Goal: Task Accomplishment & Management: Use online tool/utility

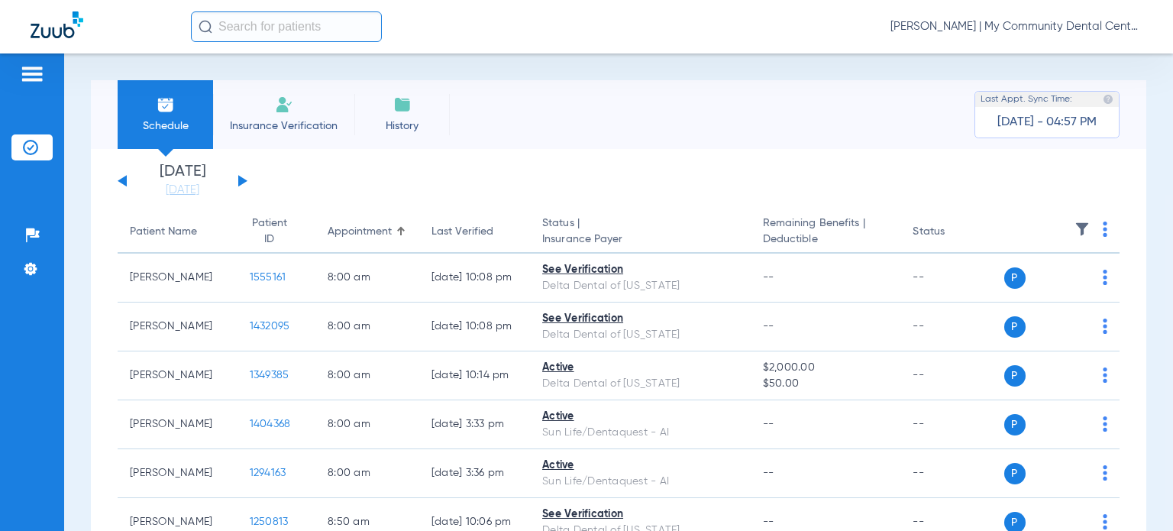
click at [1060, 27] on span "[PERSON_NAME] | My Community Dental Centers" at bounding box center [1017, 26] width 252 height 15
click at [1066, 49] on span "Account Selection" at bounding box center [1086, 54] width 86 height 11
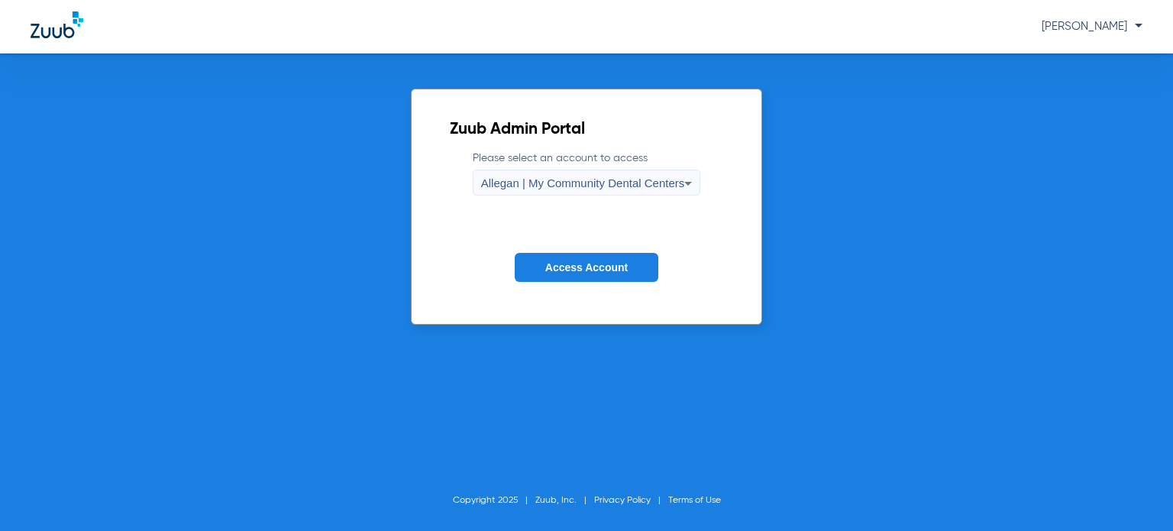
click at [596, 261] on span "Access Account" at bounding box center [586, 267] width 82 height 12
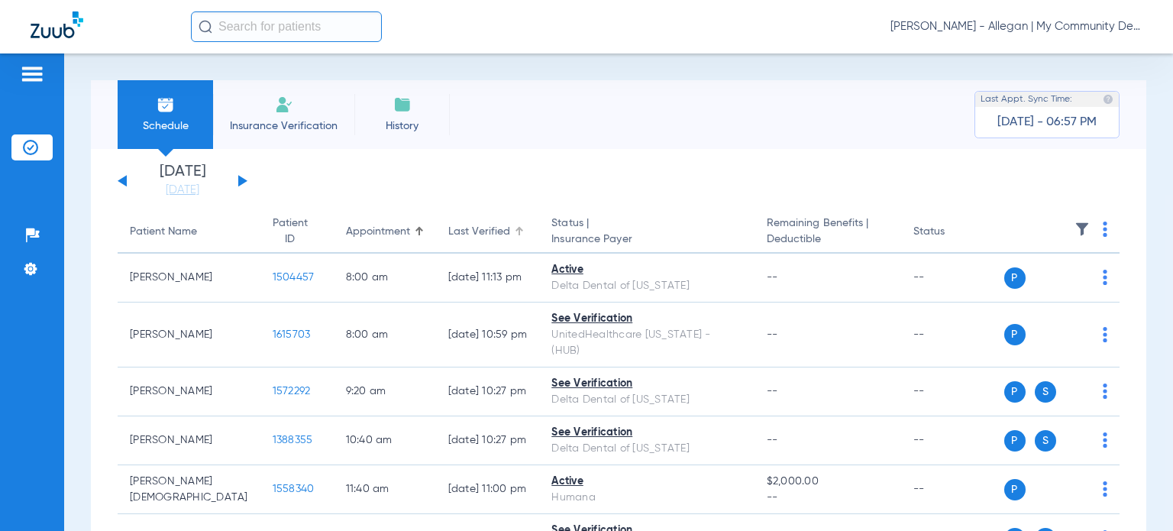
click at [468, 231] on div "Last Verified" at bounding box center [479, 232] width 62 height 16
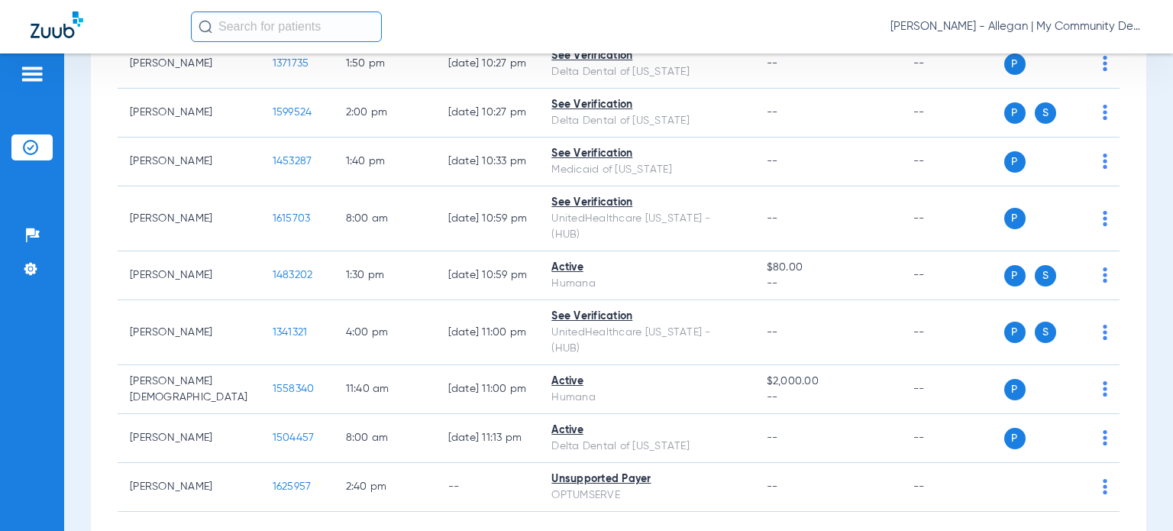
scroll to position [501, 0]
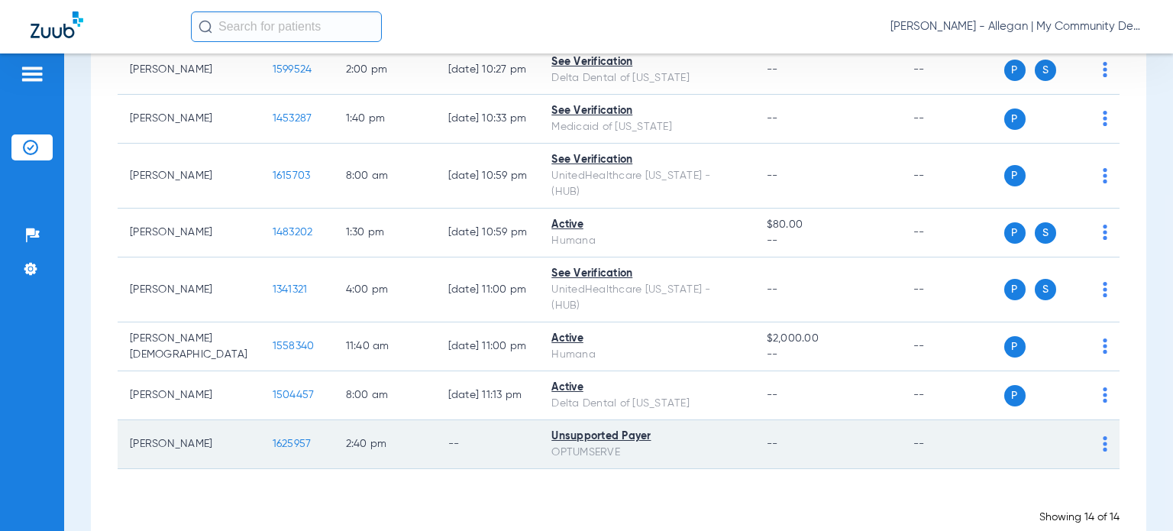
drag, startPoint x: 202, startPoint y: 412, endPoint x: 133, endPoint y: 409, distance: 68.9
click at [133, 420] on td "Charles Olsen" at bounding box center [189, 444] width 143 height 49
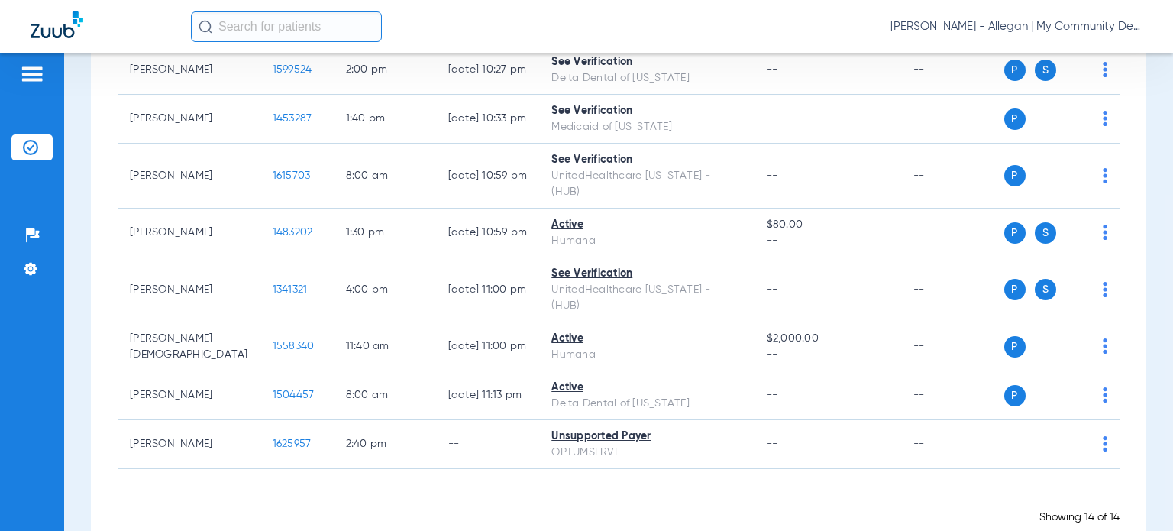
copy td "Charles Olsen"
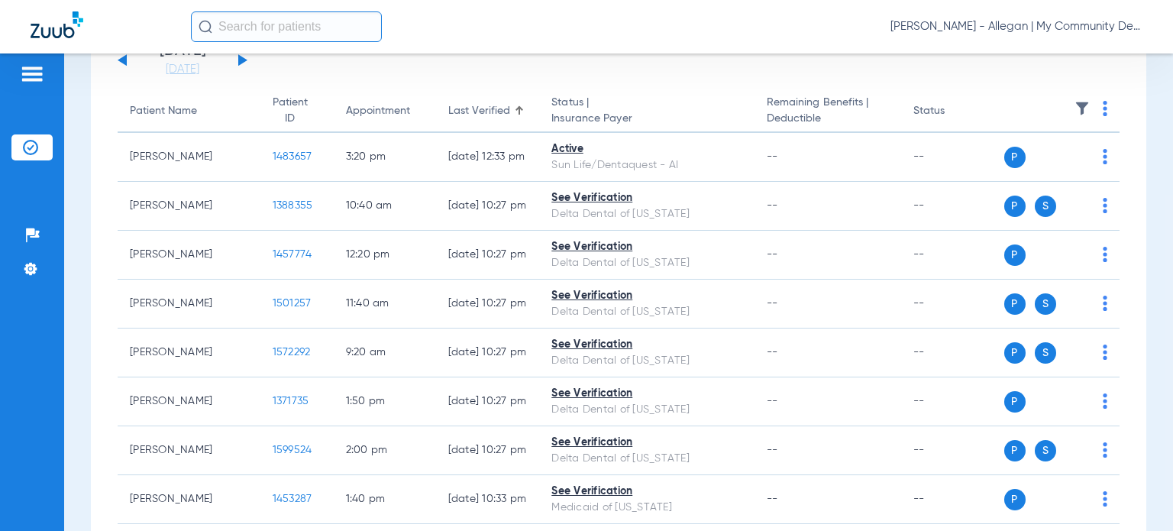
scroll to position [120, 0]
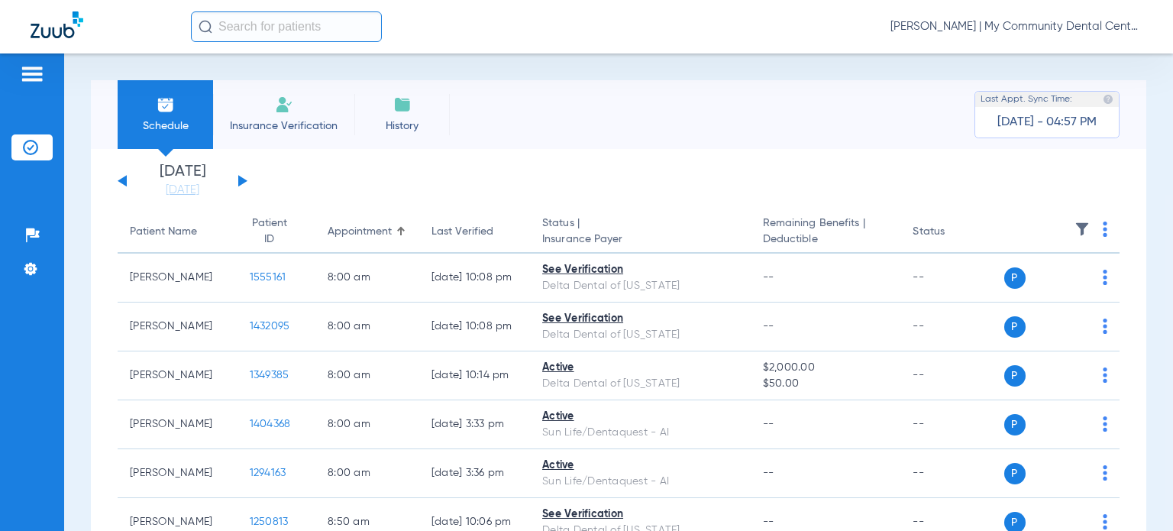
click at [1100, 26] on span "[PERSON_NAME] | My Community Dental Centers" at bounding box center [1017, 26] width 252 height 15
click at [1077, 59] on span "Account Selection" at bounding box center [1086, 54] width 86 height 11
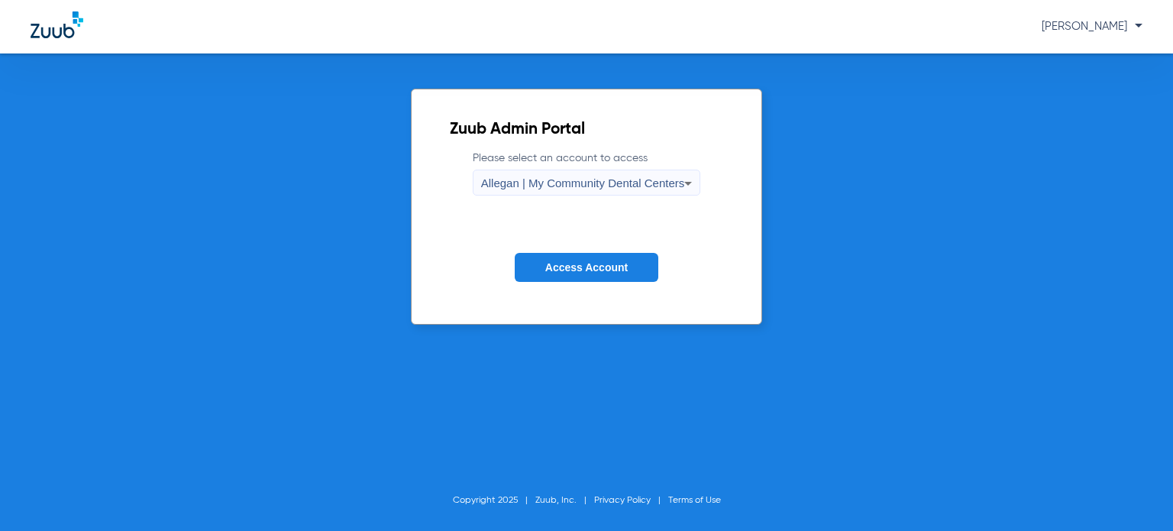
click at [574, 187] on span "Allegan | My Community Dental Centers" at bounding box center [583, 182] width 204 height 13
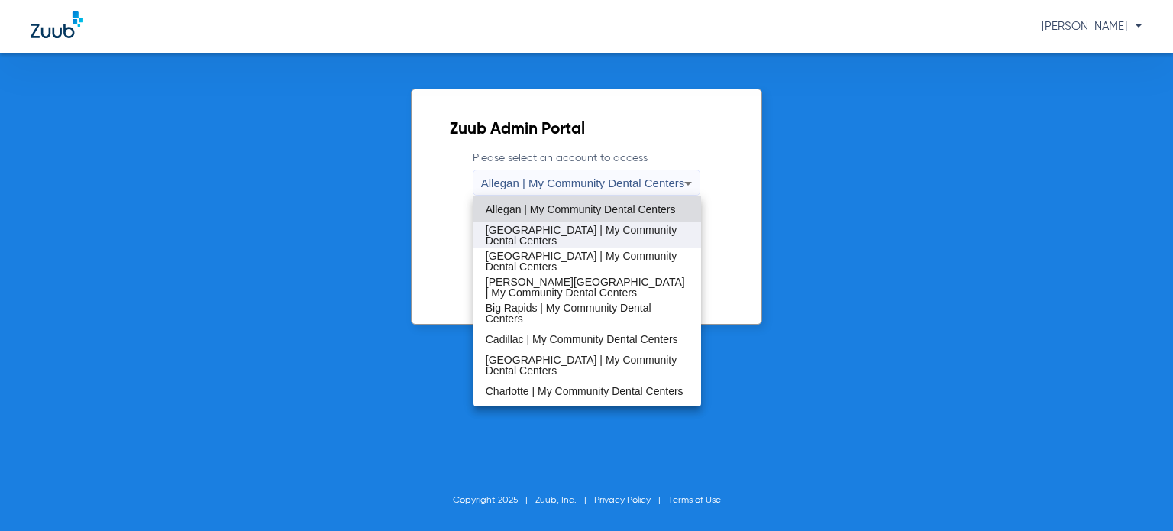
click at [570, 239] on span "[GEOGRAPHIC_DATA] | My Community Dental Centers" at bounding box center [587, 235] width 203 height 21
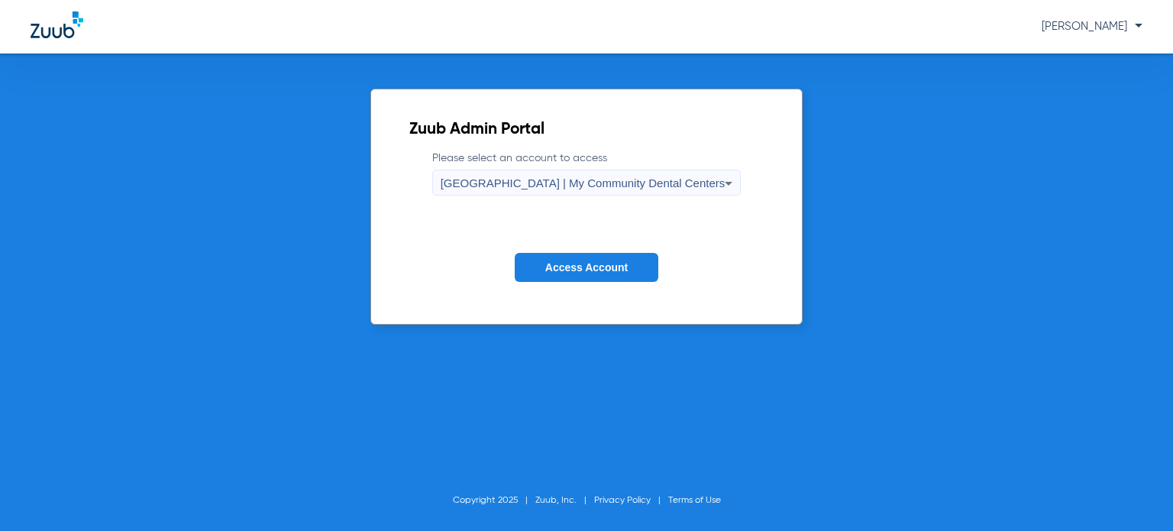
click at [577, 265] on span "Access Account" at bounding box center [586, 267] width 82 height 12
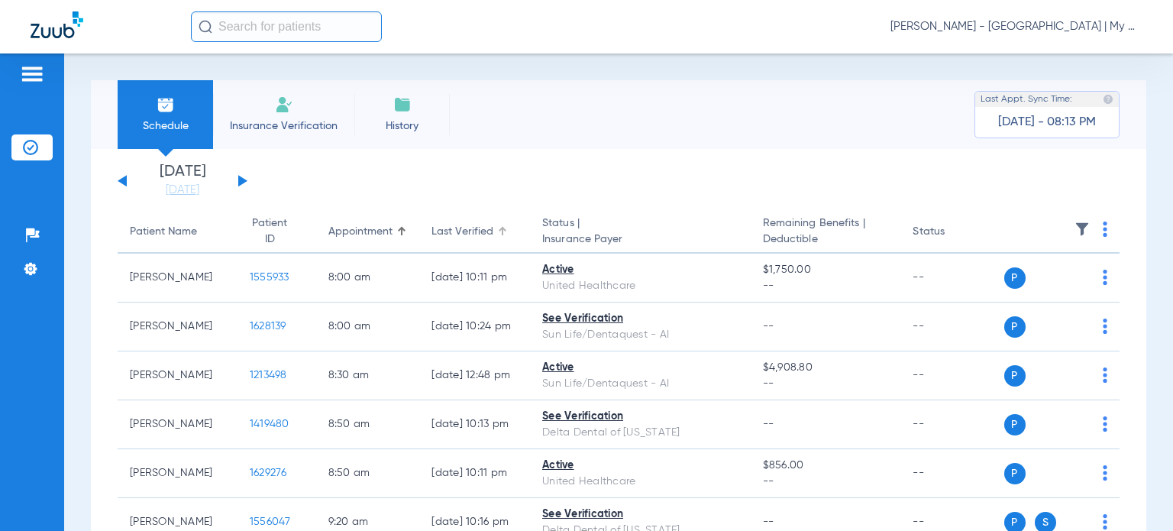
click at [455, 238] on div "Last Verified" at bounding box center [463, 232] width 62 height 16
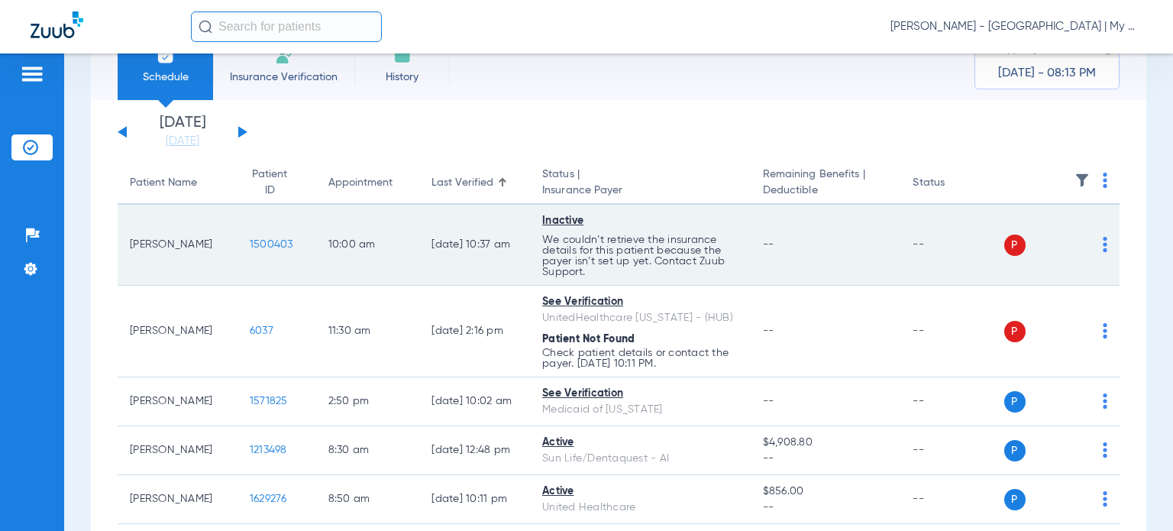
scroll to position [76, 0]
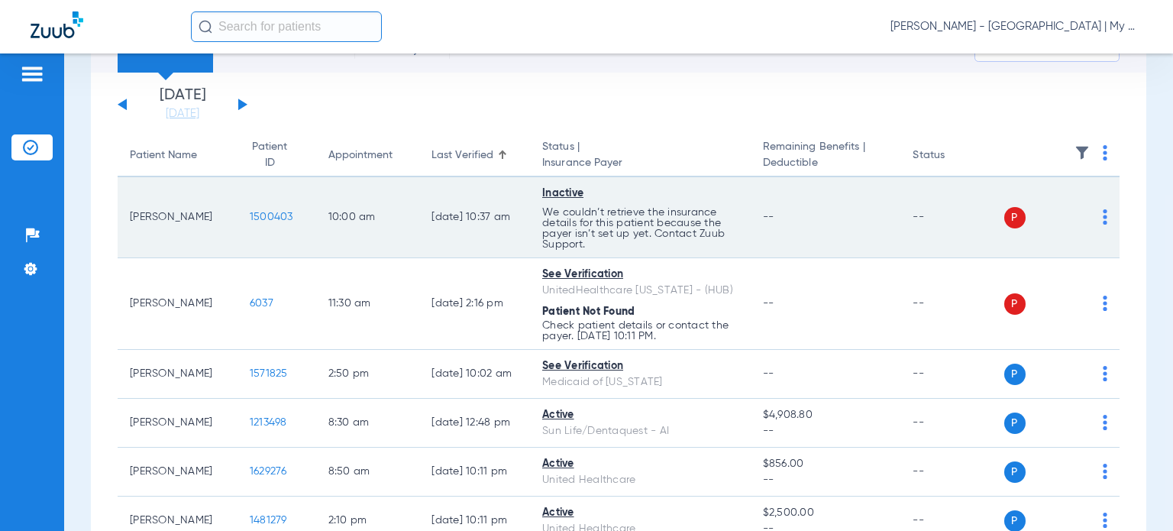
drag, startPoint x: 187, startPoint y: 219, endPoint x: 131, endPoint y: 217, distance: 55.8
click at [131, 217] on td "Felix Smith" at bounding box center [178, 217] width 120 height 81
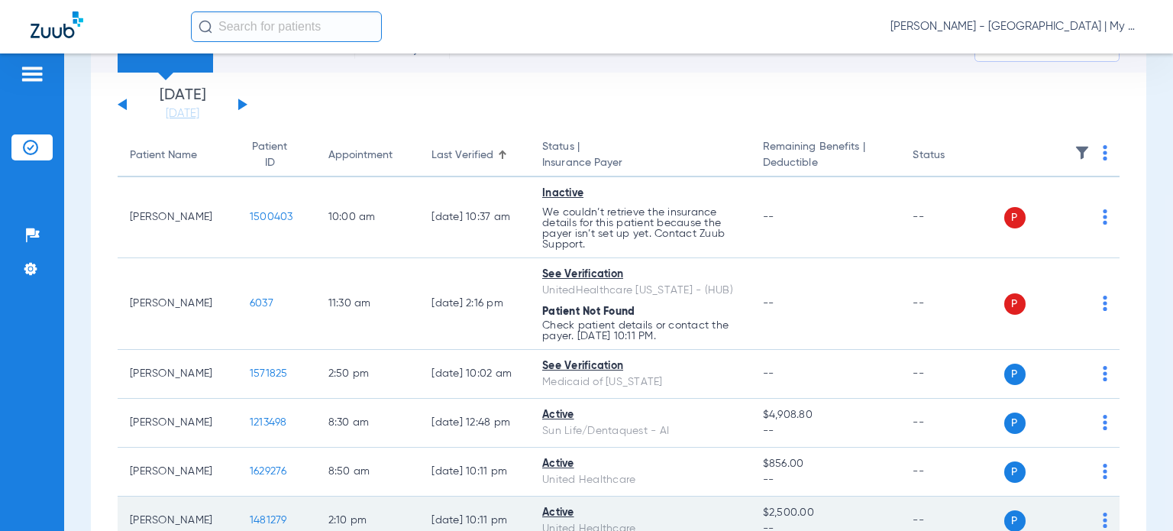
copy td "Felix Smith"
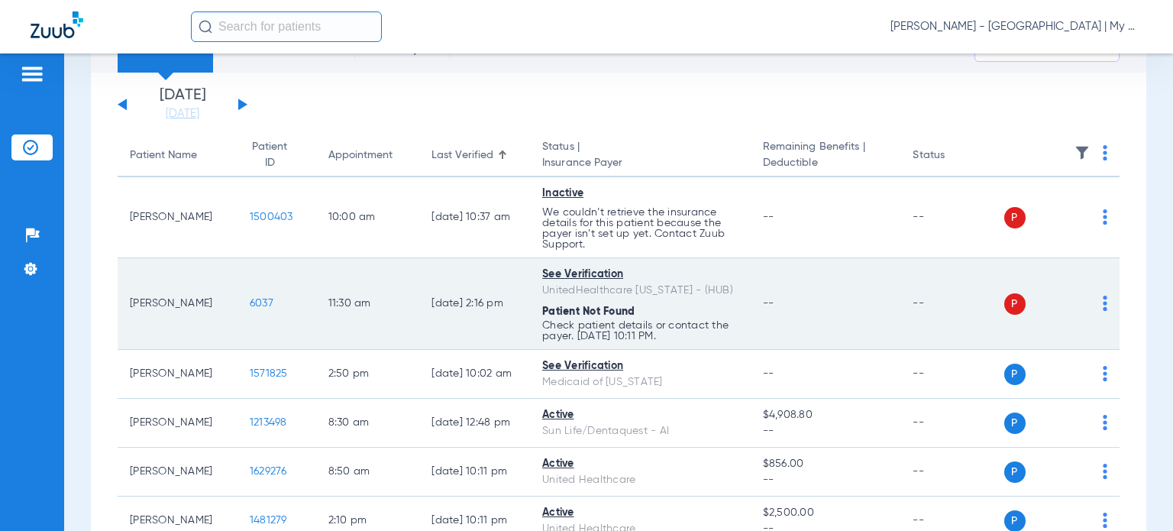
drag, startPoint x: 209, startPoint y: 306, endPoint x: 129, endPoint y: 301, distance: 80.3
click at [129, 301] on td "Tyesha Clark" at bounding box center [178, 304] width 120 height 92
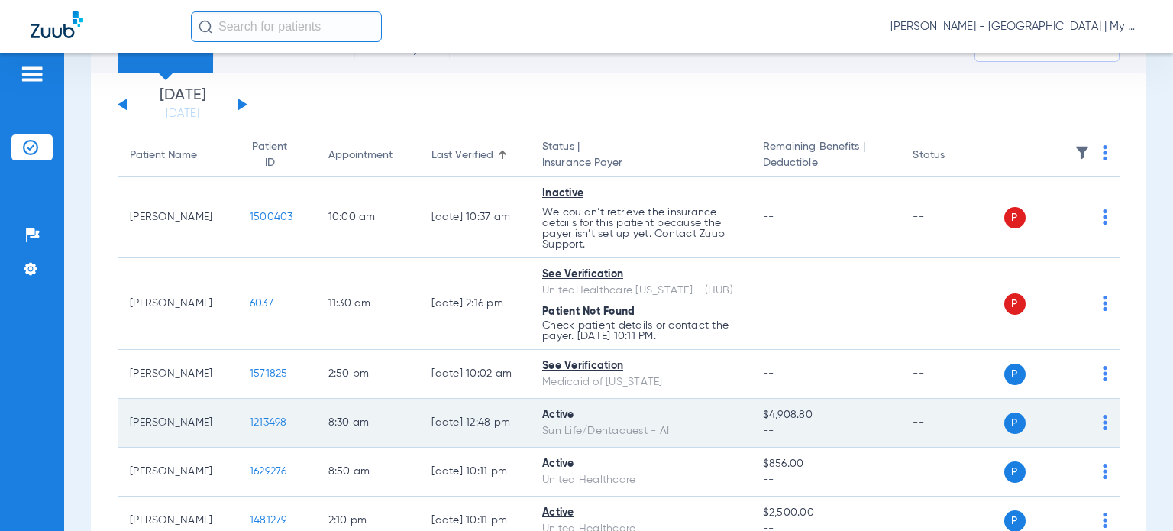
copy td "Tyesha Clark"
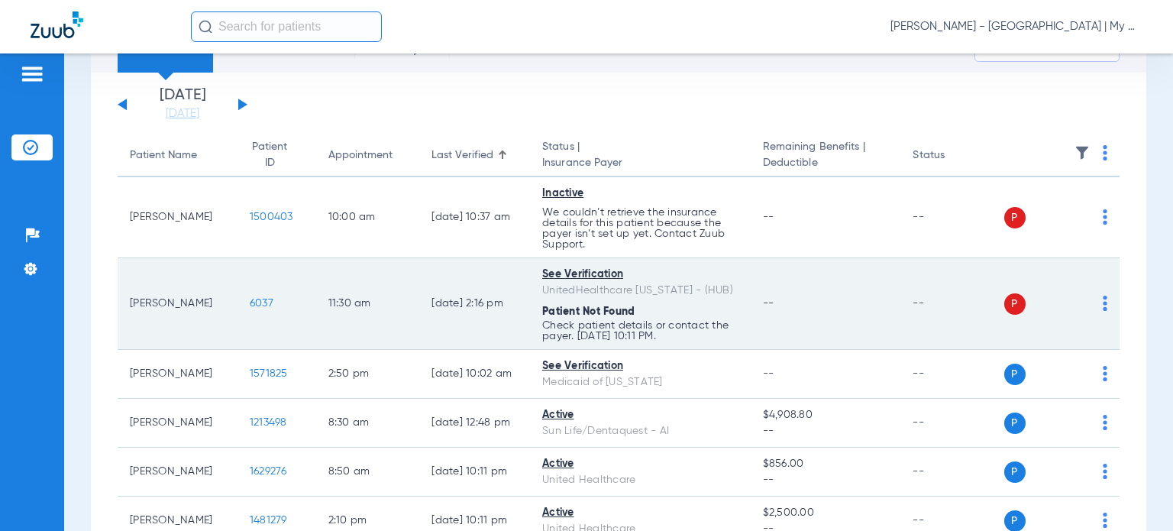
click at [763, 306] on span "--" at bounding box center [768, 303] width 11 height 11
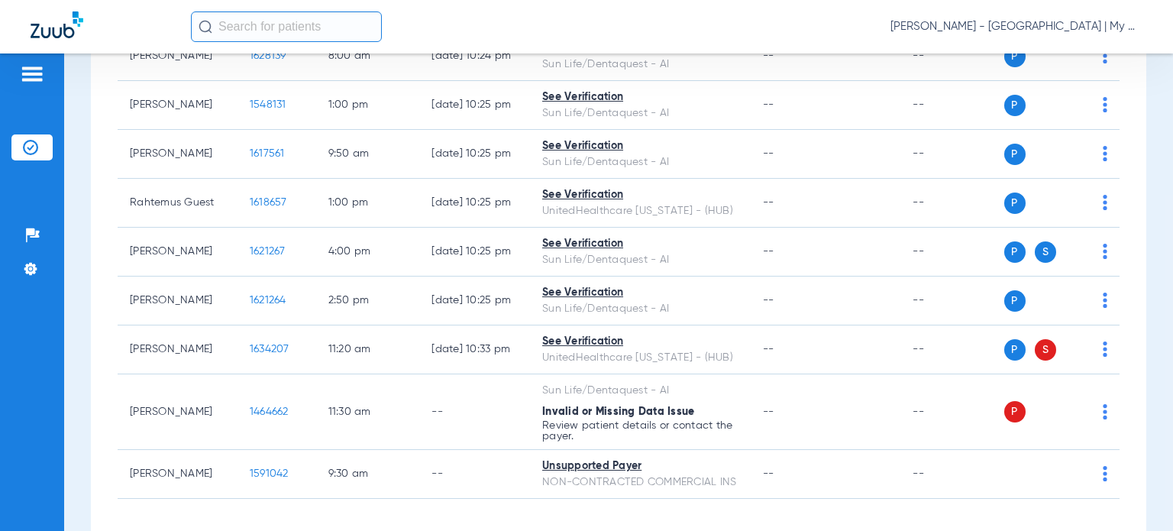
scroll to position [1375, 0]
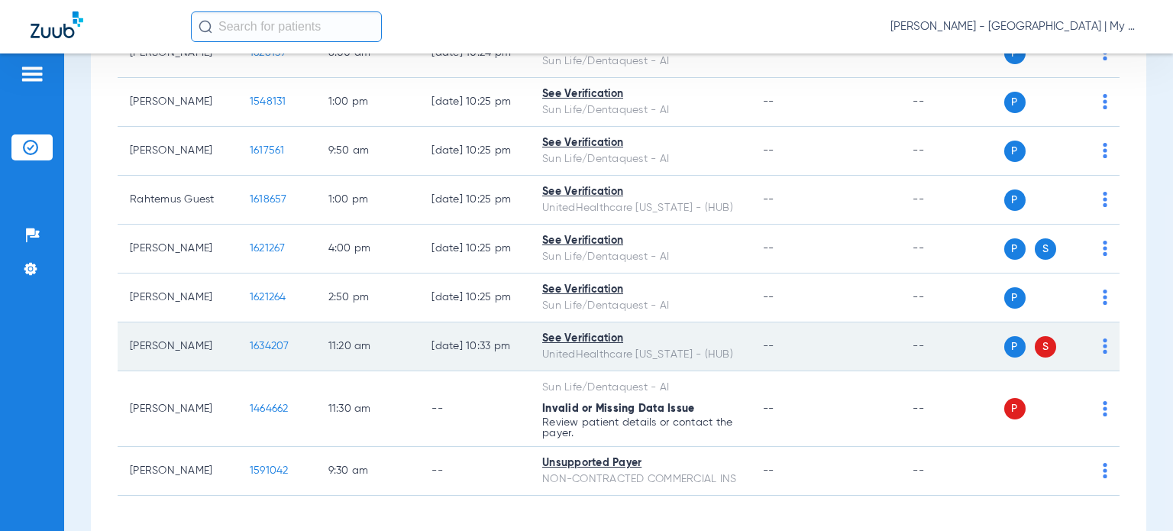
drag, startPoint x: 201, startPoint y: 344, endPoint x: 128, endPoint y: 342, distance: 72.6
click at [128, 342] on td "Eugene Stabe" at bounding box center [178, 346] width 120 height 49
copy td "Eugene Stabe"
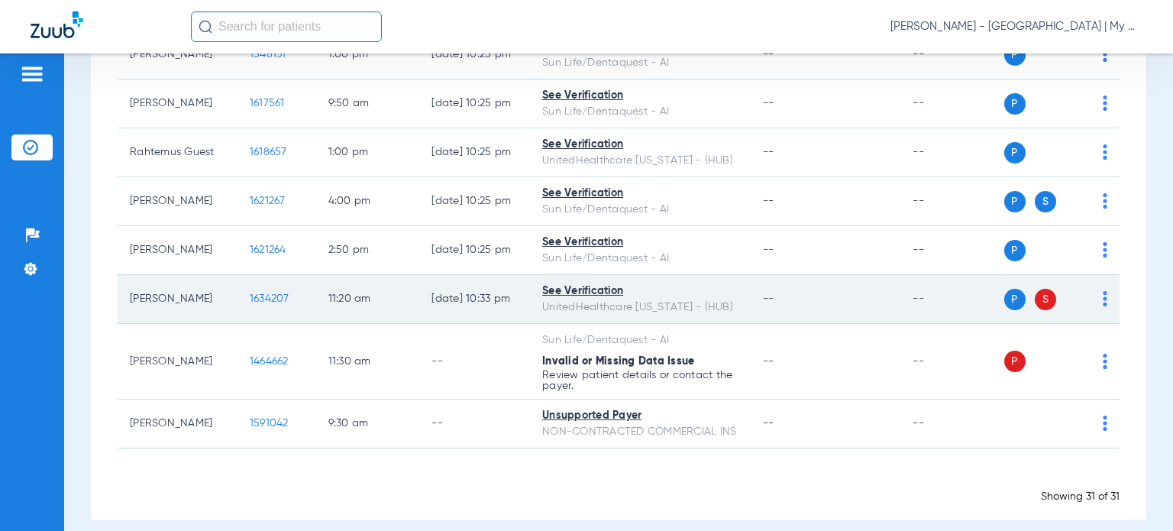
scroll to position [1448, 0]
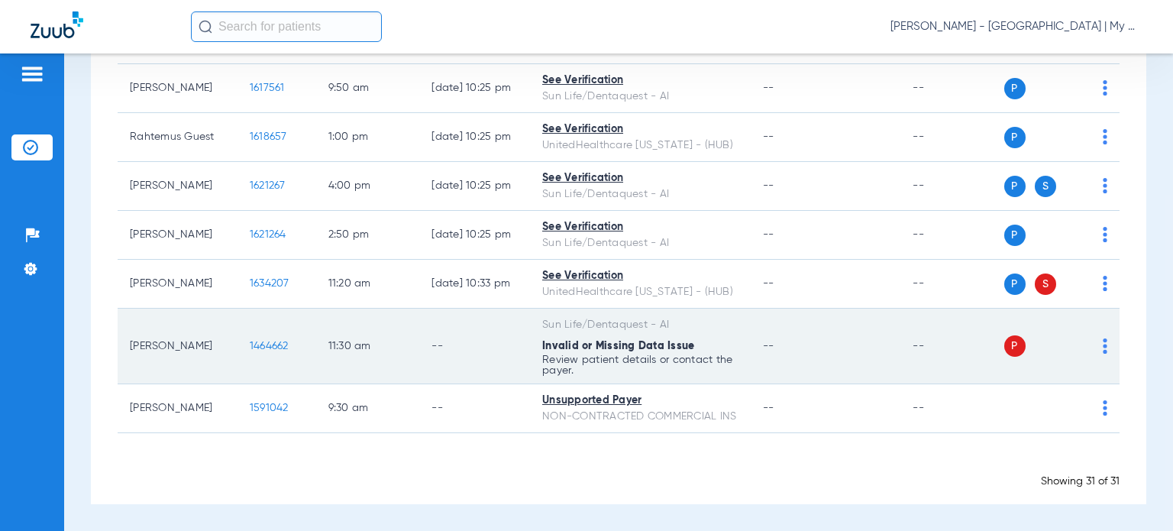
drag, startPoint x: 175, startPoint y: 333, endPoint x: 131, endPoint y: 319, distance: 46.6
click at [131, 319] on td "Jocelyn Bradford" at bounding box center [178, 347] width 120 height 76
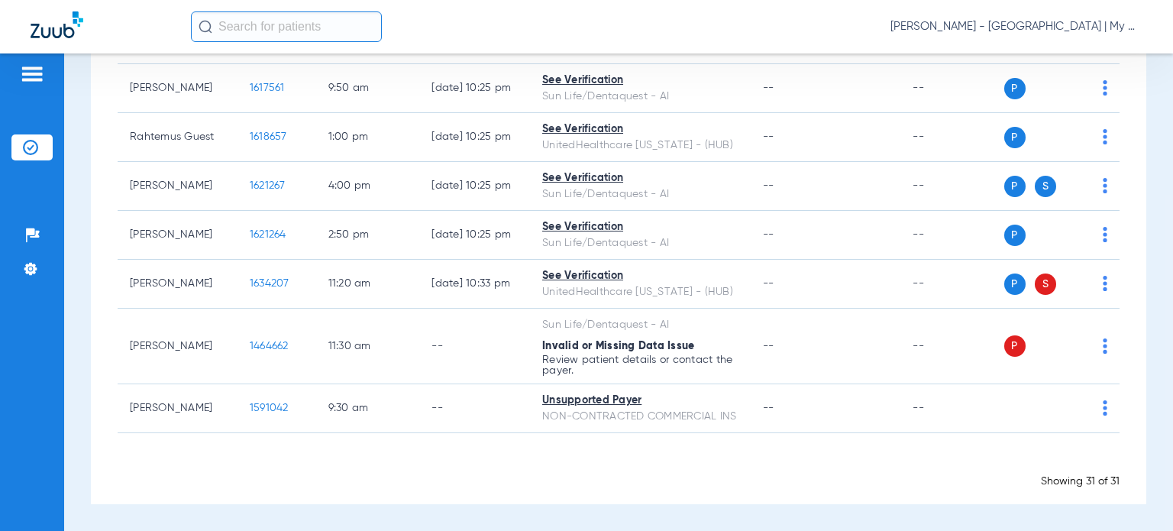
copy td "Jocelyn Bradford"
click at [287, 487] on div "Showing 31 of 31" at bounding box center [619, 481] width 1002 height 15
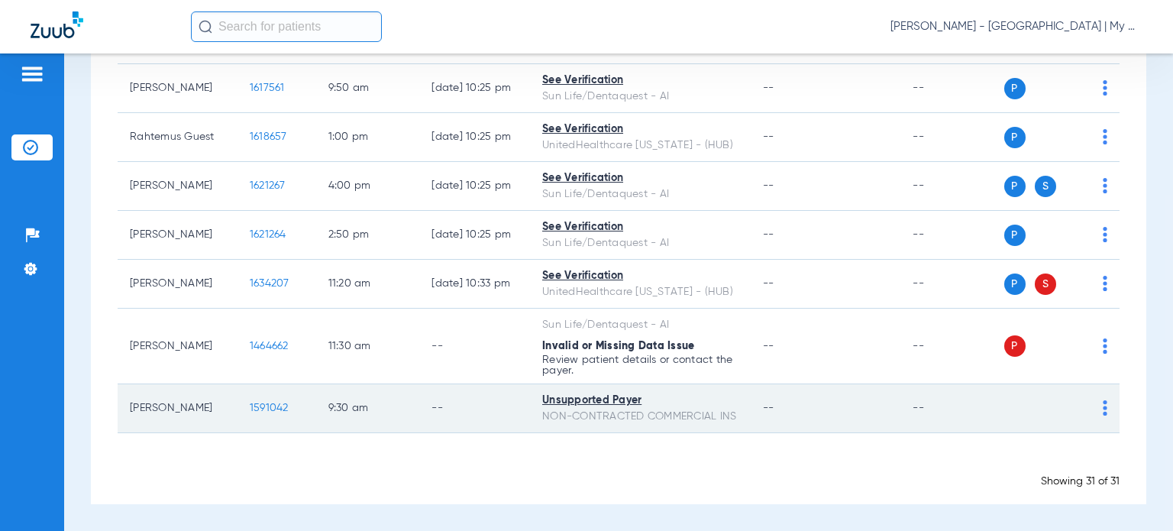
drag, startPoint x: 205, startPoint y: 397, endPoint x: 125, endPoint y: 406, distance: 80.6
click at [125, 406] on td "Steven Heath" at bounding box center [178, 408] width 120 height 49
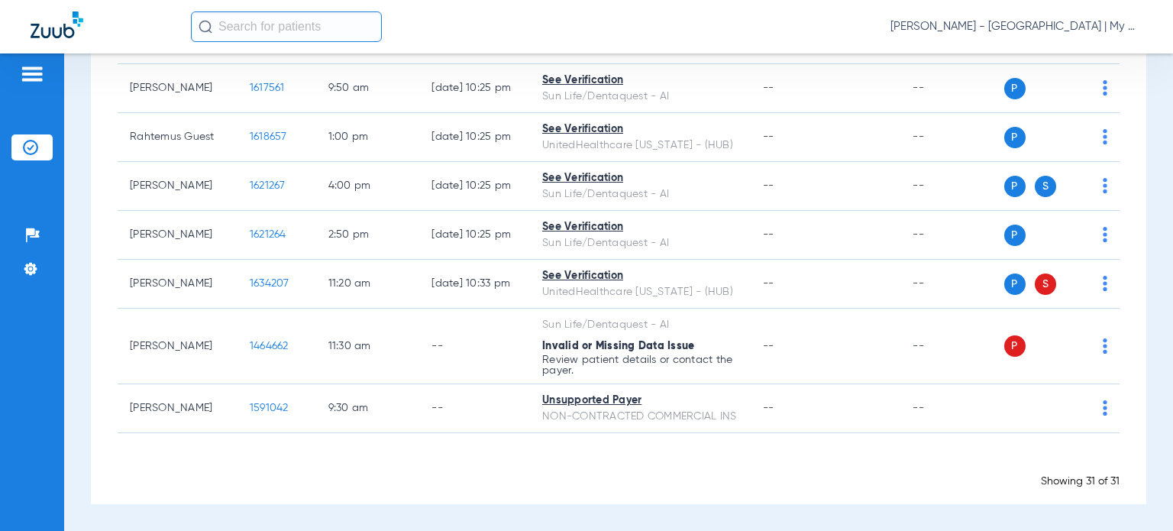
copy td "Steven Heath"
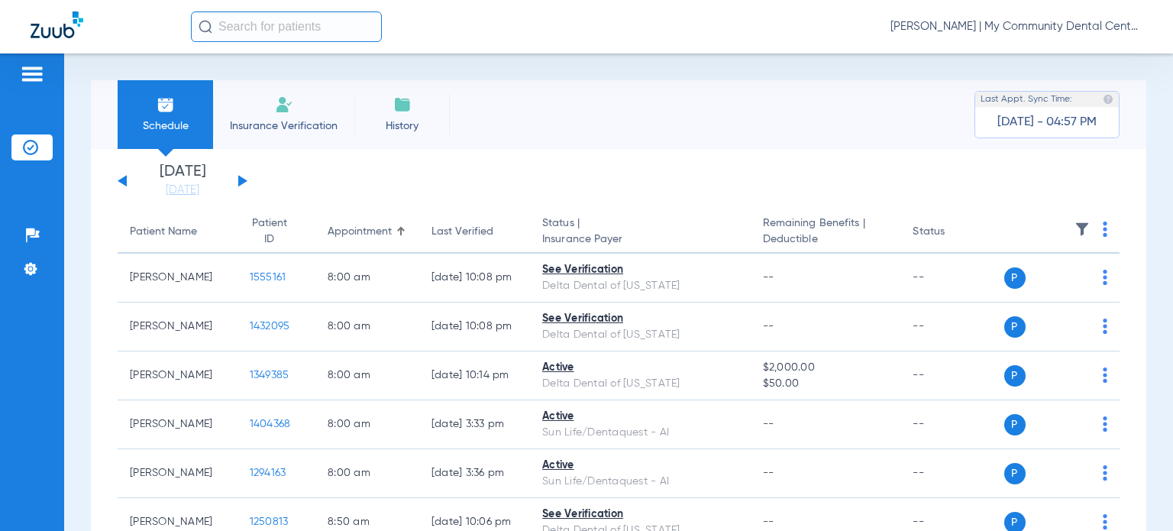
click at [1082, 31] on span "[PERSON_NAME] | My Community Dental Centers" at bounding box center [1017, 26] width 252 height 15
click at [1079, 59] on span "Account Selection" at bounding box center [1086, 54] width 86 height 11
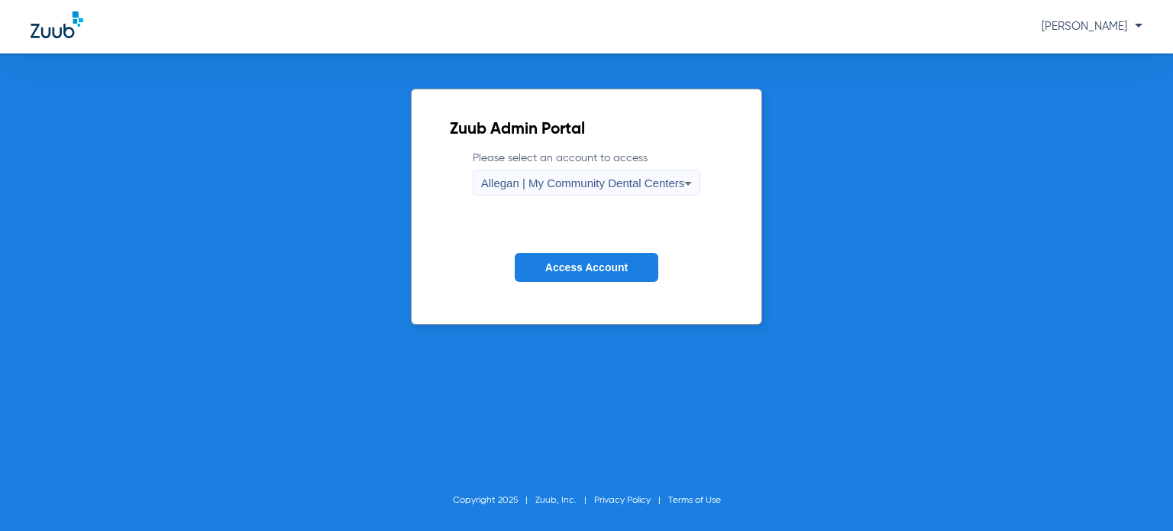
click at [565, 192] on div "Allegan | My Community Dental Centers" at bounding box center [583, 183] width 204 height 26
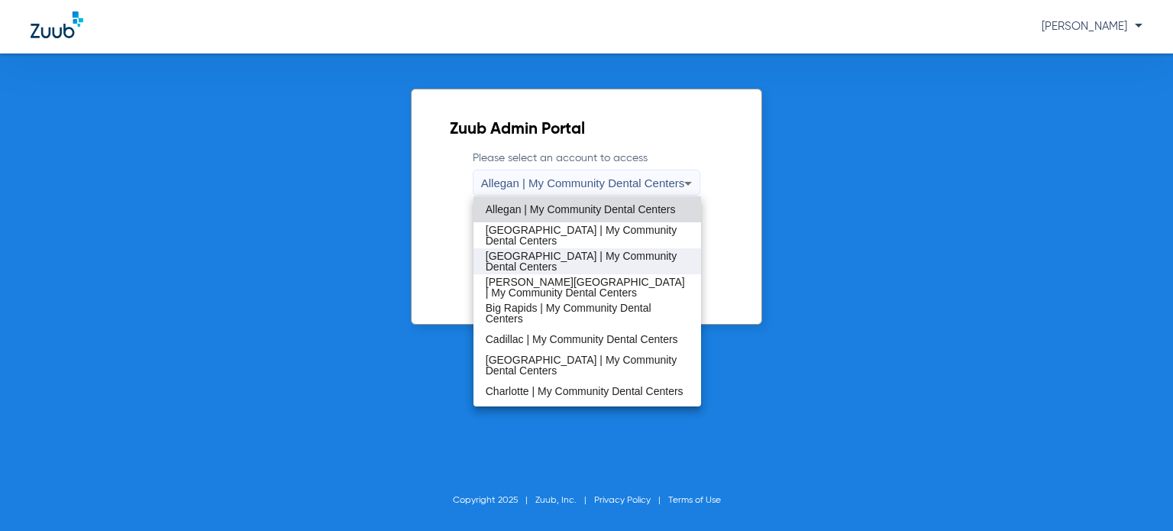
click at [555, 257] on span "[GEOGRAPHIC_DATA] | My Community Dental Centers" at bounding box center [587, 261] width 203 height 21
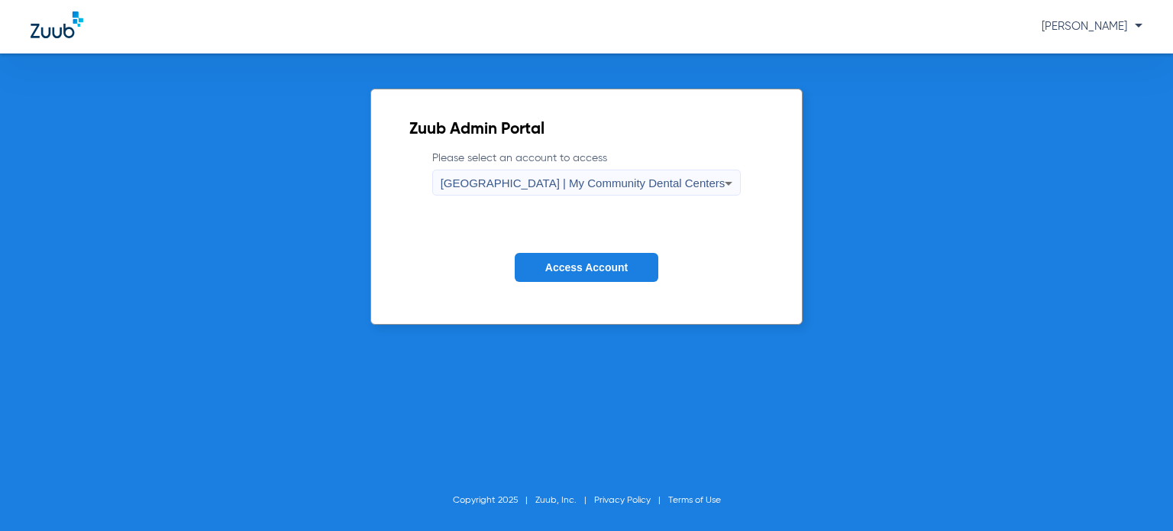
click at [559, 268] on span "Access Account" at bounding box center [586, 267] width 82 height 12
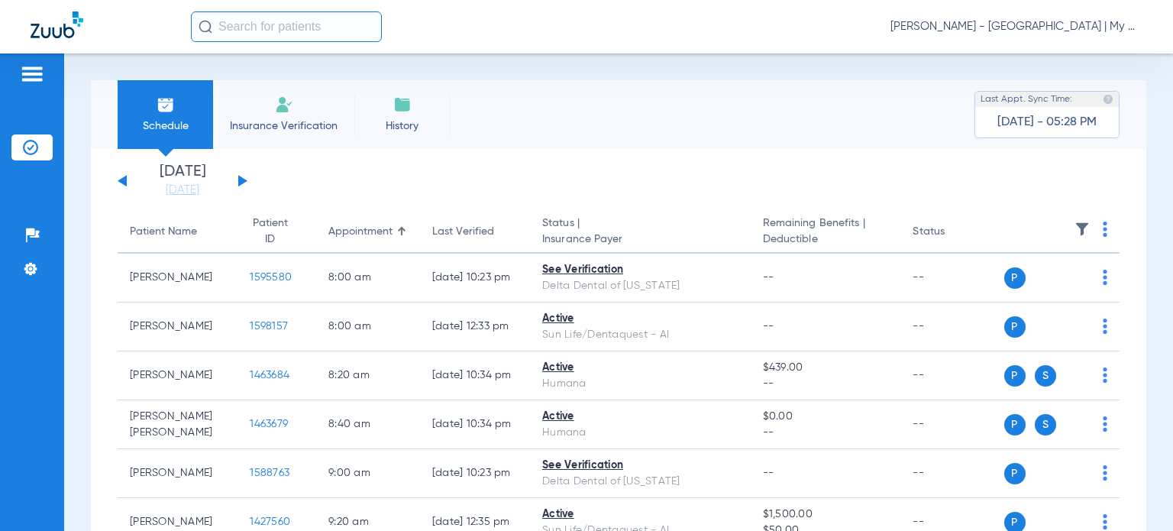
click at [452, 239] on div "Last Verified" at bounding box center [463, 232] width 62 height 16
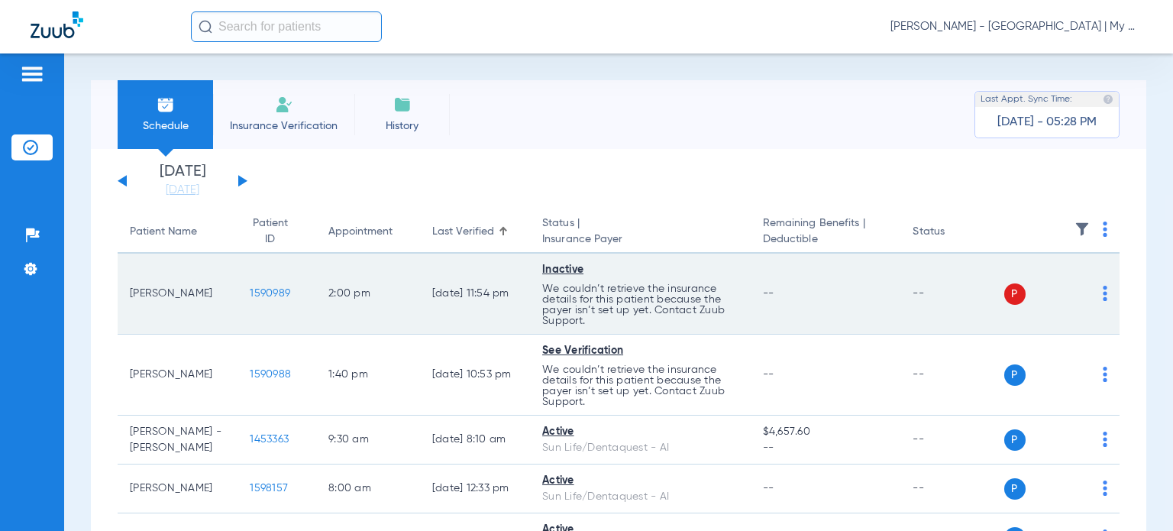
drag, startPoint x: 192, startPoint y: 300, endPoint x: 125, endPoint y: 286, distance: 68.6
click at [125, 286] on td "Pamela Fountain" at bounding box center [178, 294] width 120 height 81
copy td "Pamela Fountain"
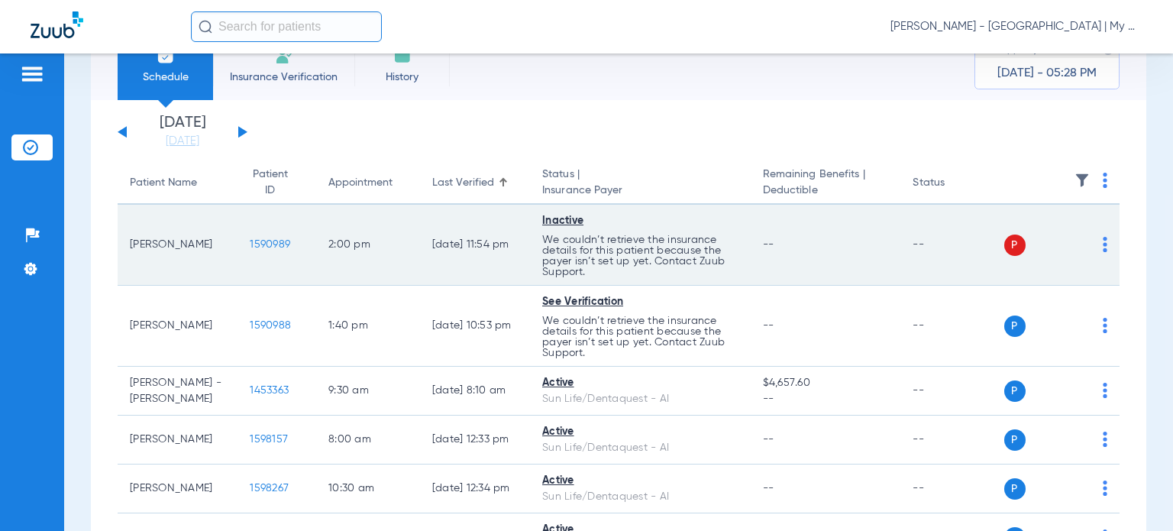
scroll to position [76, 0]
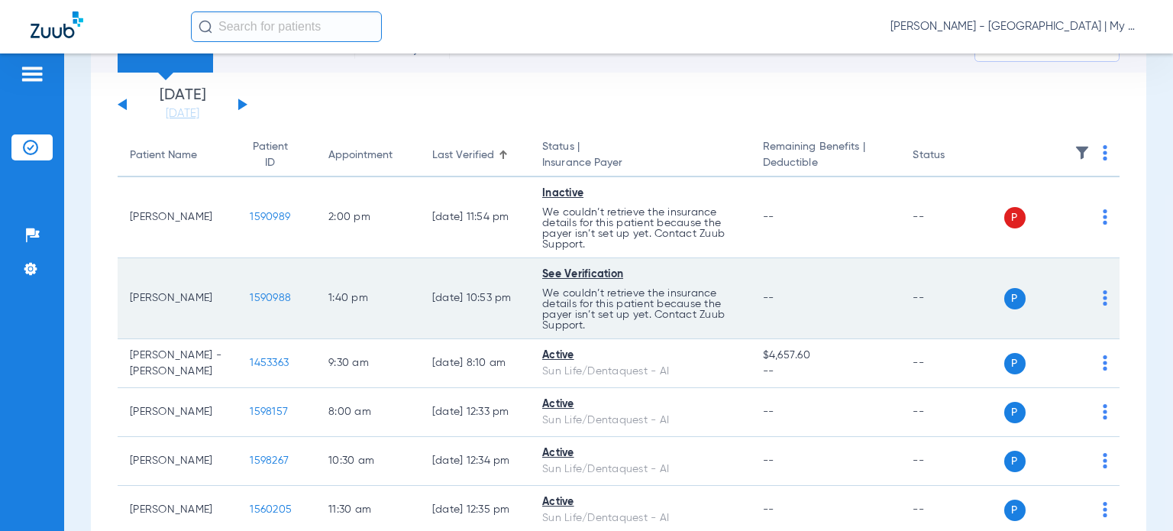
click at [703, 285] on td "See Verification We couldn’t retrieve the insurance details for this patient be…" at bounding box center [640, 298] width 221 height 81
drag, startPoint x: 196, startPoint y: 299, endPoint x: 128, endPoint y: 301, distance: 68.8
click at [128, 301] on td "Mark Fountain" at bounding box center [178, 298] width 120 height 81
copy td "Mark Fountain"
click at [717, 250] on p "We couldn’t retrieve the insurance details for this patient because the payer i…" at bounding box center [640, 228] width 196 height 43
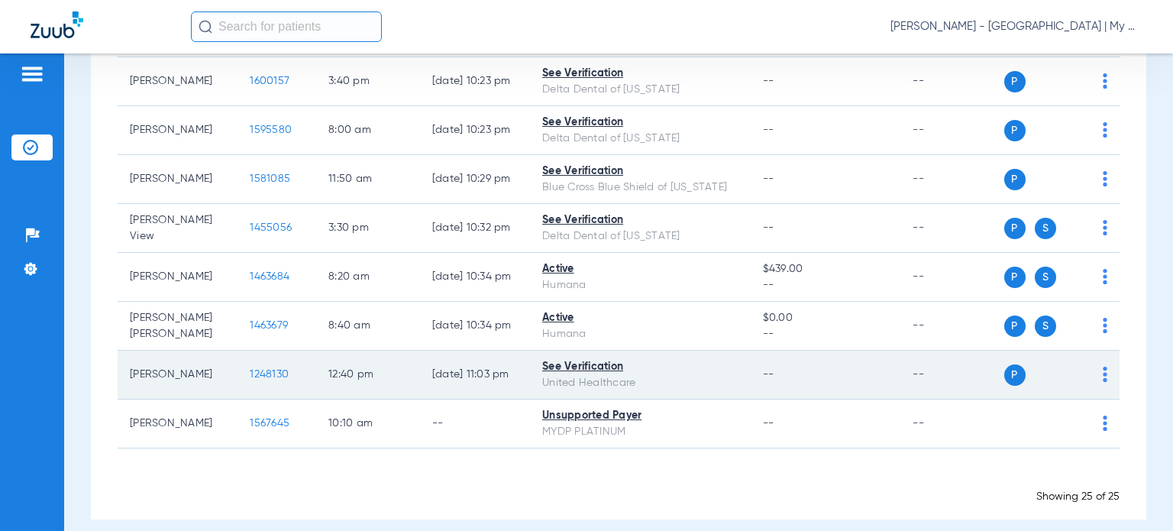
scroll to position [1102, 0]
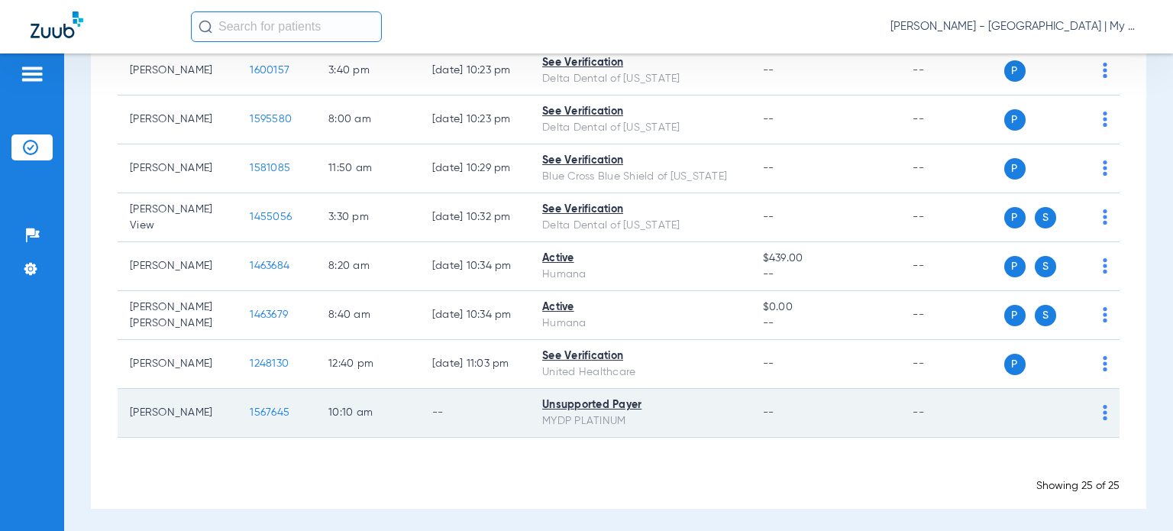
drag, startPoint x: 192, startPoint y: 412, endPoint x: 131, endPoint y: 409, distance: 61.2
click at [131, 409] on td "Mary Corrion" at bounding box center [178, 413] width 120 height 49
copy td "Mary Corrion"
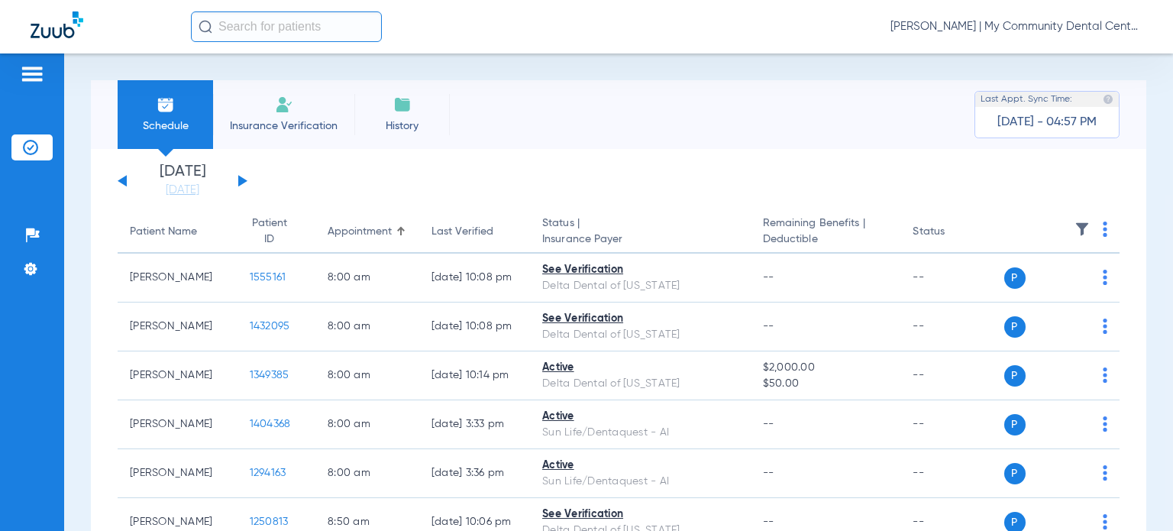
click at [1088, 33] on span "[PERSON_NAME] | My Community Dental Centers" at bounding box center [1017, 26] width 252 height 15
click at [1085, 57] on span "Account Selection" at bounding box center [1086, 54] width 86 height 11
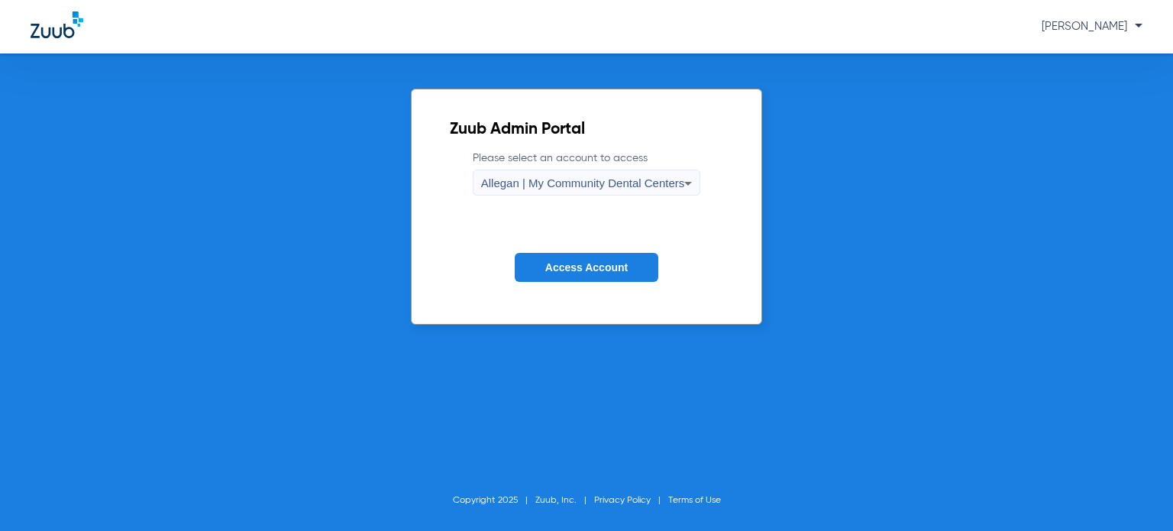
click at [559, 179] on span "Allegan | My Community Dental Centers" at bounding box center [583, 182] width 204 height 13
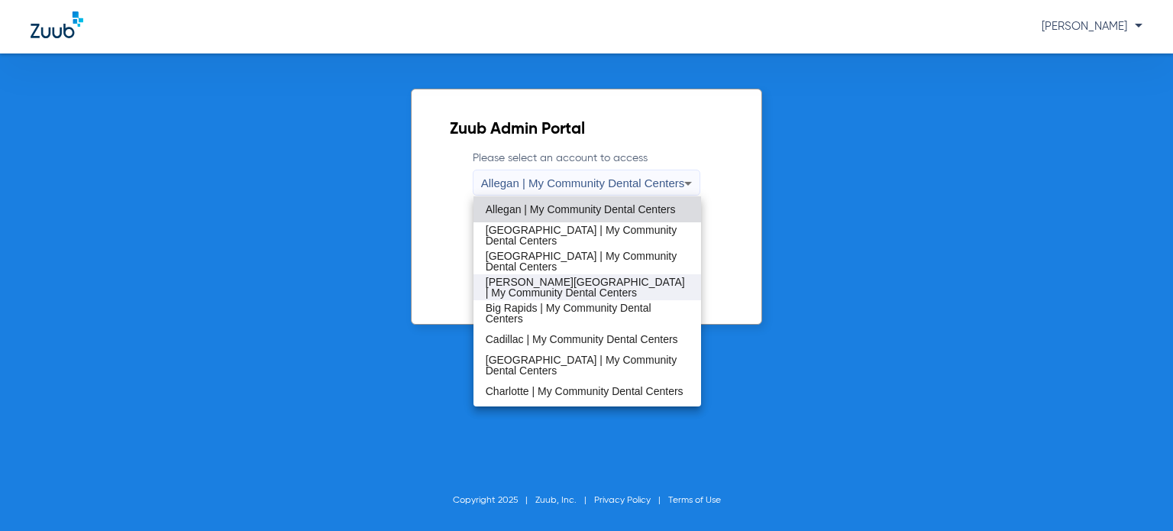
click at [558, 278] on span "[PERSON_NAME][GEOGRAPHIC_DATA] | My Community Dental Centers" at bounding box center [587, 287] width 203 height 21
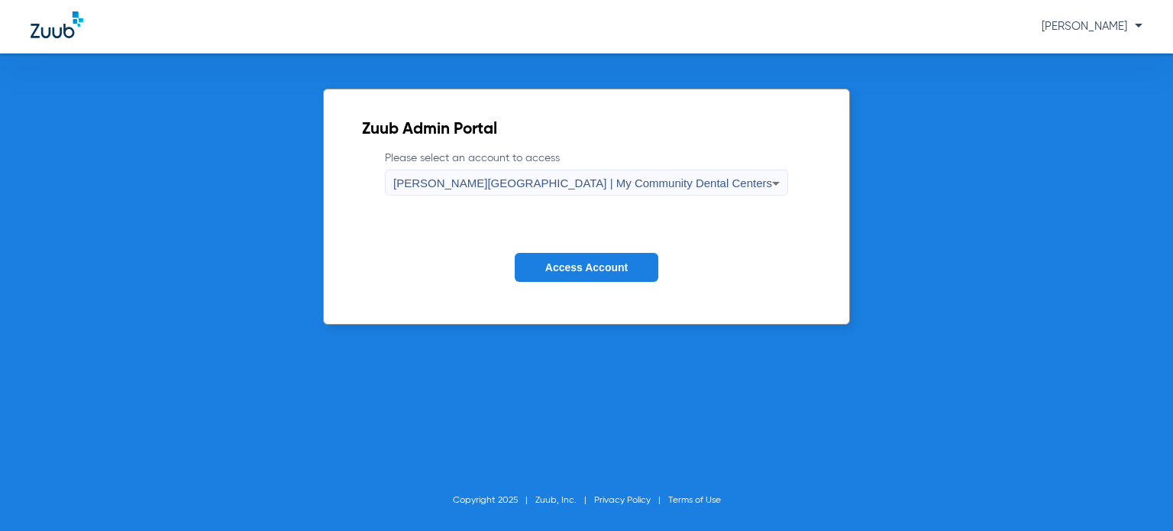
click at [568, 264] on span "Access Account" at bounding box center [586, 267] width 82 height 12
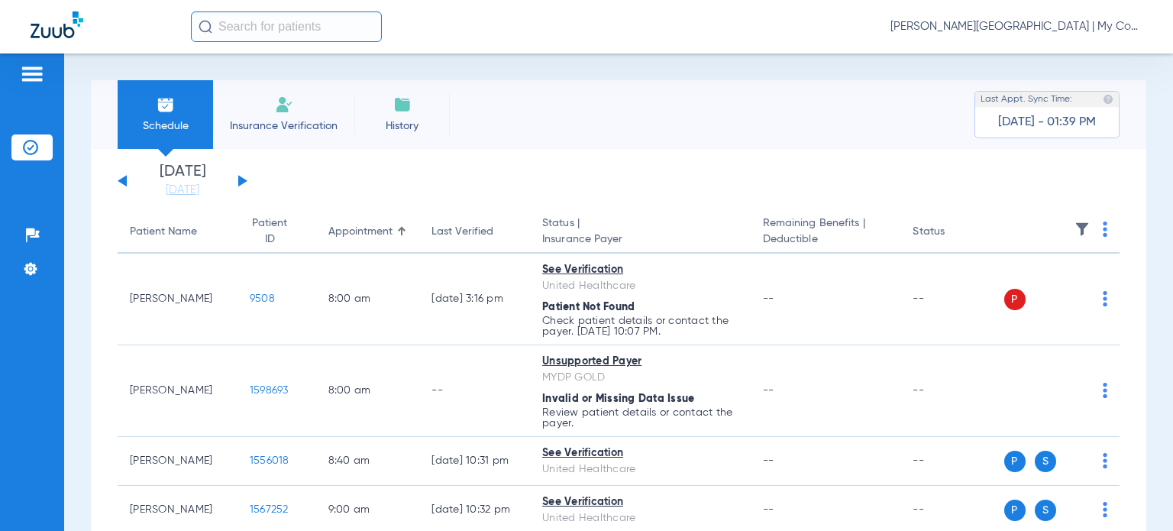
click at [454, 228] on div "Last Verified" at bounding box center [463, 232] width 62 height 16
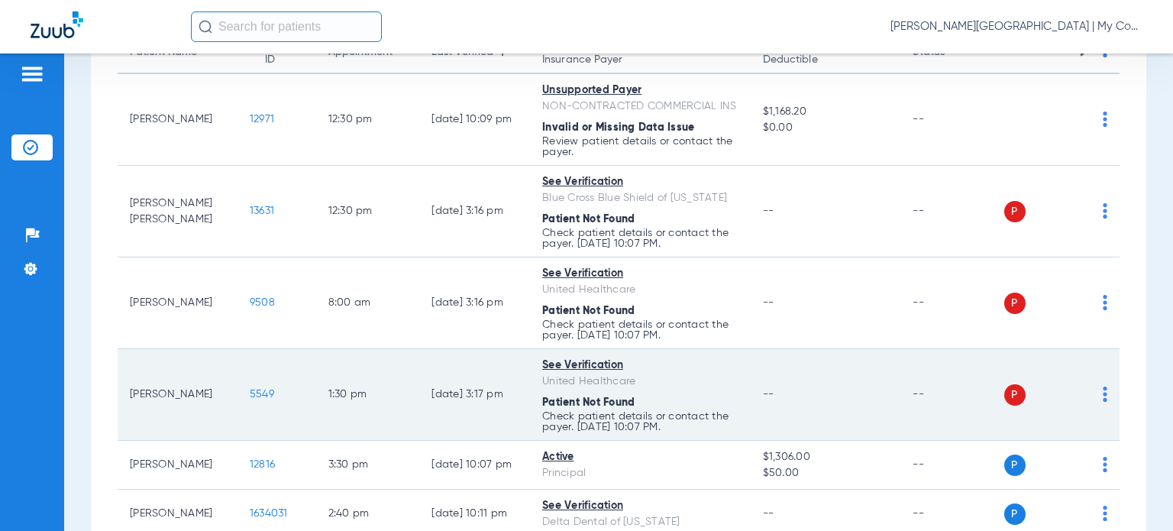
scroll to position [153, 0]
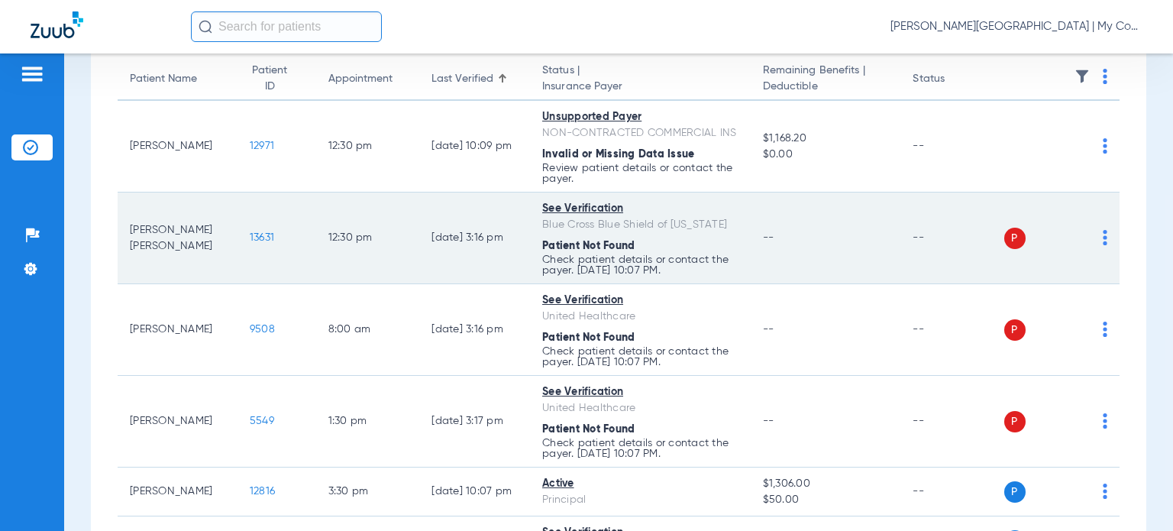
click at [1103, 245] on img at bounding box center [1105, 237] width 5 height 15
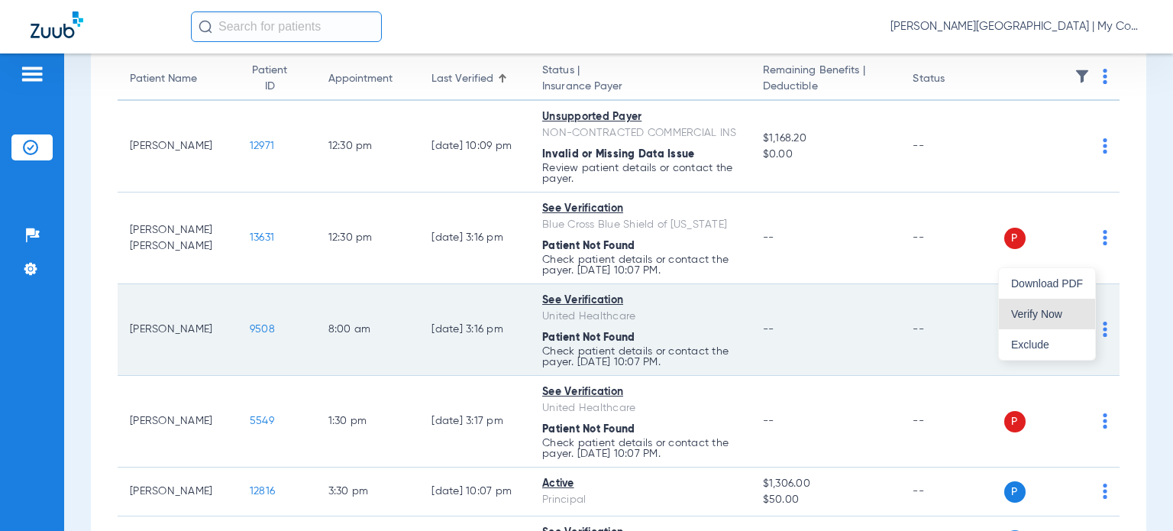
drag, startPoint x: 1040, startPoint y: 322, endPoint x: 1060, endPoint y: 328, distance: 21.0
click at [1040, 322] on button "Verify Now" at bounding box center [1047, 314] width 96 height 31
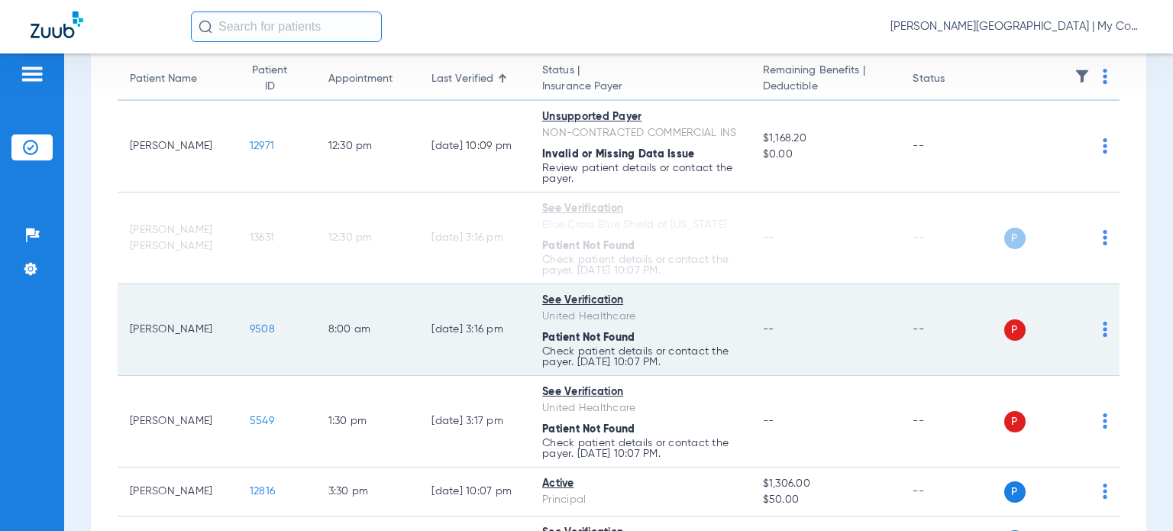
click at [1097, 343] on td "P S" at bounding box center [1062, 330] width 116 height 92
click at [1103, 337] on img at bounding box center [1105, 329] width 5 height 15
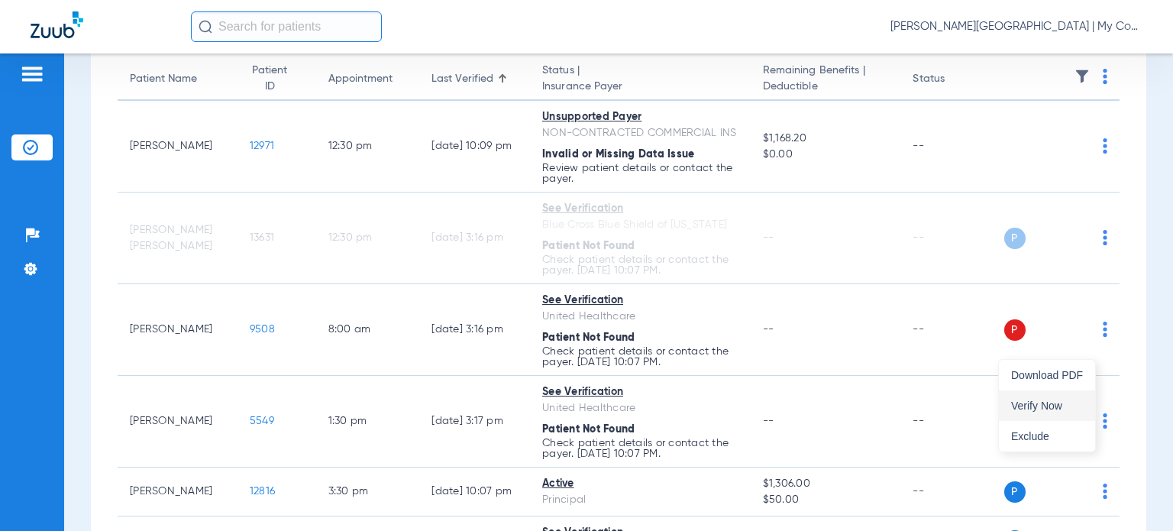
click at [1063, 400] on span "Verify Now" at bounding box center [1047, 405] width 72 height 11
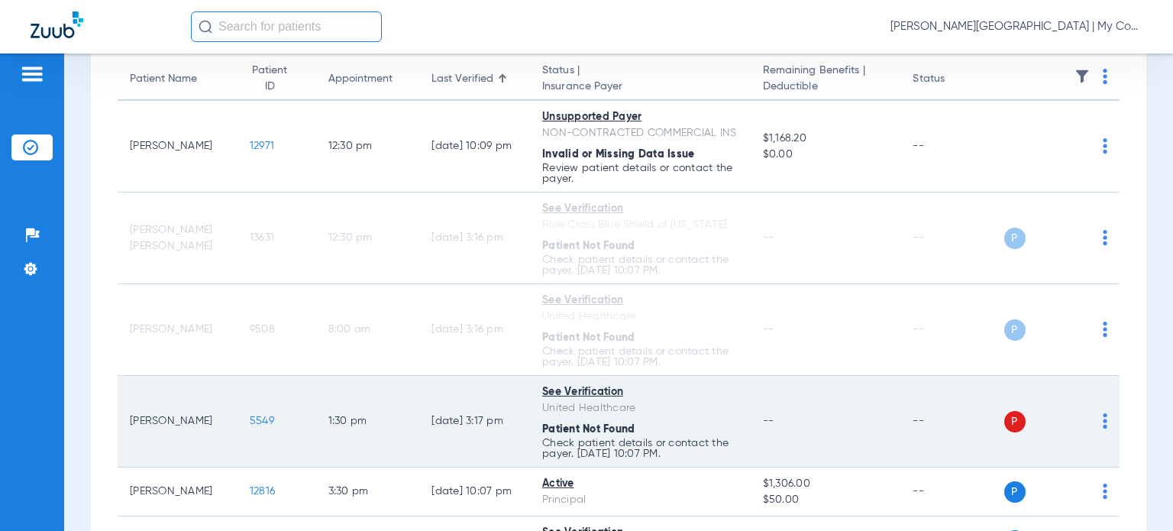
click at [1103, 429] on img at bounding box center [1105, 420] width 5 height 15
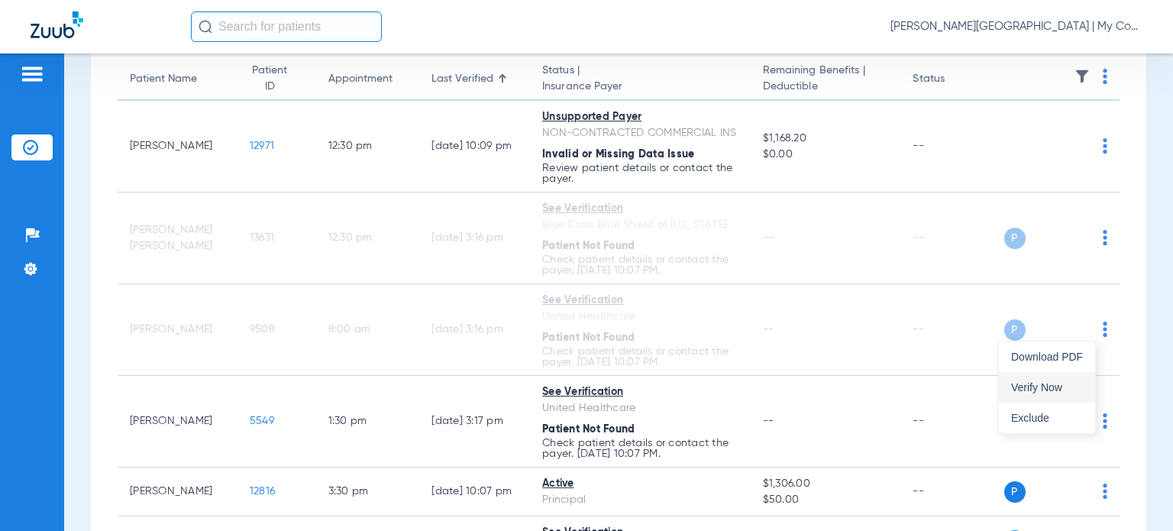
click at [1036, 377] on button "Verify Now" at bounding box center [1047, 387] width 96 height 31
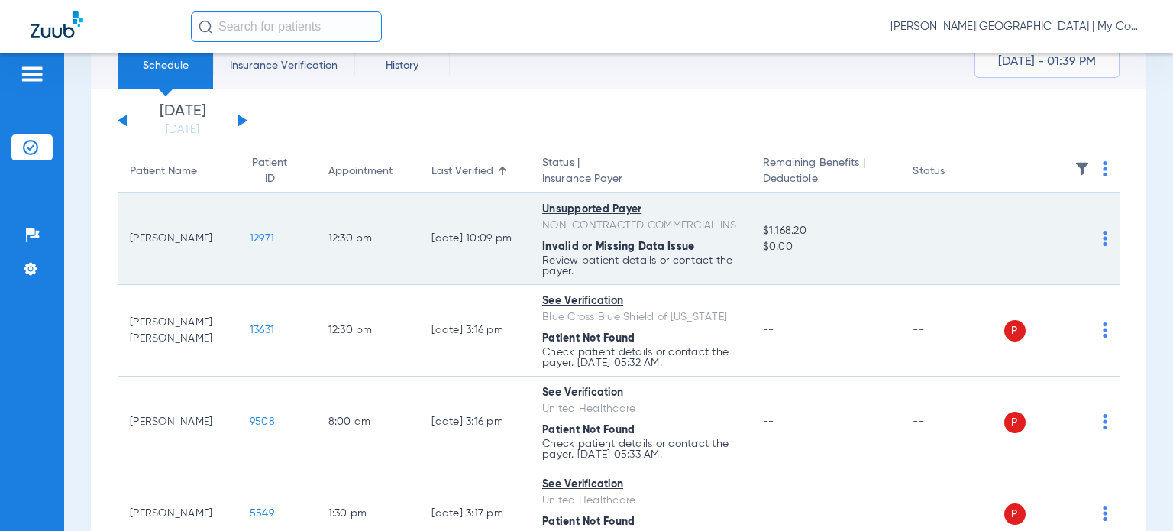
scroll to position [0, 0]
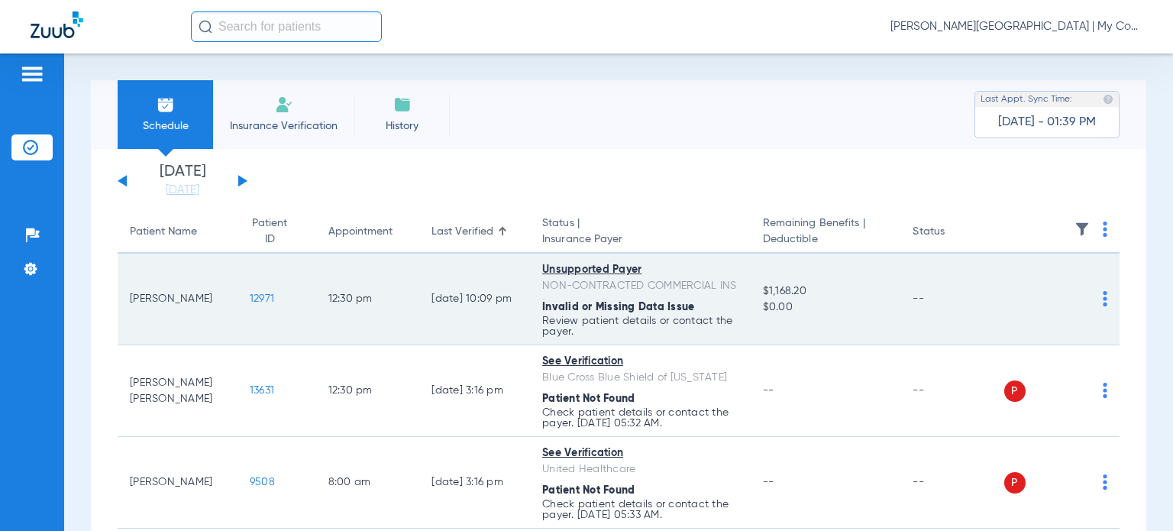
drag, startPoint x: 205, startPoint y: 306, endPoint x: 132, endPoint y: 308, distance: 72.6
click at [132, 308] on td "Jawon Jones" at bounding box center [178, 300] width 120 height 92
copy td "Jawon Jones"
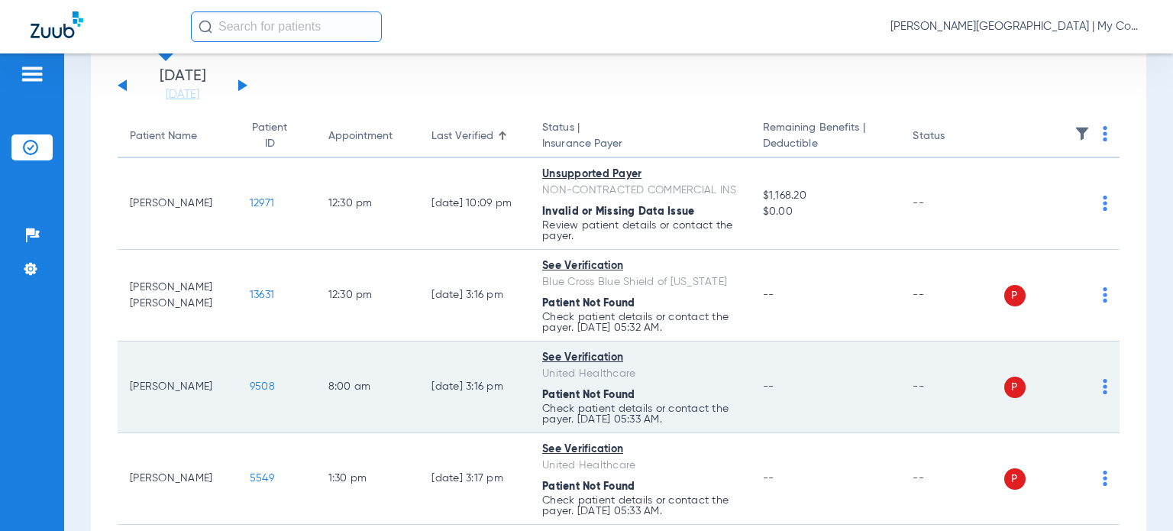
scroll to position [153, 0]
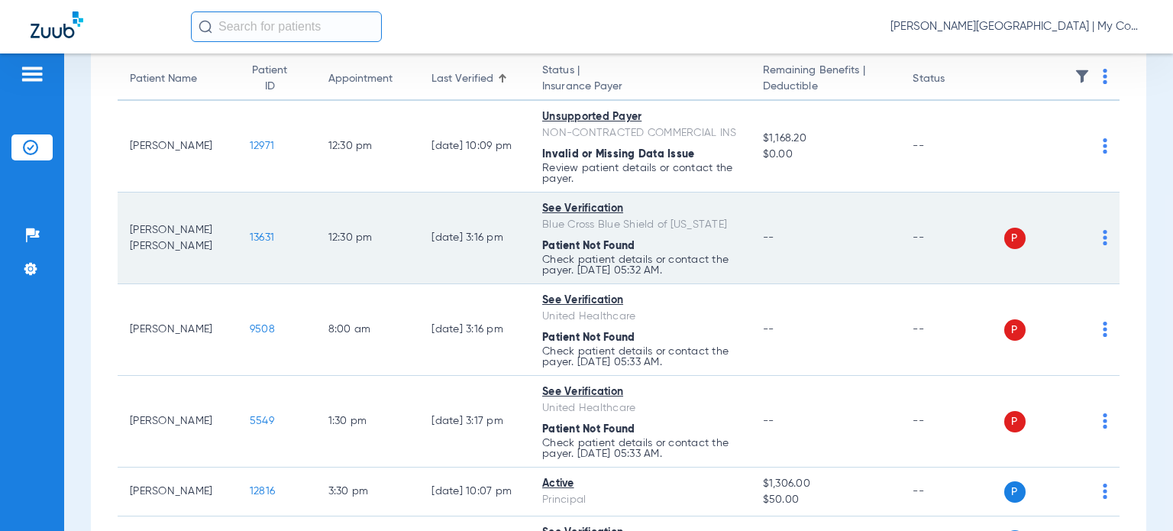
click at [733, 217] on td "See Verification Blue Cross Blue Shield of Michigan Patient Not Found Check pat…" at bounding box center [640, 238] width 221 height 92
drag, startPoint x: 172, startPoint y: 262, endPoint x: 127, endPoint y: 247, distance: 47.3
click at [127, 247] on td "Omarion Barnes" at bounding box center [178, 238] width 120 height 92
copy td "Omarion Barnes"
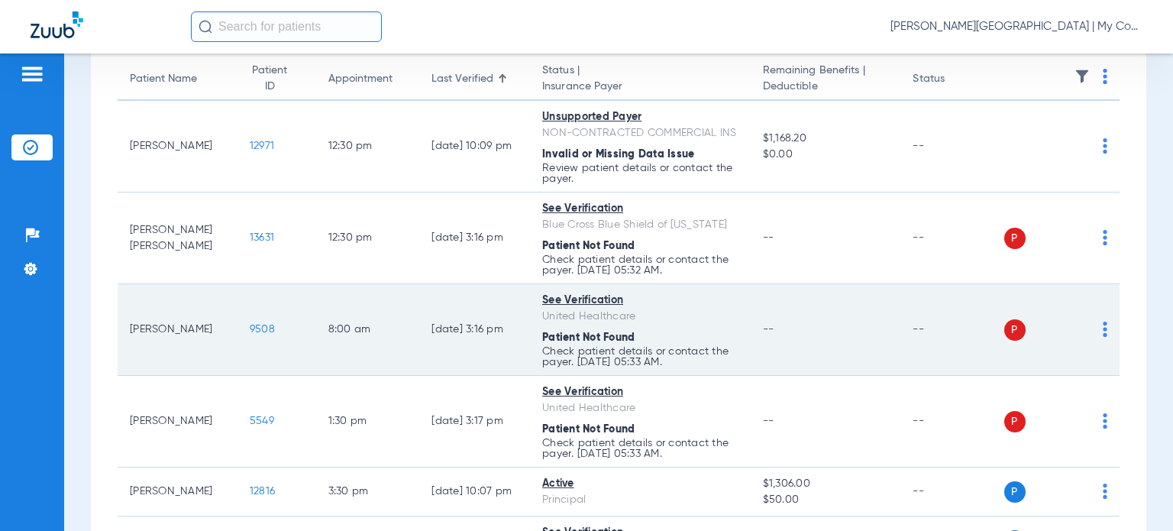
click at [702, 325] on div "United Healthcare" at bounding box center [640, 317] width 196 height 16
drag, startPoint x: 173, startPoint y: 348, endPoint x: 128, endPoint y: 338, distance: 46.0
click at [128, 338] on td "Kennisha Williams" at bounding box center [178, 330] width 120 height 92
copy td "Kennisha Williams"
click at [672, 325] on div "United Healthcare" at bounding box center [640, 317] width 196 height 16
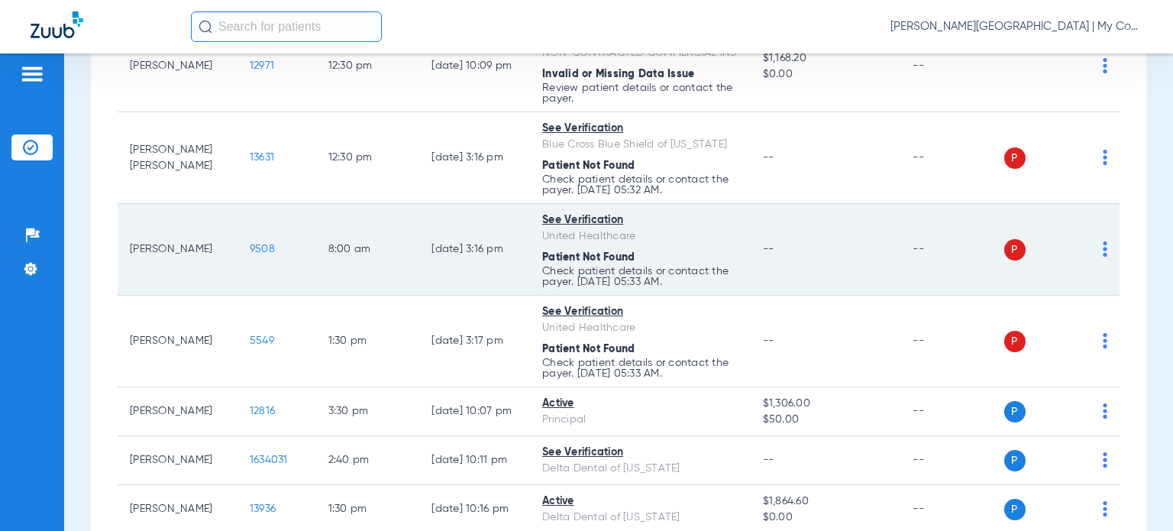
scroll to position [306, 0]
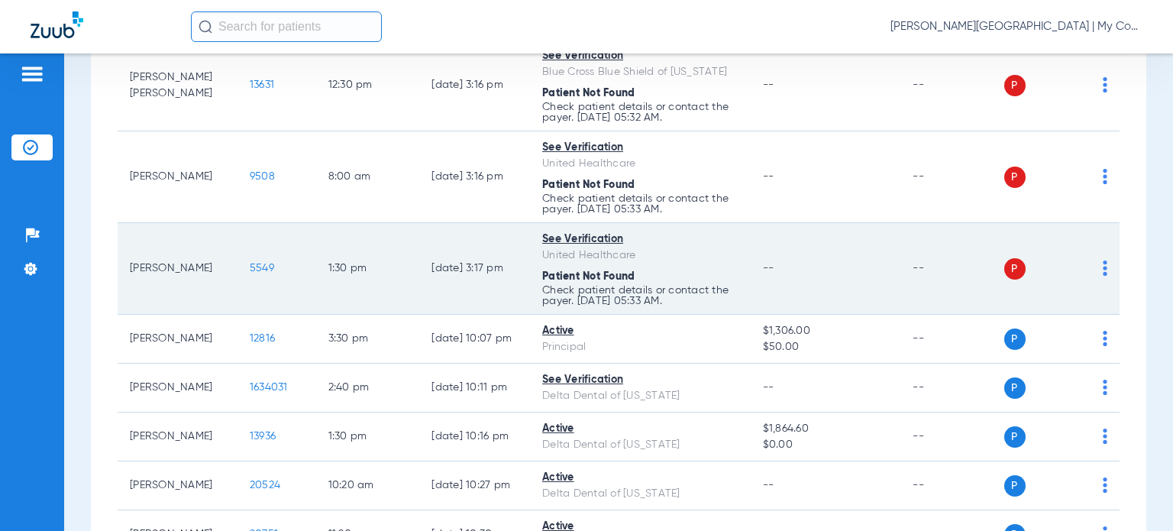
drag, startPoint x: 203, startPoint y: 283, endPoint x: 131, endPoint y: 284, distance: 71.8
click at [131, 284] on td "Cafonzo Osby" at bounding box center [178, 269] width 120 height 92
copy td "Cafonzo Osby"
click at [655, 285] on div "Patient Not Found" at bounding box center [640, 277] width 196 height 16
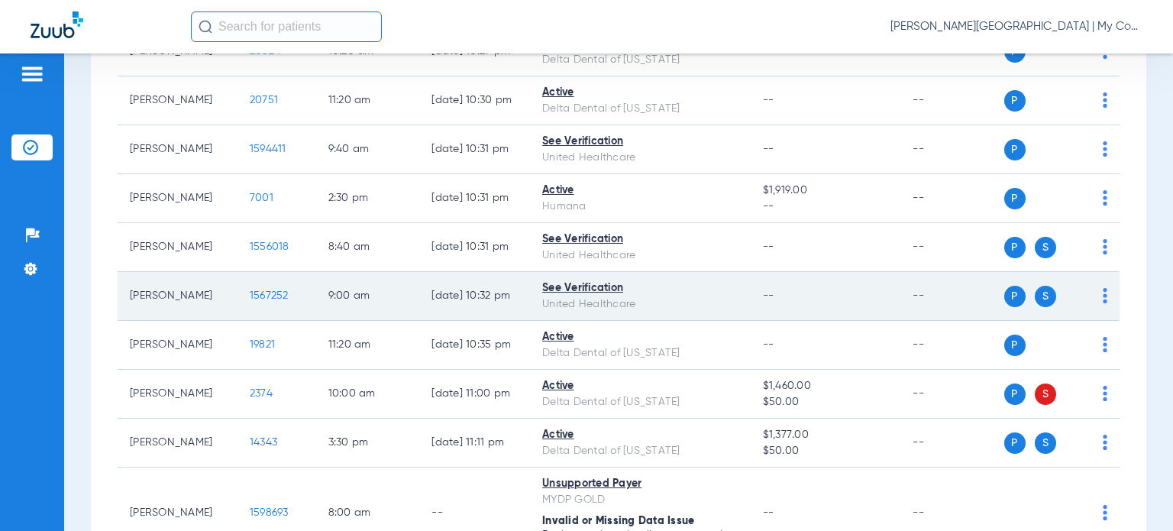
scroll to position [764, 0]
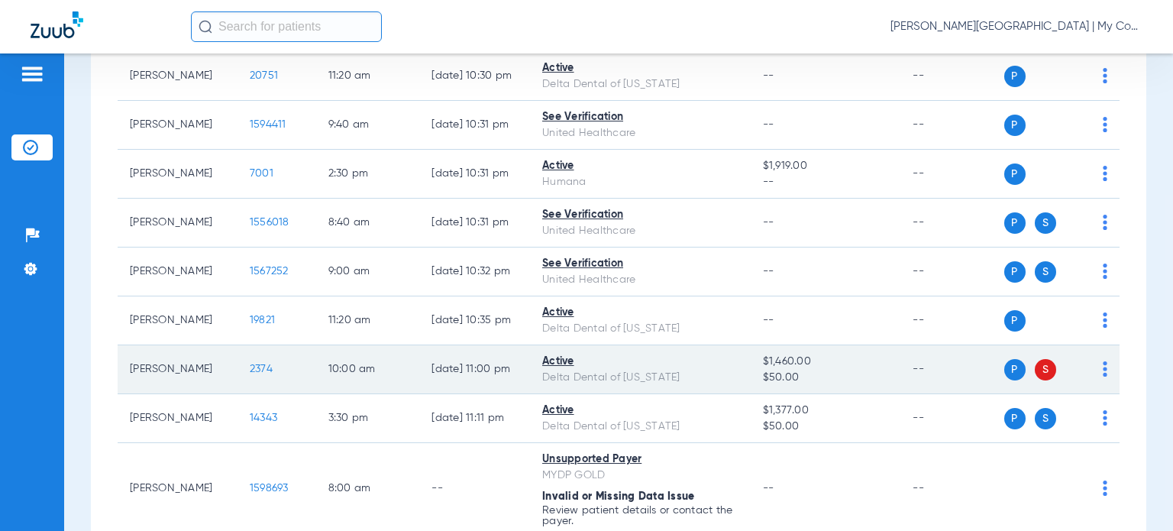
drag, startPoint x: 183, startPoint y: 390, endPoint x: 124, endPoint y: 377, distance: 61.1
click at [124, 377] on td "Laquita Brumfield" at bounding box center [178, 369] width 120 height 49
copy td "Laquita Brumfield"
click at [780, 386] on span "$50.00" at bounding box center [826, 378] width 126 height 16
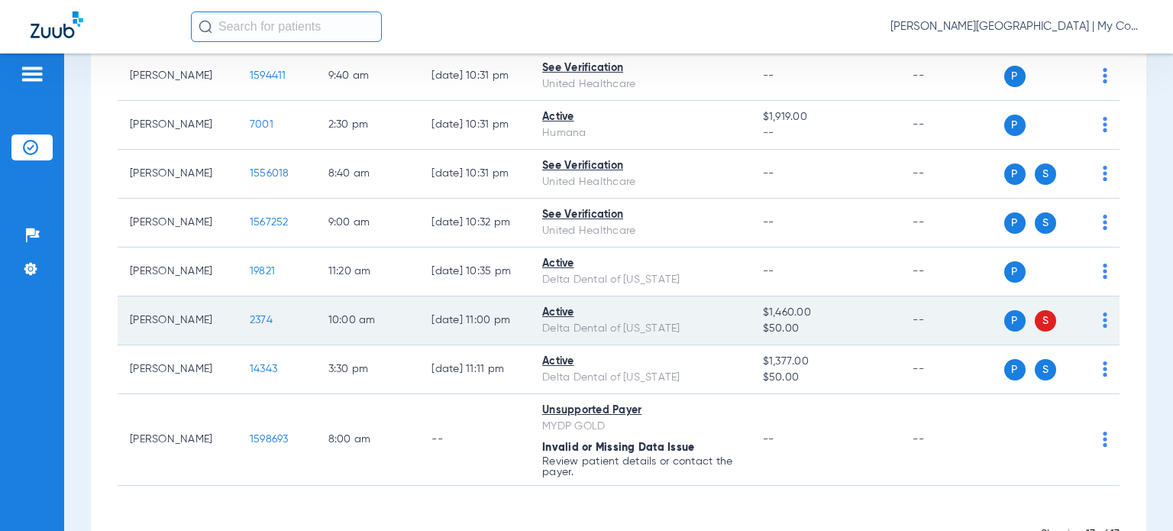
scroll to position [840, 0]
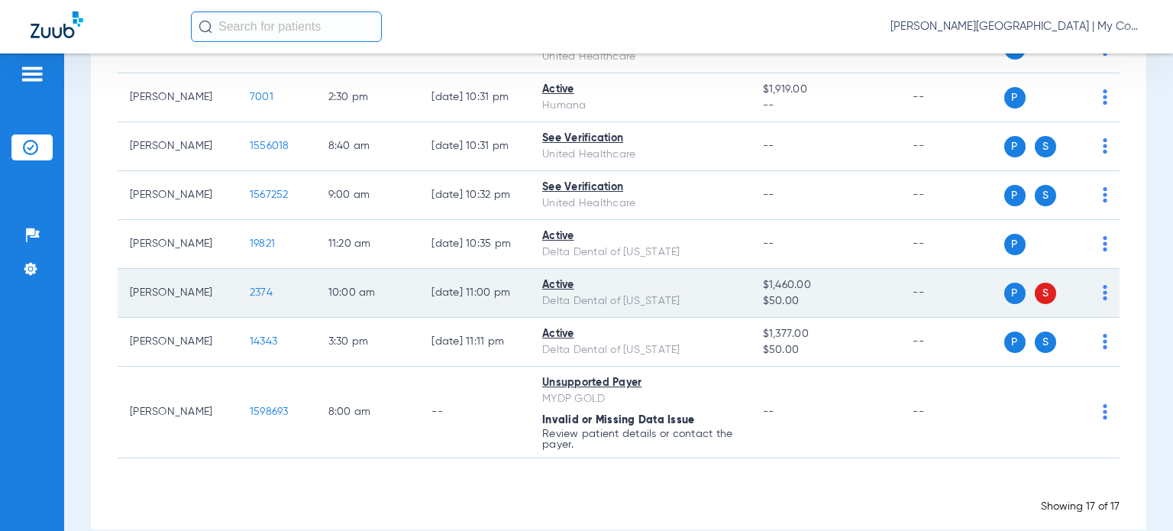
click at [1103, 300] on img at bounding box center [1105, 292] width 5 height 15
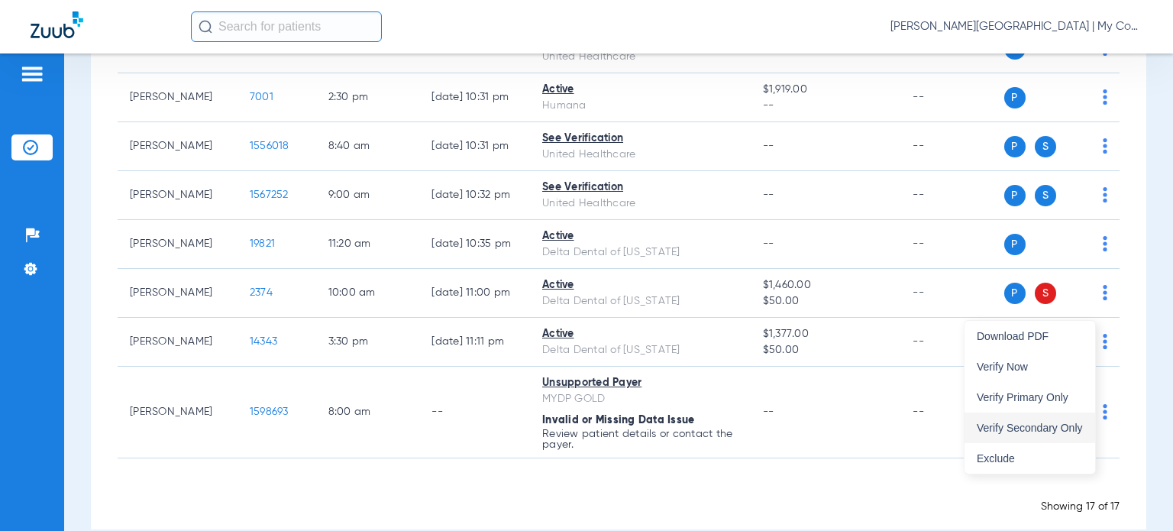
click at [1072, 422] on span "Verify Secondary Only" at bounding box center [1030, 427] width 106 height 11
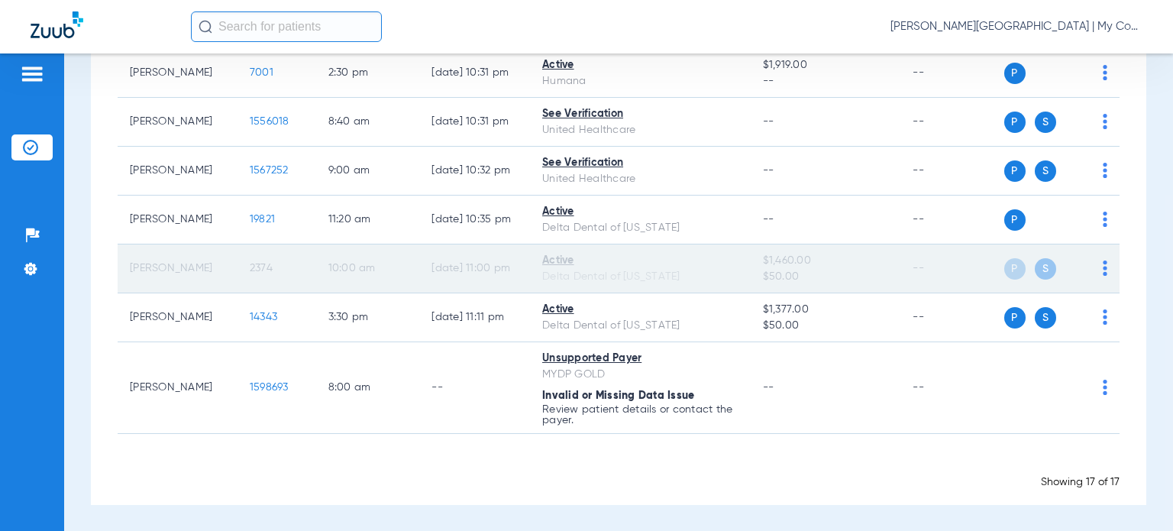
scroll to position [878, 0]
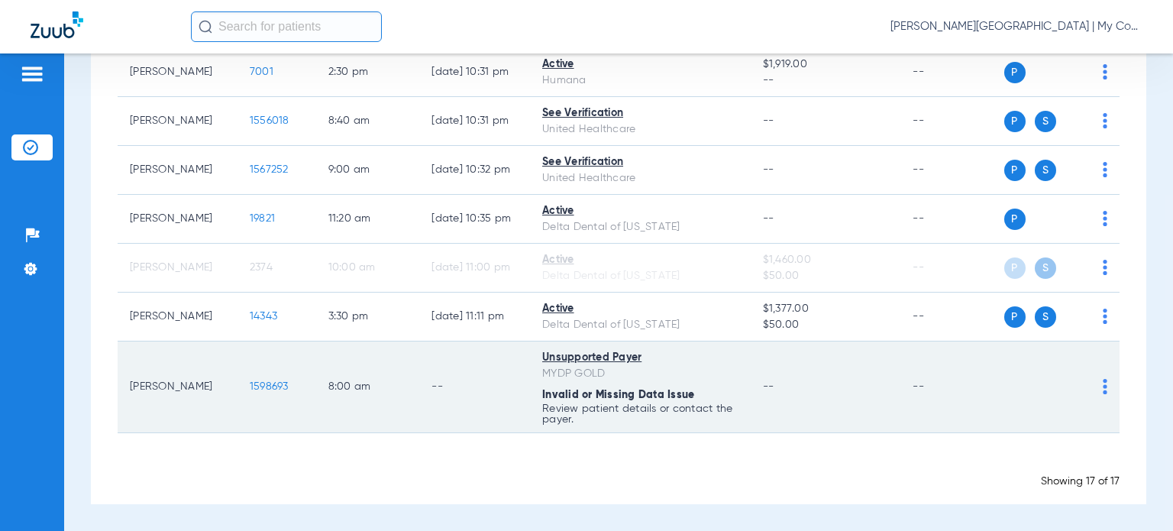
drag, startPoint x: 176, startPoint y: 400, endPoint x: 123, endPoint y: 378, distance: 57.9
click at [123, 378] on td "Gregory Johnson" at bounding box center [178, 387] width 120 height 92
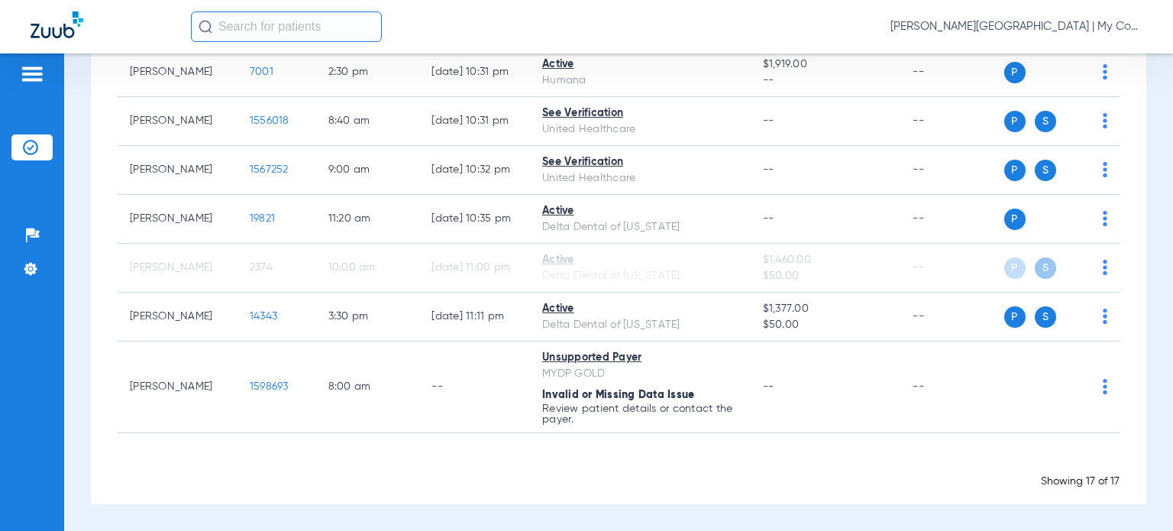
copy td "Gregory Johnson"
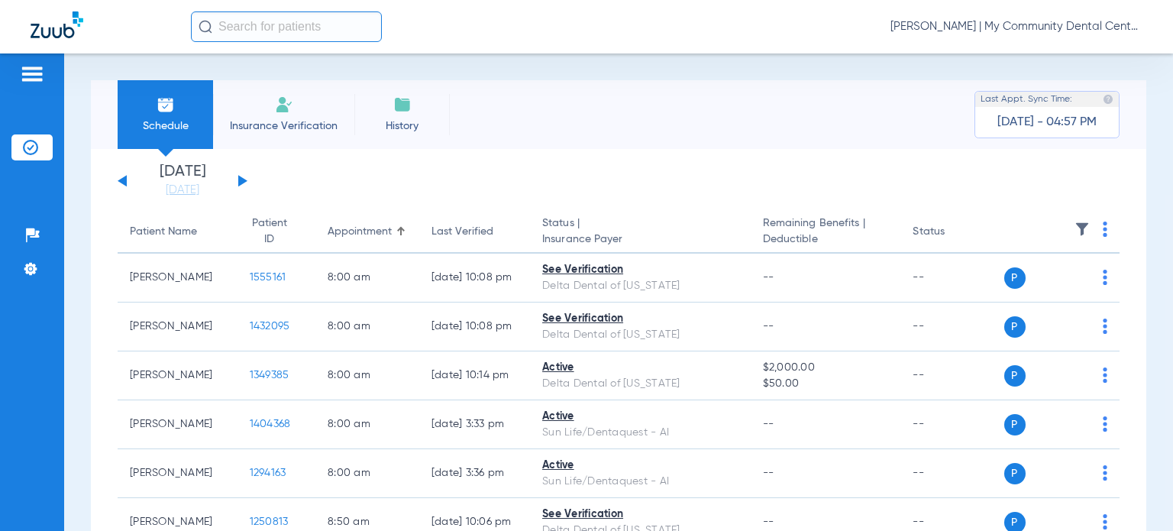
click at [1053, 21] on span "[PERSON_NAME] | My Community Dental Centers" at bounding box center [1017, 26] width 252 height 15
click at [1072, 45] on button "Account Selection" at bounding box center [1085, 54] width 110 height 31
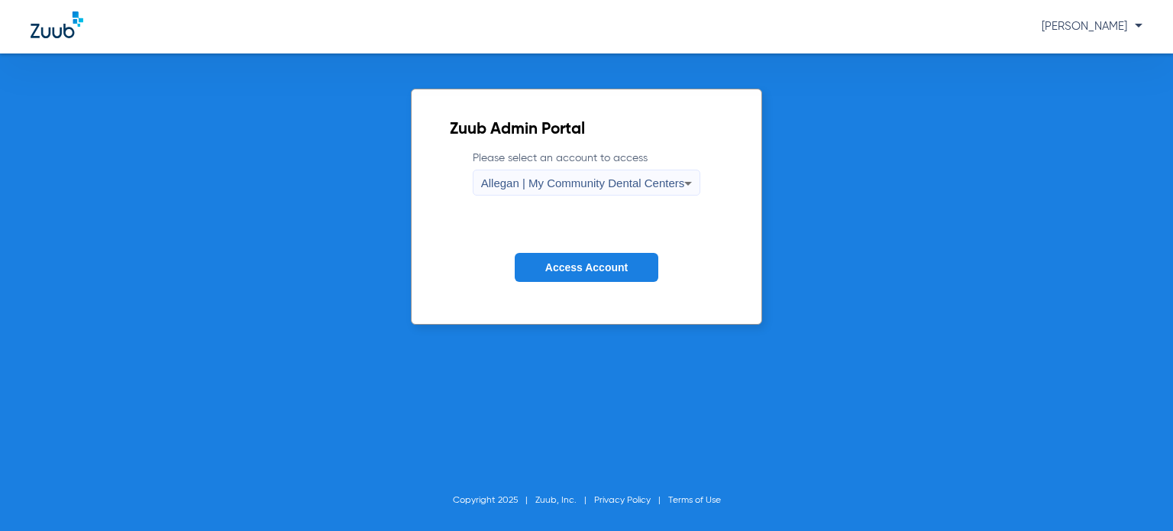
click at [589, 179] on span "Allegan | My Community Dental Centers" at bounding box center [583, 182] width 204 height 13
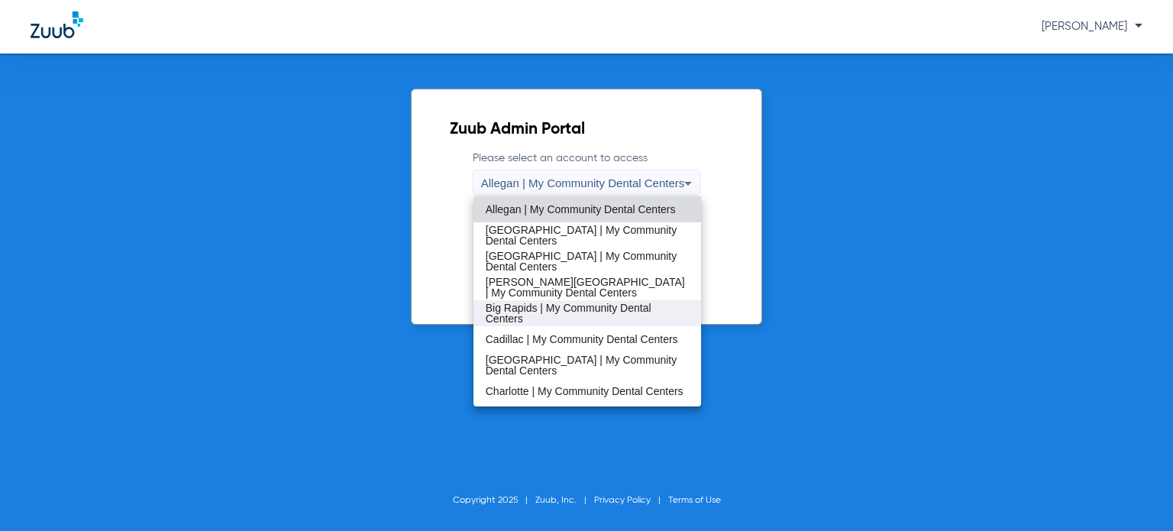
click at [567, 313] on span "Big Rapids | My Community Dental Centers" at bounding box center [587, 312] width 203 height 21
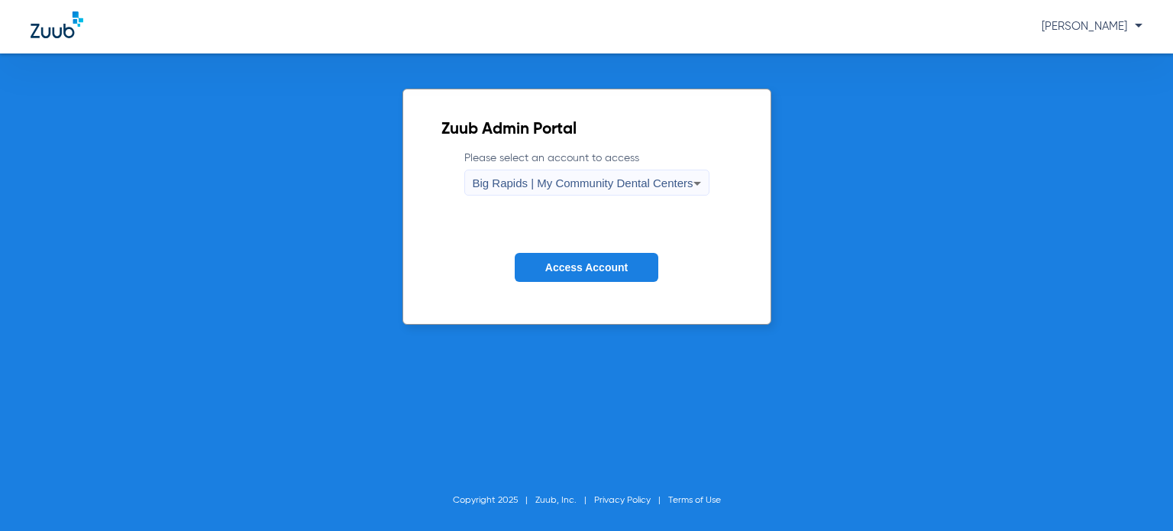
click at [590, 267] on span "Access Account" at bounding box center [586, 267] width 82 height 12
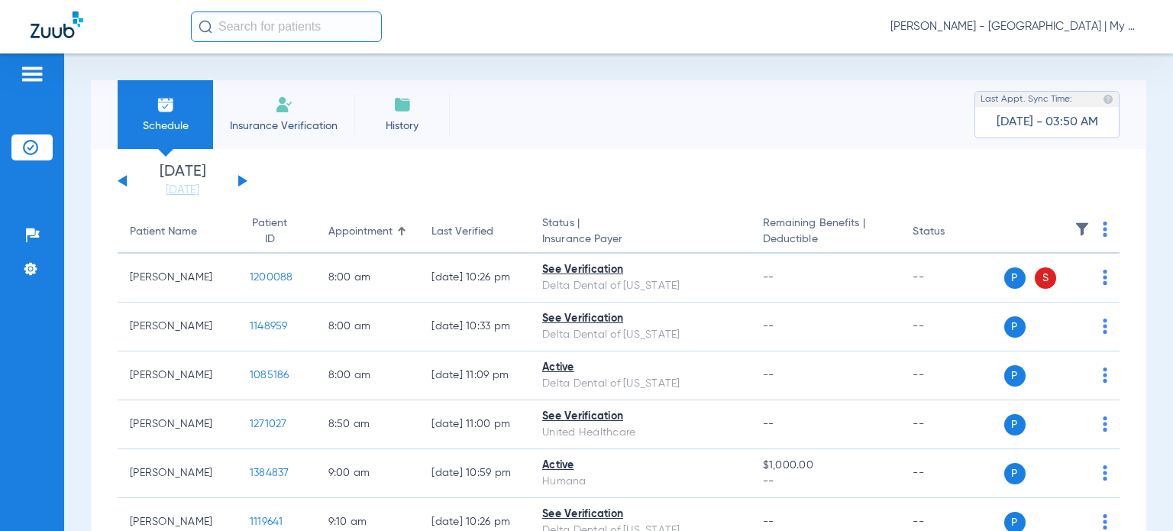
click at [473, 225] on div "Last Verified" at bounding box center [463, 232] width 62 height 16
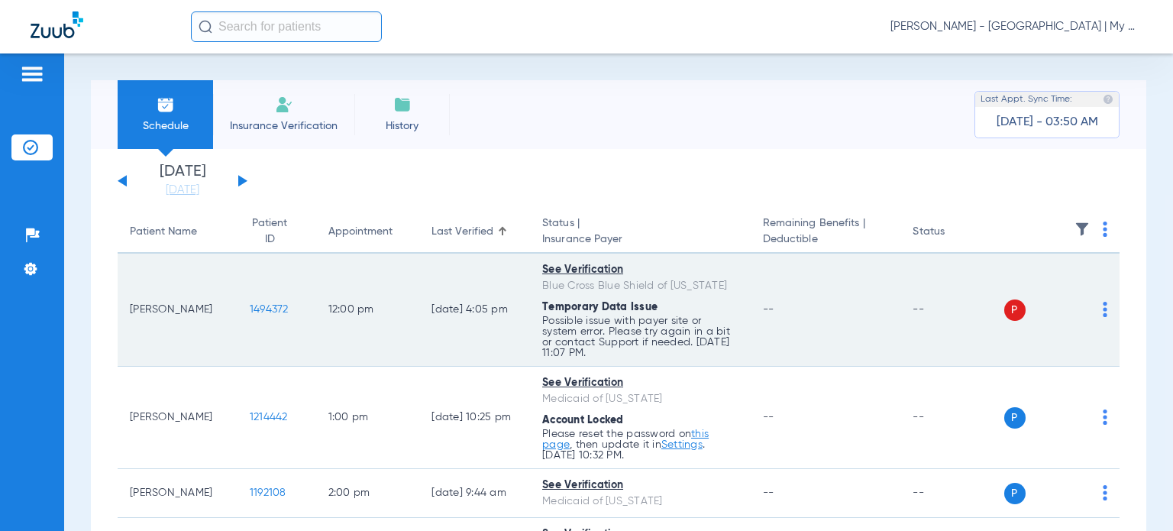
click at [1103, 309] on img at bounding box center [1105, 309] width 5 height 15
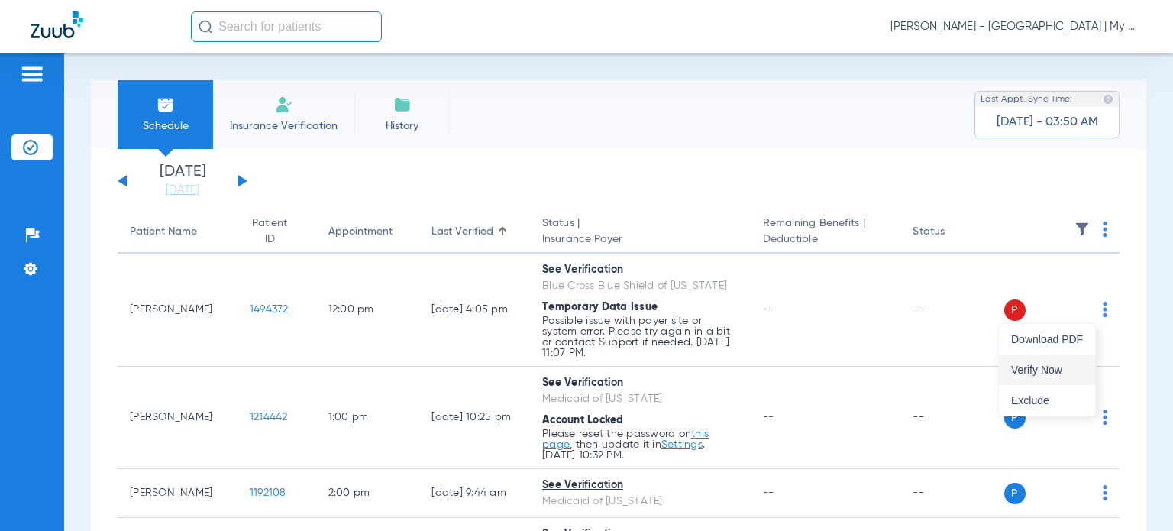
click at [1066, 367] on span "Verify Now" at bounding box center [1047, 369] width 72 height 11
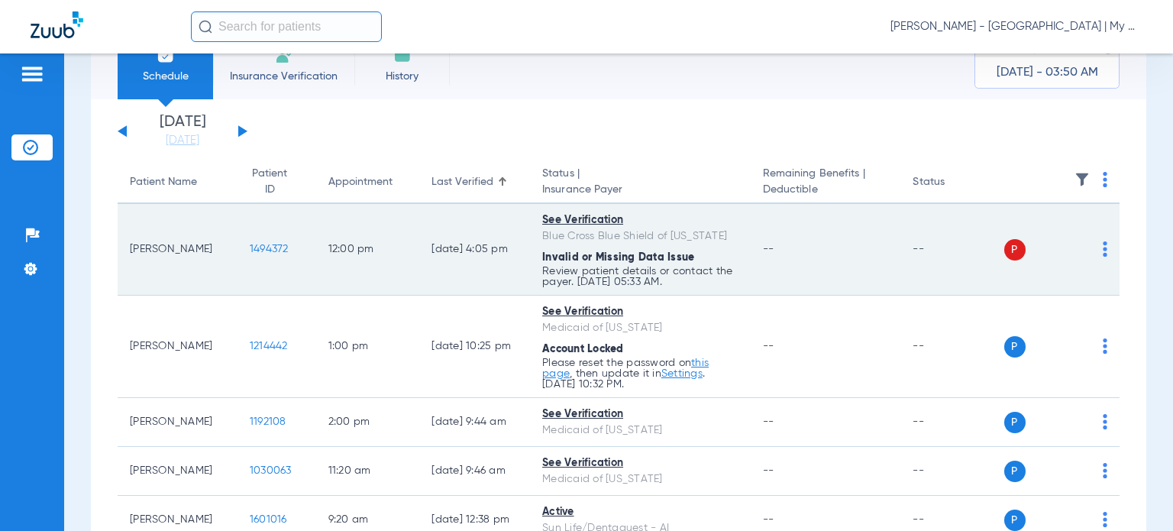
scroll to position [76, 0]
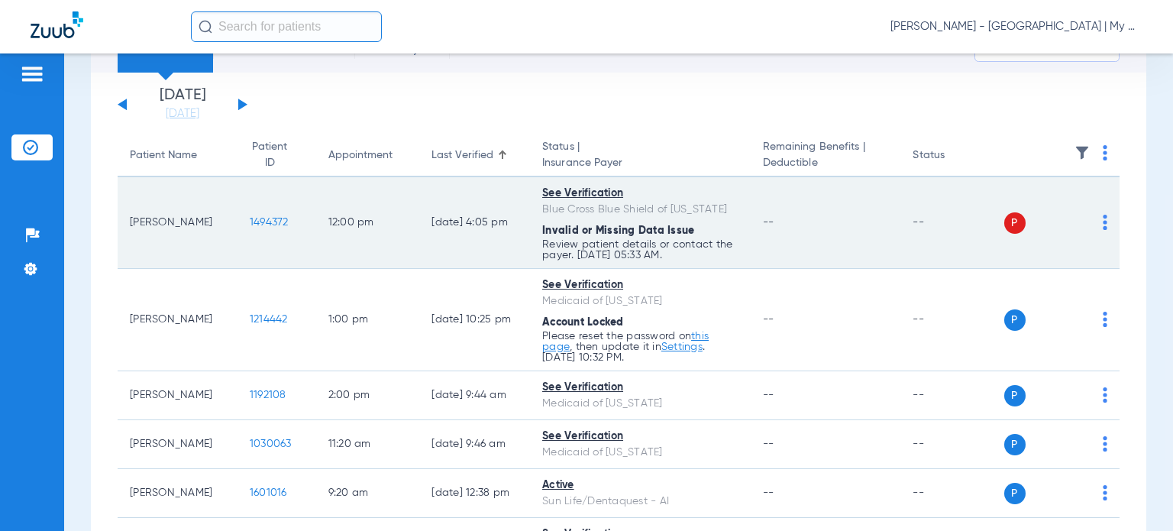
drag, startPoint x: 173, startPoint y: 231, endPoint x: 131, endPoint y: 214, distance: 46.0
click at [131, 214] on td "Kennah Lambert" at bounding box center [178, 223] width 120 height 92
copy td "Kennah Lambert"
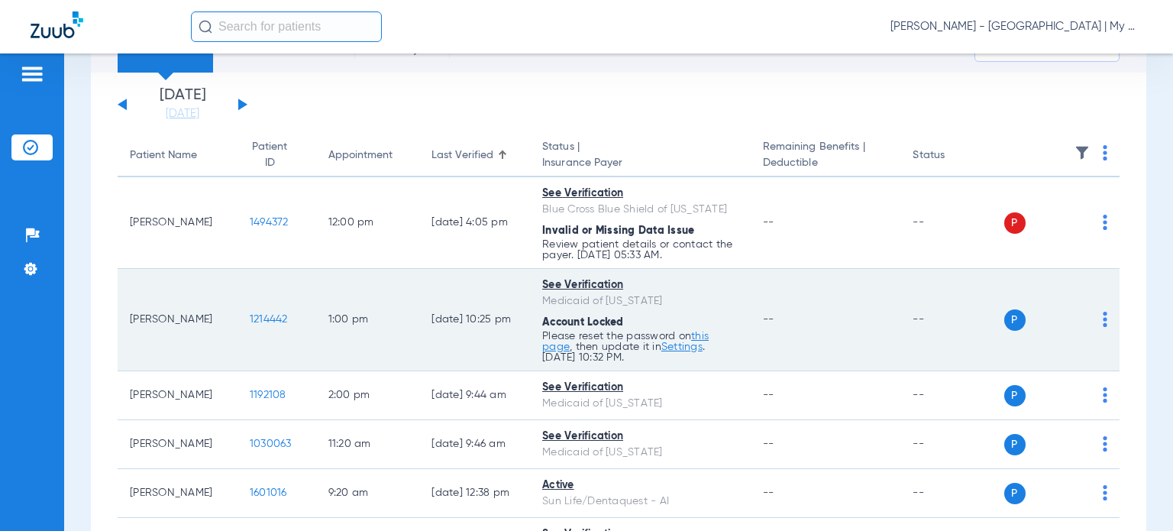
click at [751, 302] on td "--" at bounding box center [826, 320] width 150 height 102
drag, startPoint x: 172, startPoint y: 321, endPoint x: 181, endPoint y: 322, distance: 9.2
click at [177, 322] on td "James Weiss" at bounding box center [178, 320] width 120 height 102
drag, startPoint x: 208, startPoint y: 316, endPoint x: 132, endPoint y: 319, distance: 75.7
click at [132, 319] on td "James Weiss" at bounding box center [178, 320] width 120 height 102
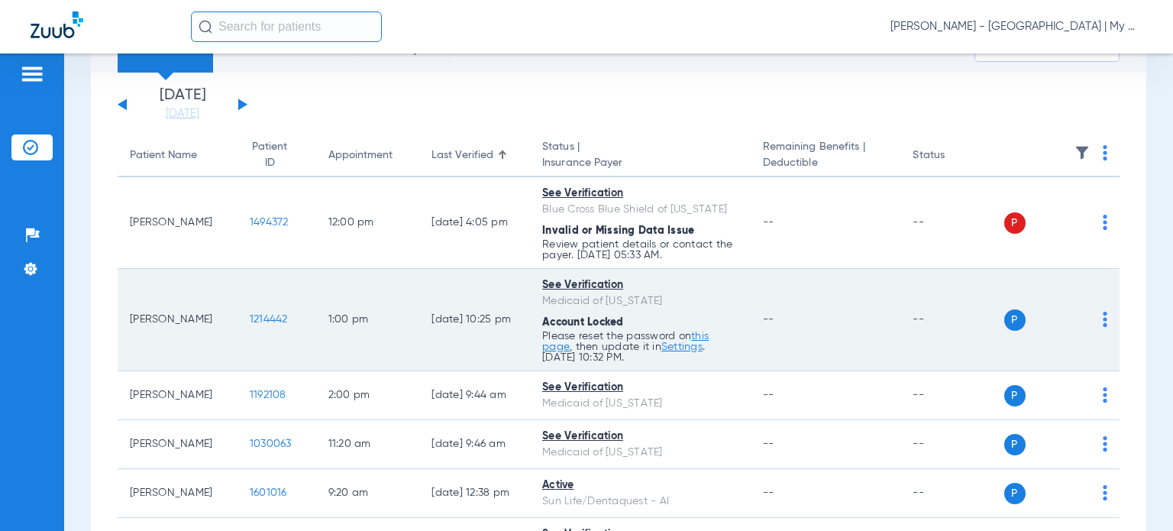
copy td "James Weiss"
click at [1103, 319] on img at bounding box center [1105, 319] width 5 height 15
drag, startPoint x: 1066, startPoint y: 370, endPoint x: 956, endPoint y: 329, distance: 117.2
click at [1066, 370] on button "Verify Now" at bounding box center [1047, 379] width 96 height 31
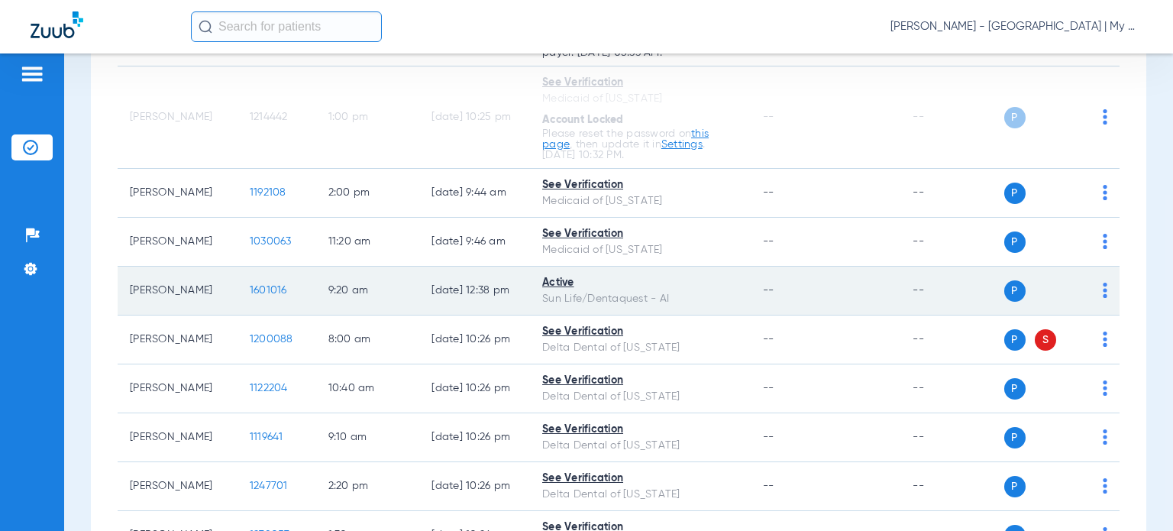
scroll to position [306, 0]
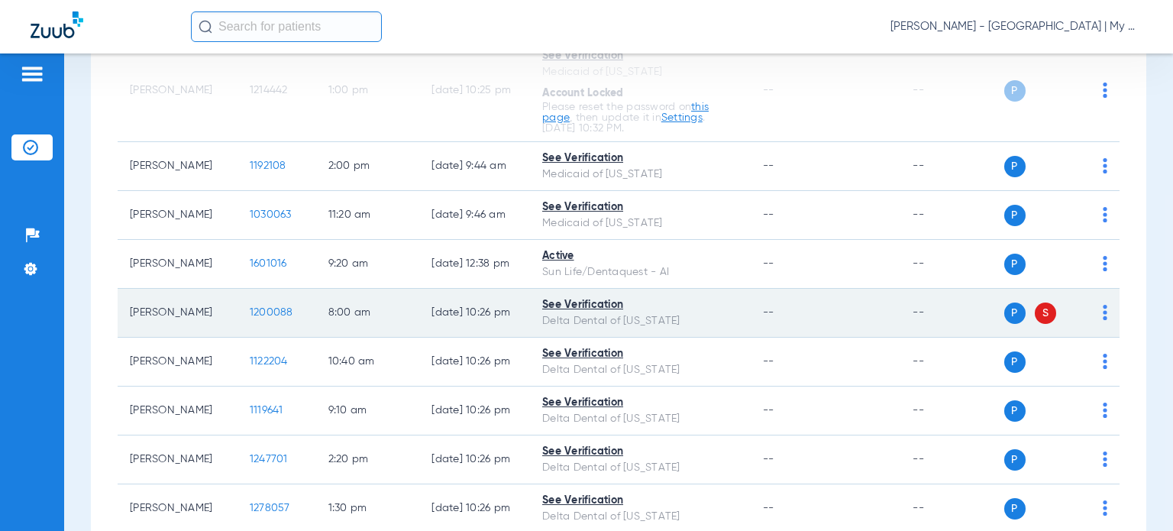
drag, startPoint x: 184, startPoint y: 312, endPoint x: 130, endPoint y: 311, distance: 54.2
click at [130, 311] on td "Betsy Root" at bounding box center [178, 313] width 120 height 49
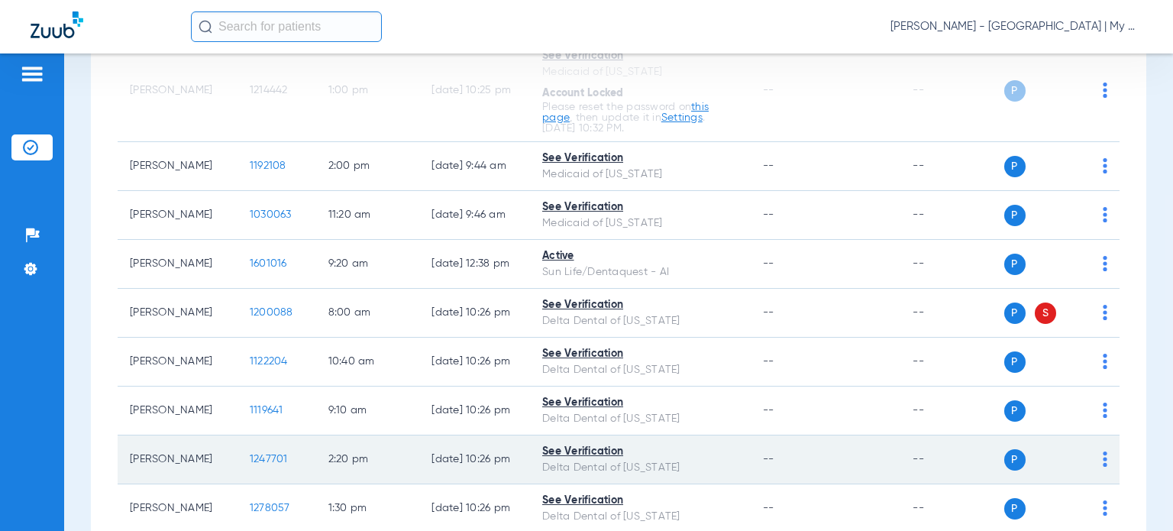
copy td "Betsy Root"
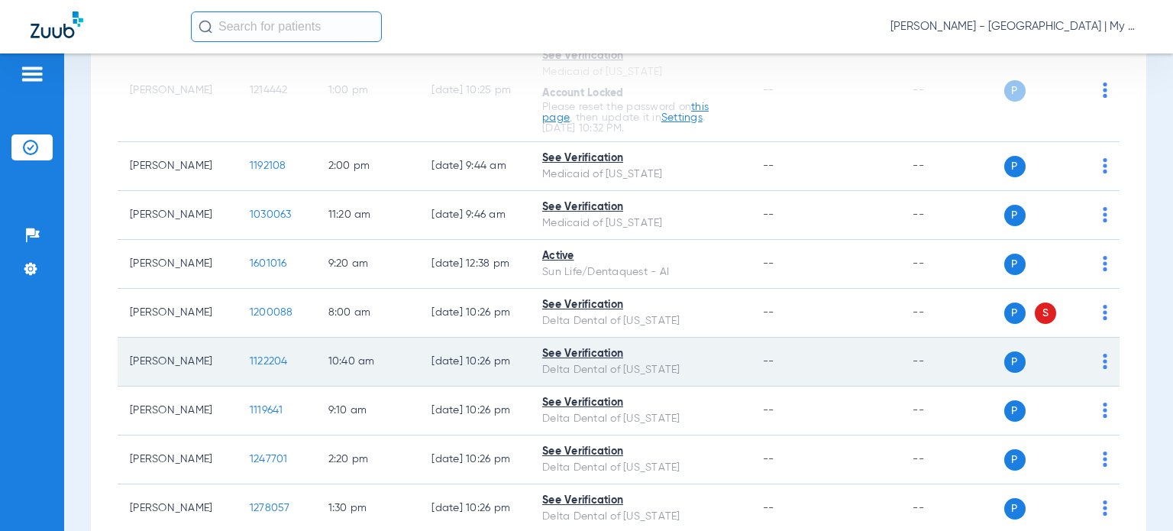
click at [805, 372] on td "--" at bounding box center [826, 362] width 150 height 49
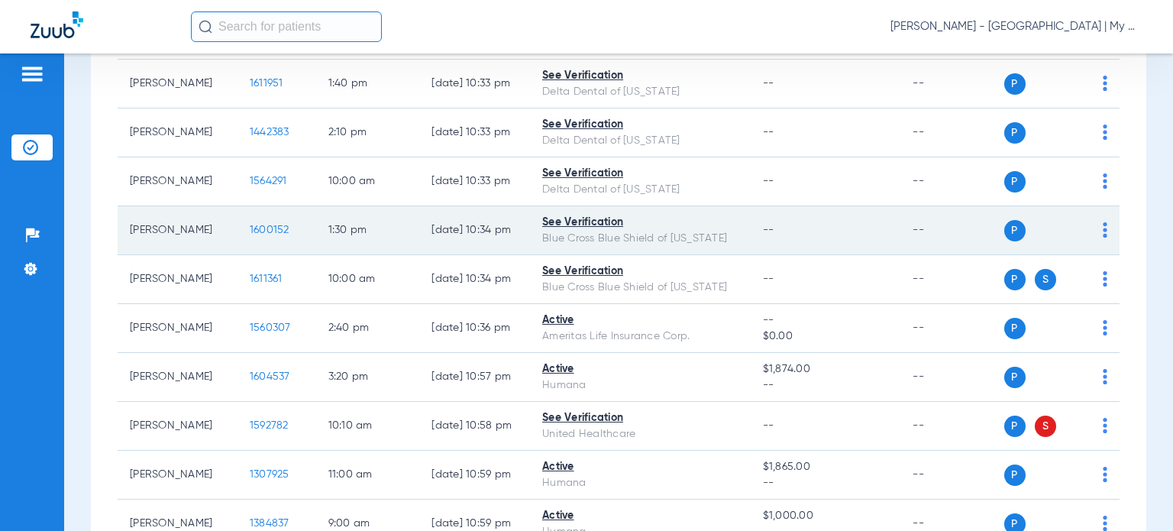
scroll to position [1146, 0]
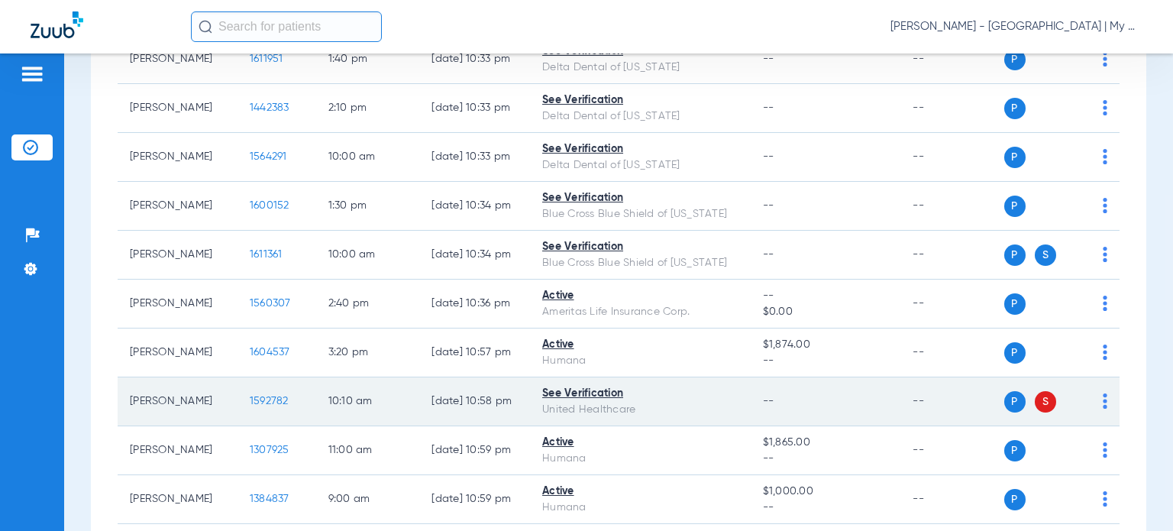
drag, startPoint x: 198, startPoint y: 394, endPoint x: 132, endPoint y: 396, distance: 65.7
click at [132, 396] on td "Carol Towns" at bounding box center [178, 401] width 120 height 49
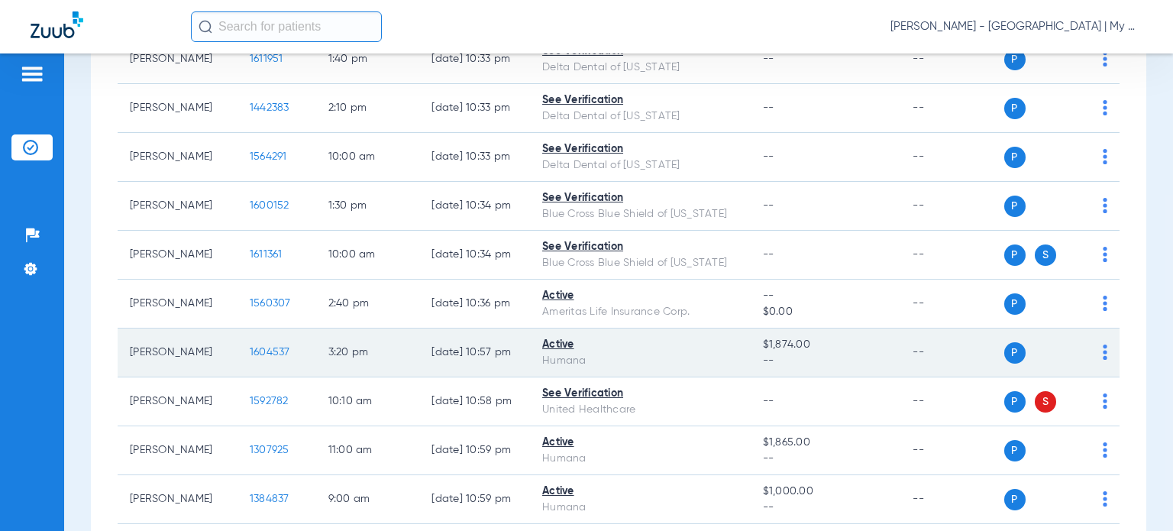
copy td "Carol Towns"
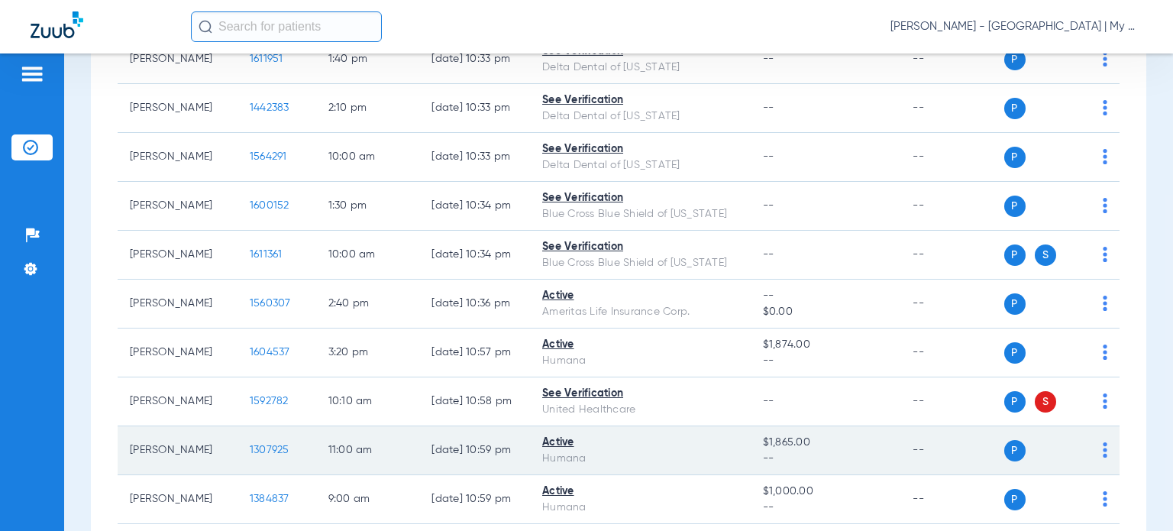
scroll to position [1167, 0]
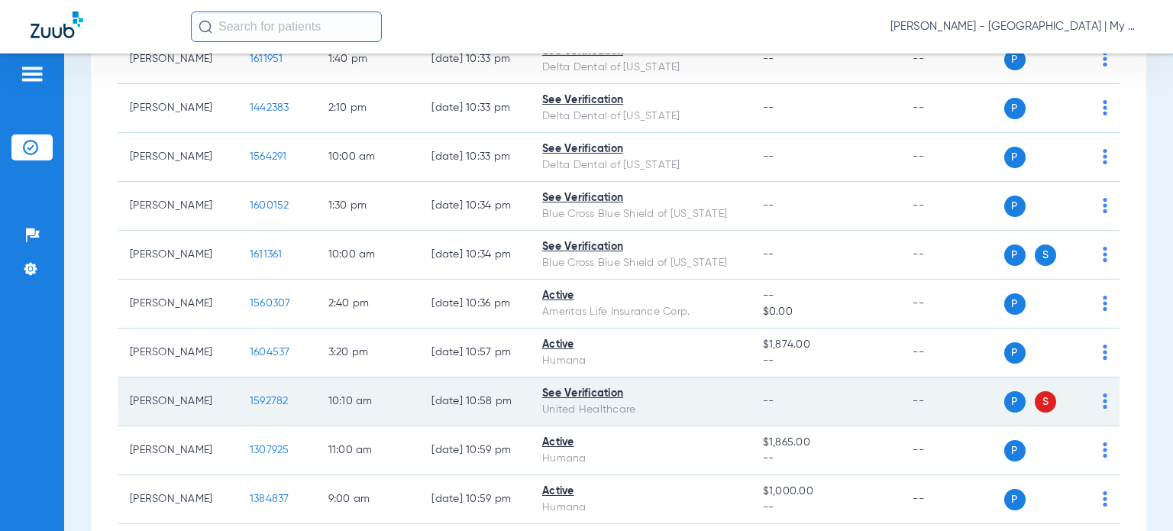
click at [762, 406] on td "--" at bounding box center [826, 401] width 150 height 49
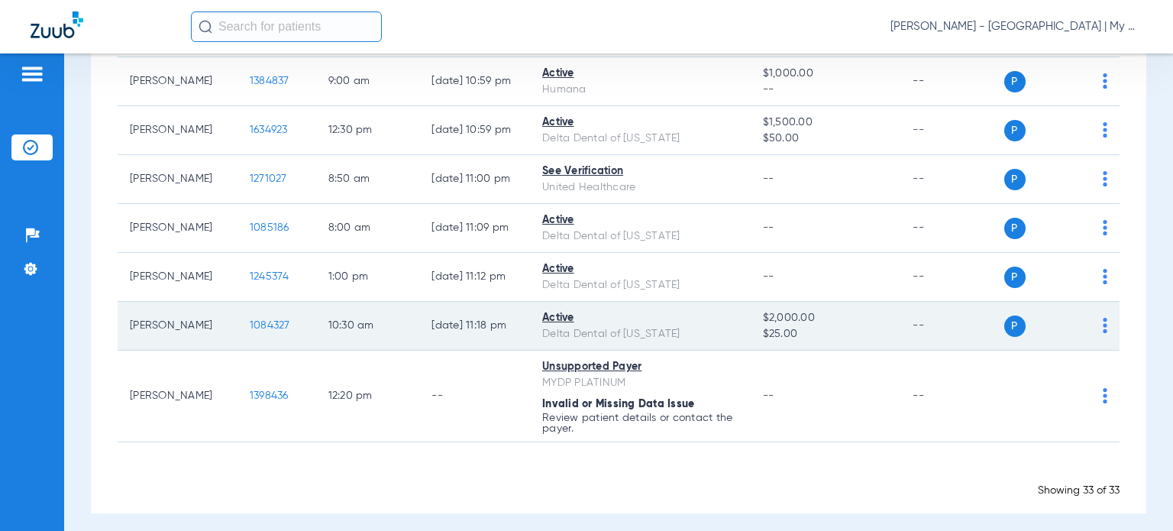
scroll to position [1588, 0]
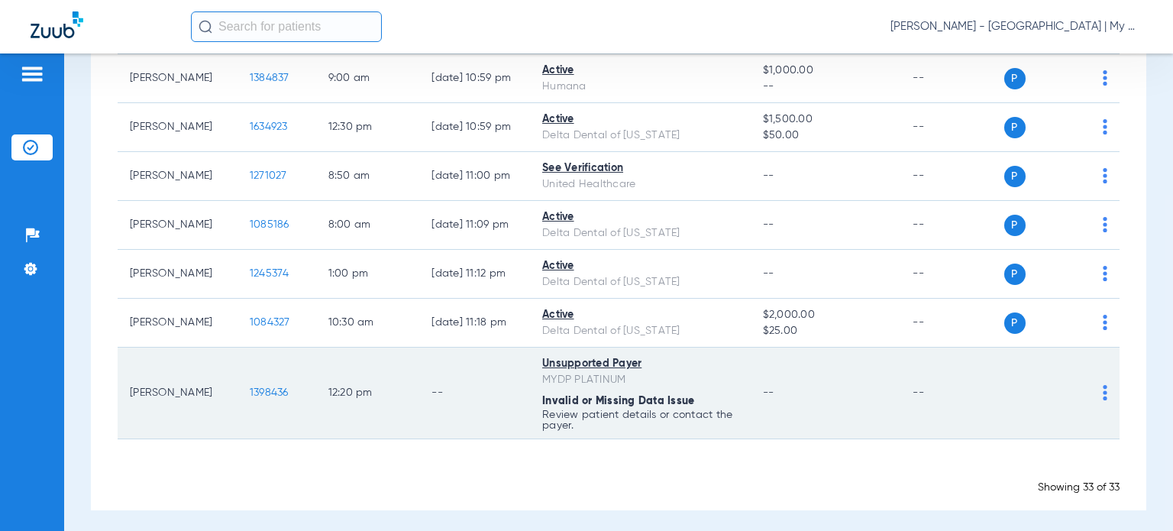
drag, startPoint x: 207, startPoint y: 388, endPoint x: 125, endPoint y: 389, distance: 82.5
click at [125, 389] on td "Kimberly Angell" at bounding box center [178, 394] width 120 height 92
copy td "Kimberly Angell"
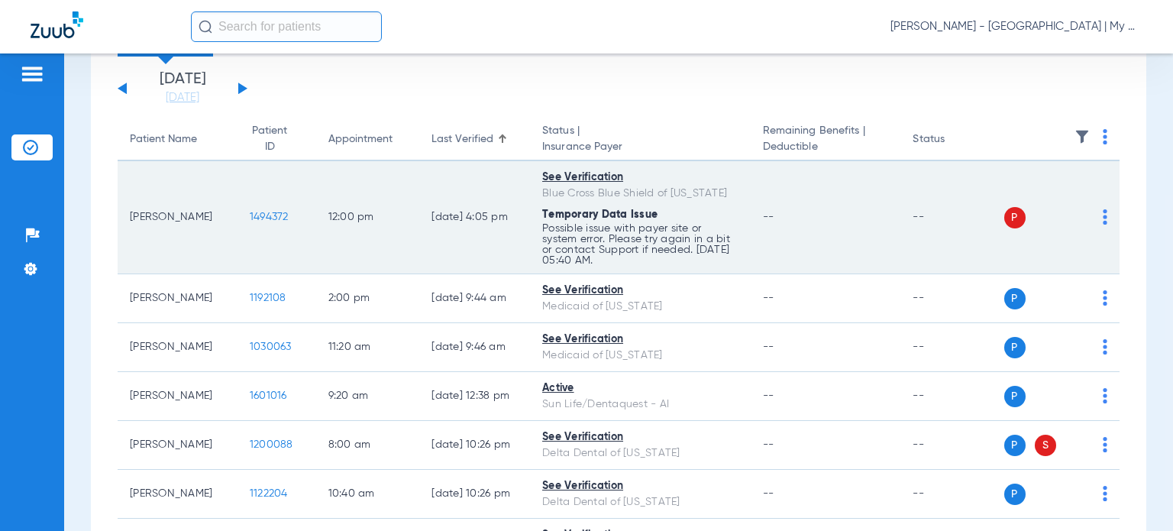
scroll to position [0, 0]
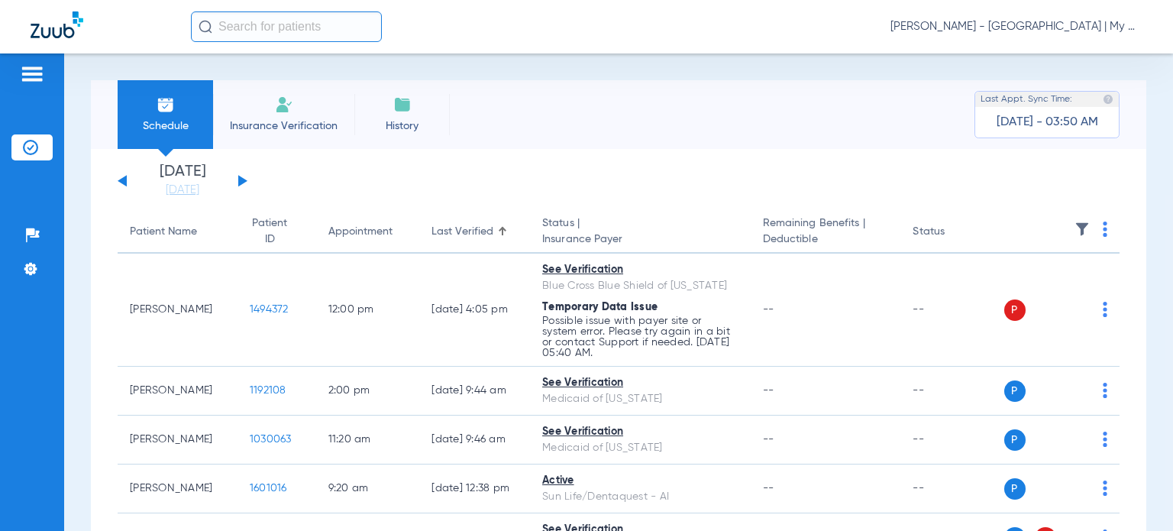
click at [163, 225] on div "Patient Name" at bounding box center [163, 232] width 67 height 16
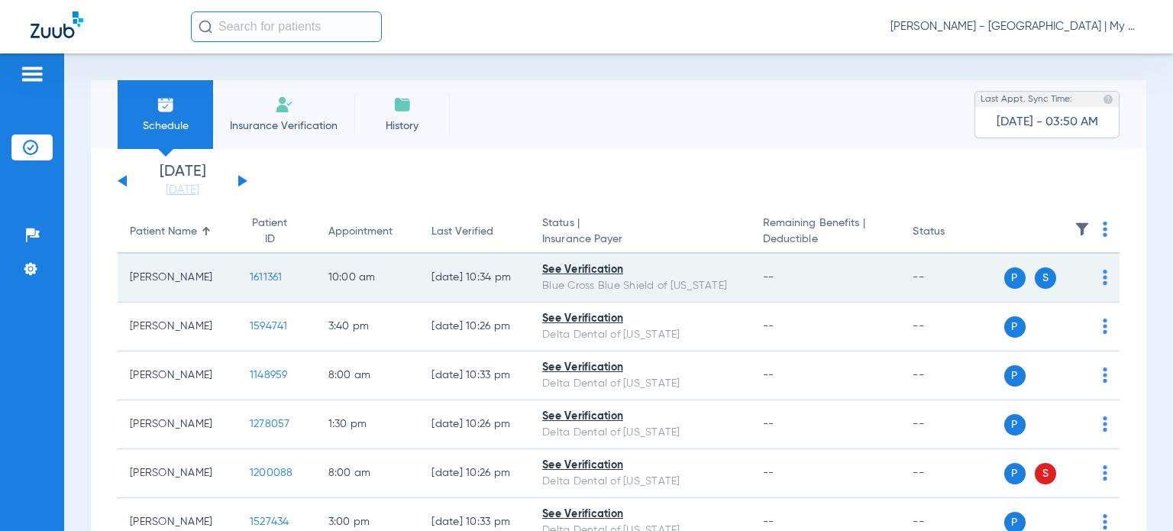
click at [260, 275] on span "1611361" at bounding box center [266, 277] width 33 height 11
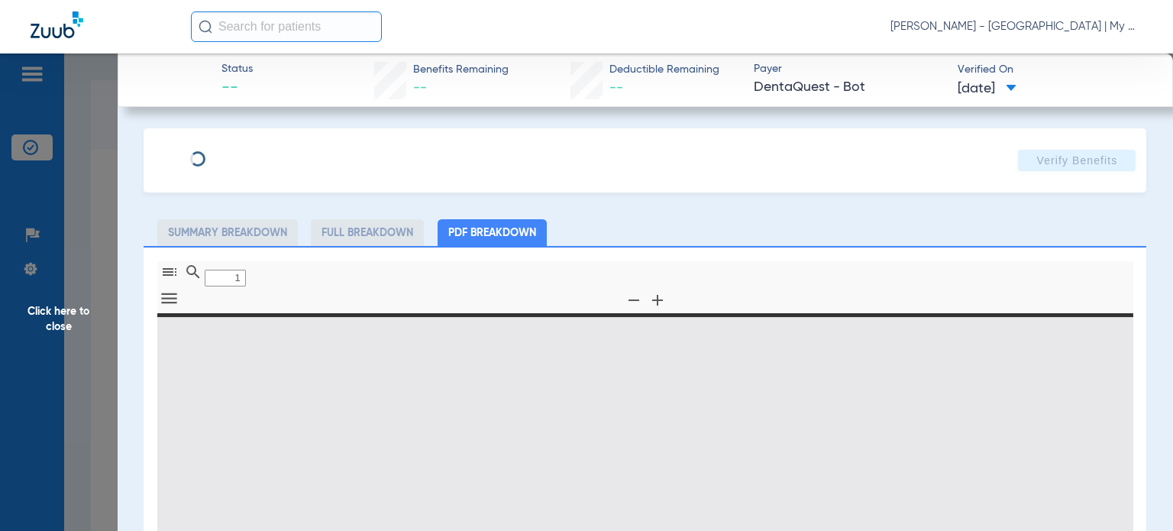
type input "0"
select select "page-width"
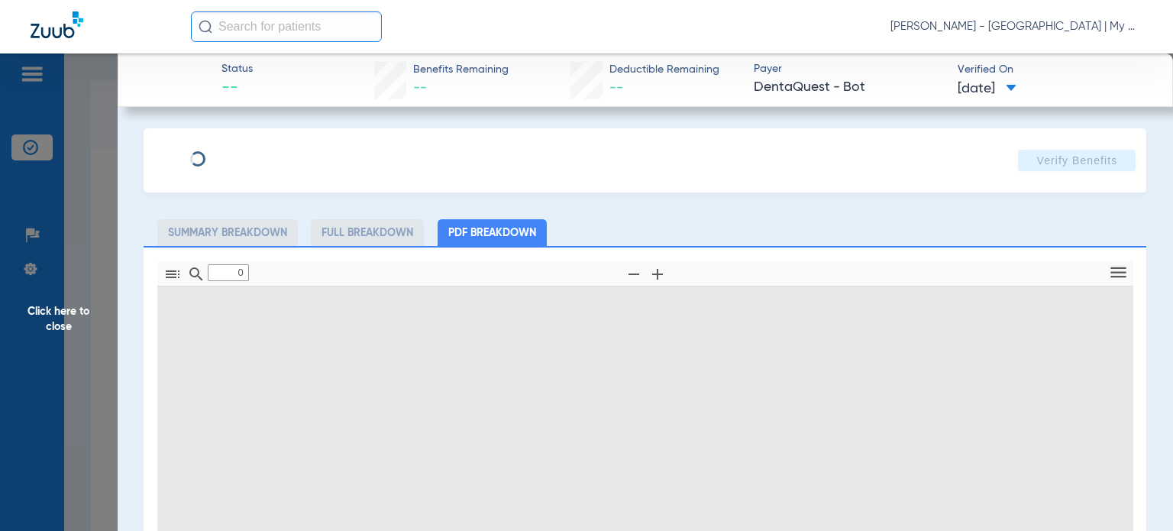
type input "1"
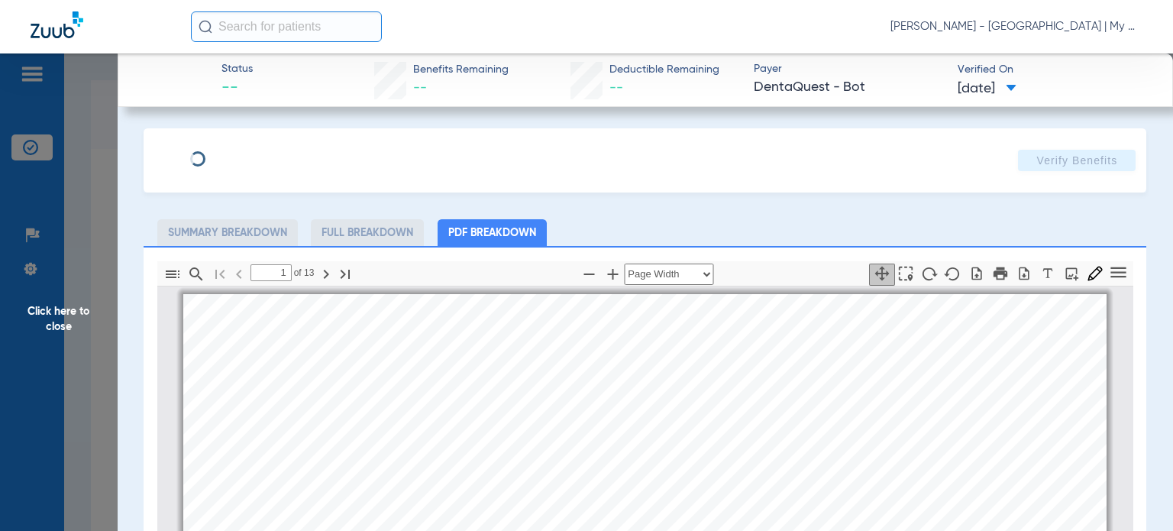
scroll to position [8, 0]
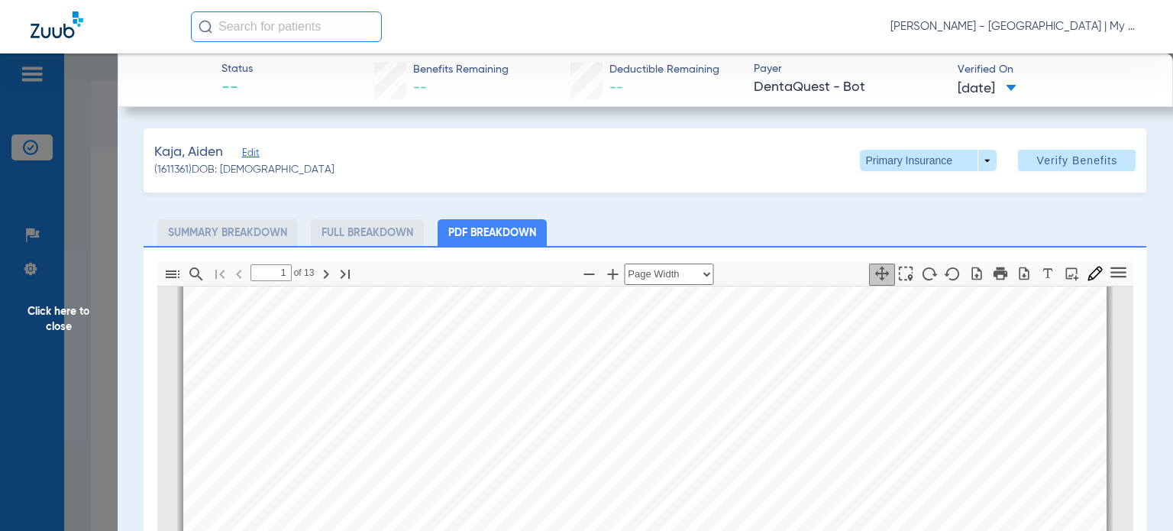
click at [796, 225] on ul "Summary Breakdown Full Breakdown PDF Breakdown" at bounding box center [645, 232] width 1003 height 27
click at [875, 163] on span at bounding box center [928, 160] width 137 height 21
click at [874, 218] on span "Secondary Insurance" at bounding box center [912, 221] width 101 height 11
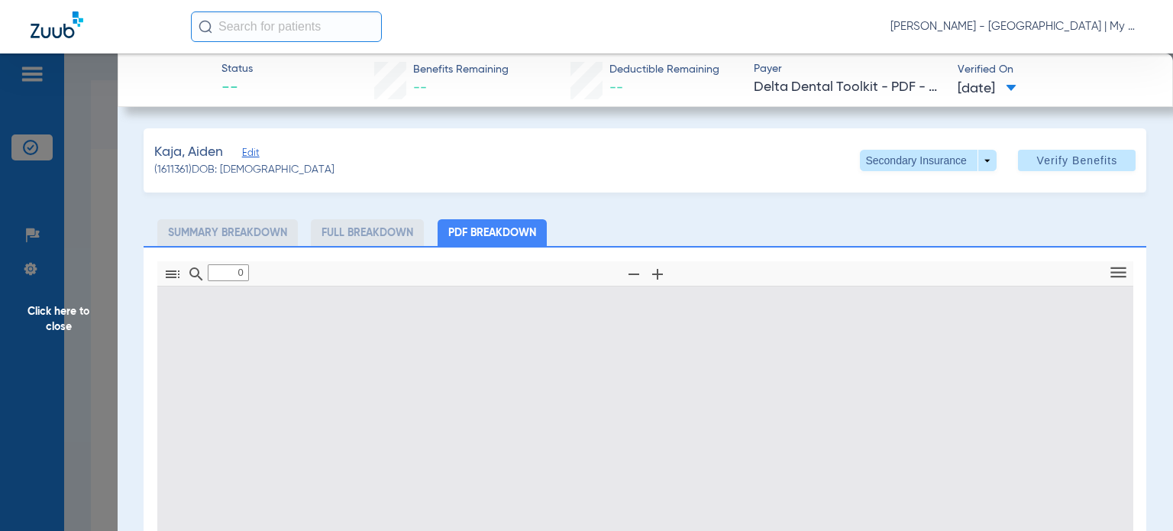
type input "1"
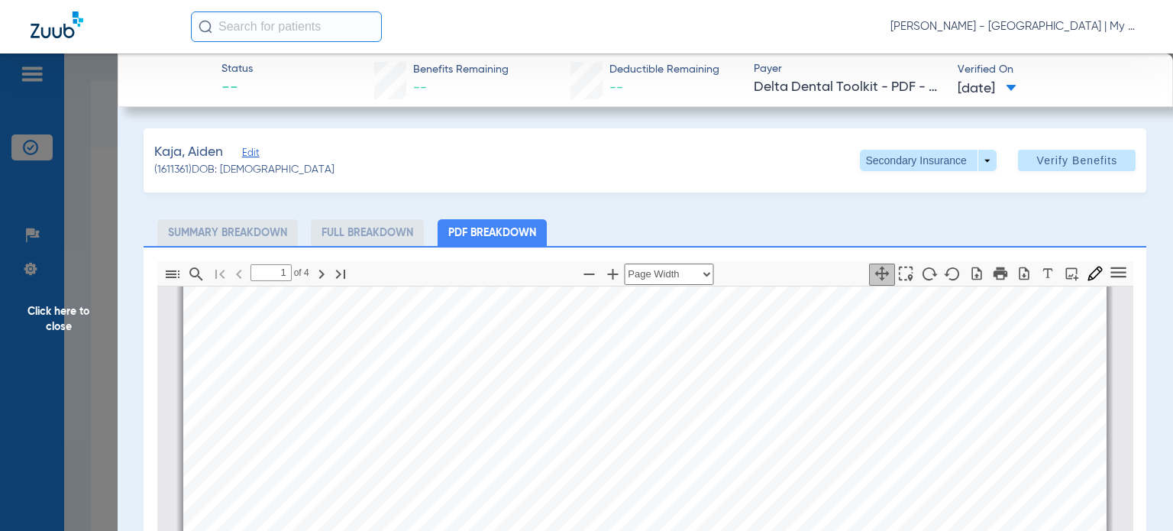
click at [75, 319] on span "Click here to close" at bounding box center [59, 318] width 118 height 531
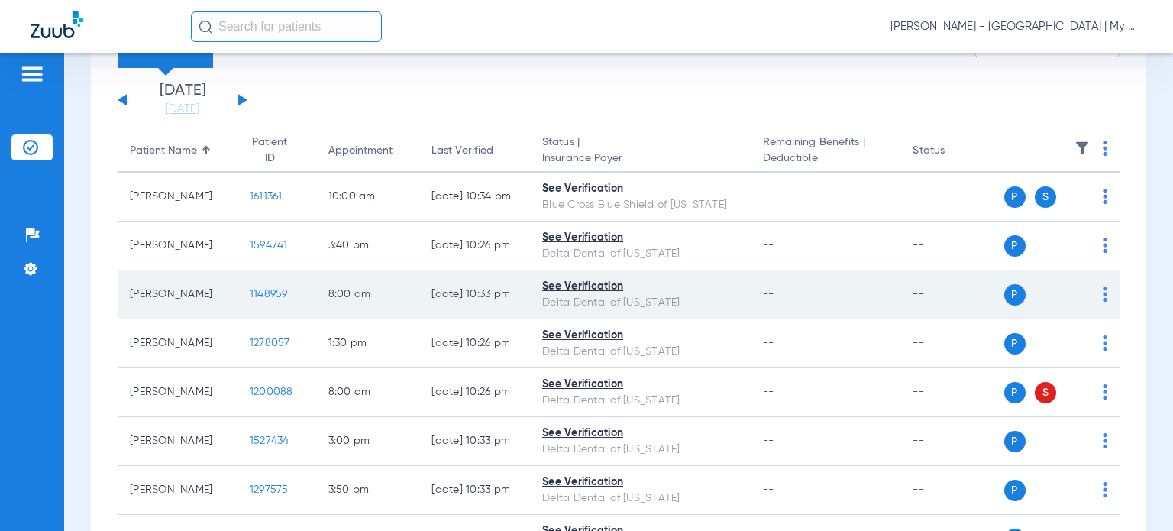
scroll to position [153, 0]
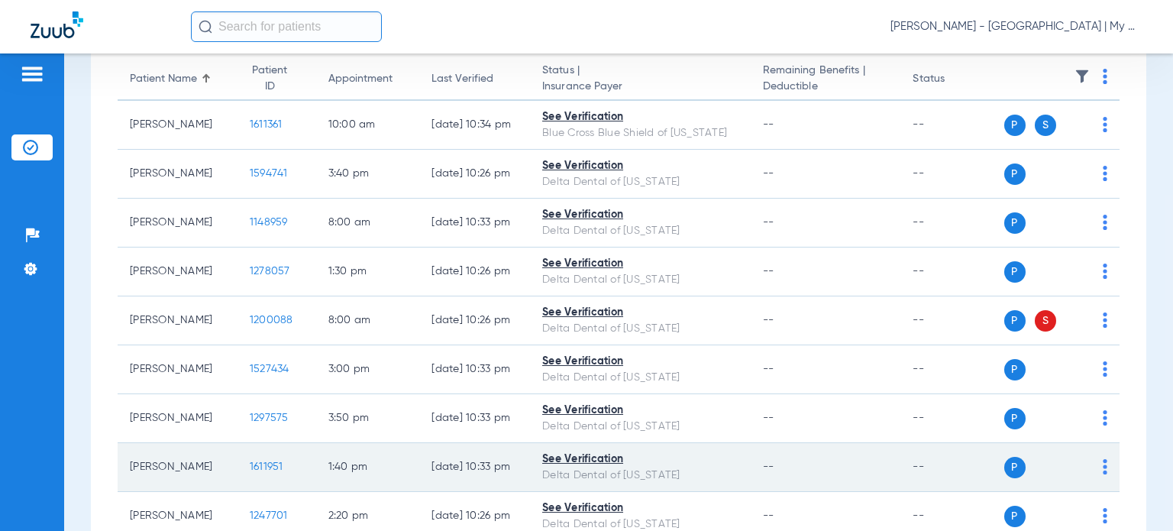
click at [256, 468] on span "1611951" at bounding box center [267, 466] width 34 height 11
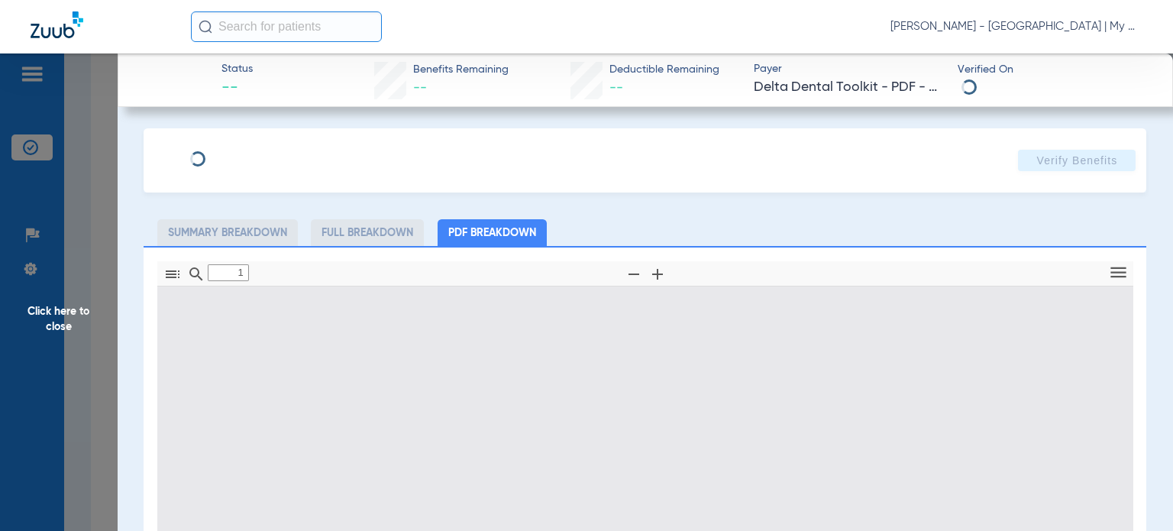
type input "0"
select select "page-width"
type input "1"
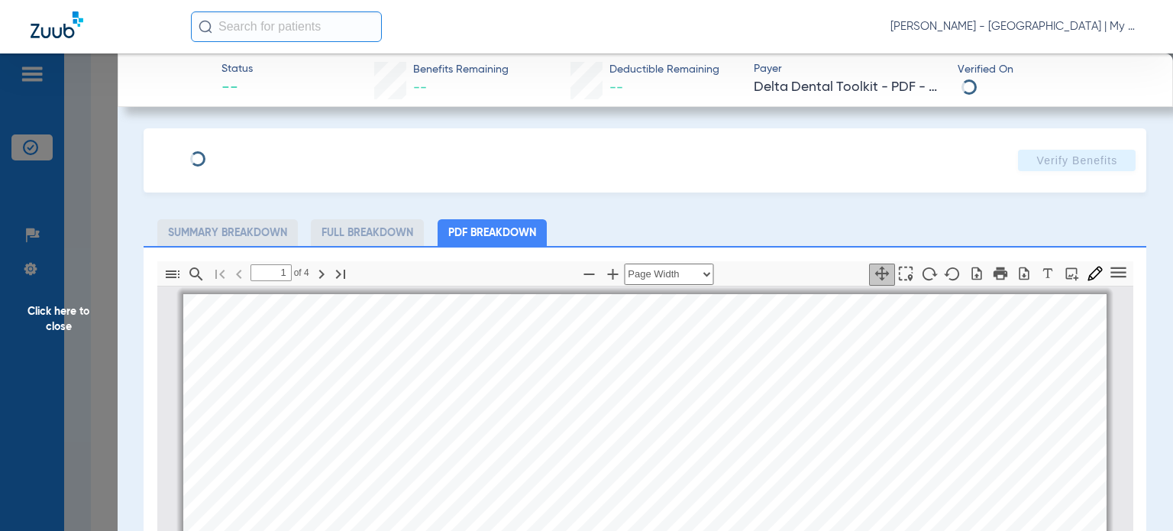
scroll to position [8, 0]
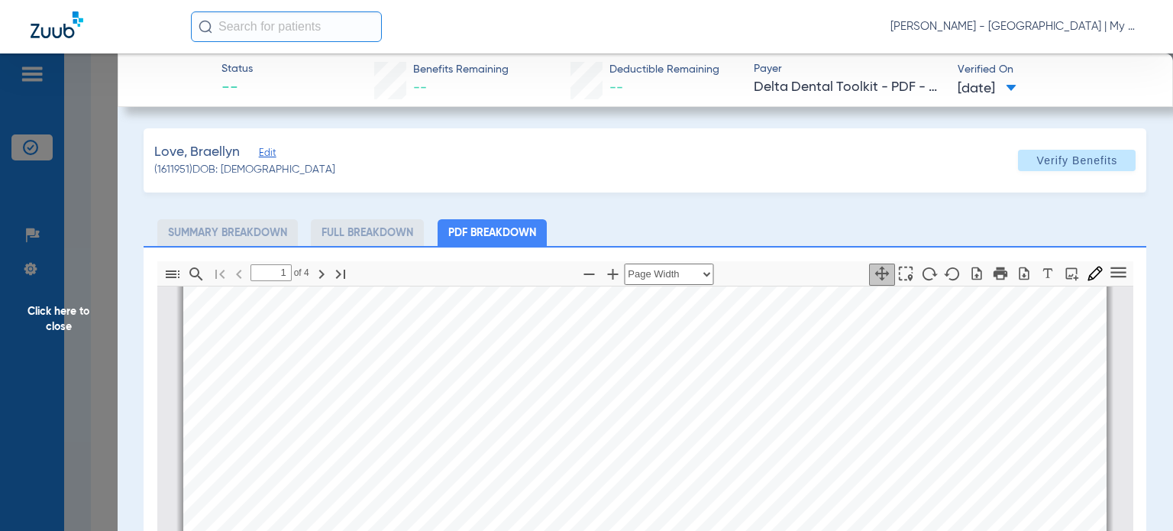
drag, startPoint x: 693, startPoint y: 448, endPoint x: 646, endPoint y: 462, distance: 48.6
click at [64, 316] on span "Click here to close" at bounding box center [59, 318] width 118 height 531
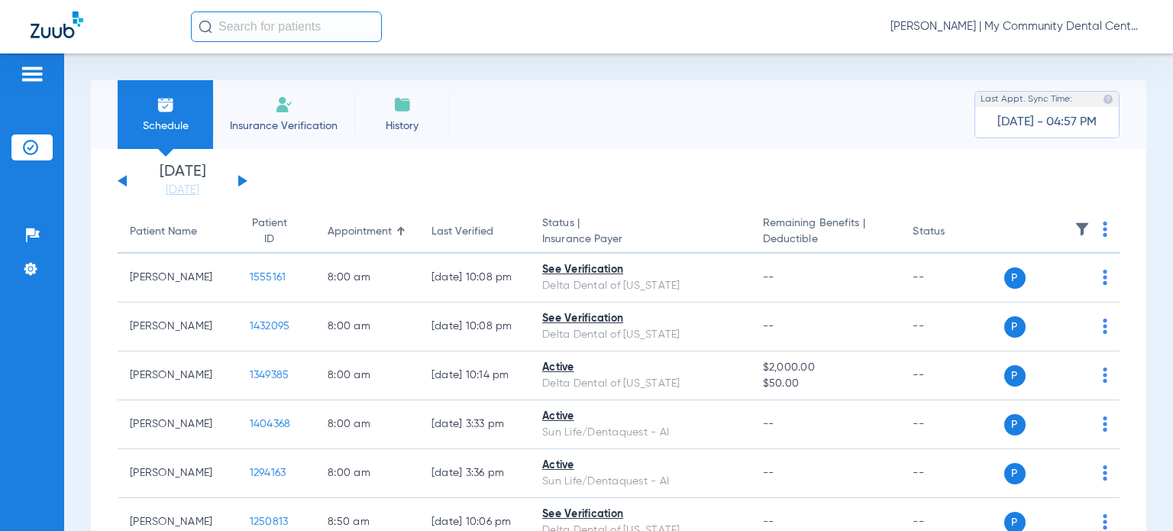
click at [1120, 27] on span "[PERSON_NAME] | My Community Dental Centers" at bounding box center [1017, 26] width 252 height 15
click at [1101, 47] on button "Account Selection" at bounding box center [1085, 54] width 110 height 31
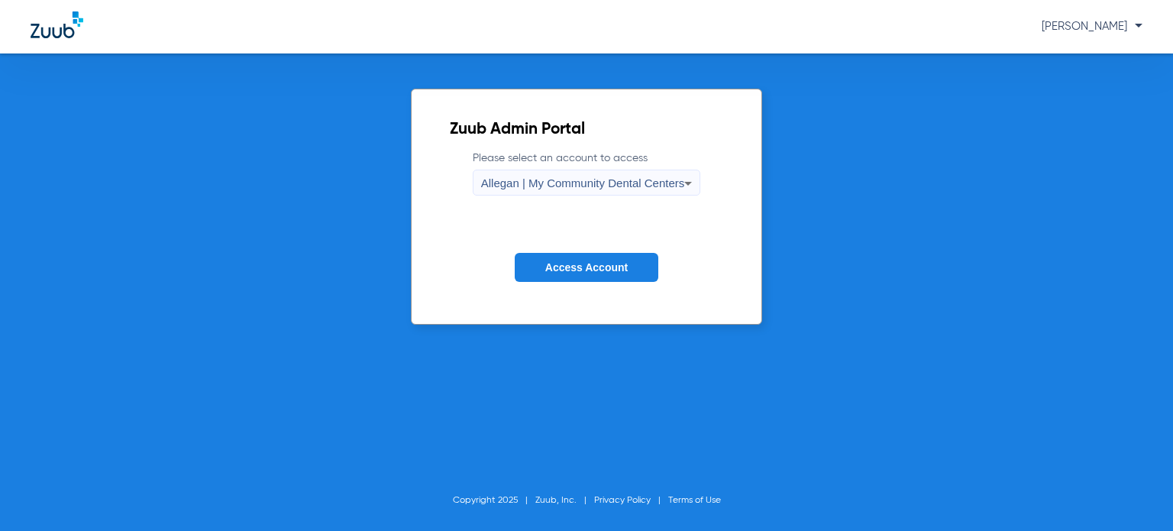
click at [610, 182] on span "Allegan | My Community Dental Centers" at bounding box center [583, 182] width 204 height 13
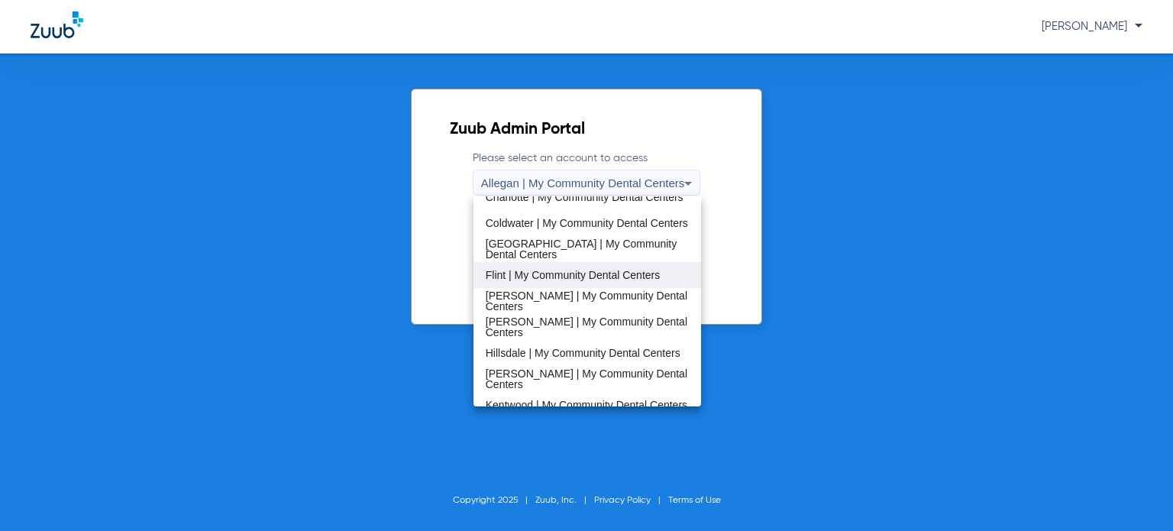
scroll to position [229, 0]
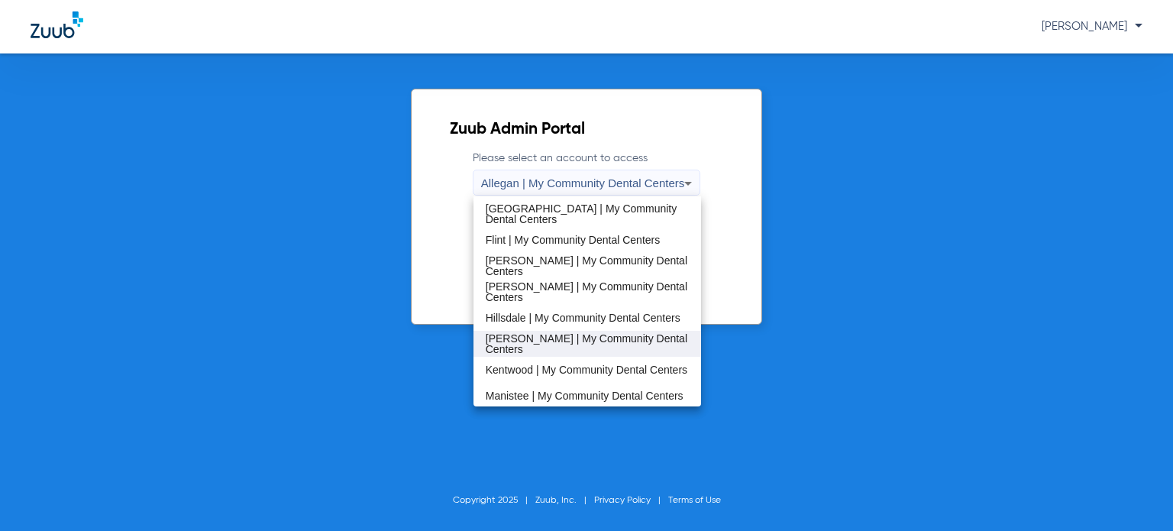
click at [584, 336] on span "[PERSON_NAME] | My Community Dental Centers" at bounding box center [587, 343] width 203 height 21
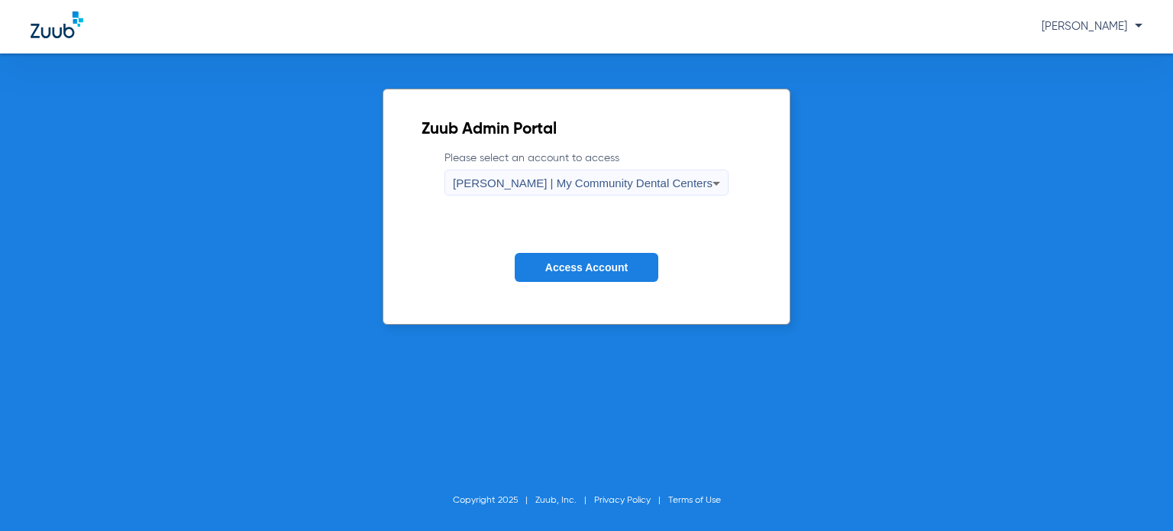
click at [586, 264] on span "Access Account" at bounding box center [586, 267] width 82 height 12
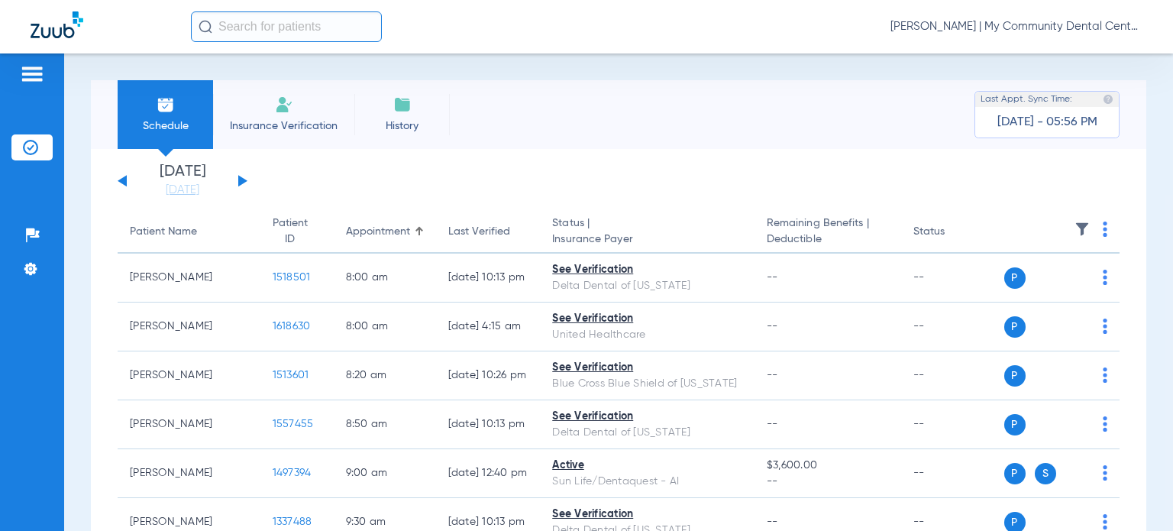
click at [448, 238] on div "Last Verified" at bounding box center [479, 232] width 62 height 16
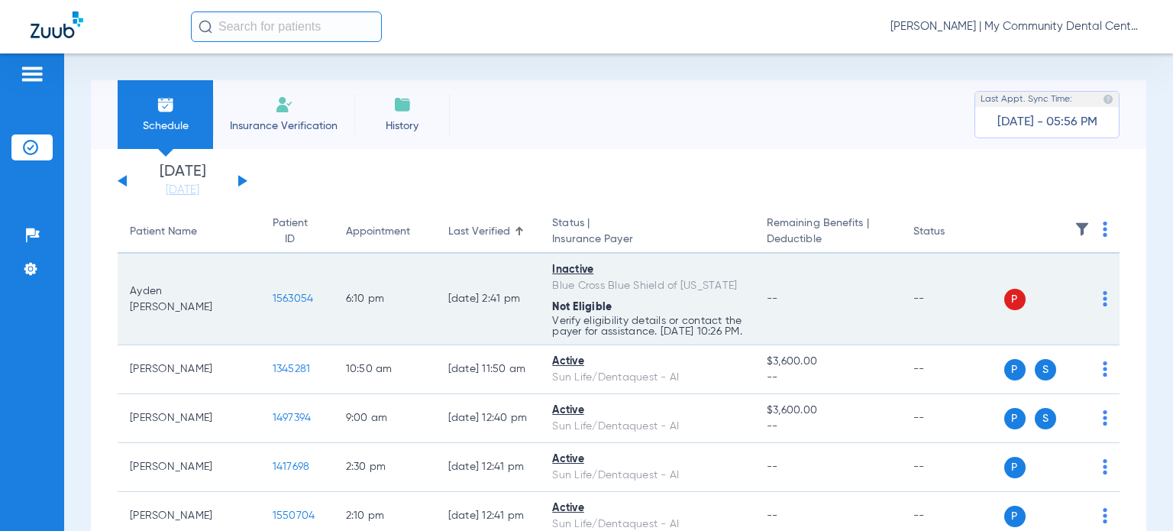
click at [1103, 302] on img at bounding box center [1105, 298] width 5 height 15
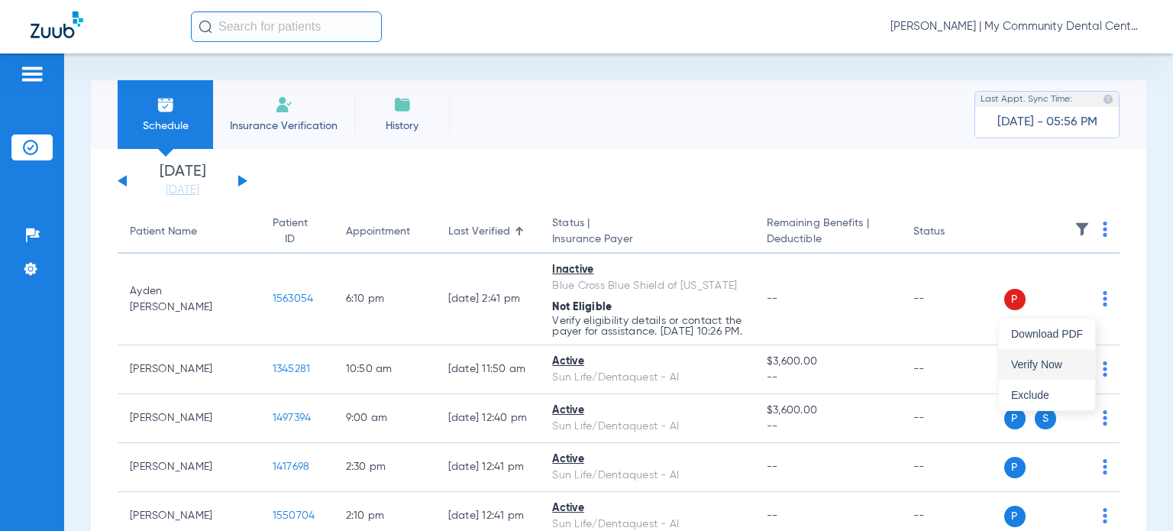
click at [1062, 354] on button "Verify Now" at bounding box center [1047, 364] width 96 height 31
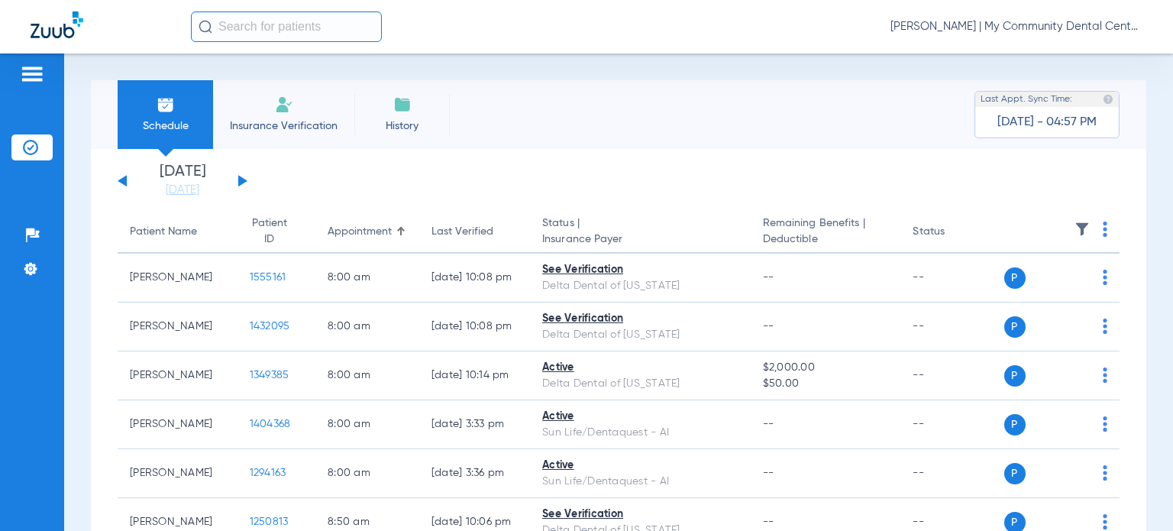
click at [1041, 24] on span "[PERSON_NAME] | My Community Dental Centers" at bounding box center [1017, 26] width 252 height 15
click at [1082, 66] on button "Account Selection" at bounding box center [1085, 54] width 110 height 31
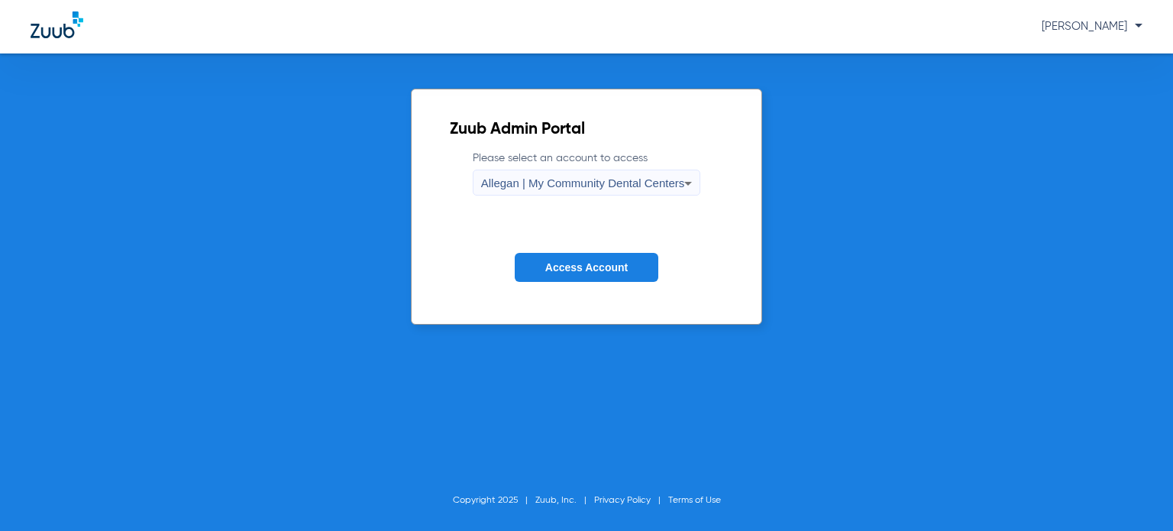
click at [587, 186] on span "Allegan | My Community Dental Centers" at bounding box center [583, 182] width 204 height 13
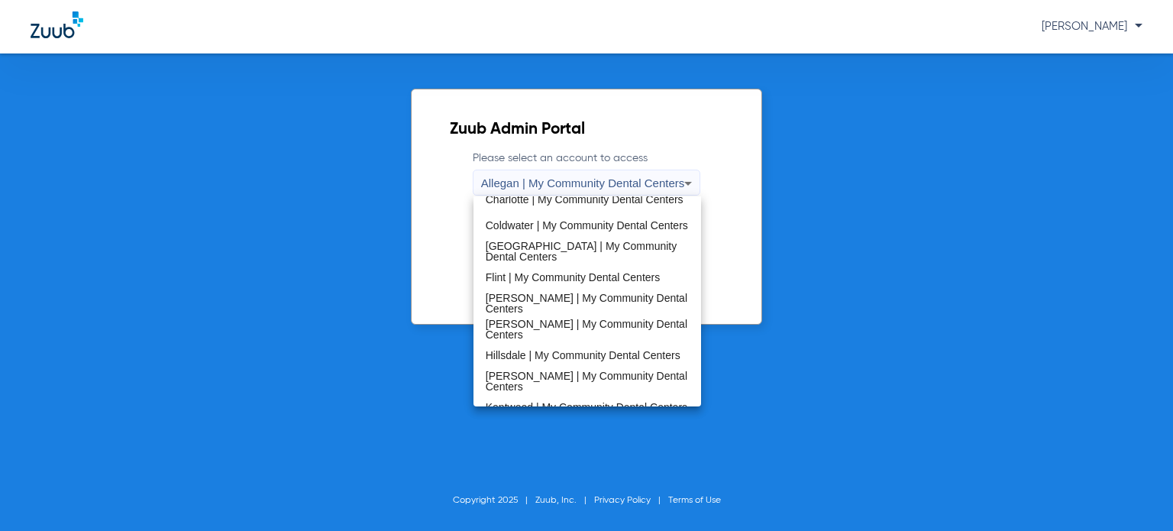
scroll to position [229, 0]
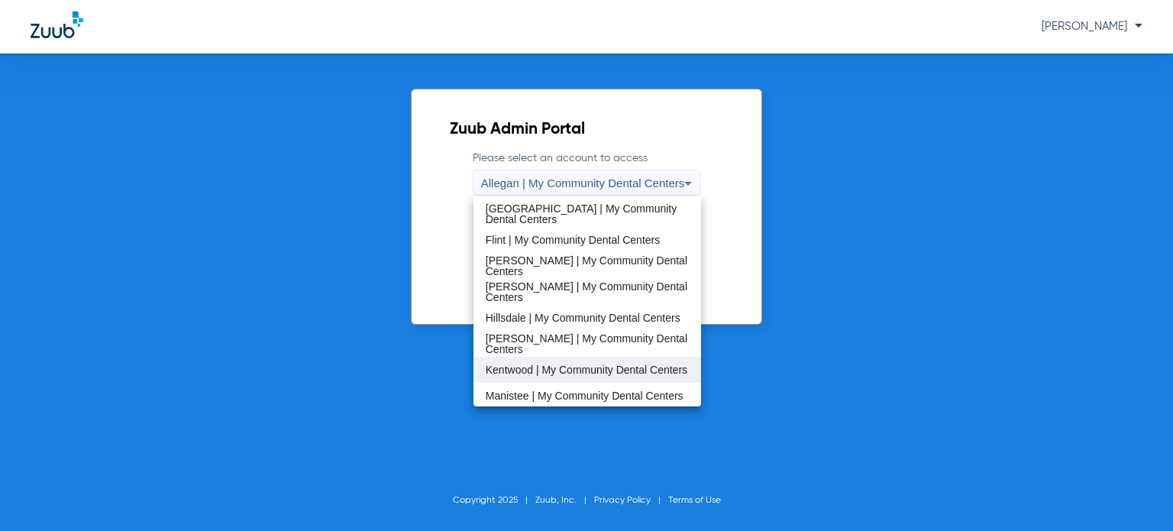
click at [586, 366] on span "Kentwood | My Community Dental Centers" at bounding box center [587, 369] width 202 height 11
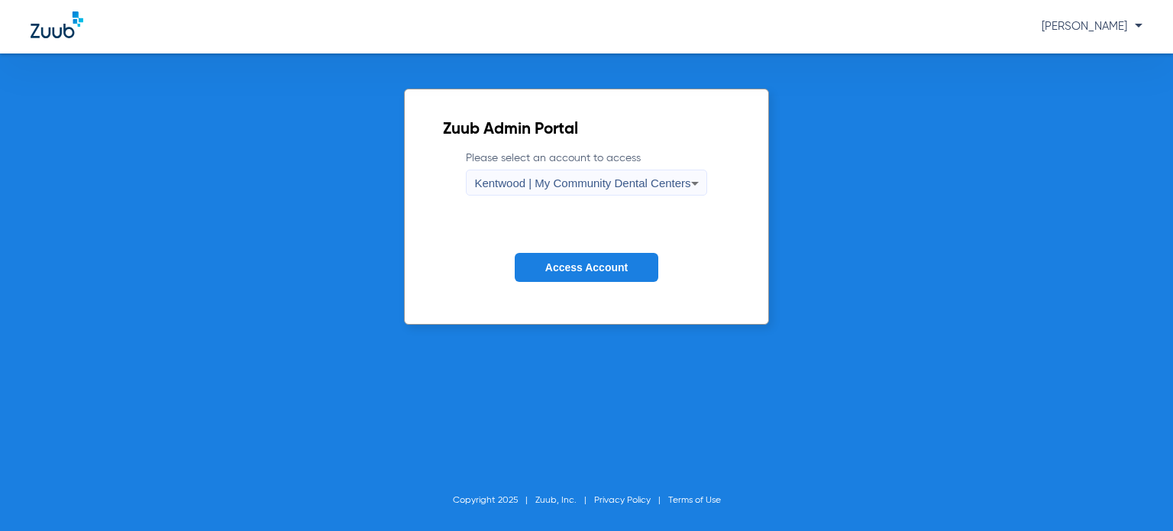
click at [587, 264] on span "Access Account" at bounding box center [586, 267] width 82 height 12
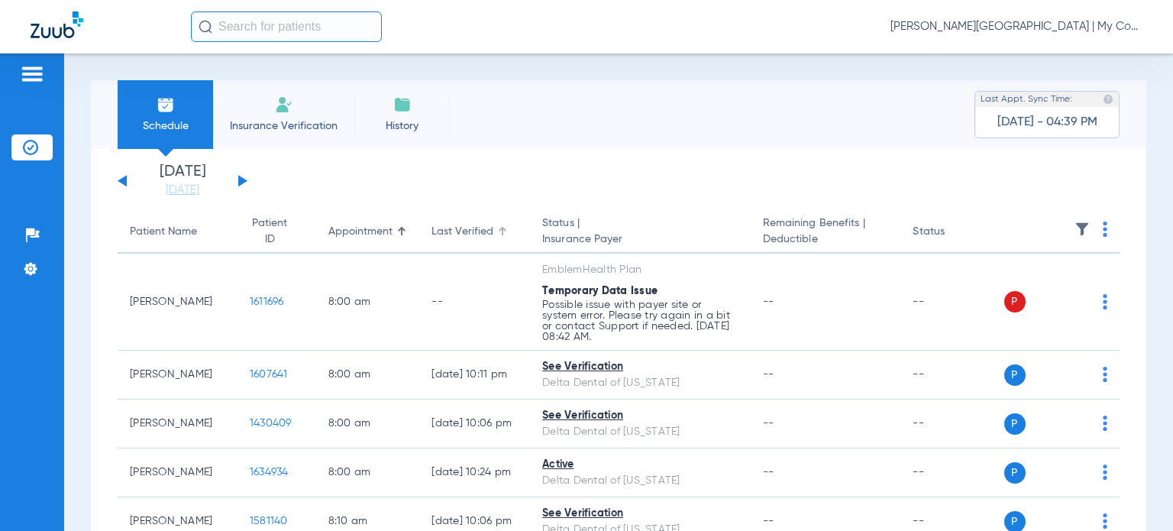
click at [467, 230] on div "Last Verified" at bounding box center [463, 232] width 62 height 16
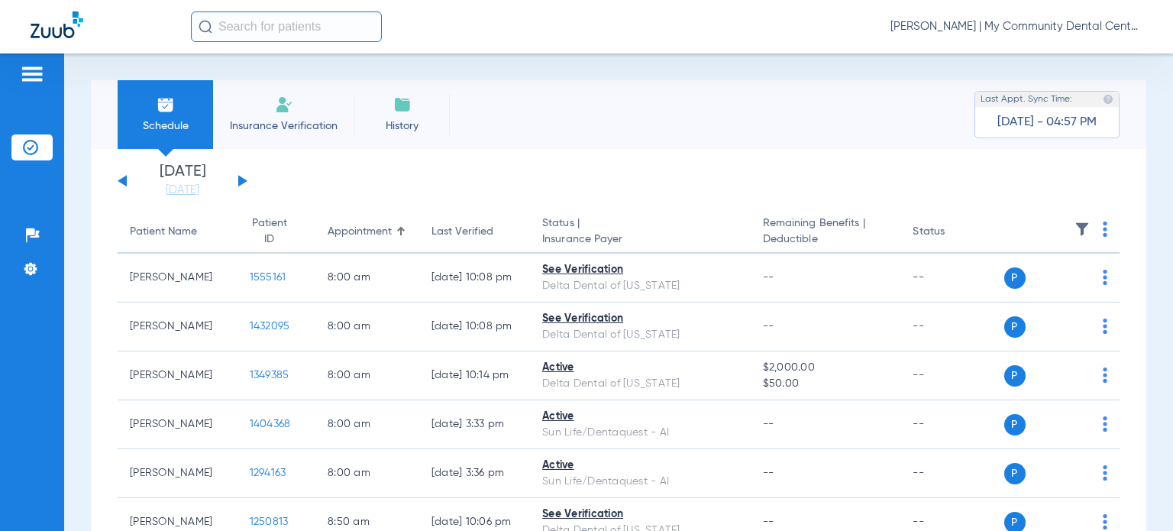
click at [1063, 31] on span "[PERSON_NAME] | My Community Dental Centers" at bounding box center [1017, 26] width 252 height 15
click at [1067, 44] on button "Account Selection" at bounding box center [1085, 54] width 110 height 31
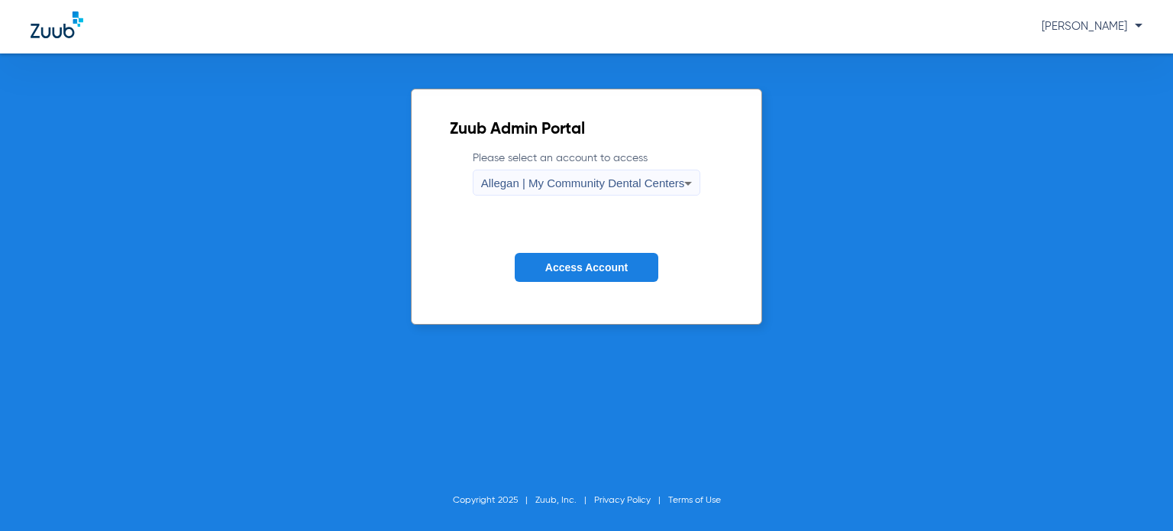
click at [580, 179] on span "Allegan | My Community Dental Centers" at bounding box center [583, 182] width 204 height 13
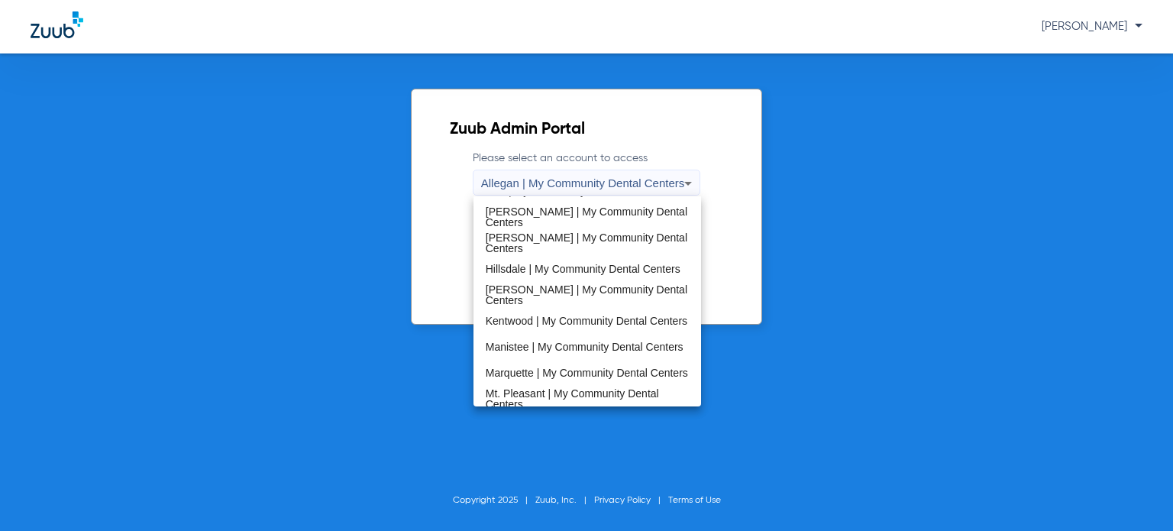
scroll to position [306, 0]
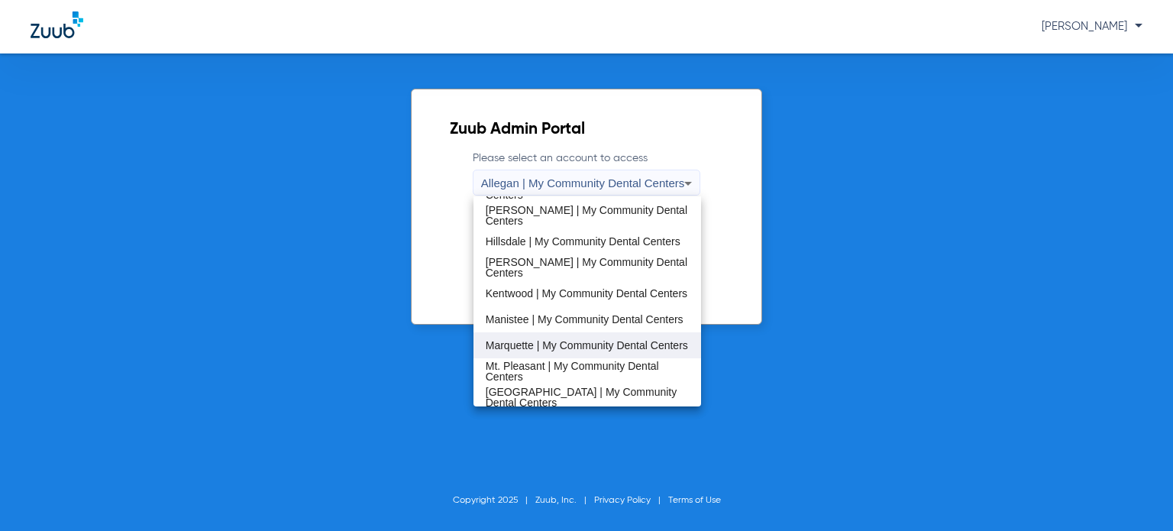
click at [581, 348] on span "Marquette | My Community Dental Centers" at bounding box center [587, 345] width 202 height 11
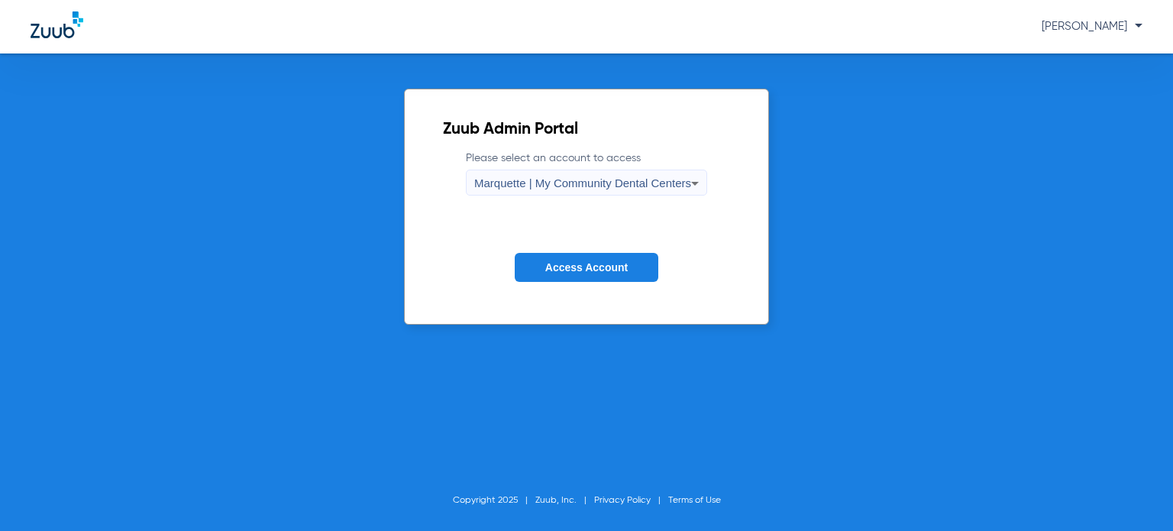
click at [597, 264] on span "Access Account" at bounding box center [586, 267] width 82 height 12
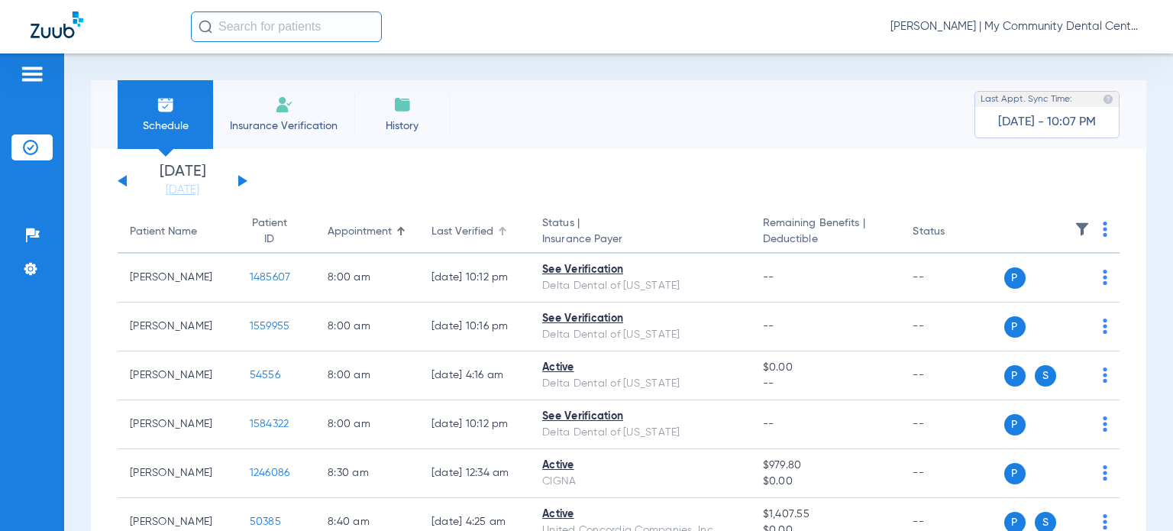
click at [432, 222] on th "Last Verified" at bounding box center [474, 232] width 111 height 43
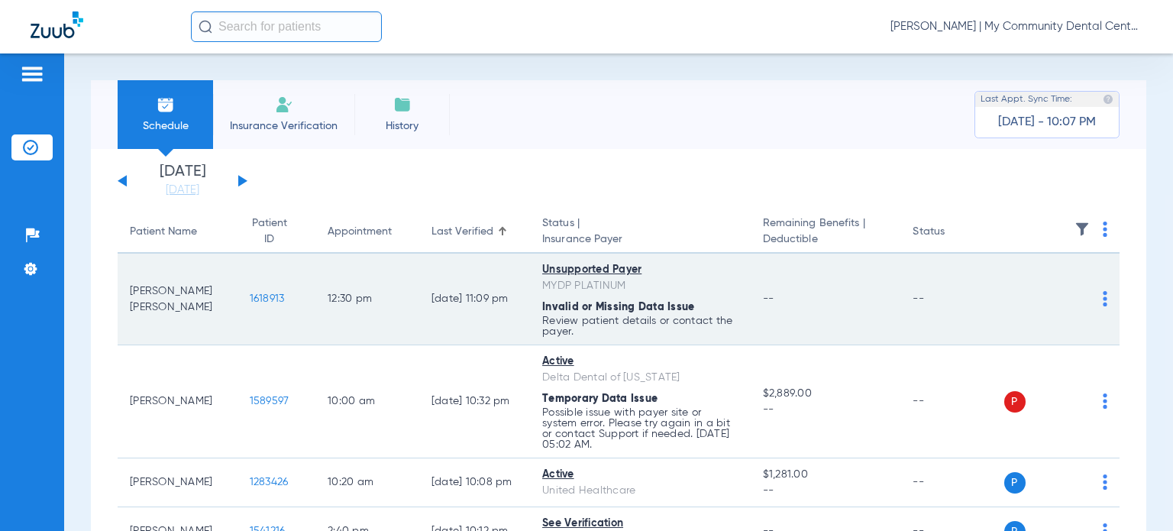
scroll to position [76, 0]
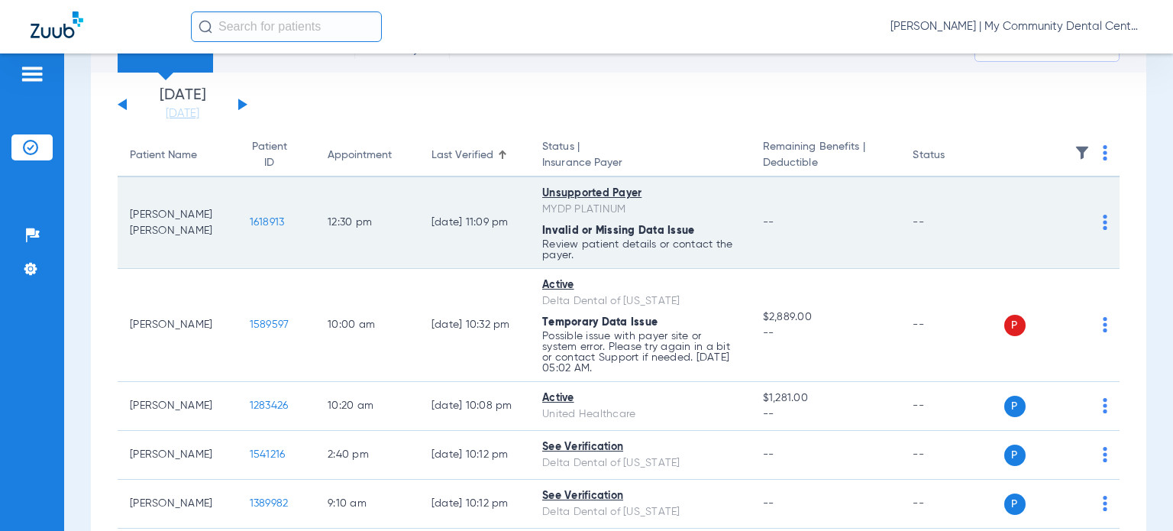
drag, startPoint x: 174, startPoint y: 231, endPoint x: 136, endPoint y: 212, distance: 43.0
click at [136, 212] on td "Jackson Harger" at bounding box center [178, 223] width 120 height 92
drag, startPoint x: 131, startPoint y: 209, endPoint x: 163, endPoint y: 236, distance: 42.3
click at [163, 236] on td "Jackson Harger" at bounding box center [178, 223] width 120 height 92
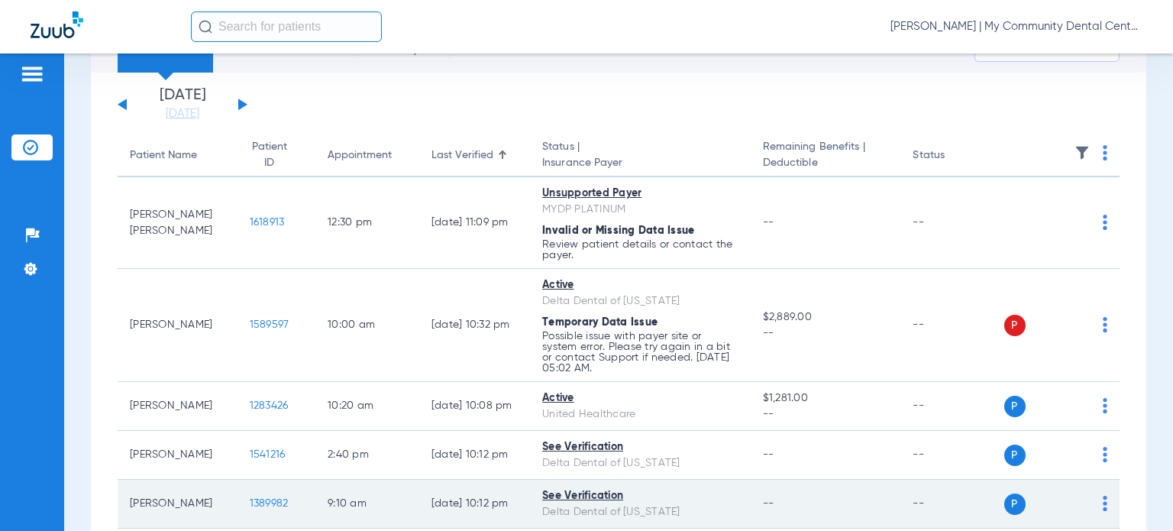
copy td "Jackson Harger"
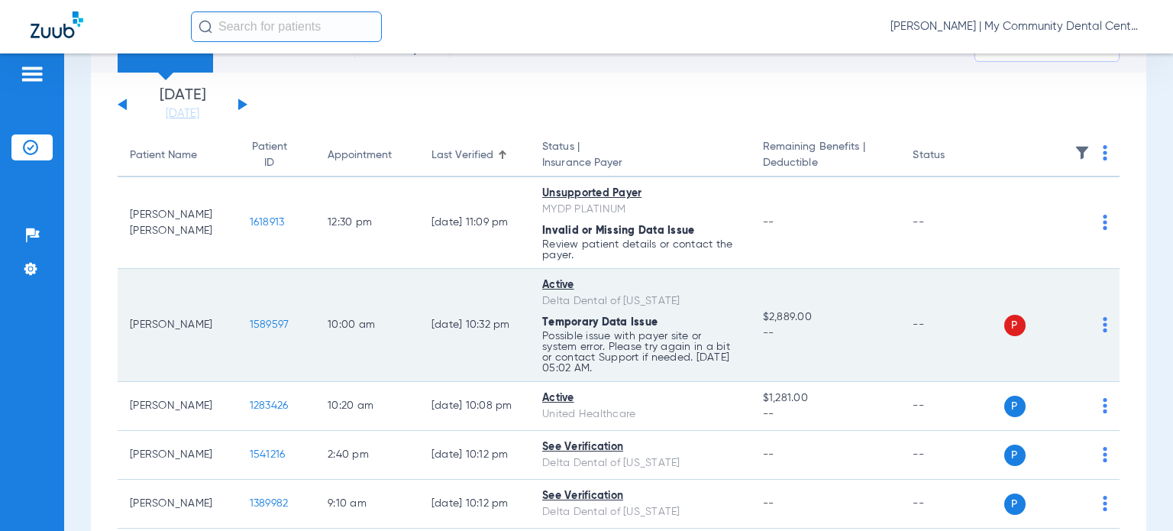
click at [669, 302] on div "Delta Dental of Kansas" at bounding box center [640, 301] width 196 height 16
drag, startPoint x: 223, startPoint y: 328, endPoint x: 125, endPoint y: 325, distance: 98.6
click at [125, 325] on tr "Alice Maddock 1589597 10:00 AM 08/10/25 10:32 PM Active Delta Dental of Kansas …" at bounding box center [619, 325] width 1002 height 113
copy td "Alice Maddock"
click at [1103, 326] on img at bounding box center [1105, 324] width 5 height 15
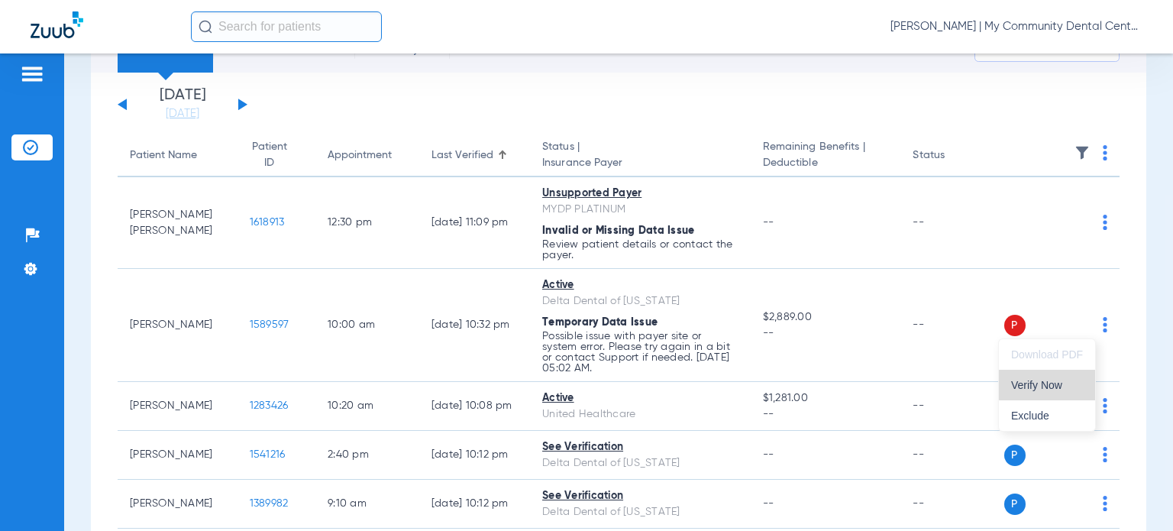
click at [1088, 377] on button "Verify Now" at bounding box center [1047, 385] width 96 height 31
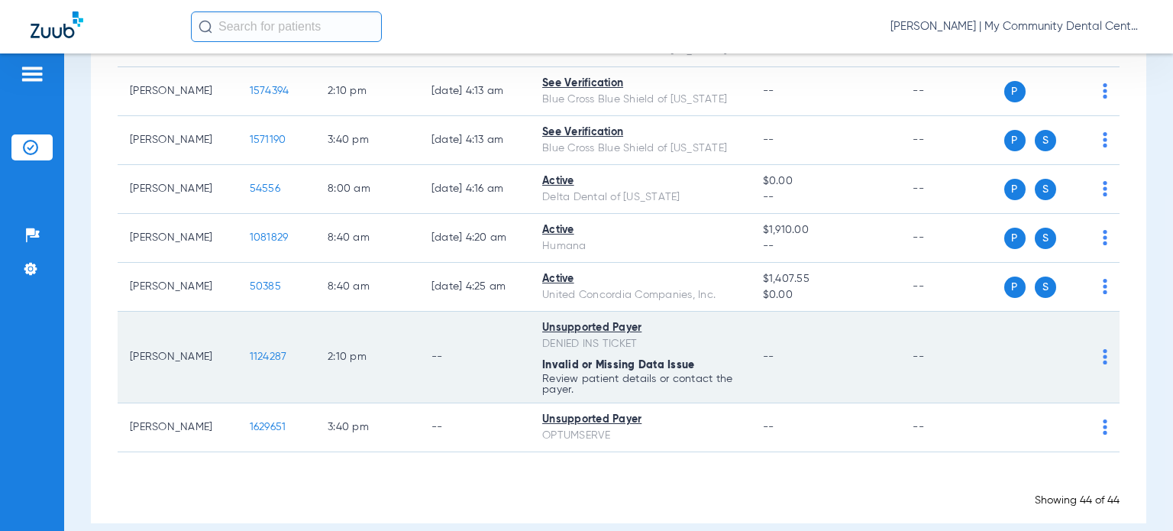
scroll to position [2114, 0]
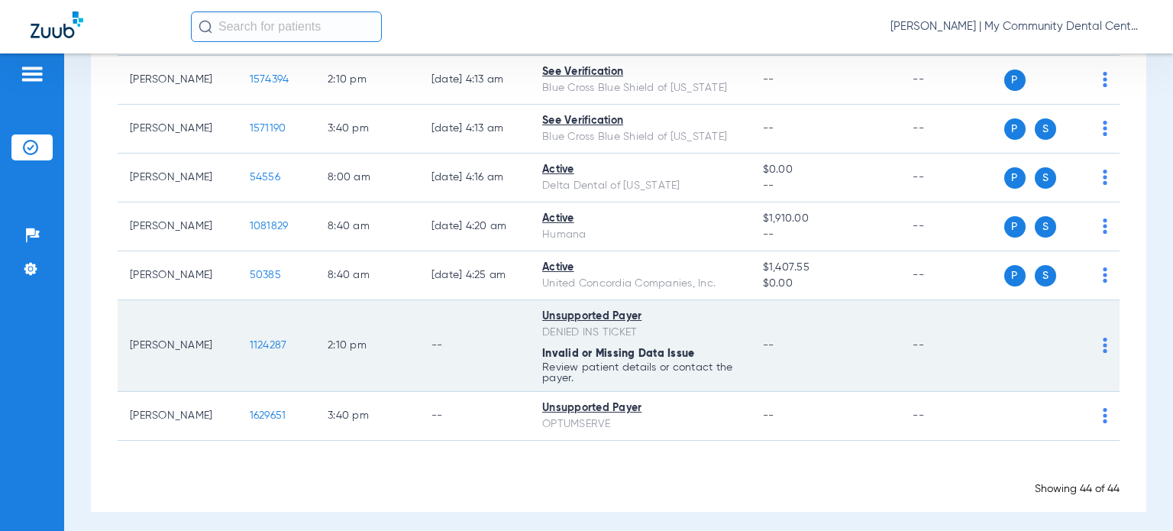
drag, startPoint x: 205, startPoint y: 338, endPoint x: 132, endPoint y: 336, distance: 72.6
click at [132, 336] on td "Dennis Swenor" at bounding box center [178, 346] width 120 height 92
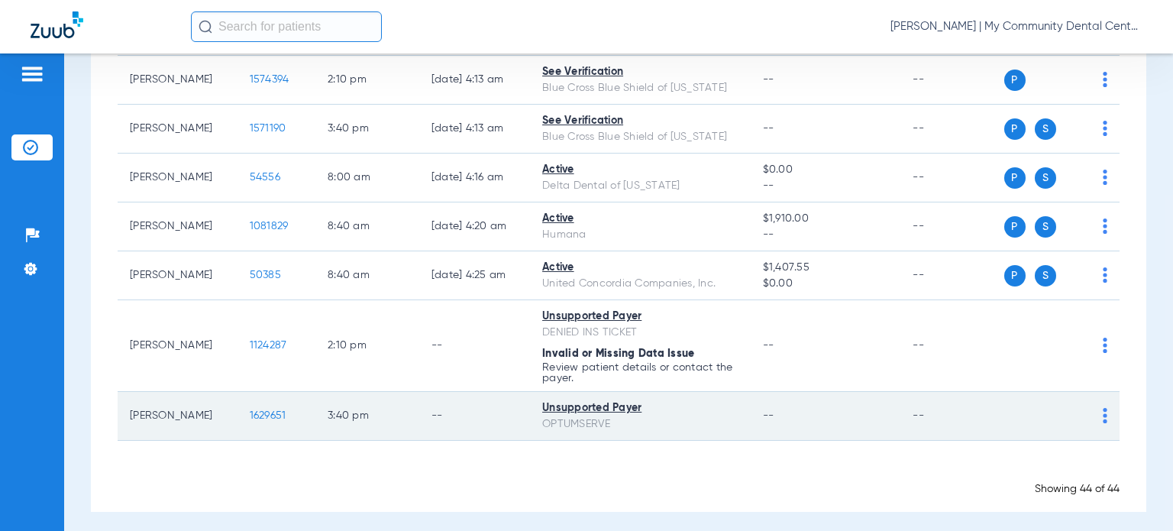
copy td "Dennis Swenor"
drag, startPoint x: 206, startPoint y: 412, endPoint x: 131, endPoint y: 406, distance: 75.1
click at [131, 406] on td "Peter Cimpoes" at bounding box center [178, 416] width 120 height 49
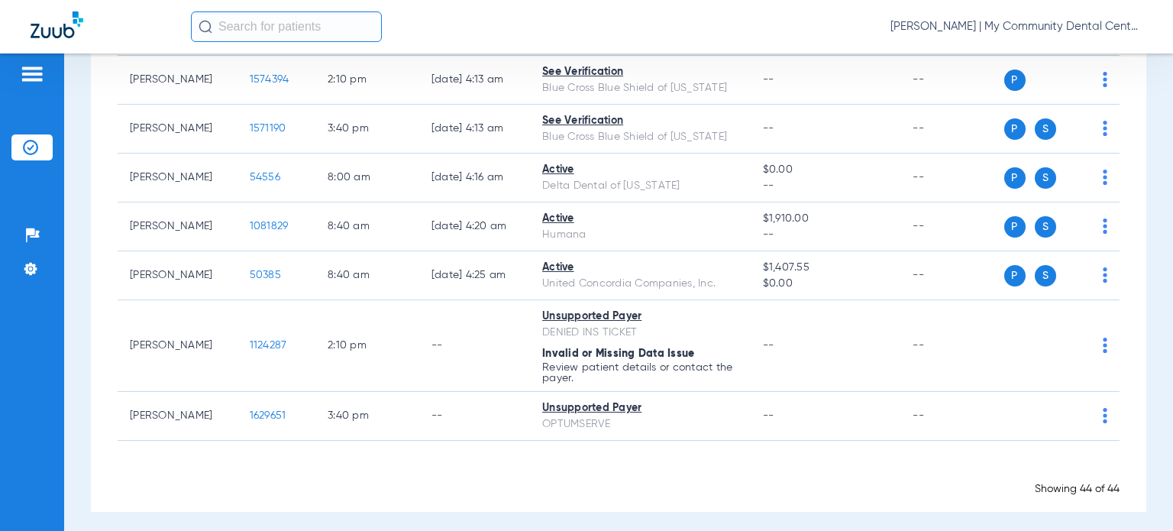
copy td "Peter Cimpoes"
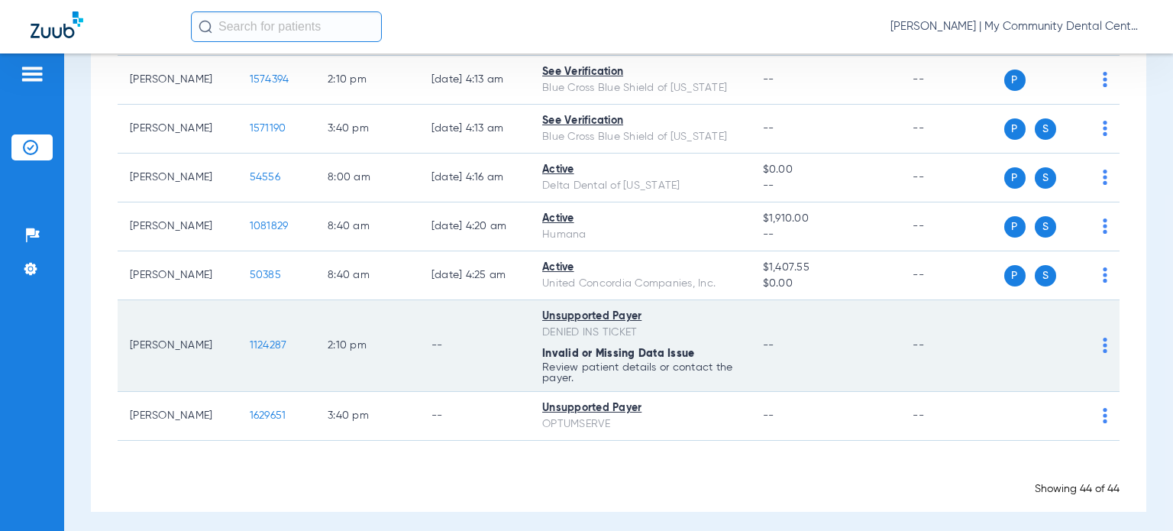
drag, startPoint x: 792, startPoint y: 466, endPoint x: 351, endPoint y: 306, distance: 469.0
click at [791, 466] on div "Loading" at bounding box center [619, 469] width 1002 height 15
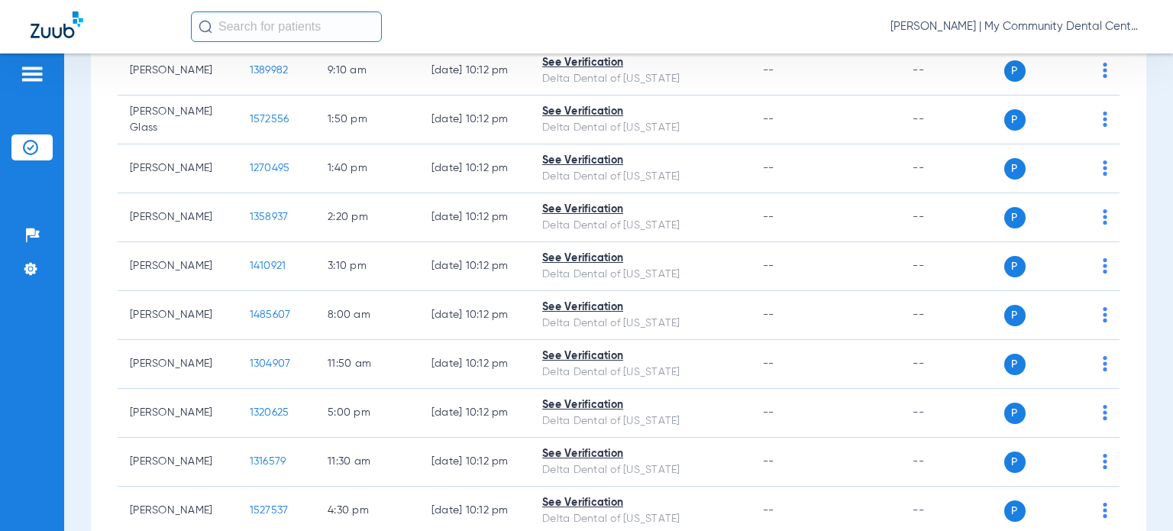
scroll to position [0, 0]
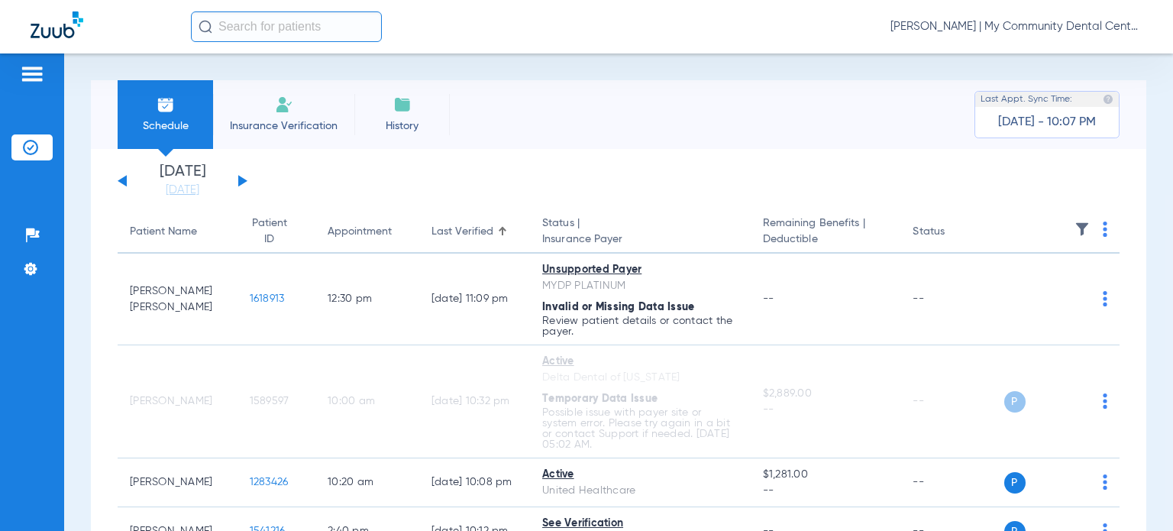
drag, startPoint x: 175, startPoint y: 227, endPoint x: 189, endPoint y: 220, distance: 16.1
click at [175, 227] on div "Patient Name" at bounding box center [163, 232] width 67 height 16
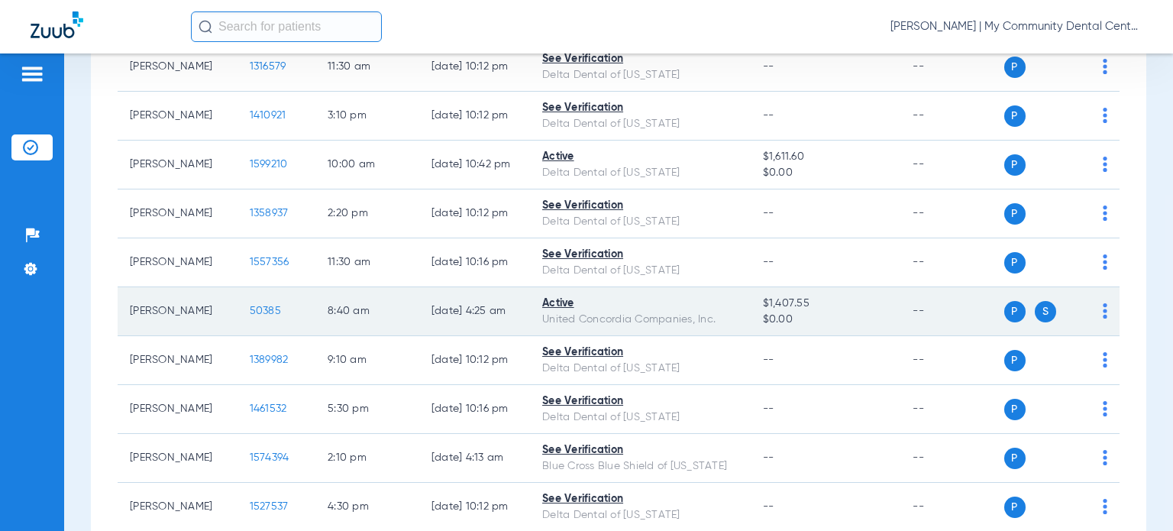
scroll to position [1528, 0]
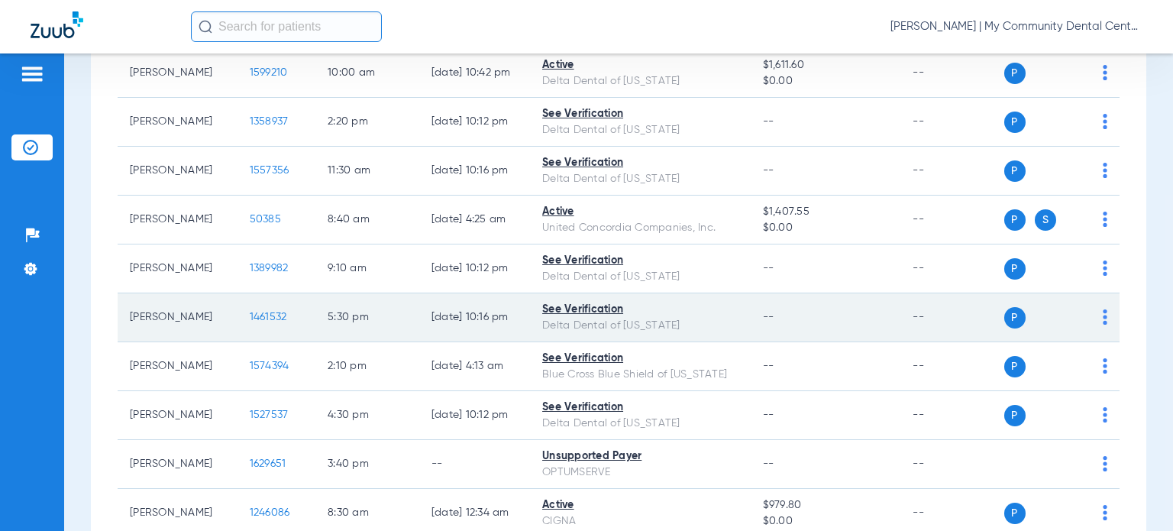
click at [250, 314] on span "1461532" at bounding box center [268, 317] width 37 height 11
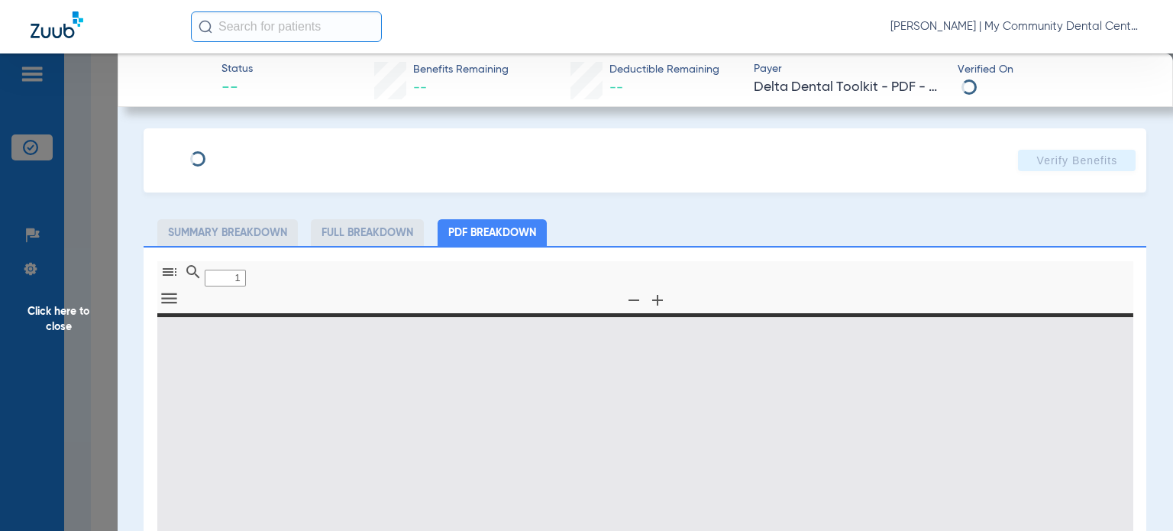
type input "0"
select select "page-width"
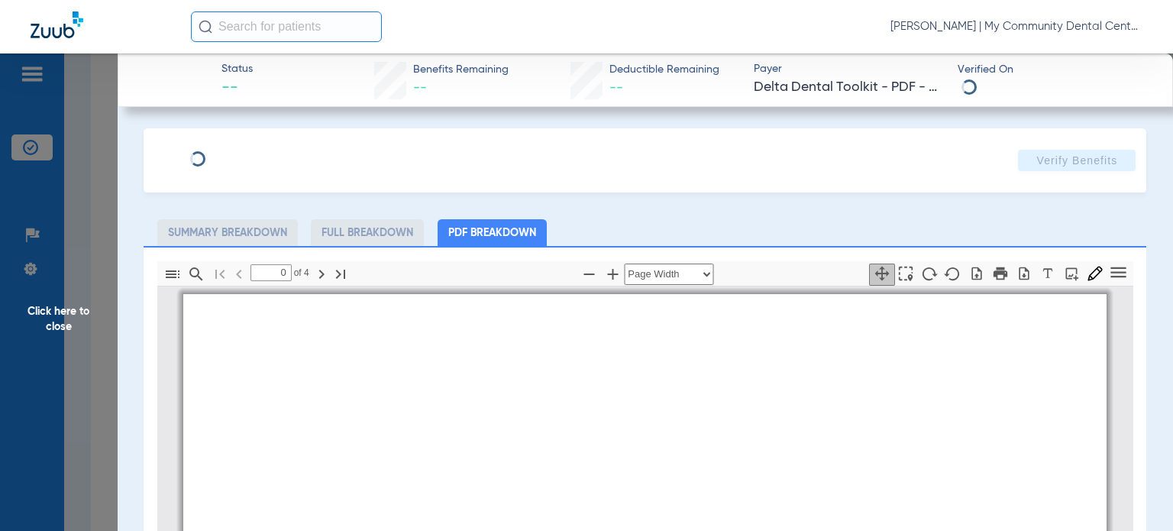
type input "1"
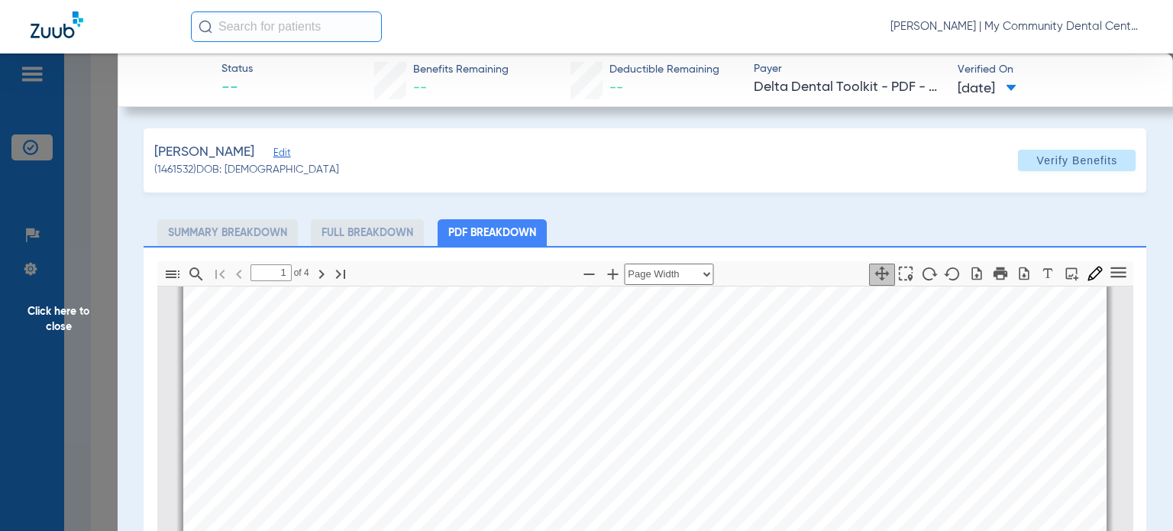
drag, startPoint x: 674, startPoint y: 225, endPoint x: 623, endPoint y: 241, distance: 53.4
click at [674, 225] on ul "Summary Breakdown Full Breakdown PDF Breakdown" at bounding box center [645, 232] width 1003 height 27
click at [95, 315] on span "Click here to close" at bounding box center [59, 318] width 118 height 531
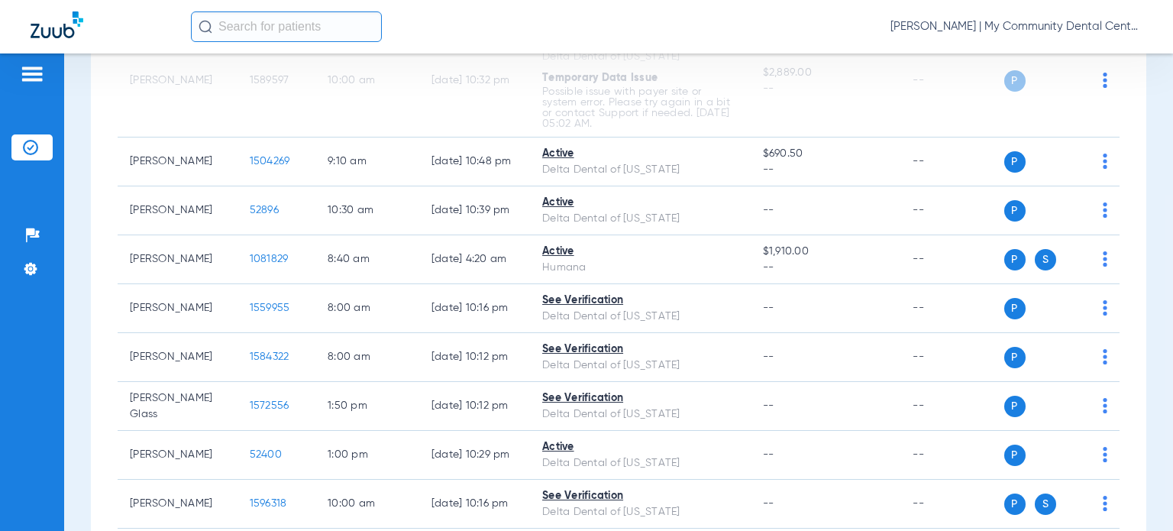
scroll to position [0, 0]
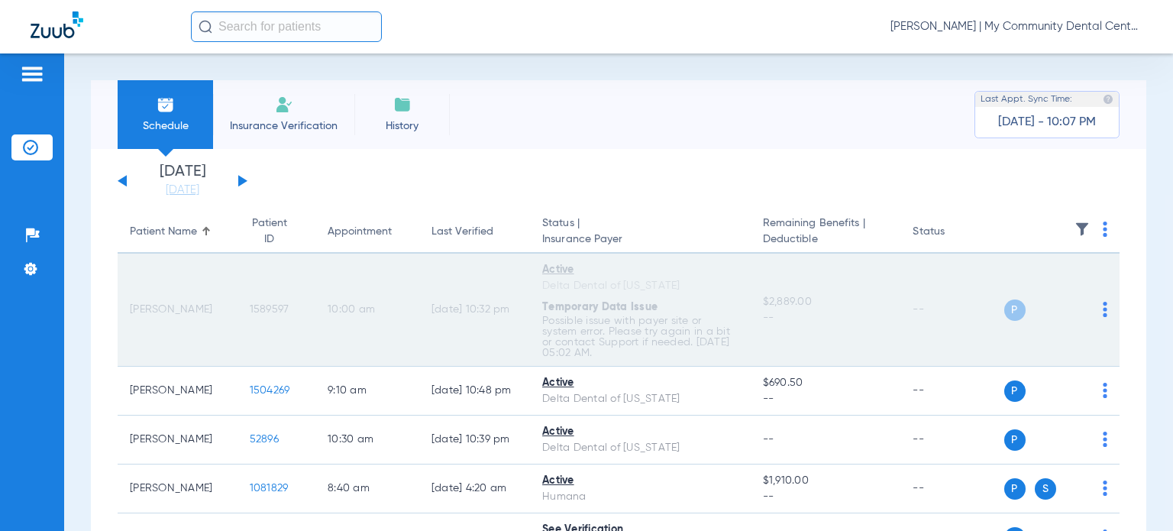
drag, startPoint x: 203, startPoint y: 310, endPoint x: 151, endPoint y: 307, distance: 52.0
click at [128, 306] on td "Alice Maddock" at bounding box center [178, 310] width 120 height 113
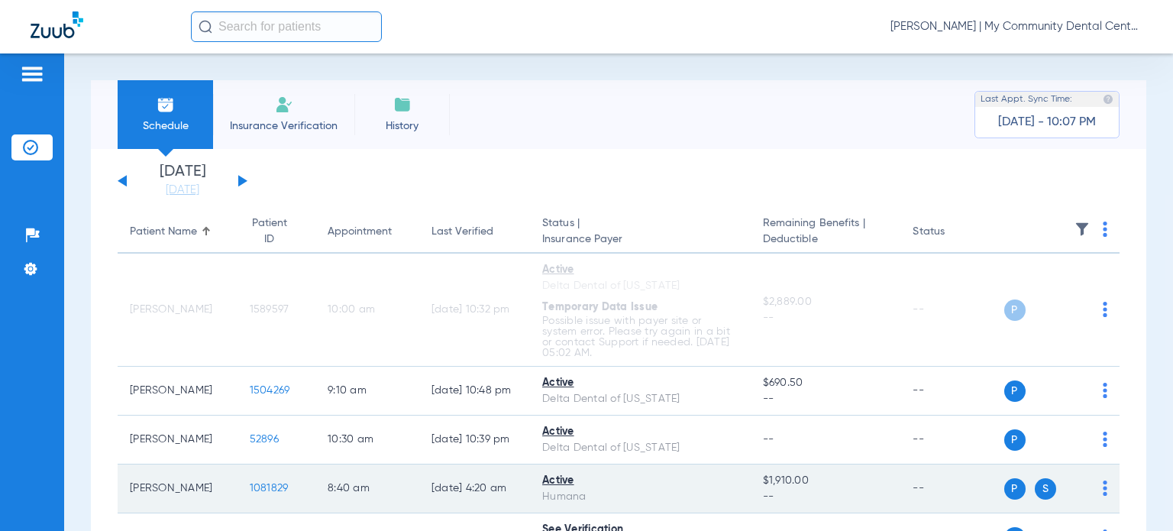
copy td "Alice Maddock"
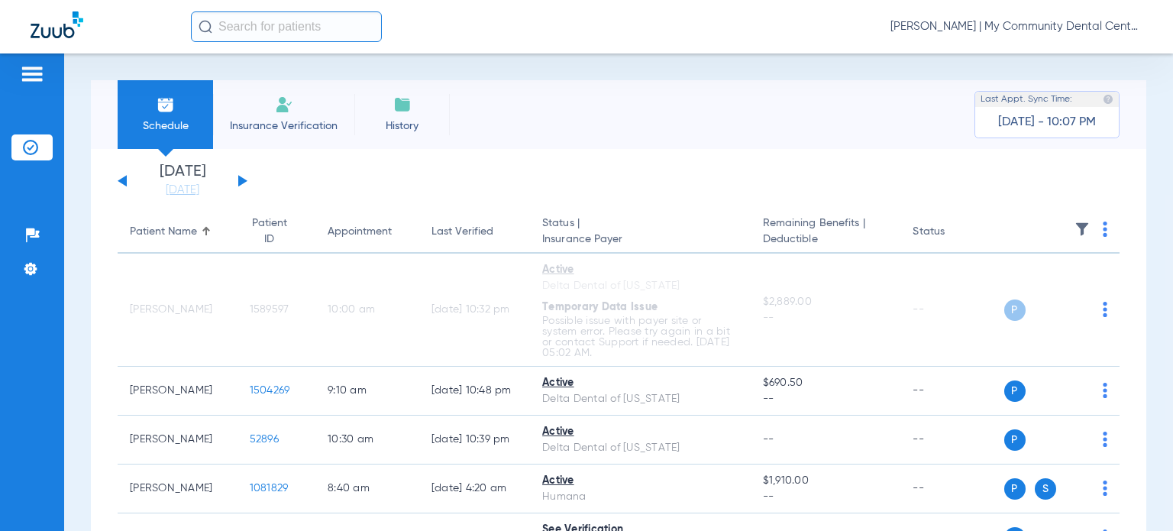
click at [1015, 24] on span "Donna Thiel - Marquette | My Community Dental Centers" at bounding box center [1017, 26] width 252 height 15
click at [1045, 56] on span "Account Selection" at bounding box center [1086, 54] width 86 height 11
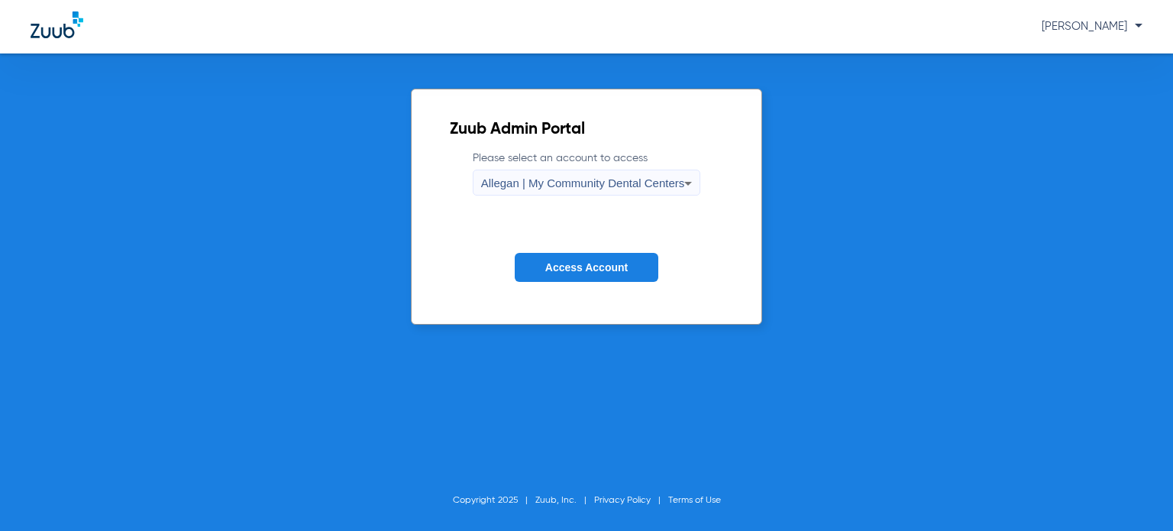
click at [580, 268] on span "Access Account" at bounding box center [586, 267] width 82 height 12
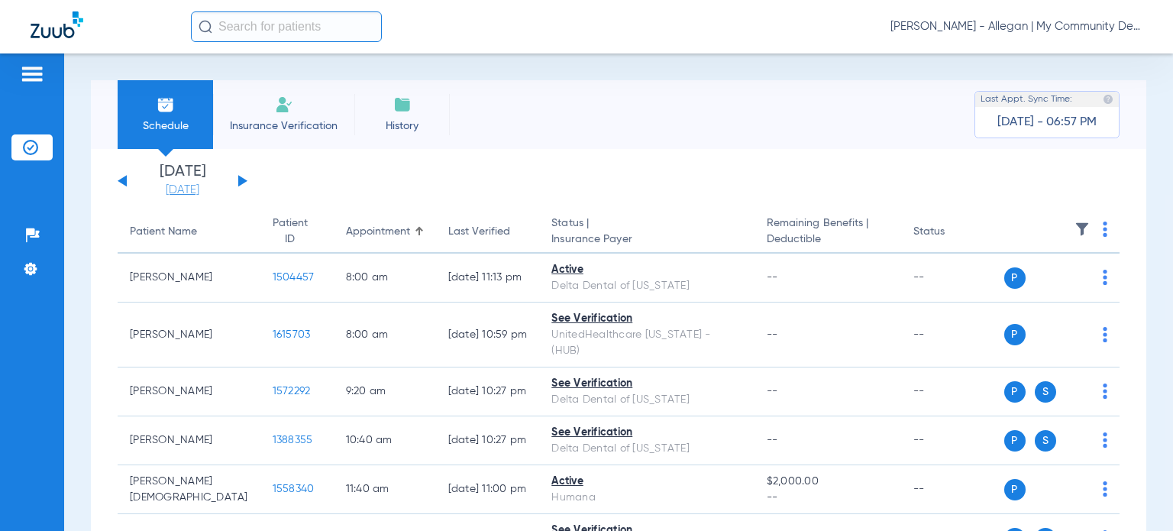
click at [186, 192] on link "[DATE]" at bounding box center [183, 190] width 92 height 15
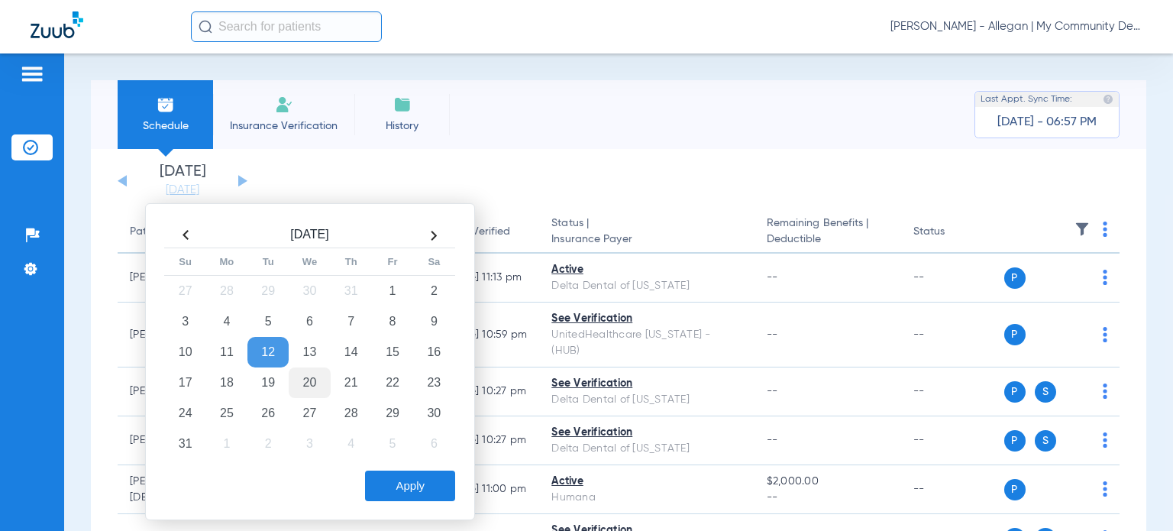
click at [306, 380] on td "20" at bounding box center [309, 382] width 41 height 31
click at [408, 485] on button "Apply" at bounding box center [410, 486] width 90 height 31
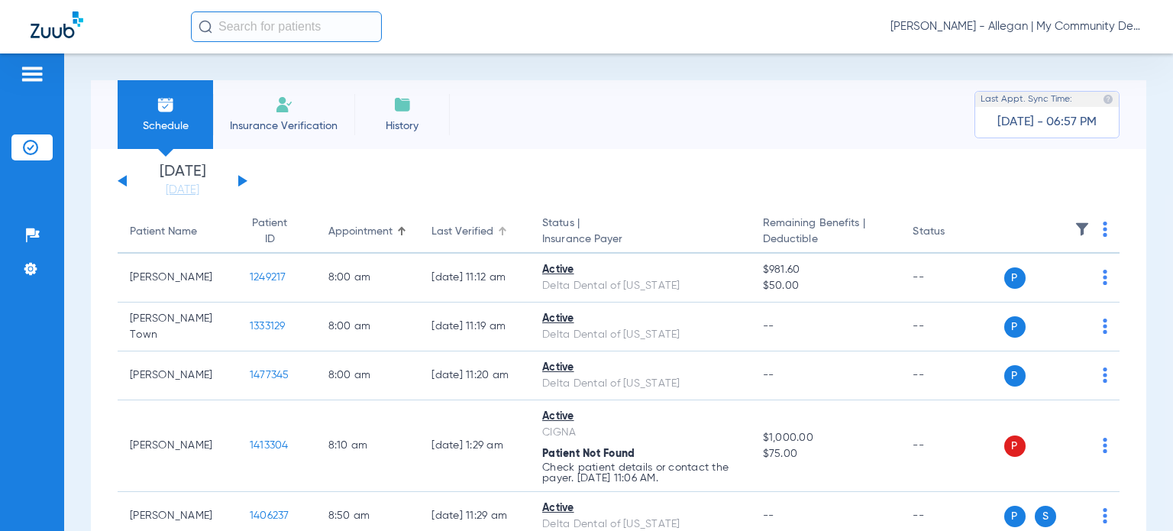
click at [437, 232] on div "Last Verified" at bounding box center [463, 232] width 62 height 16
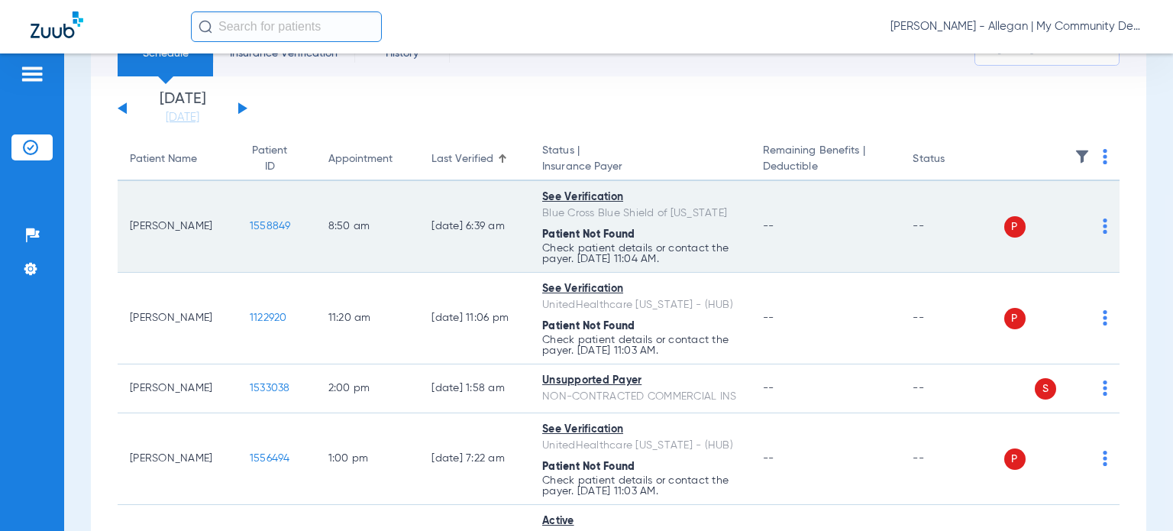
scroll to position [76, 0]
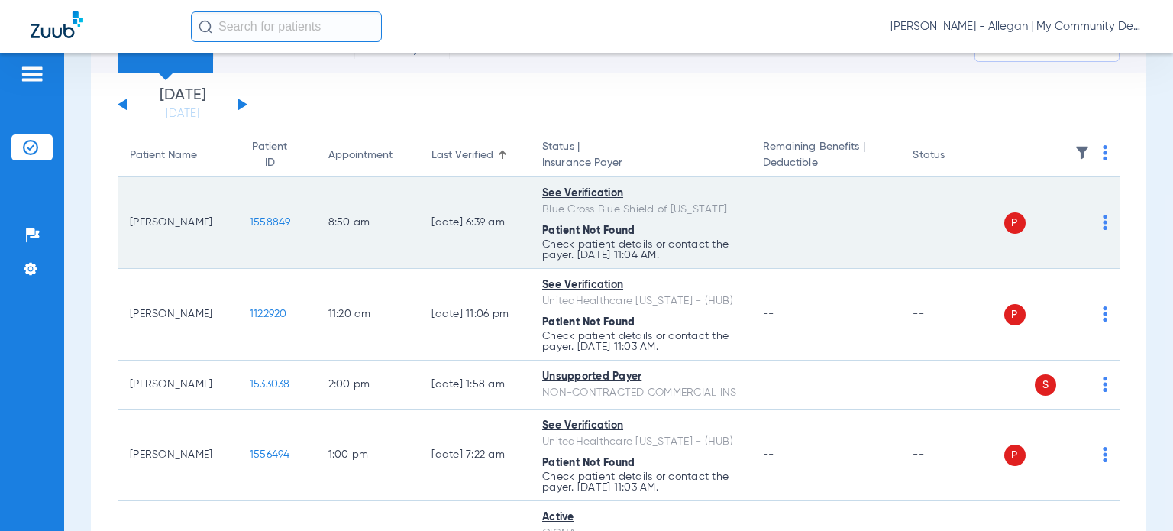
click at [1103, 225] on img at bounding box center [1105, 222] width 5 height 15
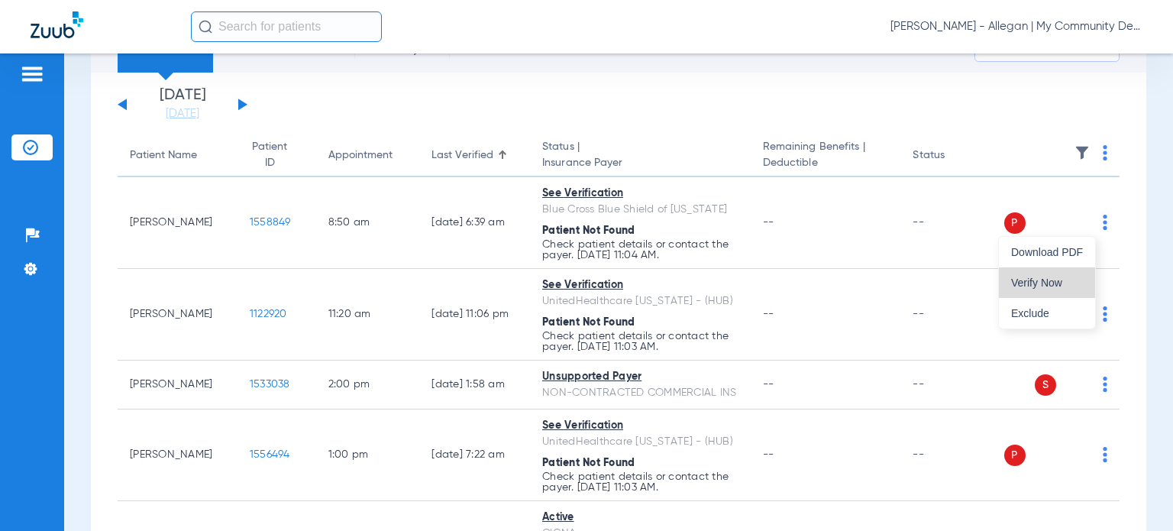
click at [1074, 280] on span "Verify Now" at bounding box center [1047, 282] width 72 height 11
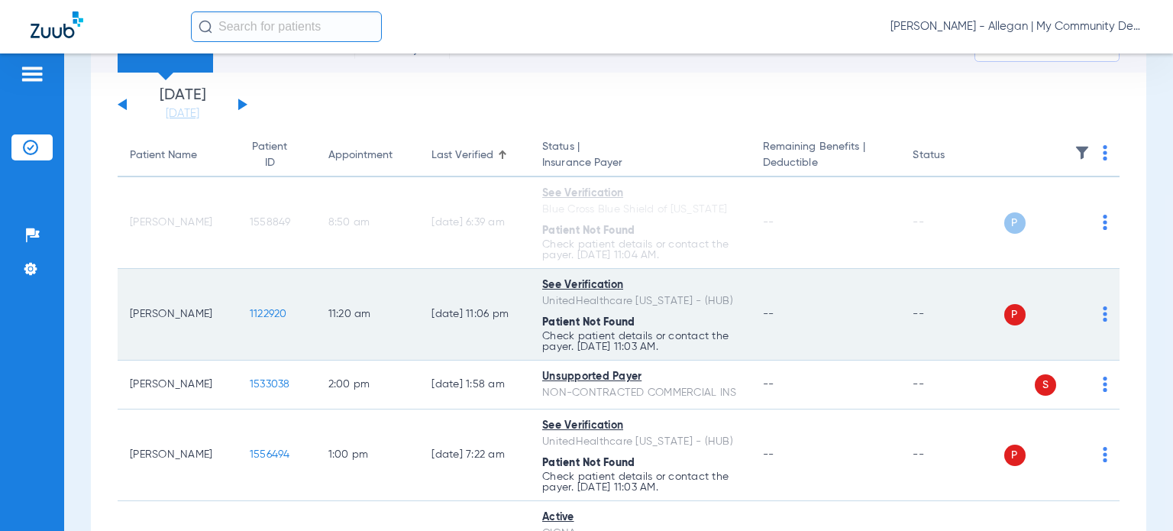
click at [1103, 319] on img at bounding box center [1105, 313] width 5 height 15
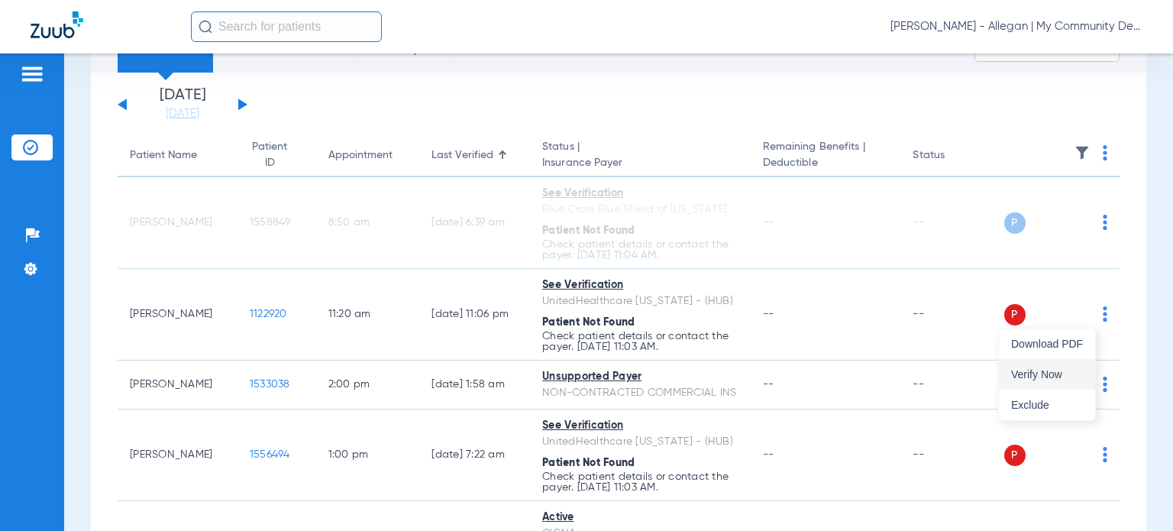
click at [1052, 379] on span "Verify Now" at bounding box center [1047, 374] width 72 height 11
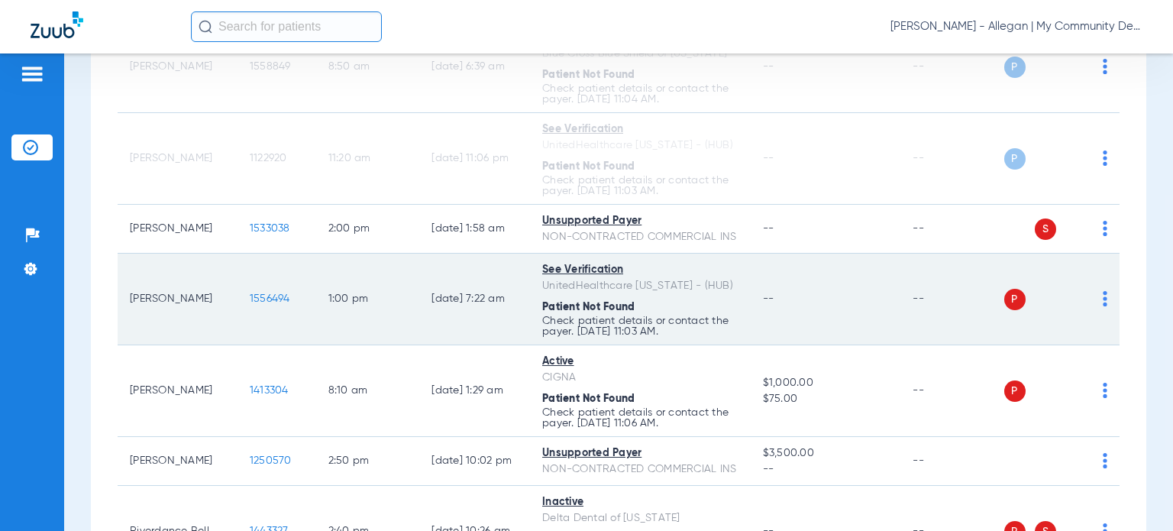
scroll to position [306, 0]
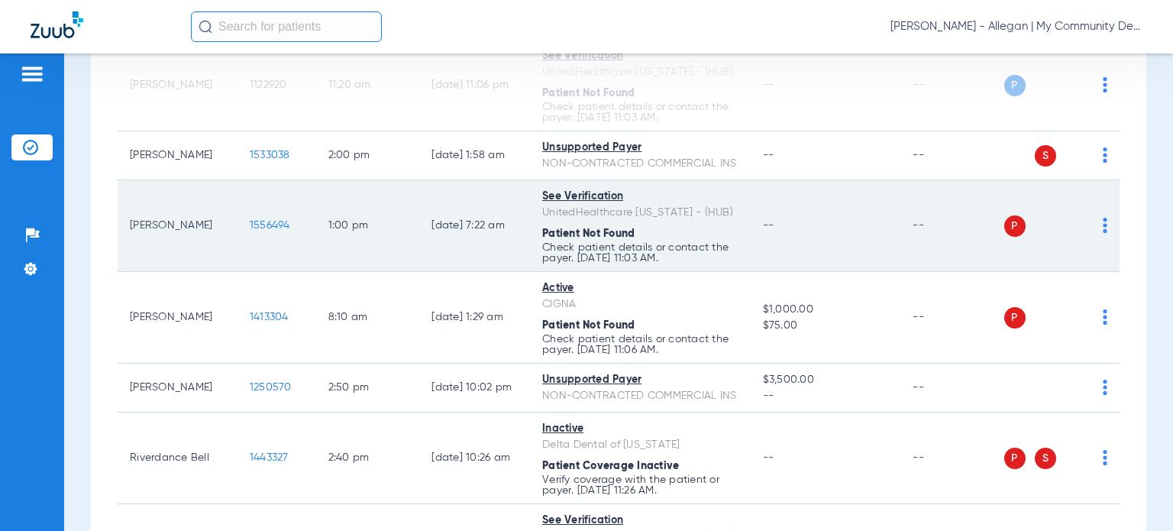
click at [1090, 237] on div "P S" at bounding box center [1056, 225] width 104 height 21
click at [1103, 233] on img at bounding box center [1105, 225] width 5 height 15
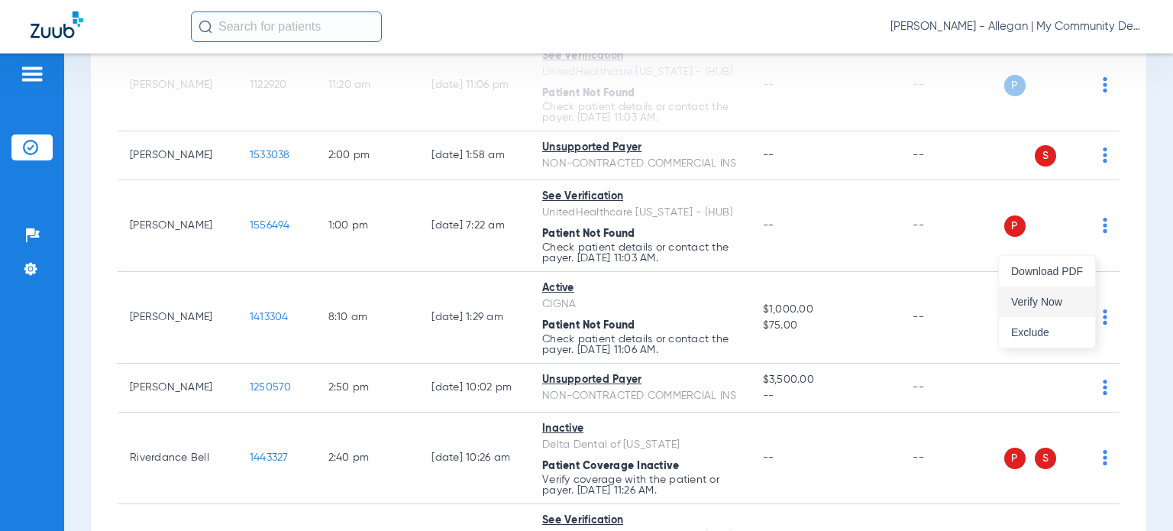
click at [1075, 296] on span "Verify Now" at bounding box center [1047, 301] width 72 height 11
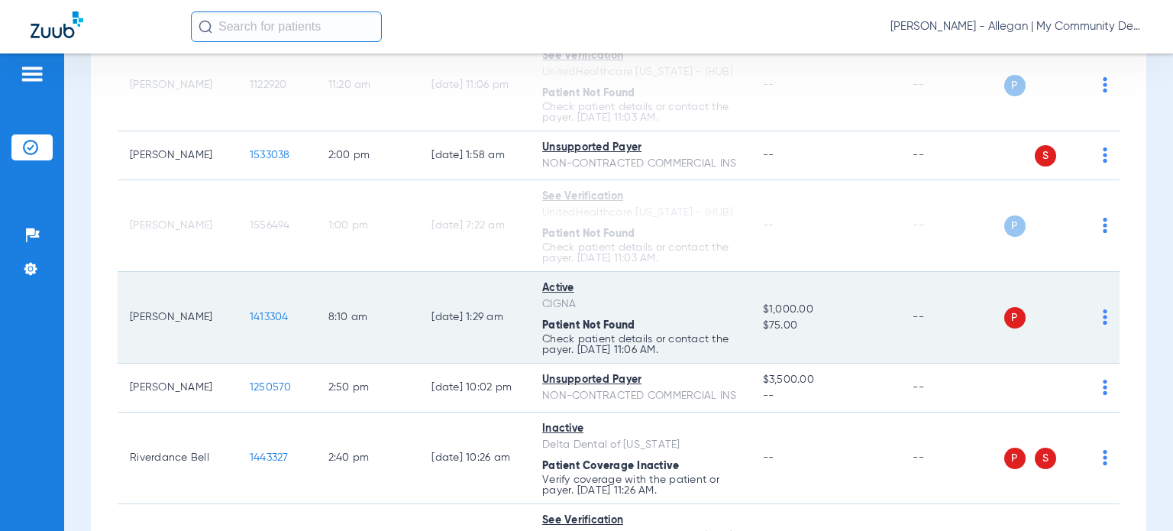
click at [1103, 325] on img at bounding box center [1105, 316] width 5 height 15
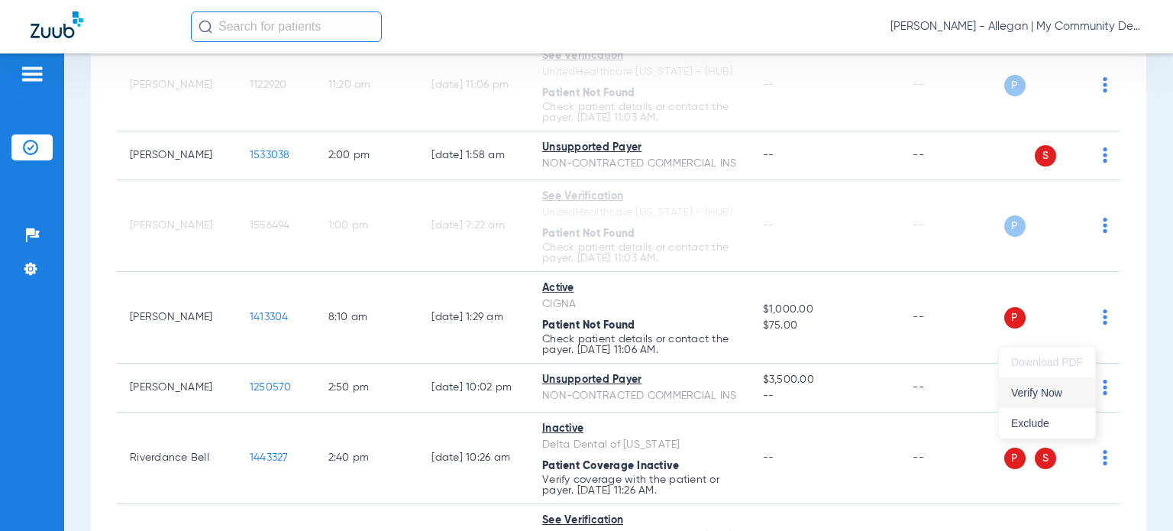
click at [1055, 390] on span "Verify Now" at bounding box center [1047, 392] width 72 height 11
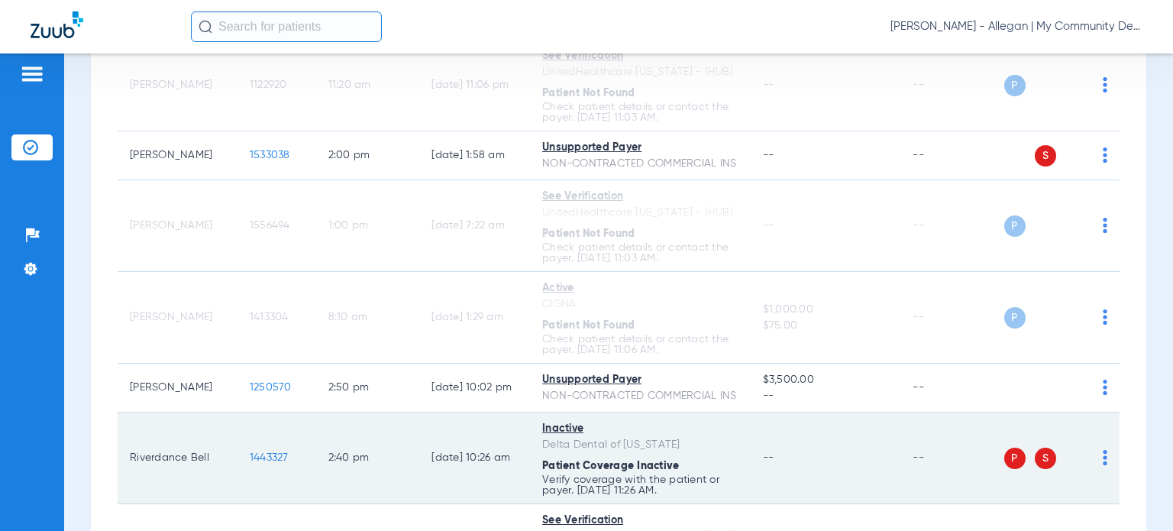
scroll to position [458, 0]
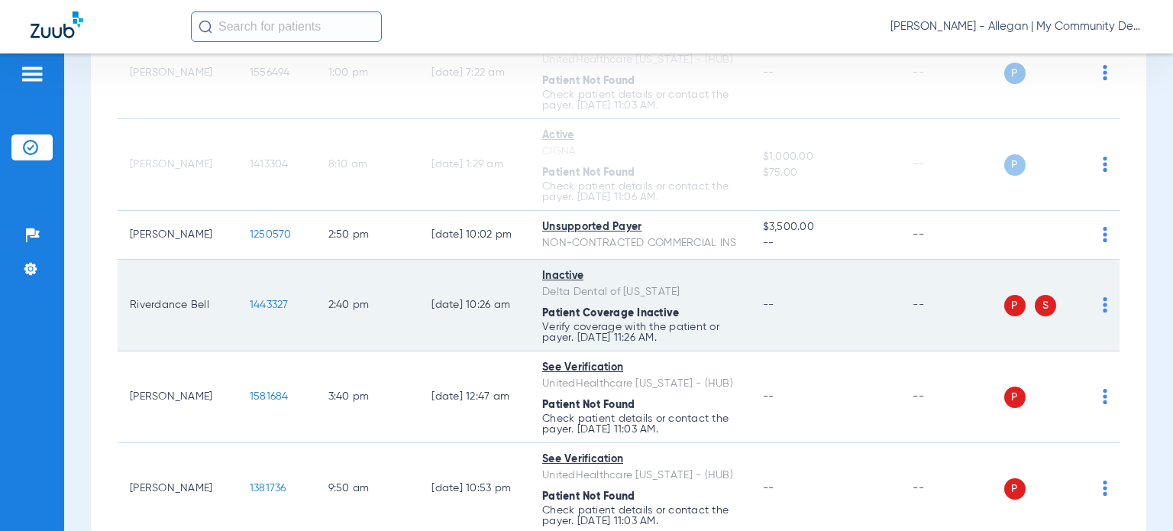
click at [1103, 312] on img at bounding box center [1105, 304] width 5 height 15
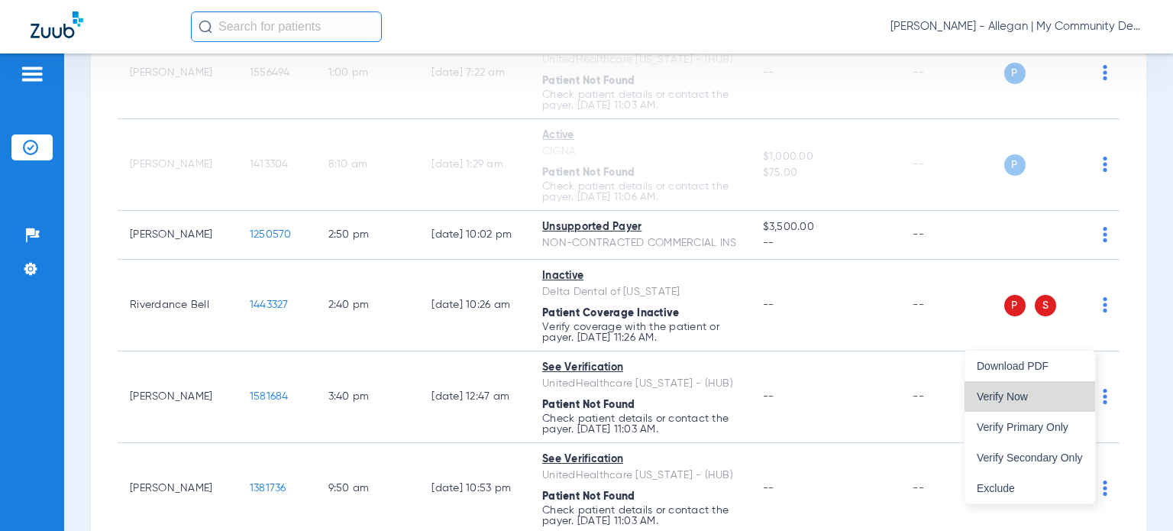
click at [1046, 396] on span "Verify Now" at bounding box center [1030, 396] width 106 height 11
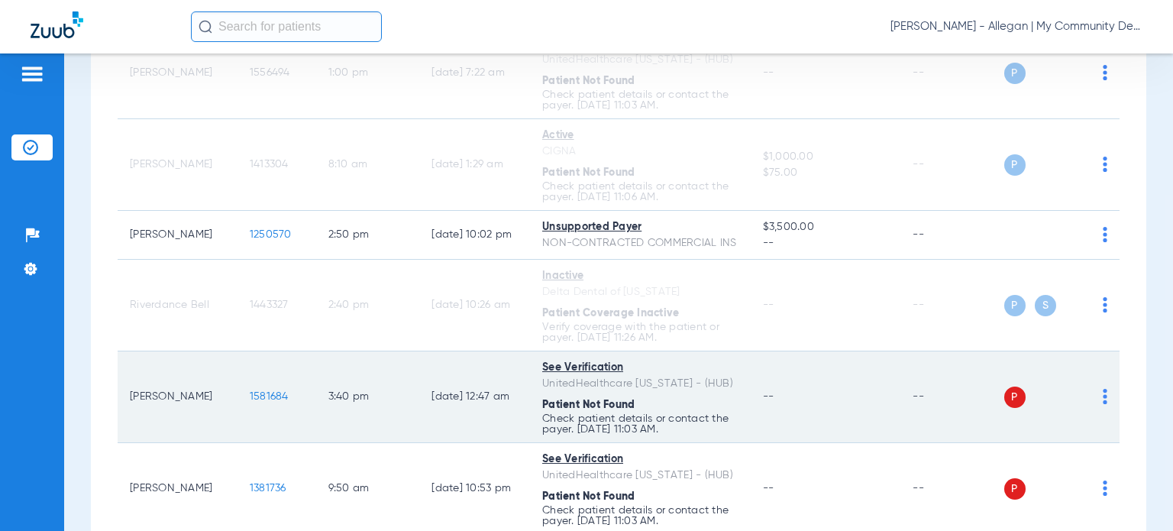
scroll to position [687, 0]
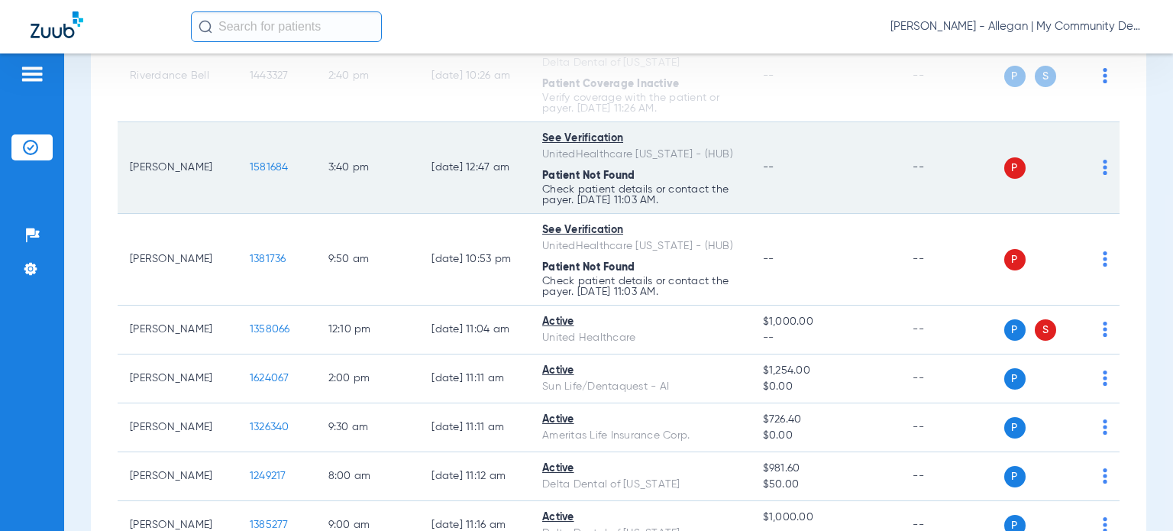
click at [1103, 175] on img at bounding box center [1105, 167] width 5 height 15
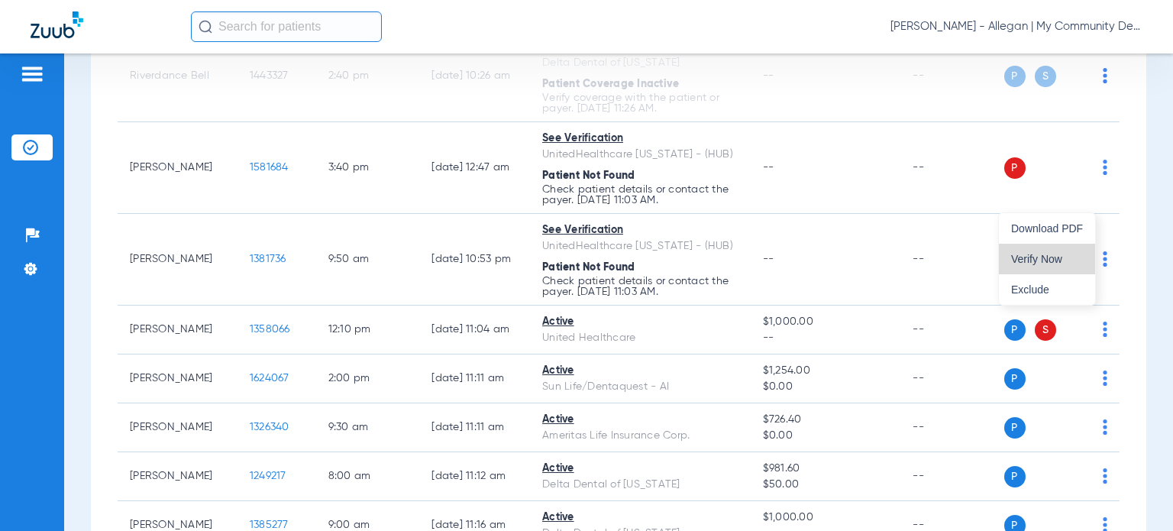
click at [1063, 260] on span "Verify Now" at bounding box center [1047, 259] width 72 height 11
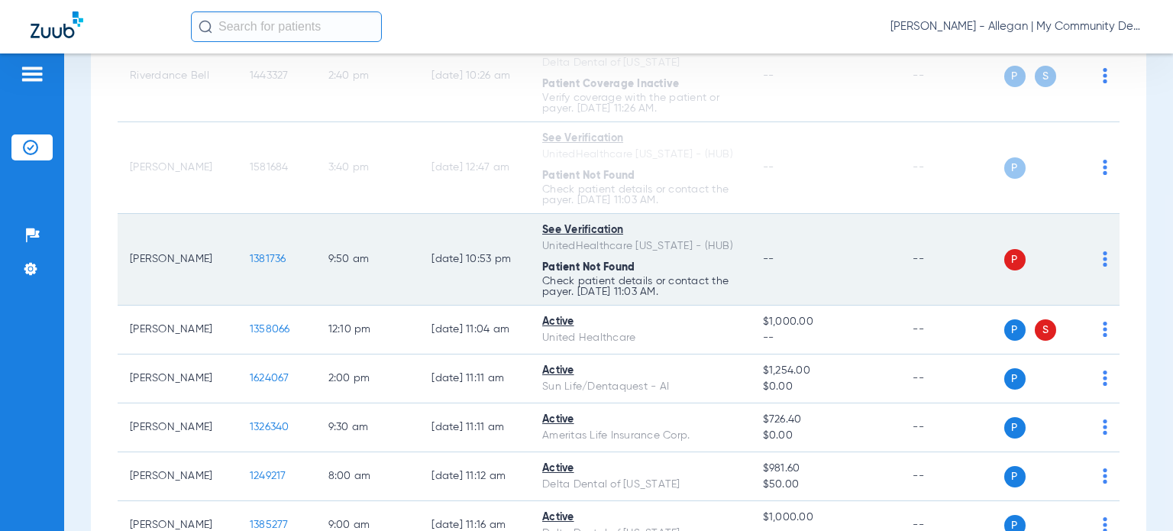
click at [1103, 267] on img at bounding box center [1105, 258] width 5 height 15
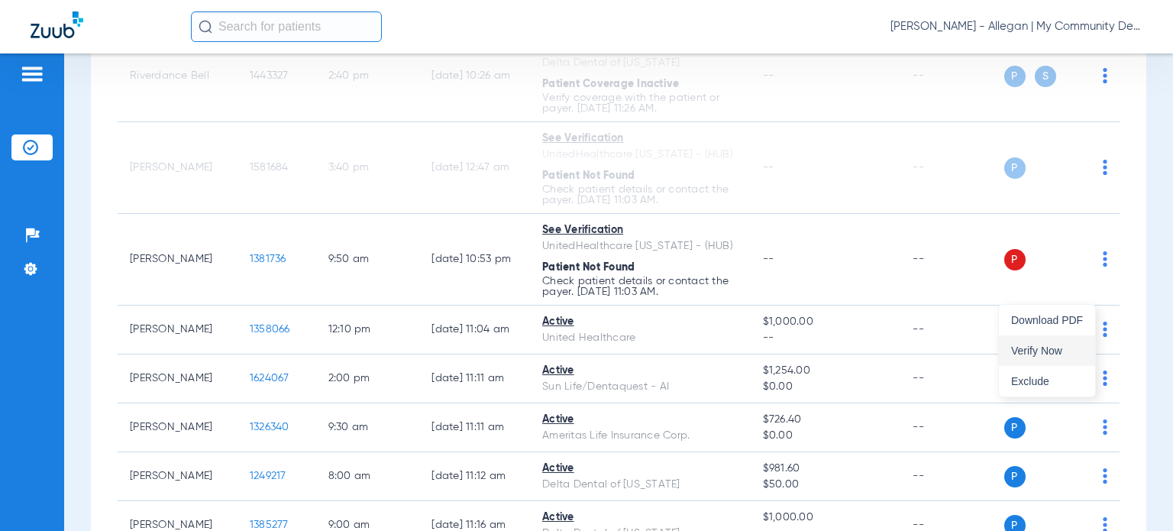
click at [1071, 348] on span "Verify Now" at bounding box center [1047, 350] width 72 height 11
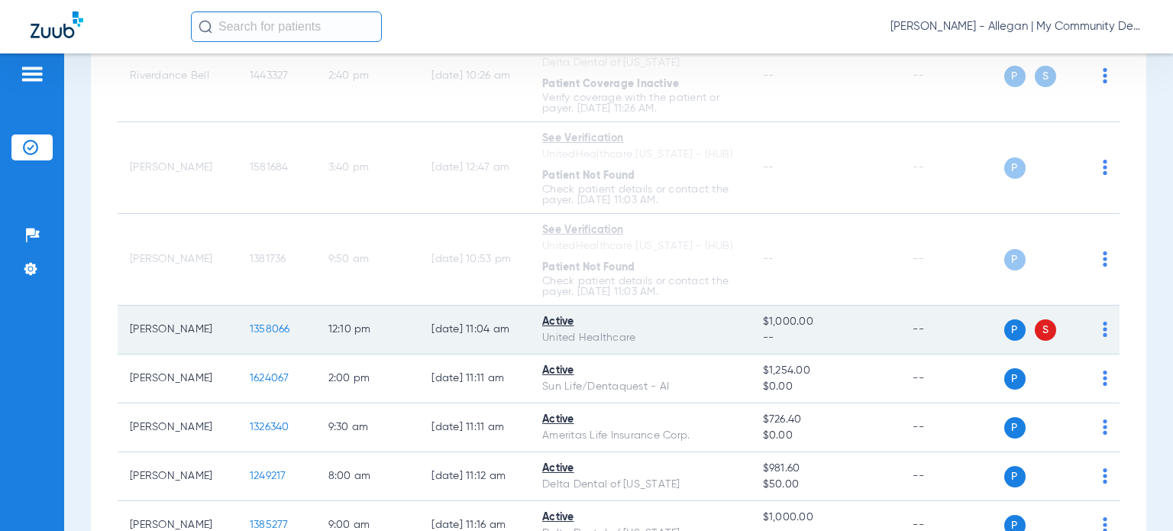
click at [1103, 337] on img at bounding box center [1105, 329] width 5 height 15
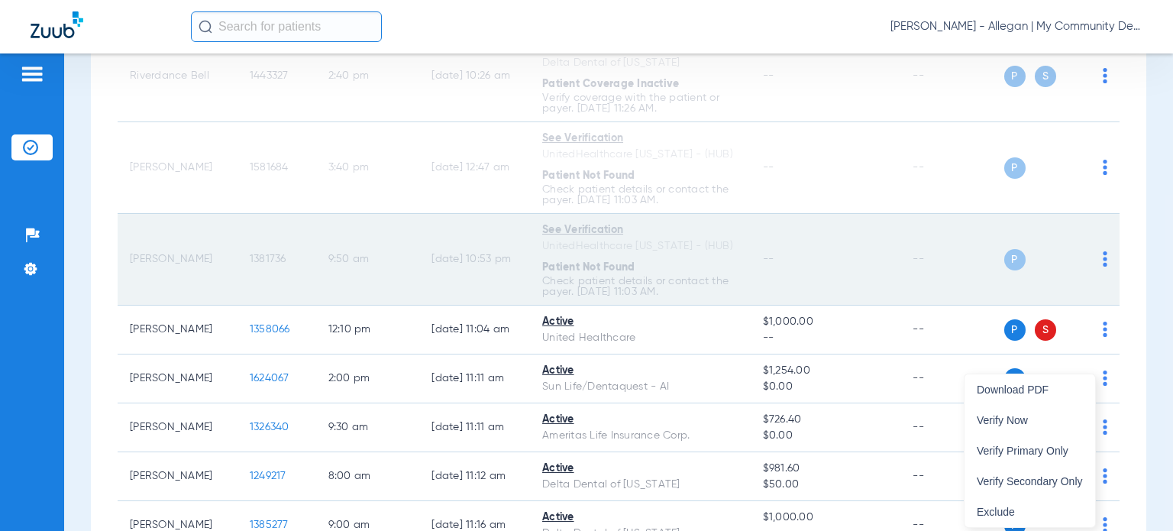
click at [1063, 471] on button "Verify Secondary Only" at bounding box center [1030, 481] width 131 height 31
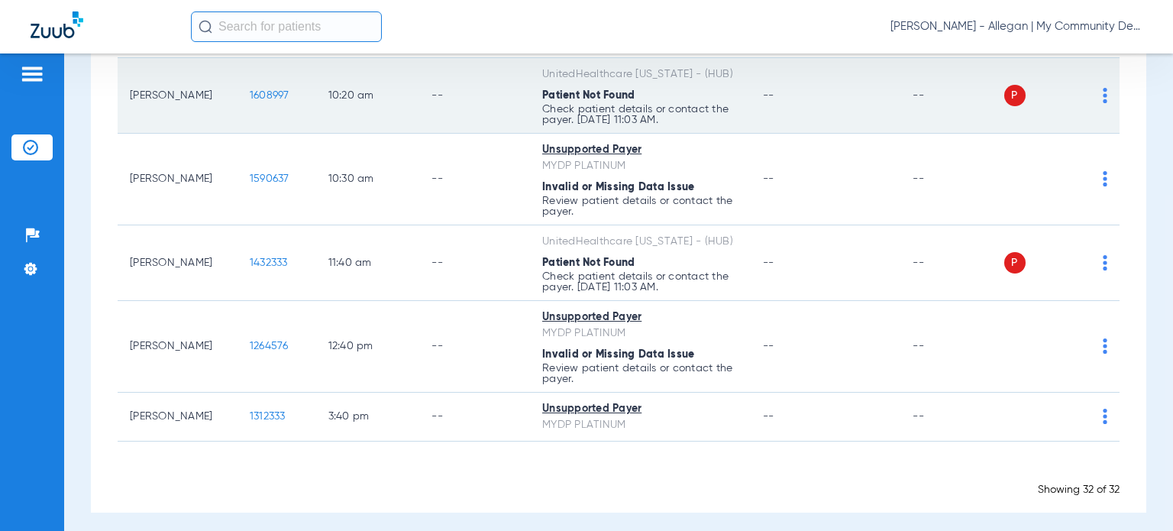
scroll to position [1790, 0]
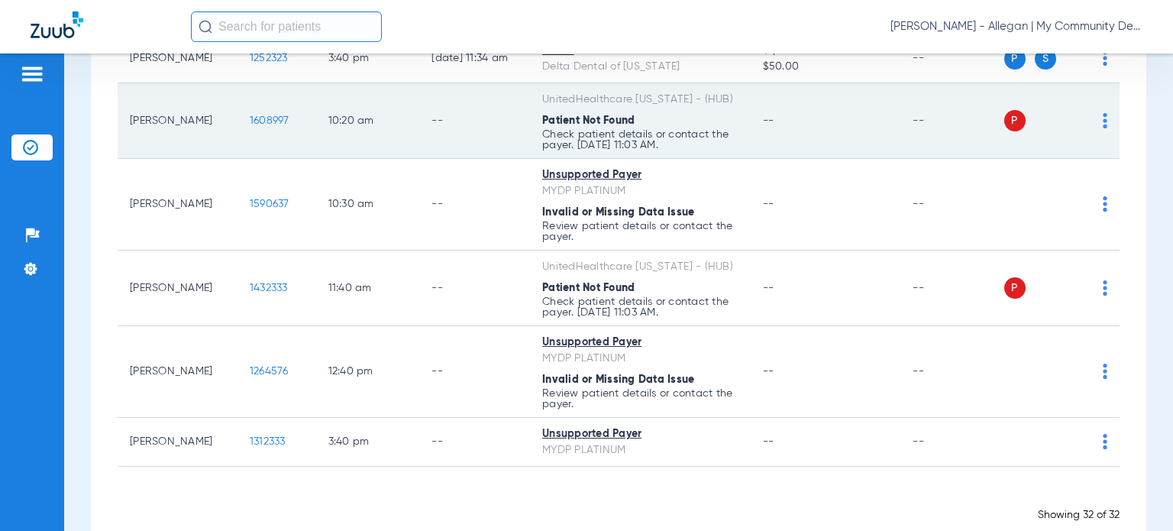
click at [1103, 128] on img at bounding box center [1105, 120] width 5 height 15
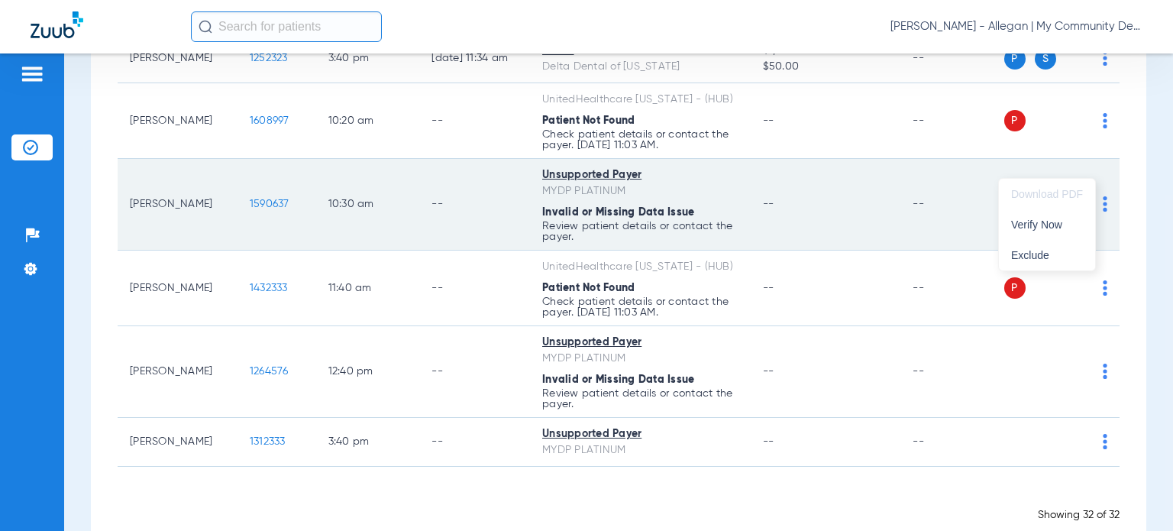
click at [1069, 232] on button "Verify Now" at bounding box center [1047, 224] width 96 height 31
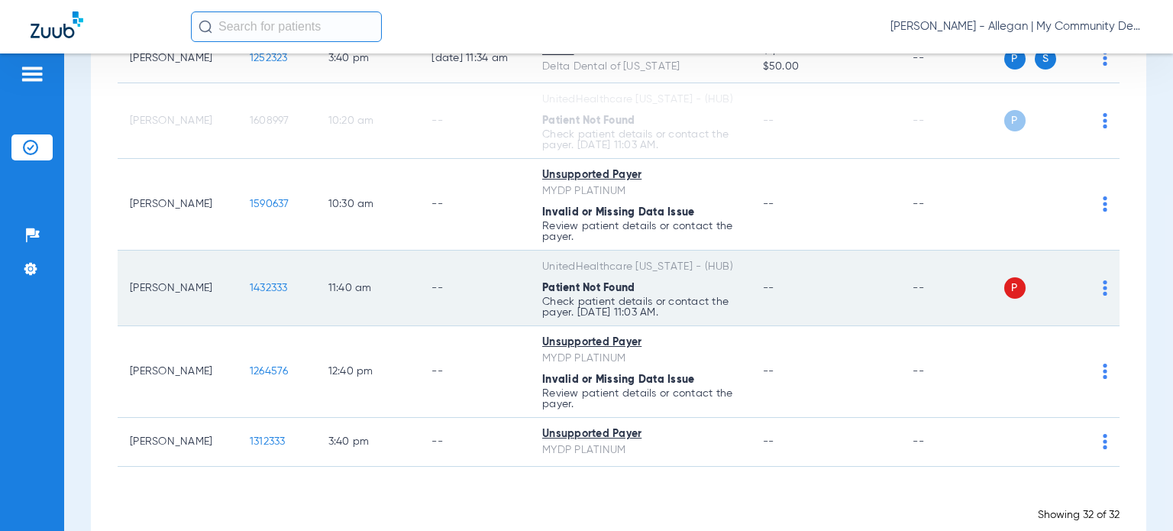
click at [1103, 296] on img at bounding box center [1105, 287] width 5 height 15
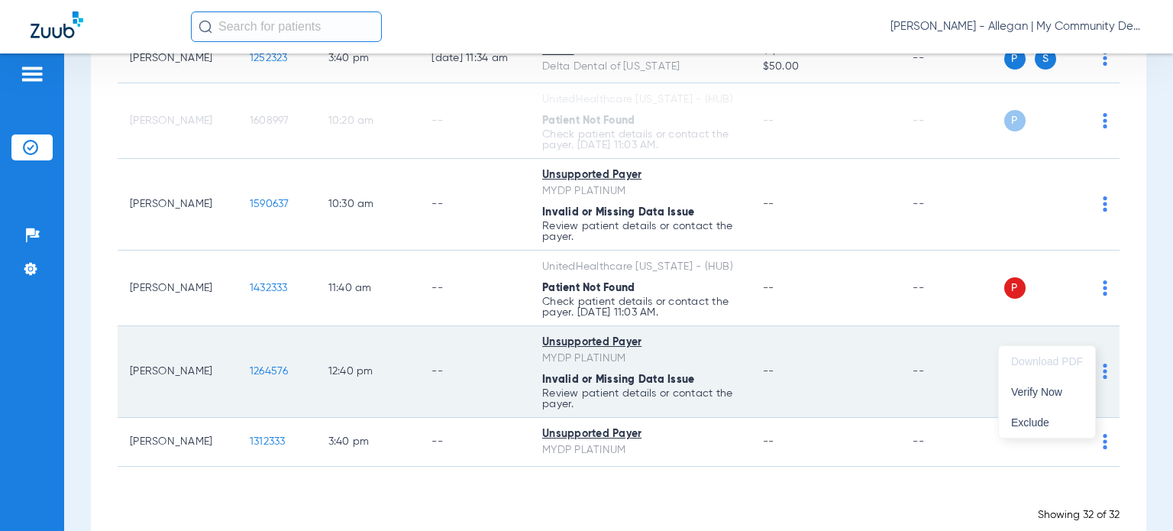
click at [1046, 396] on span "Verify Now" at bounding box center [1047, 391] width 72 height 11
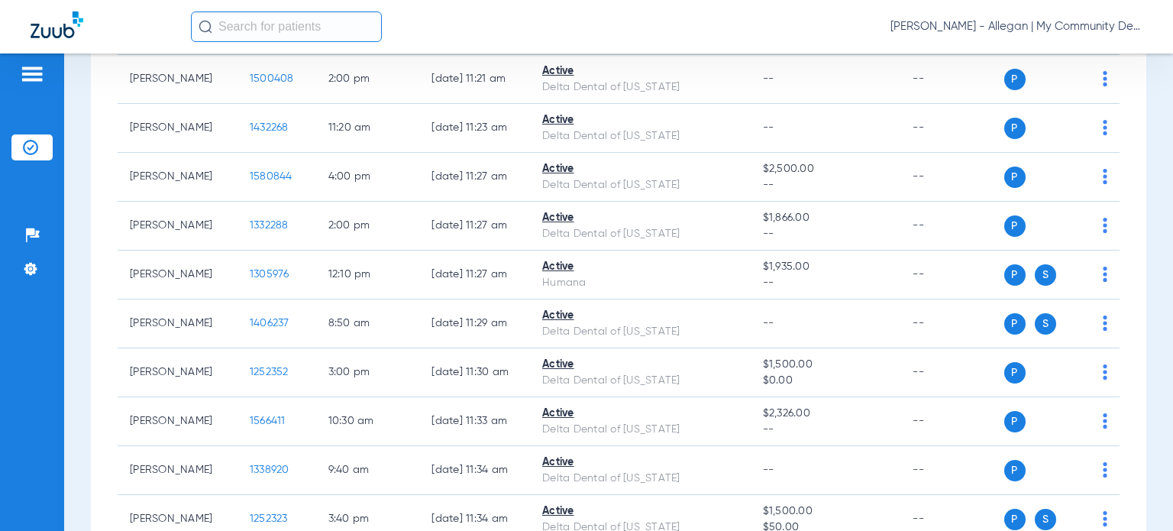
scroll to position [0, 0]
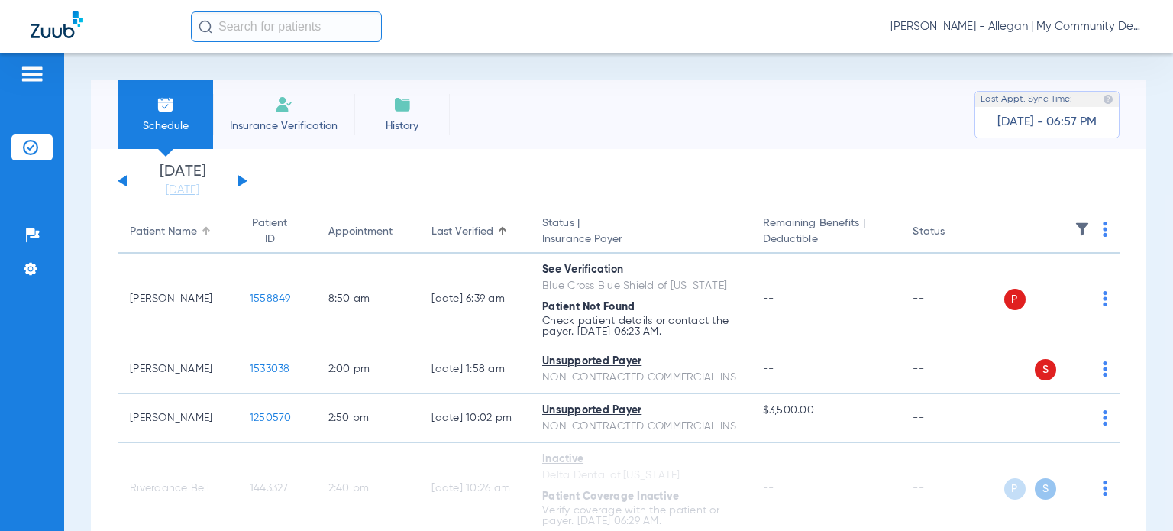
click at [160, 231] on div "Patient Name" at bounding box center [163, 232] width 67 height 16
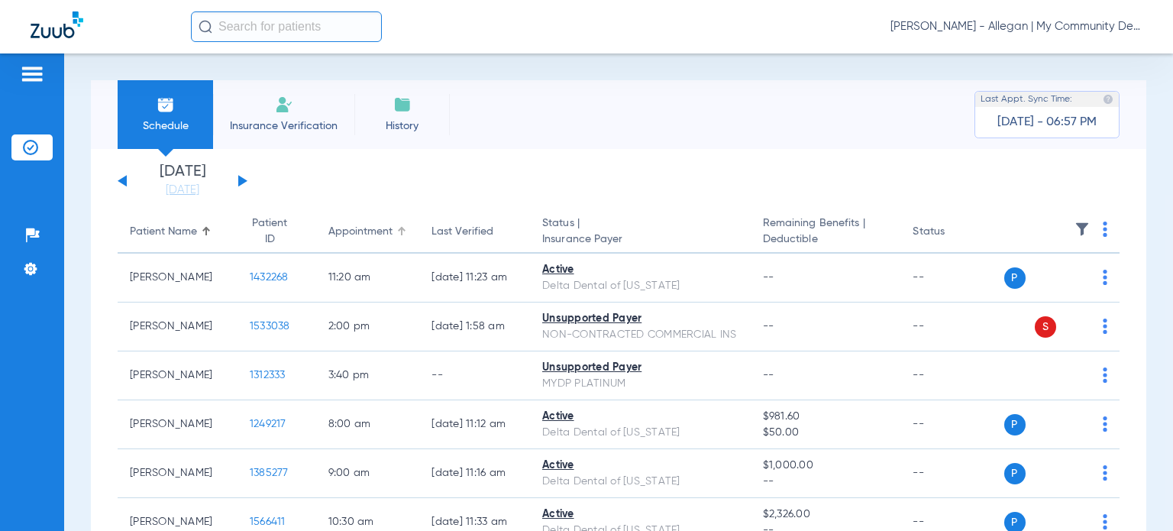
click at [341, 233] on div "Appointment" at bounding box center [360, 232] width 64 height 16
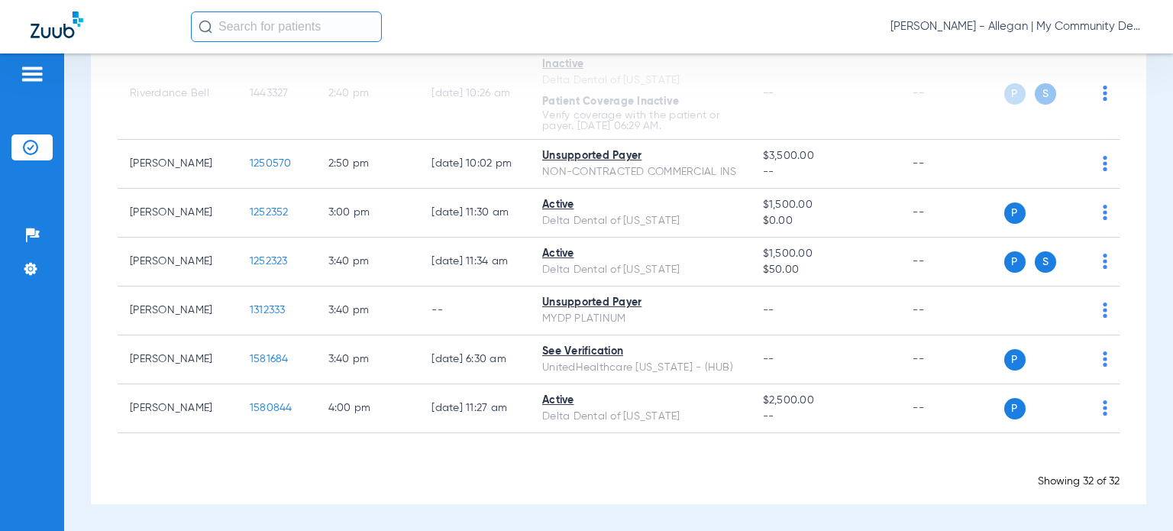
scroll to position [1584, 0]
click at [1147, 223] on div "Schedule Insurance Verification History Last Appt. Sync Time: Yesterday - 06:57…" at bounding box center [618, 291] width 1109 height 477
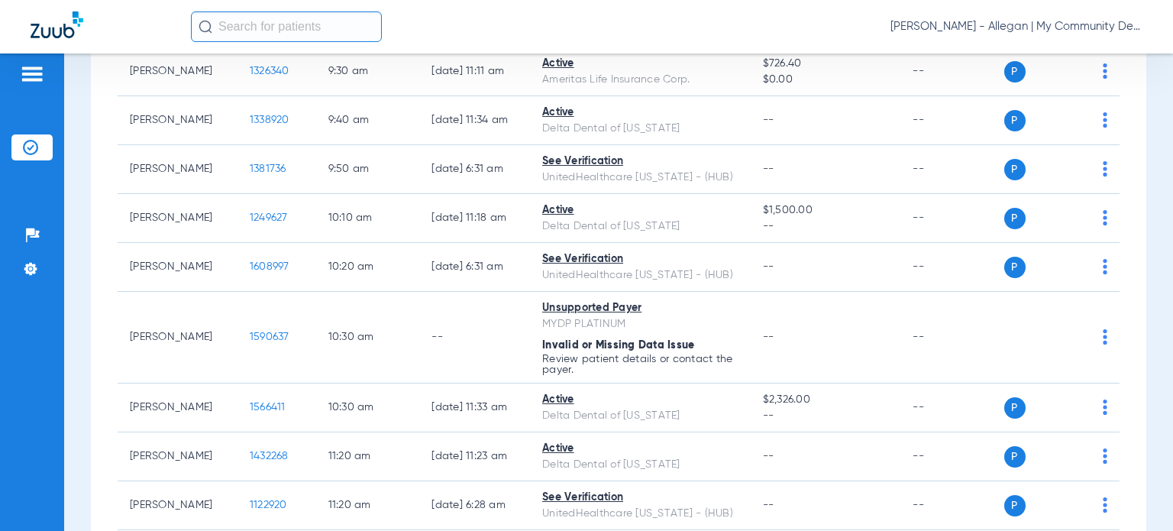
scroll to position [0, 0]
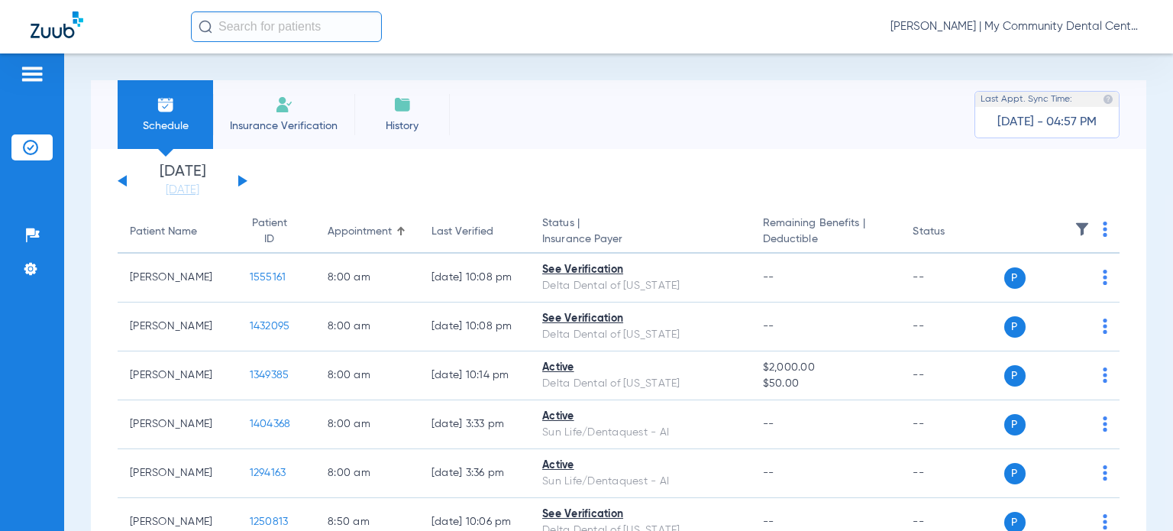
click at [1025, 21] on span "[PERSON_NAME] | My Community Dental Centers" at bounding box center [1017, 26] width 252 height 15
click at [1080, 44] on button "Account Selection" at bounding box center [1085, 54] width 110 height 31
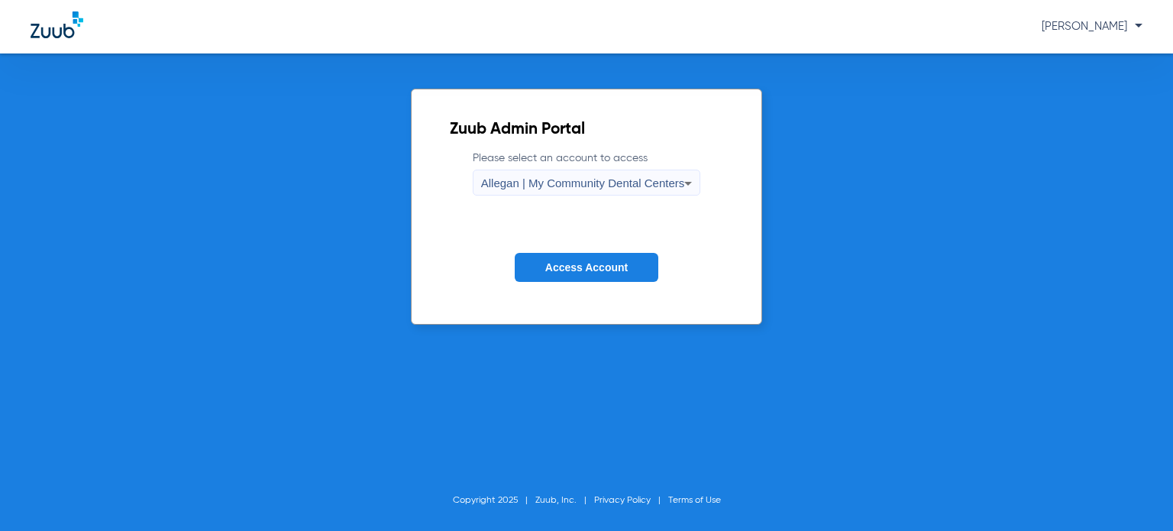
click at [629, 175] on div "Allegan | My Community Dental Centers" at bounding box center [583, 183] width 204 height 26
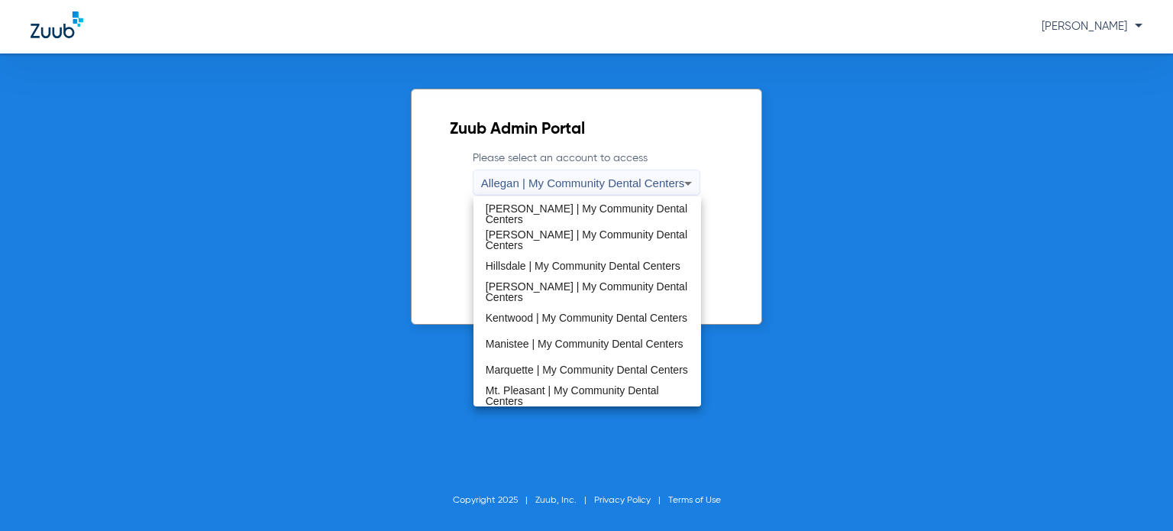
scroll to position [306, 0]
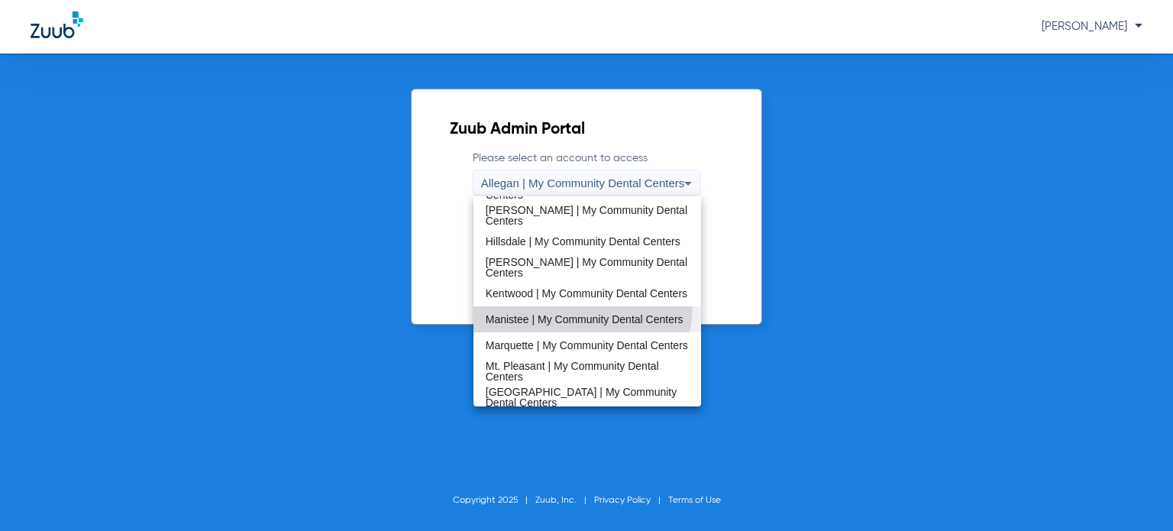
click at [569, 306] on mat-option "Manistee | My Community Dental Centers" at bounding box center [588, 319] width 228 height 26
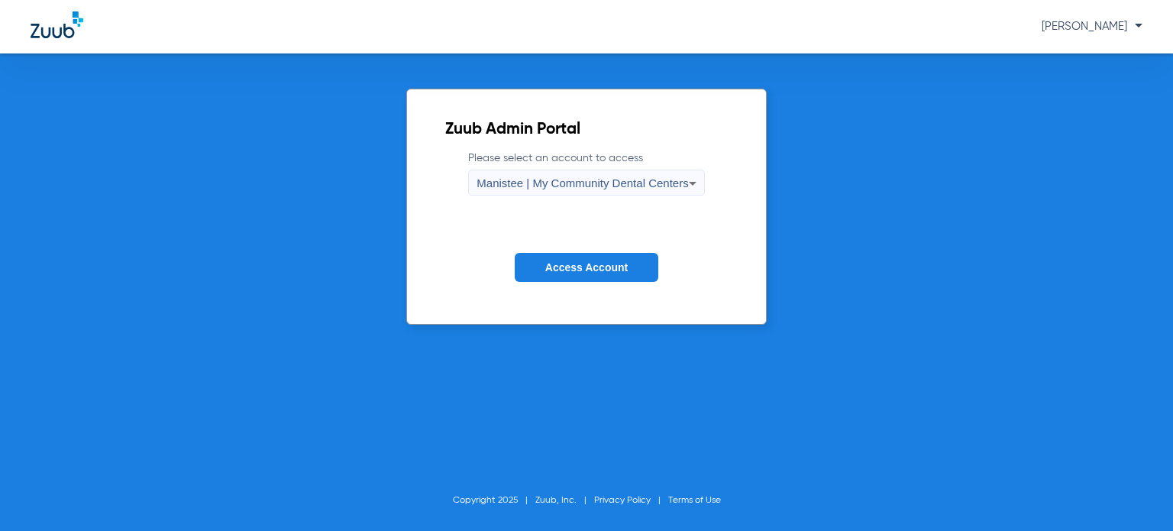
click at [574, 278] on button "Access Account" at bounding box center [587, 268] width 144 height 30
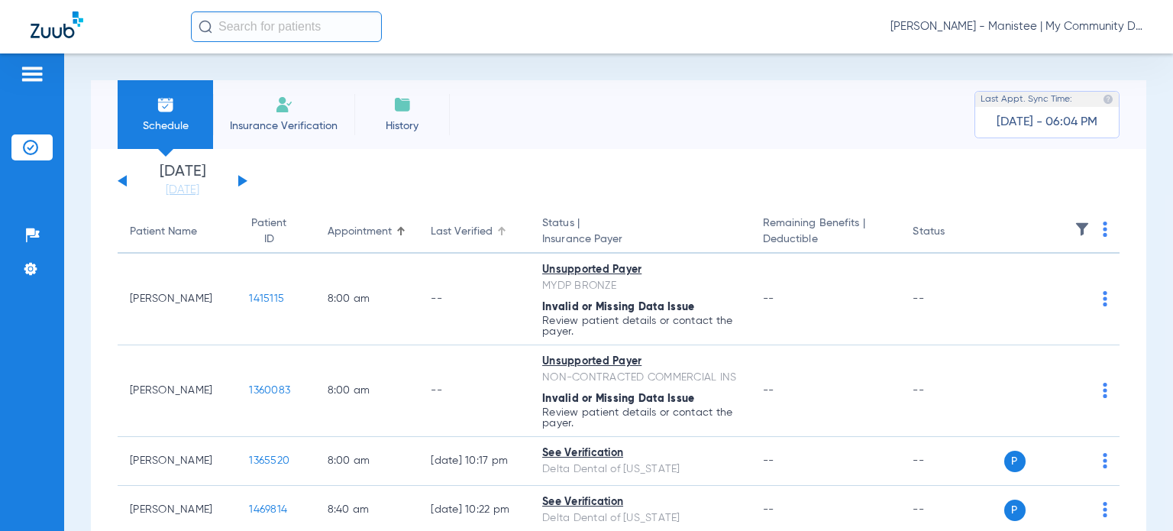
click at [454, 234] on div "Last Verified" at bounding box center [462, 232] width 62 height 16
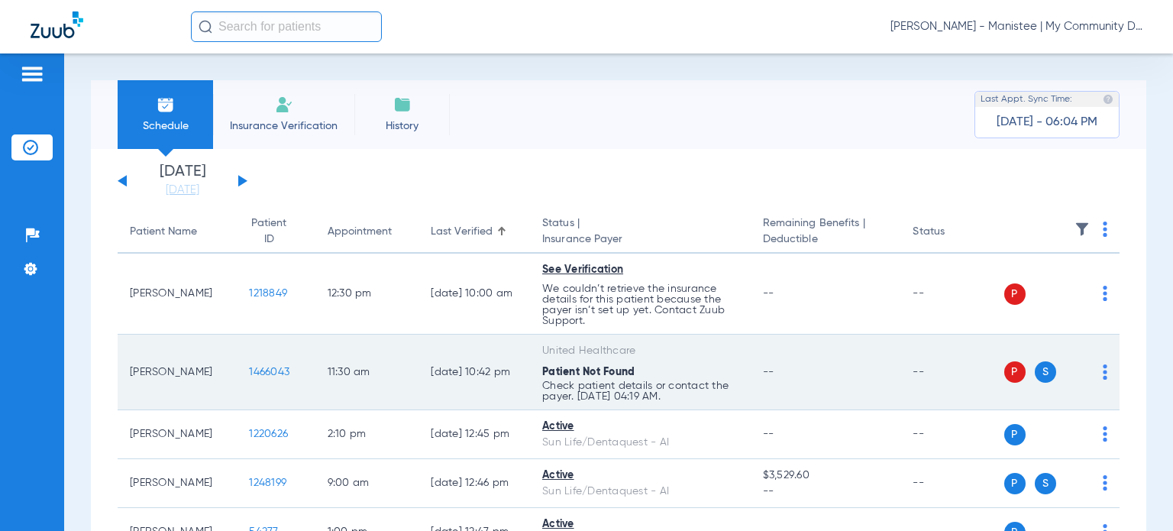
click at [1103, 367] on img at bounding box center [1105, 371] width 5 height 15
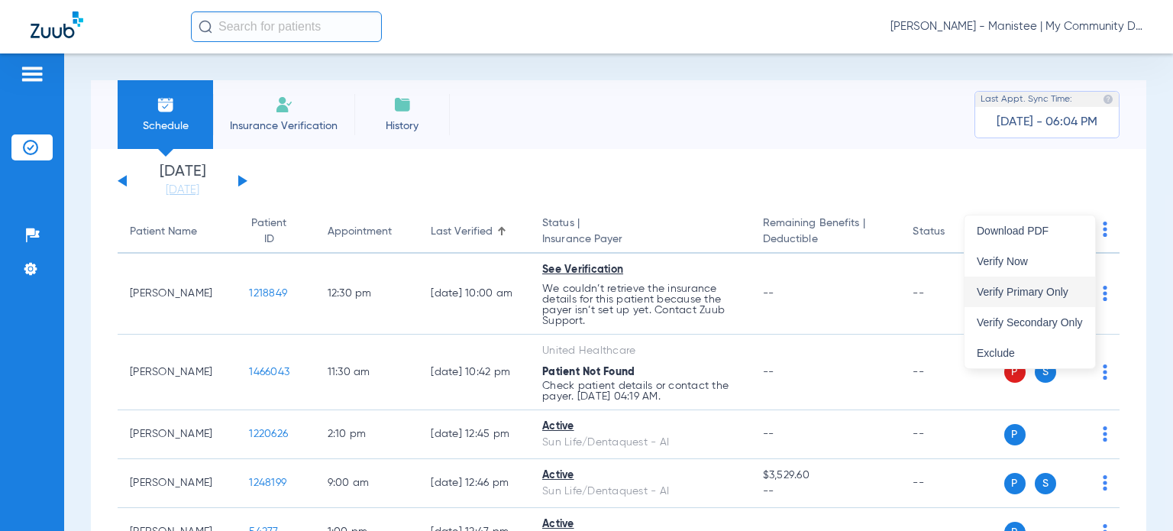
click at [1023, 286] on span "Verify Primary Only" at bounding box center [1030, 291] width 106 height 11
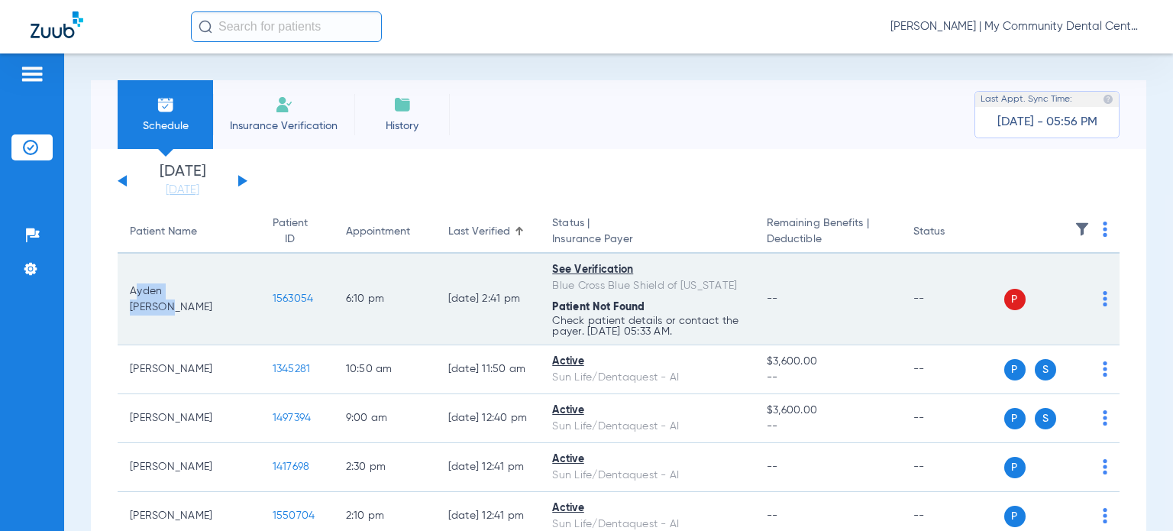
drag, startPoint x: 202, startPoint y: 297, endPoint x: 131, endPoint y: 296, distance: 71.1
click at [131, 296] on td "Ayden [PERSON_NAME]" at bounding box center [189, 300] width 143 height 92
copy td "Ayden [PERSON_NAME]"
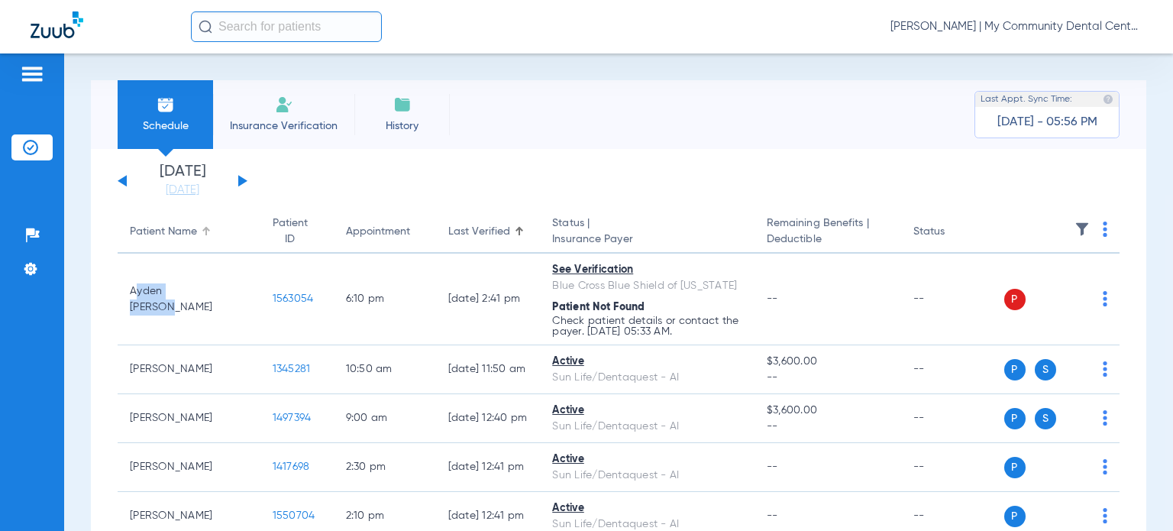
click at [173, 225] on div "Patient Name" at bounding box center [163, 232] width 67 height 16
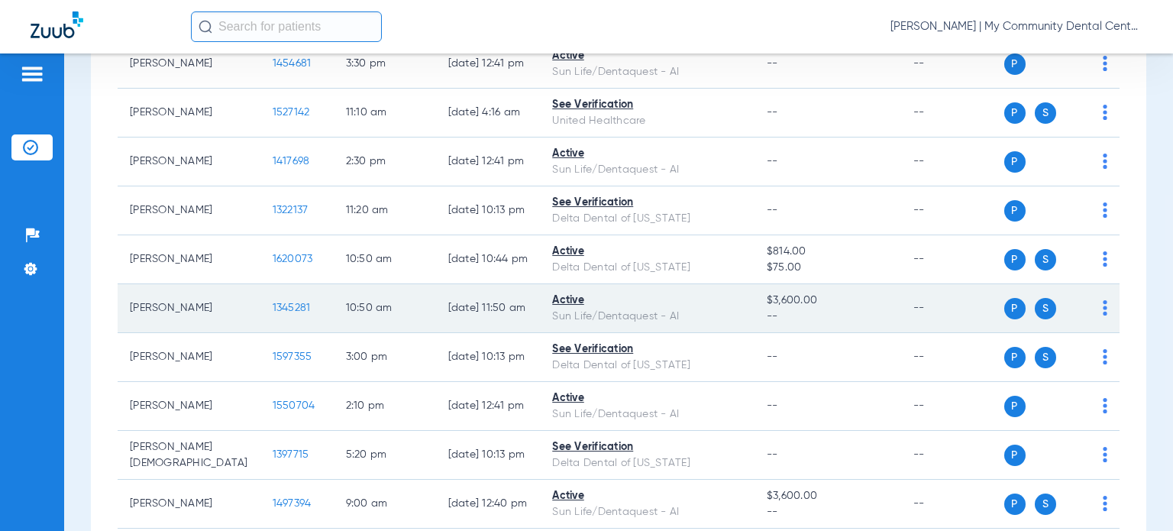
click at [273, 306] on span "1345281" at bounding box center [292, 307] width 38 height 11
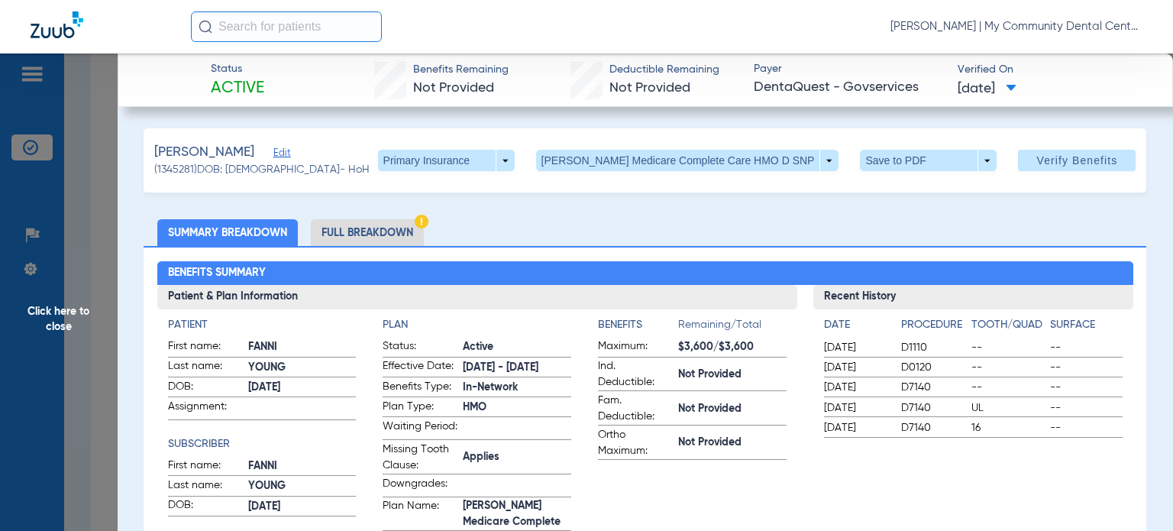
click at [703, 350] on span "$3,600/$3,600" at bounding box center [732, 347] width 108 height 16
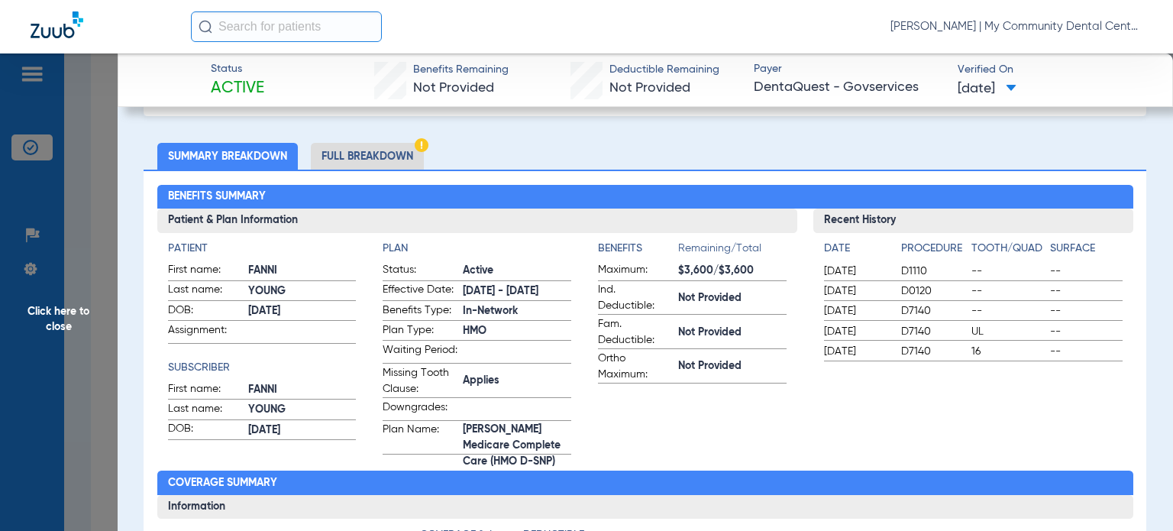
drag, startPoint x: 826, startPoint y: 152, endPoint x: 603, endPoint y: 316, distance: 277.0
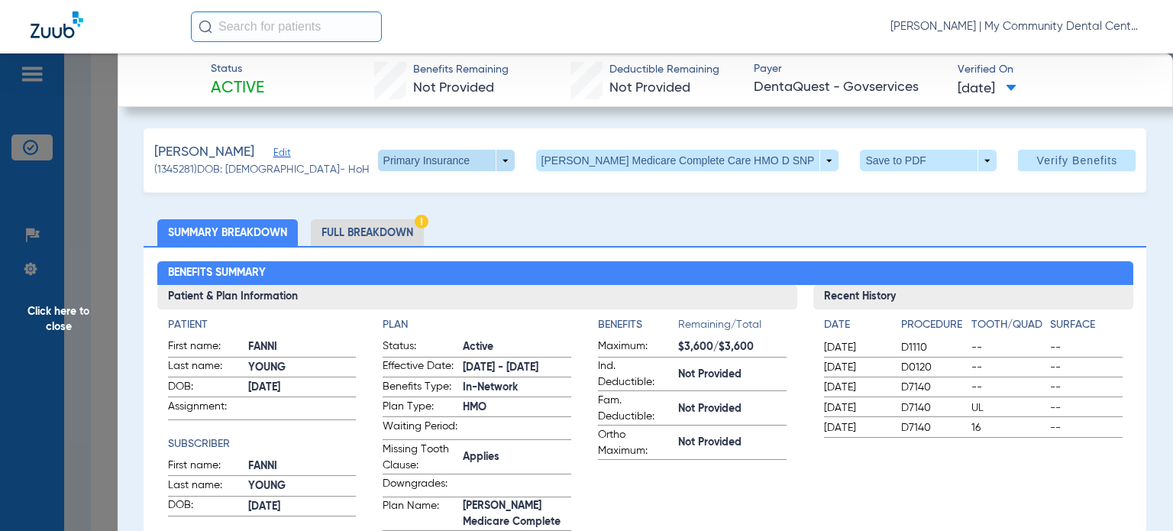
click at [464, 160] on span at bounding box center [446, 160] width 37 height 37
click at [487, 210] on button "Secondary Insurance" at bounding box center [486, 221] width 125 height 31
click at [82, 296] on span "Click here to close" at bounding box center [59, 318] width 118 height 531
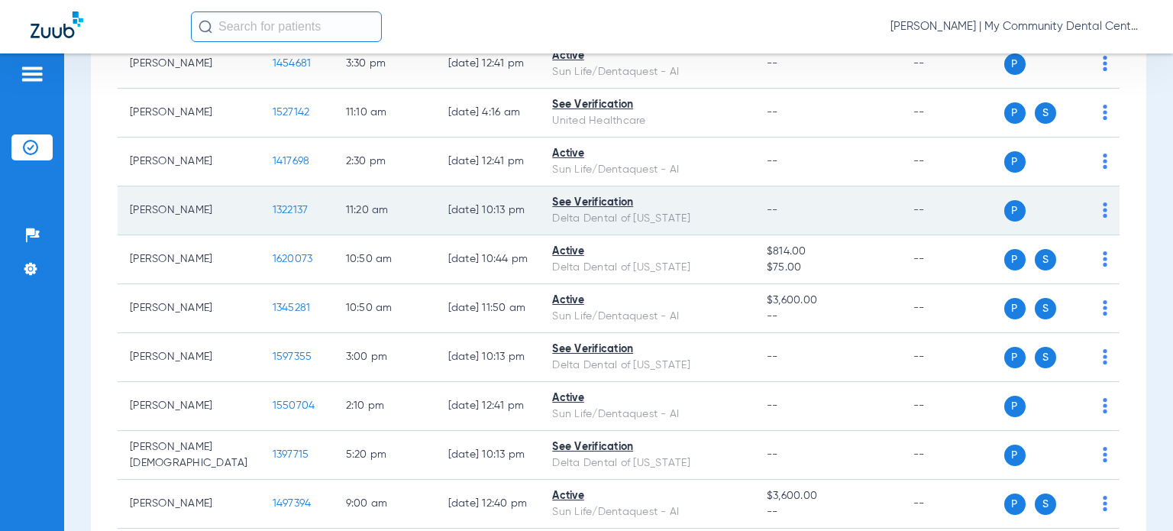
click at [273, 205] on span "1322137" at bounding box center [291, 210] width 36 height 11
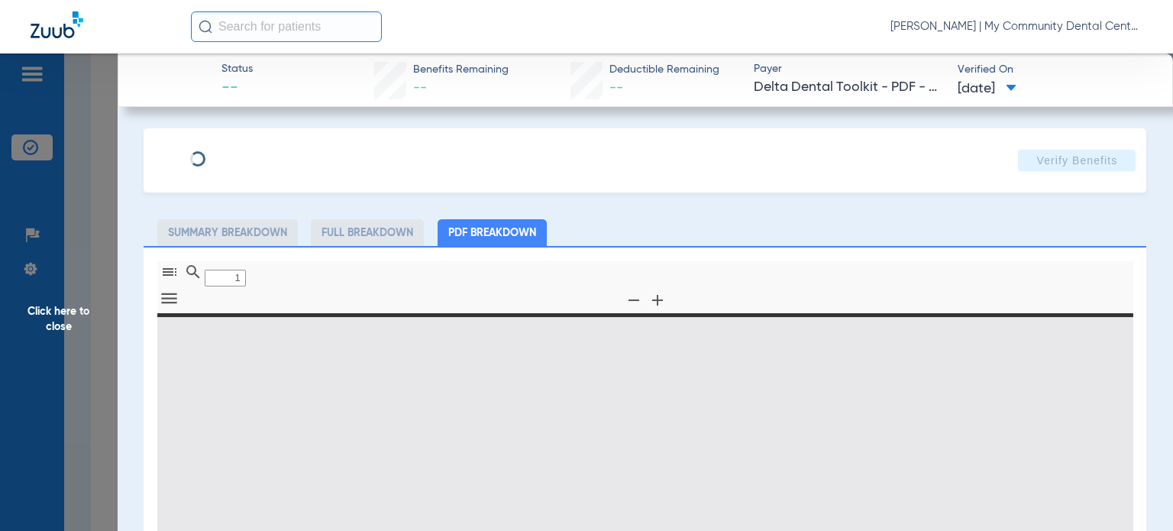
type input "0"
select select "page-width"
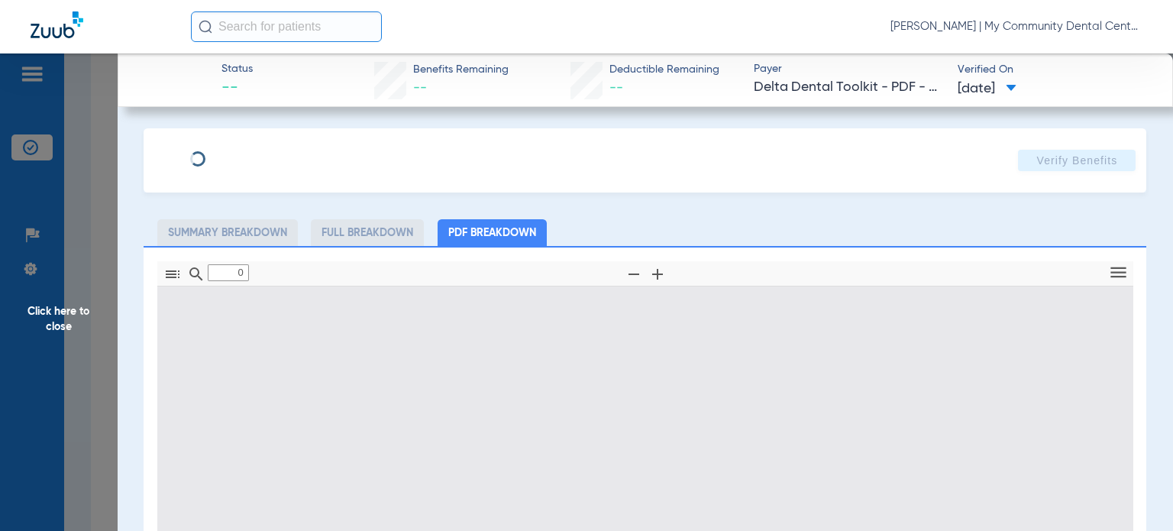
type input "1"
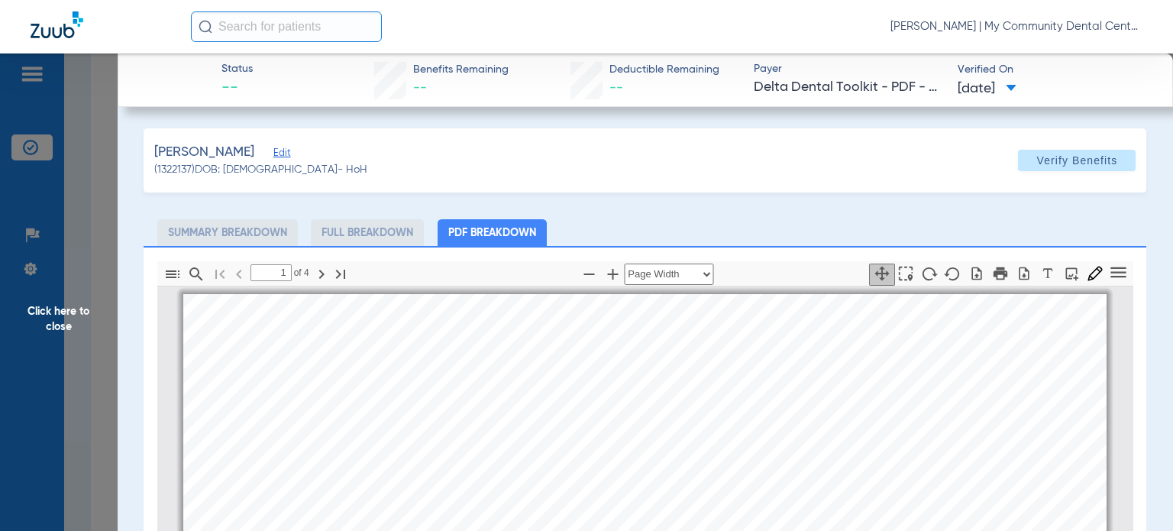
scroll to position [8, 0]
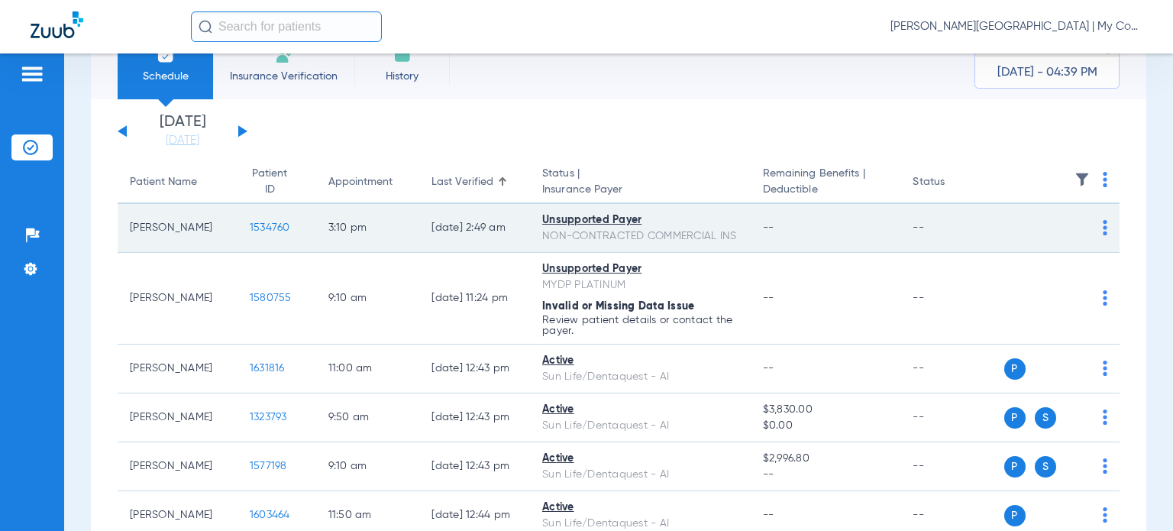
scroll to position [76, 0]
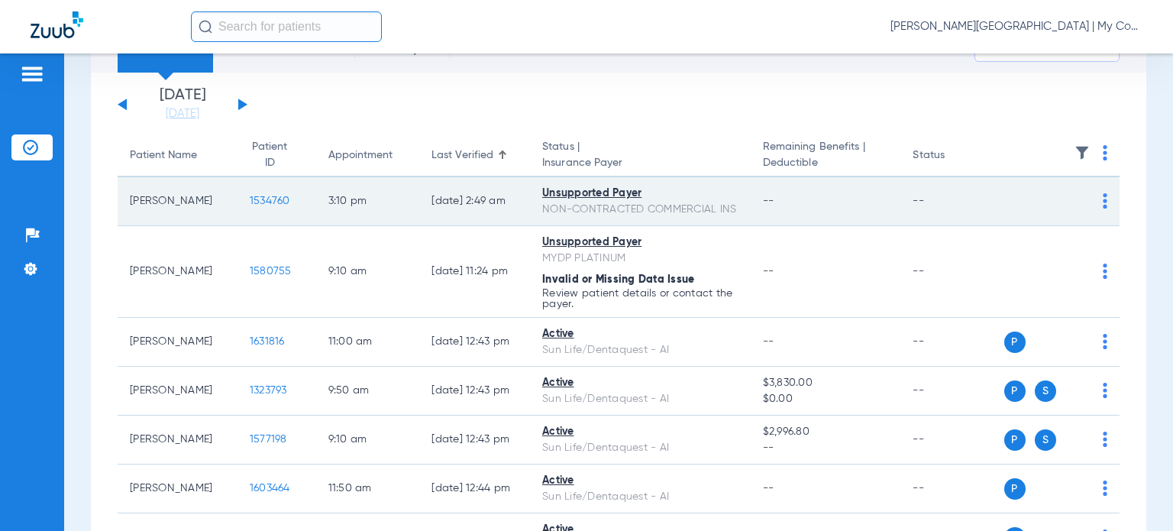
drag, startPoint x: 170, startPoint y: 219, endPoint x: 128, endPoint y: 201, distance: 45.1
click at [128, 201] on td "[PERSON_NAME]" at bounding box center [178, 201] width 120 height 49
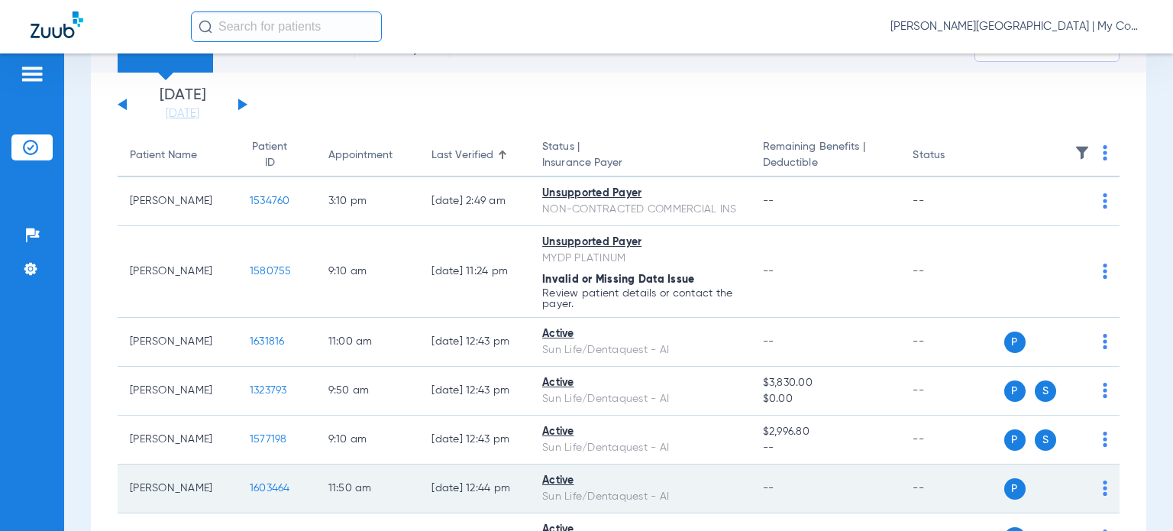
copy td "[PERSON_NAME]"
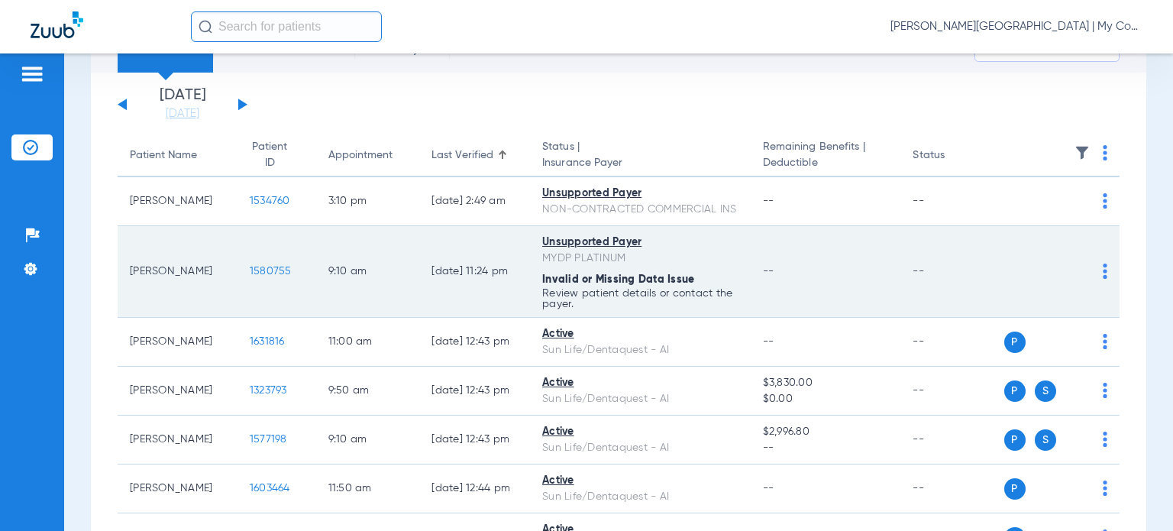
click at [763, 277] on span "--" at bounding box center [768, 271] width 11 height 11
drag, startPoint x: 220, startPoint y: 290, endPoint x: 128, endPoint y: 288, distance: 92.5
click at [128, 288] on td "Rhonda Oslosky" at bounding box center [178, 272] width 120 height 92
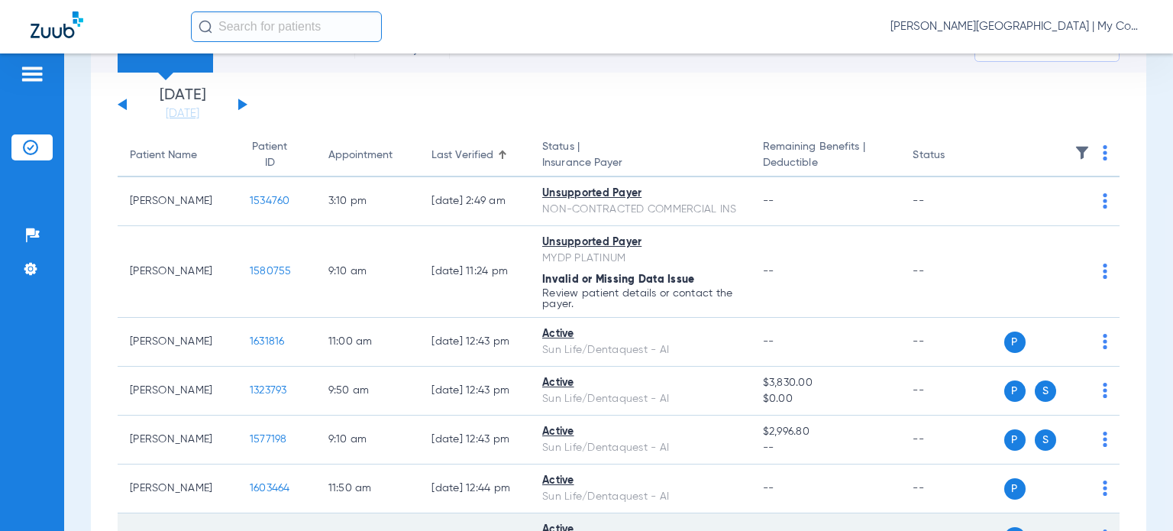
copy td "Rhonda Oslosky"
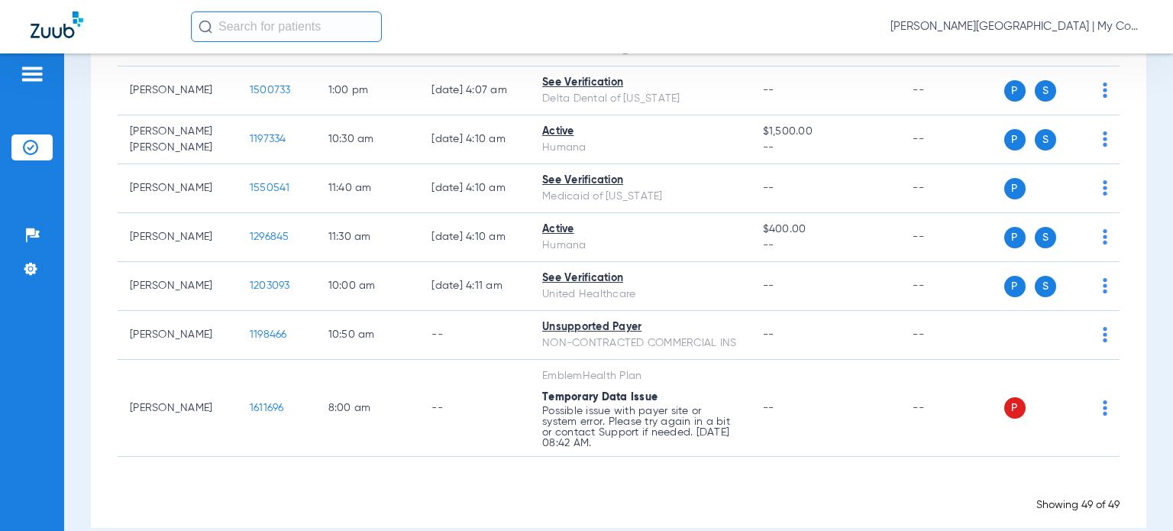
scroll to position [2291, 0]
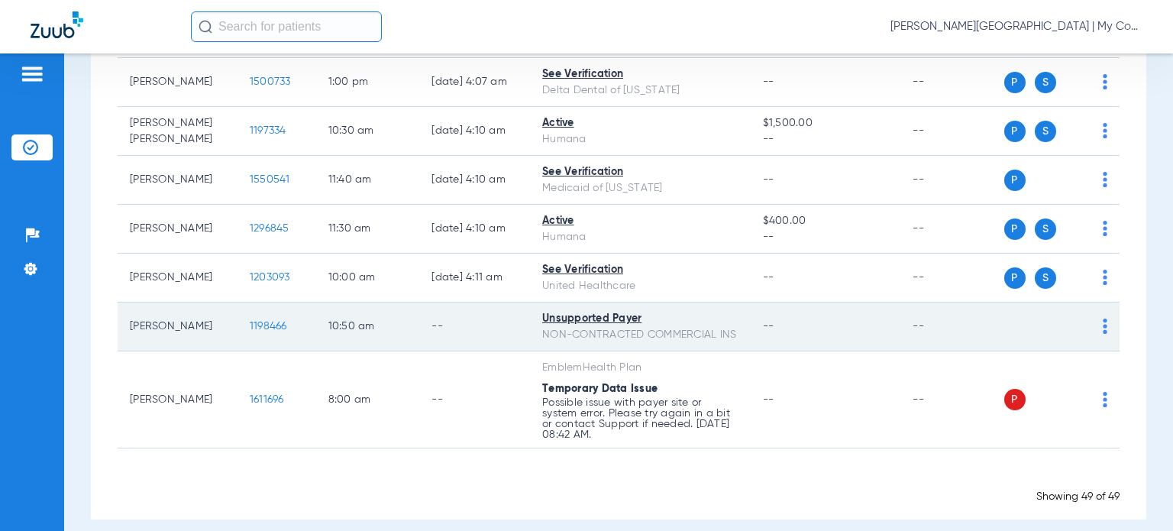
drag, startPoint x: 180, startPoint y: 363, endPoint x: 136, endPoint y: 359, distance: 44.5
click at [131, 351] on td "John Lyar" at bounding box center [178, 326] width 120 height 49
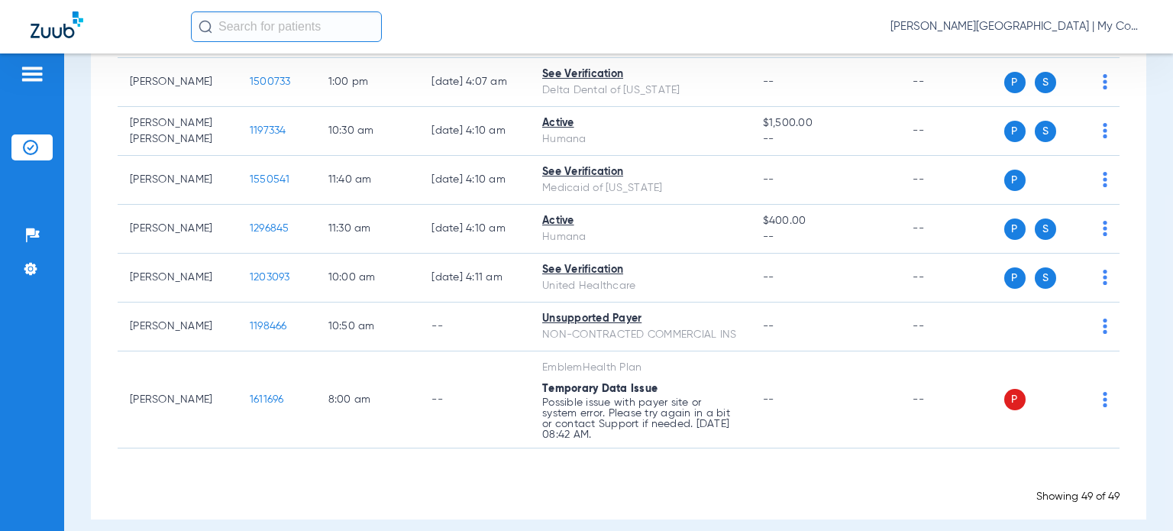
copy td "John Lyar"
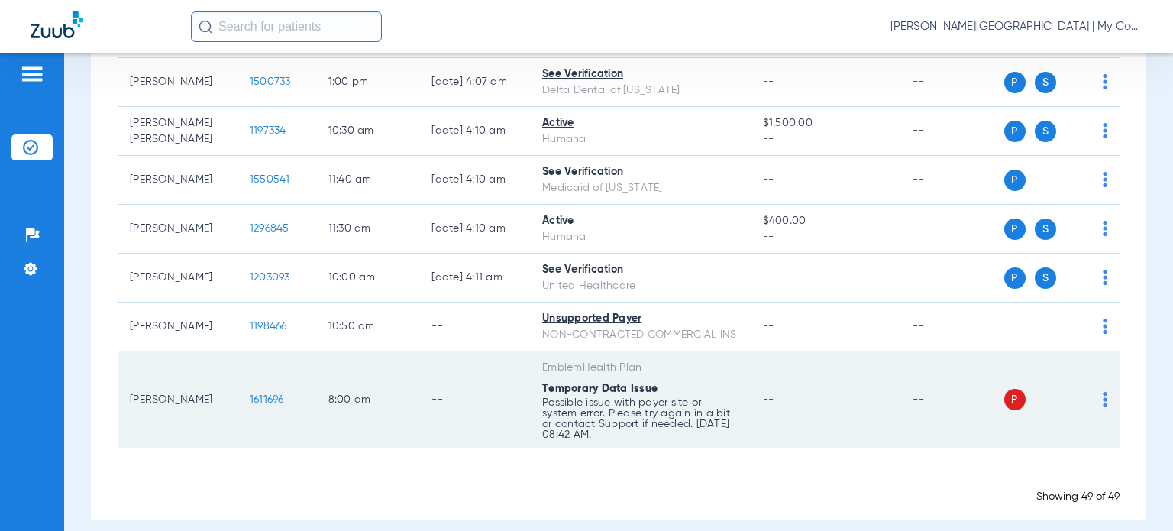
drag, startPoint x: 658, startPoint y: 467, endPoint x: 649, endPoint y: 468, distance: 8.5
drag, startPoint x: 186, startPoint y: 445, endPoint x: 128, endPoint y: 430, distance: 60.6
click at [128, 430] on td "Matthew Eggleston" at bounding box center [178, 399] width 120 height 97
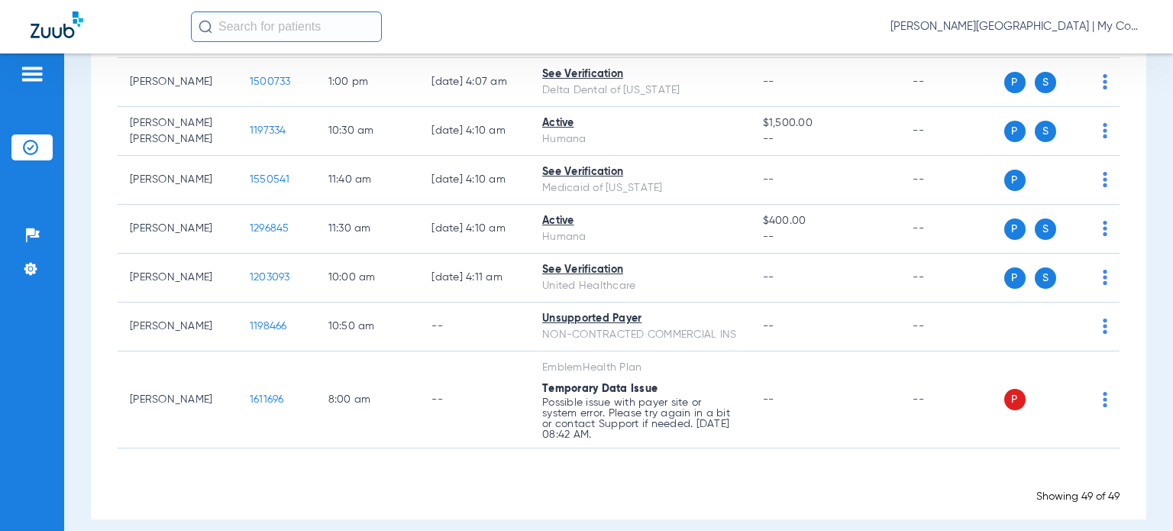
copy td "Matthew Eggleston"
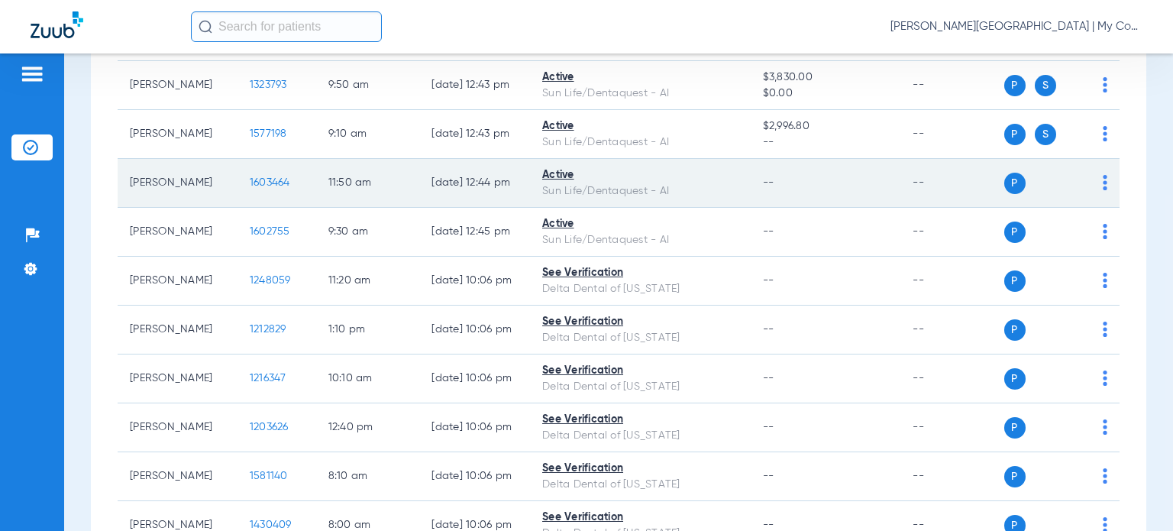
scroll to position [0, 0]
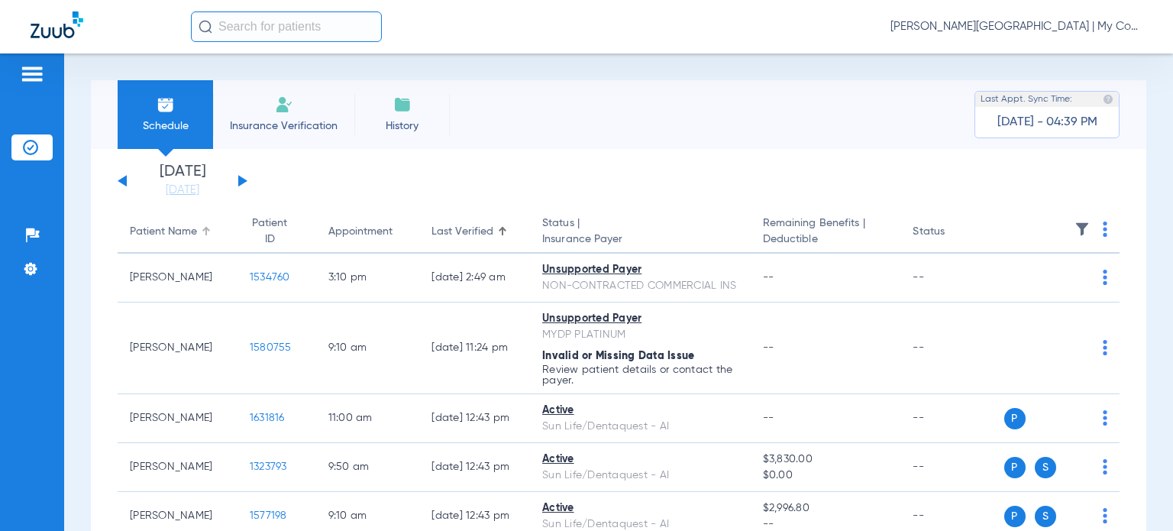
click at [169, 234] on div "Patient Name" at bounding box center [163, 232] width 67 height 16
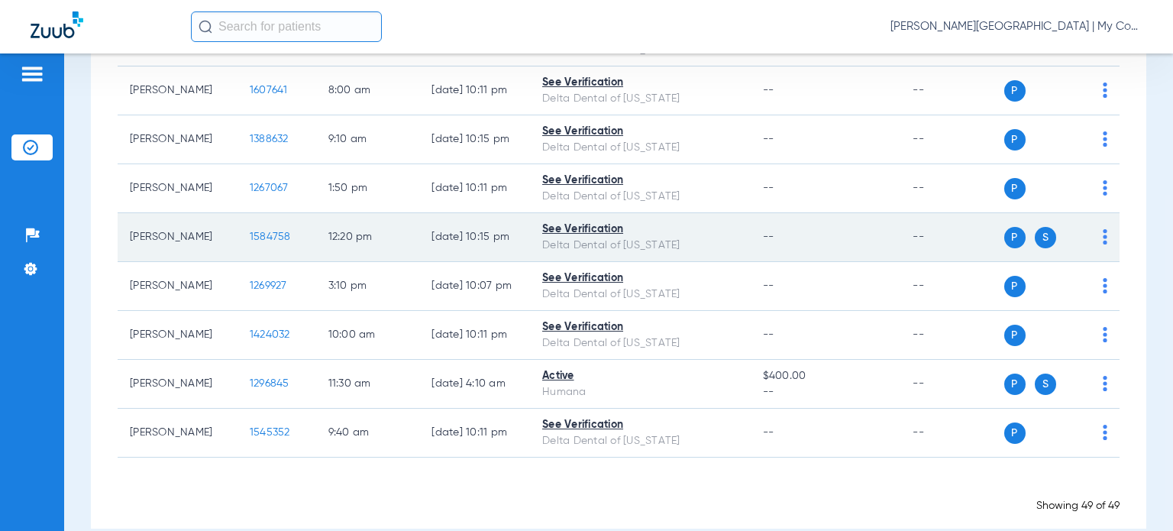
scroll to position [2291, 0]
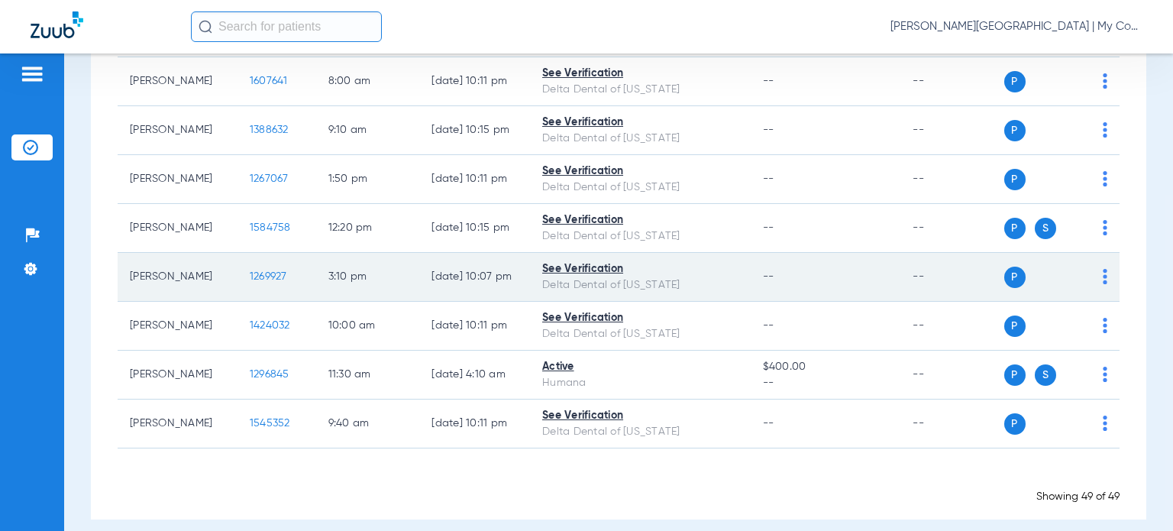
click at [256, 282] on span "1269927" at bounding box center [268, 276] width 37 height 11
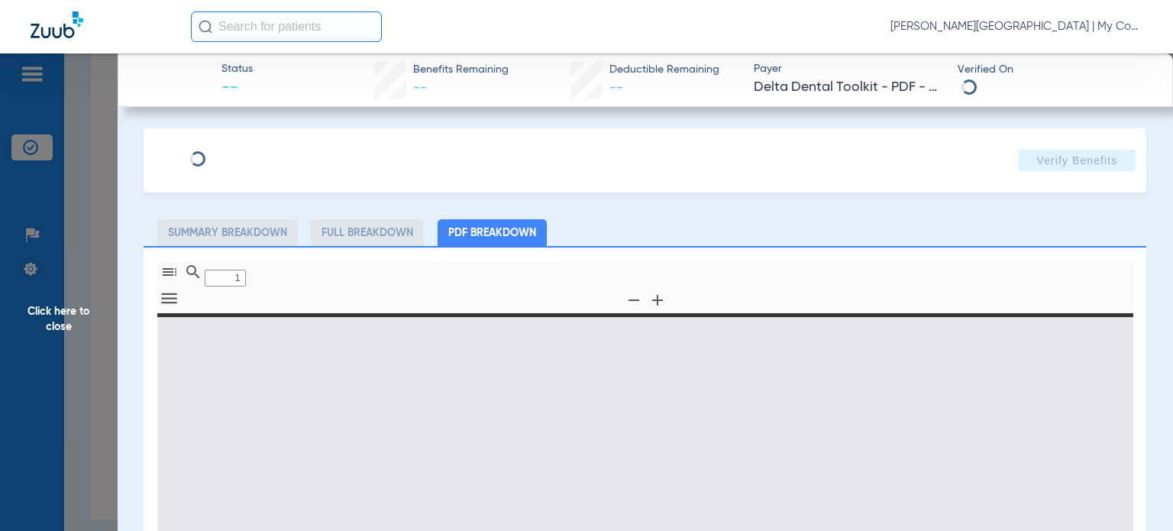
type input "0"
select select "page-width"
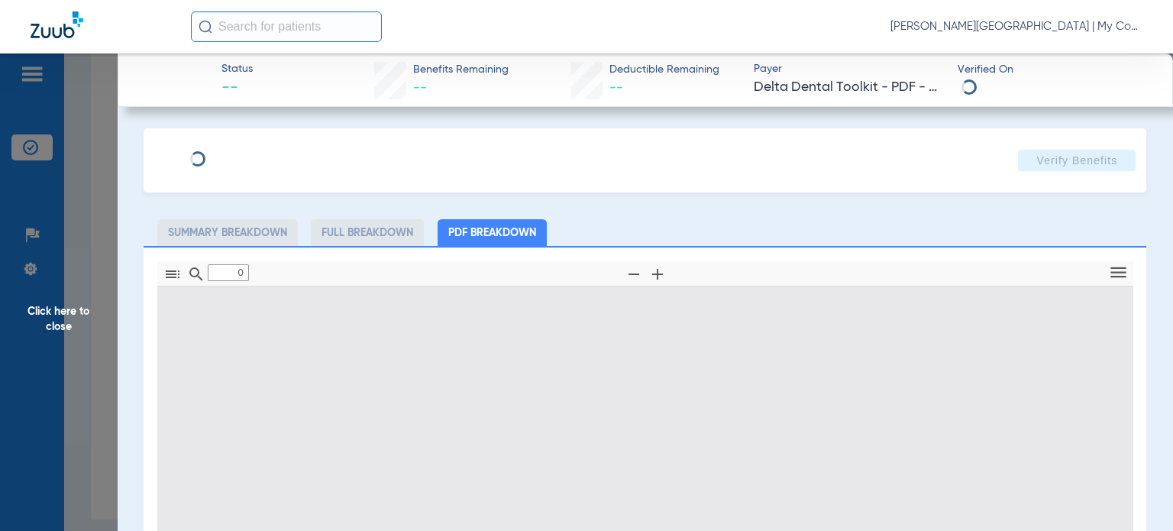
type input "1"
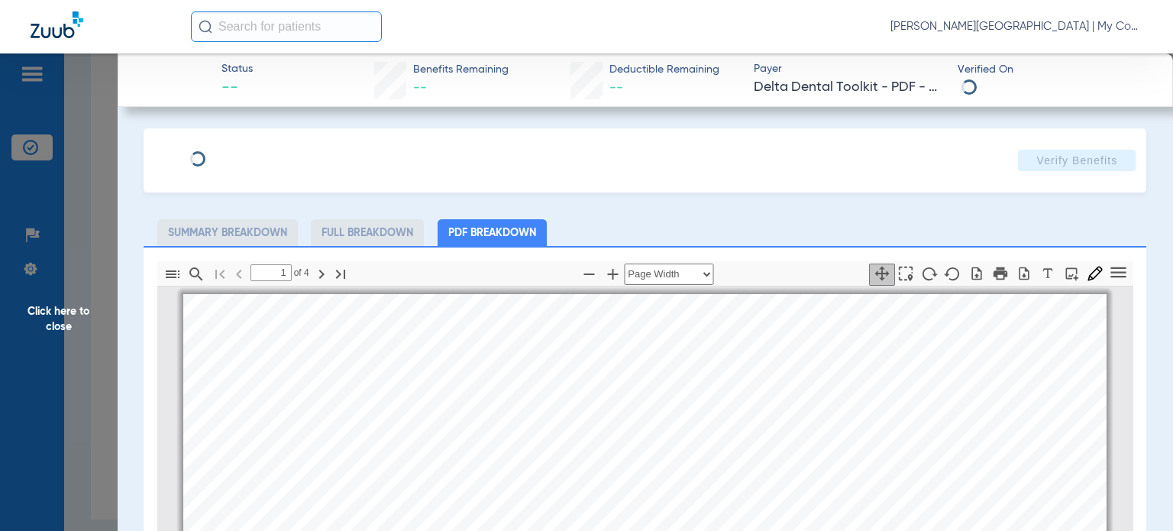
scroll to position [8, 0]
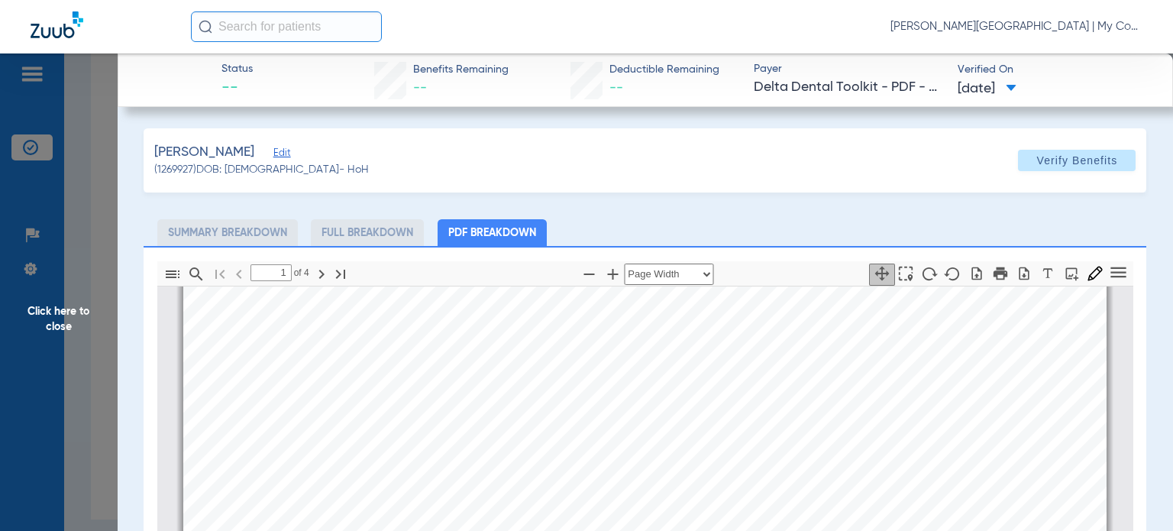
click at [85, 312] on span "Click here to close" at bounding box center [59, 318] width 118 height 531
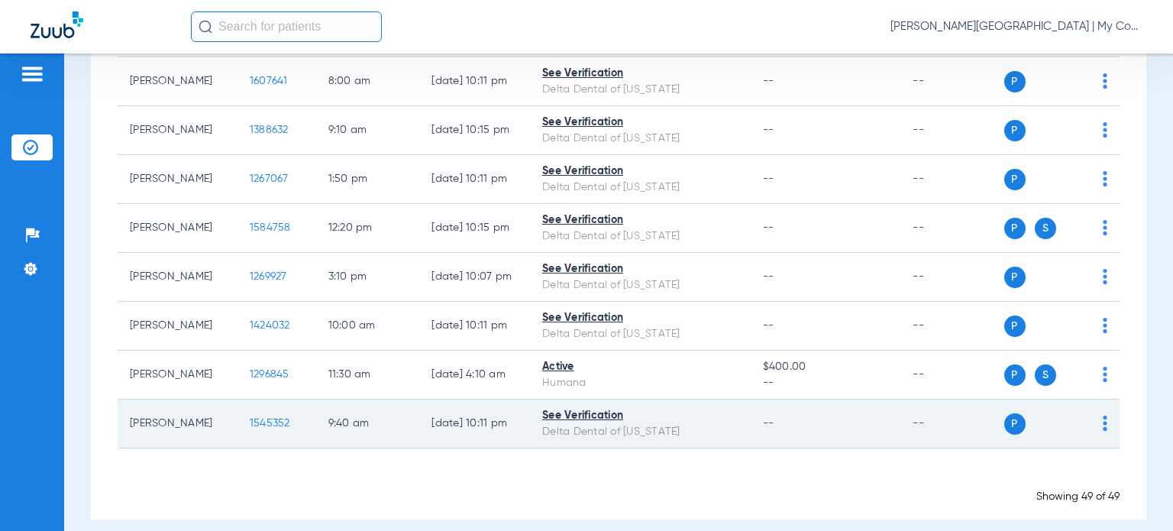
click at [257, 429] on span "1545352" at bounding box center [270, 423] width 40 height 11
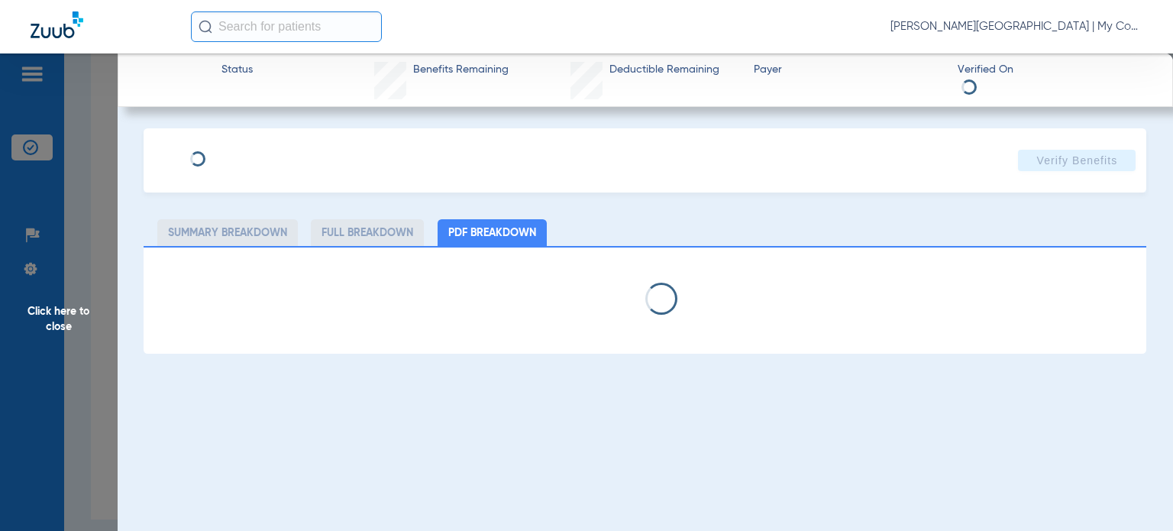
select select "page-width"
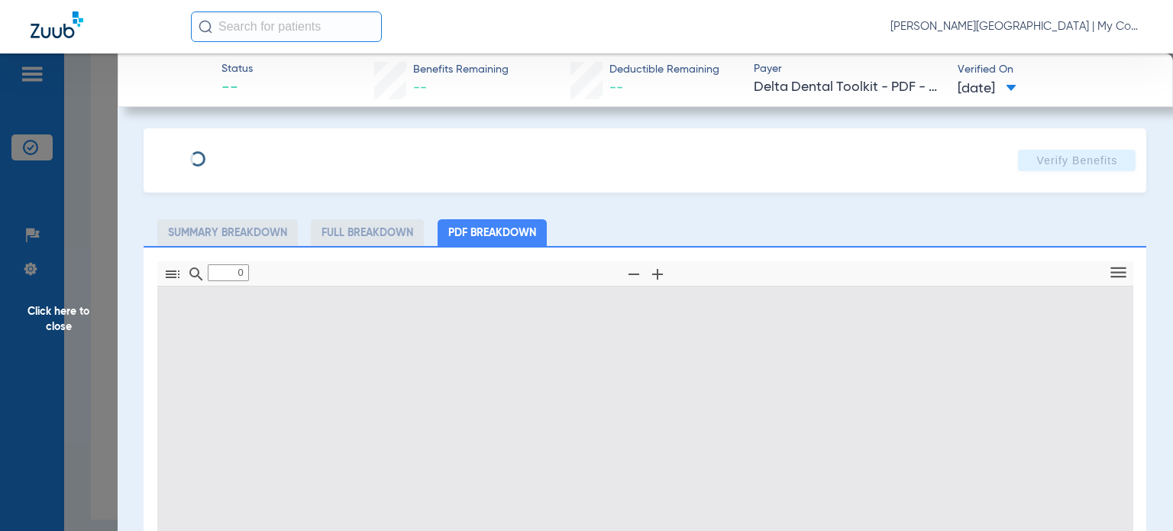
type input "1"
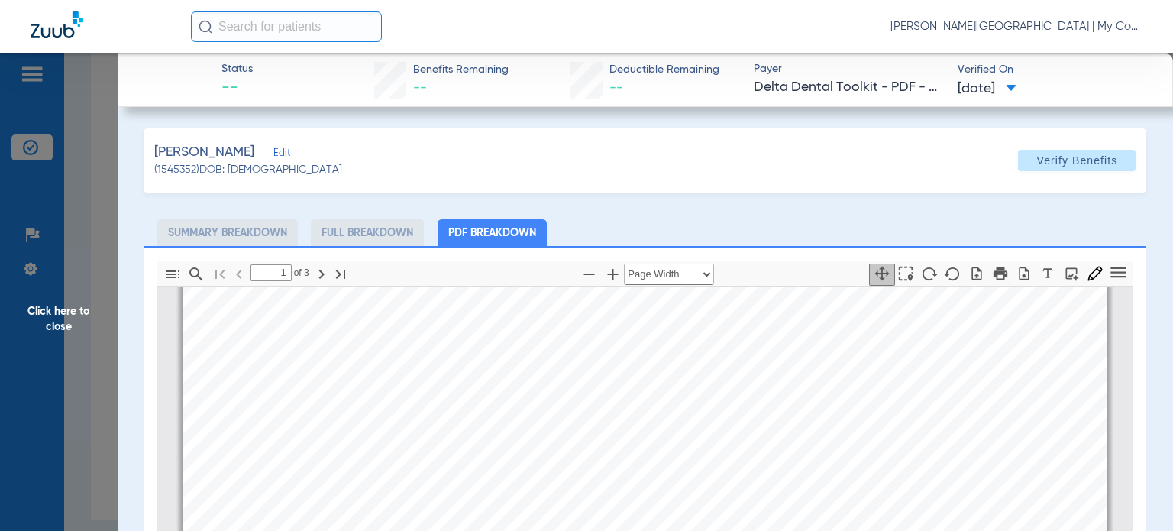
scroll to position [237, 0]
drag, startPoint x: 690, startPoint y: 387, endPoint x: 665, endPoint y: 373, distance: 29.1
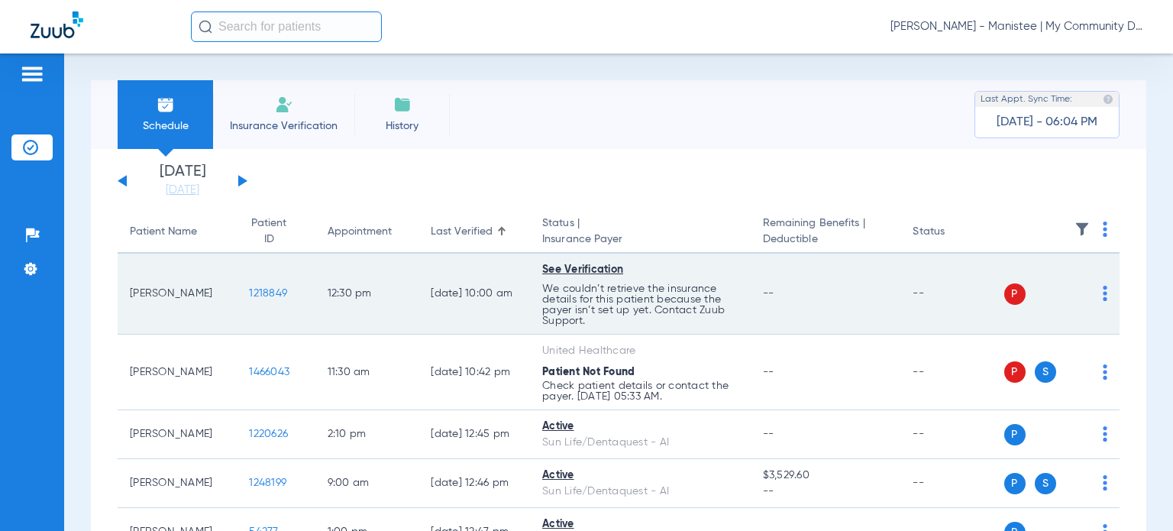
drag, startPoint x: 182, startPoint y: 305, endPoint x: 124, endPoint y: 283, distance: 61.9
click at [124, 283] on td "Lynnell Marzinski" at bounding box center [177, 294] width 119 height 81
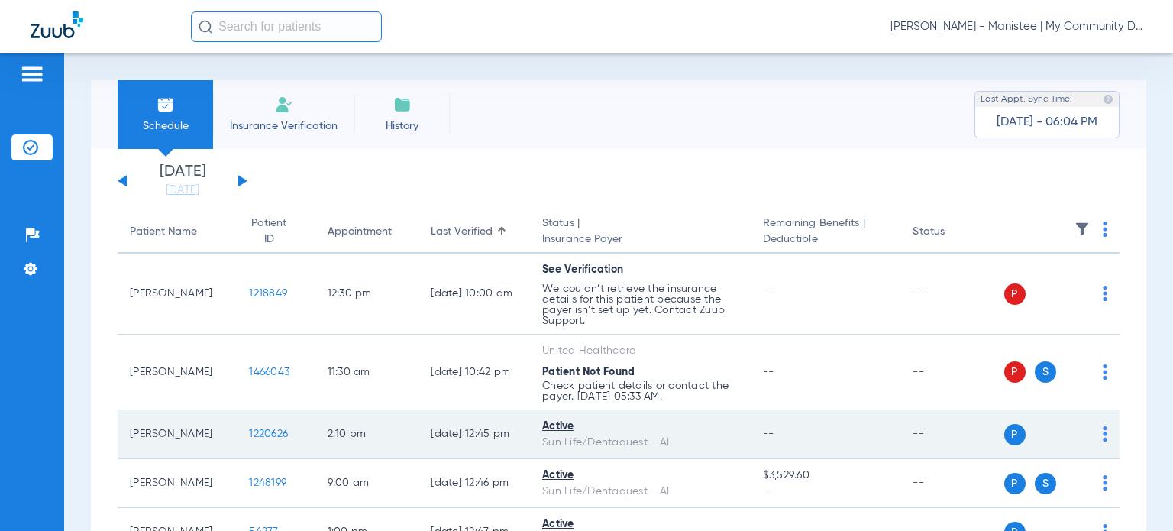
copy td "Lynnell Marzinski"
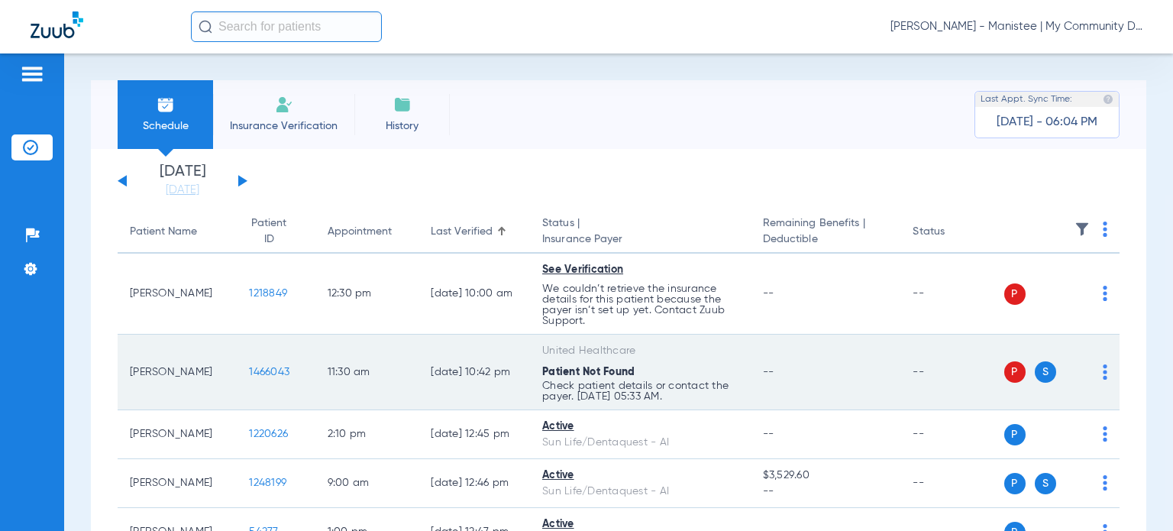
drag, startPoint x: 194, startPoint y: 372, endPoint x: 125, endPoint y: 366, distance: 69.0
click at [125, 366] on td "William Little" at bounding box center [177, 373] width 119 height 76
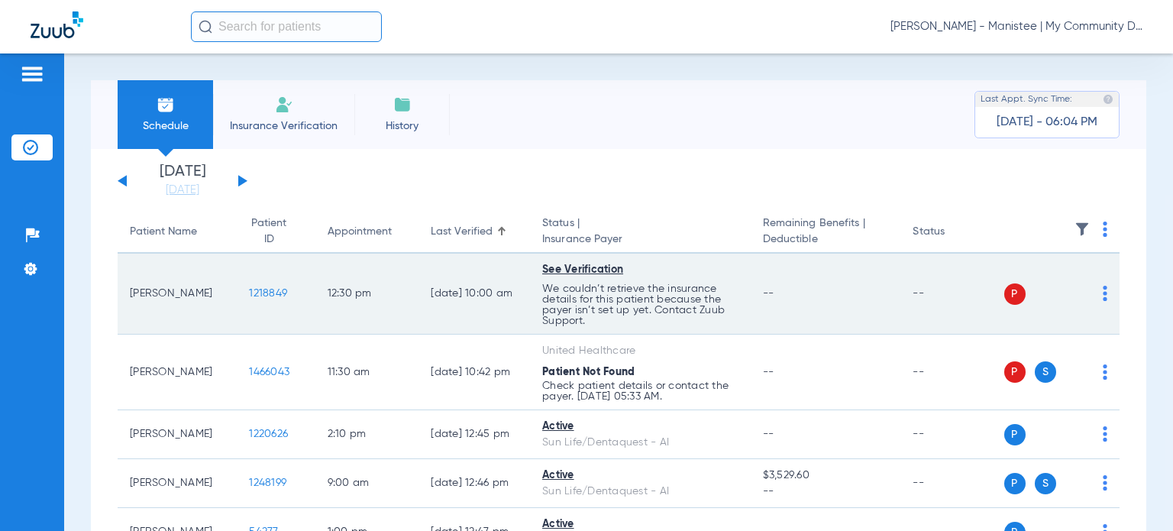
copy td "William Little"
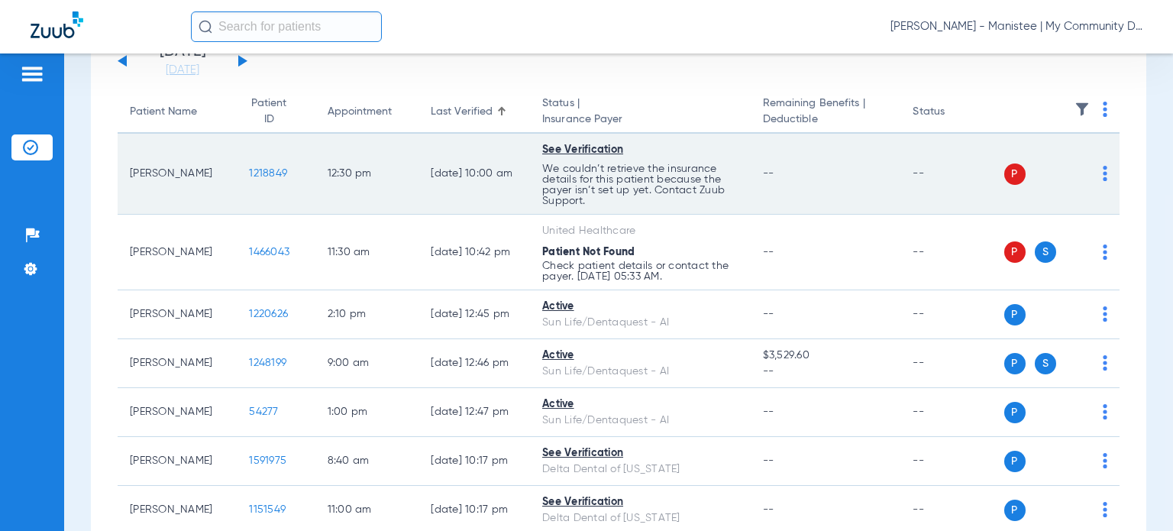
scroll to position [153, 0]
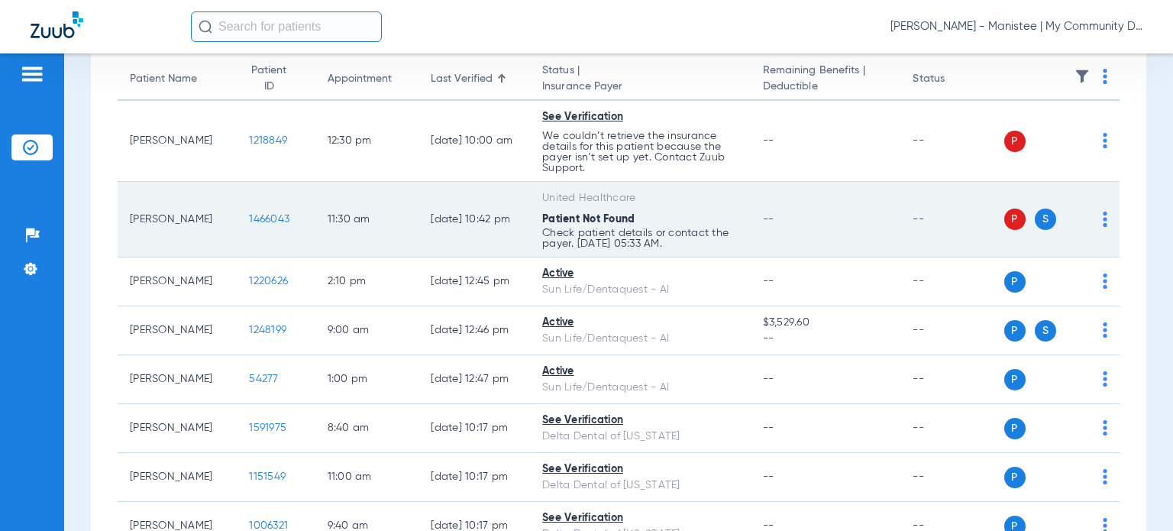
click at [751, 242] on td "--" at bounding box center [826, 220] width 150 height 76
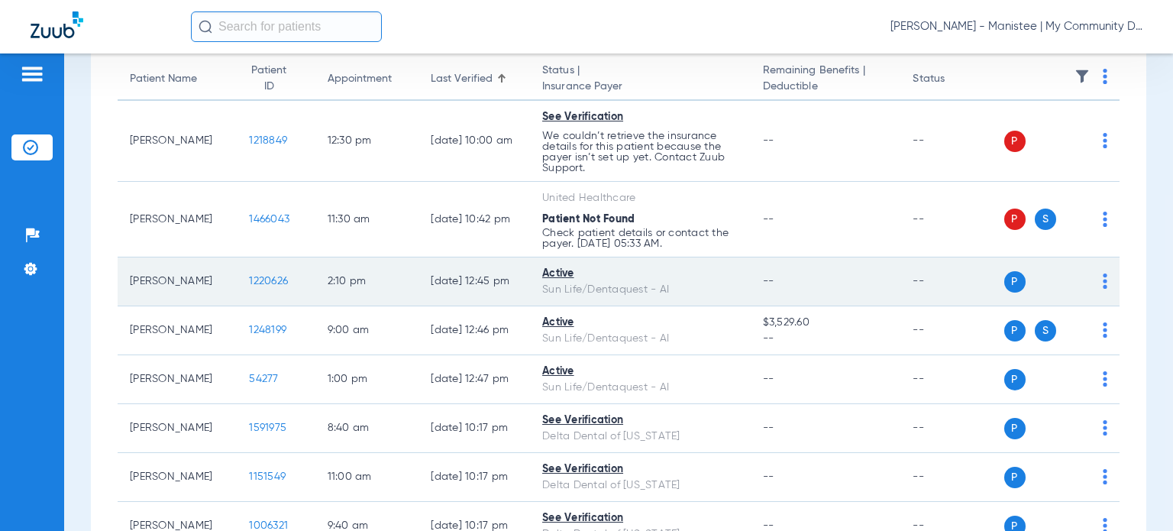
click at [733, 283] on td "Active Sun Life/Dentaquest - AI" at bounding box center [640, 281] width 221 height 49
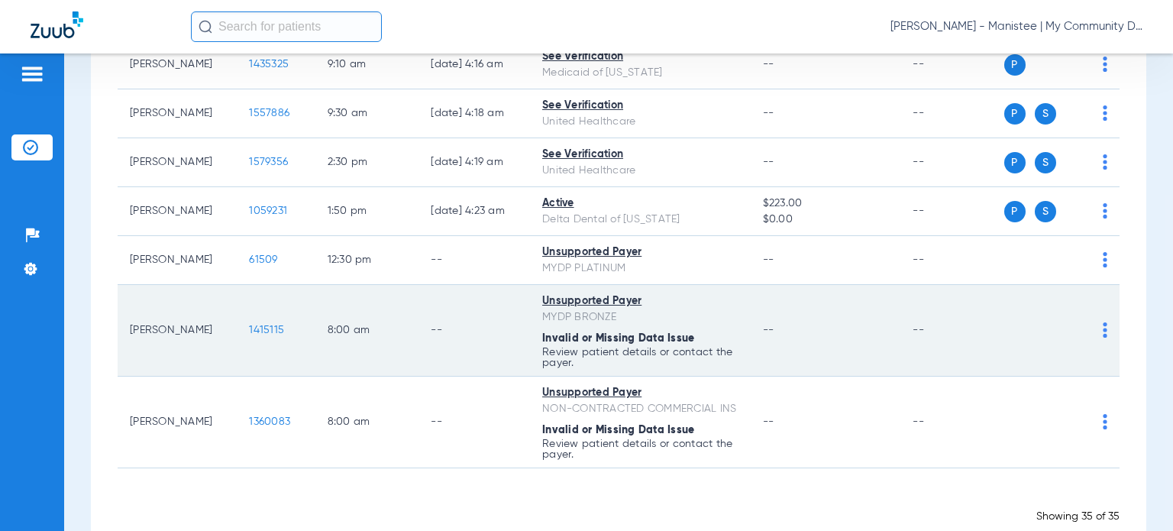
scroll to position [1680, 0]
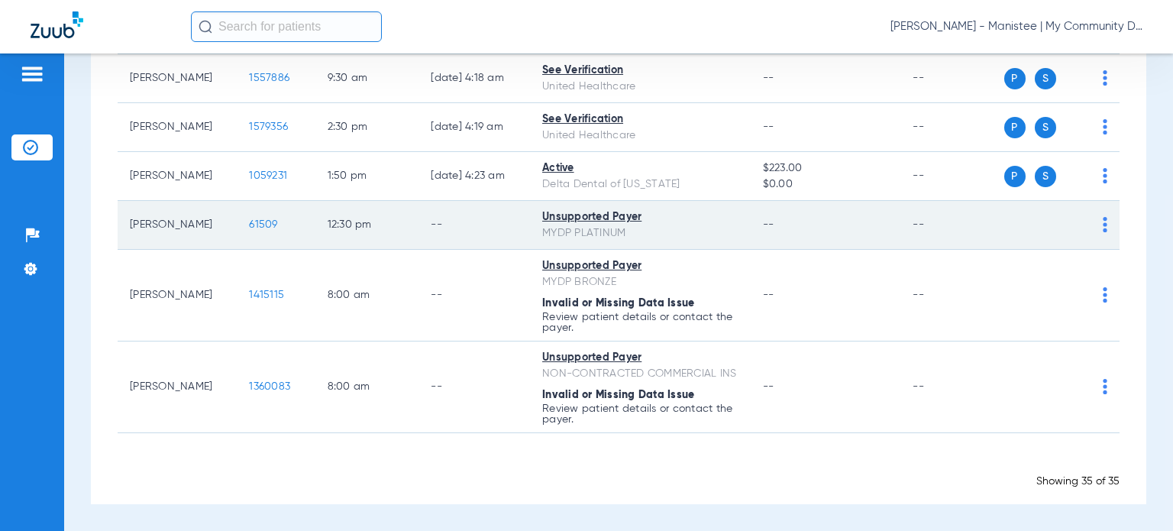
drag, startPoint x: 211, startPoint y: 216, endPoint x: 130, endPoint y: 213, distance: 81.0
click at [130, 213] on td "James Hedger" at bounding box center [177, 225] width 119 height 49
copy td "James Hedger"
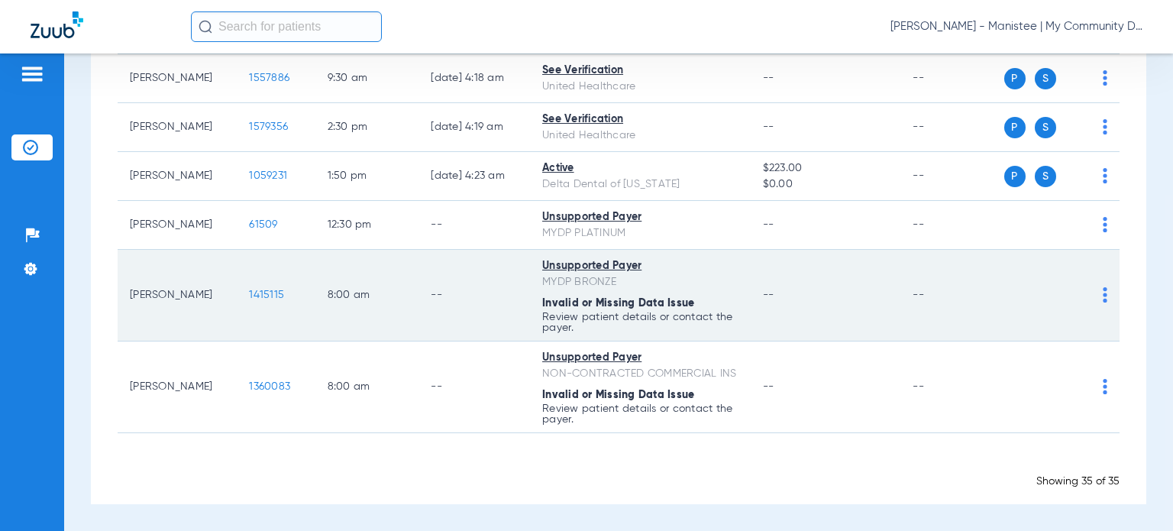
drag, startPoint x: 205, startPoint y: 283, endPoint x: 120, endPoint y: 294, distance: 86.2
click at [120, 294] on td "Donovan Zehr" at bounding box center [177, 296] width 119 height 92
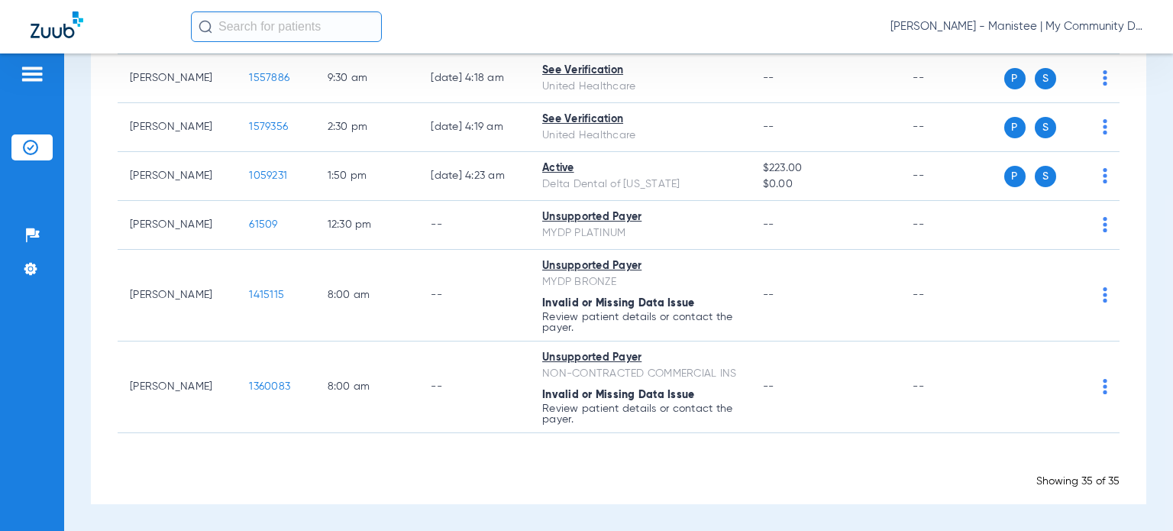
copy td "Donovan Zehr"
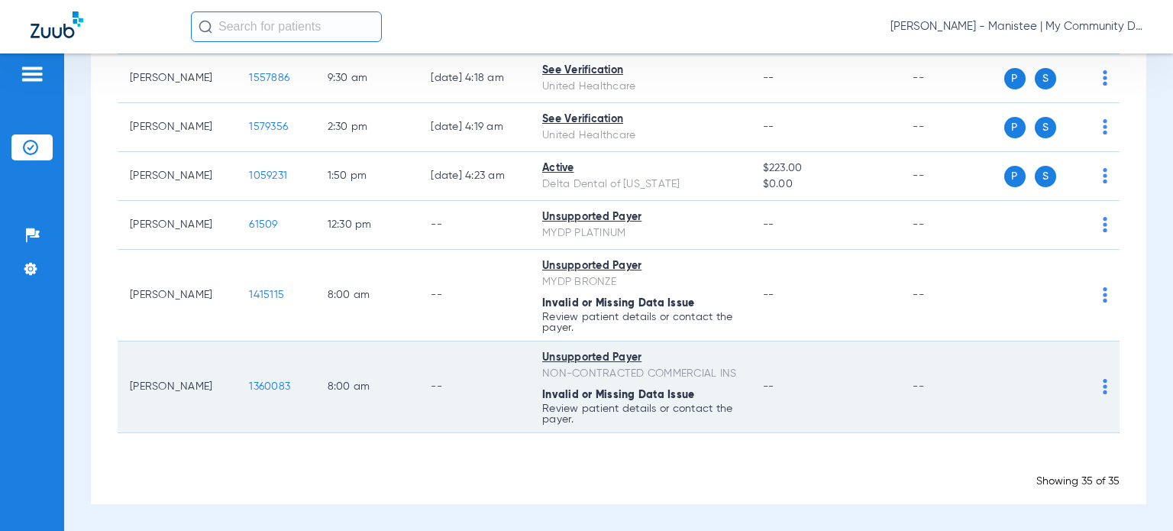
click at [639, 366] on div "NON-CONTRACTED COMMERCIAL INS" at bounding box center [640, 374] width 196 height 16
drag, startPoint x: 192, startPoint y: 384, endPoint x: 124, endPoint y: 384, distance: 68.0
click at [124, 384] on td "John Sievert" at bounding box center [177, 387] width 119 height 92
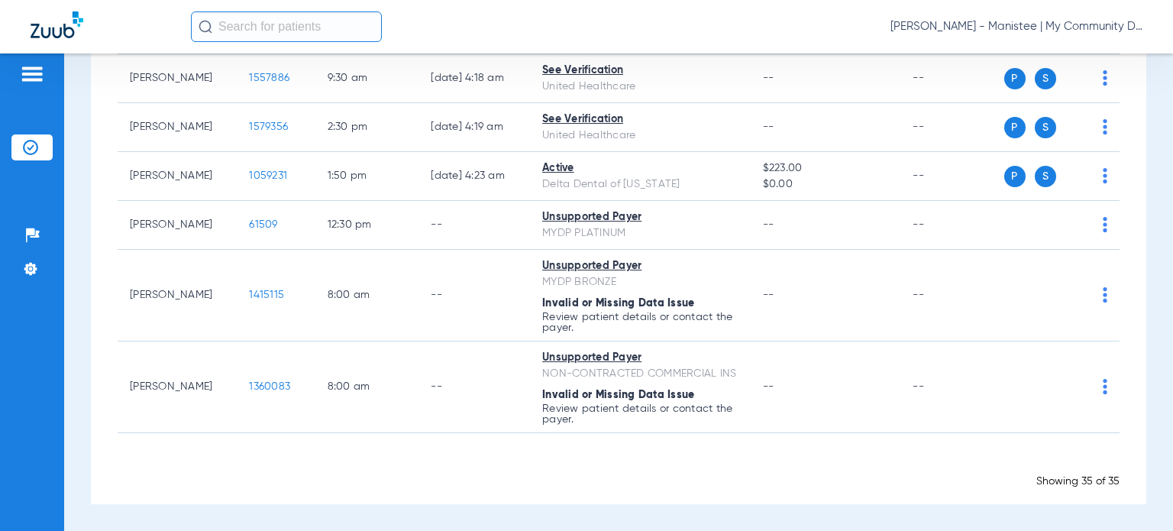
copy td "John Sievert"
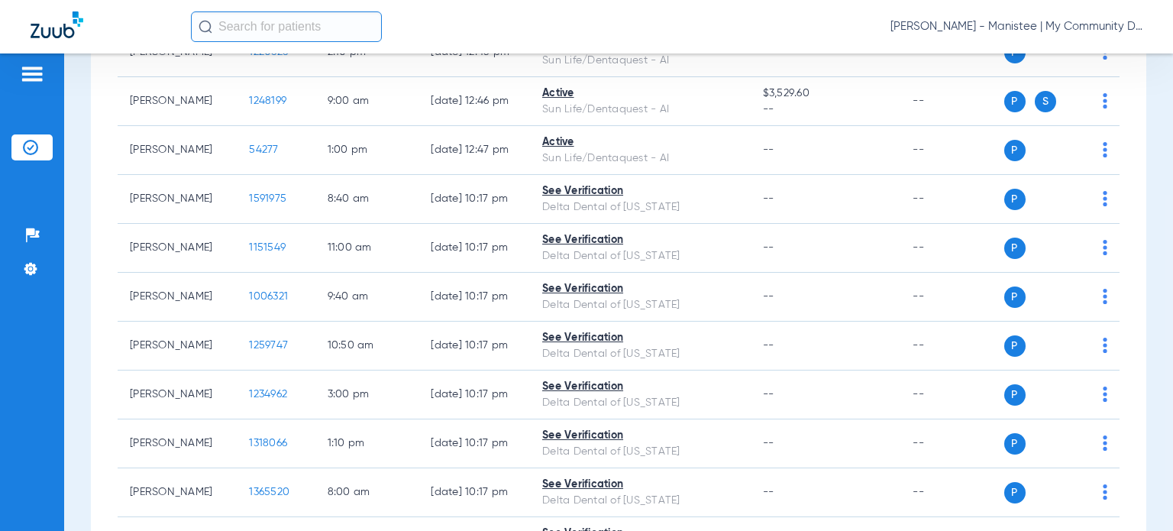
scroll to position [0, 0]
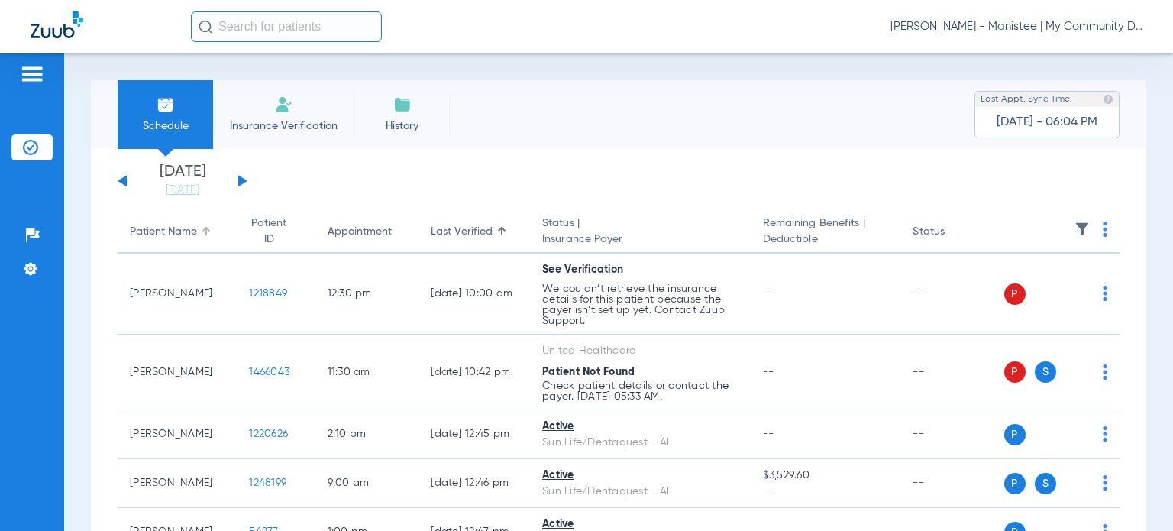
click at [171, 225] on div "Patient Name" at bounding box center [163, 232] width 67 height 16
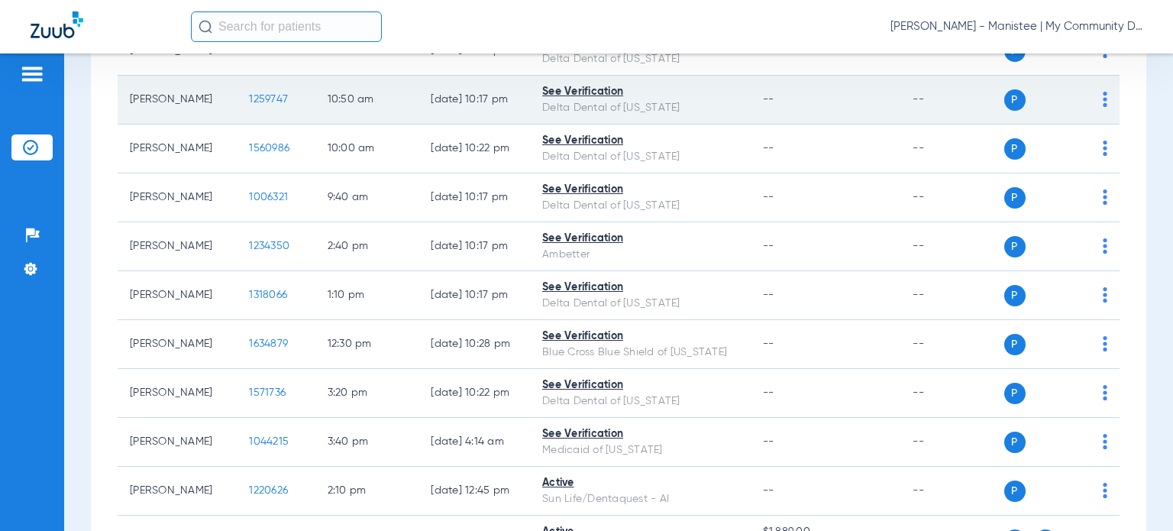
scroll to position [1299, 0]
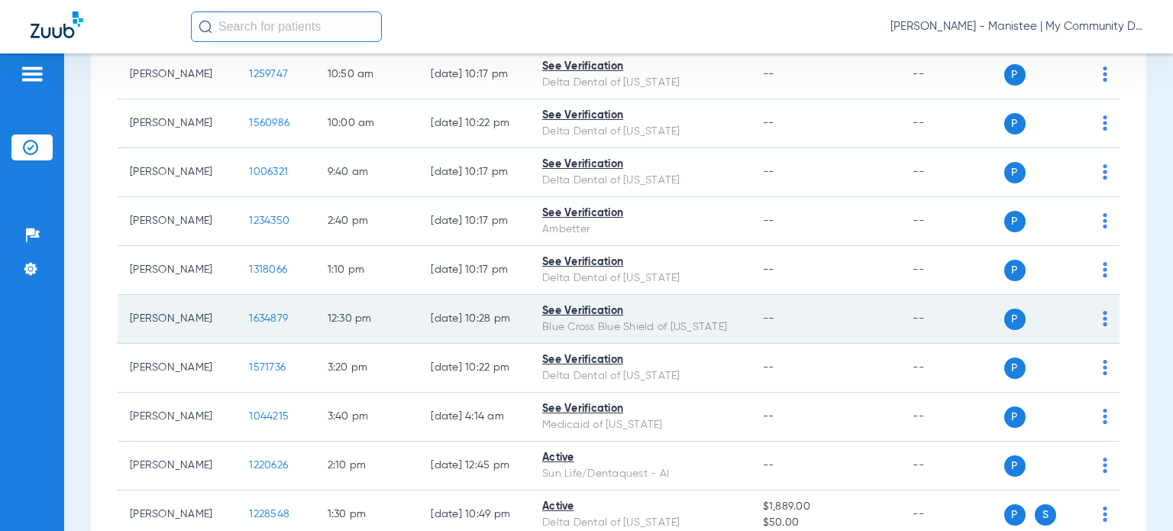
click at [261, 324] on span "1634879" at bounding box center [268, 318] width 39 height 11
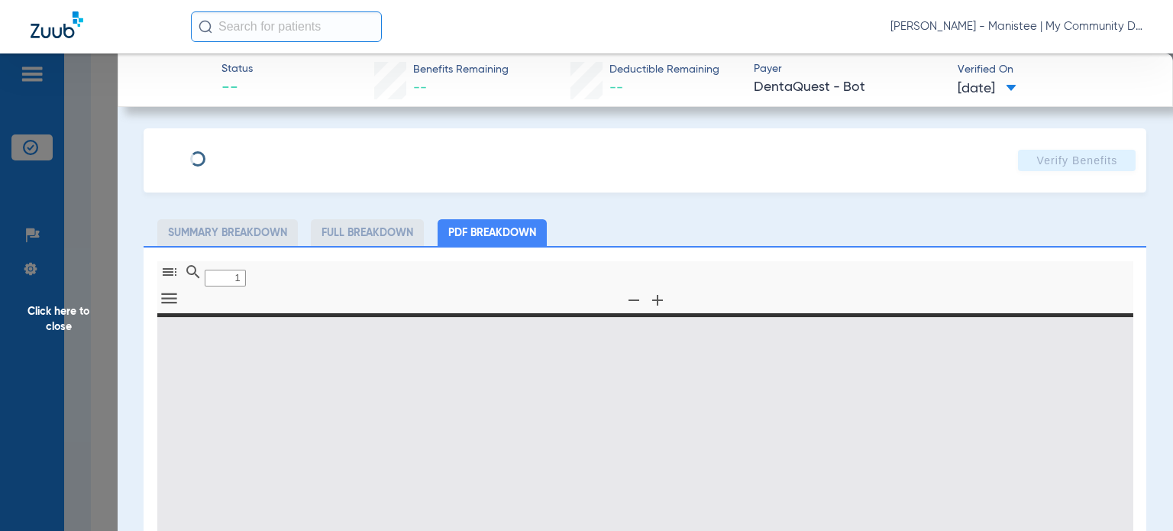
type input "0"
select select "page-width"
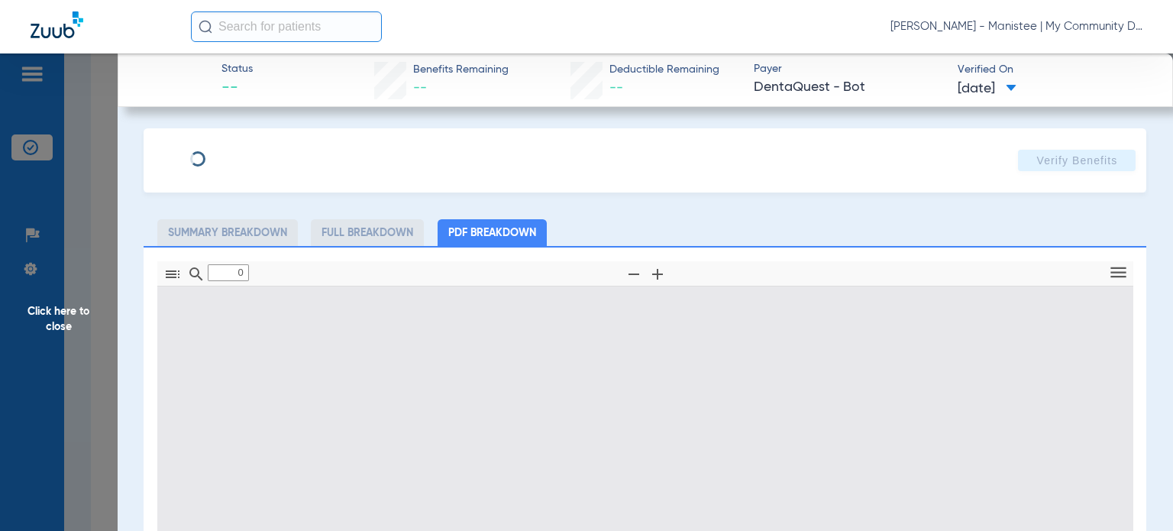
type input "1"
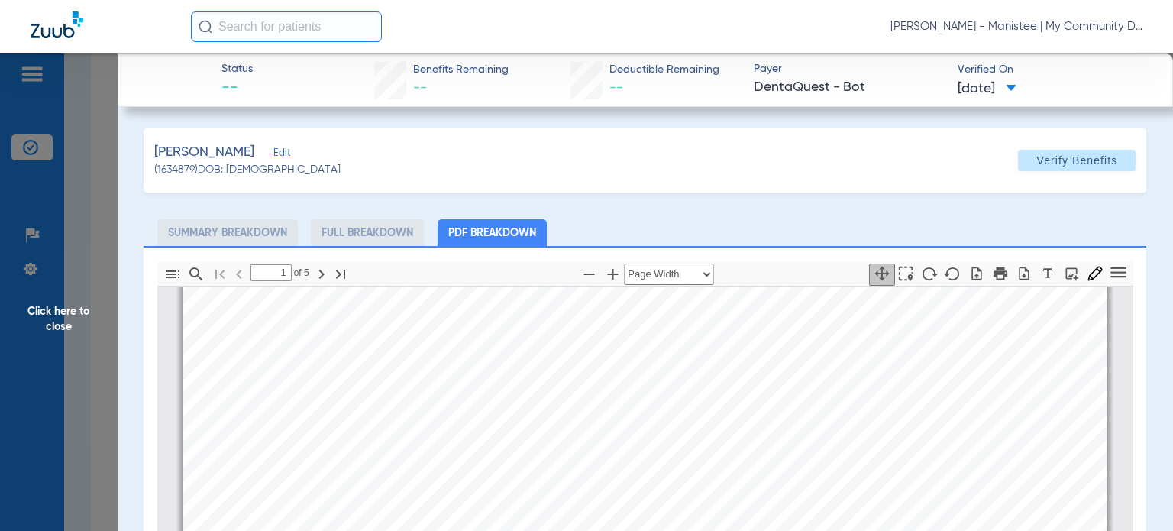
scroll to position [160, 0]
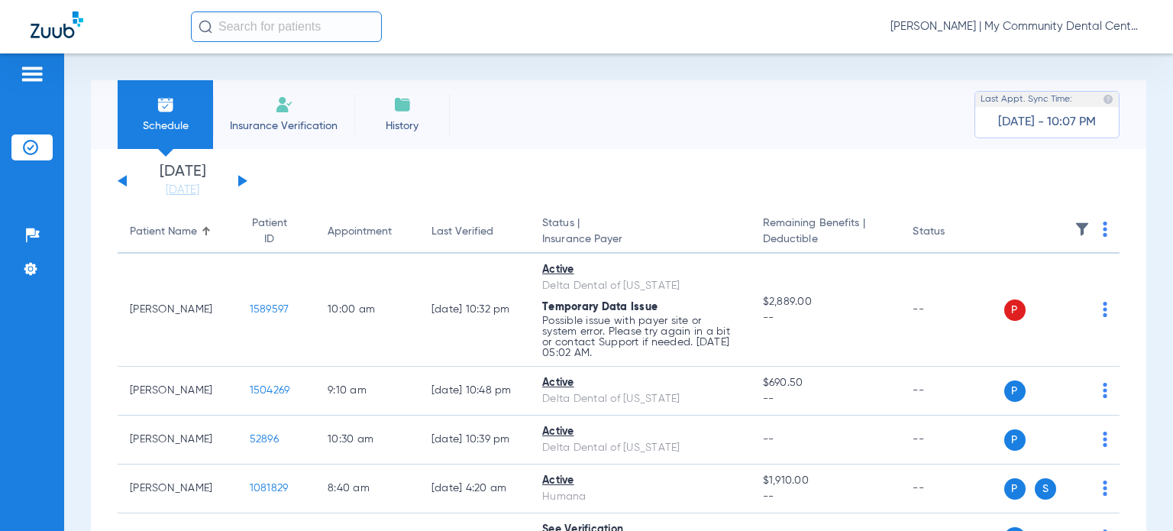
click at [1040, 27] on span "[PERSON_NAME] | My Community Dental Centers" at bounding box center [1017, 26] width 252 height 15
click at [1050, 52] on span "Account Selection" at bounding box center [1086, 54] width 86 height 11
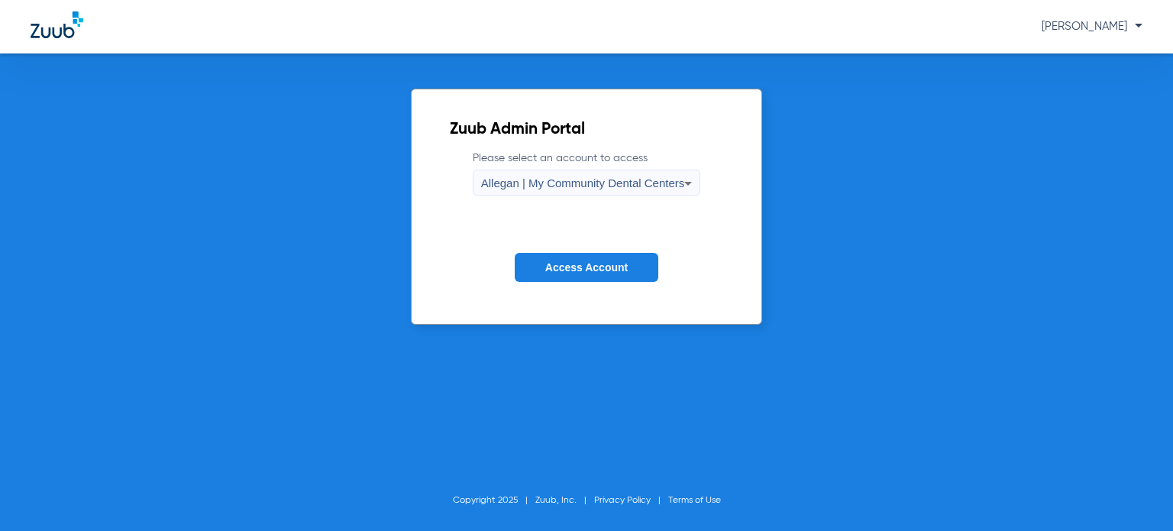
click at [582, 178] on span "Allegan | My Community Dental Centers" at bounding box center [583, 182] width 204 height 13
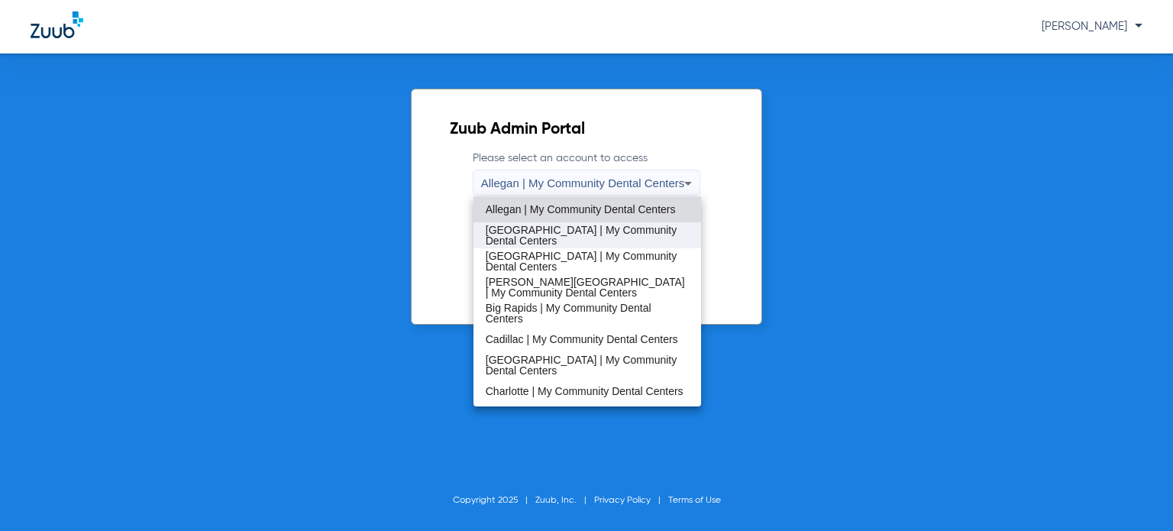
click at [556, 241] on span "[GEOGRAPHIC_DATA] | My Community Dental Centers" at bounding box center [587, 235] width 203 height 21
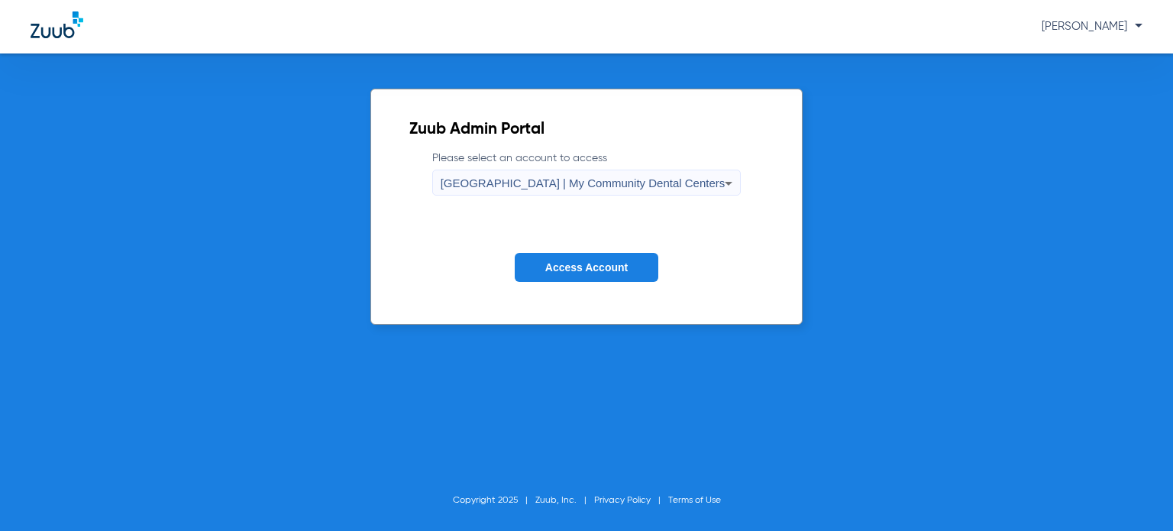
click at [561, 267] on span "Access Account" at bounding box center [586, 267] width 82 height 12
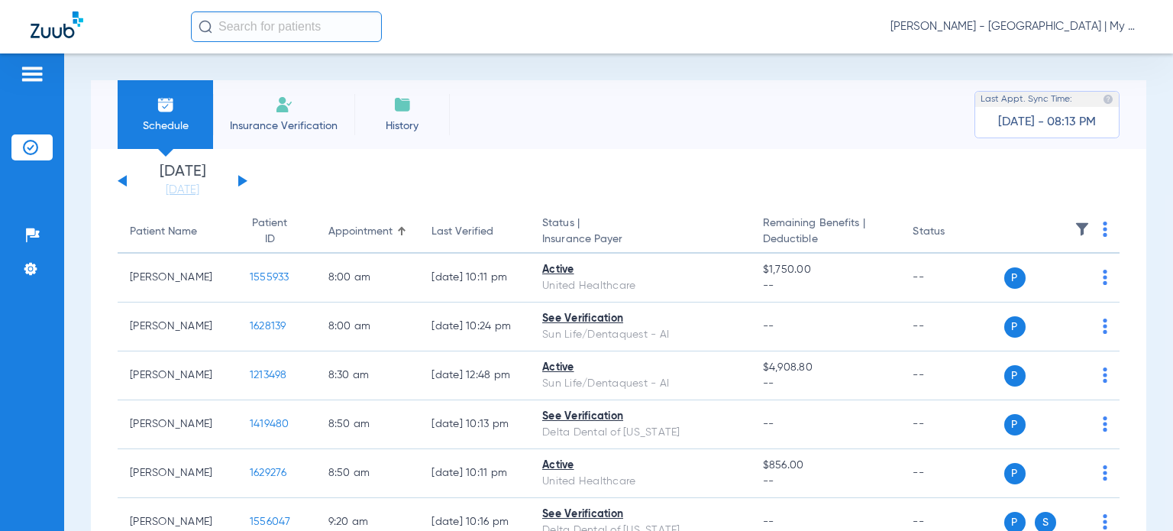
drag, startPoint x: 177, startPoint y: 189, endPoint x: 219, endPoint y: 255, distance: 78.0
click at [177, 189] on link "[DATE]" at bounding box center [183, 190] width 92 height 15
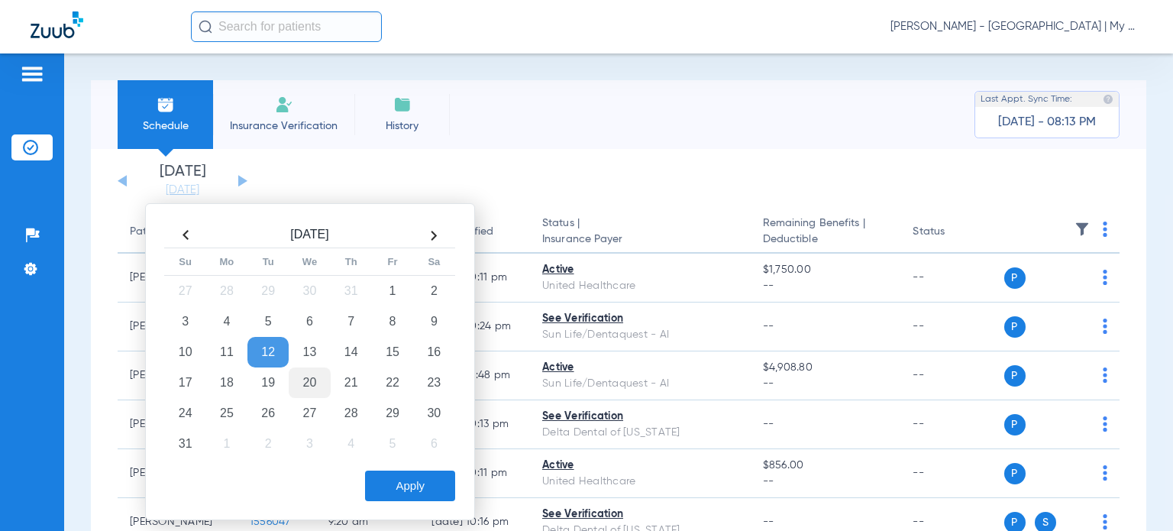
click at [311, 382] on td "20" at bounding box center [309, 382] width 41 height 31
click at [399, 484] on button "Apply" at bounding box center [410, 486] width 90 height 31
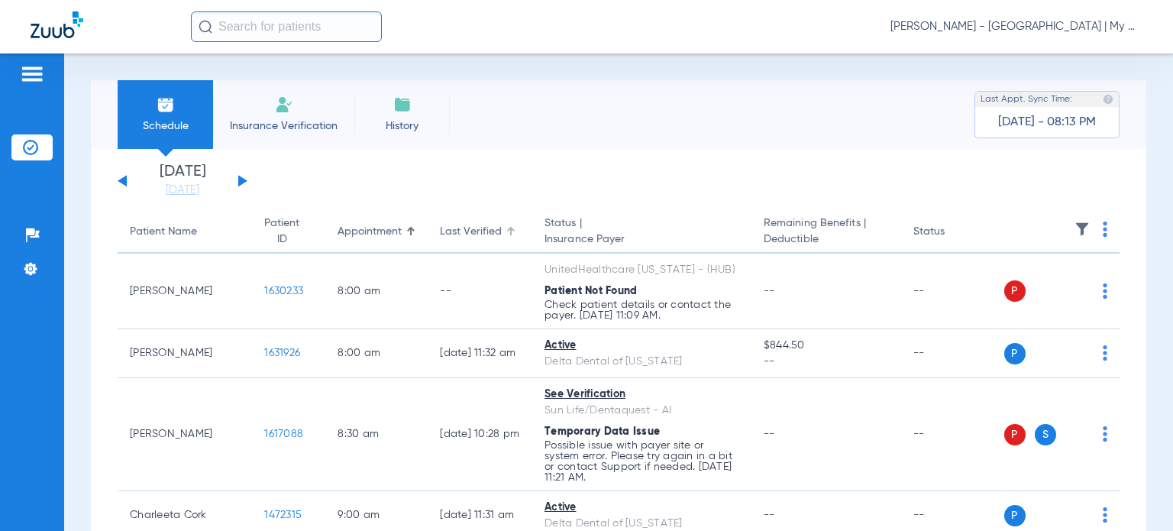
click at [440, 228] on div "Last Verified" at bounding box center [471, 232] width 62 height 16
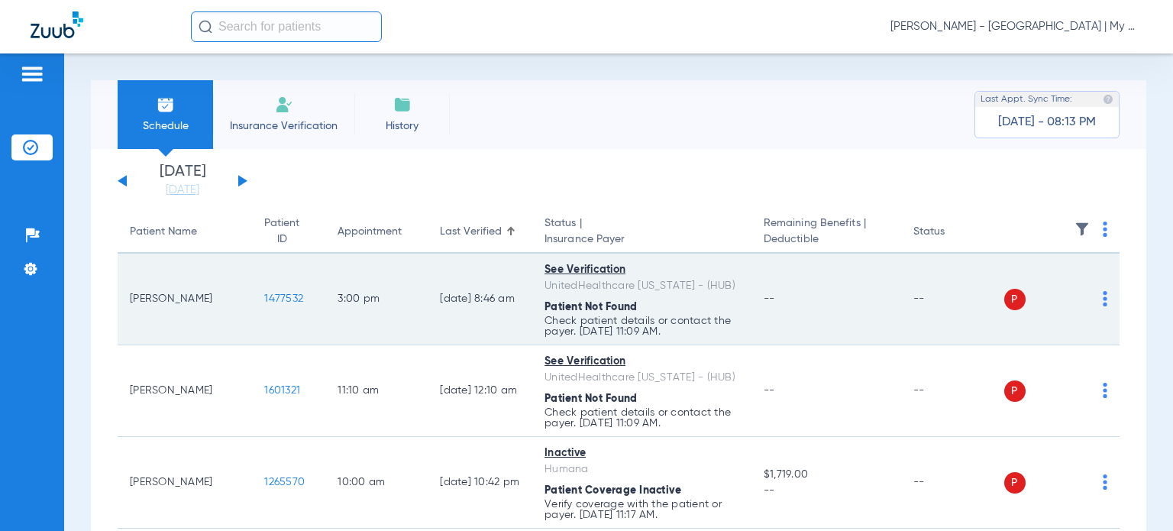
click at [1103, 297] on img at bounding box center [1105, 298] width 5 height 15
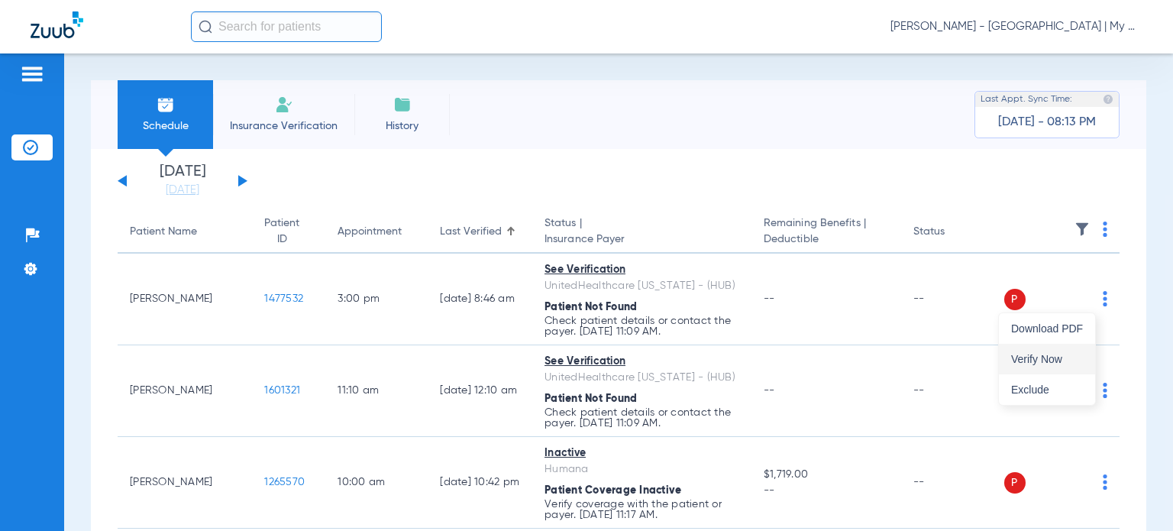
click at [1064, 354] on span "Verify Now" at bounding box center [1047, 359] width 72 height 11
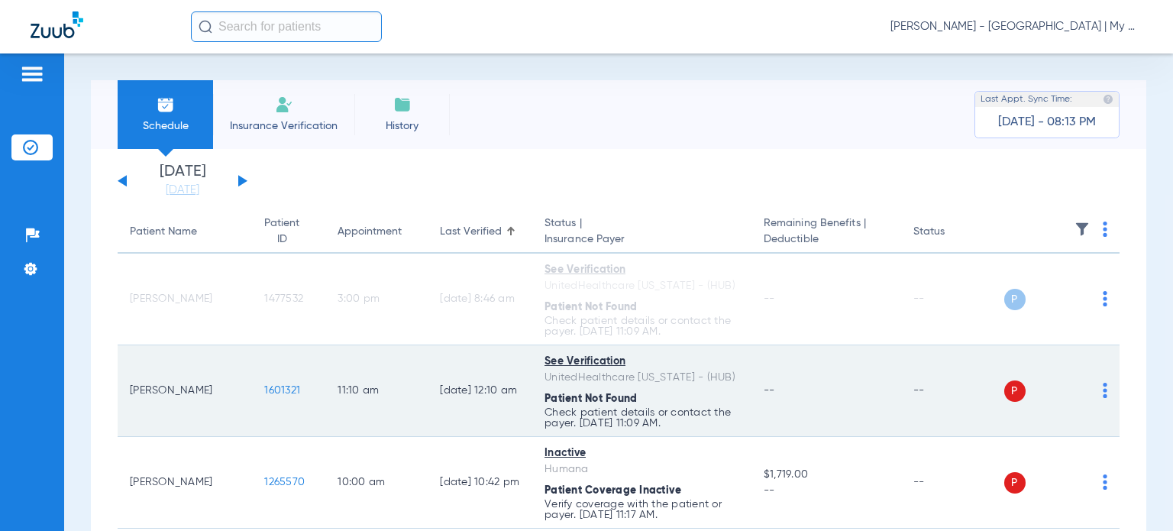
click at [1103, 391] on img at bounding box center [1105, 390] width 5 height 15
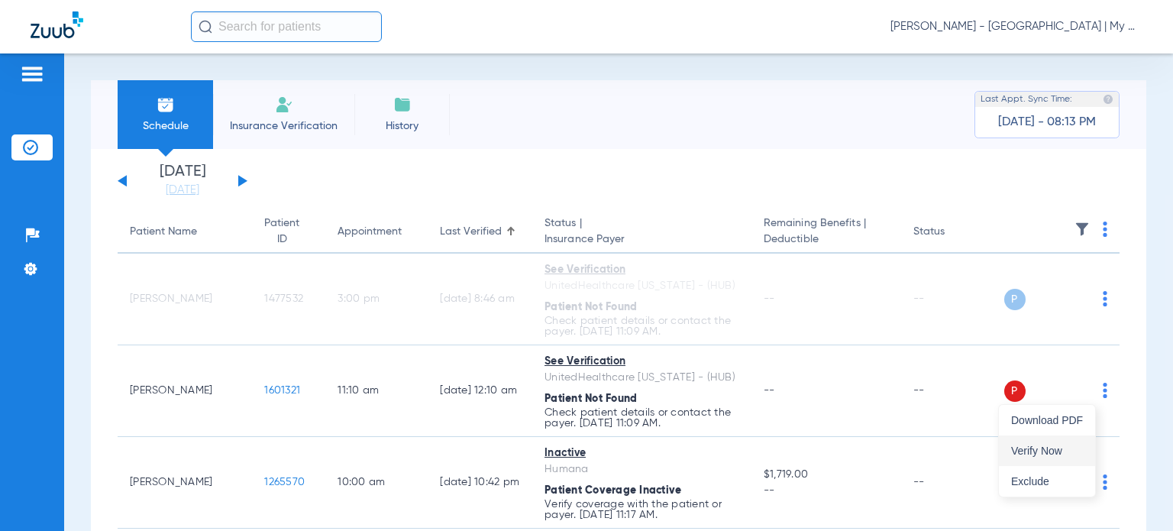
click at [1066, 436] on button "Verify Now" at bounding box center [1047, 450] width 96 height 31
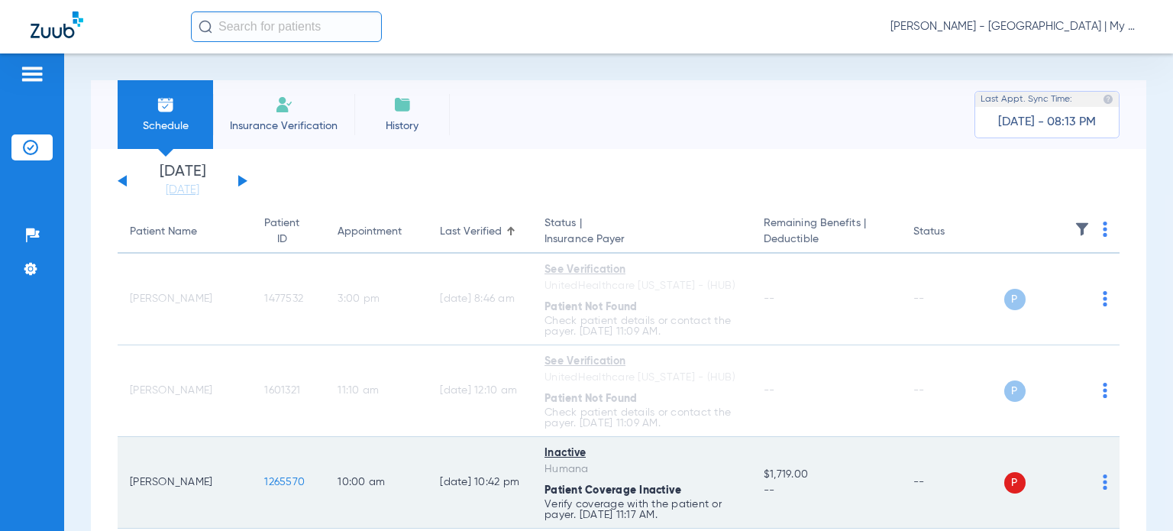
scroll to position [229, 0]
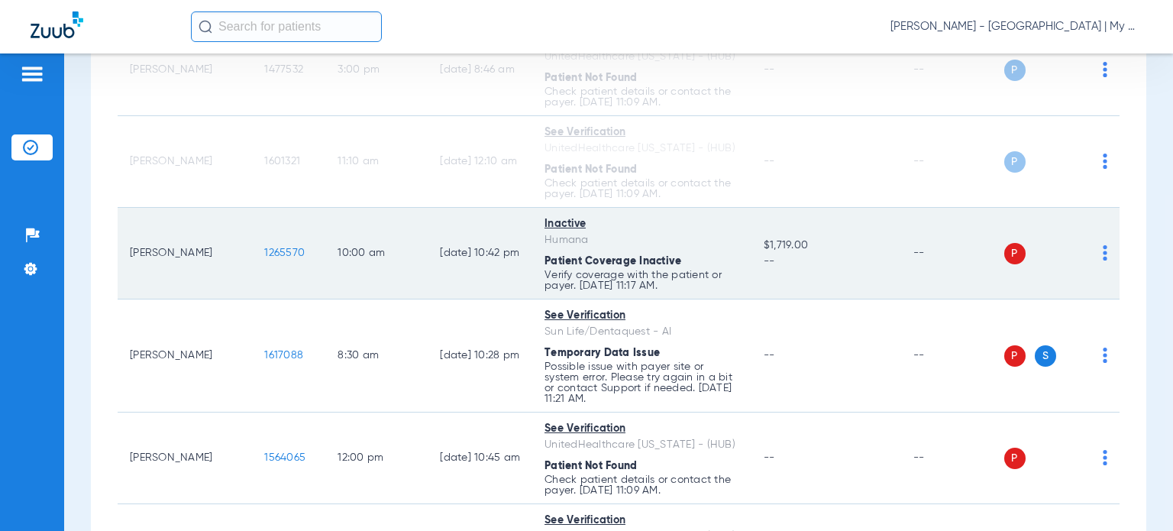
click at [1103, 256] on img at bounding box center [1105, 252] width 5 height 15
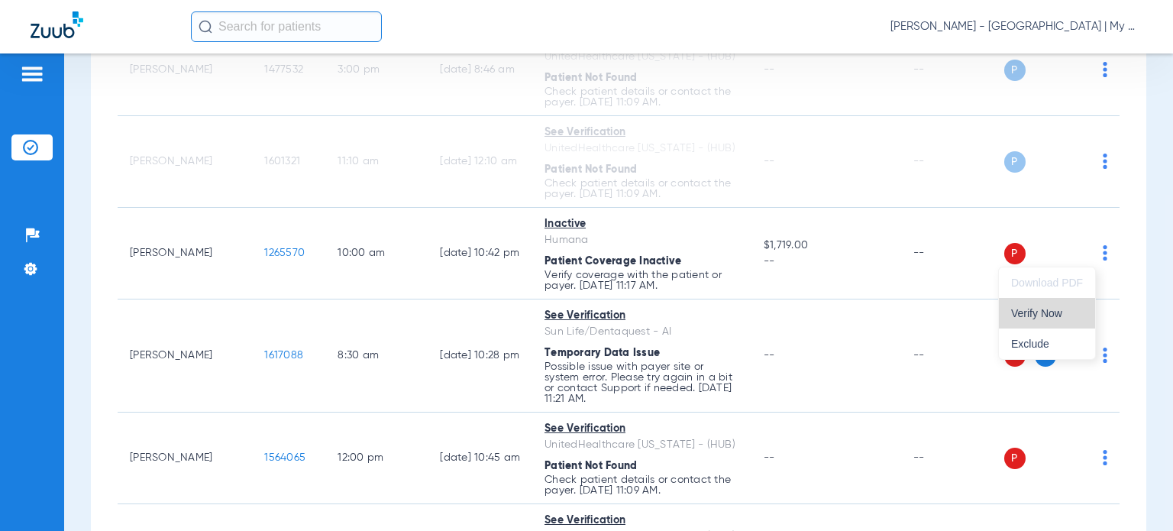
click at [1068, 312] on span "Verify Now" at bounding box center [1047, 313] width 72 height 11
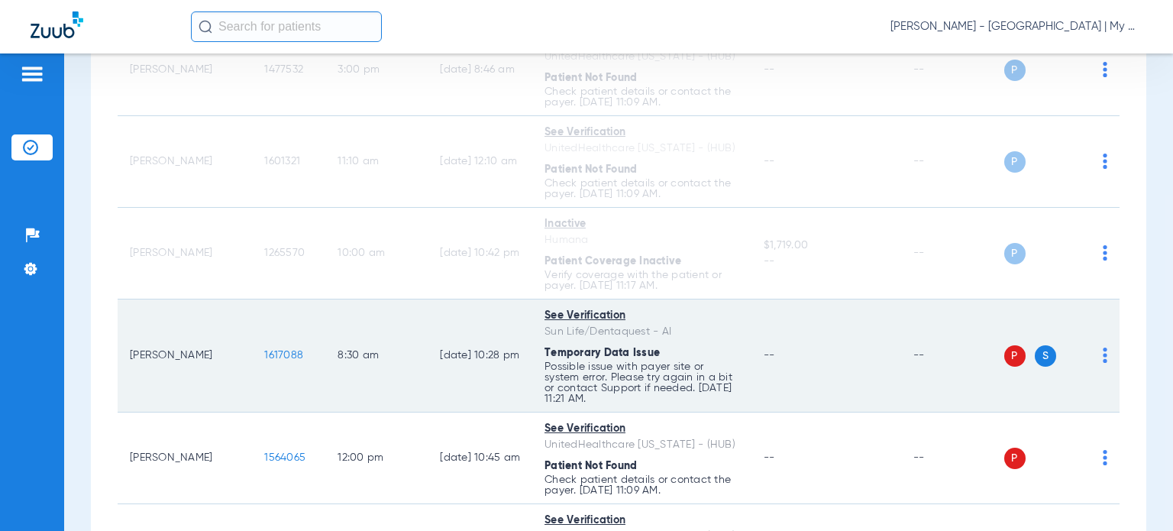
click at [1103, 353] on img at bounding box center [1105, 355] width 5 height 15
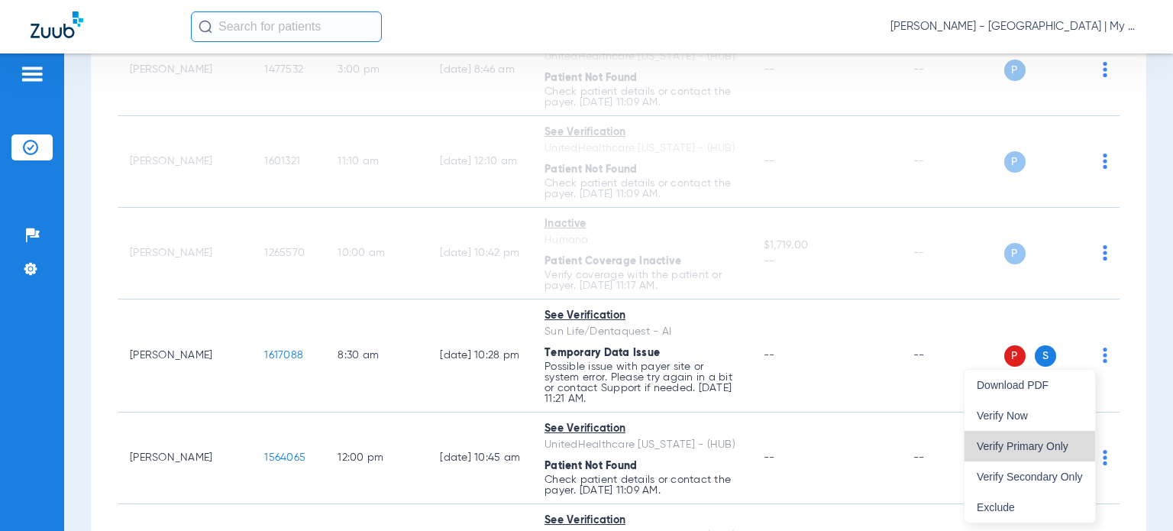
click at [1049, 441] on span "Verify Primary Only" at bounding box center [1030, 446] width 106 height 11
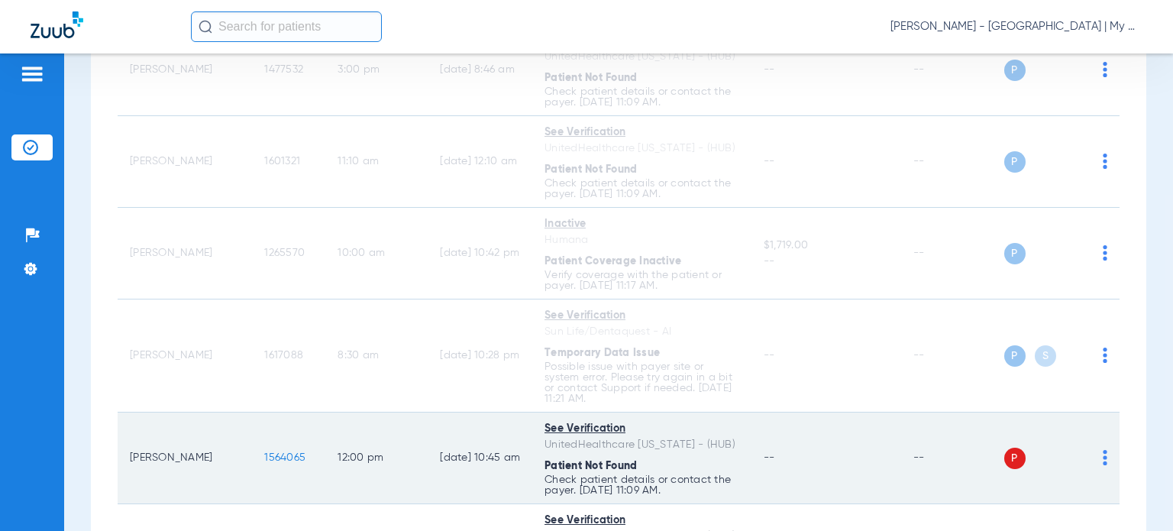
scroll to position [382, 0]
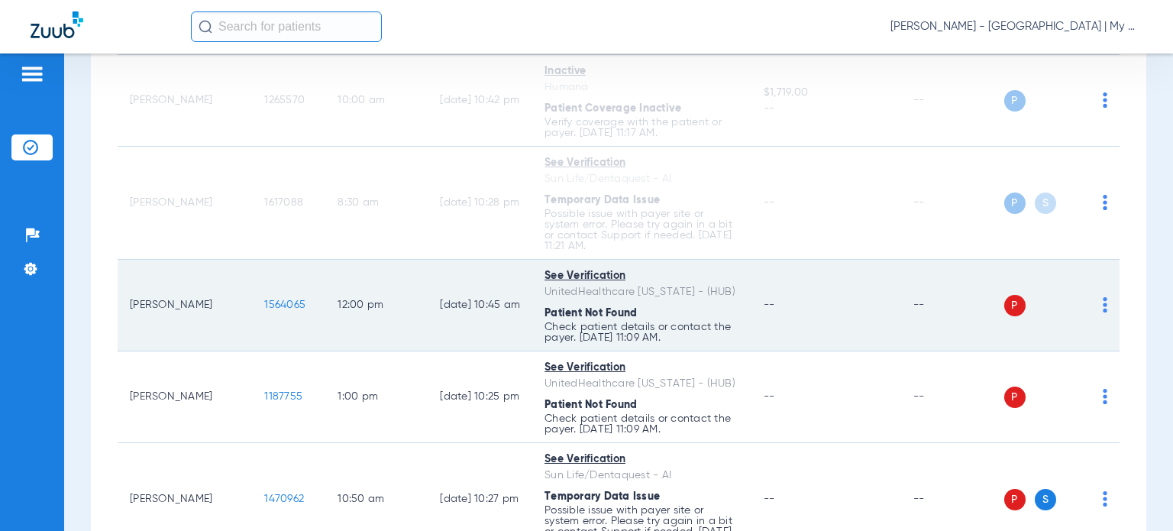
click at [1103, 302] on img at bounding box center [1105, 304] width 5 height 15
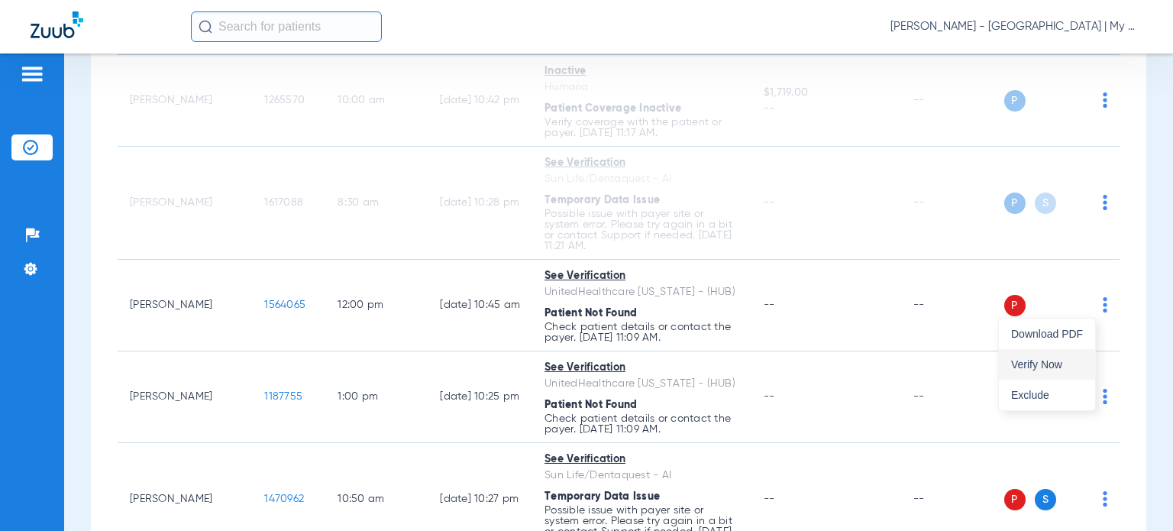
click at [1060, 362] on span "Verify Now" at bounding box center [1047, 364] width 72 height 11
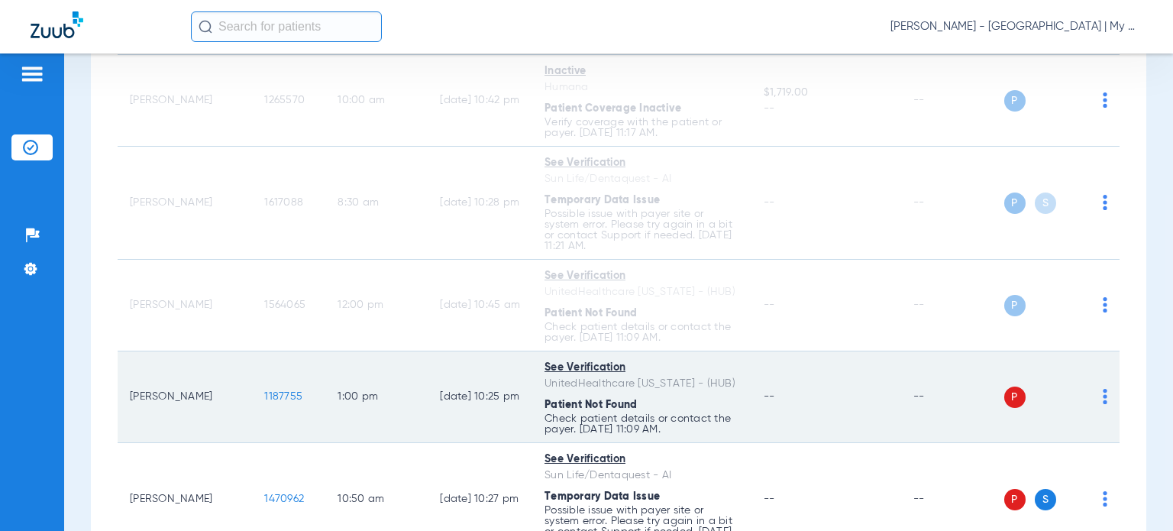
click at [1103, 393] on img at bounding box center [1105, 396] width 5 height 15
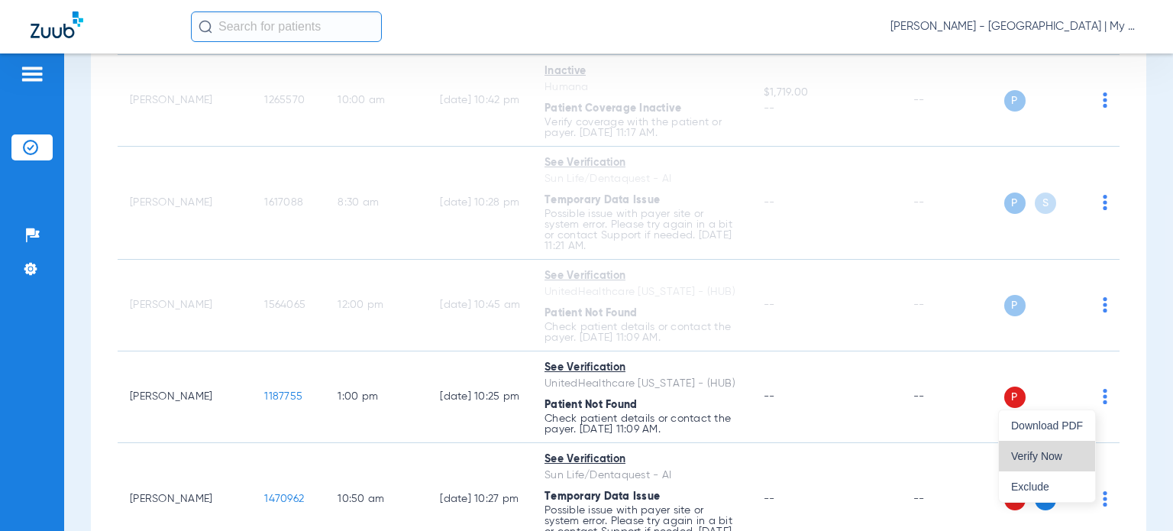
click at [1048, 445] on button "Verify Now" at bounding box center [1047, 456] width 96 height 31
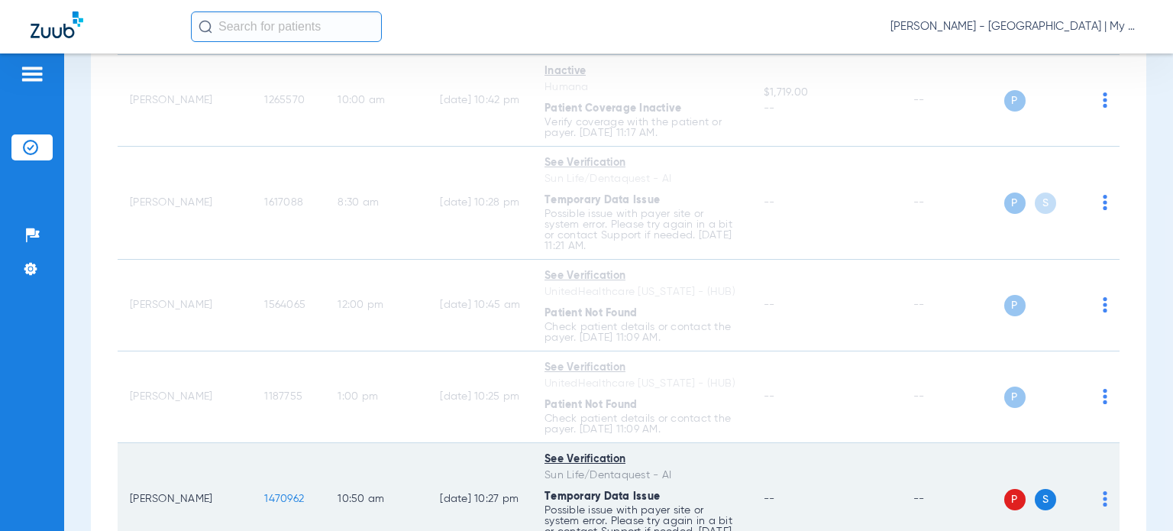
scroll to position [687, 0]
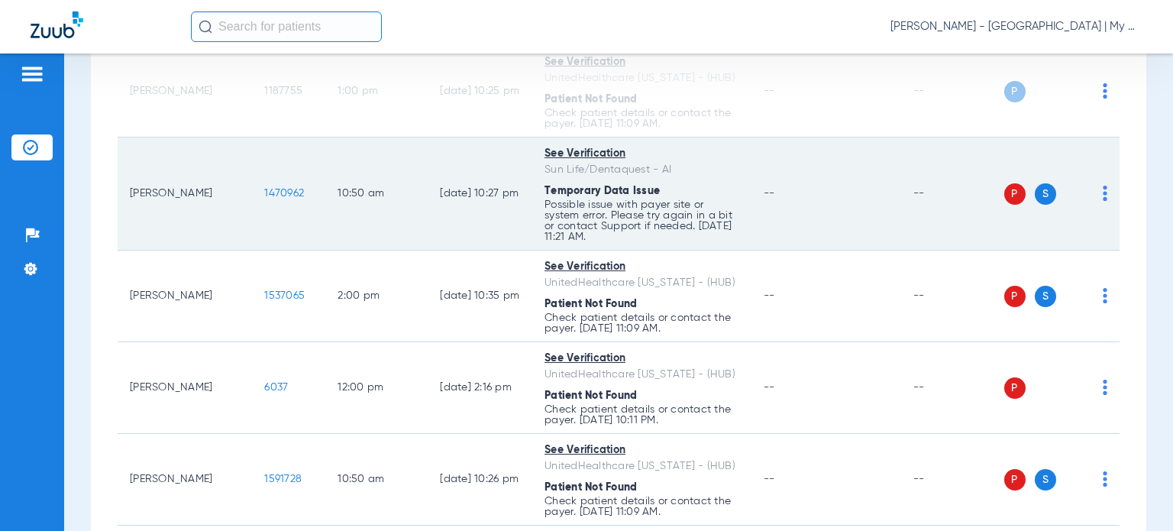
click at [1103, 192] on img at bounding box center [1105, 193] width 5 height 15
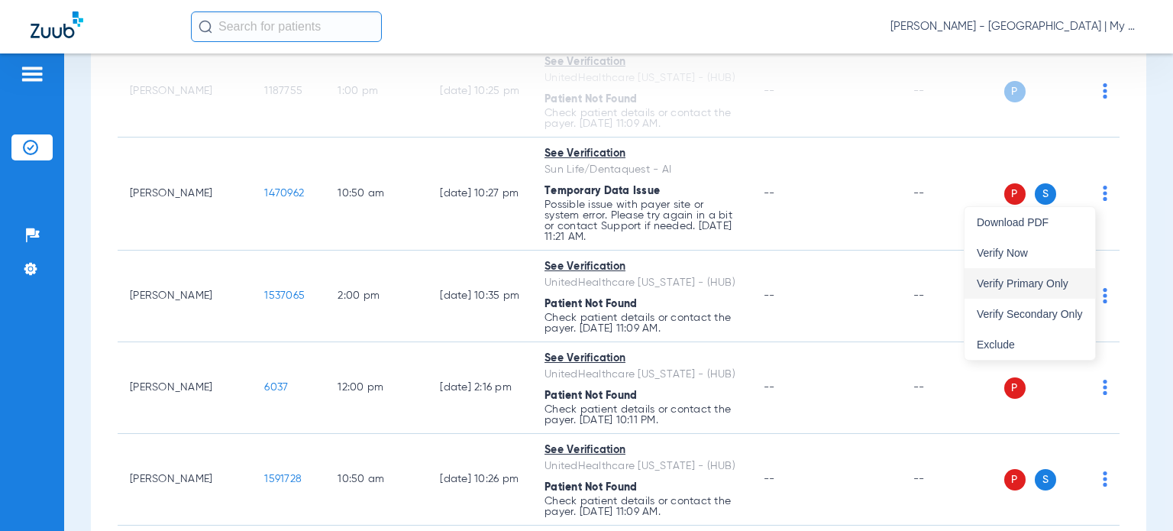
click at [1047, 279] on span "Verify Primary Only" at bounding box center [1030, 283] width 106 height 11
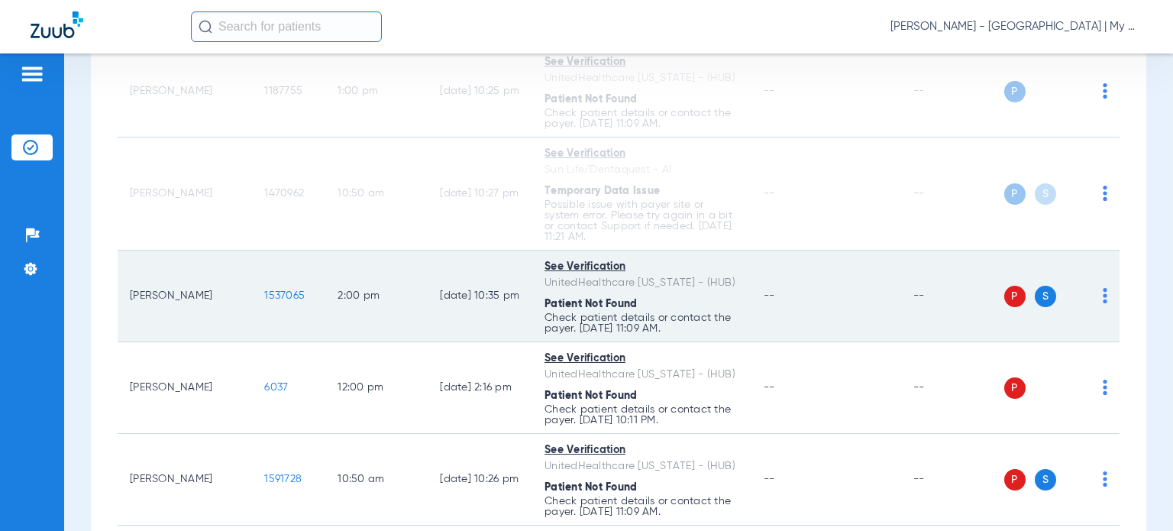
click at [1097, 299] on td "P S" at bounding box center [1062, 297] width 116 height 92
click at [1103, 299] on img at bounding box center [1105, 295] width 5 height 15
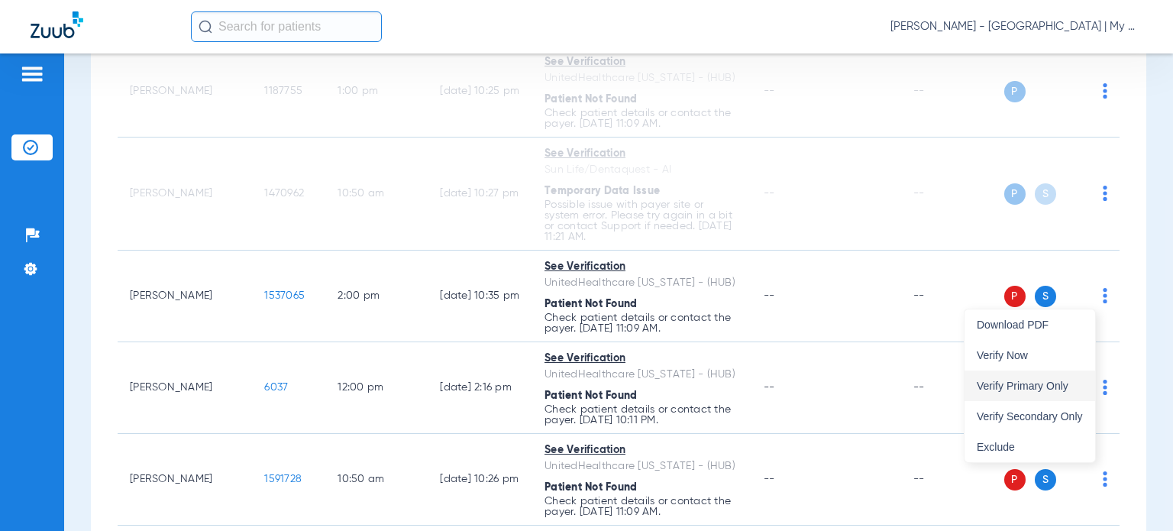
click at [1062, 381] on span "Verify Primary Only" at bounding box center [1030, 385] width 106 height 11
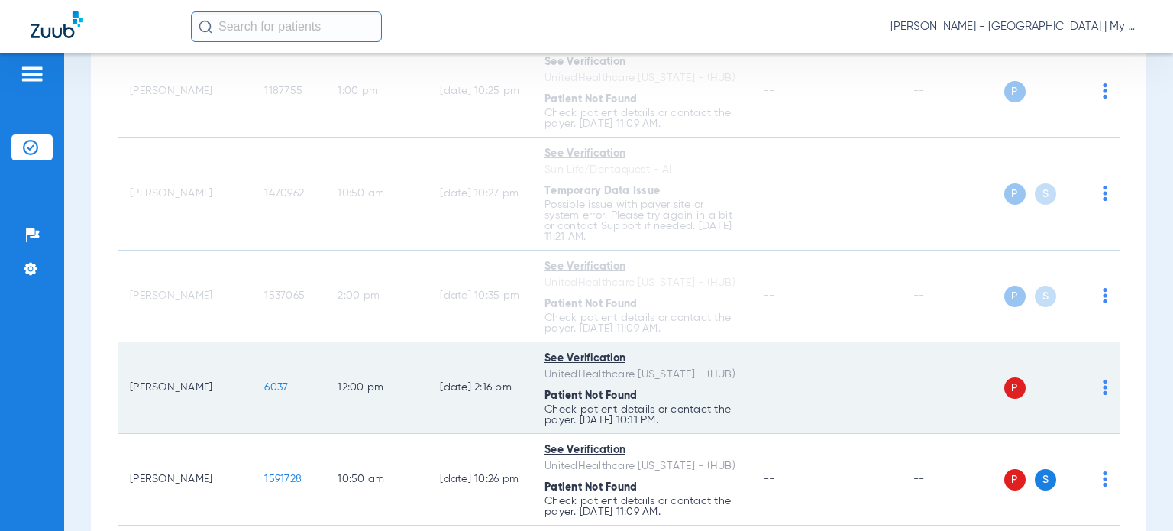
click at [1103, 390] on img at bounding box center [1105, 387] width 5 height 15
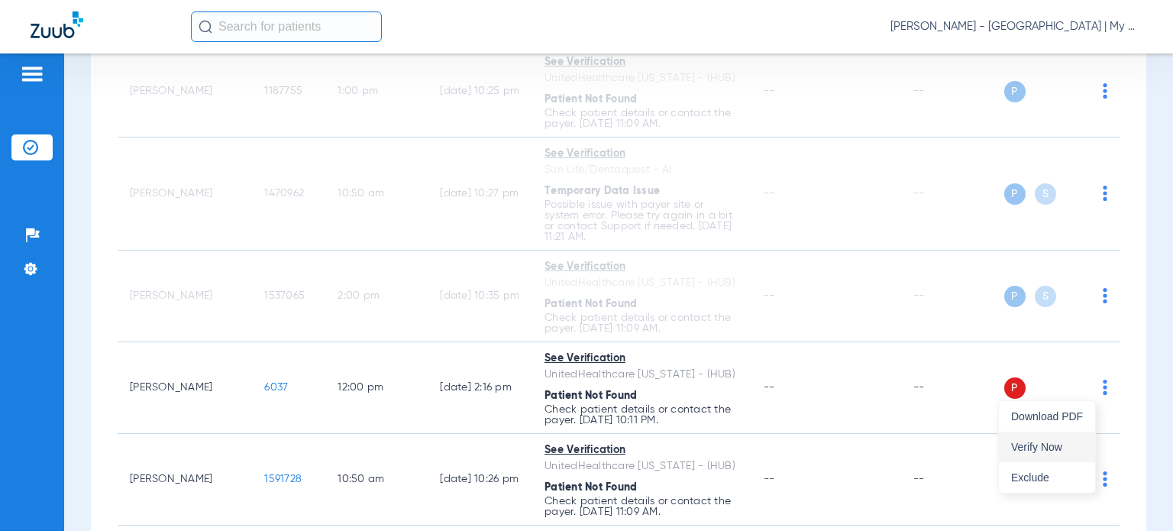
click at [1063, 439] on button "Verify Now" at bounding box center [1047, 447] width 96 height 31
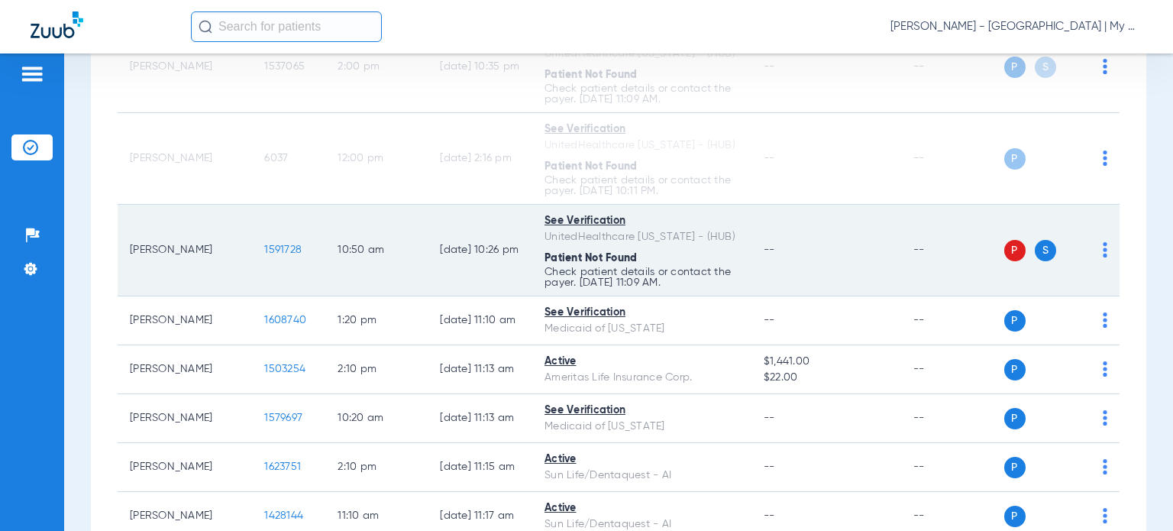
scroll to position [993, 0]
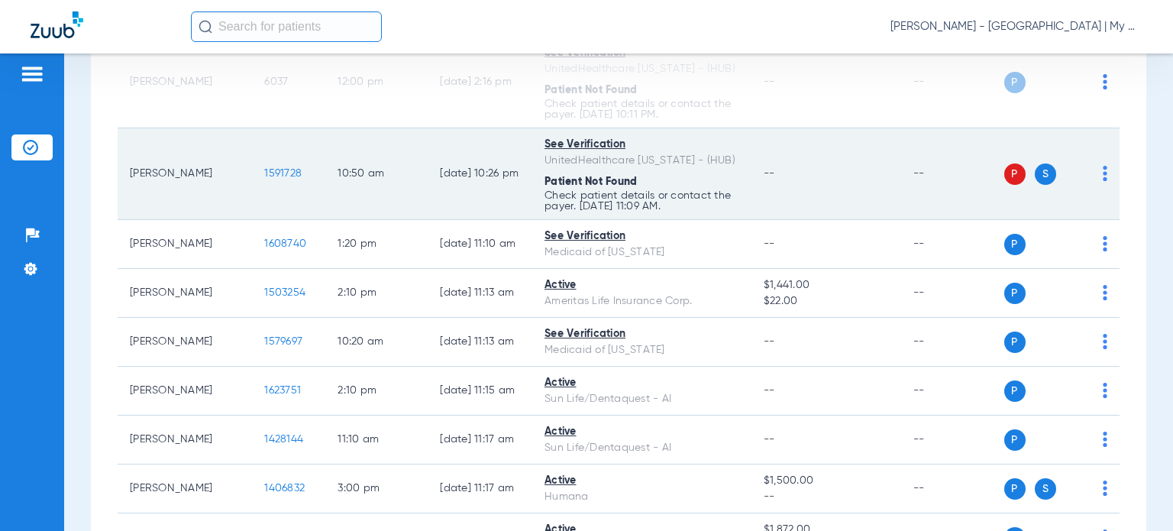
click at [1103, 176] on img at bounding box center [1105, 173] width 5 height 15
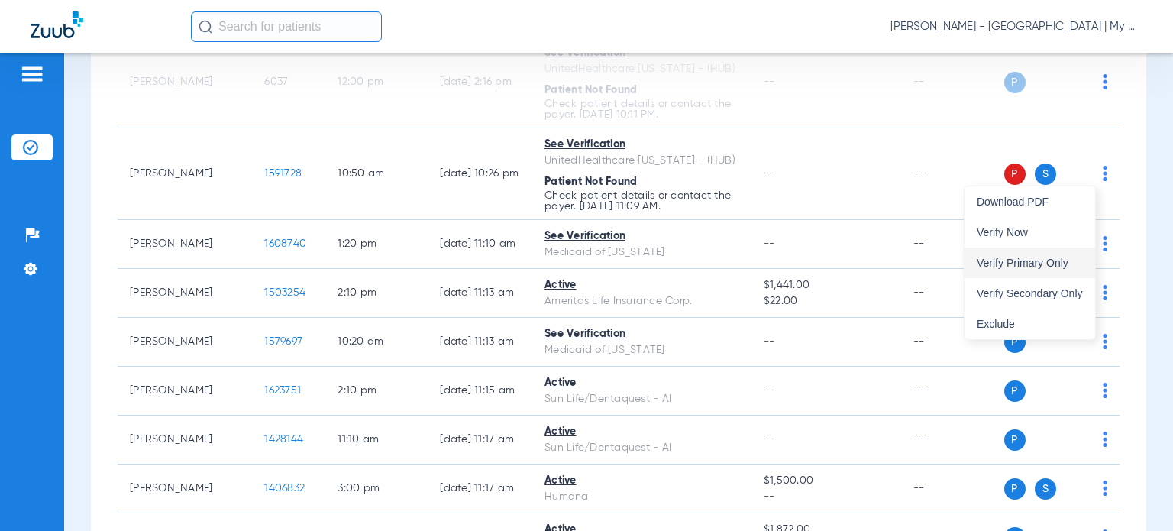
click at [1075, 265] on span "Verify Primary Only" at bounding box center [1030, 262] width 106 height 11
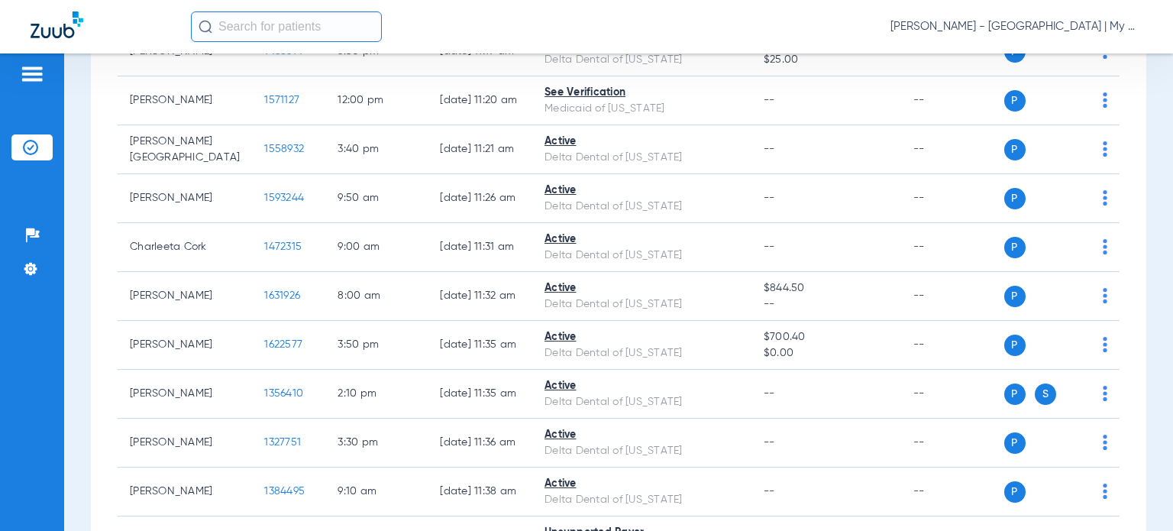
scroll to position [2020, 0]
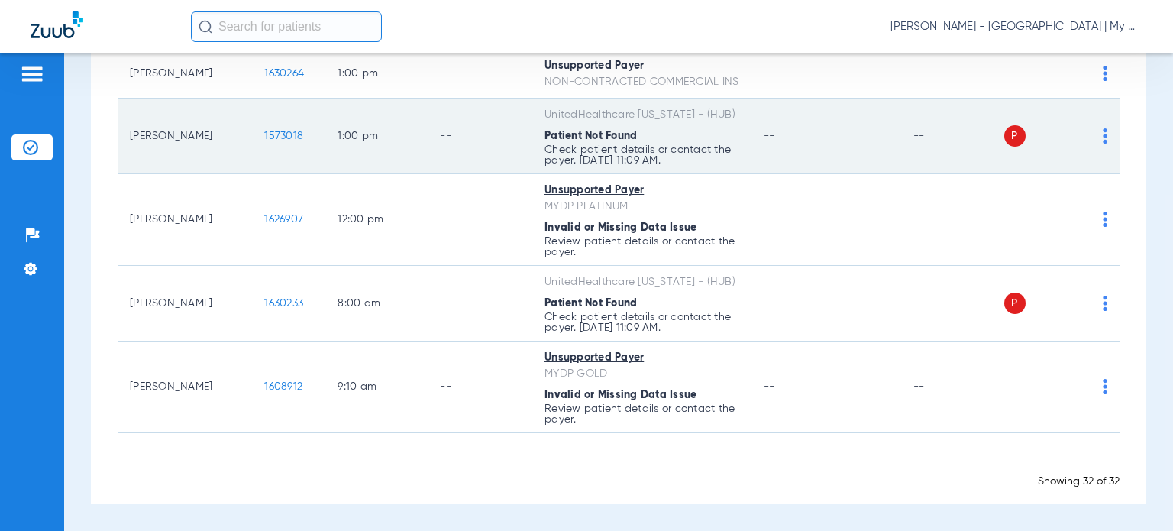
click at [1103, 138] on img at bounding box center [1105, 135] width 5 height 15
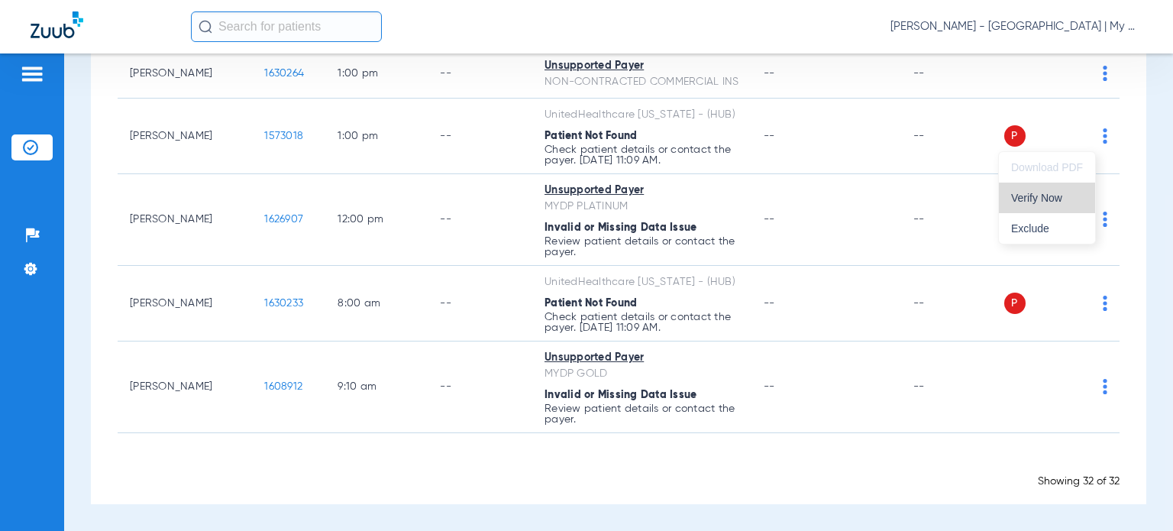
click at [1050, 197] on span "Verify Now" at bounding box center [1047, 197] width 72 height 11
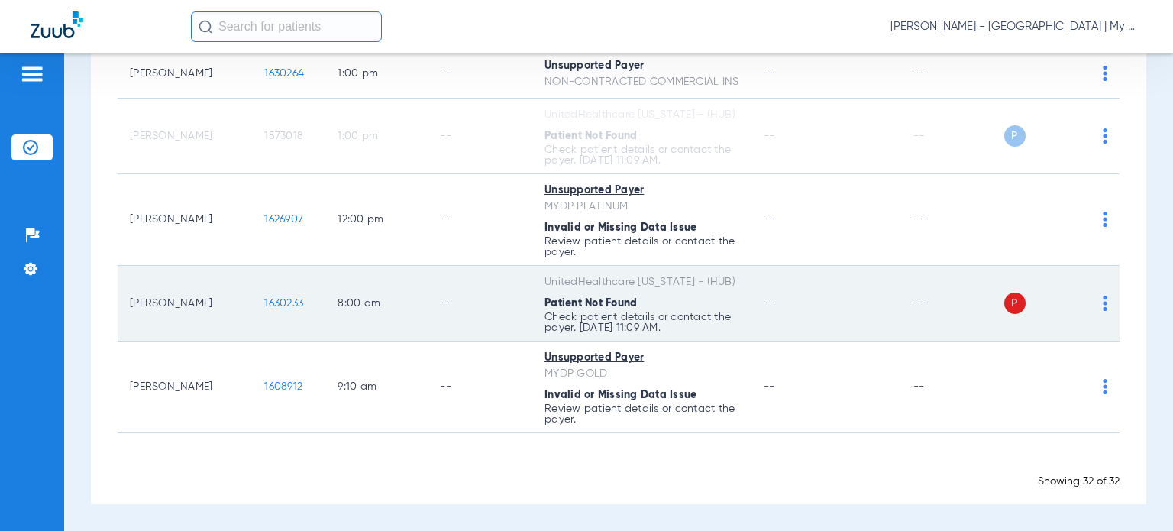
click at [1103, 305] on img at bounding box center [1105, 303] width 5 height 15
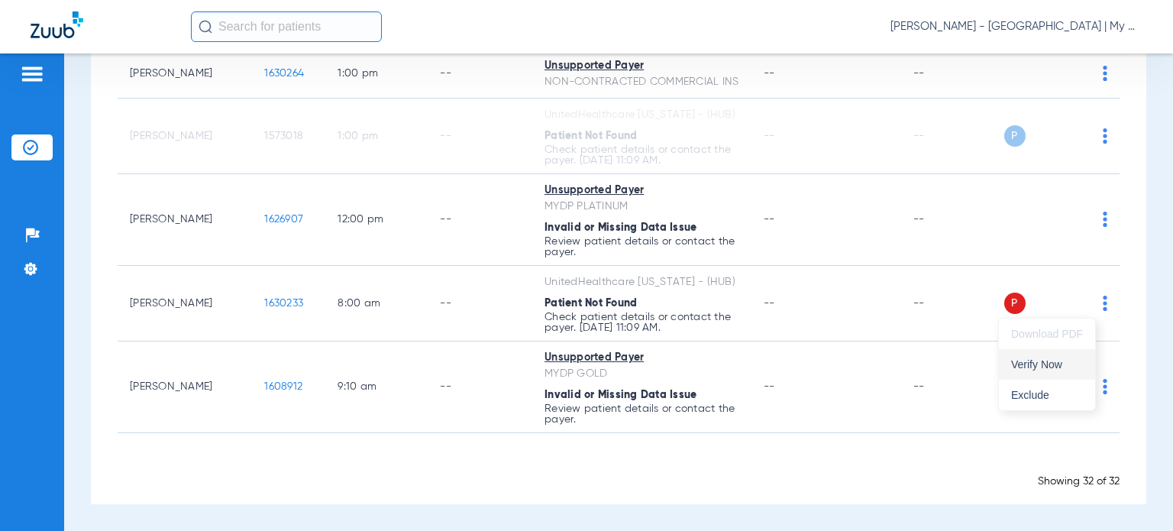
click at [1045, 356] on button "Verify Now" at bounding box center [1047, 364] width 96 height 31
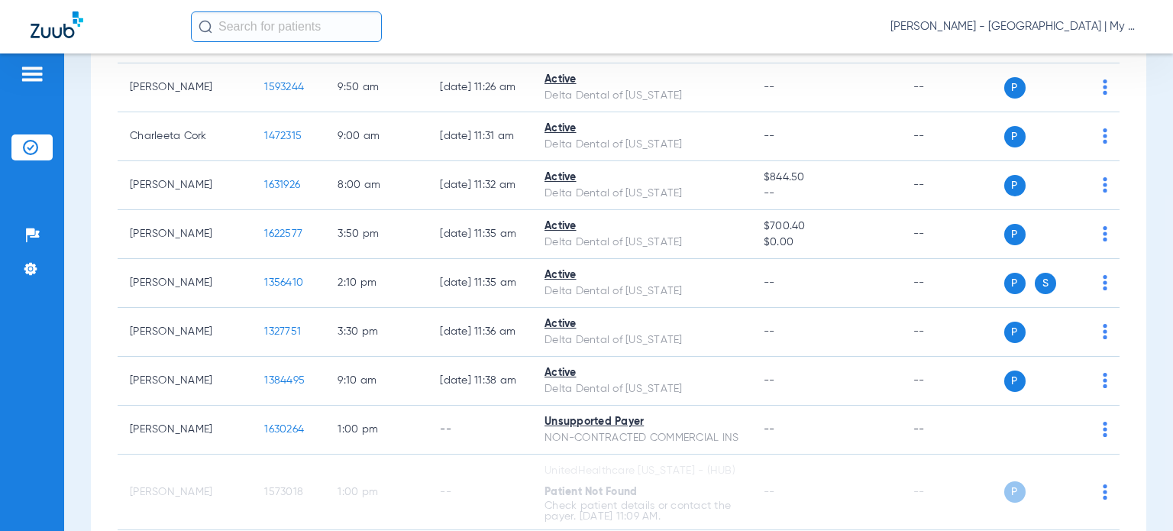
scroll to position [1104, 0]
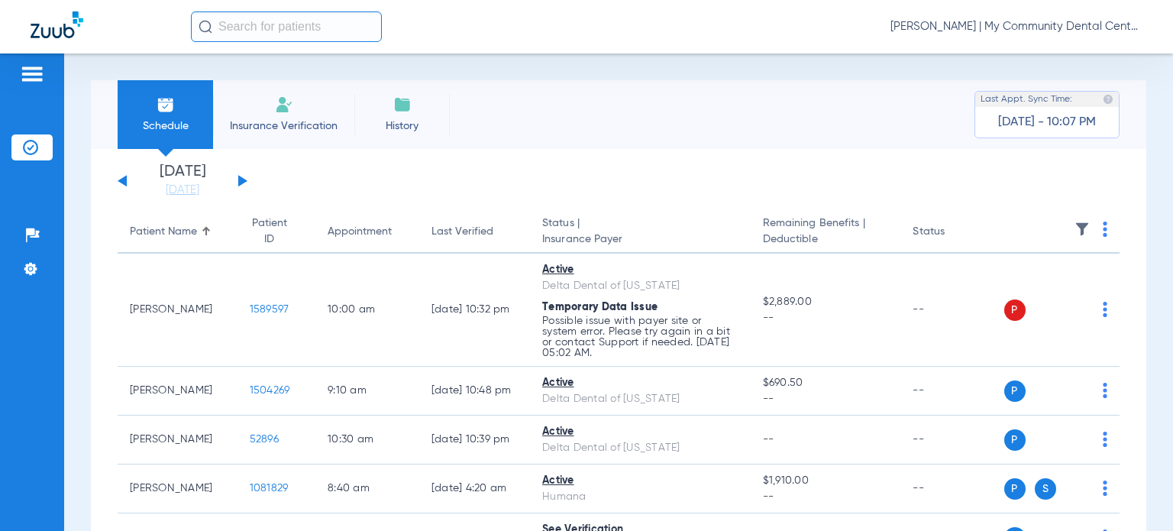
click at [1021, 26] on span "[PERSON_NAME] | My Community Dental Centers" at bounding box center [1017, 26] width 252 height 15
click at [1041, 54] on button "Account Selection" at bounding box center [1085, 54] width 110 height 31
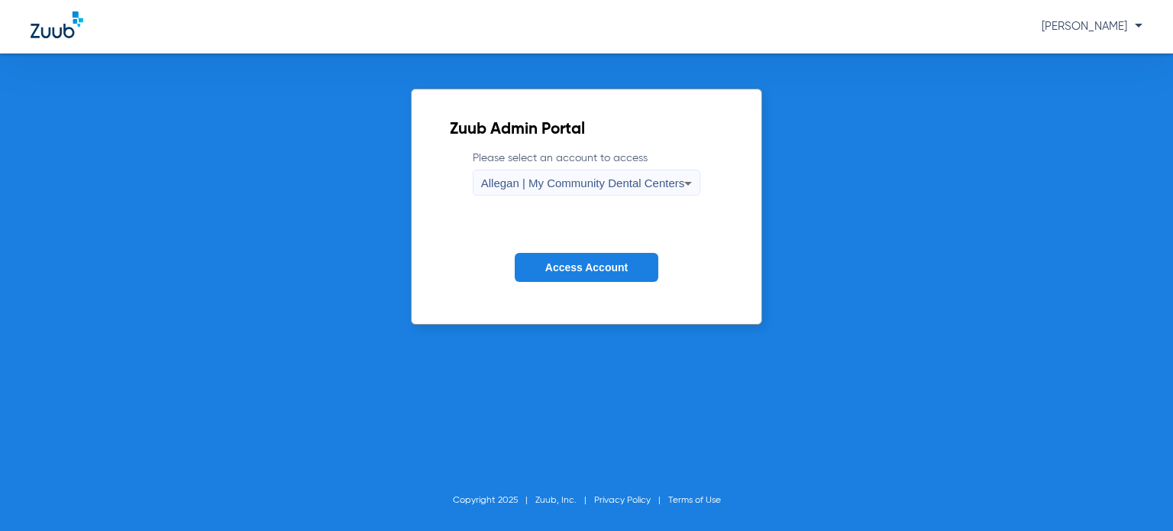
click at [661, 177] on span "Allegan | My Community Dental Centers" at bounding box center [583, 182] width 204 height 13
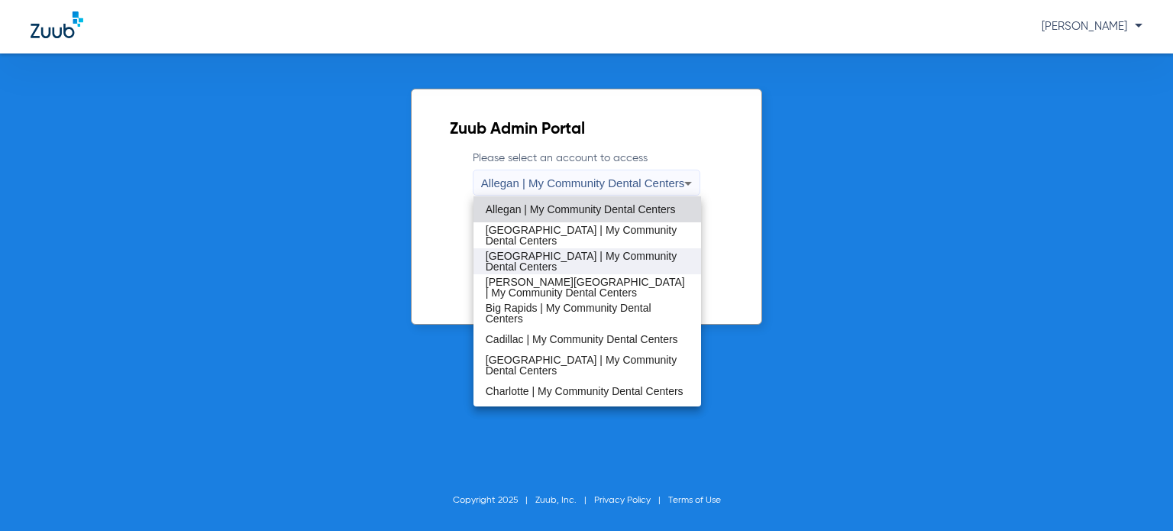
click at [543, 261] on span "[GEOGRAPHIC_DATA] | My Community Dental Centers" at bounding box center [587, 261] width 203 height 21
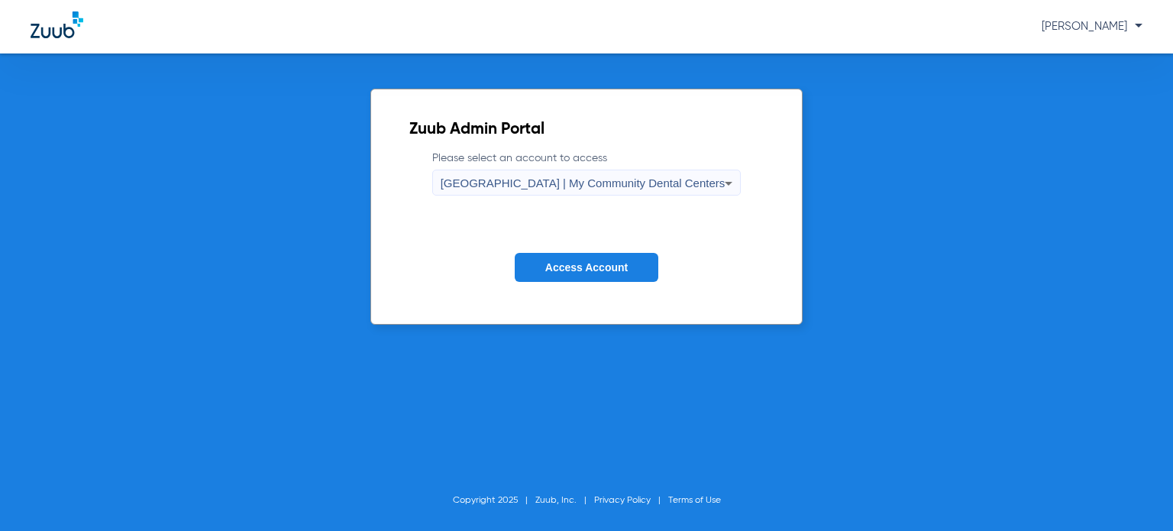
click at [560, 269] on span "Access Account" at bounding box center [586, 267] width 82 height 12
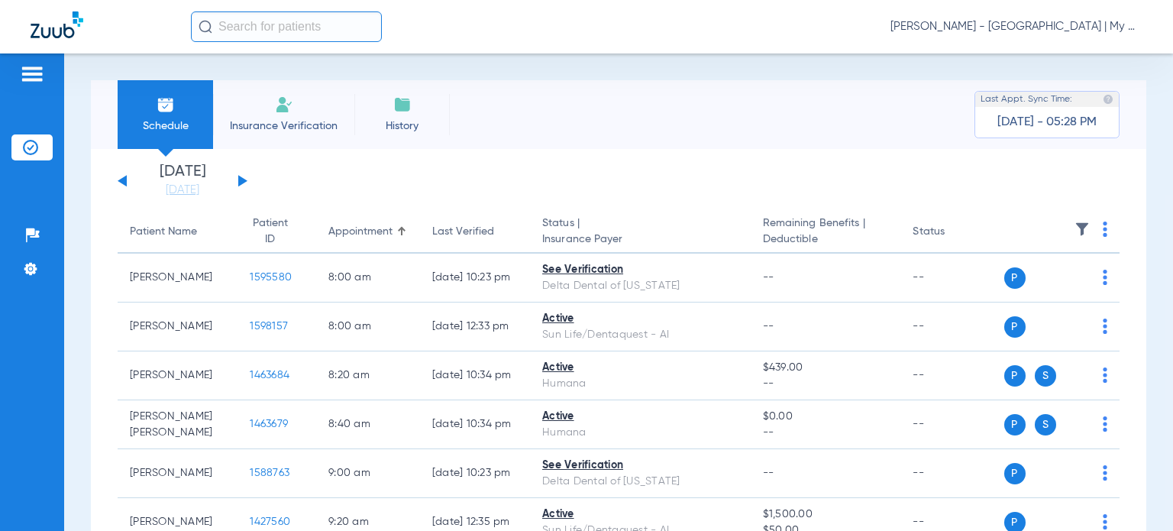
click at [183, 189] on link "[DATE]" at bounding box center [183, 190] width 92 height 15
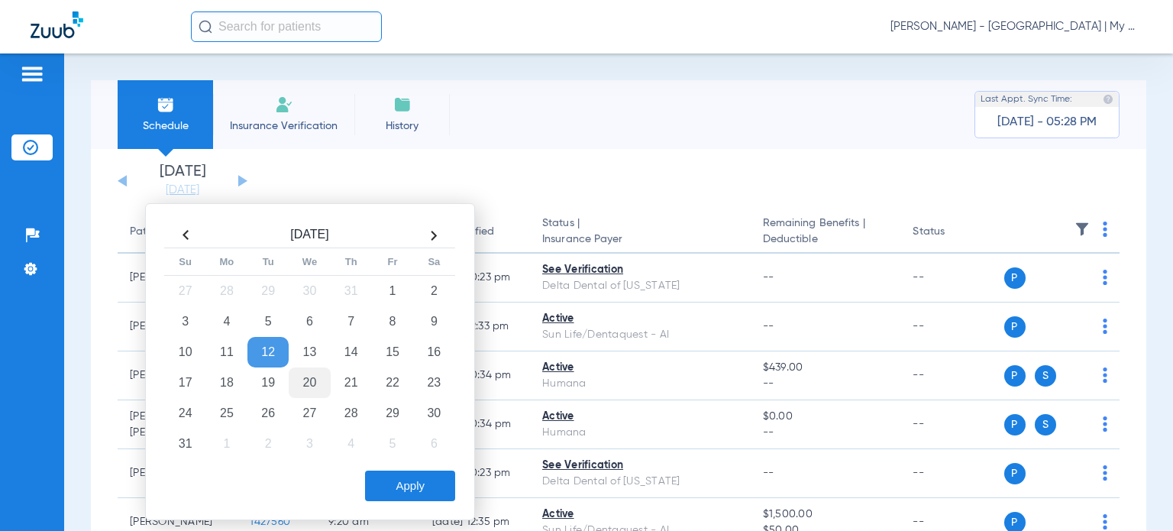
click at [309, 375] on td "20" at bounding box center [309, 382] width 41 height 31
click at [410, 478] on button "Apply" at bounding box center [410, 486] width 90 height 31
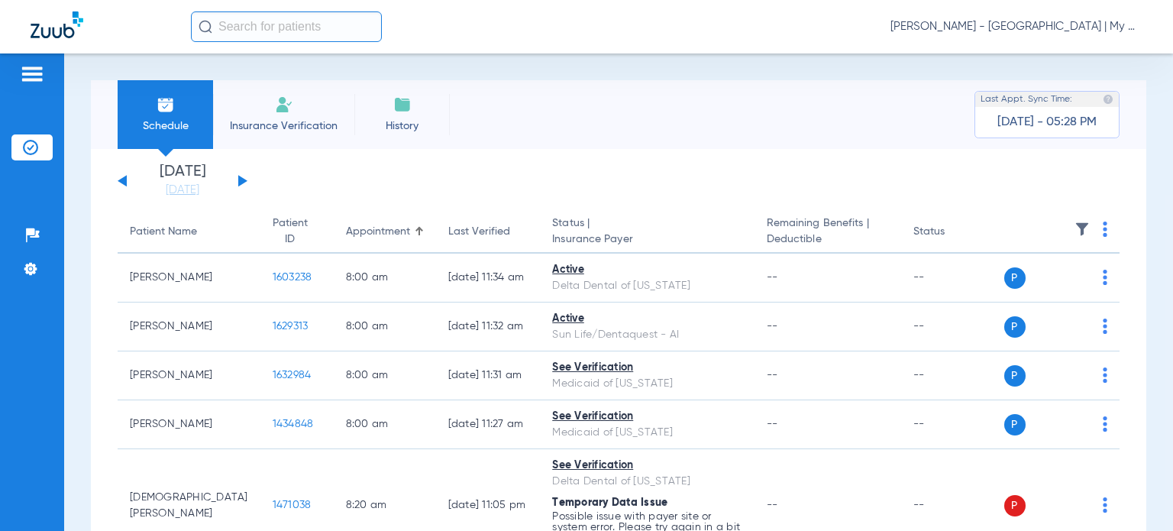
click at [452, 238] on div "Last Verified" at bounding box center [479, 232] width 62 height 16
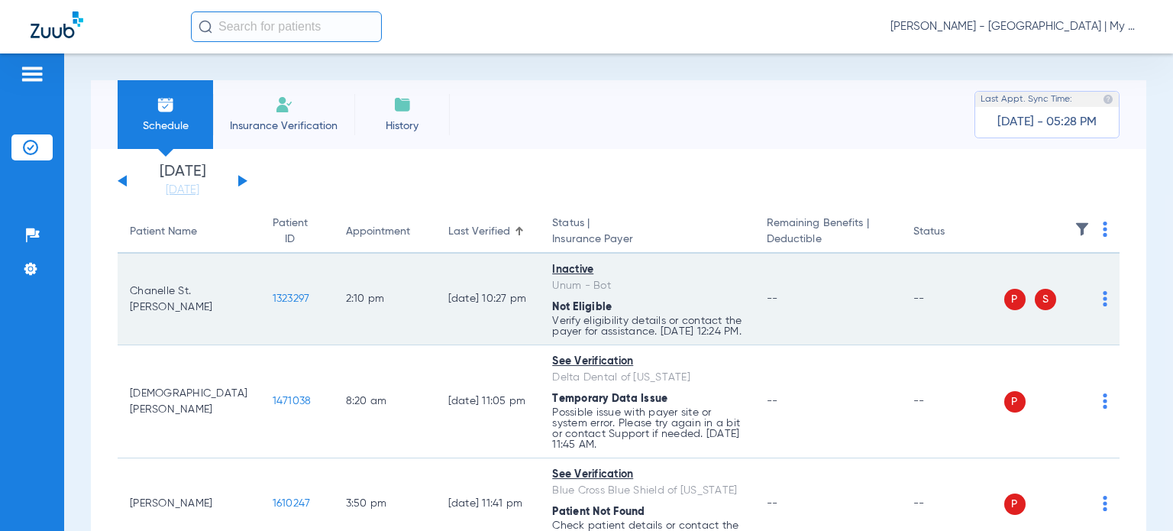
click at [1103, 305] on img at bounding box center [1105, 298] width 5 height 15
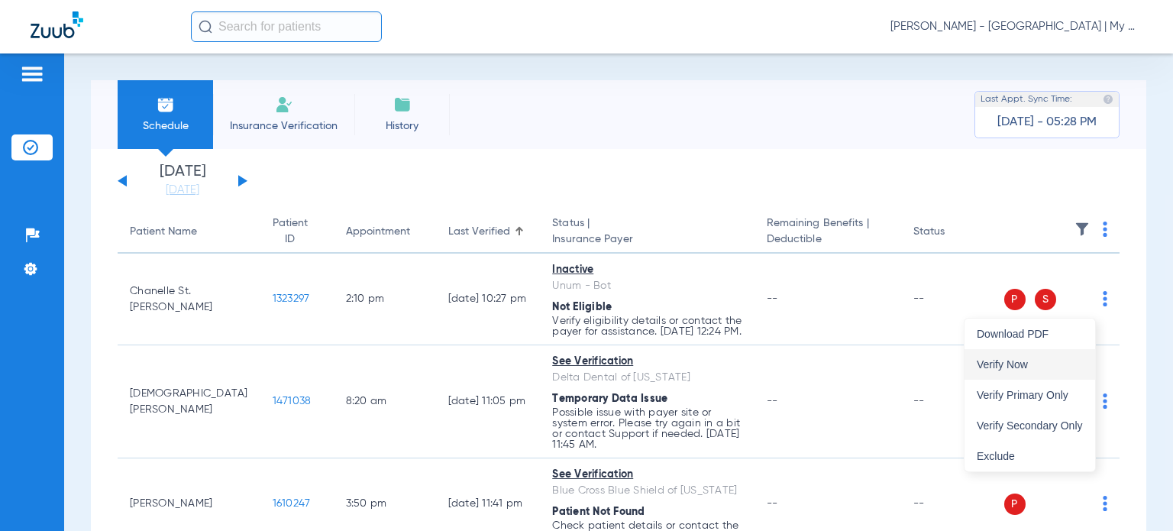
click at [1060, 354] on button "Verify Now" at bounding box center [1030, 364] width 131 height 31
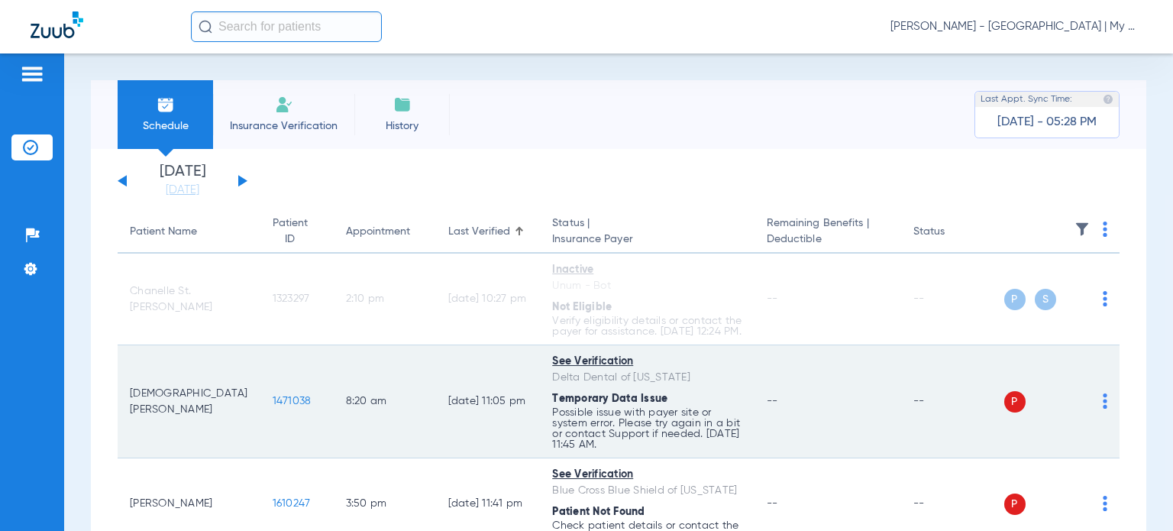
scroll to position [153, 0]
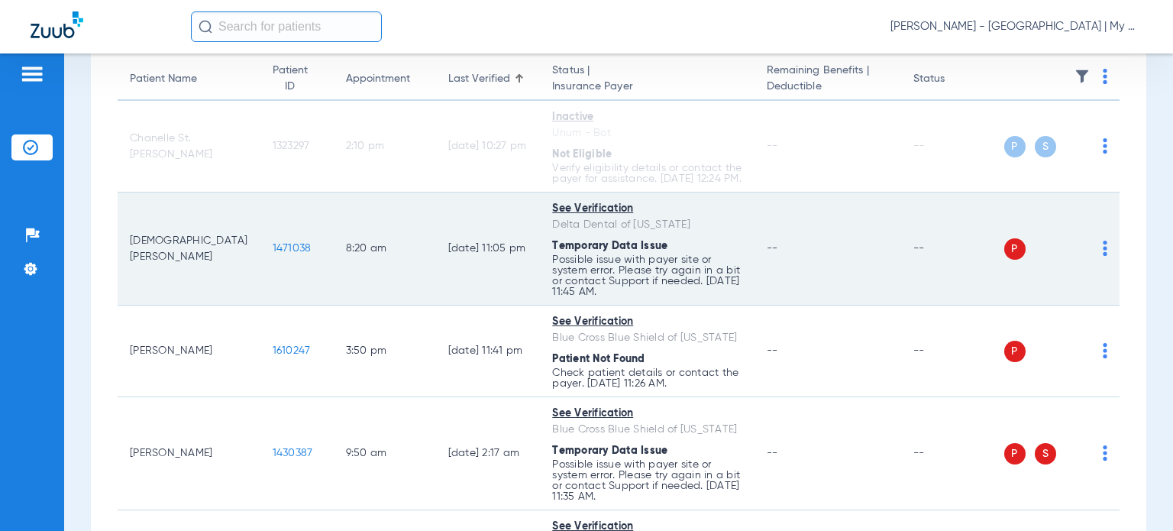
click at [1096, 261] on td "P S" at bounding box center [1062, 248] width 116 height 113
click at [1103, 256] on img at bounding box center [1105, 248] width 5 height 15
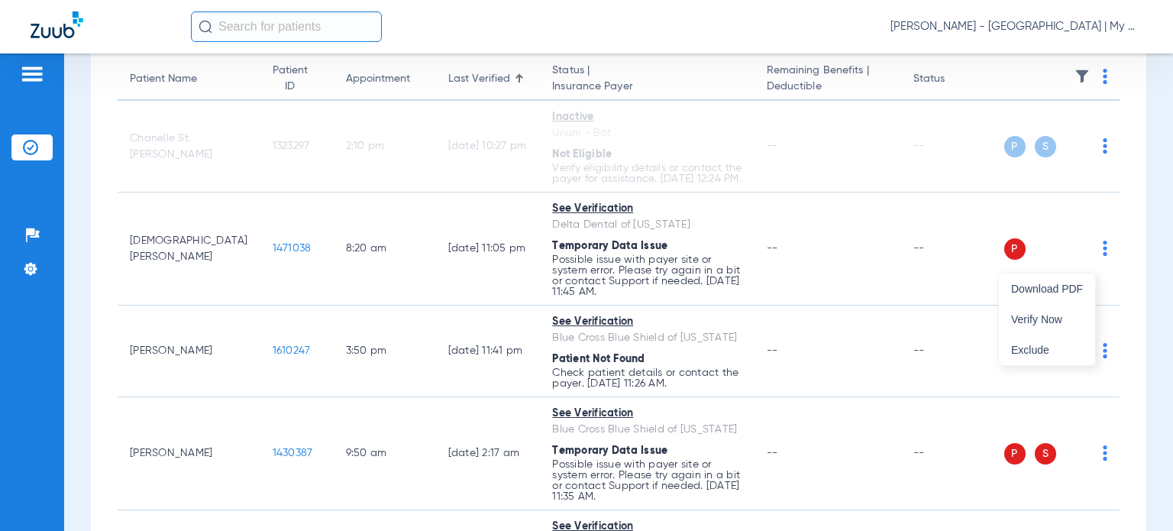
click at [1060, 317] on span "Verify Now" at bounding box center [1047, 319] width 72 height 11
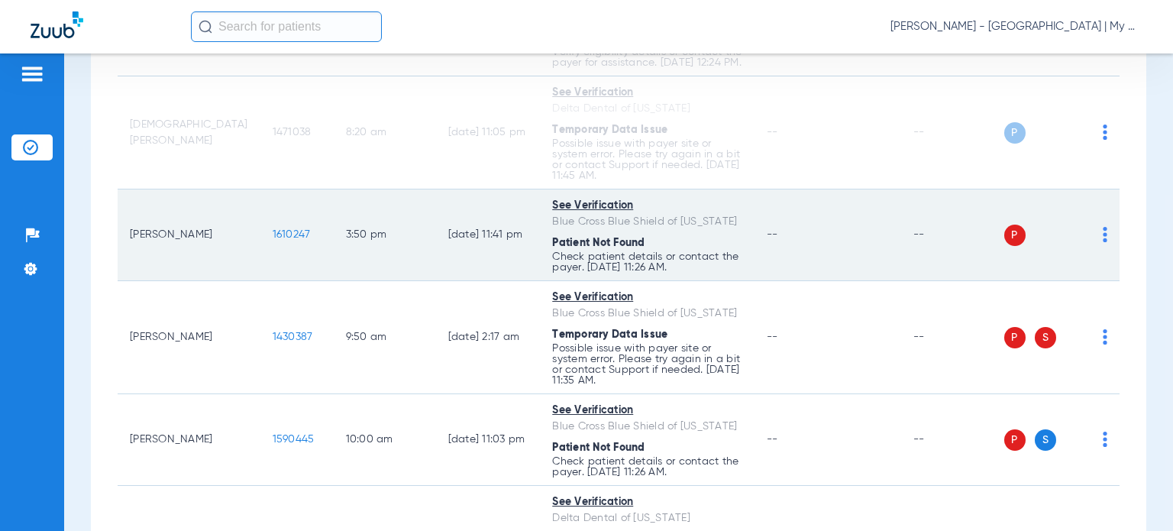
scroll to position [306, 0]
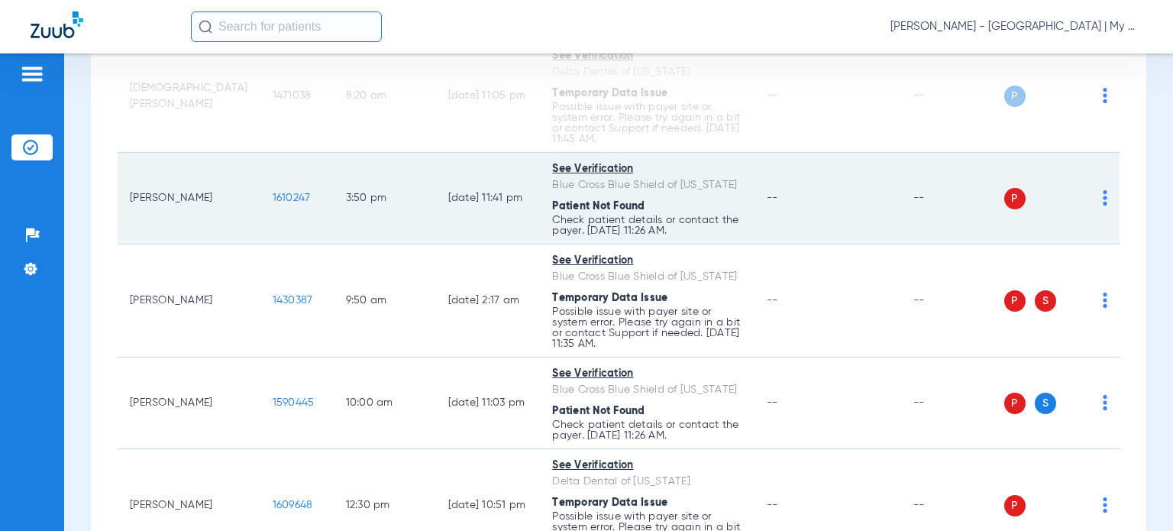
click at [1103, 205] on img at bounding box center [1105, 197] width 5 height 15
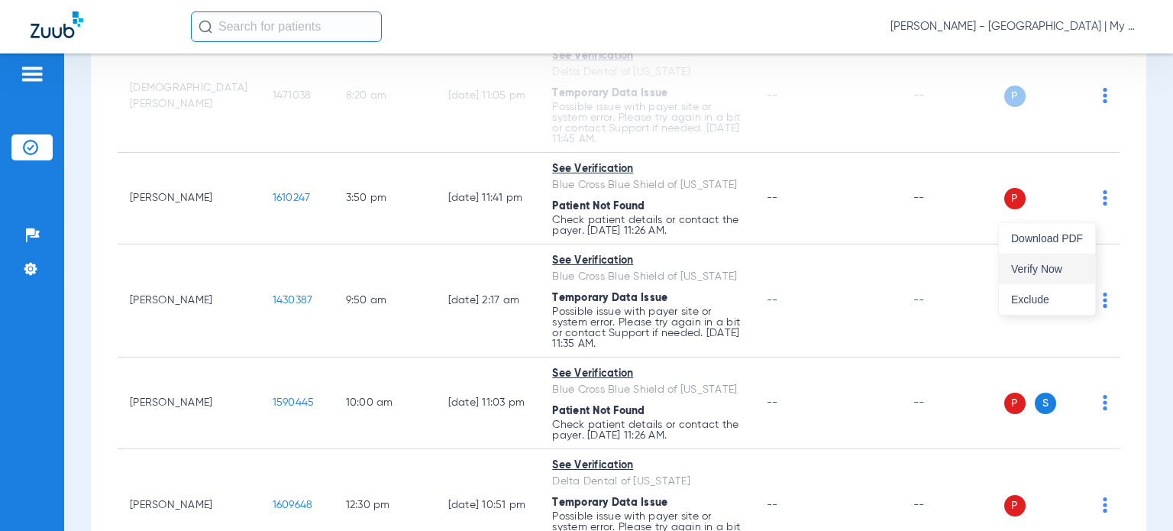
click at [1070, 273] on span "Verify Now" at bounding box center [1047, 269] width 72 height 11
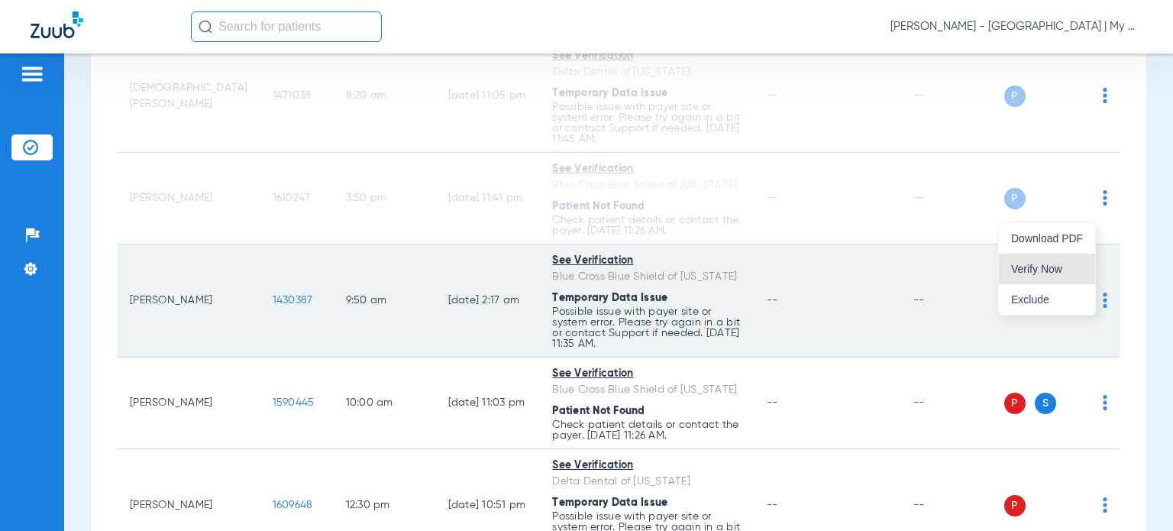
click at [1103, 308] on img at bounding box center [1105, 300] width 5 height 15
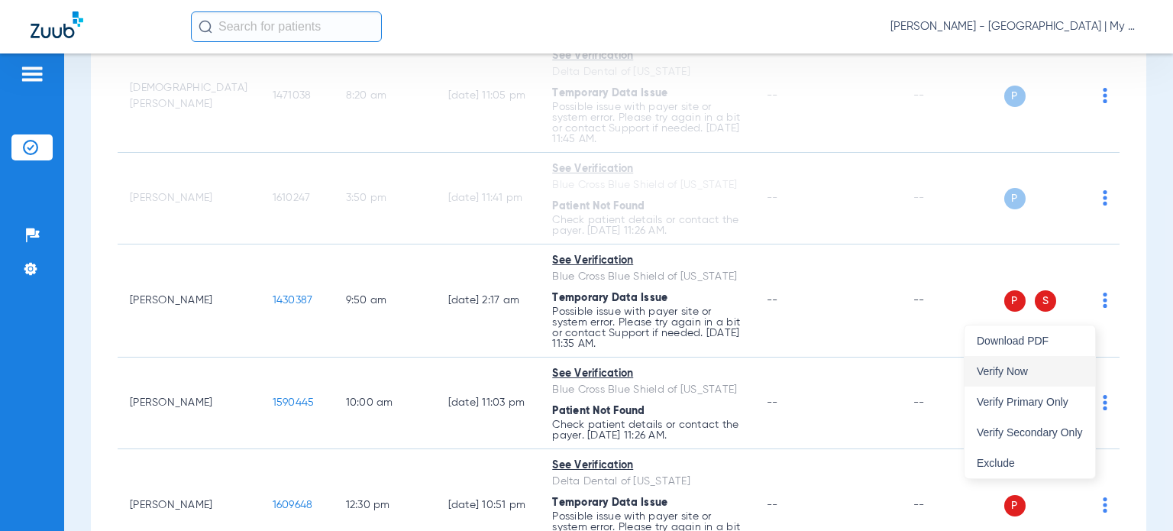
click at [1060, 368] on span "Verify Now" at bounding box center [1030, 371] width 106 height 11
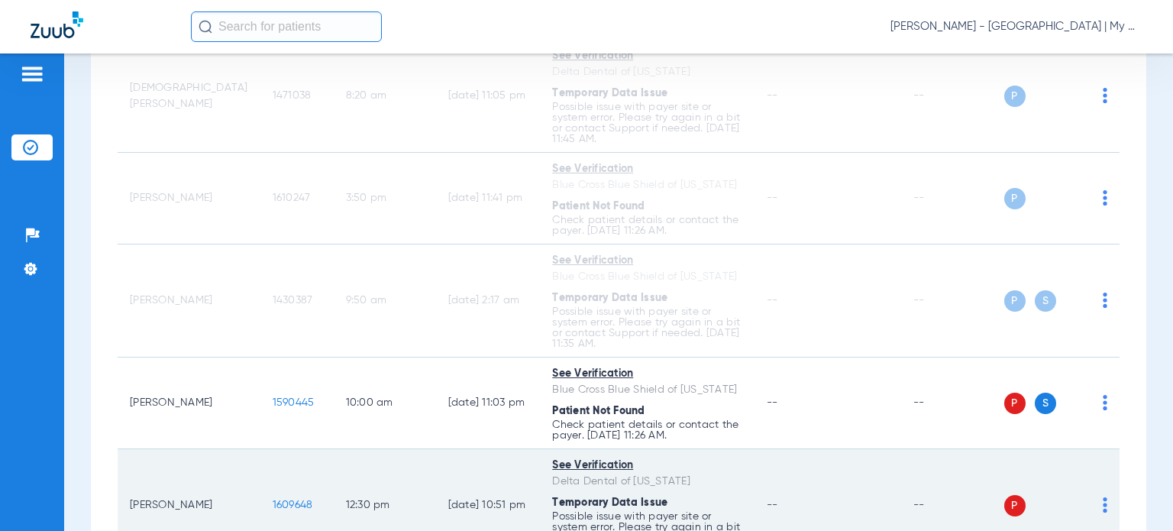
scroll to position [535, 0]
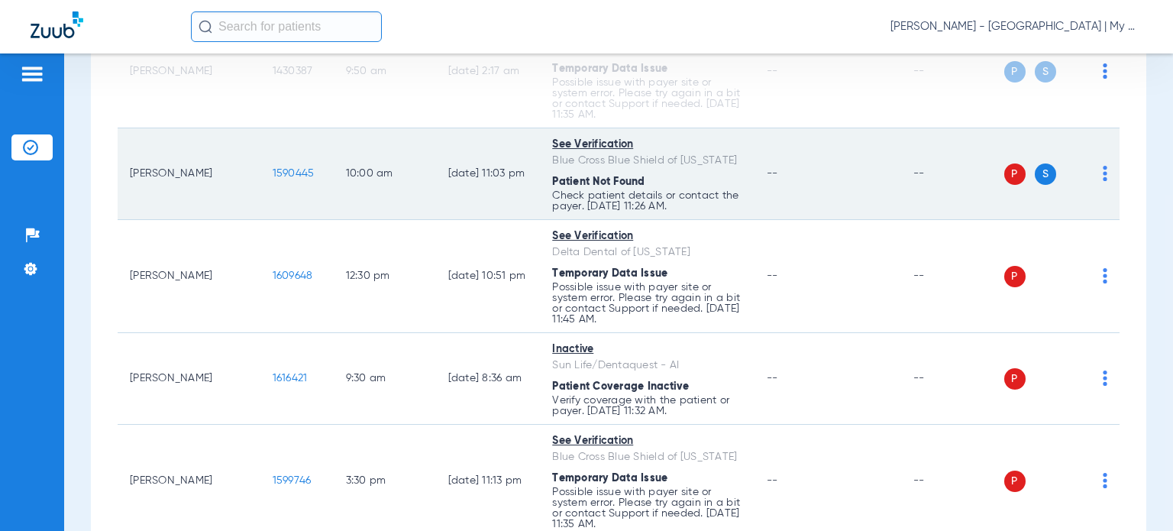
click at [1103, 181] on img at bounding box center [1105, 173] width 5 height 15
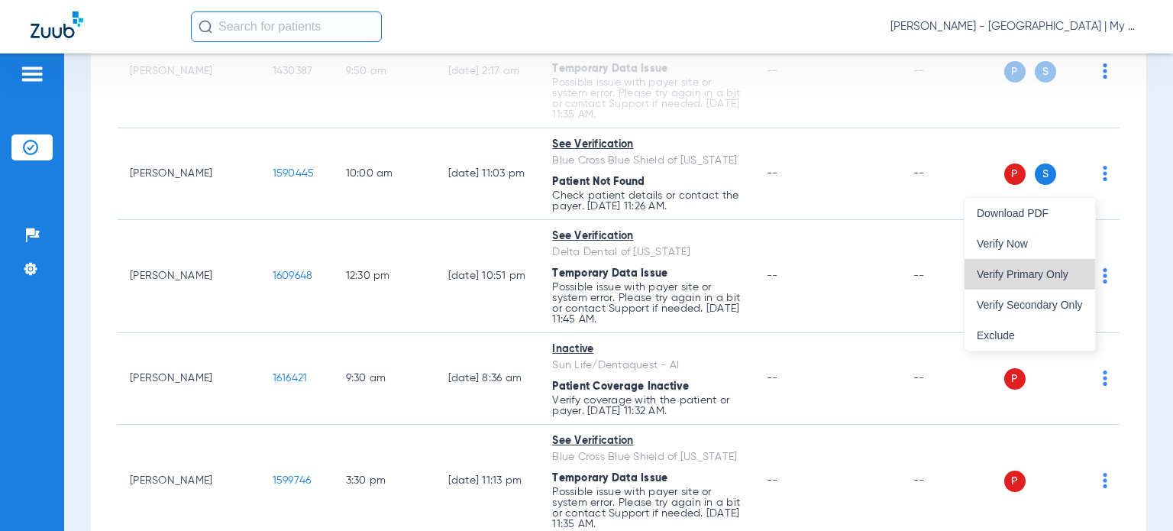
click at [1059, 269] on span "Verify Primary Only" at bounding box center [1030, 274] width 106 height 11
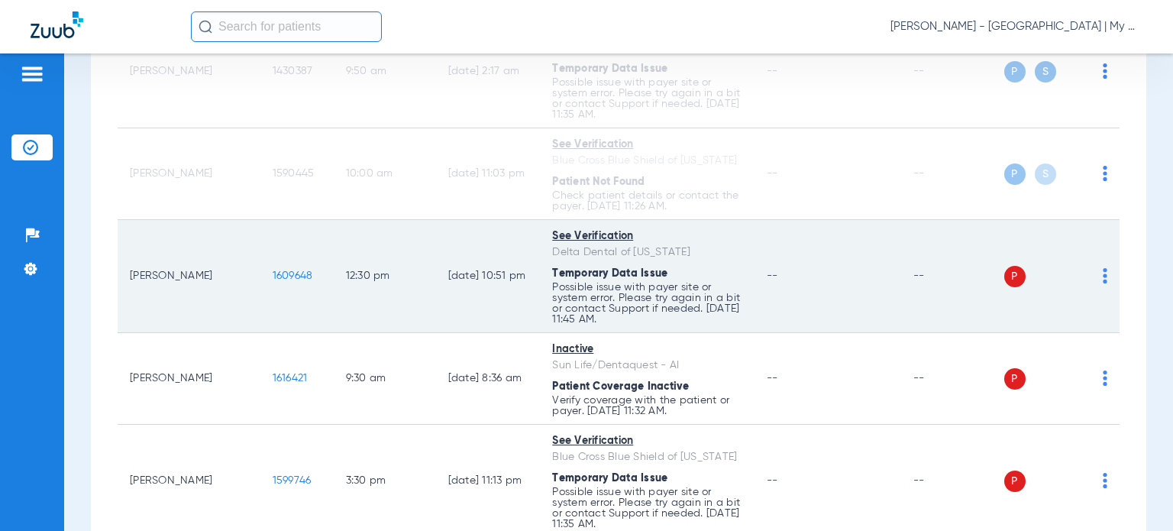
click at [1103, 283] on img at bounding box center [1105, 275] width 5 height 15
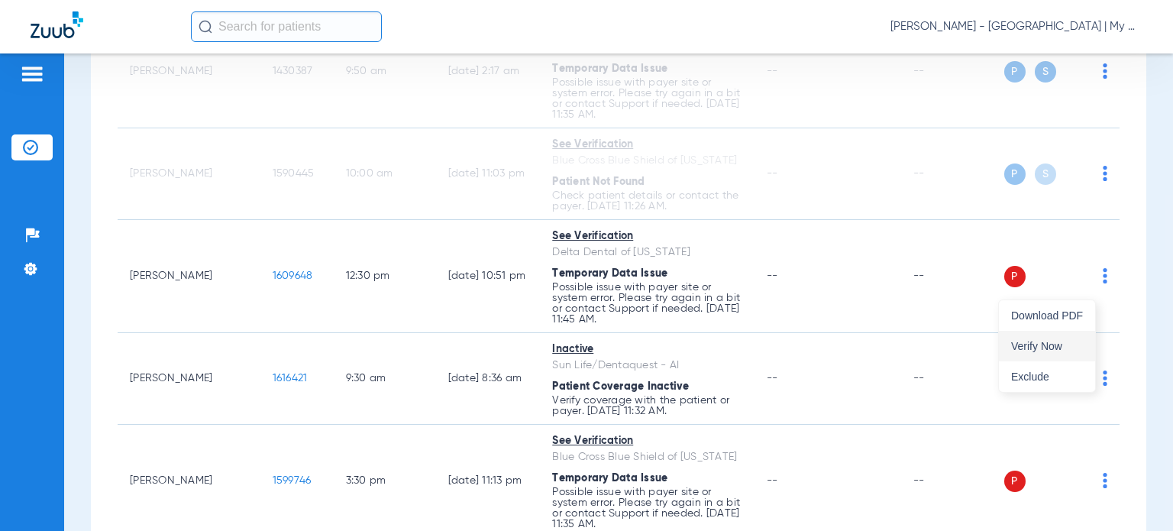
click at [1060, 341] on span "Verify Now" at bounding box center [1047, 346] width 72 height 11
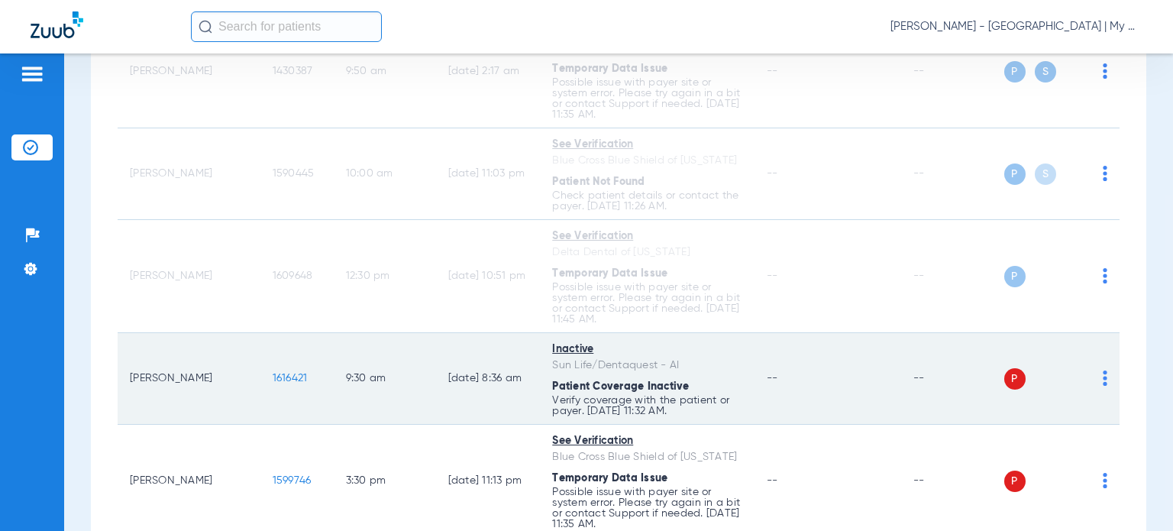
click at [1103, 386] on img at bounding box center [1105, 377] width 5 height 15
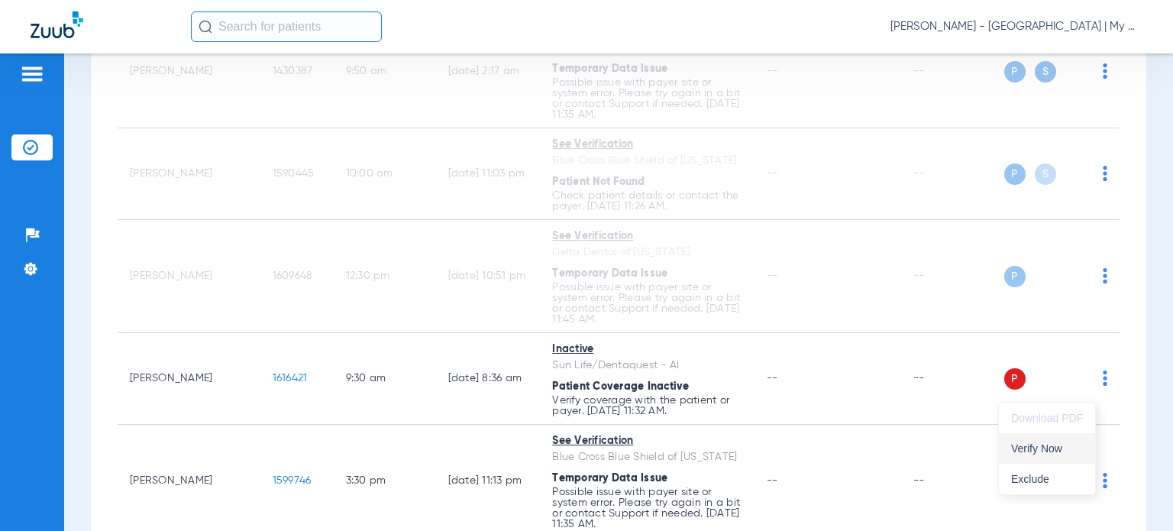
click at [1056, 450] on span "Verify Now" at bounding box center [1047, 448] width 72 height 11
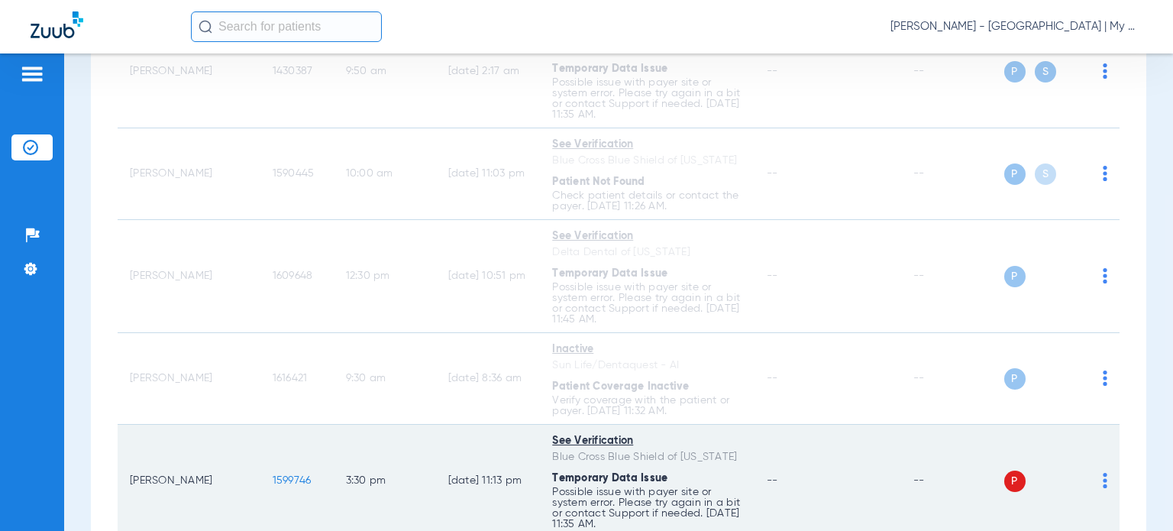
scroll to position [764, 0]
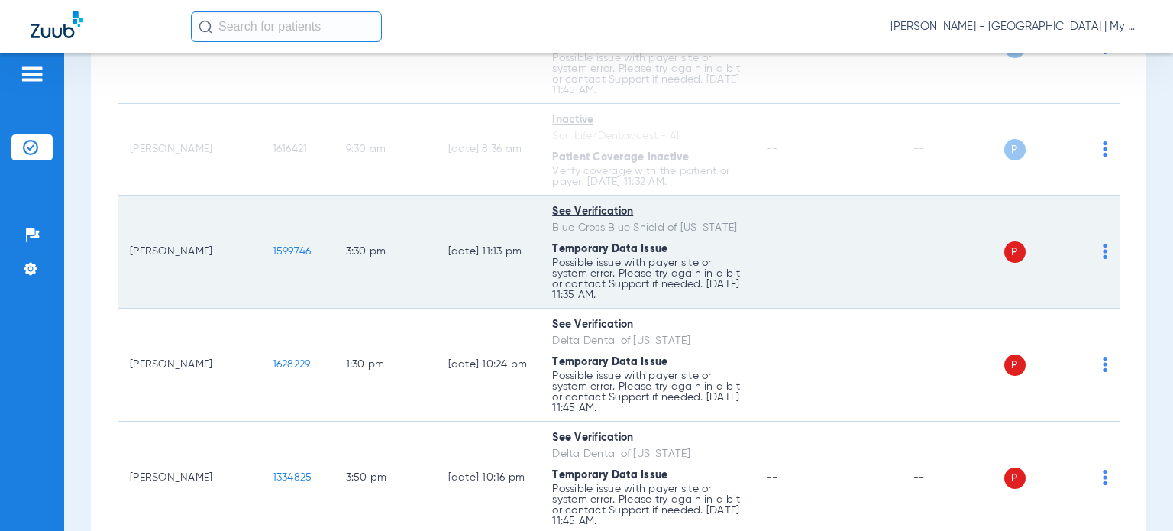
click at [1090, 263] on div "P S" at bounding box center [1056, 251] width 104 height 21
click at [1103, 259] on img at bounding box center [1105, 251] width 5 height 15
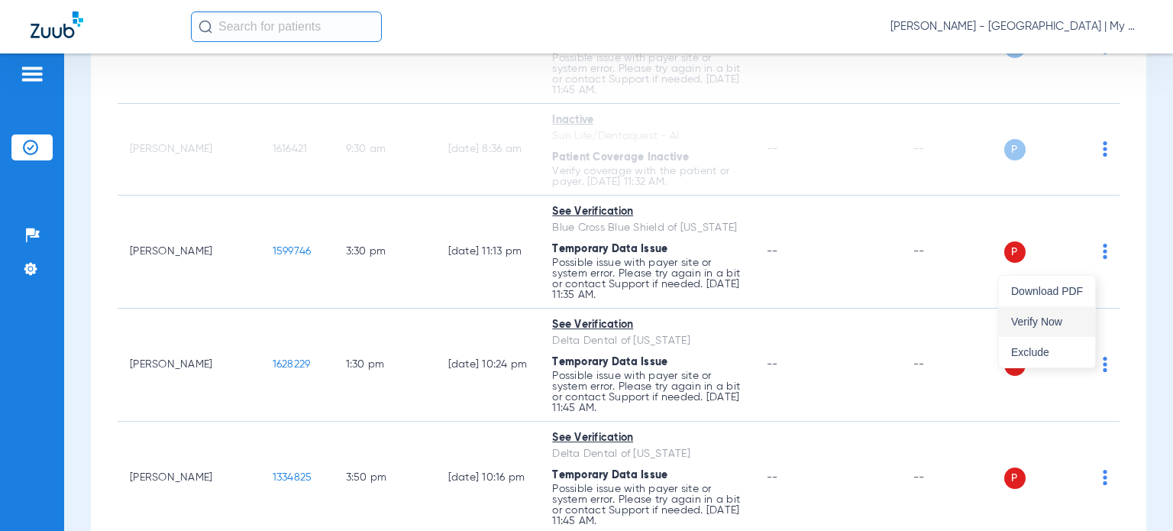
click at [1053, 320] on span "Verify Now" at bounding box center [1047, 321] width 72 height 11
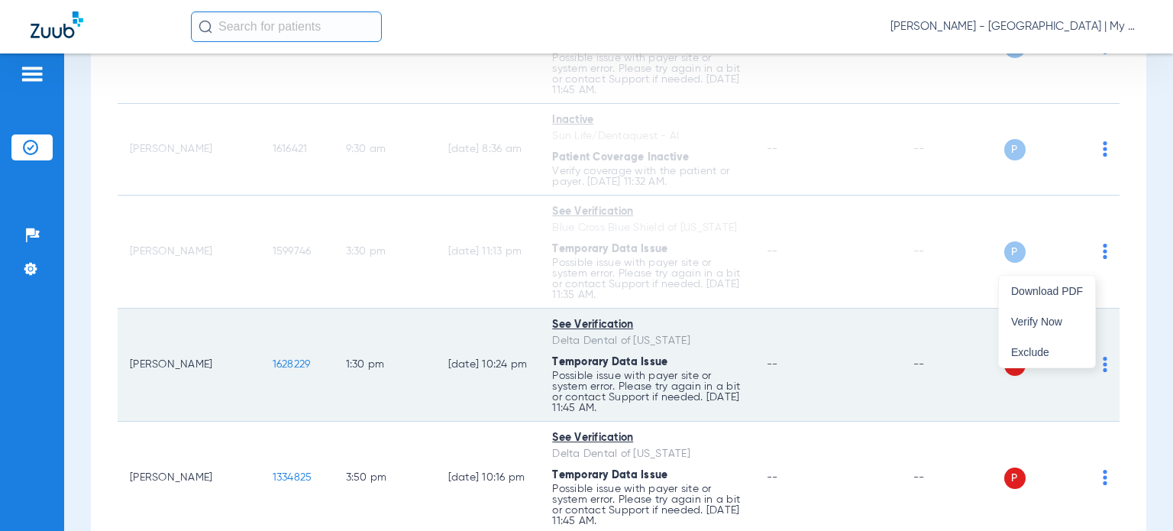
click at [1103, 372] on img at bounding box center [1105, 364] width 5 height 15
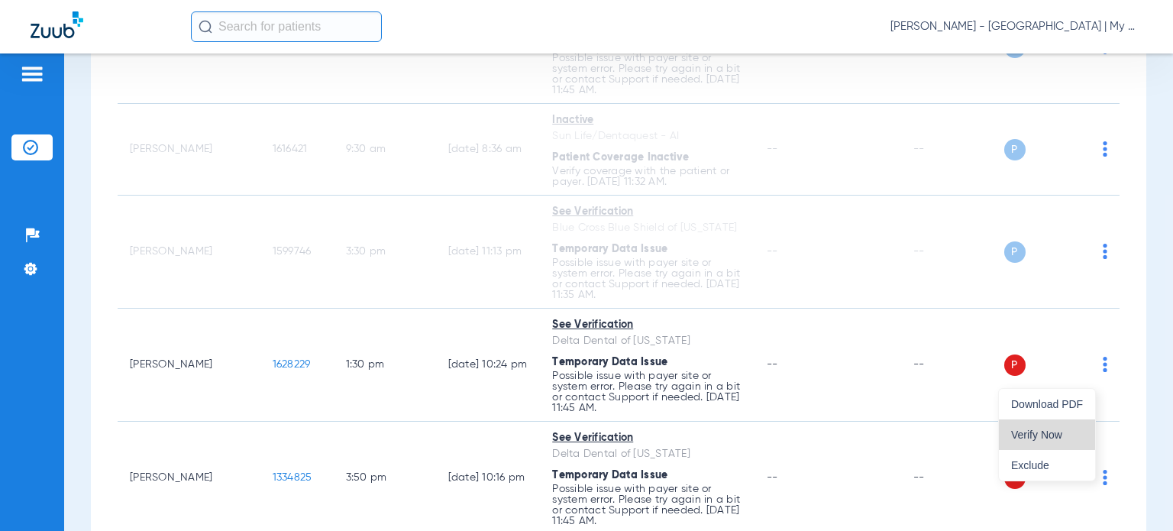
click at [1035, 427] on button "Verify Now" at bounding box center [1047, 434] width 96 height 31
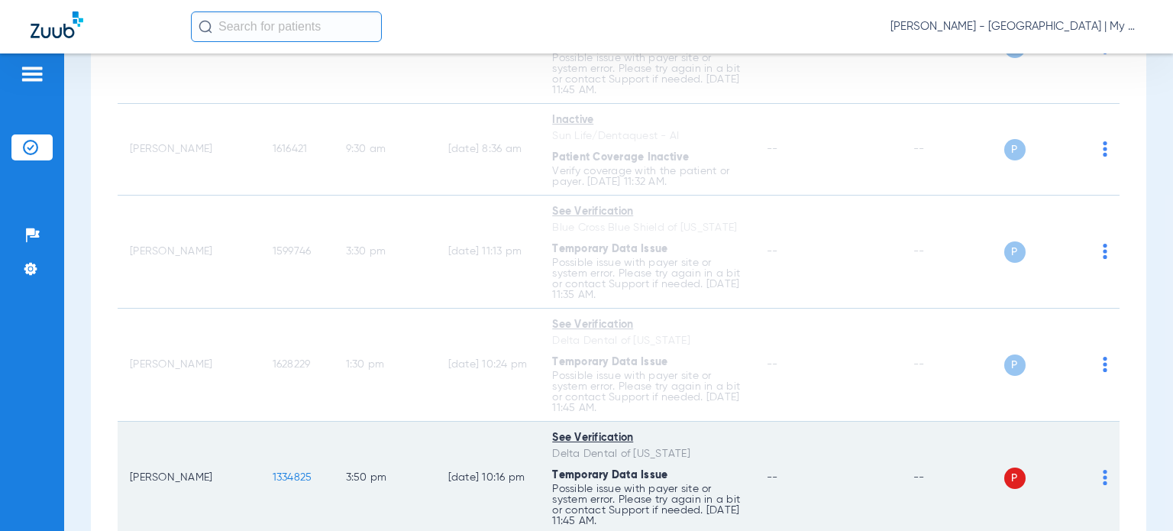
scroll to position [993, 0]
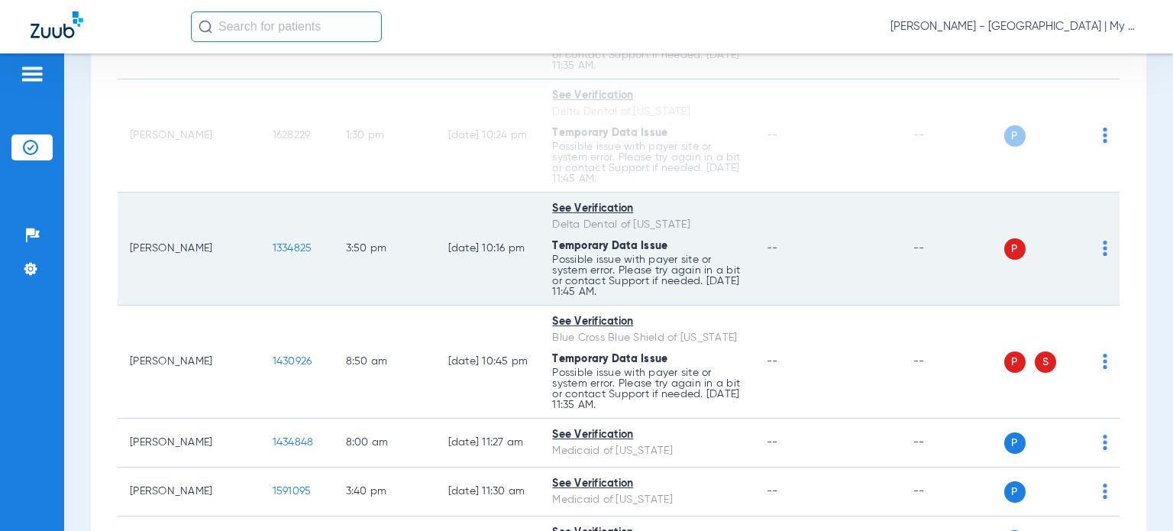
click at [1103, 256] on img at bounding box center [1105, 248] width 5 height 15
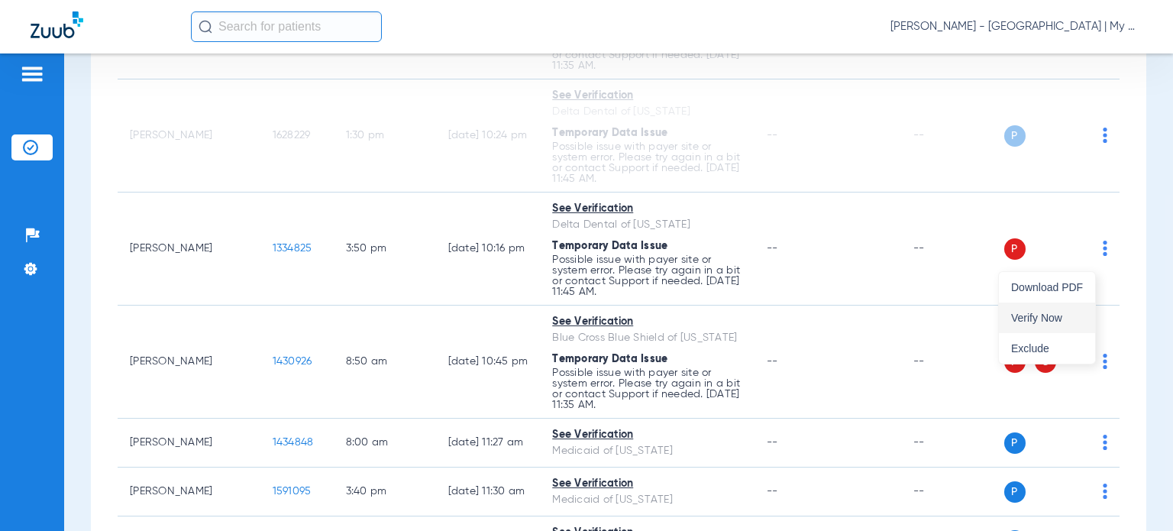
click at [1051, 315] on span "Verify Now" at bounding box center [1047, 317] width 72 height 11
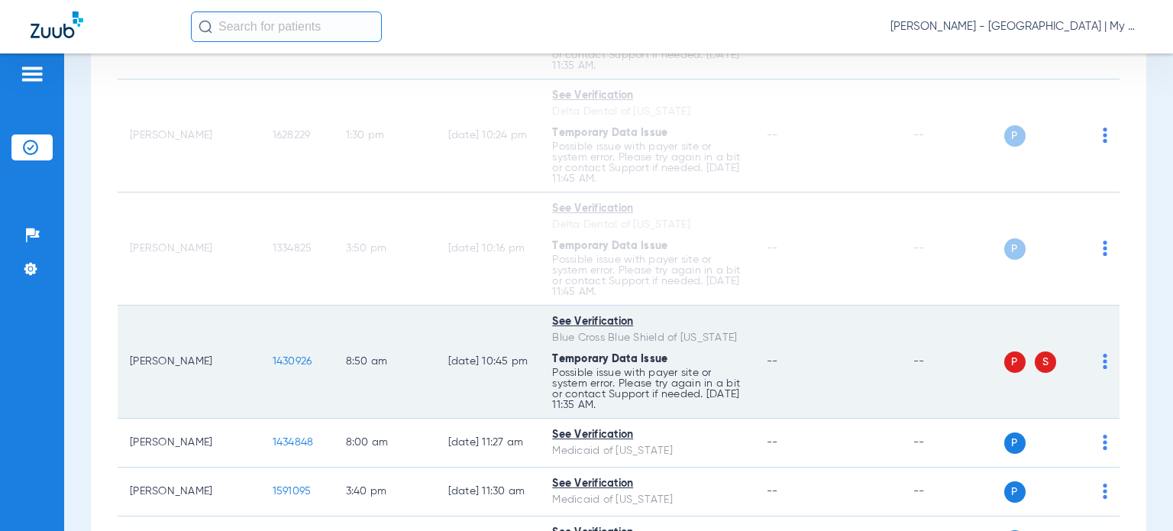
click at [1103, 369] on img at bounding box center [1105, 361] width 5 height 15
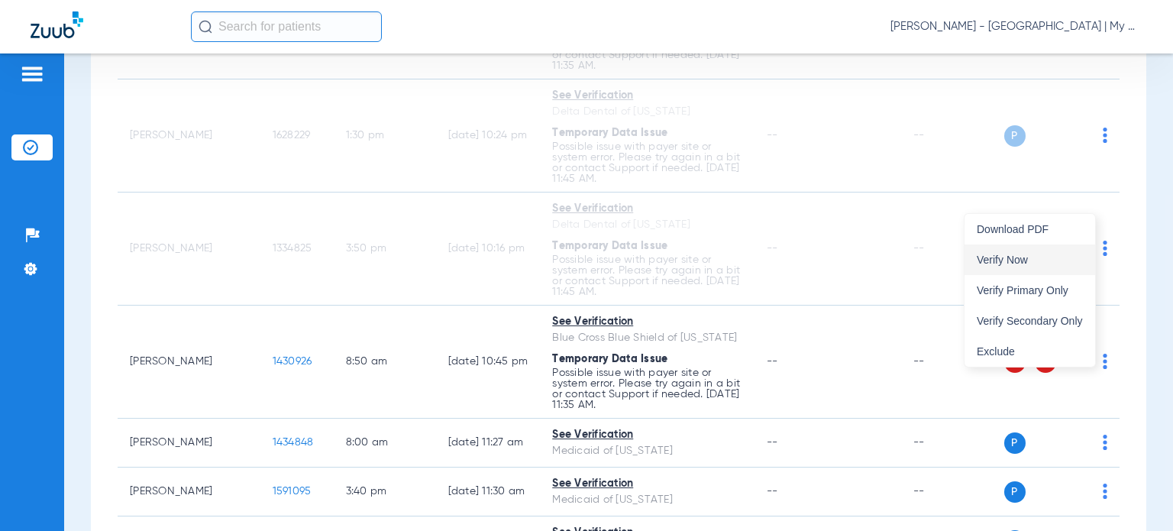
click at [1014, 260] on span "Verify Now" at bounding box center [1030, 259] width 106 height 11
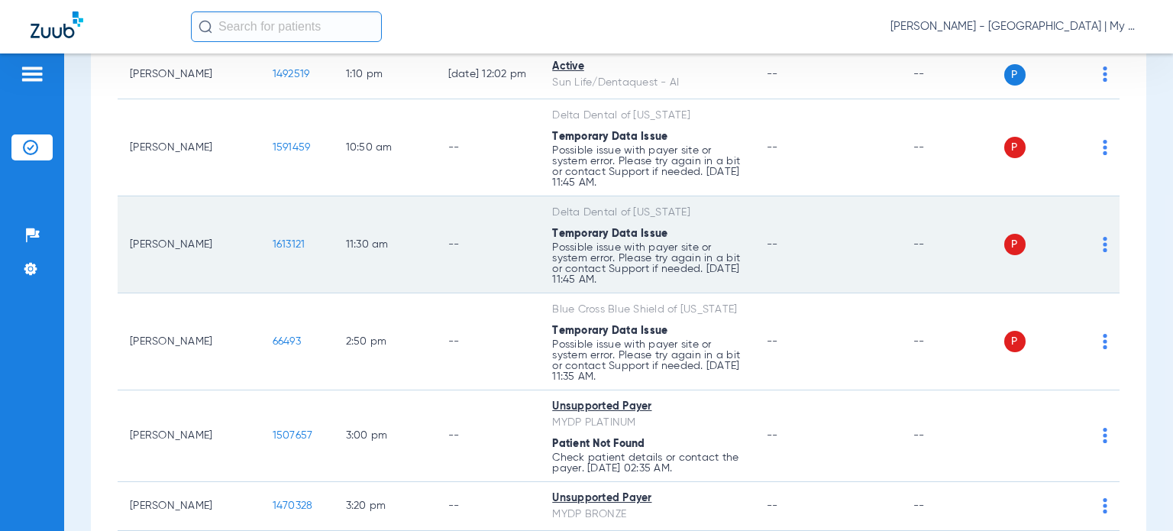
scroll to position [2444, 0]
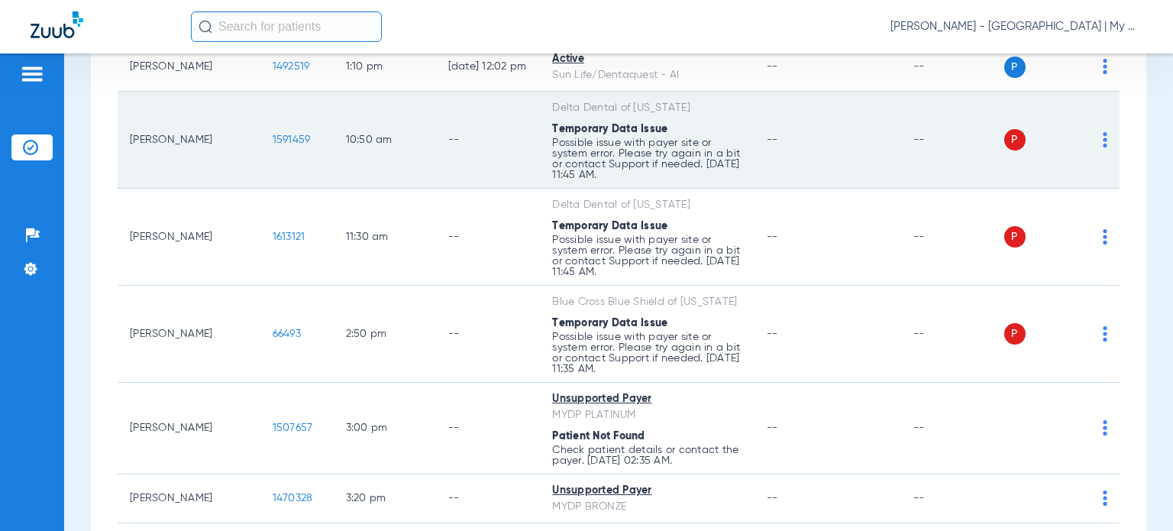
click at [1103, 147] on img at bounding box center [1105, 139] width 5 height 15
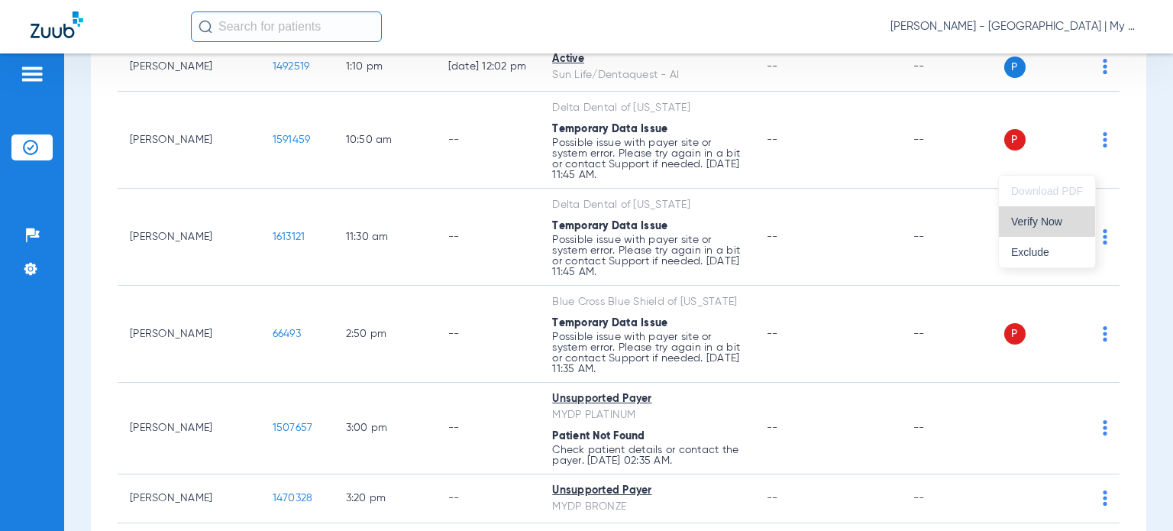
click at [1062, 220] on span "Verify Now" at bounding box center [1047, 221] width 72 height 11
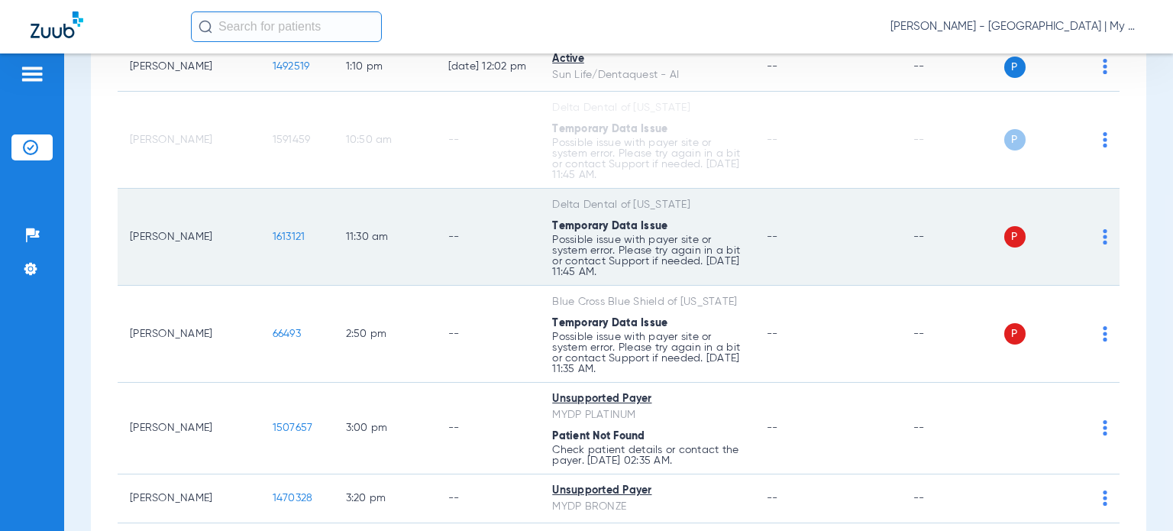
click at [1103, 244] on img at bounding box center [1105, 236] width 5 height 15
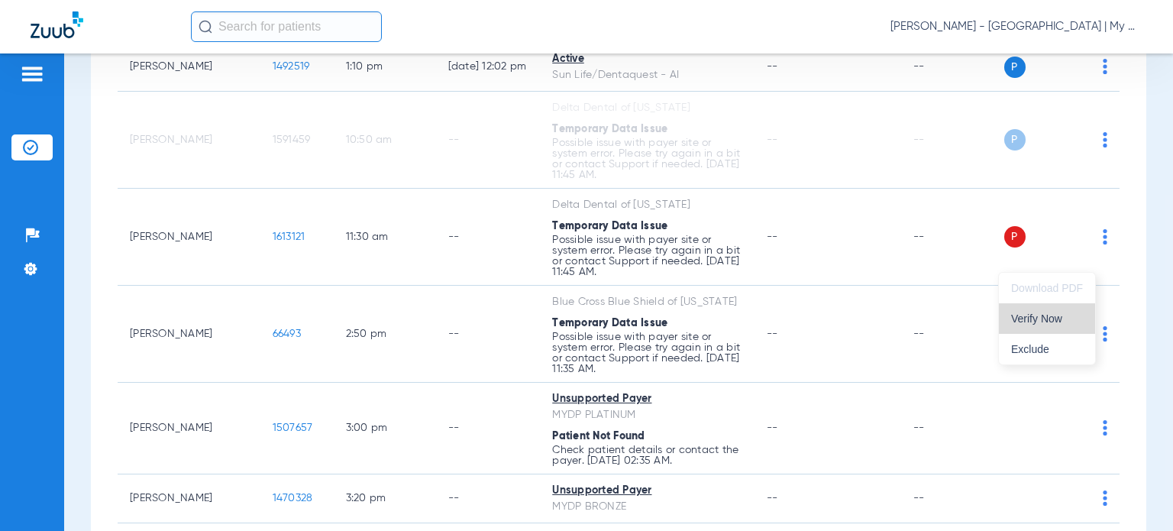
click at [1032, 316] on span "Verify Now" at bounding box center [1047, 318] width 72 height 11
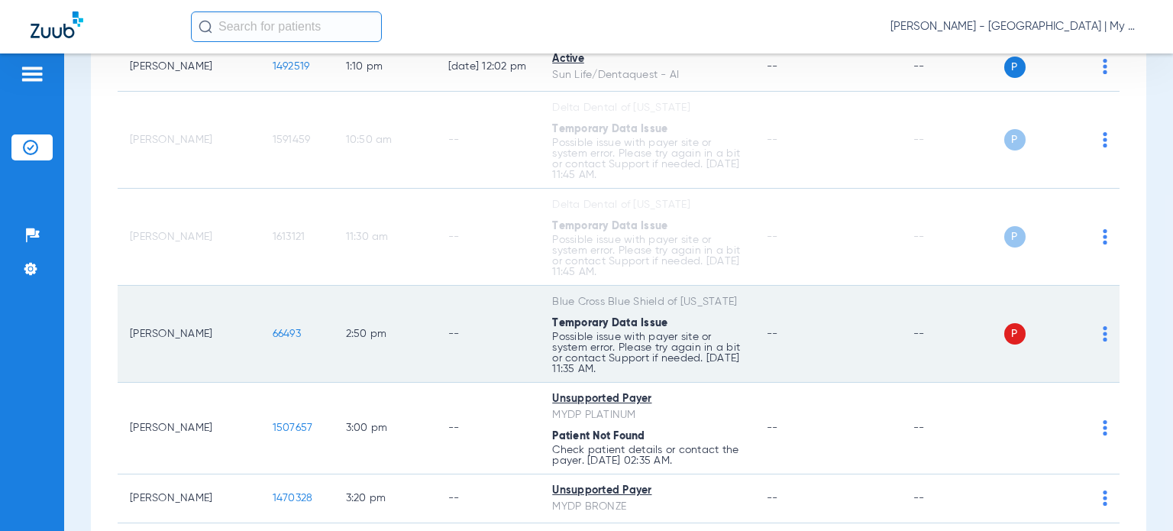
click at [1103, 341] on img at bounding box center [1105, 333] width 5 height 15
drag, startPoint x: 1051, startPoint y: 412, endPoint x: 979, endPoint y: 372, distance: 82.1
click at [1050, 412] on span "Verify Now" at bounding box center [1047, 415] width 72 height 11
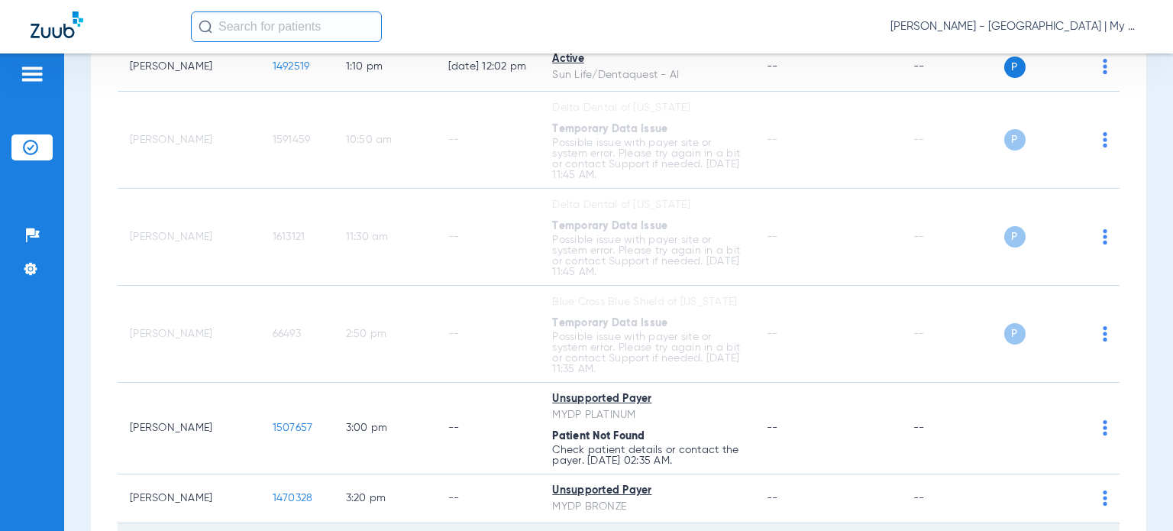
scroll to position [2608, 0]
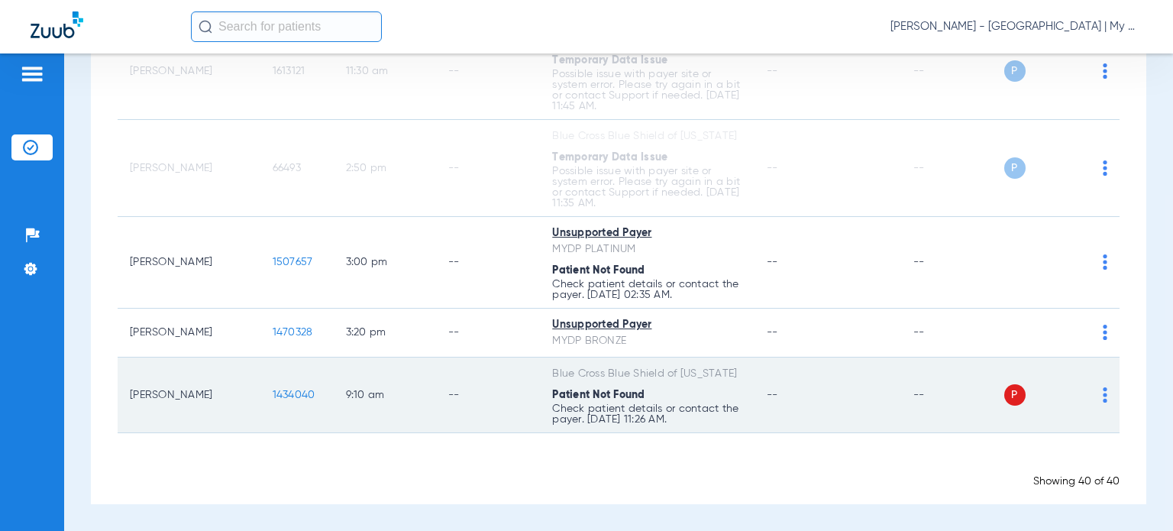
click at [1103, 399] on img at bounding box center [1105, 394] width 5 height 15
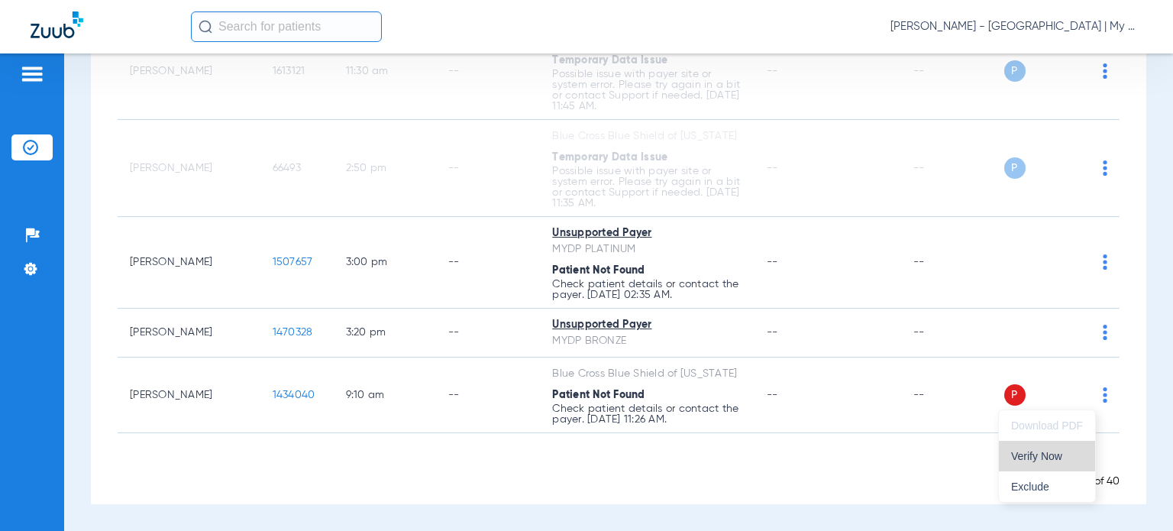
click at [1020, 448] on button "Verify Now" at bounding box center [1047, 456] width 96 height 31
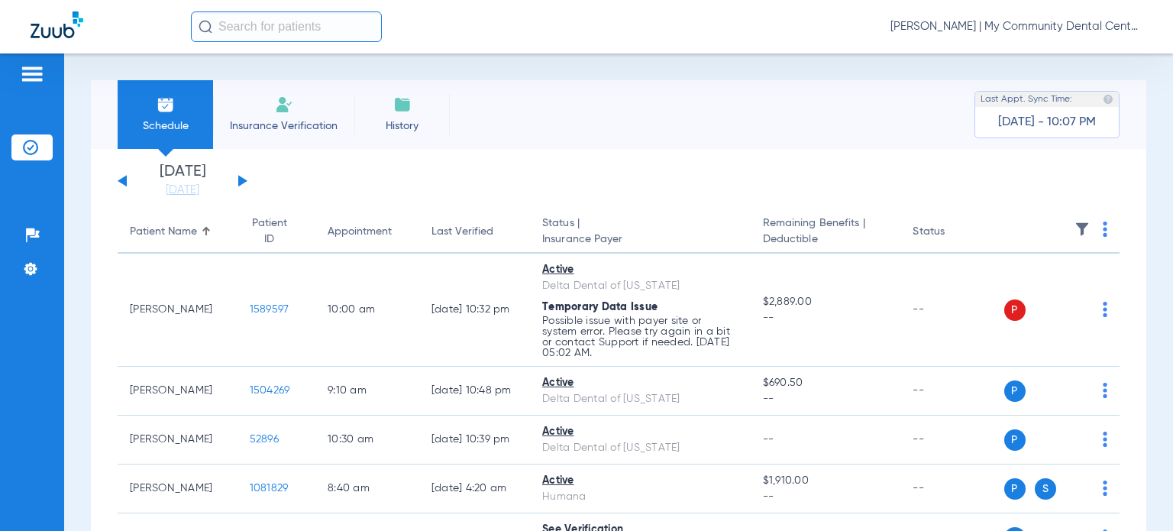
click at [1038, 24] on span "[PERSON_NAME] | My Community Dental Centers" at bounding box center [1017, 26] width 252 height 15
click at [1092, 58] on span "Account Selection" at bounding box center [1086, 54] width 86 height 11
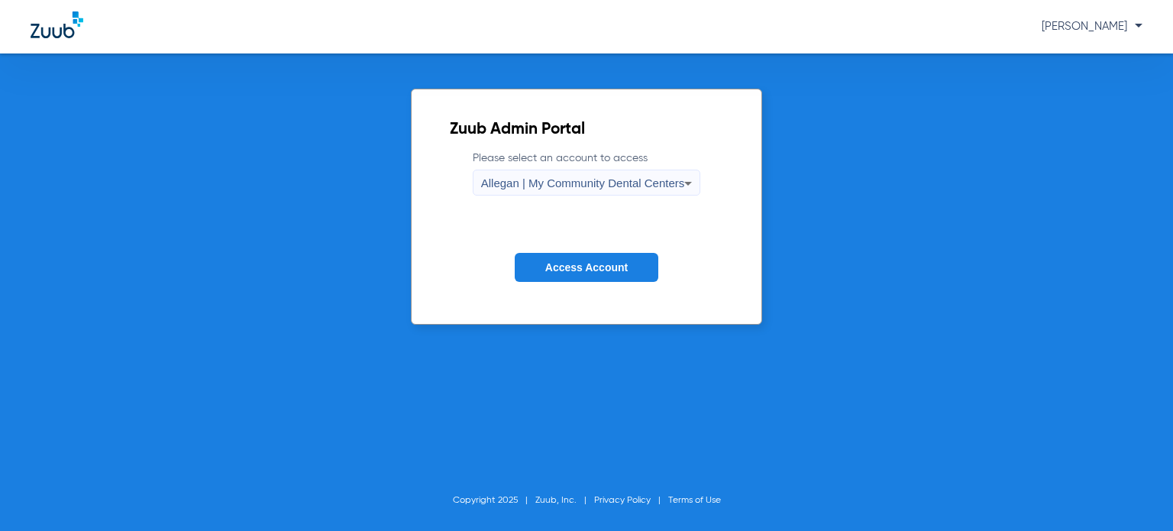
click at [538, 189] on span "Allegan | My Community Dental Centers" at bounding box center [583, 182] width 204 height 13
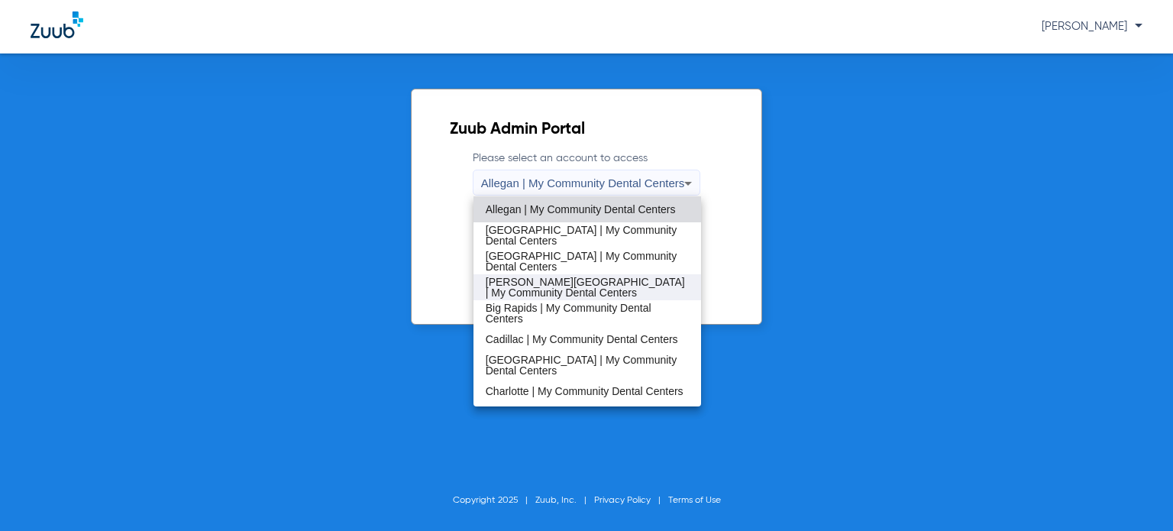
click at [551, 286] on span "[PERSON_NAME][GEOGRAPHIC_DATA] | My Community Dental Centers" at bounding box center [587, 287] width 203 height 21
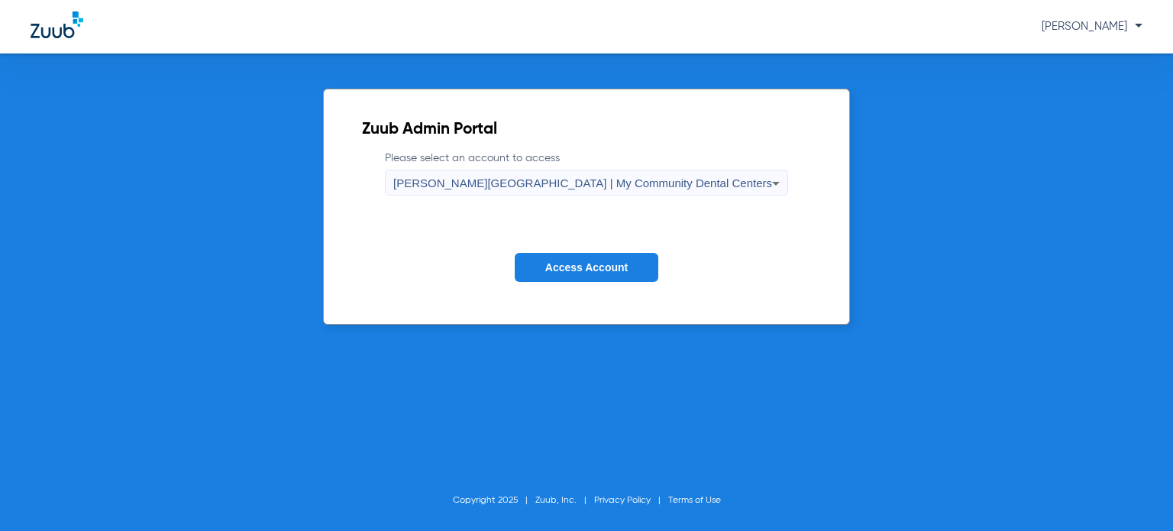
click at [574, 269] on span "Access Account" at bounding box center [586, 267] width 82 height 12
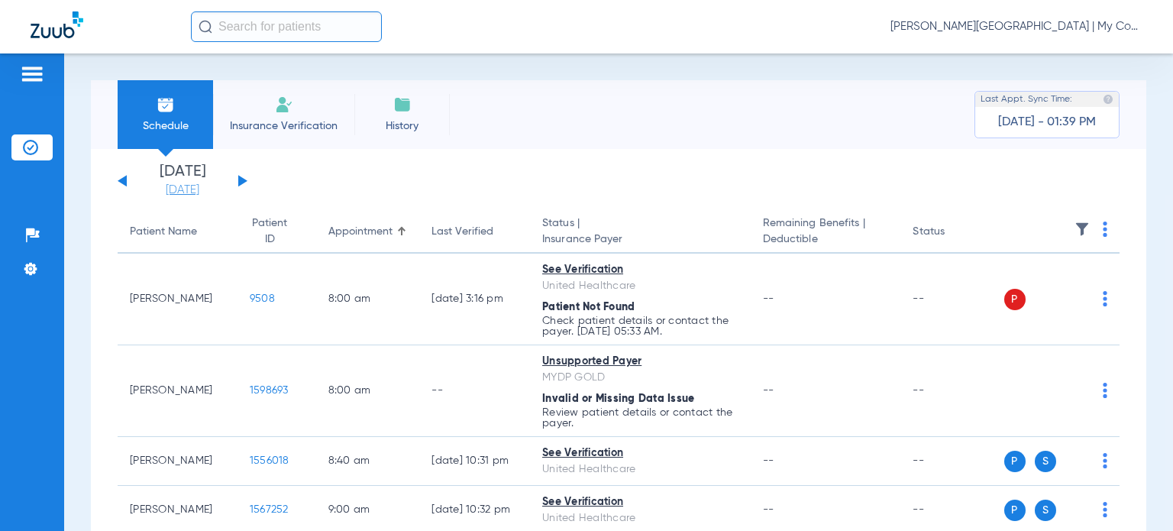
click at [180, 186] on link "[DATE]" at bounding box center [183, 190] width 92 height 15
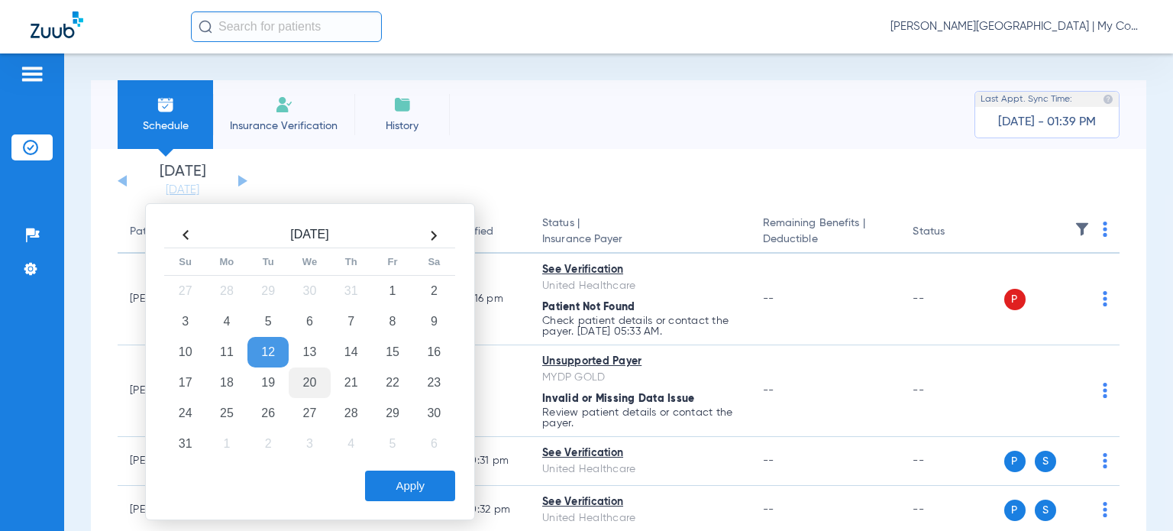
drag, startPoint x: 309, startPoint y: 380, endPoint x: 321, endPoint y: 393, distance: 17.8
click at [309, 380] on td "20" at bounding box center [309, 382] width 41 height 31
click at [391, 477] on button "Apply" at bounding box center [410, 486] width 90 height 31
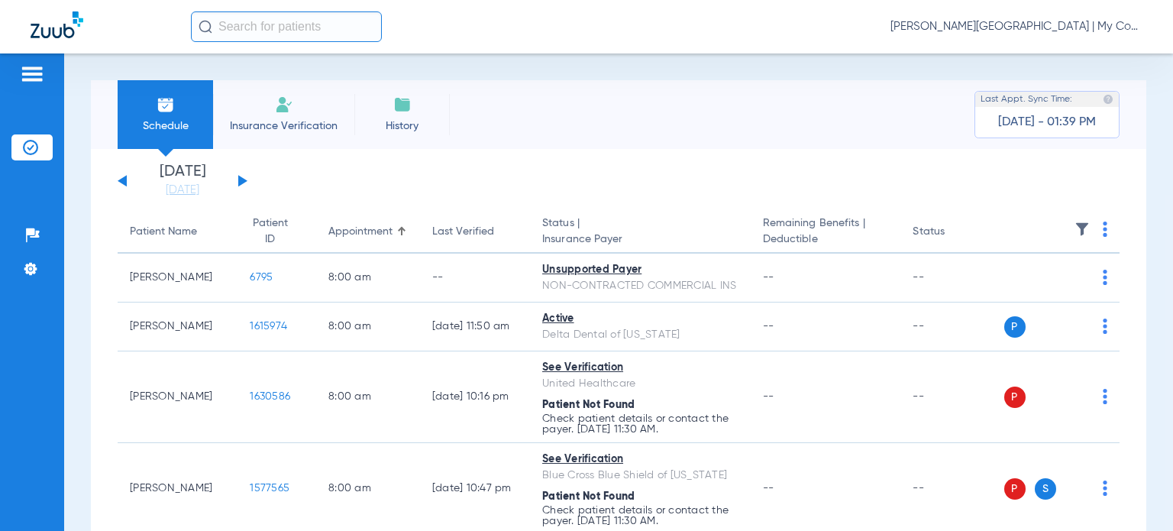
click at [454, 231] on div "Last Verified" at bounding box center [463, 232] width 62 height 16
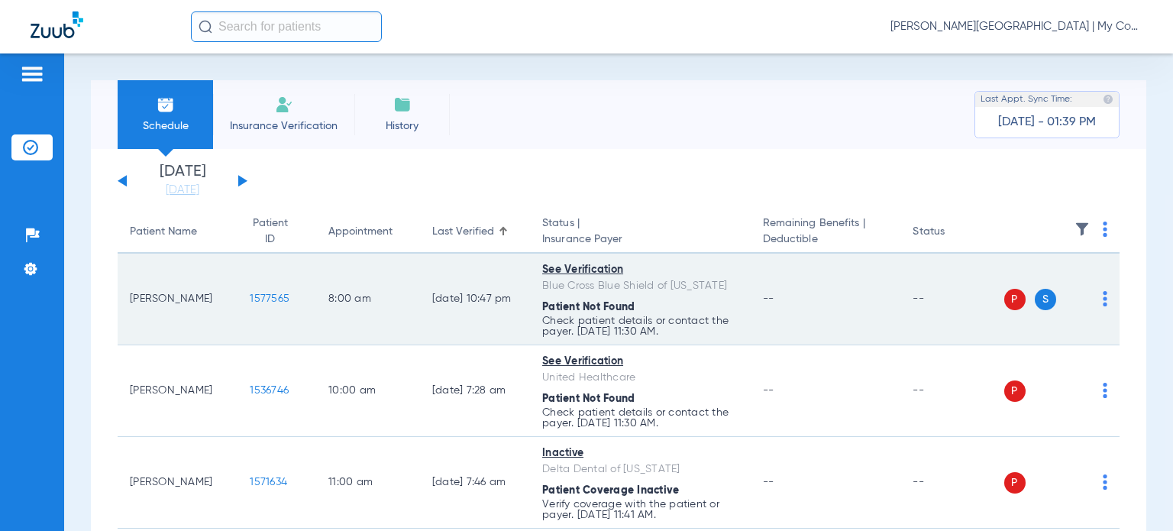
click at [1103, 299] on img at bounding box center [1105, 298] width 5 height 15
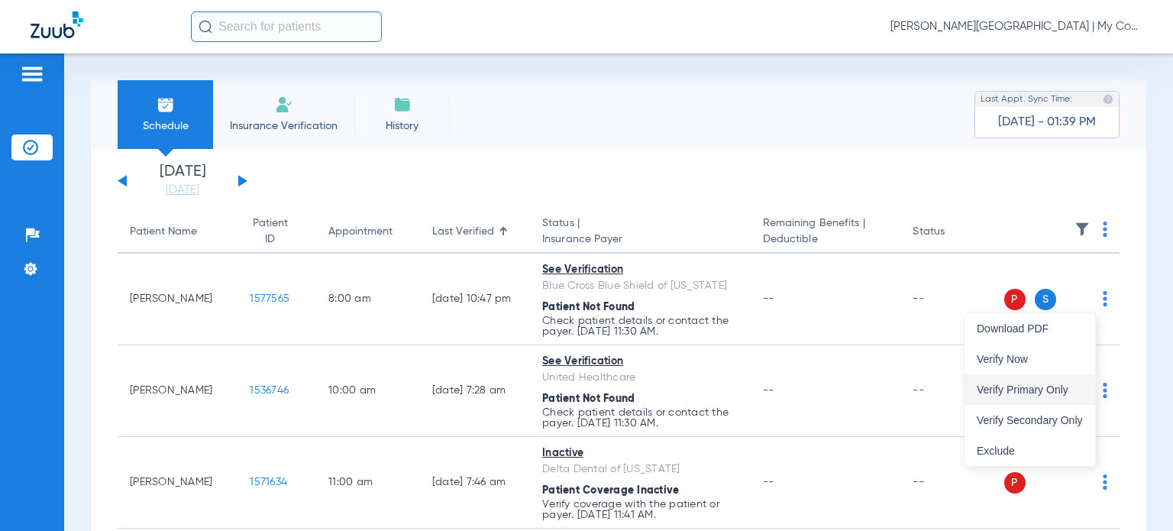
click at [1060, 386] on span "Verify Primary Only" at bounding box center [1030, 389] width 106 height 11
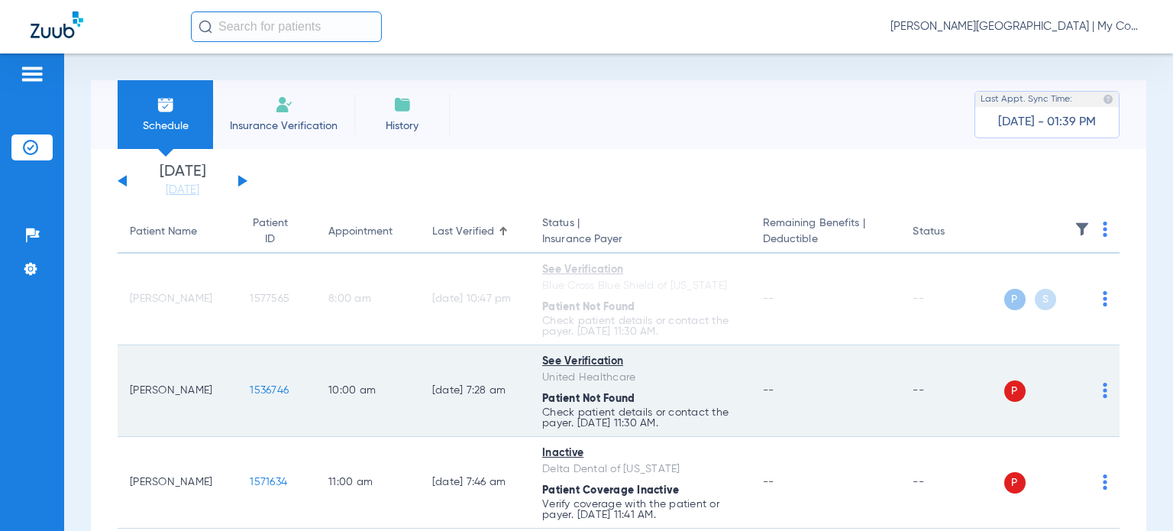
click at [1103, 392] on img at bounding box center [1105, 390] width 5 height 15
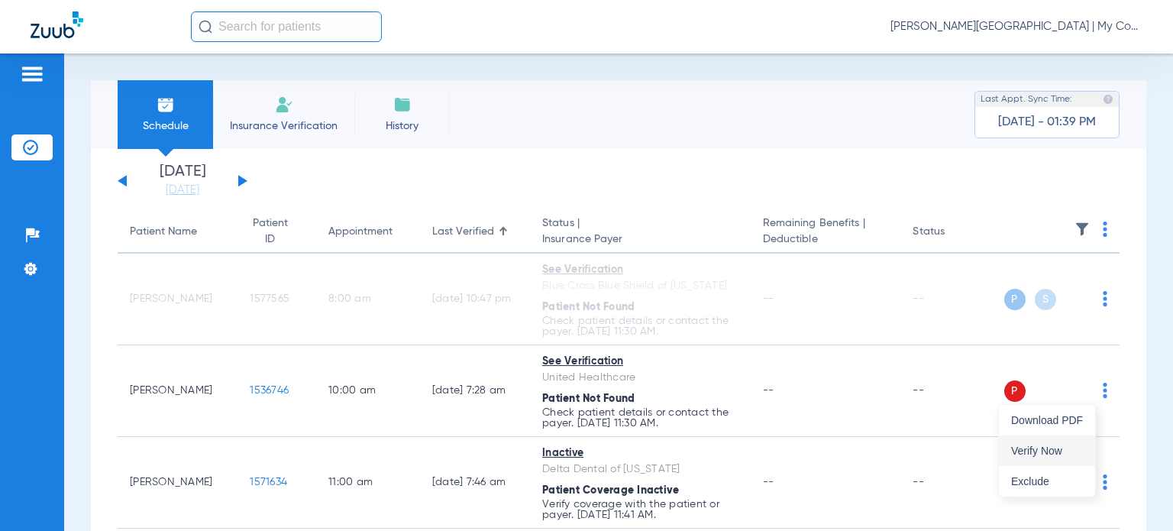
click at [1058, 440] on button "Verify Now" at bounding box center [1047, 450] width 96 height 31
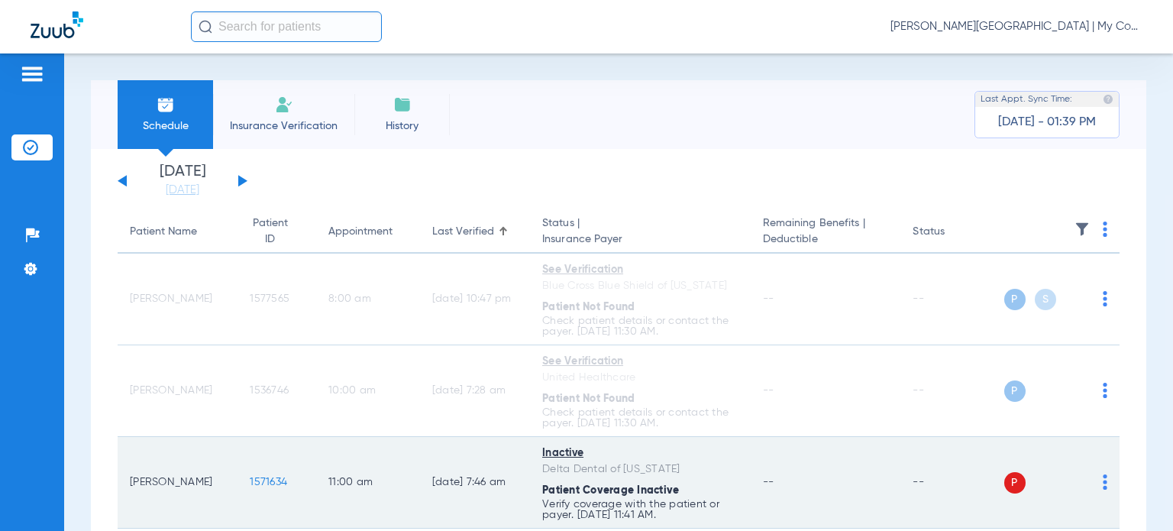
scroll to position [306, 0]
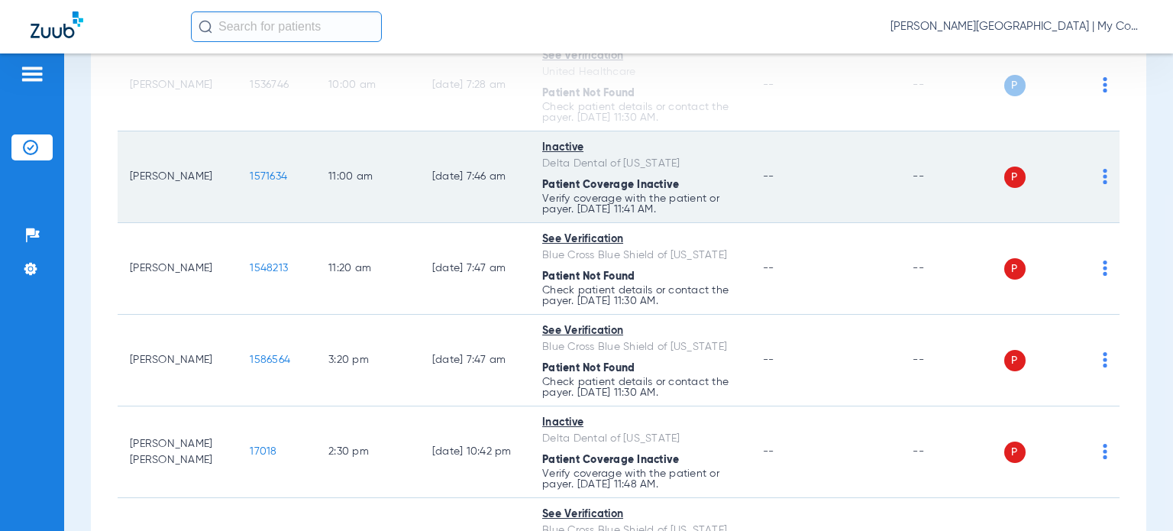
click at [1103, 179] on img at bounding box center [1105, 176] width 5 height 15
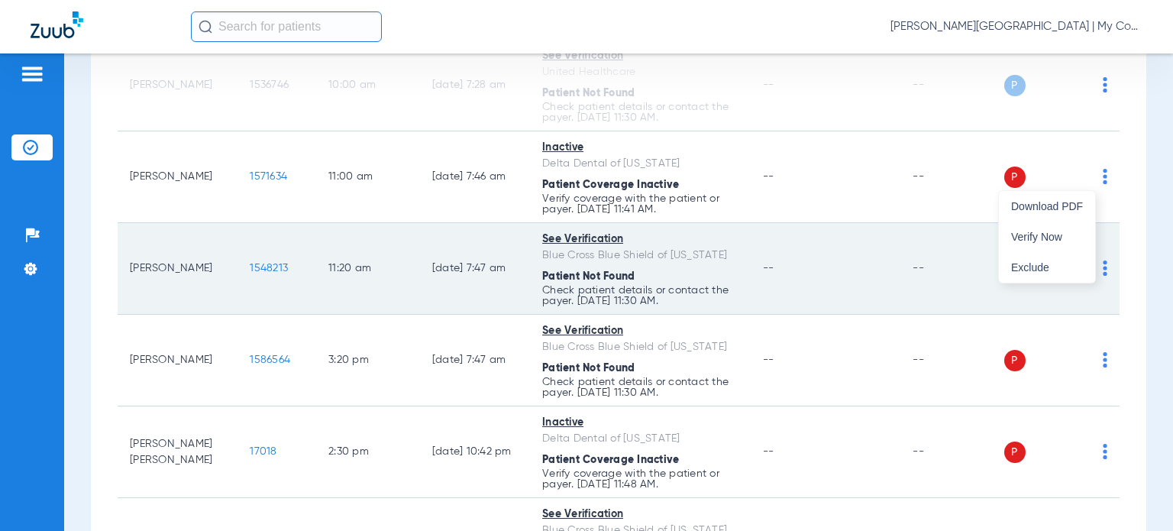
click at [1041, 238] on span "Verify Now" at bounding box center [1047, 236] width 72 height 11
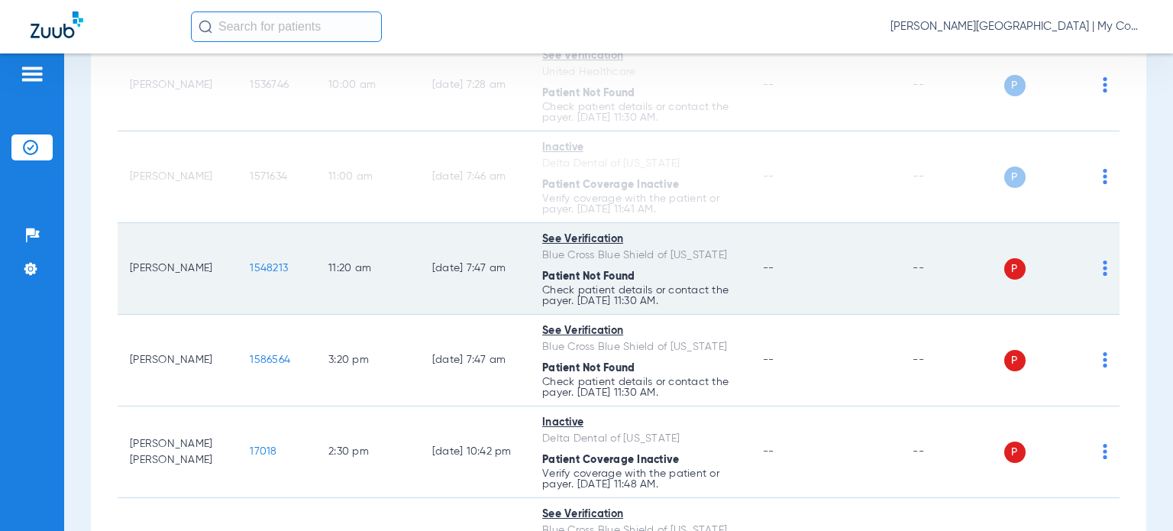
click at [1103, 267] on img at bounding box center [1105, 267] width 5 height 15
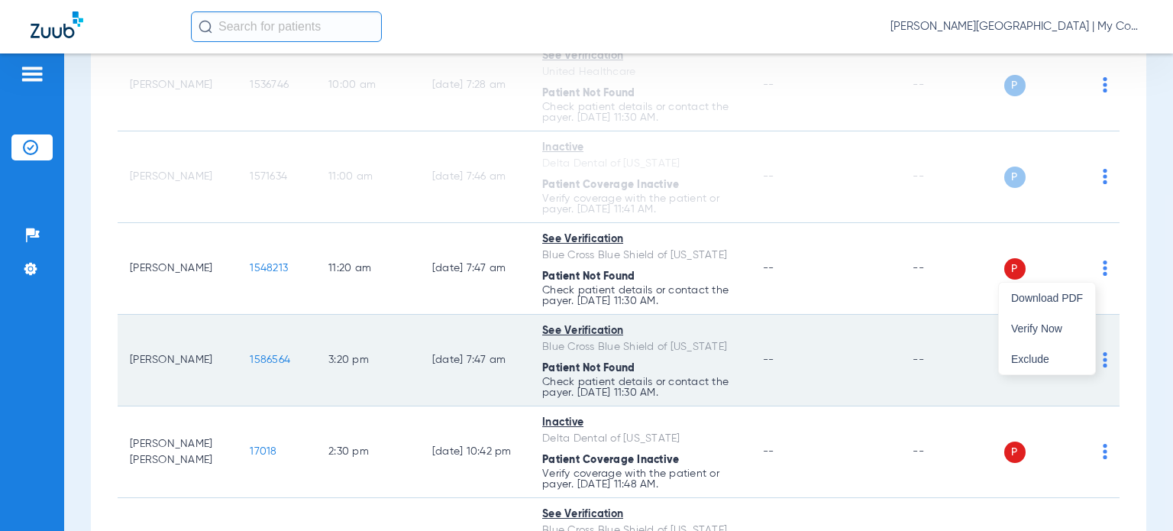
click at [1062, 331] on span "Verify Now" at bounding box center [1047, 328] width 72 height 11
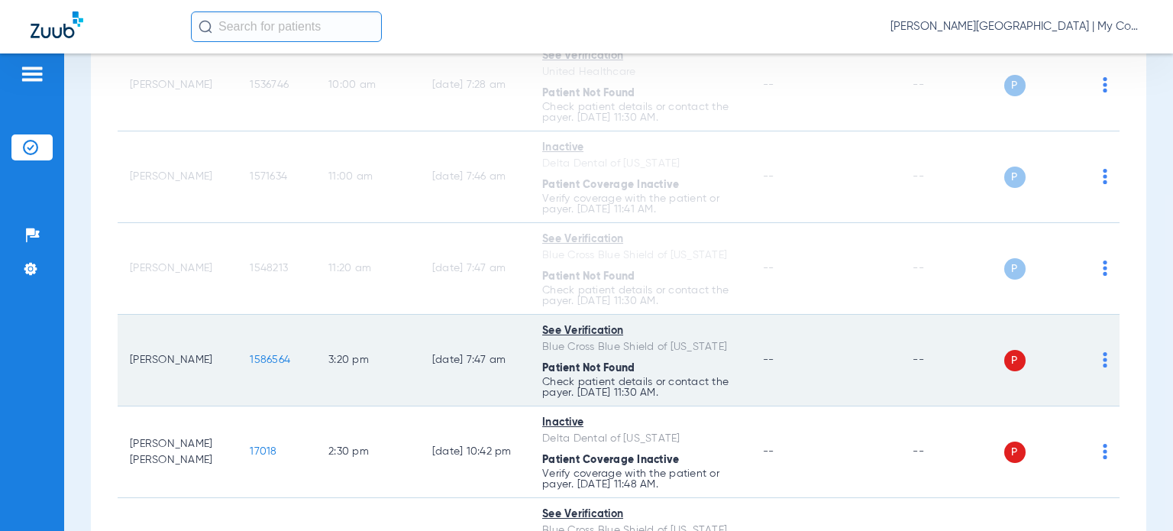
click at [1103, 362] on img at bounding box center [1105, 359] width 5 height 15
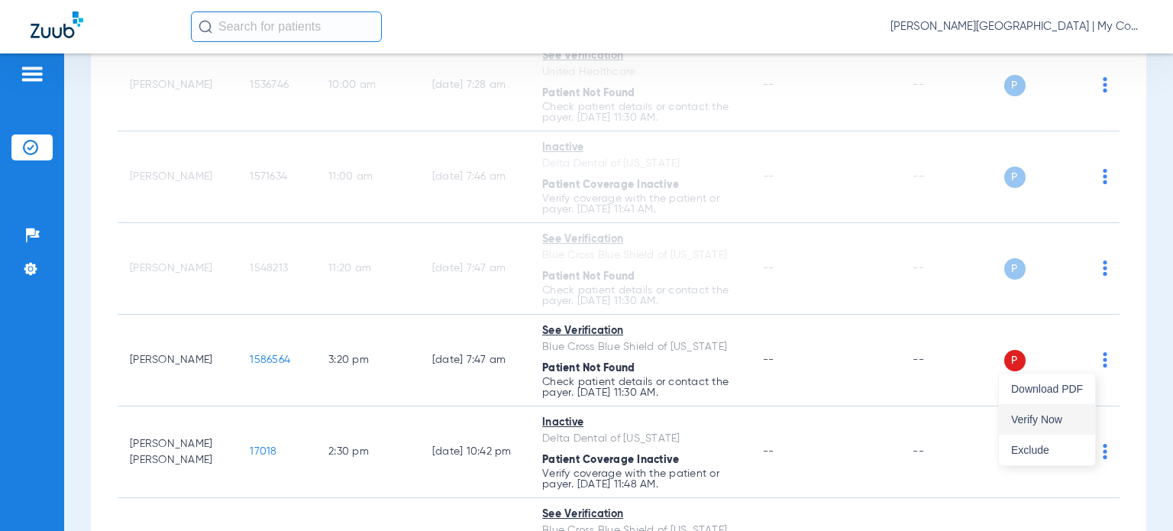
click at [1043, 412] on button "Verify Now" at bounding box center [1047, 419] width 96 height 31
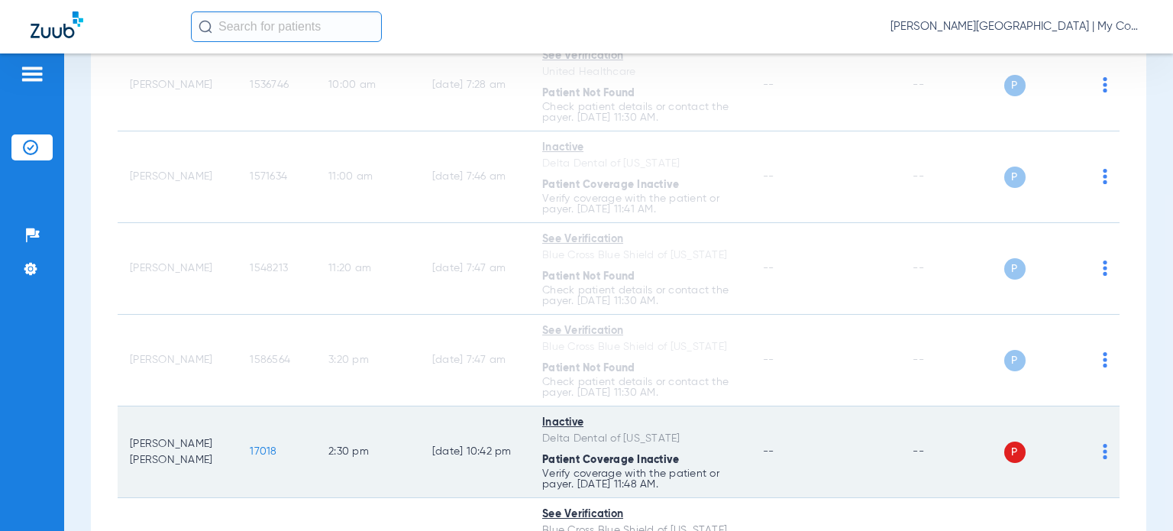
scroll to position [611, 0]
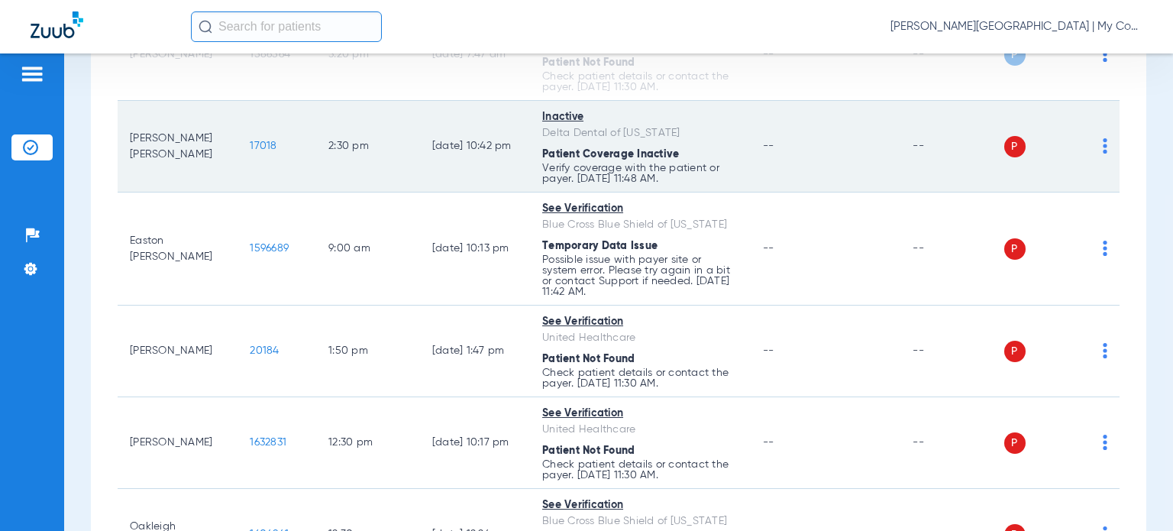
click at [1103, 152] on img at bounding box center [1105, 145] width 5 height 15
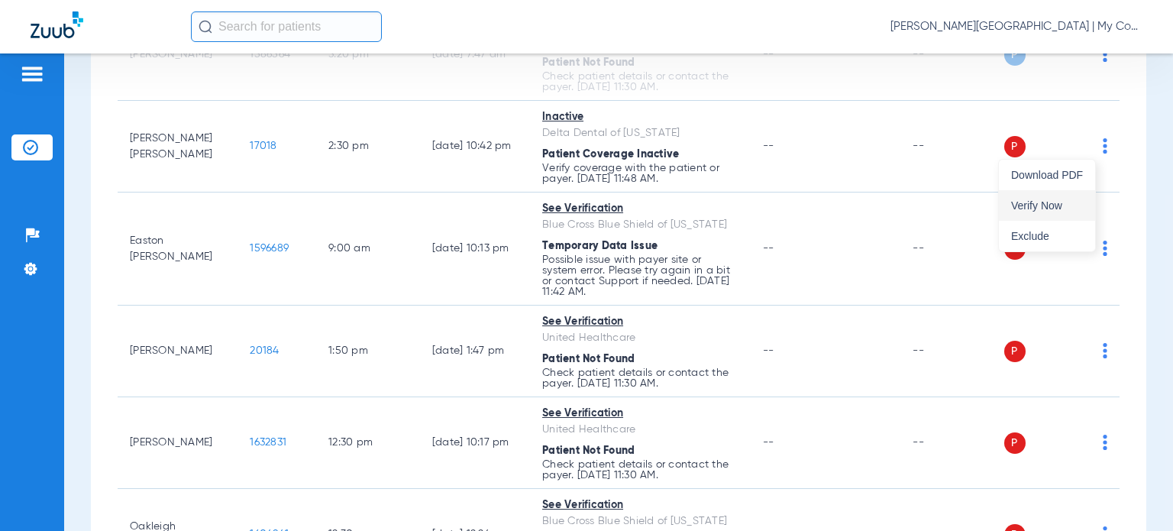
click at [1060, 209] on span "Verify Now" at bounding box center [1047, 205] width 72 height 11
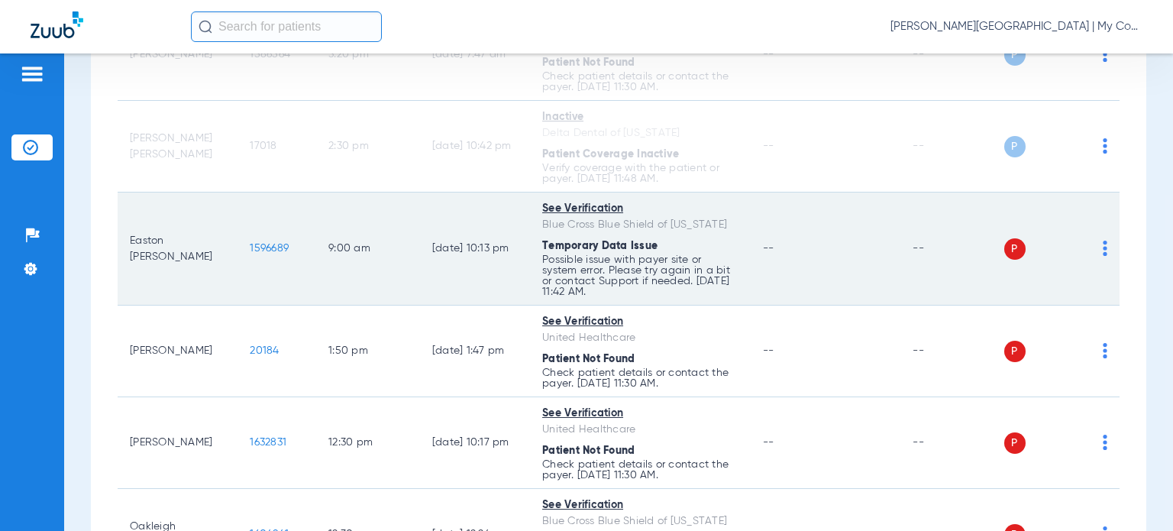
click at [1103, 247] on img at bounding box center [1105, 248] width 5 height 15
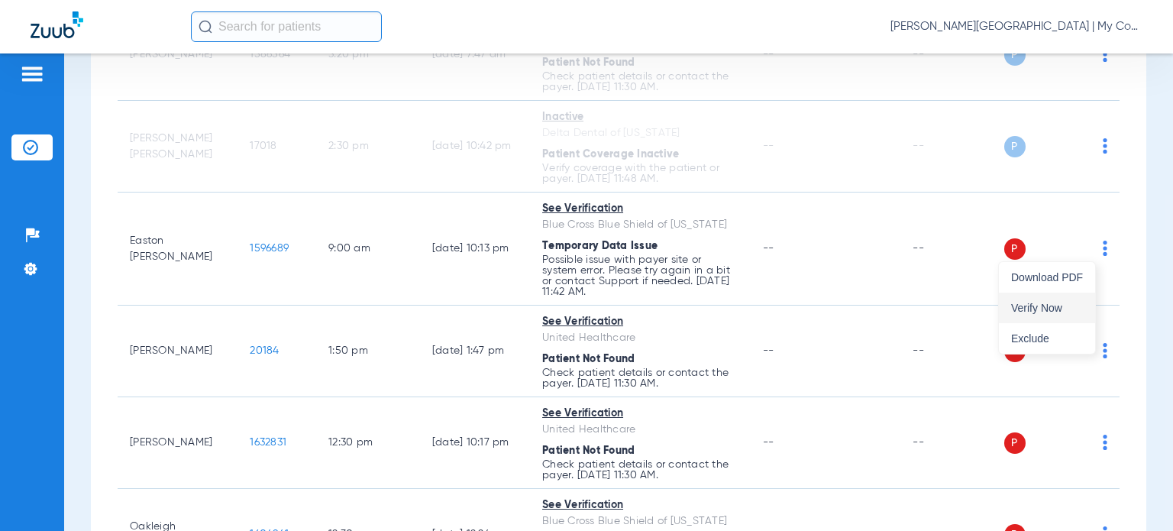
click at [1050, 306] on span "Verify Now" at bounding box center [1047, 307] width 72 height 11
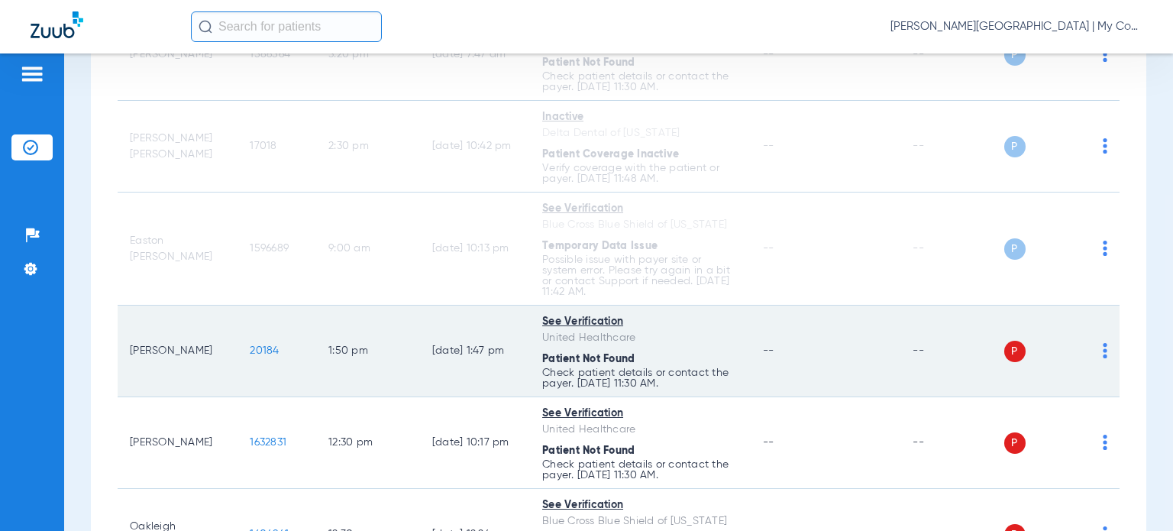
click at [1091, 350] on div "P S" at bounding box center [1056, 351] width 104 height 21
click at [1103, 354] on img at bounding box center [1105, 350] width 5 height 15
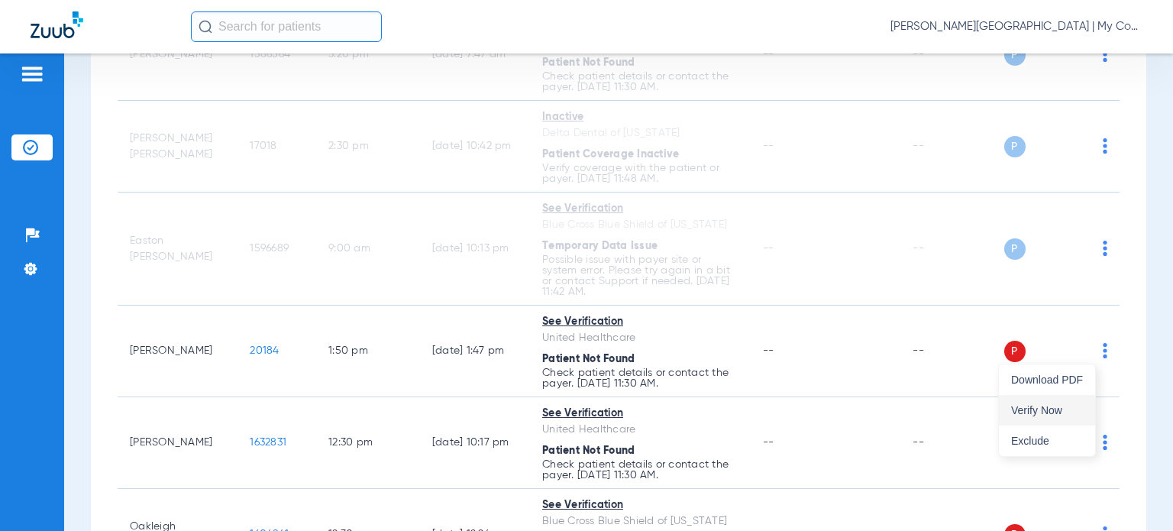
click at [1043, 406] on span "Verify Now" at bounding box center [1047, 410] width 72 height 11
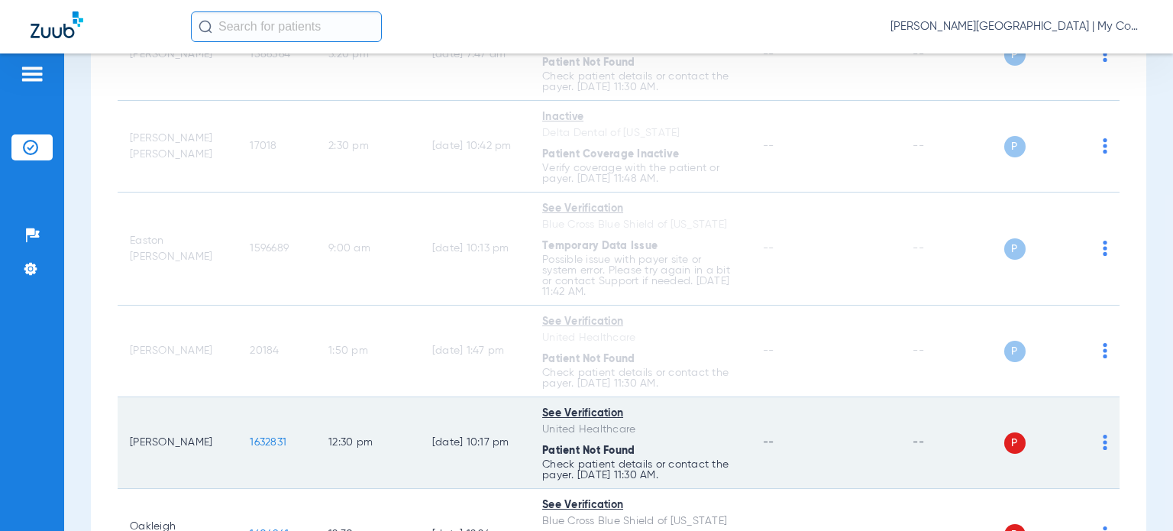
scroll to position [840, 0]
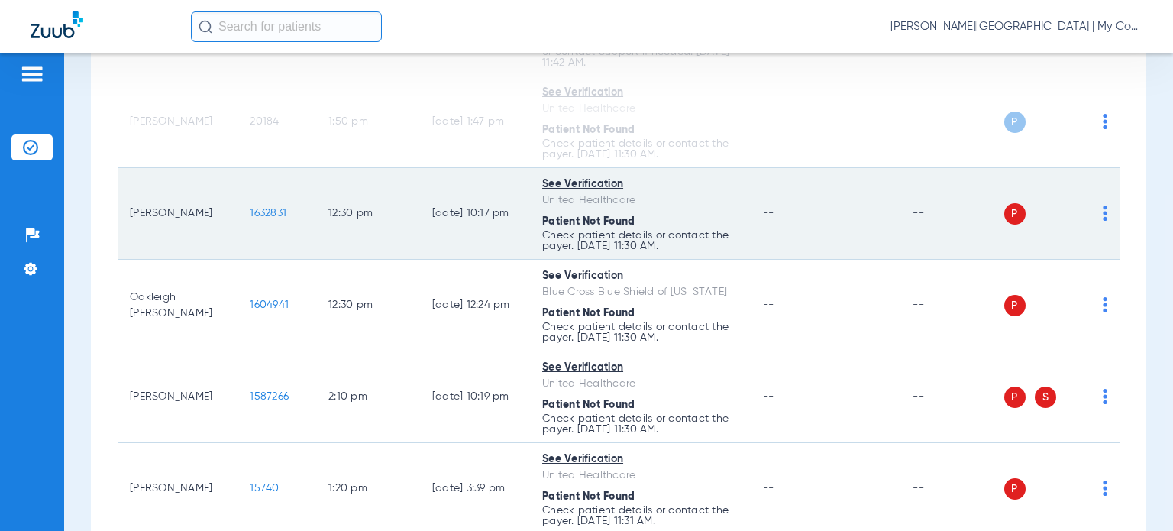
click at [1103, 212] on img at bounding box center [1105, 212] width 5 height 15
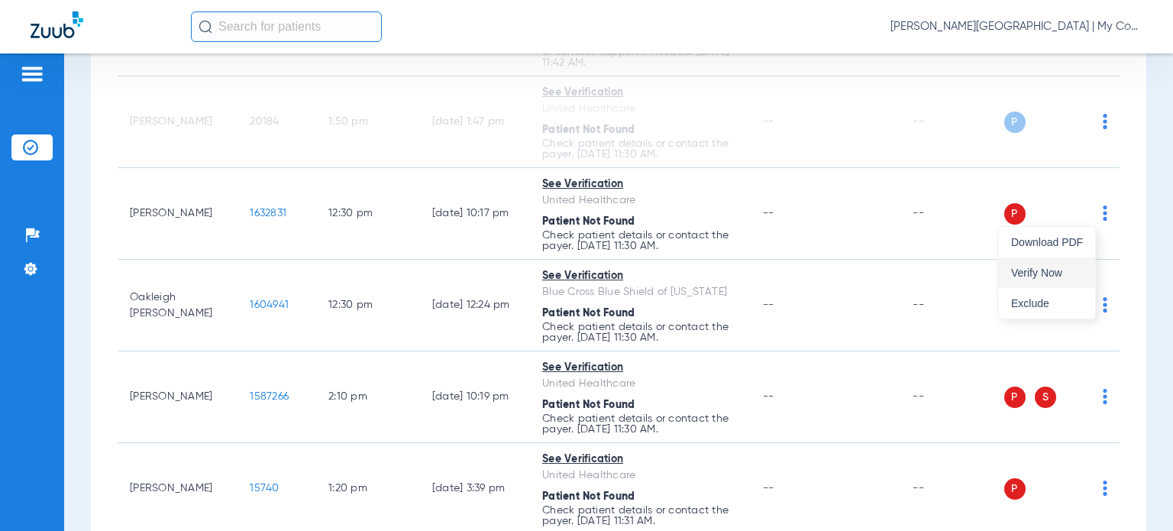
click at [1052, 277] on span "Verify Now" at bounding box center [1047, 272] width 72 height 11
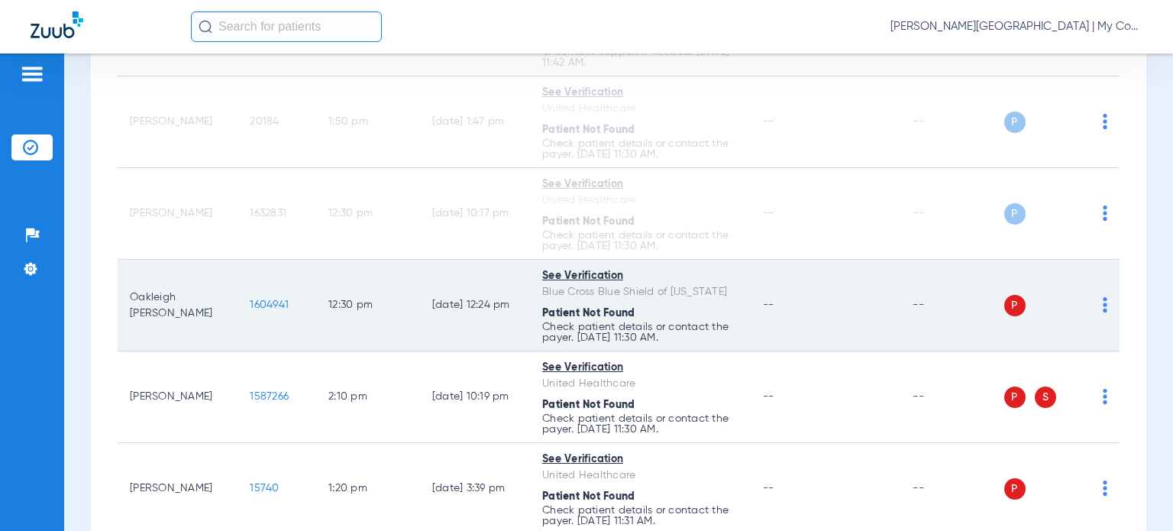
click at [1086, 309] on div "P S" at bounding box center [1056, 305] width 104 height 21
click at [1103, 306] on img at bounding box center [1105, 304] width 5 height 15
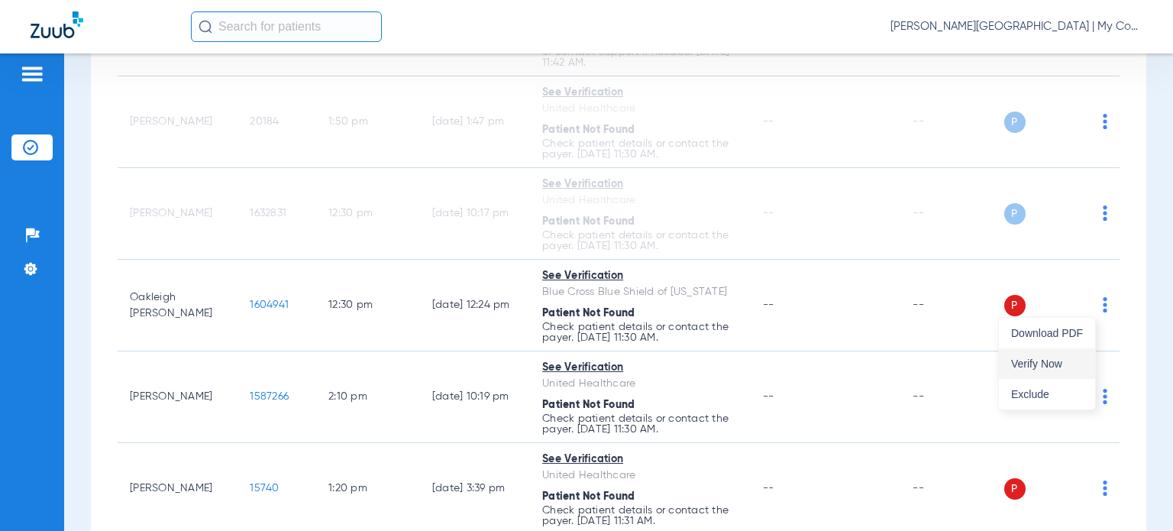
click at [1047, 356] on button "Verify Now" at bounding box center [1047, 363] width 96 height 31
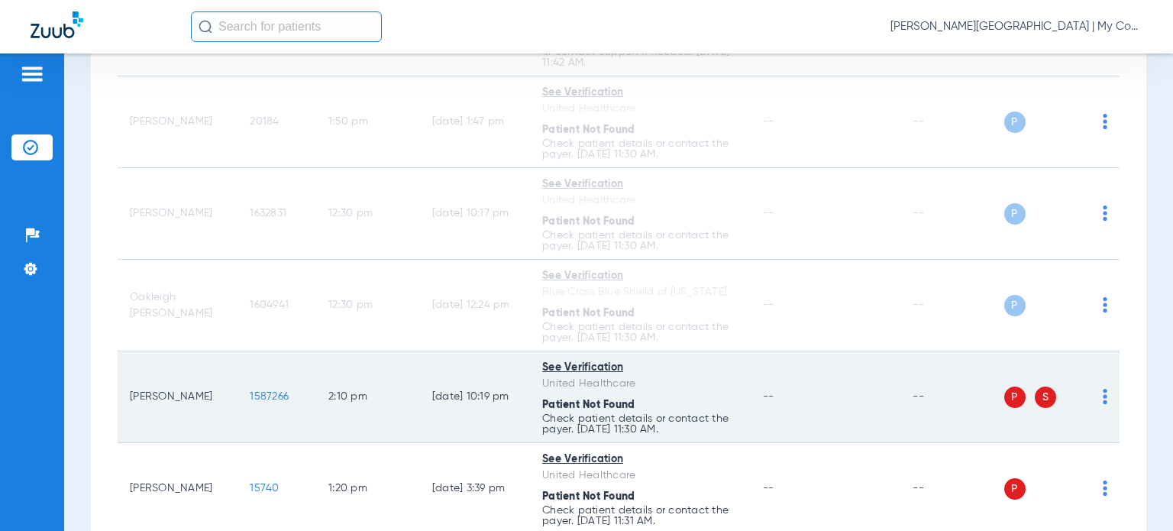
scroll to position [1069, 0]
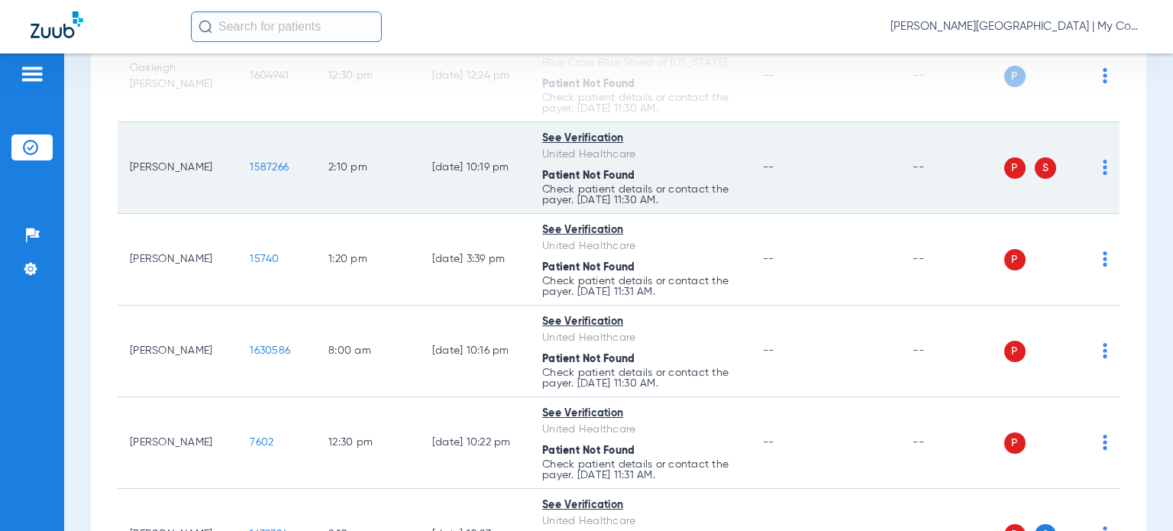
click at [1103, 161] on img at bounding box center [1105, 167] width 5 height 15
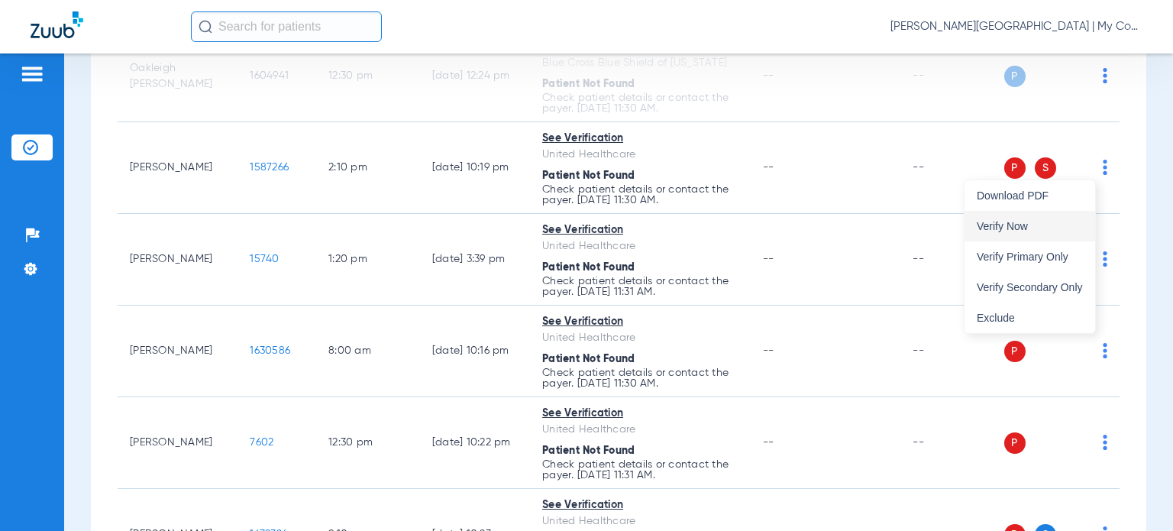
click at [1059, 228] on span "Verify Now" at bounding box center [1030, 226] width 106 height 11
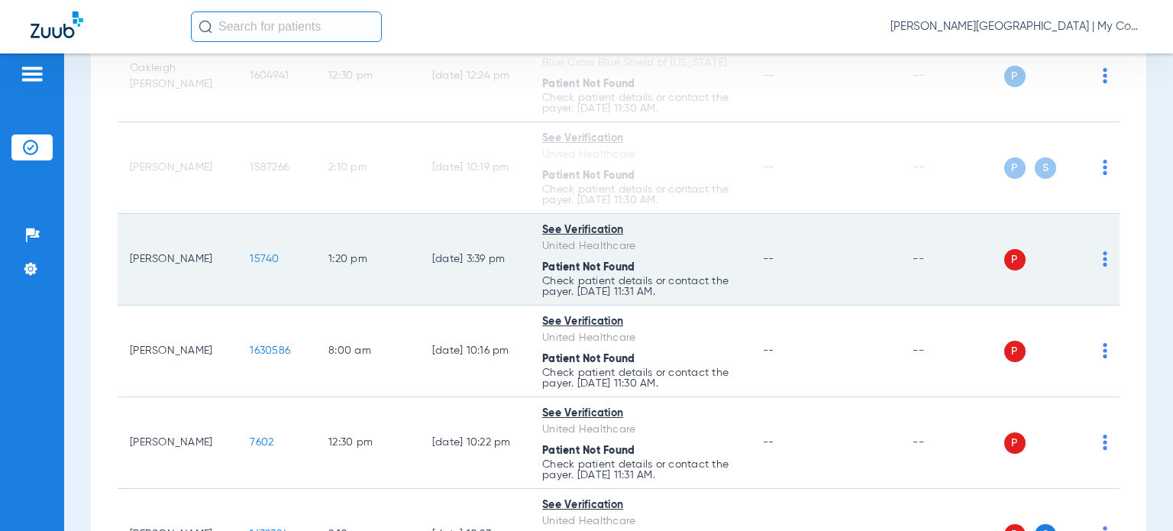
click at [1103, 260] on img at bounding box center [1105, 258] width 5 height 15
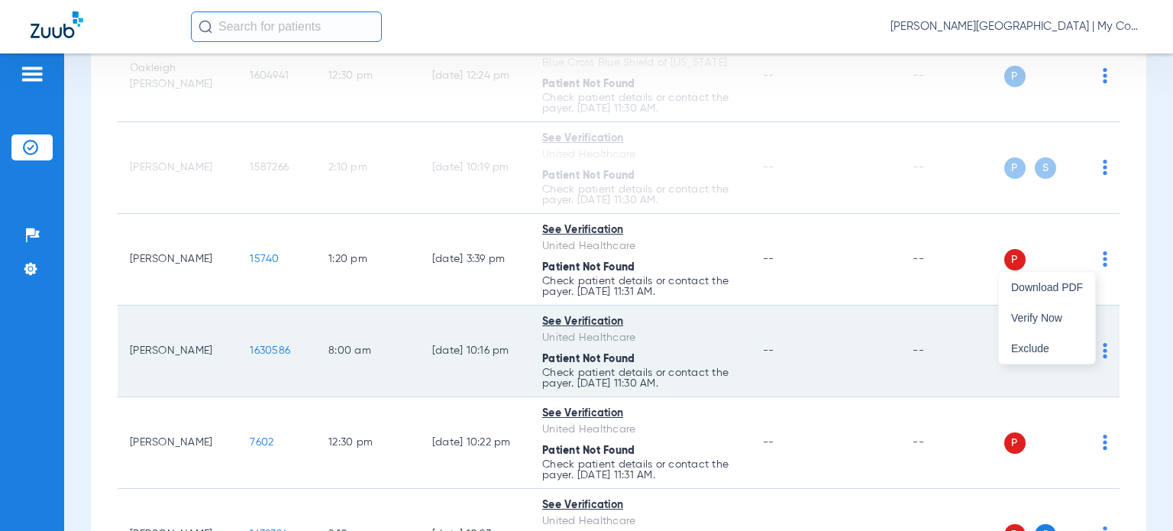
click at [1041, 315] on span "Verify Now" at bounding box center [1047, 317] width 72 height 11
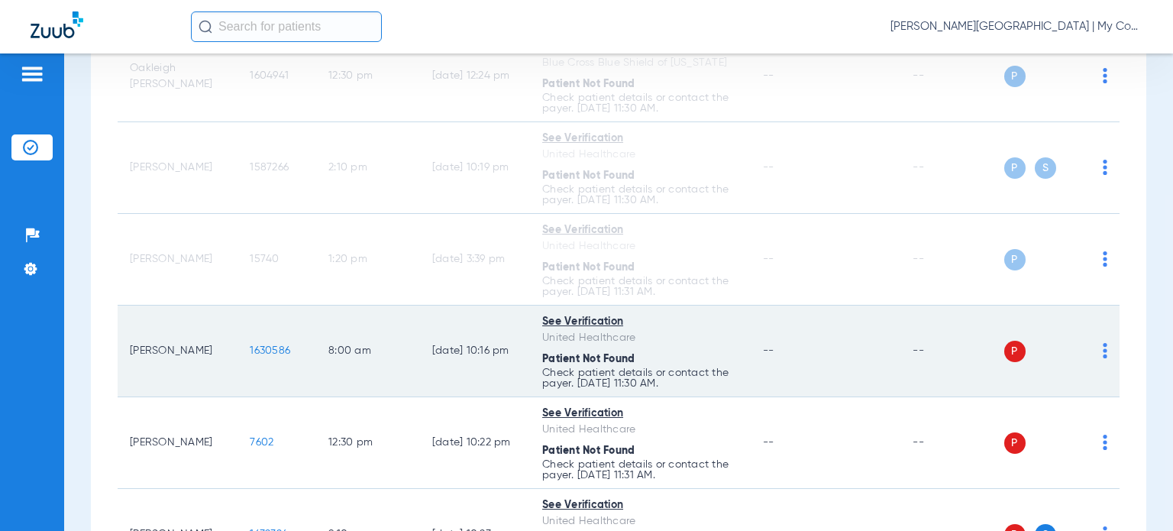
click at [1103, 350] on img at bounding box center [1105, 350] width 5 height 15
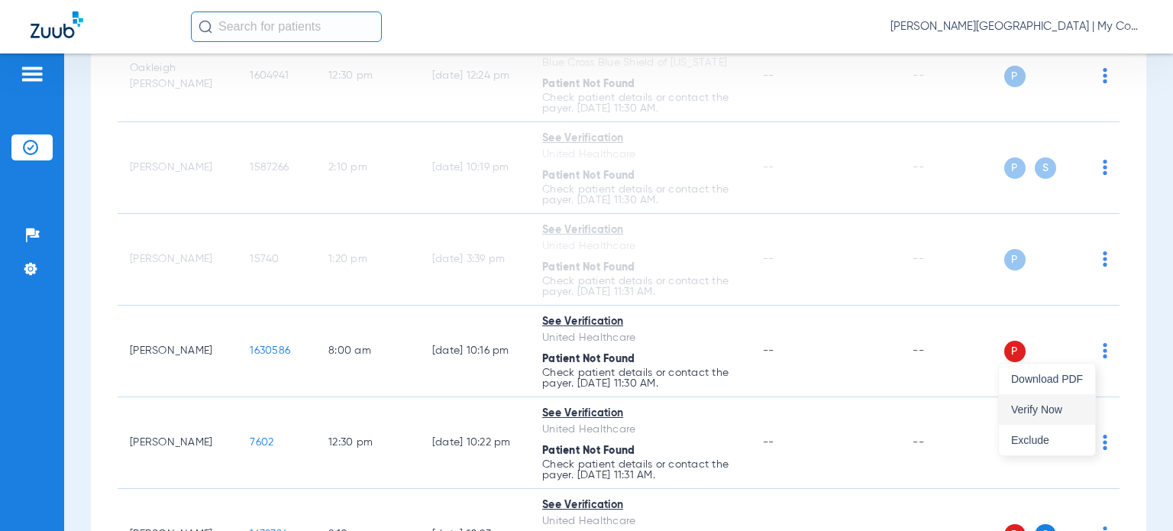
click at [1039, 404] on span "Verify Now" at bounding box center [1047, 409] width 72 height 11
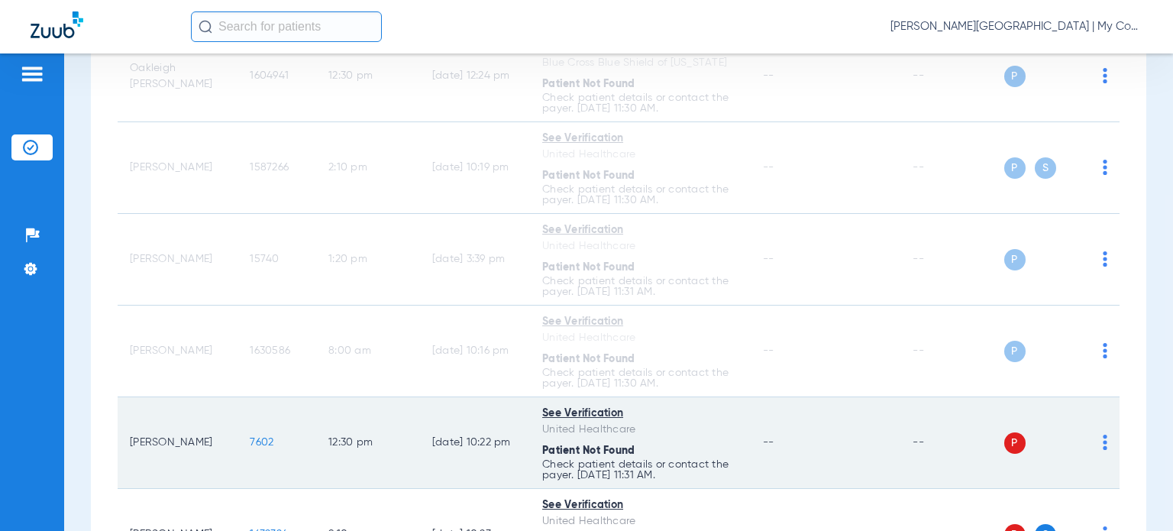
scroll to position [1311, 0]
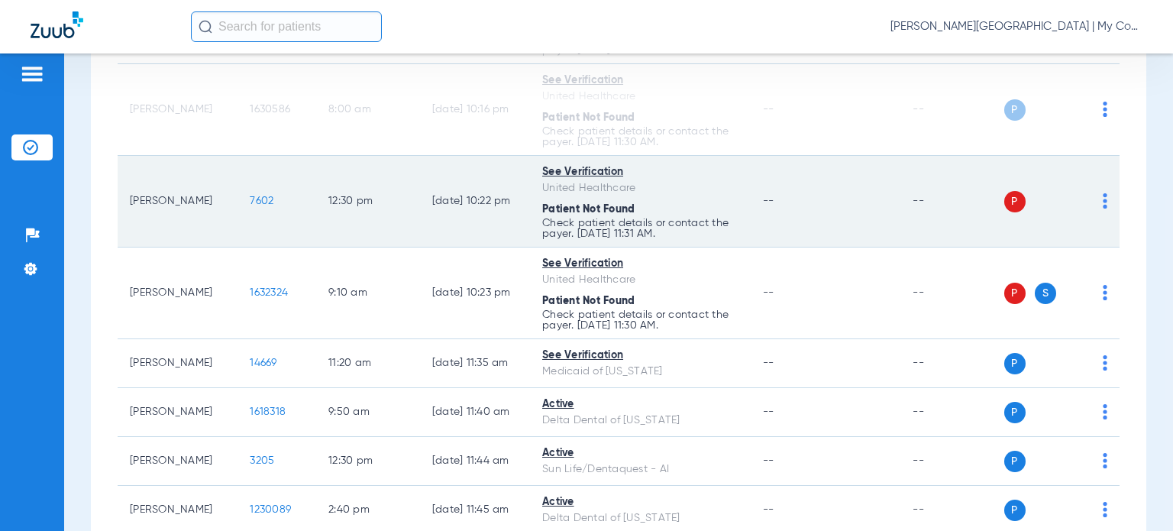
click at [1103, 193] on img at bounding box center [1105, 200] width 5 height 15
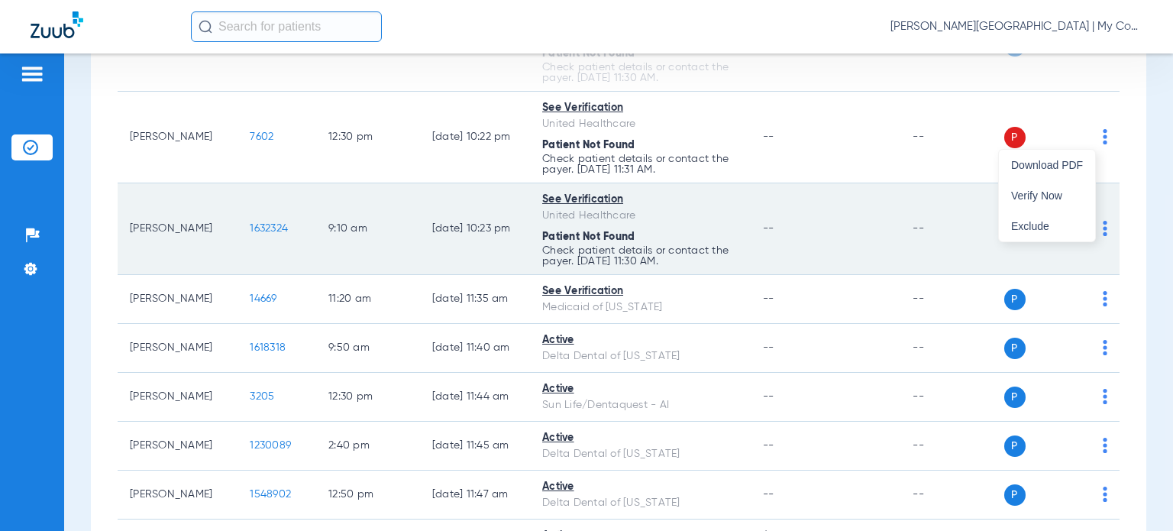
click at [1077, 196] on span "Verify Now" at bounding box center [1047, 195] width 72 height 11
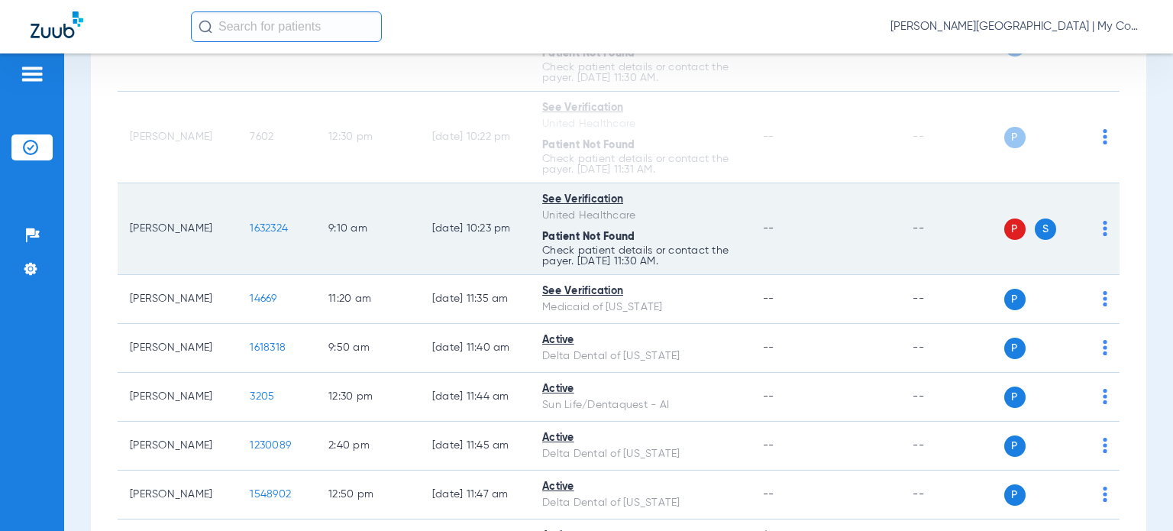
click at [1103, 221] on img at bounding box center [1105, 228] width 5 height 15
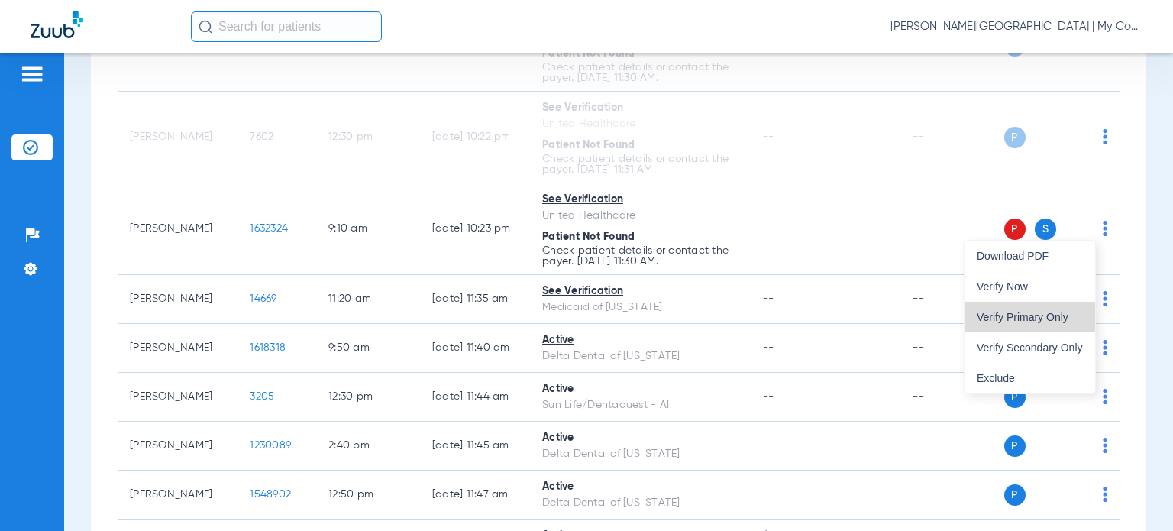
click at [1040, 312] on span "Verify Primary Only" at bounding box center [1030, 317] width 106 height 11
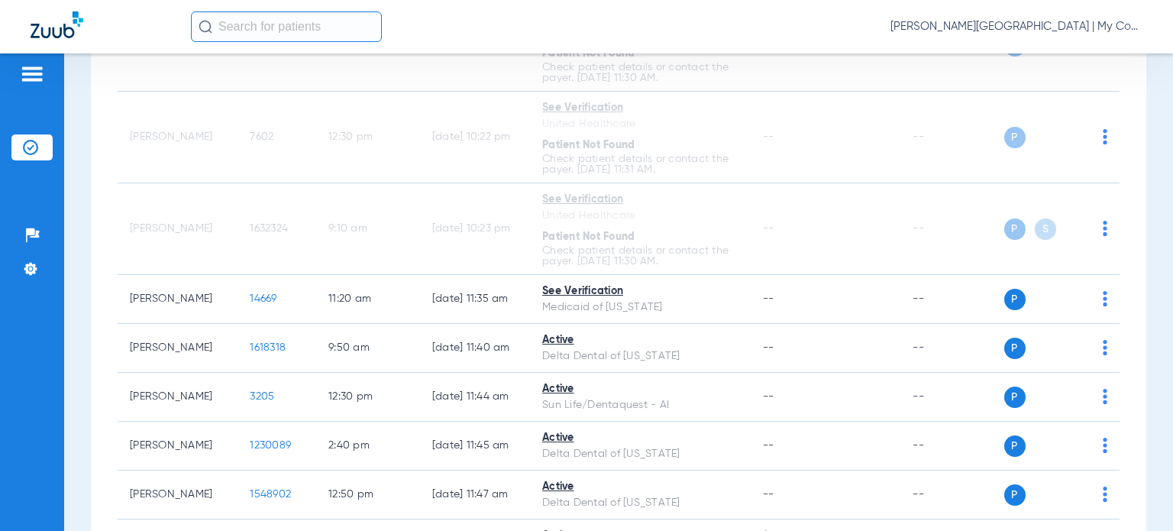
scroll to position [1757, 0]
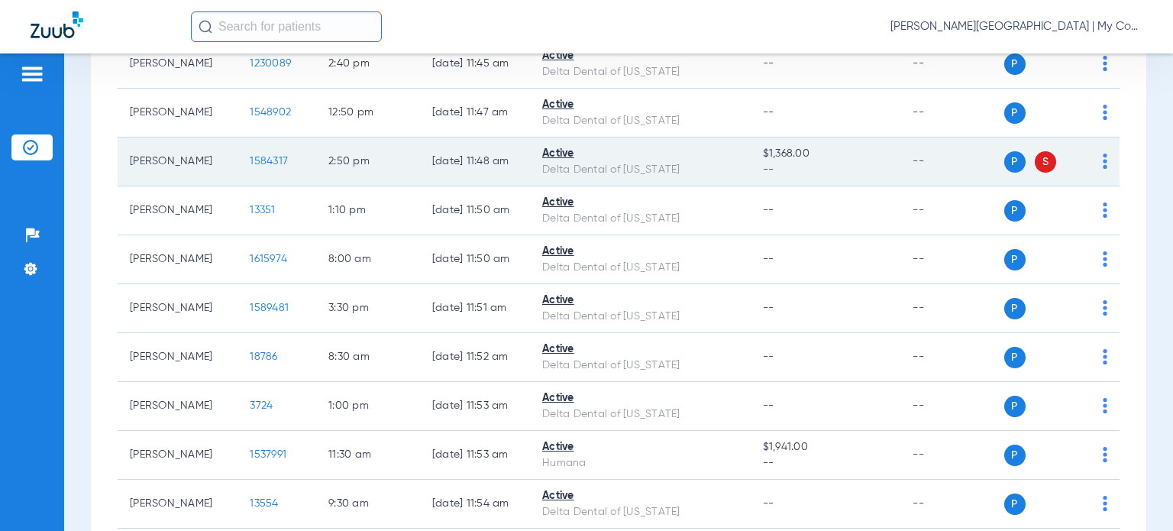
click at [1103, 160] on img at bounding box center [1105, 161] width 5 height 15
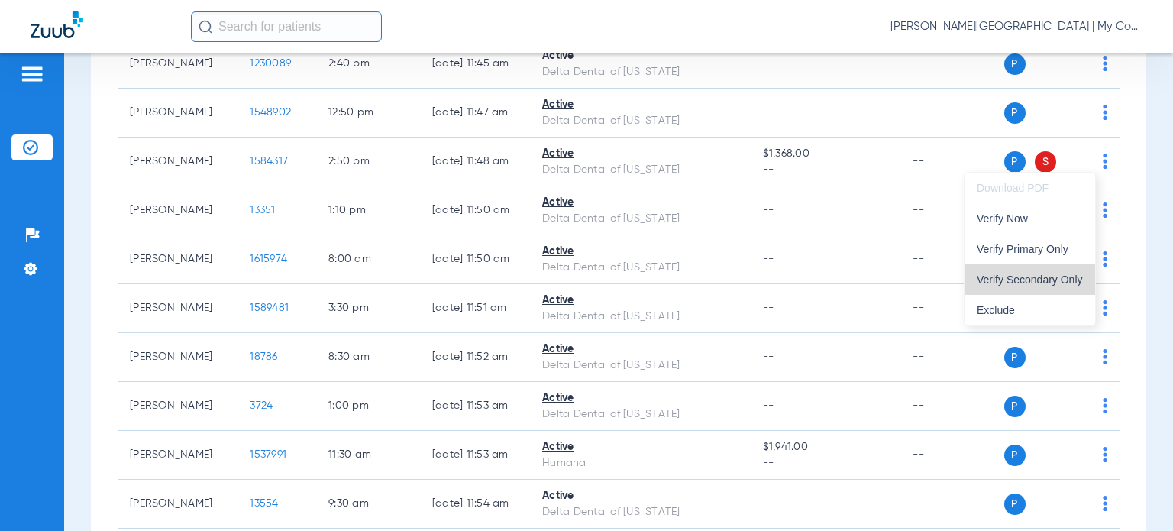
click at [1042, 275] on span "Verify Secondary Only" at bounding box center [1030, 279] width 106 height 11
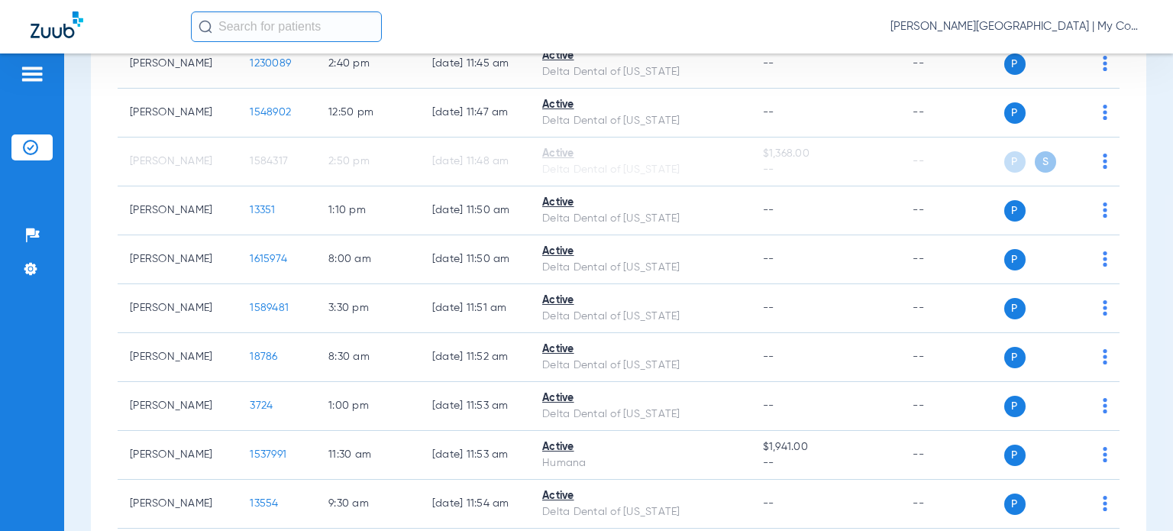
scroll to position [2172, 0]
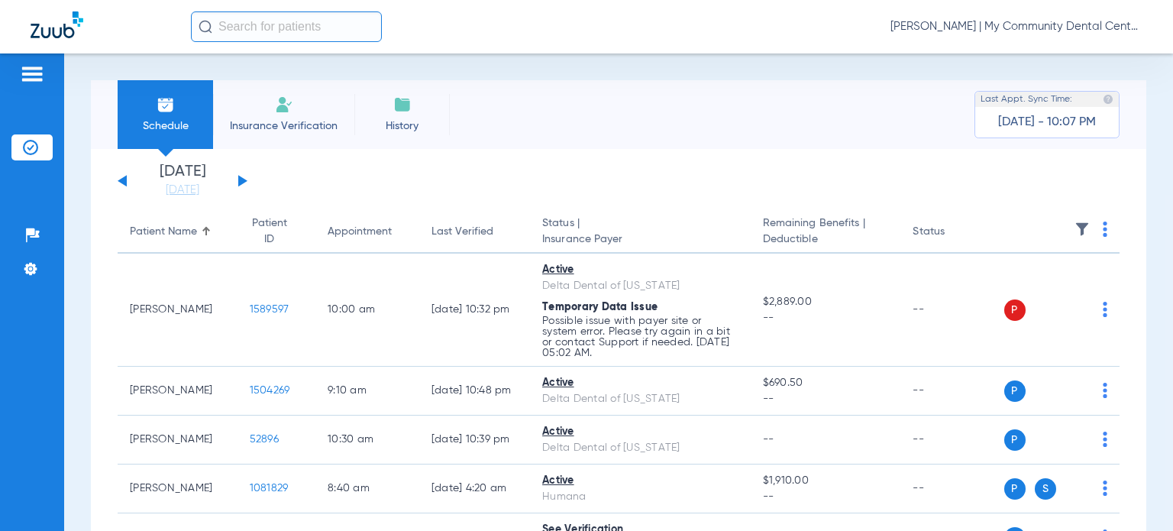
click at [1067, 30] on span "[PERSON_NAME] | My Community Dental Centers" at bounding box center [1017, 26] width 252 height 15
click at [1073, 66] on button "Account Selection" at bounding box center [1085, 54] width 110 height 31
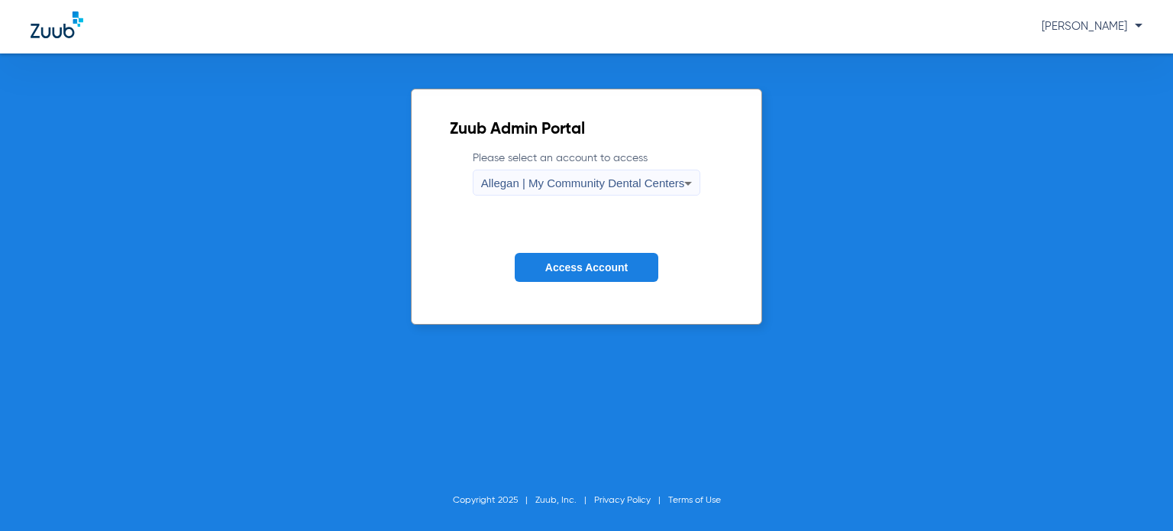
click at [556, 183] on span "Allegan | My Community Dental Centers" at bounding box center [583, 182] width 204 height 13
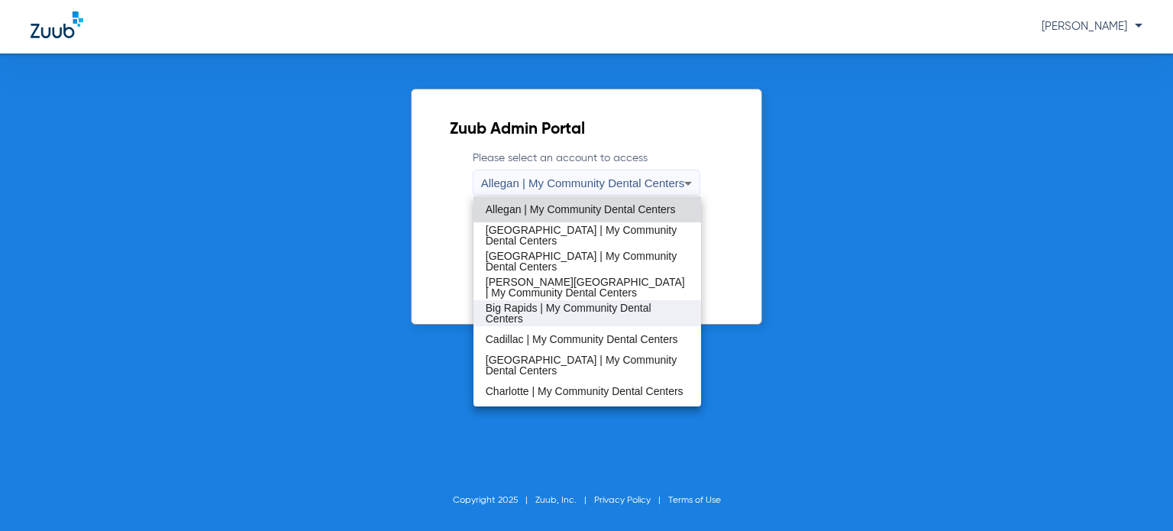
click at [559, 309] on span "Big Rapids | My Community Dental Centers" at bounding box center [587, 312] width 203 height 21
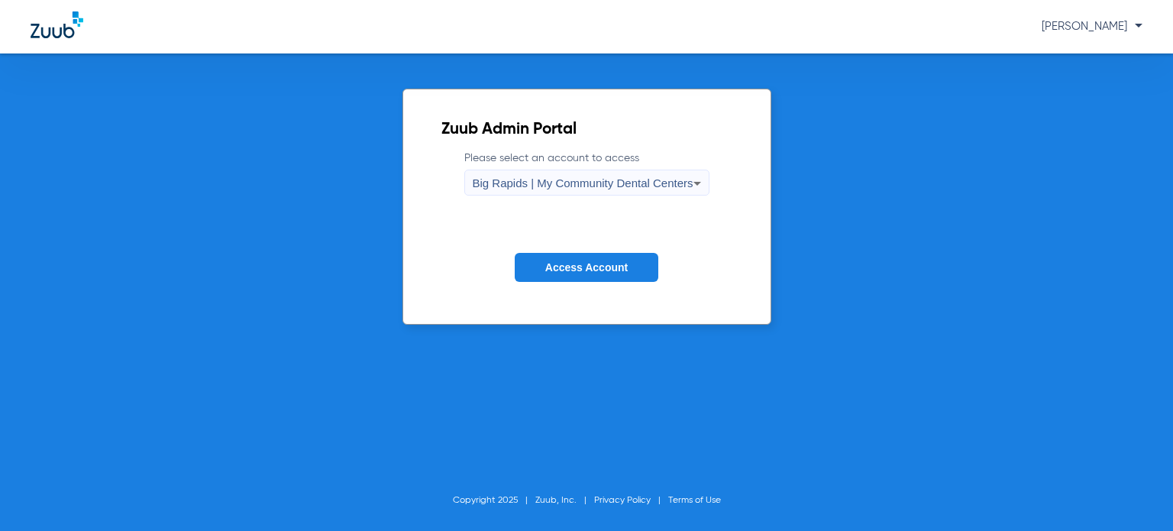
click at [574, 269] on span "Access Account" at bounding box center [586, 267] width 82 height 12
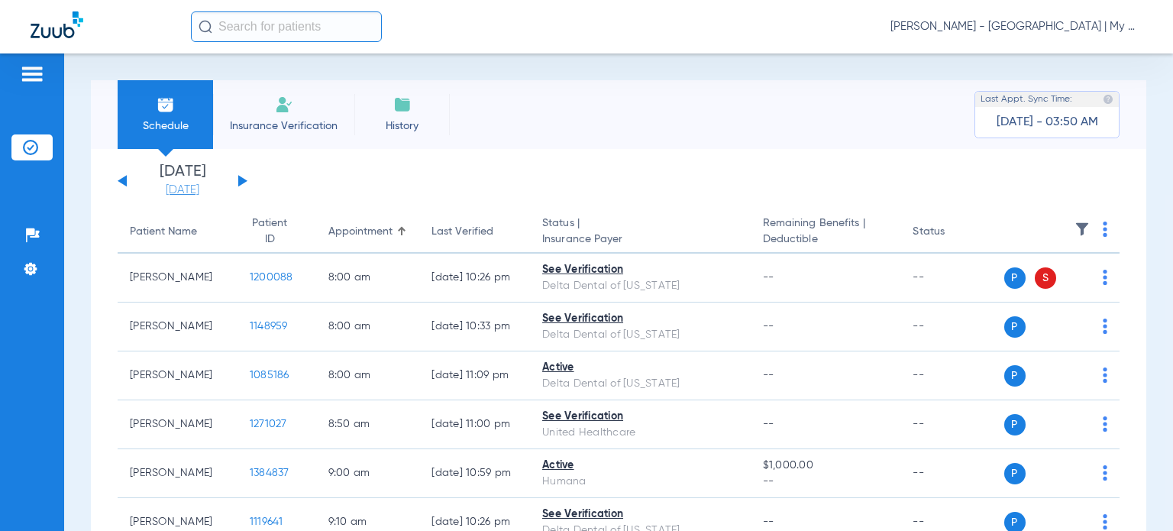
click at [189, 189] on link "[DATE]" at bounding box center [183, 190] width 92 height 15
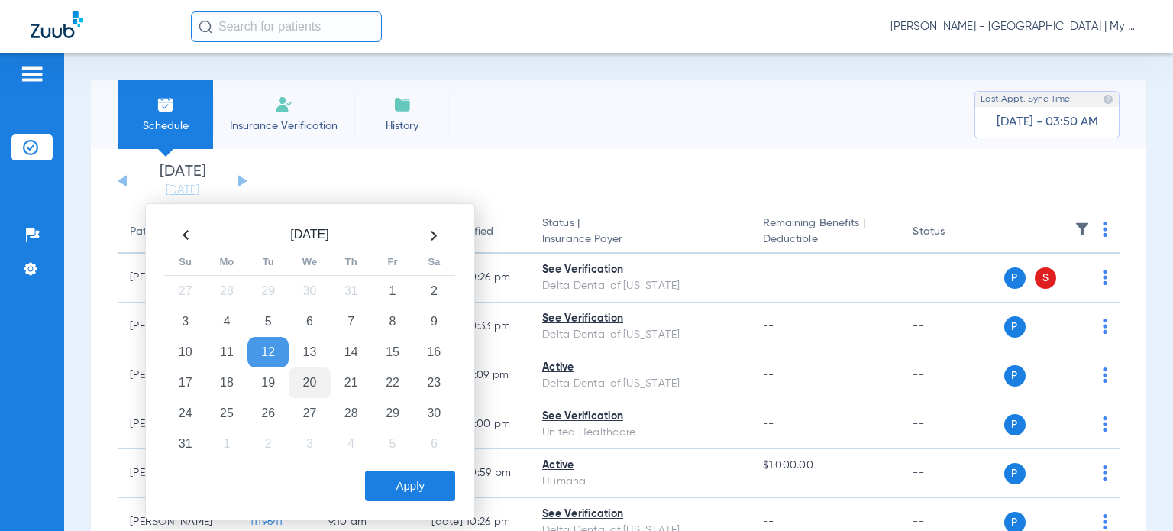
click at [302, 380] on td "20" at bounding box center [309, 382] width 41 height 31
click at [402, 480] on button "Apply" at bounding box center [410, 486] width 90 height 31
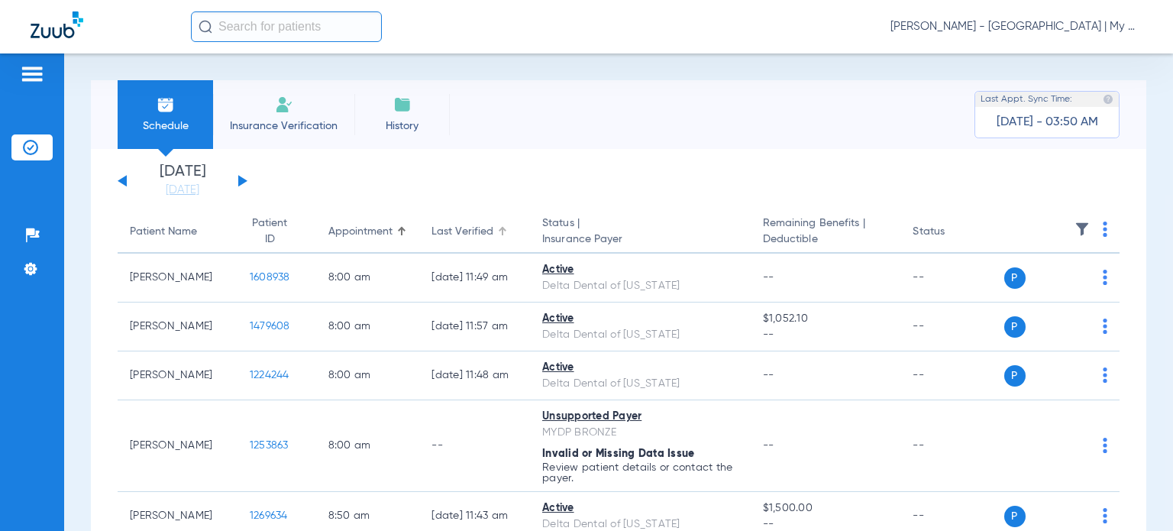
click at [459, 228] on div "Last Verified" at bounding box center [463, 232] width 62 height 16
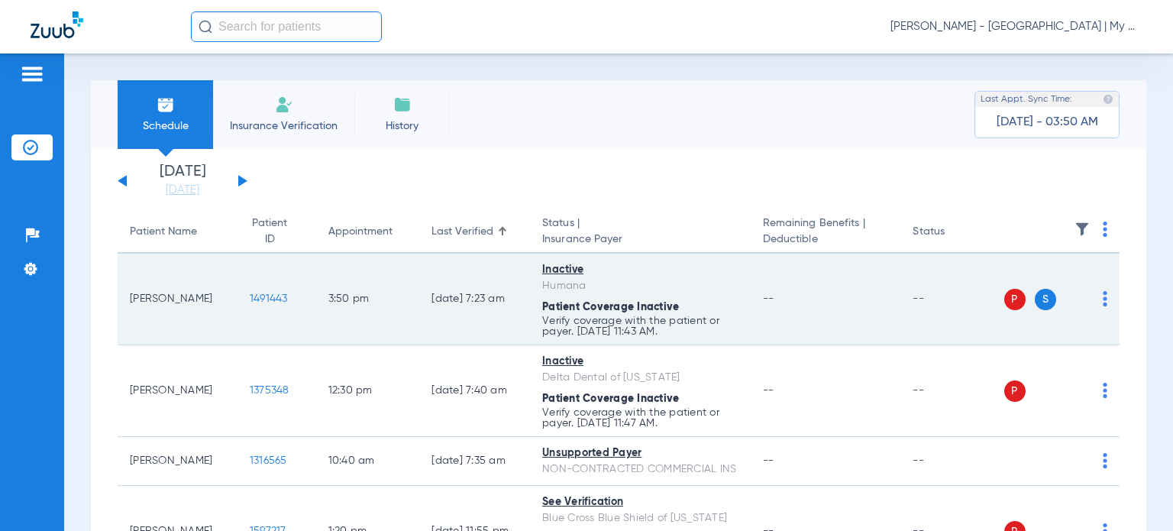
click at [1103, 302] on img at bounding box center [1105, 298] width 5 height 15
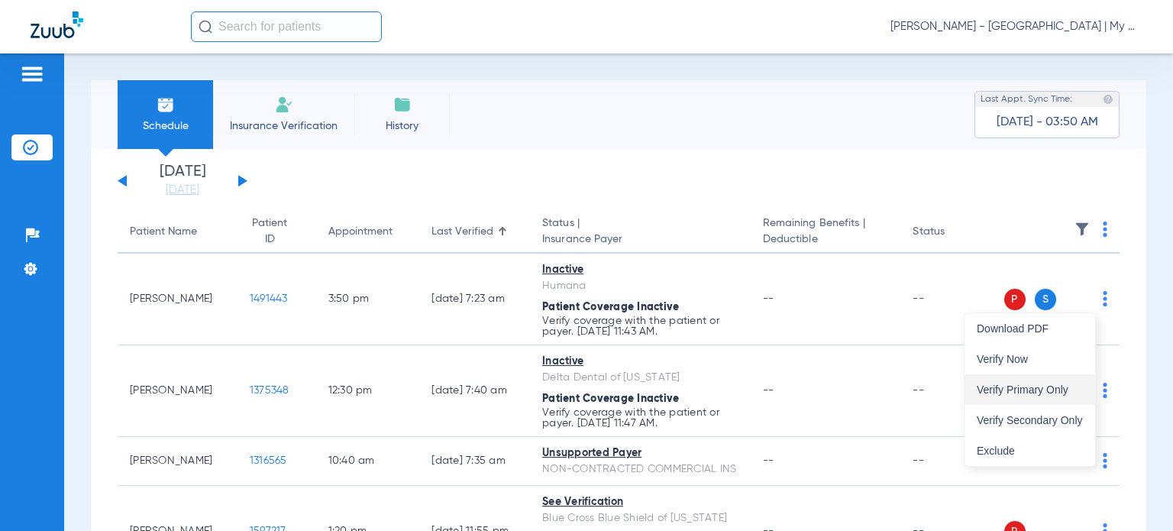
click at [1059, 380] on button "Verify Primary Only" at bounding box center [1030, 389] width 131 height 31
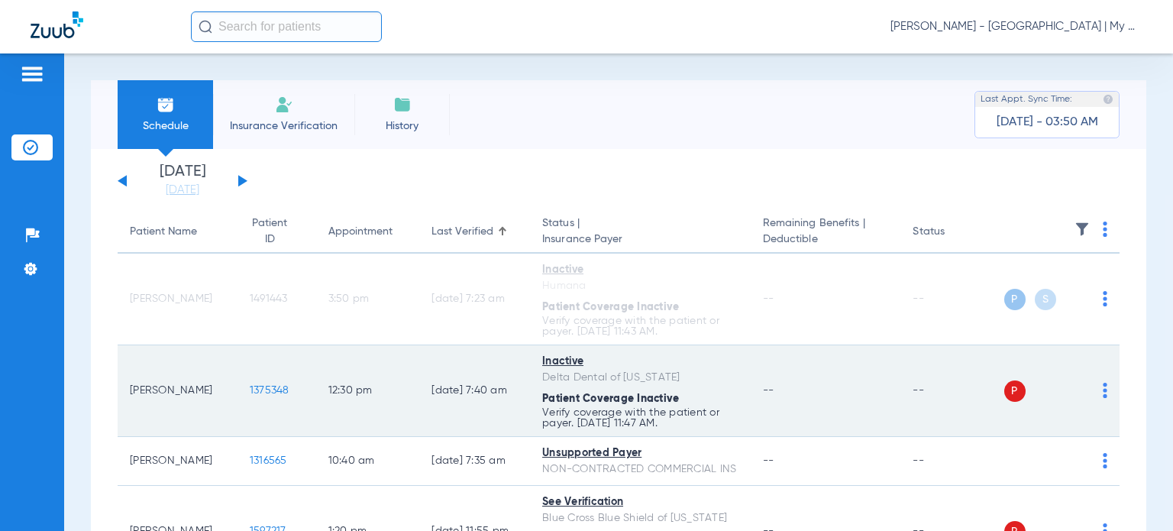
click at [1103, 393] on img at bounding box center [1105, 390] width 5 height 15
click at [1056, 439] on button "Verify Now" at bounding box center [1047, 450] width 96 height 31
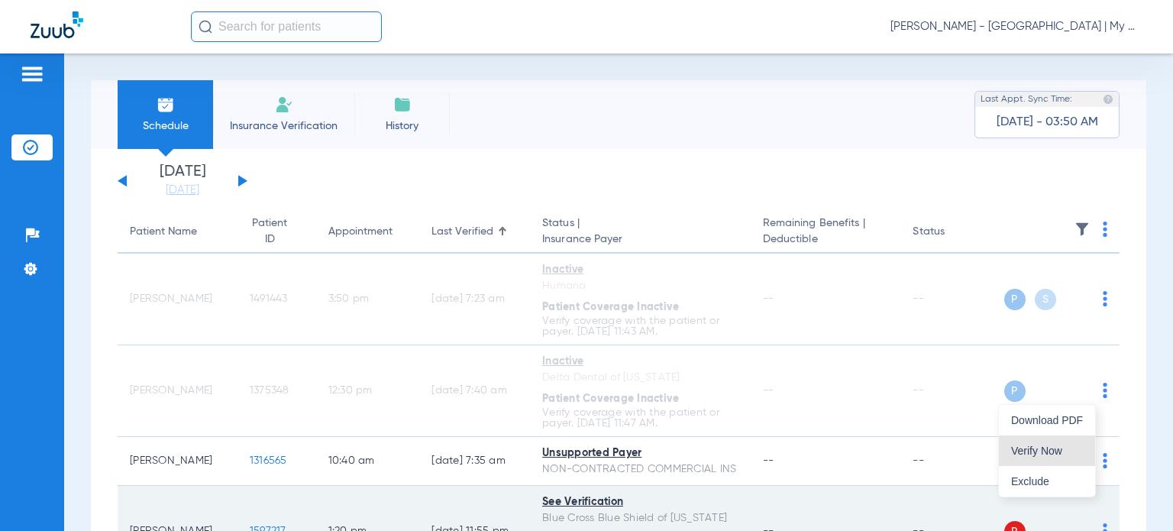
scroll to position [214, 0]
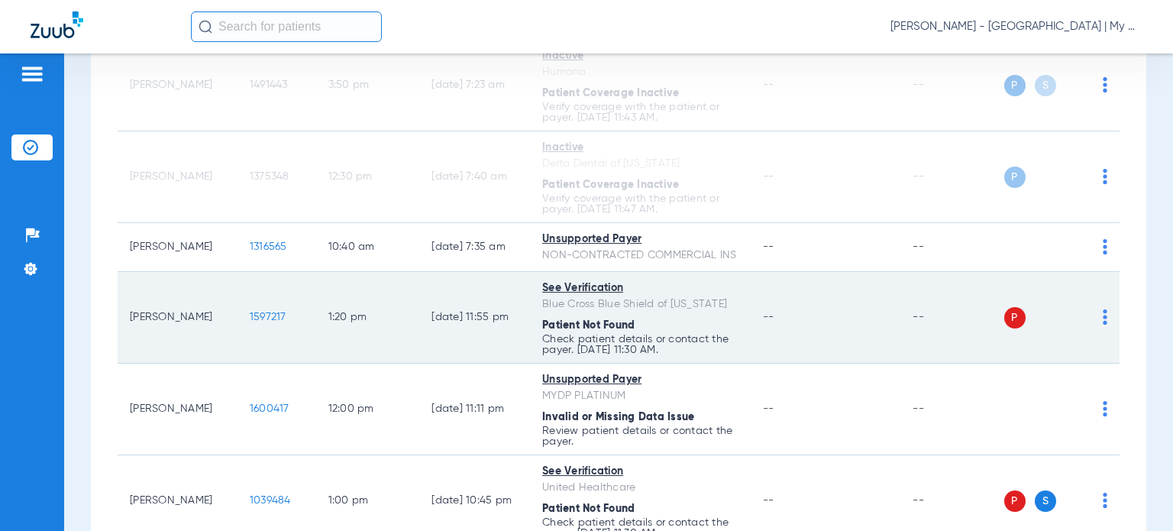
click at [1103, 309] on img at bounding box center [1105, 316] width 5 height 15
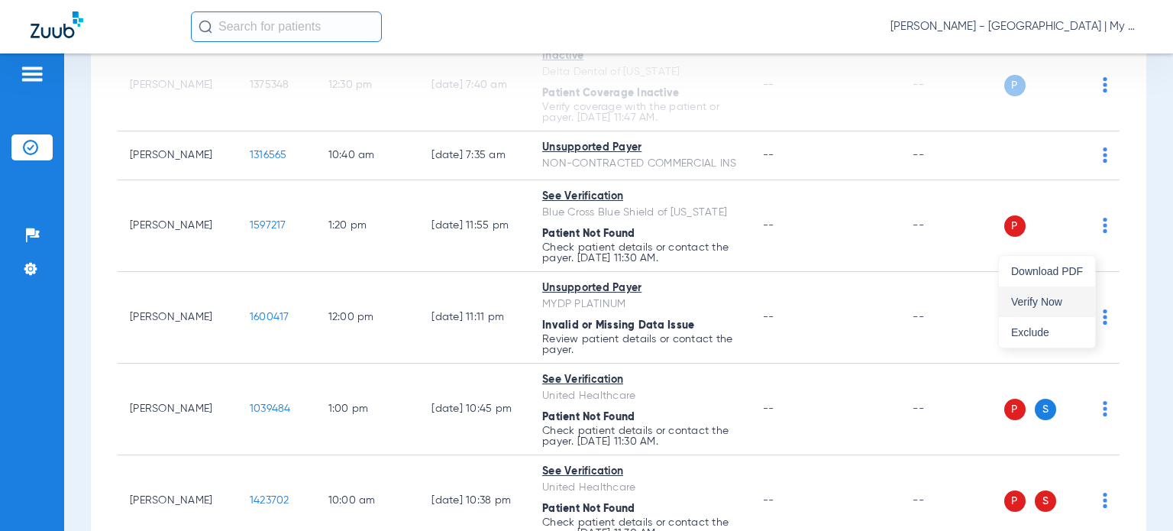
click at [1066, 300] on span "Verify Now" at bounding box center [1047, 301] width 72 height 11
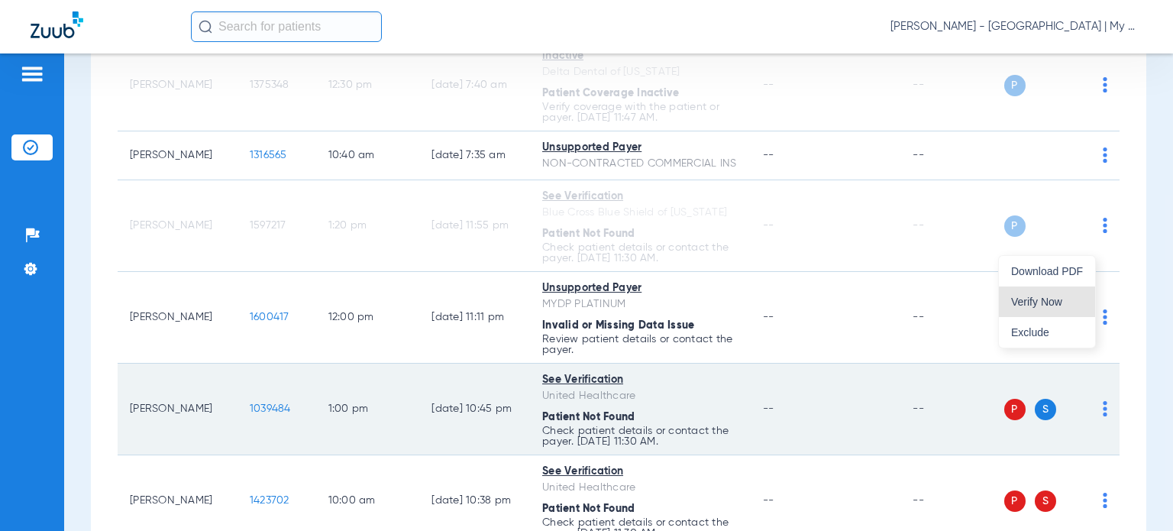
scroll to position [458, 0]
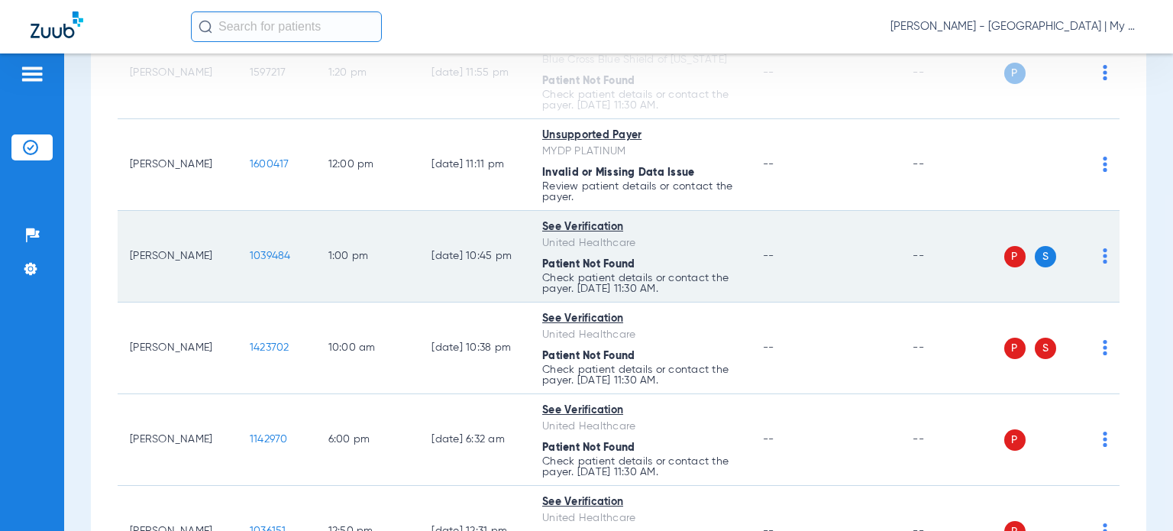
click at [1103, 264] on img at bounding box center [1105, 255] width 5 height 15
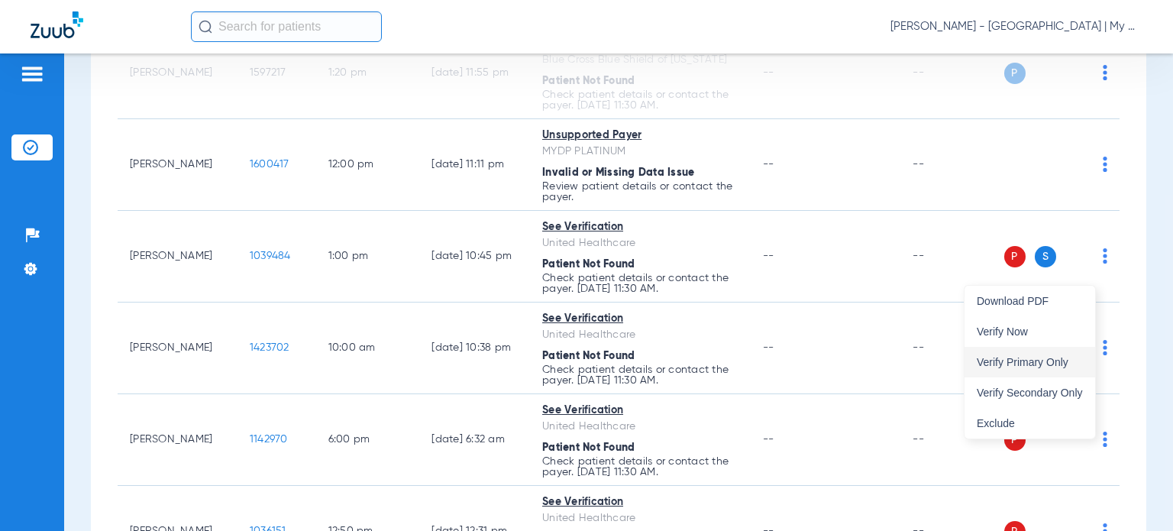
click at [1070, 357] on span "Verify Primary Only" at bounding box center [1030, 362] width 106 height 11
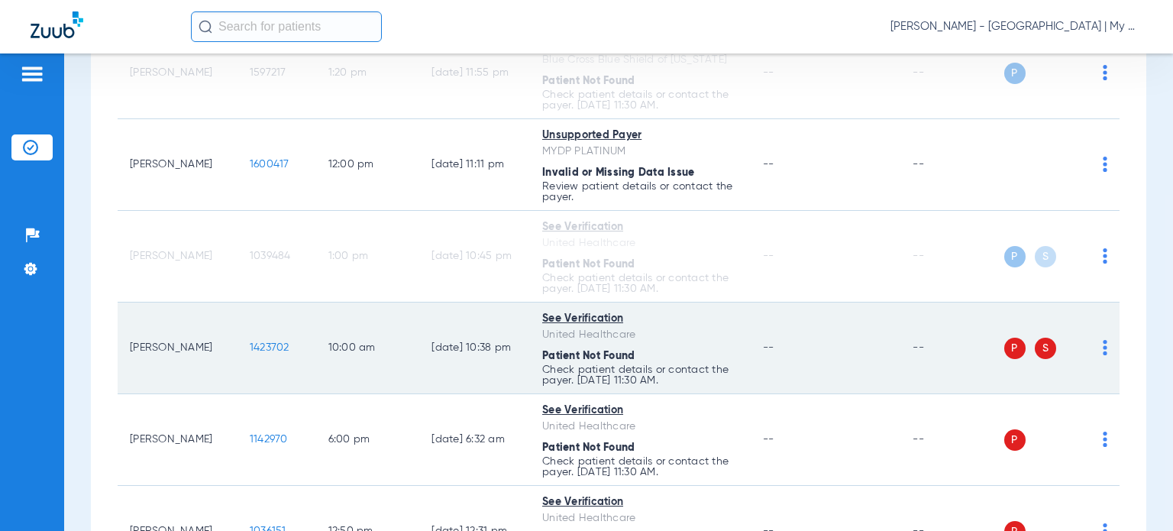
click at [1103, 355] on img at bounding box center [1105, 347] width 5 height 15
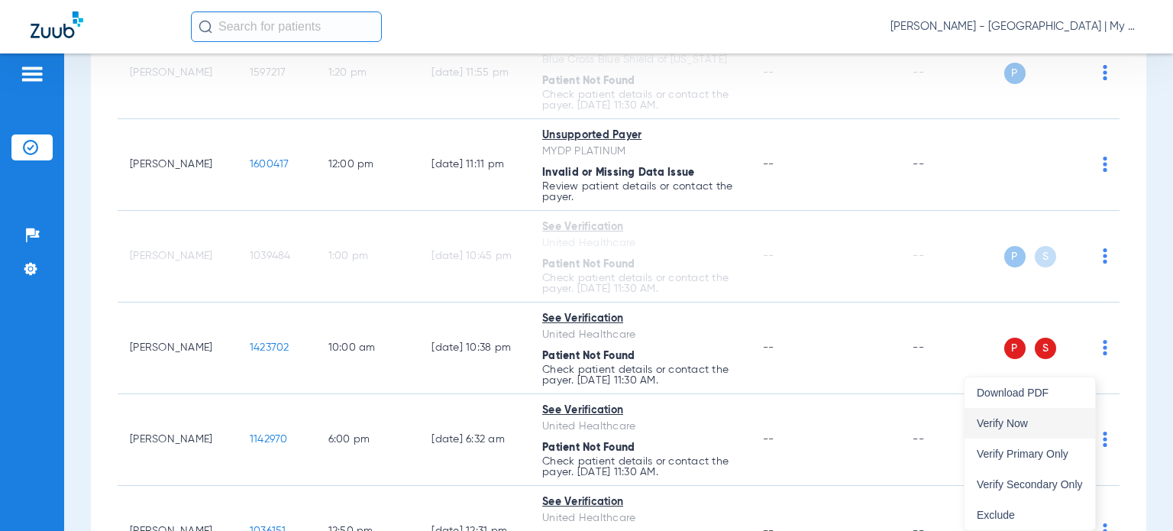
click at [1057, 418] on span "Verify Now" at bounding box center [1030, 423] width 106 height 11
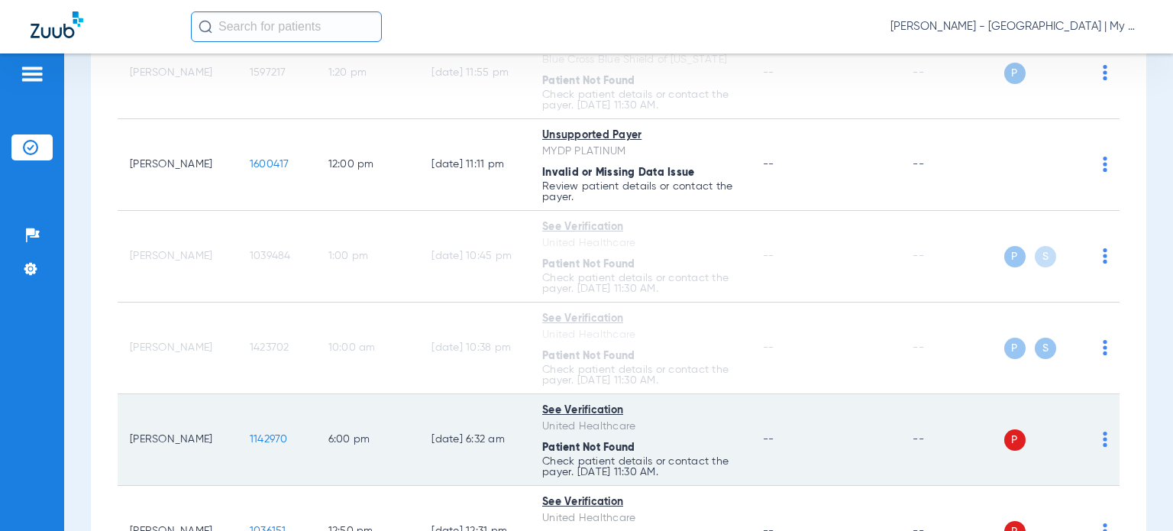
scroll to position [764, 0]
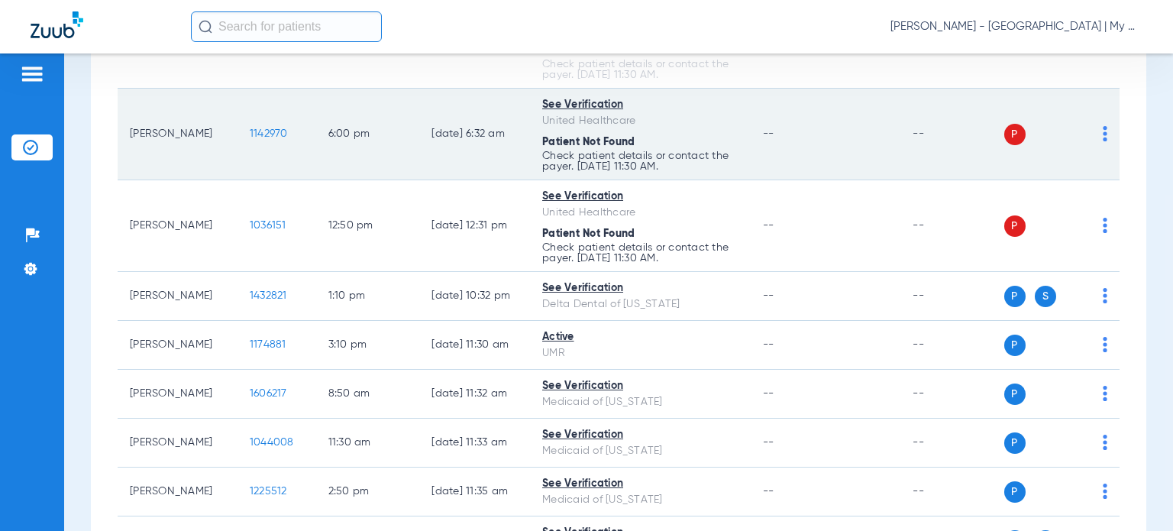
click at [1103, 141] on img at bounding box center [1105, 133] width 5 height 15
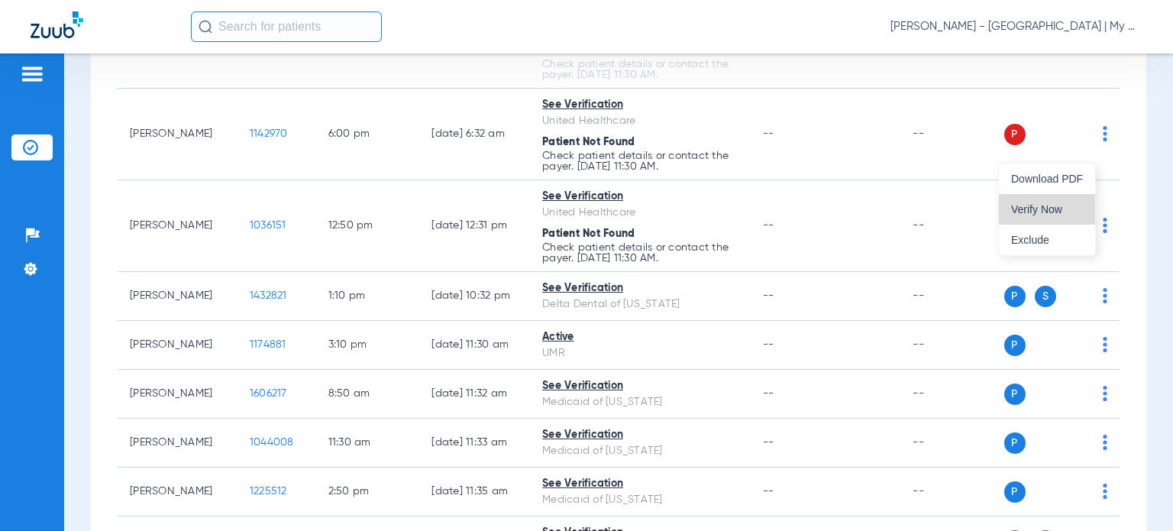
click at [1079, 213] on span "Verify Now" at bounding box center [1047, 209] width 72 height 11
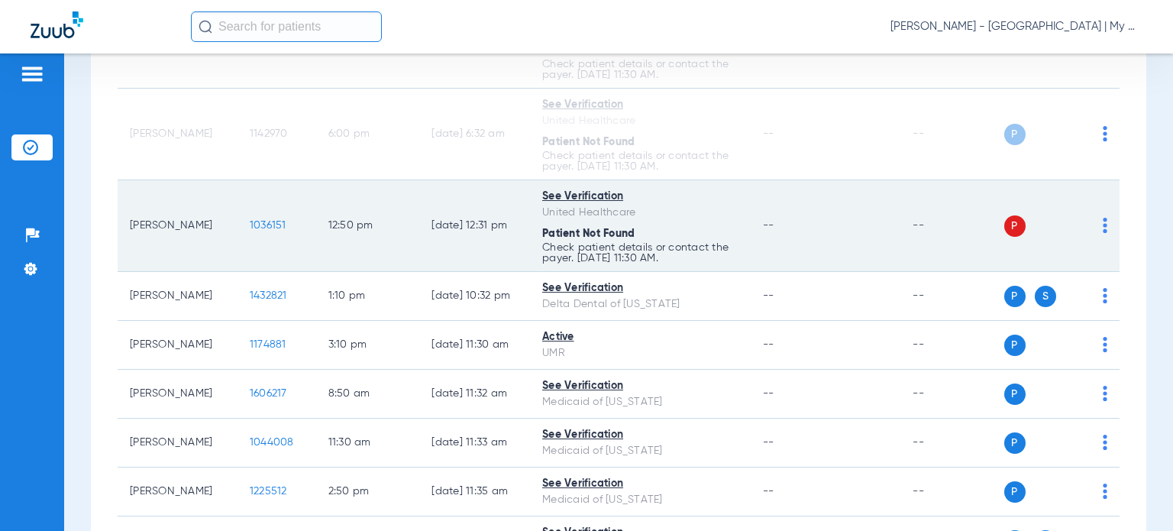
click at [1103, 233] on img at bounding box center [1105, 225] width 5 height 15
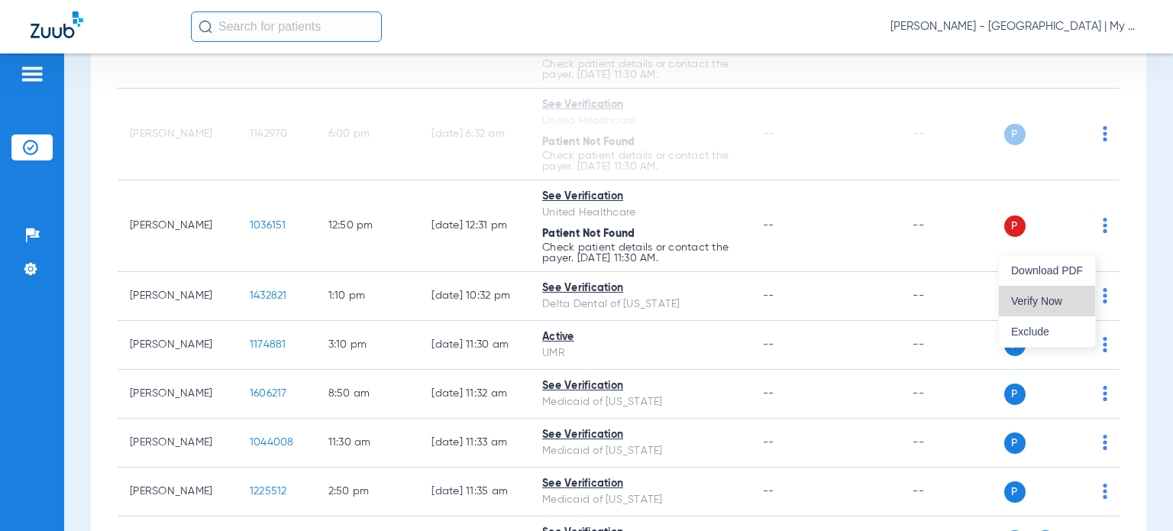
click at [1059, 304] on span "Verify Now" at bounding box center [1047, 301] width 72 height 11
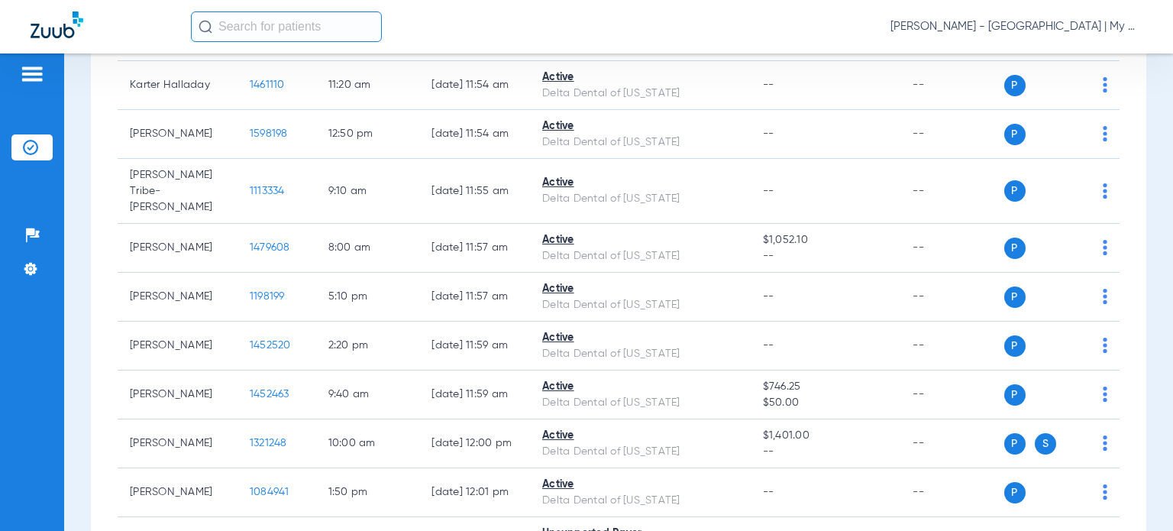
scroll to position [1974, 0]
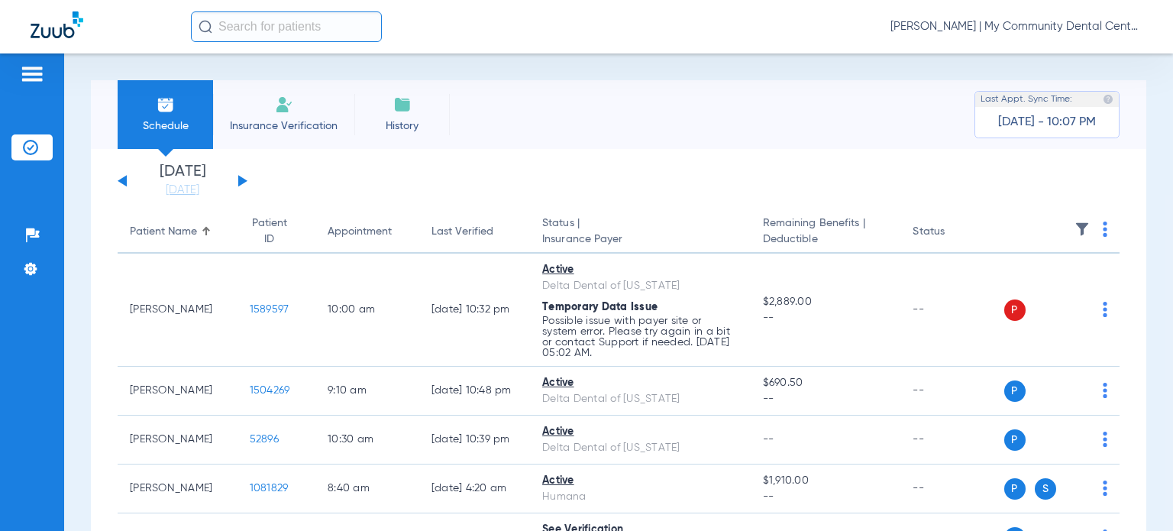
click at [1022, 18] on div "[PERSON_NAME] | My Community Dental Centers" at bounding box center [667, 26] width 952 height 31
click at [1024, 23] on span "[PERSON_NAME] | My Community Dental Centers" at bounding box center [1017, 26] width 252 height 15
click at [1037, 63] on button "Account Selection" at bounding box center [1085, 54] width 110 height 31
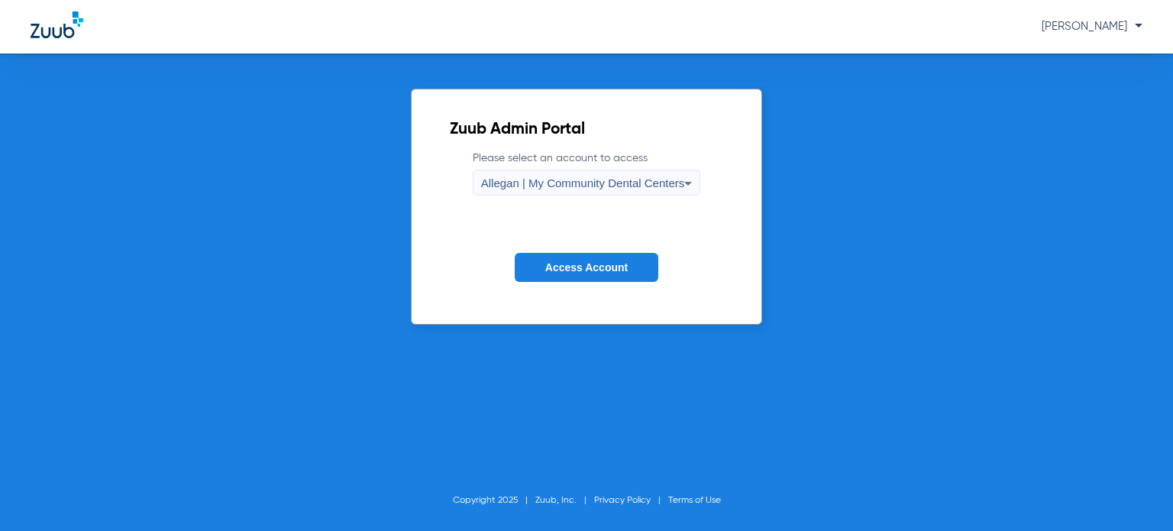
click at [639, 183] on span "Allegan | My Community Dental Centers" at bounding box center [583, 182] width 204 height 13
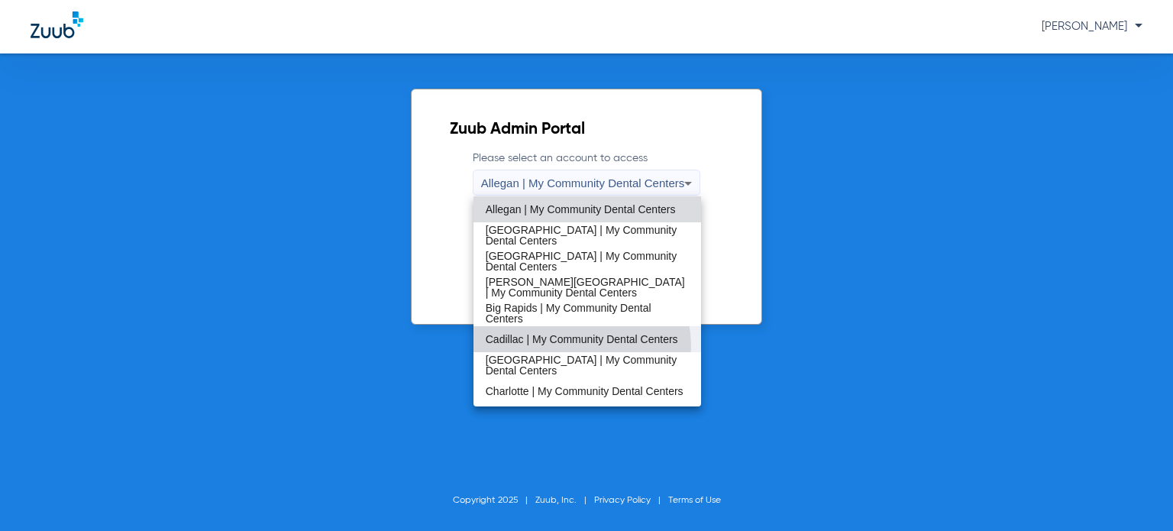
click at [571, 344] on span "Cadillac | My Community Dental Centers" at bounding box center [582, 339] width 192 height 11
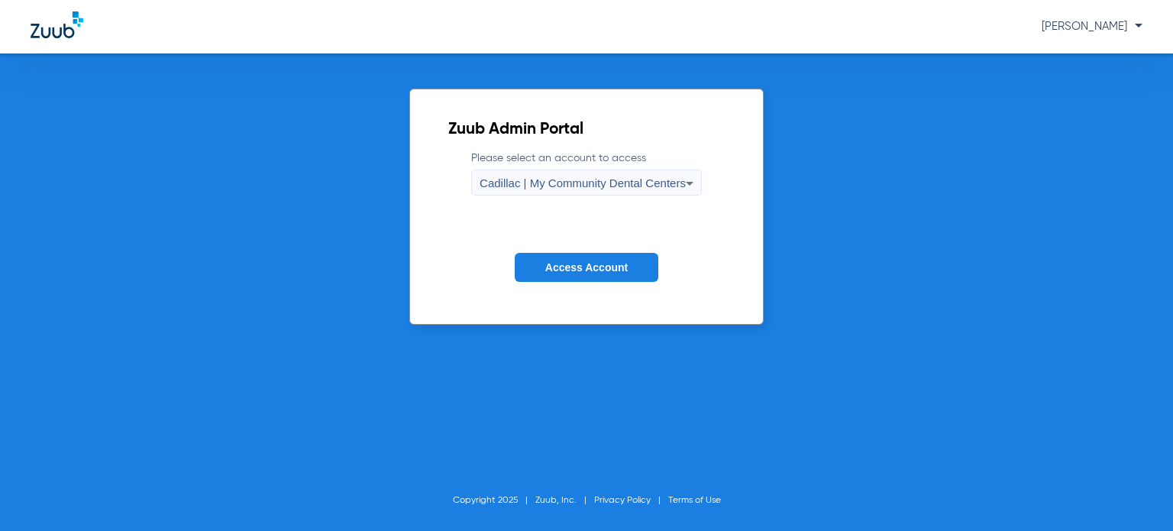
click at [571, 178] on span "Cadillac | My Community Dental Centers" at bounding box center [583, 182] width 206 height 13
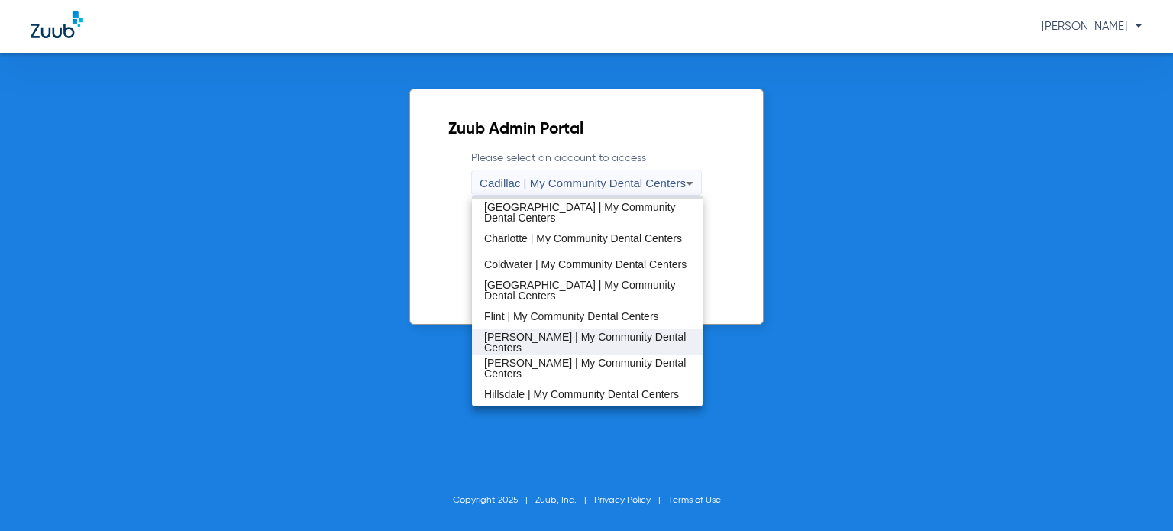
scroll to position [229, 0]
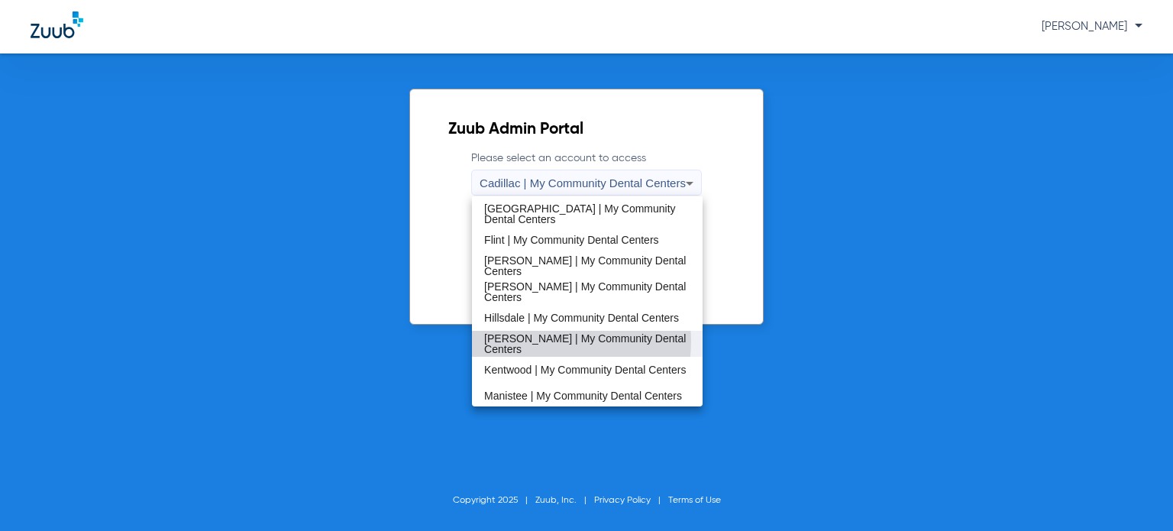
click at [548, 341] on span "[PERSON_NAME] | My Community Dental Centers" at bounding box center [586, 343] width 205 height 21
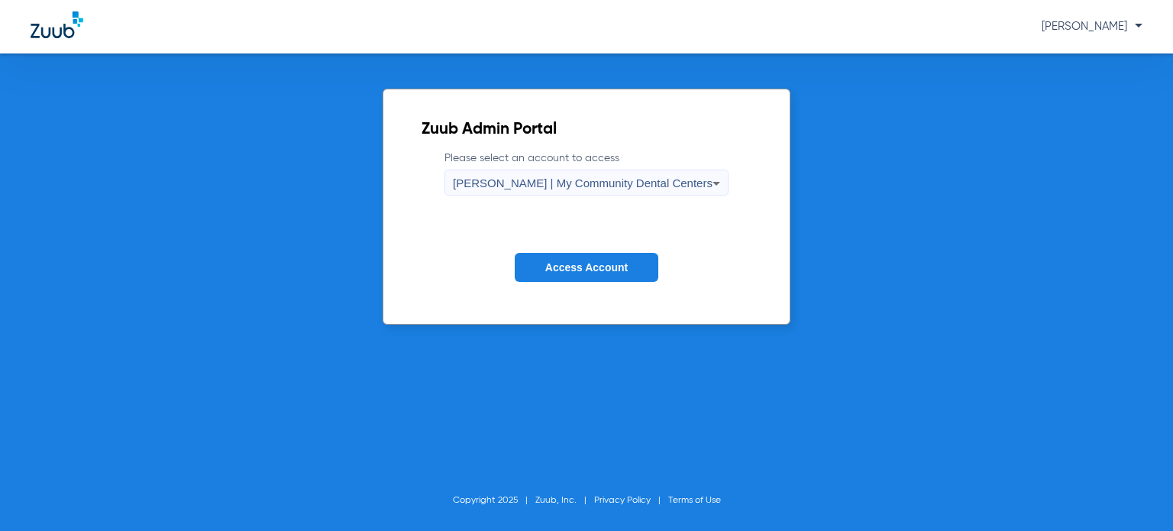
click at [567, 267] on span "Access Account" at bounding box center [586, 267] width 82 height 12
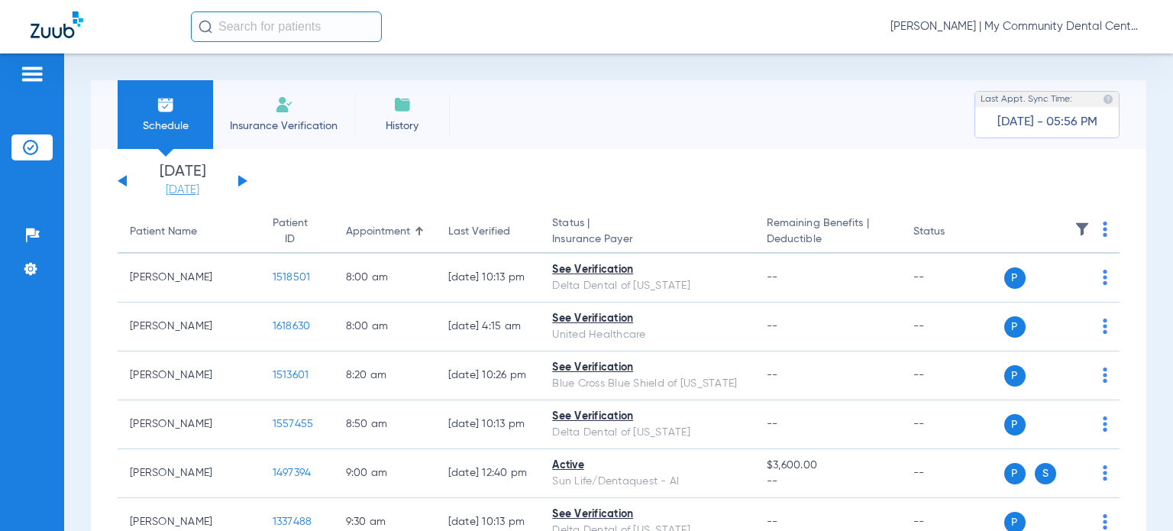
click at [192, 191] on link "[DATE]" at bounding box center [183, 190] width 92 height 15
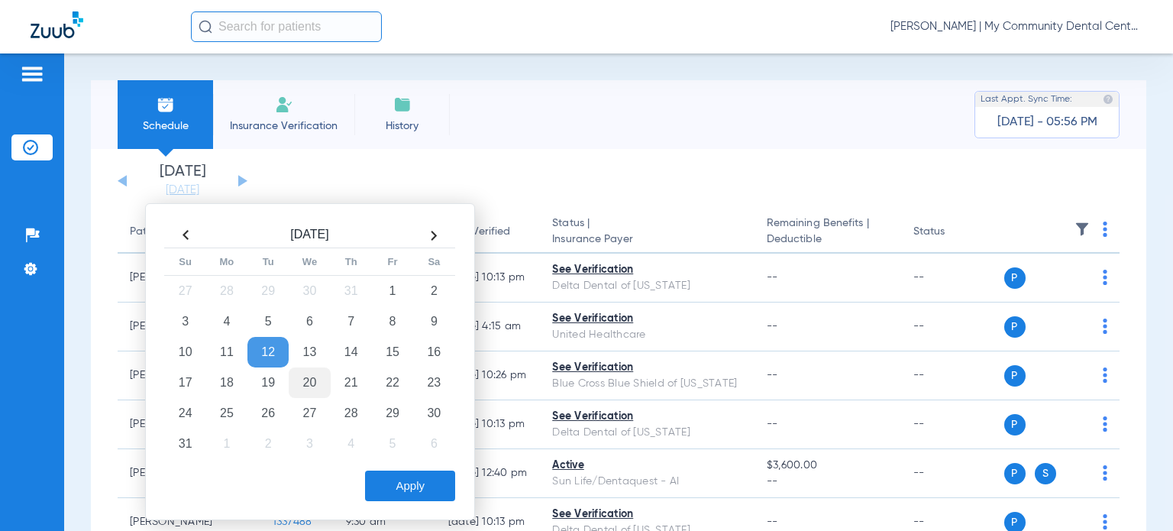
click at [313, 379] on td "20" at bounding box center [309, 382] width 41 height 31
click at [399, 482] on button "Apply" at bounding box center [410, 486] width 90 height 31
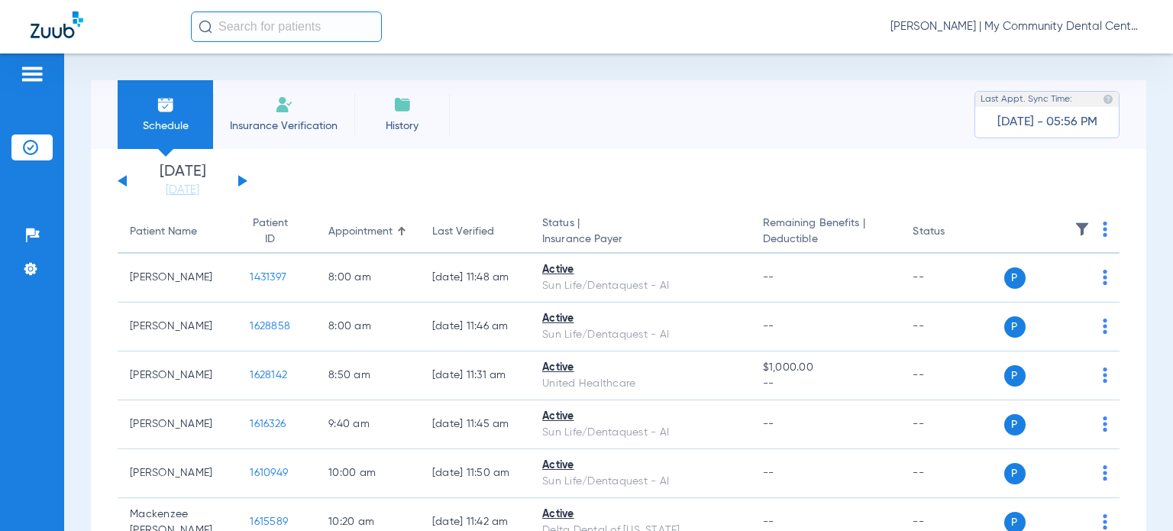
click at [432, 228] on div "Last Verified" at bounding box center [463, 232] width 62 height 16
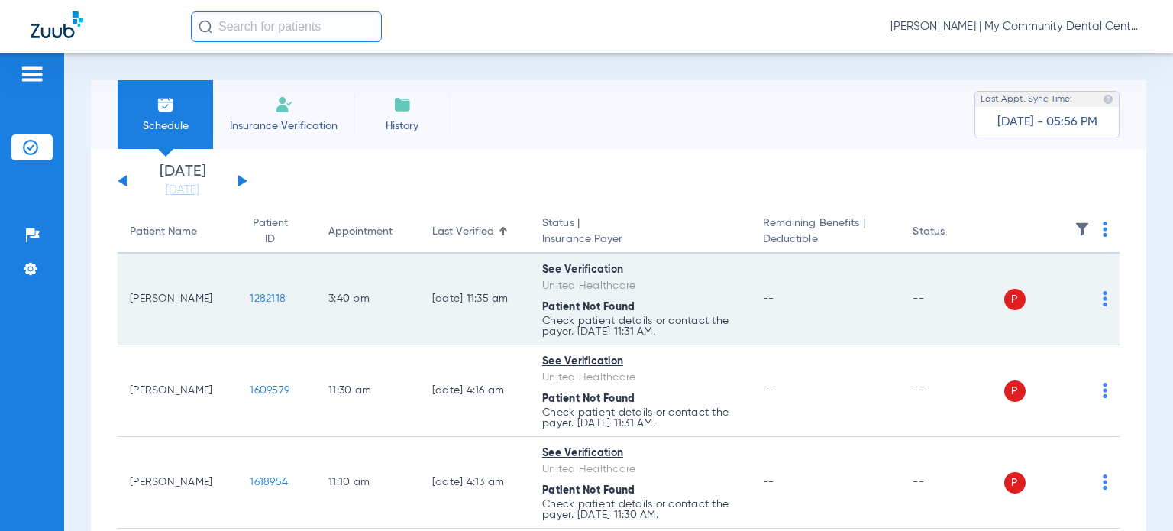
click at [1103, 302] on img at bounding box center [1105, 298] width 5 height 15
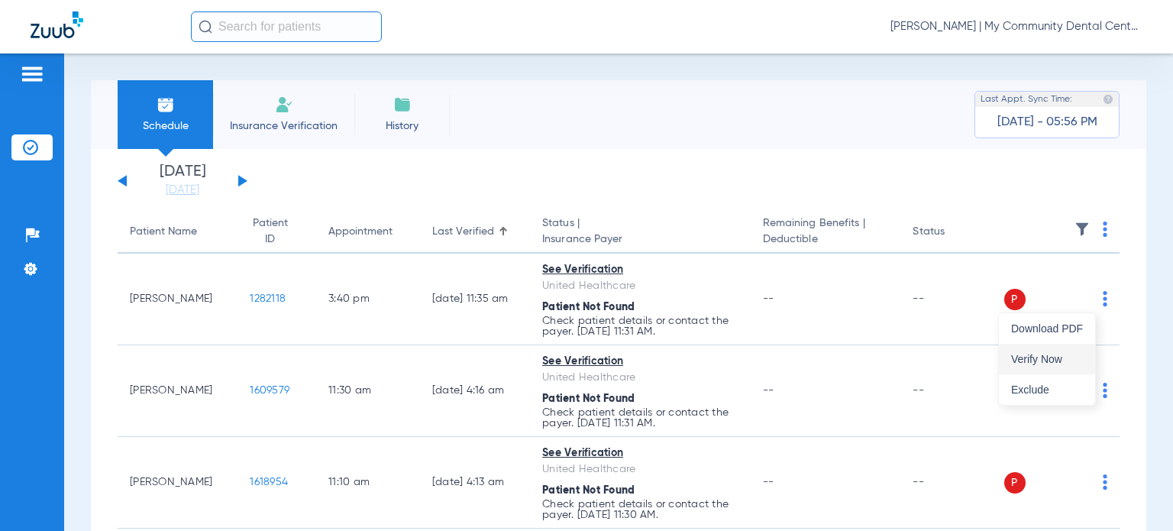
click at [1056, 355] on span "Verify Now" at bounding box center [1047, 359] width 72 height 11
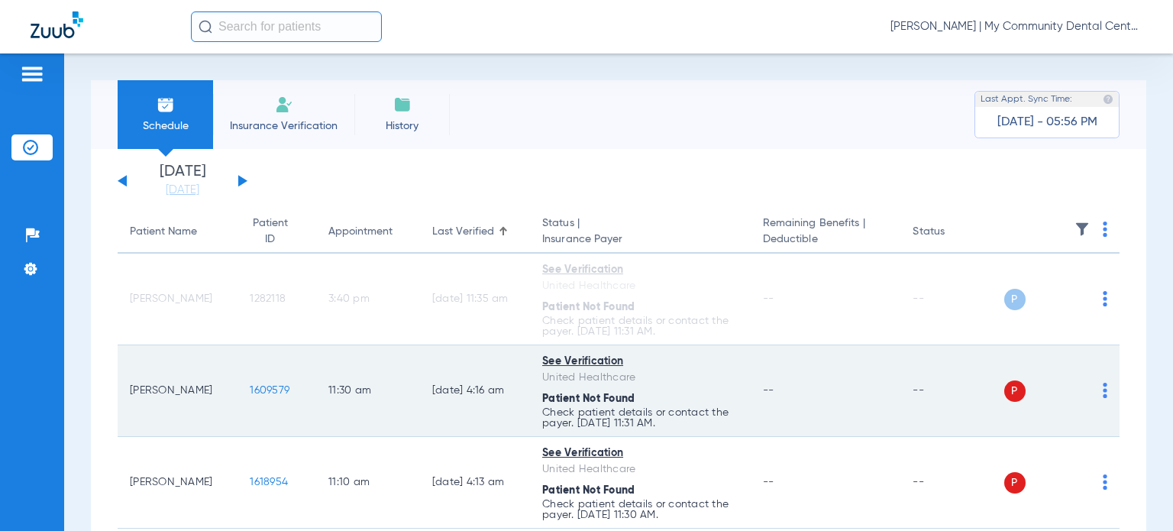
click at [1103, 391] on img at bounding box center [1105, 390] width 5 height 15
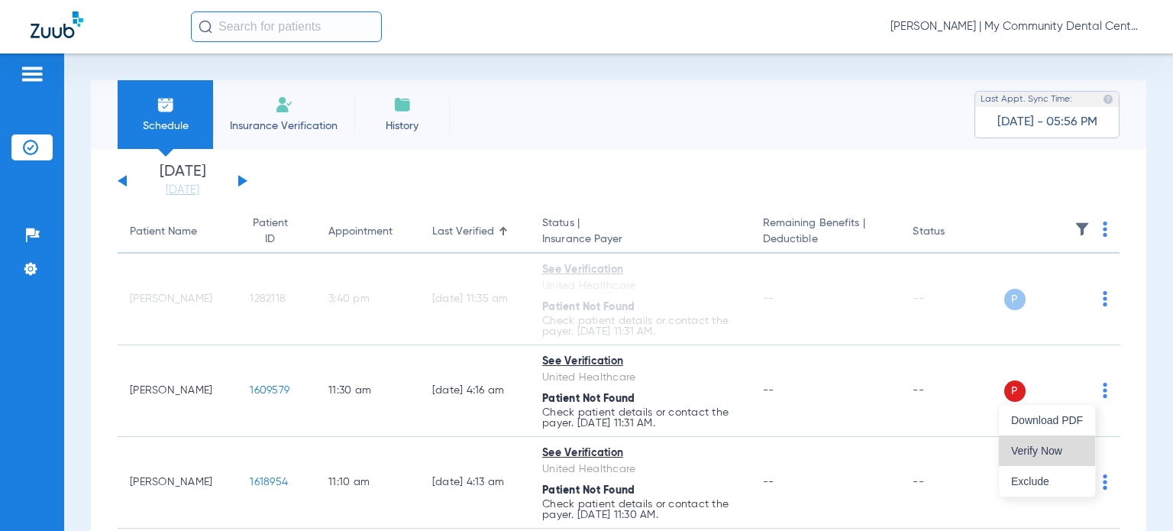
click at [1048, 445] on span "Verify Now" at bounding box center [1047, 450] width 72 height 11
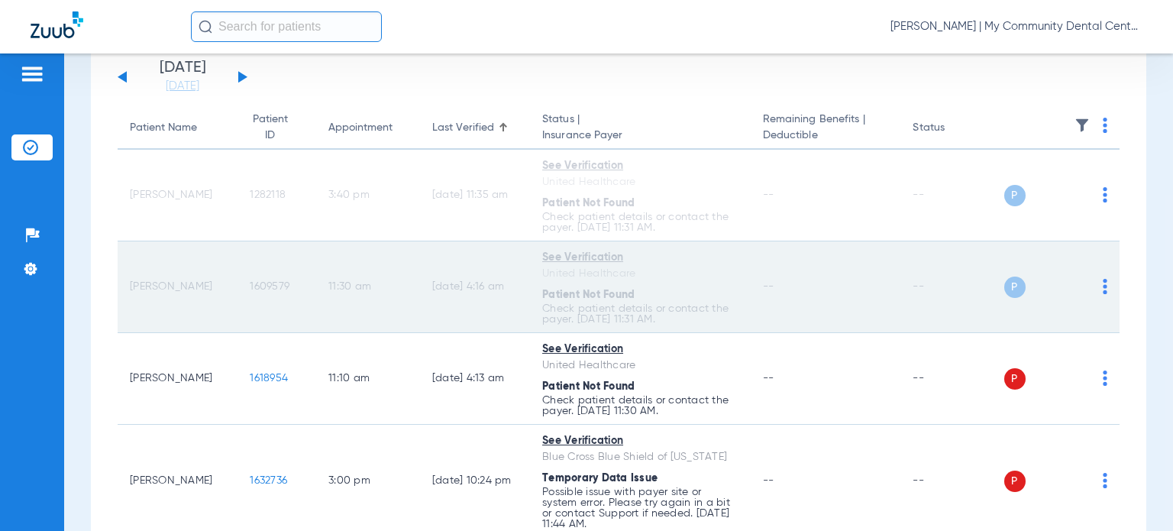
scroll to position [306, 0]
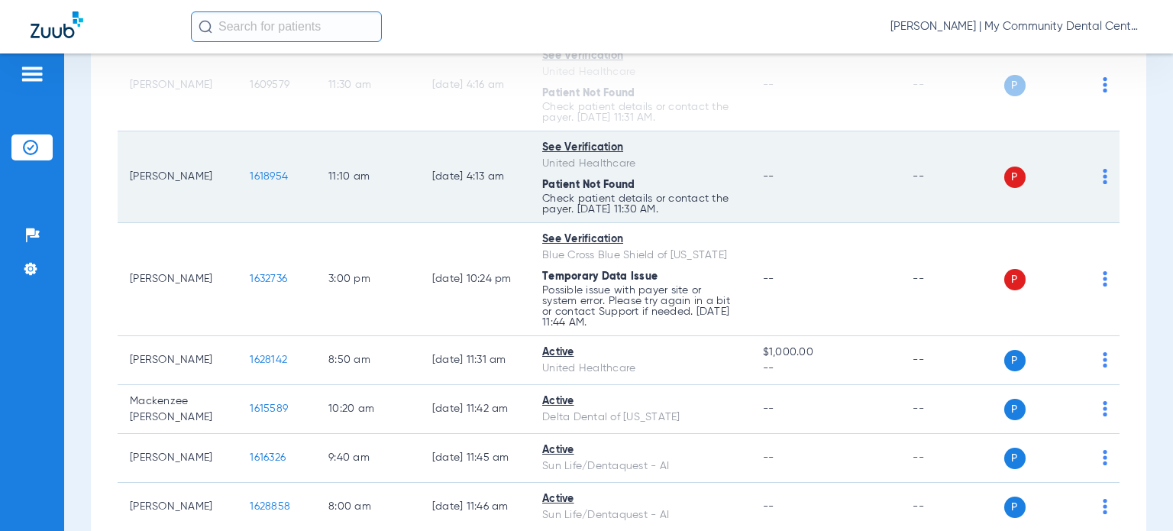
click at [1103, 179] on img at bounding box center [1105, 176] width 5 height 15
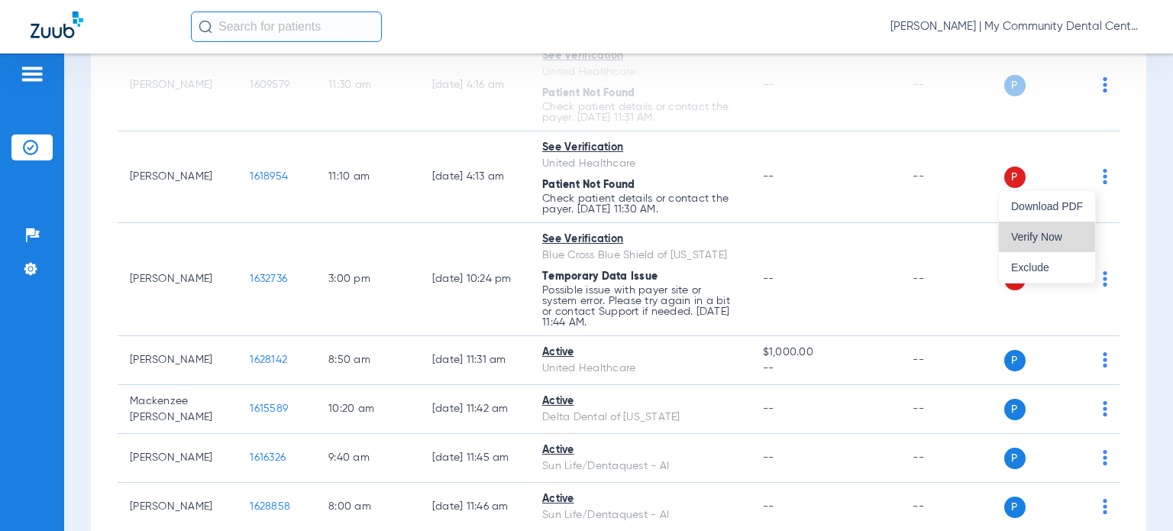
click at [1060, 241] on span "Verify Now" at bounding box center [1047, 236] width 72 height 11
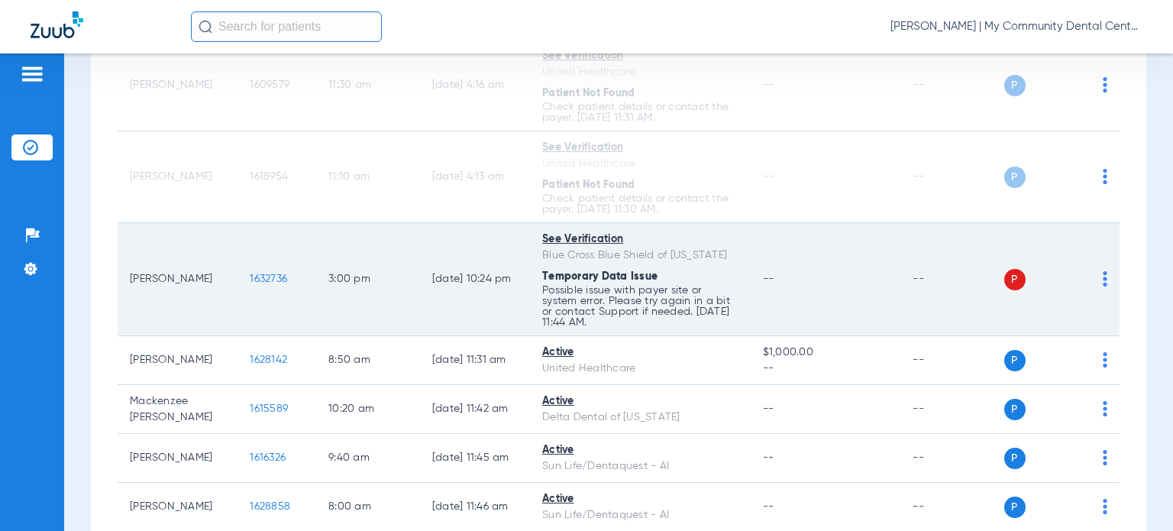
click at [1103, 278] on img at bounding box center [1105, 278] width 5 height 15
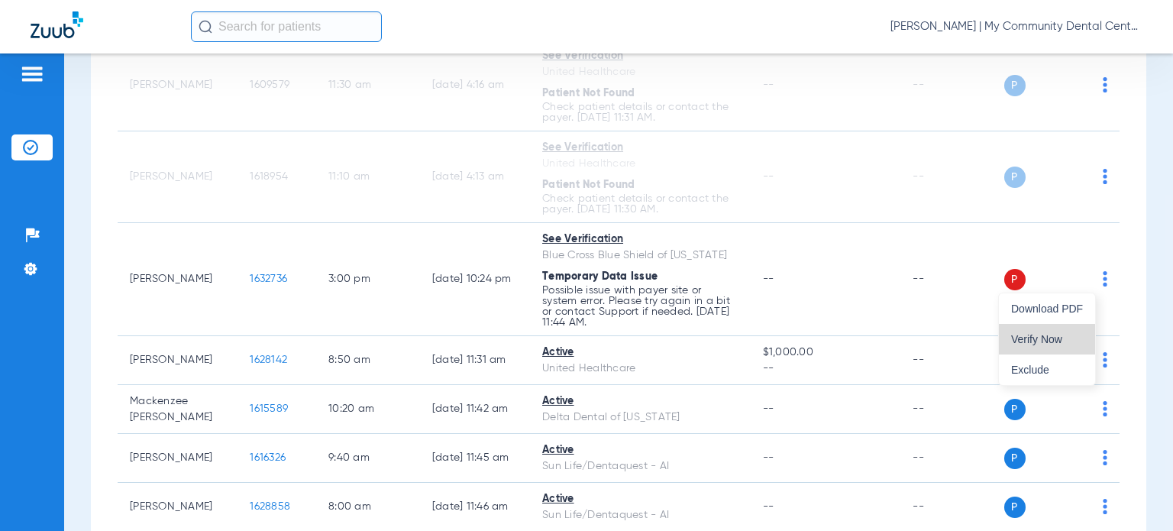
click at [1030, 348] on button "Verify Now" at bounding box center [1047, 339] width 96 height 31
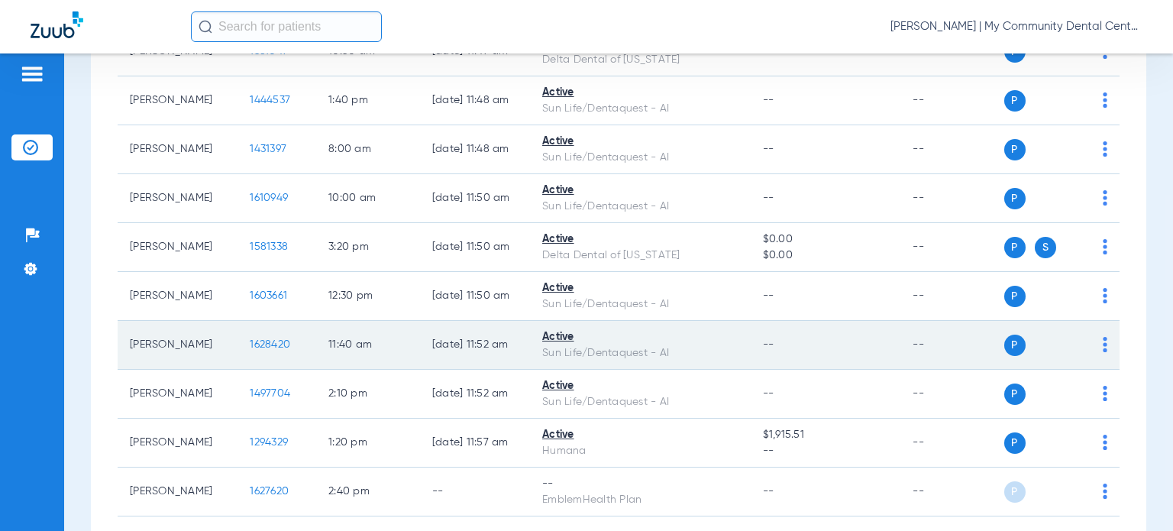
scroll to position [889, 0]
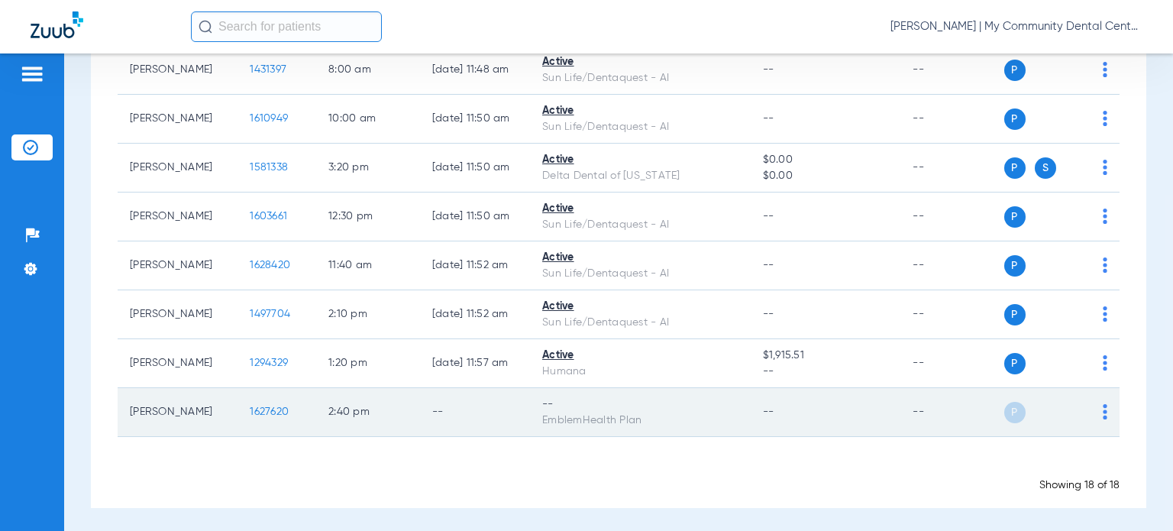
click at [1103, 407] on img at bounding box center [1105, 411] width 5 height 15
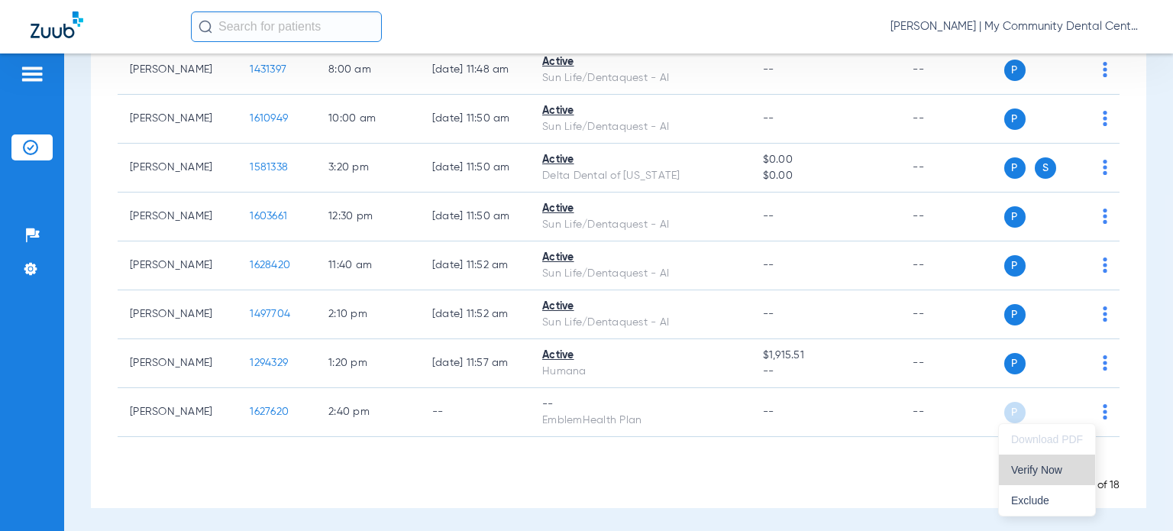
click at [1051, 467] on span "Verify Now" at bounding box center [1047, 469] width 72 height 11
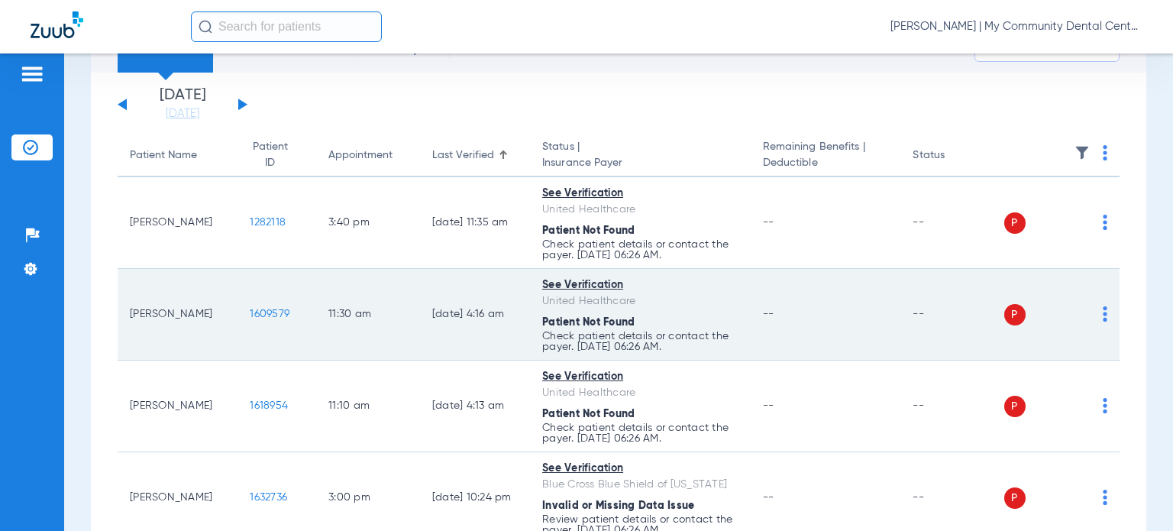
scroll to position [153, 0]
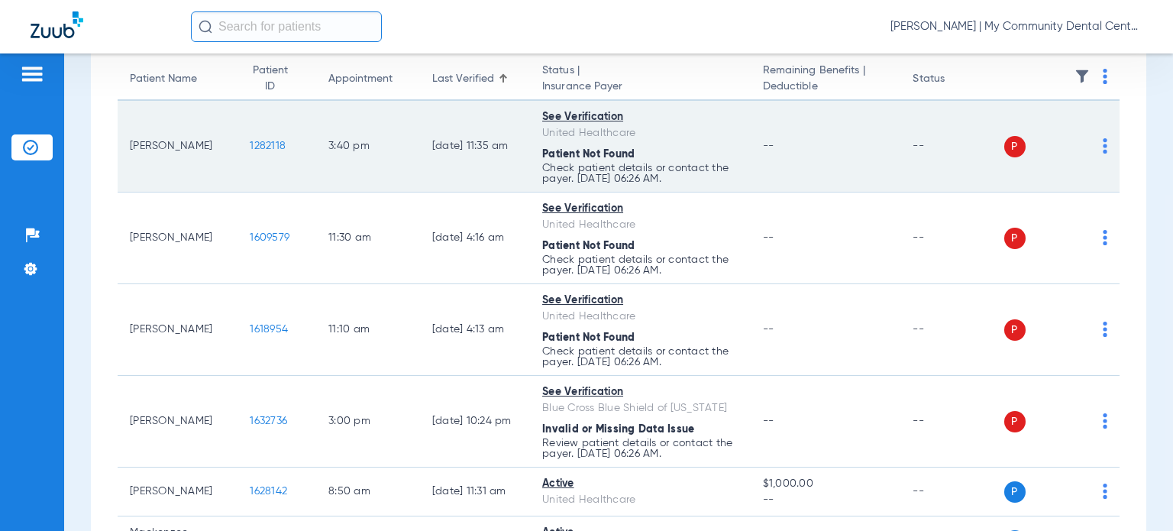
click at [1103, 144] on img at bounding box center [1105, 145] width 5 height 15
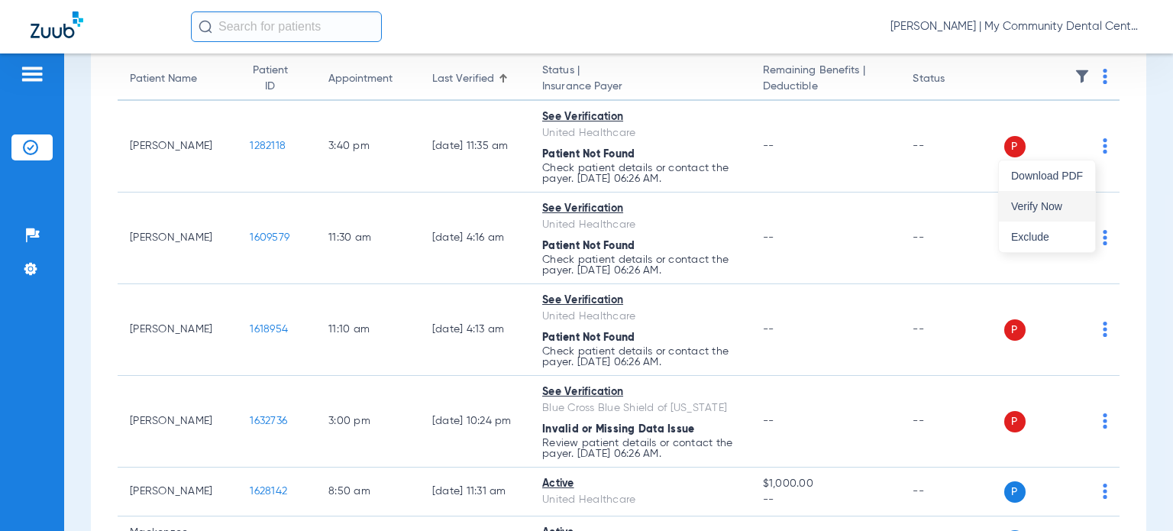
click at [1069, 202] on span "Verify Now" at bounding box center [1047, 206] width 72 height 11
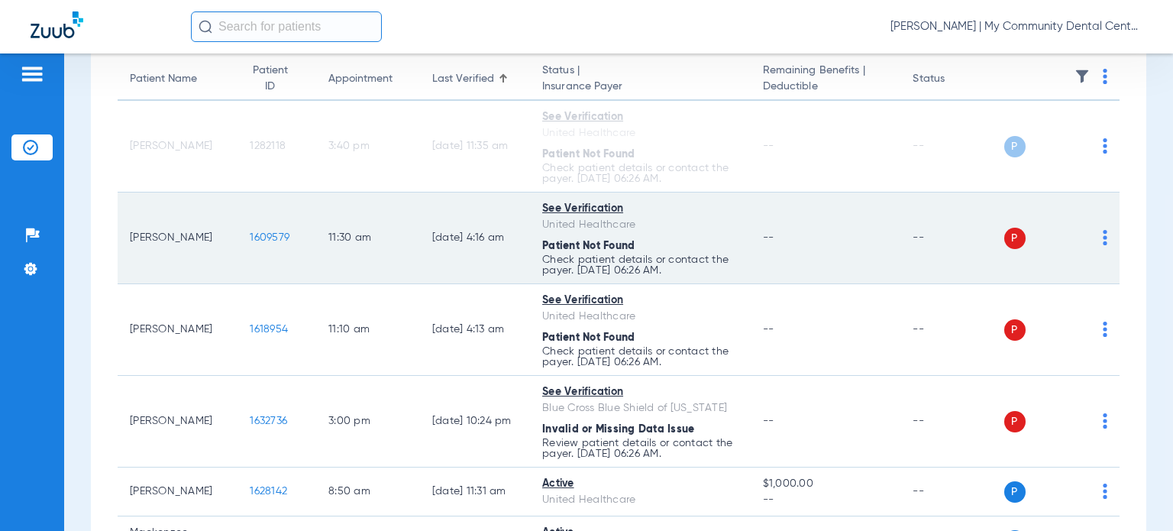
click at [1103, 238] on img at bounding box center [1105, 237] width 5 height 15
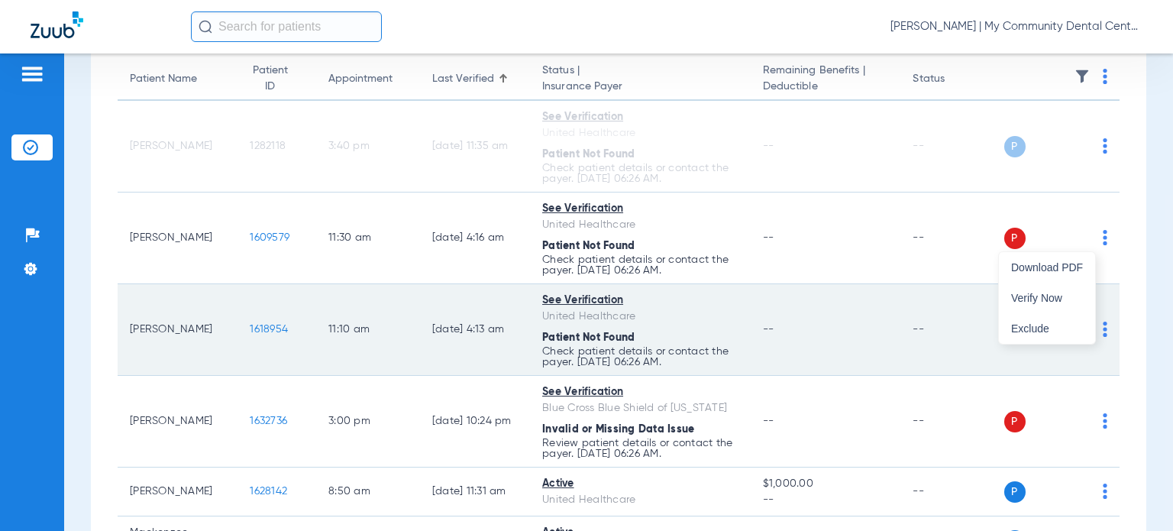
click at [1082, 291] on button "Verify Now" at bounding box center [1047, 298] width 96 height 31
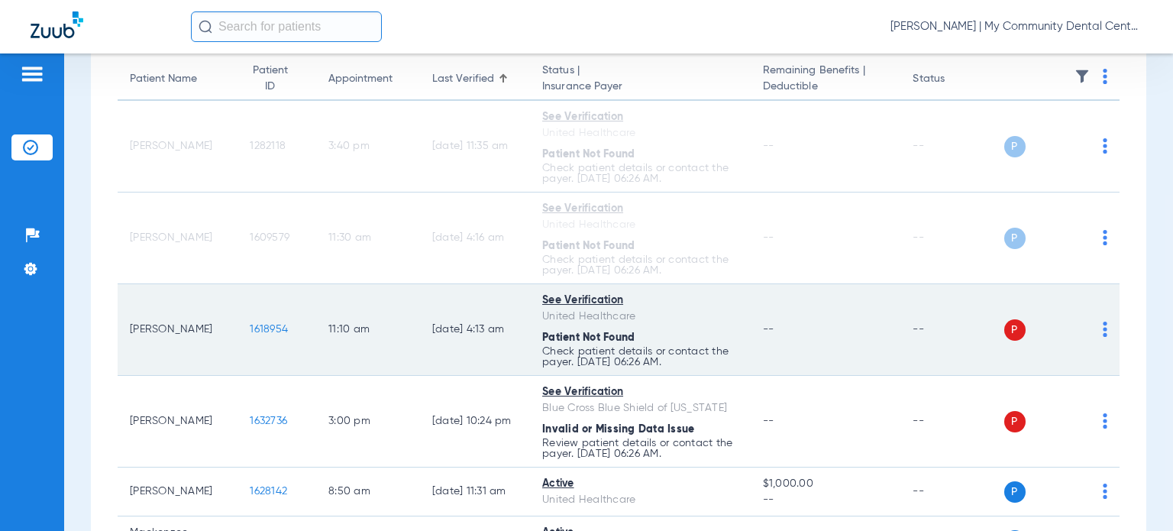
click at [1103, 328] on img at bounding box center [1105, 329] width 5 height 15
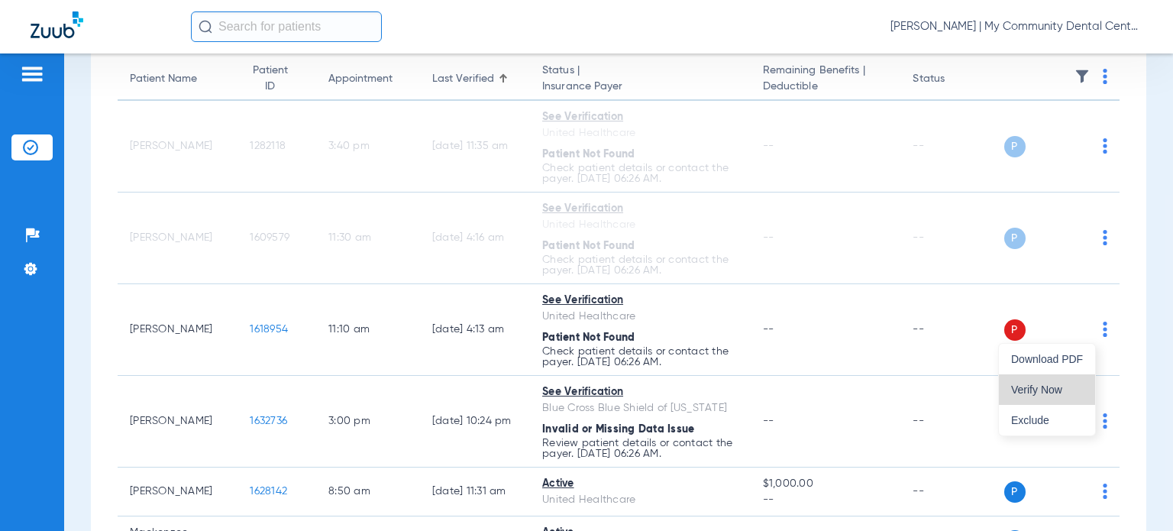
click at [1072, 381] on button "Verify Now" at bounding box center [1047, 389] width 96 height 31
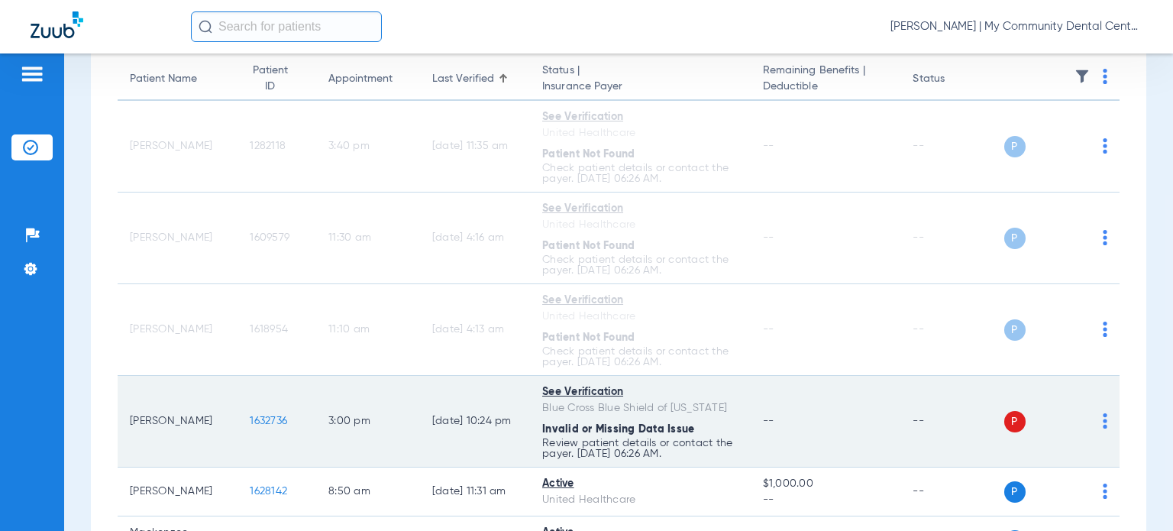
click at [1103, 426] on img at bounding box center [1105, 420] width 5 height 15
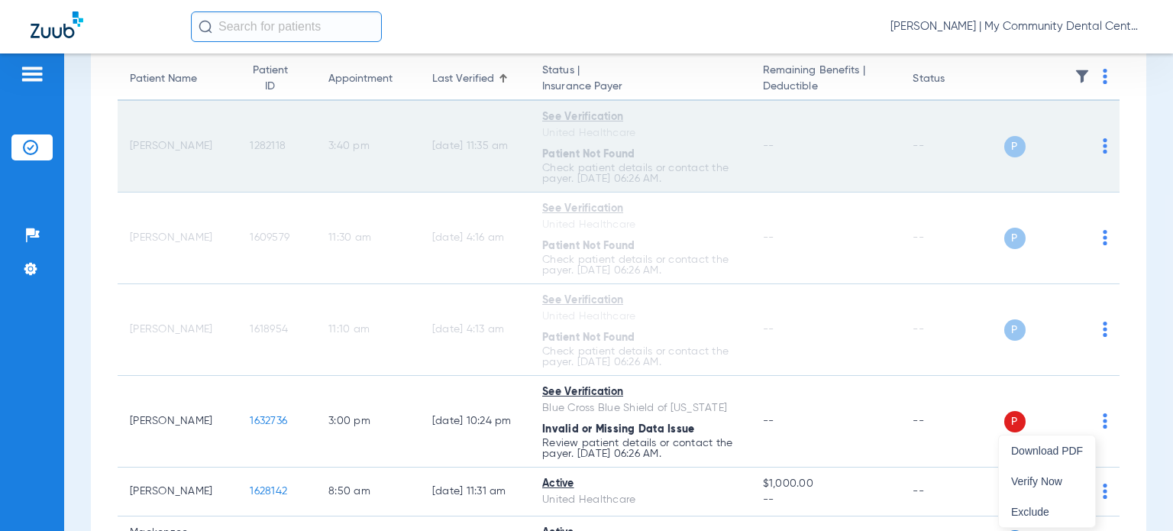
click at [1037, 479] on span "Verify Now" at bounding box center [1047, 481] width 72 height 11
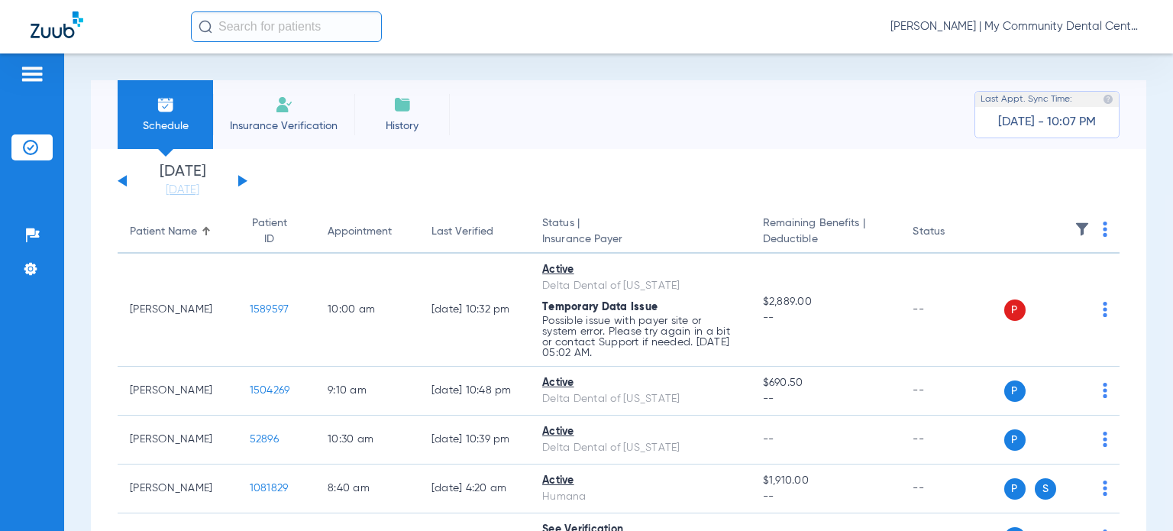
click at [1055, 23] on span "[PERSON_NAME] | My Community Dental Centers" at bounding box center [1017, 26] width 252 height 15
click at [1080, 58] on span "Account Selection" at bounding box center [1086, 54] width 86 height 11
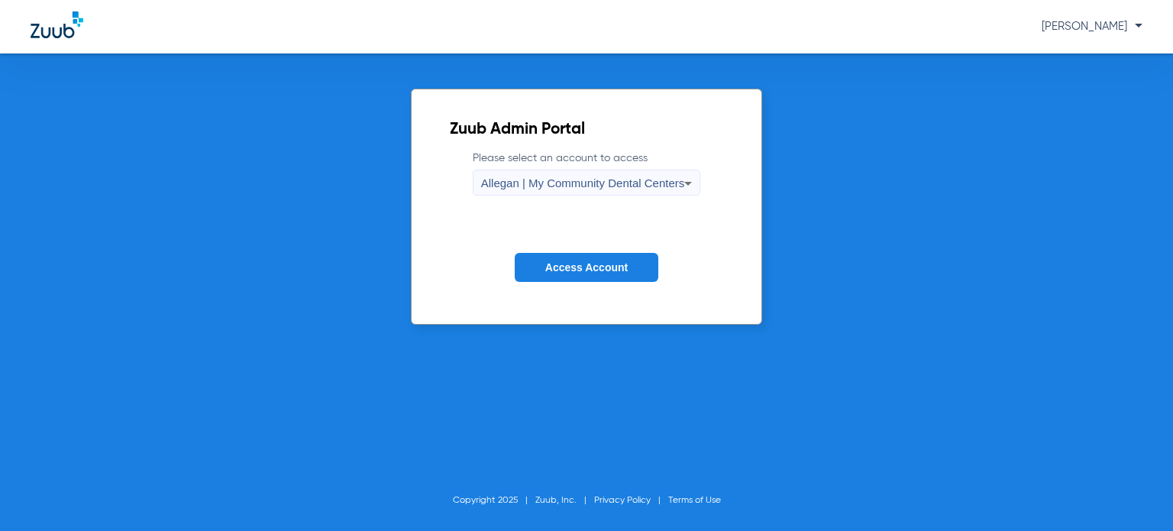
click at [620, 186] on span "Allegan | My Community Dental Centers" at bounding box center [583, 182] width 204 height 13
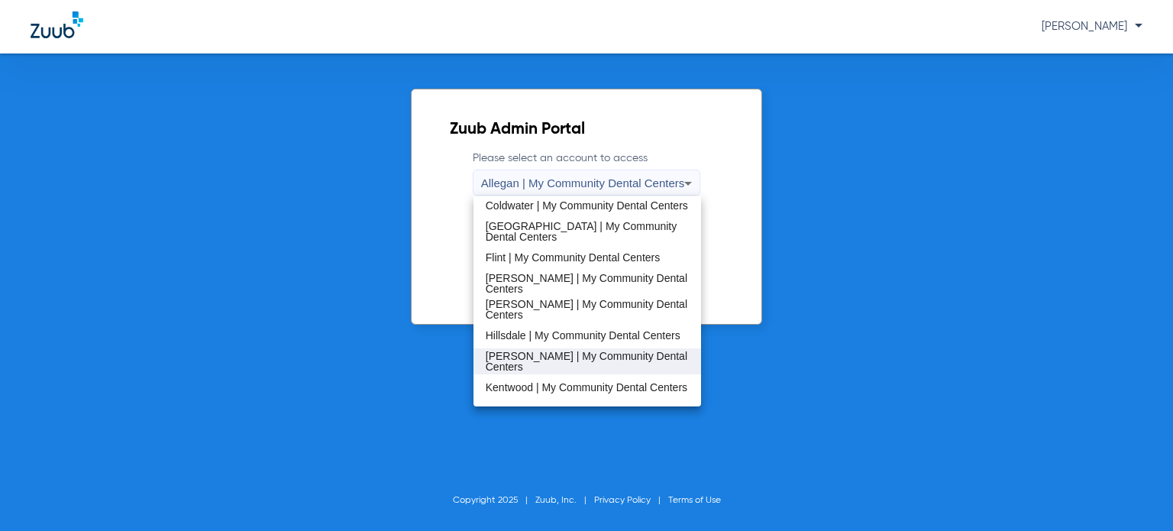
scroll to position [229, 0]
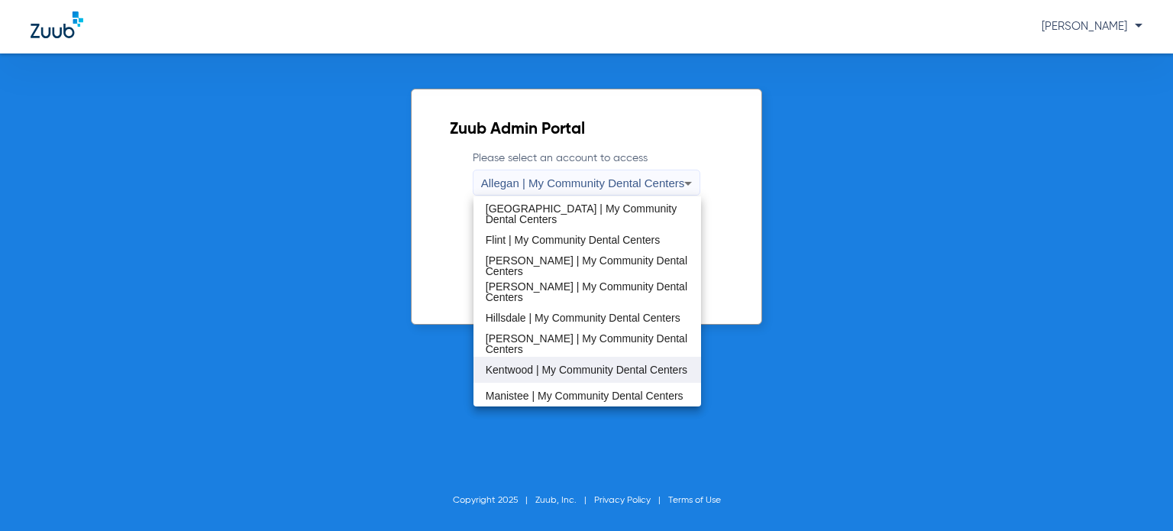
click at [571, 364] on span "Kentwood | My Community Dental Centers" at bounding box center [587, 369] width 202 height 11
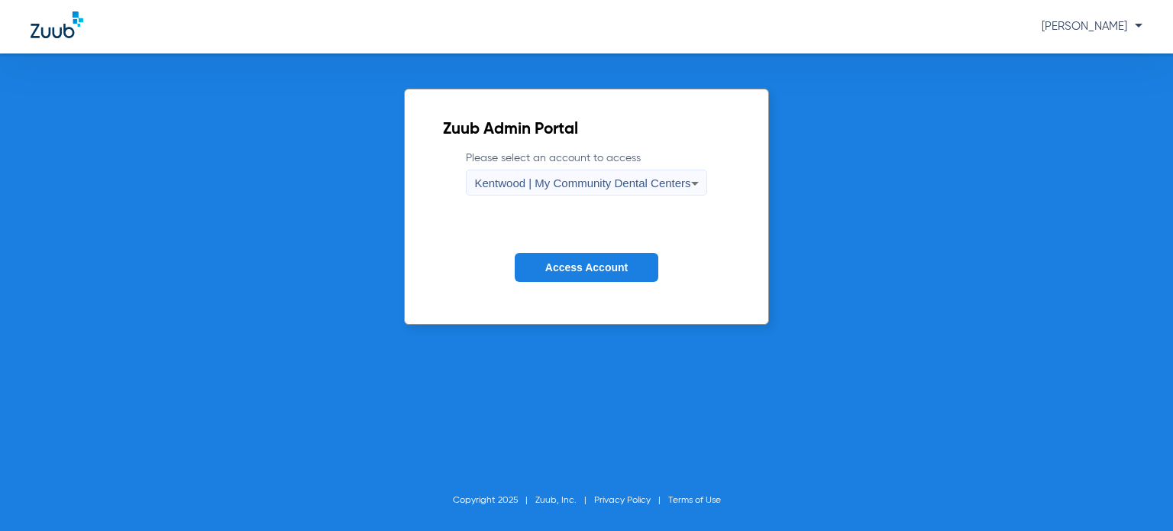
click at [571, 265] on span "Access Account" at bounding box center [586, 267] width 82 height 12
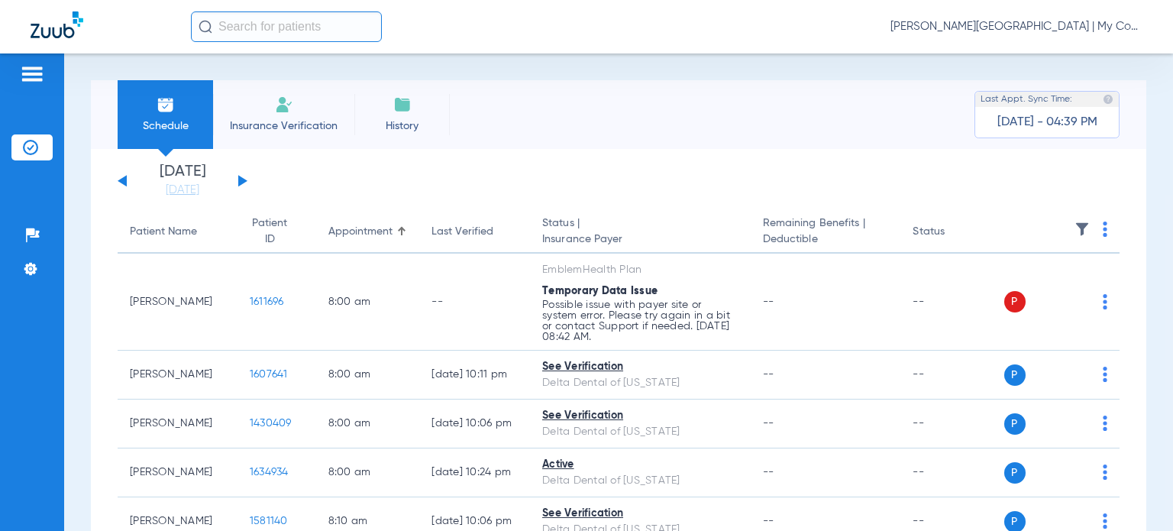
drag, startPoint x: 192, startPoint y: 189, endPoint x: 279, endPoint y: 344, distance: 177.5
click at [192, 188] on link "[DATE]" at bounding box center [183, 190] width 92 height 15
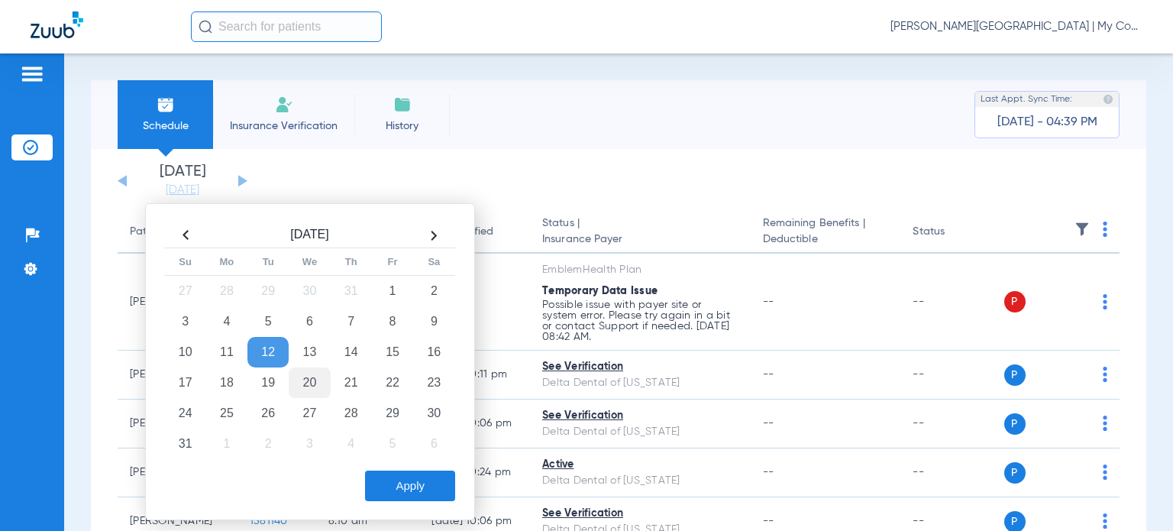
click at [309, 381] on td "20" at bounding box center [309, 382] width 41 height 31
click at [385, 482] on button "Apply" at bounding box center [410, 486] width 90 height 31
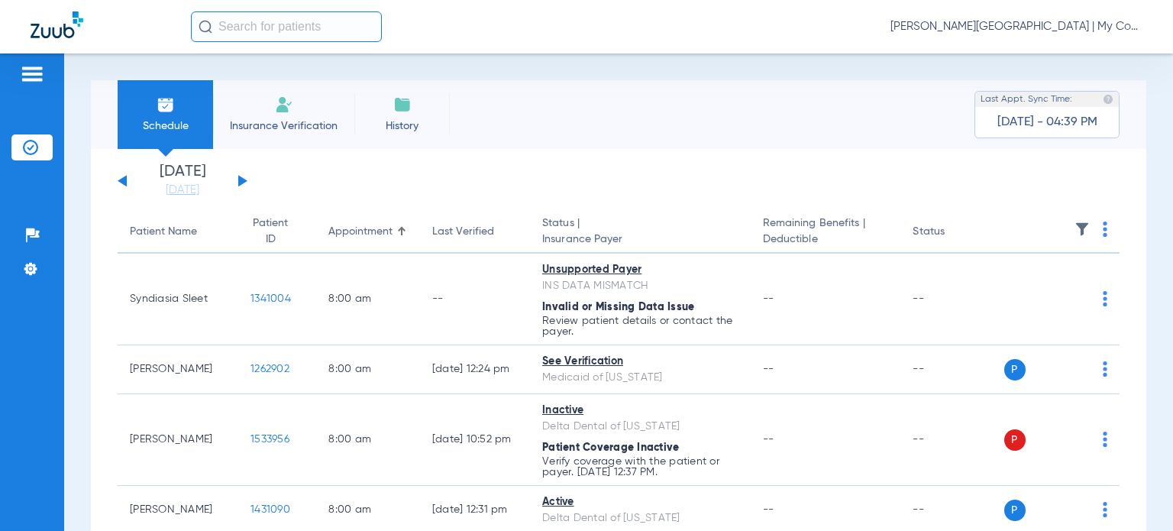
click at [435, 227] on div "Last Verified" at bounding box center [463, 232] width 62 height 16
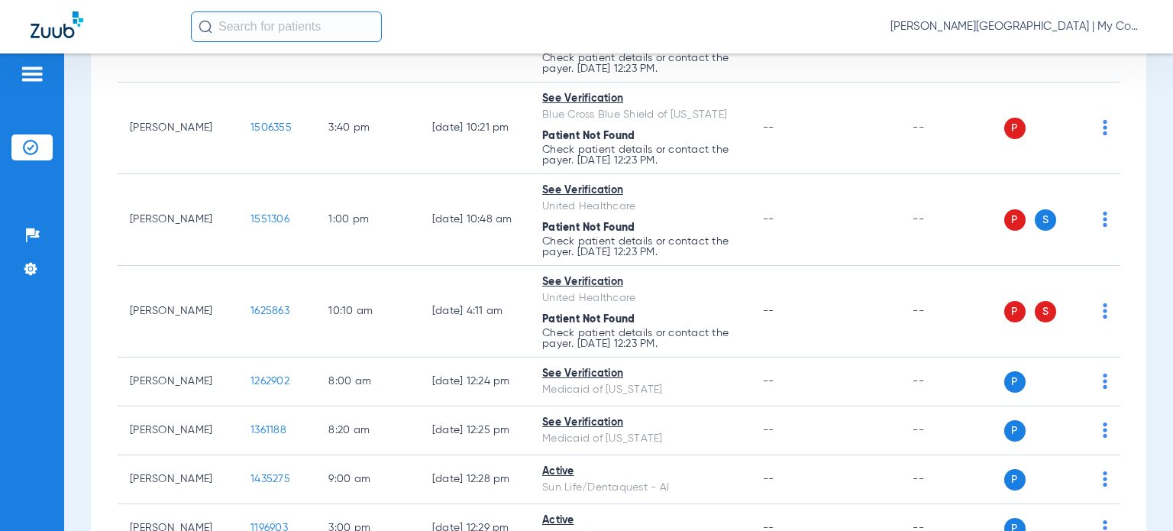
scroll to position [993, 0]
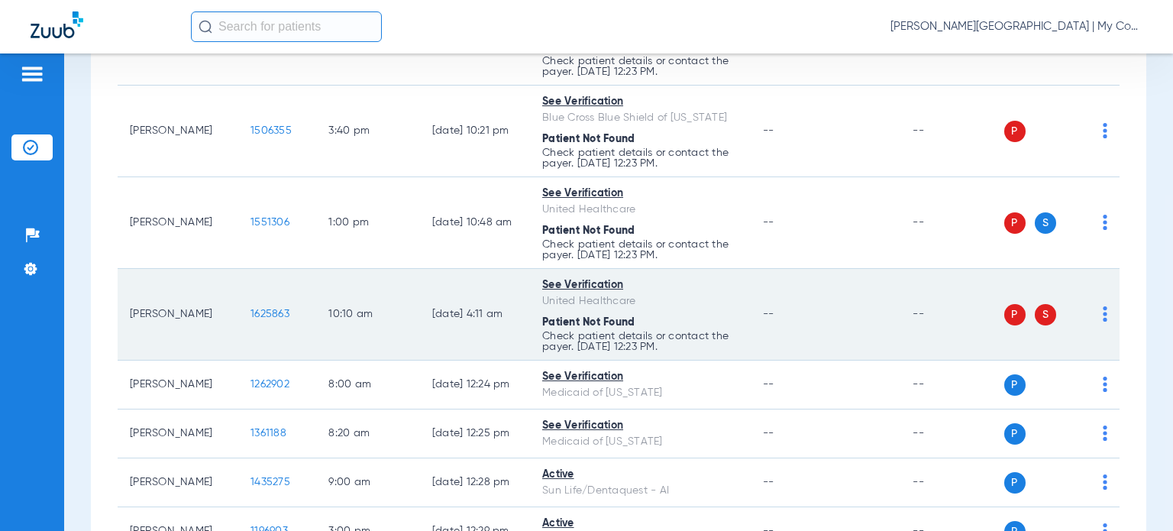
click at [1103, 312] on img at bounding box center [1105, 313] width 5 height 15
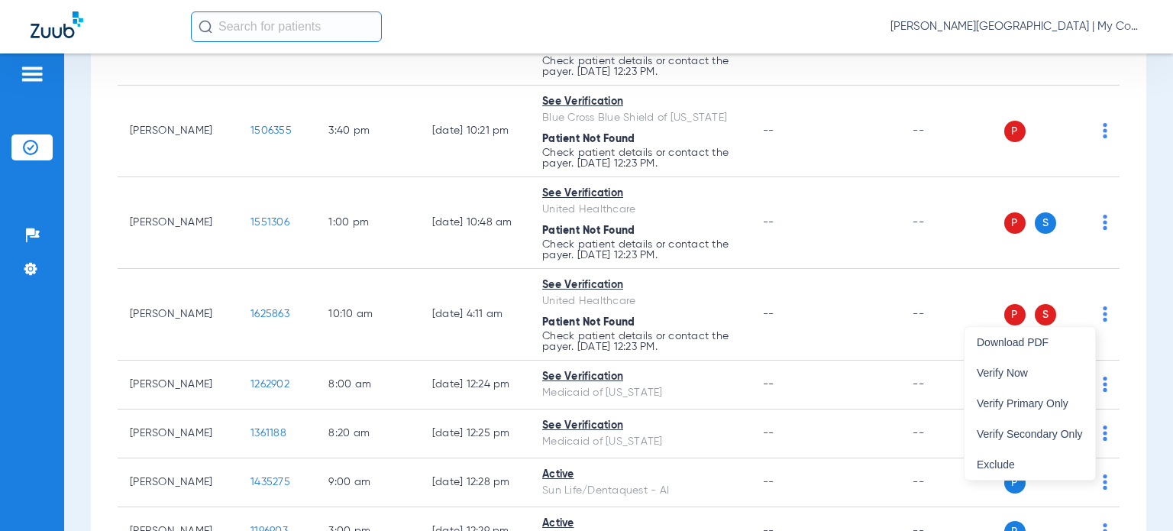
click at [1042, 372] on span "Verify Now" at bounding box center [1030, 372] width 106 height 11
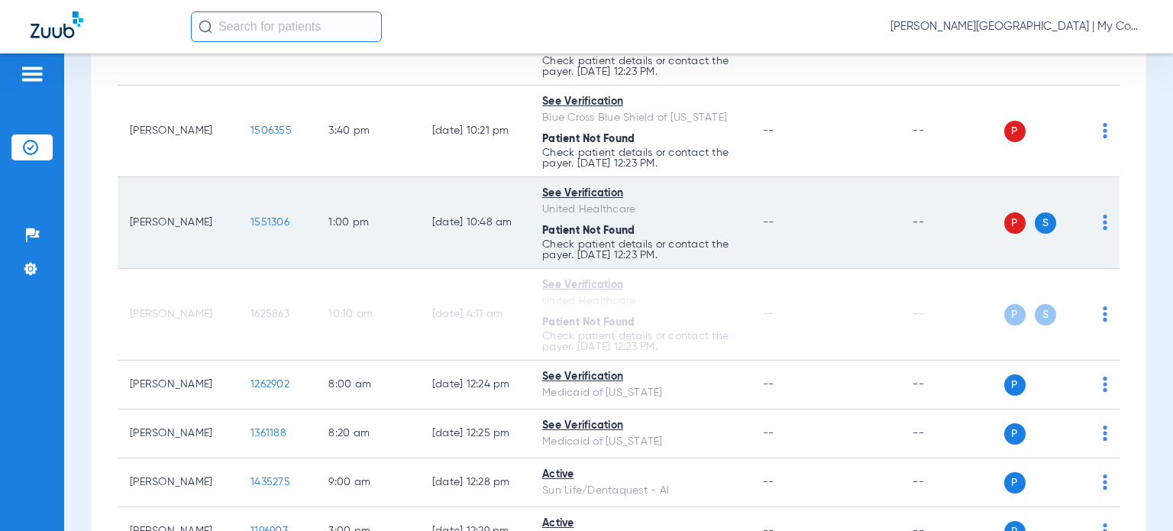
click at [1103, 222] on img at bounding box center [1105, 222] width 5 height 15
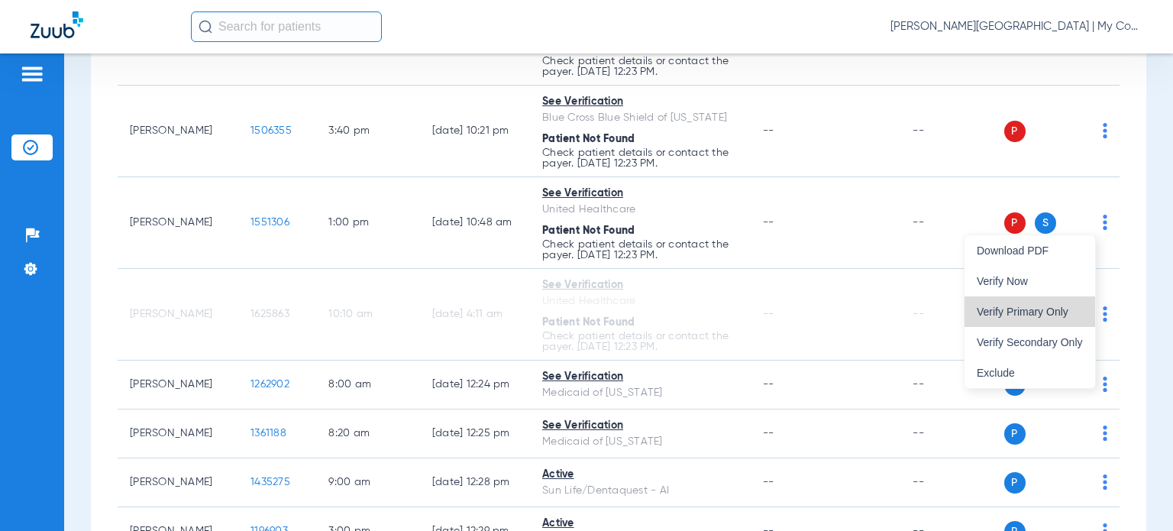
click at [1031, 316] on span "Verify Primary Only" at bounding box center [1030, 311] width 106 height 11
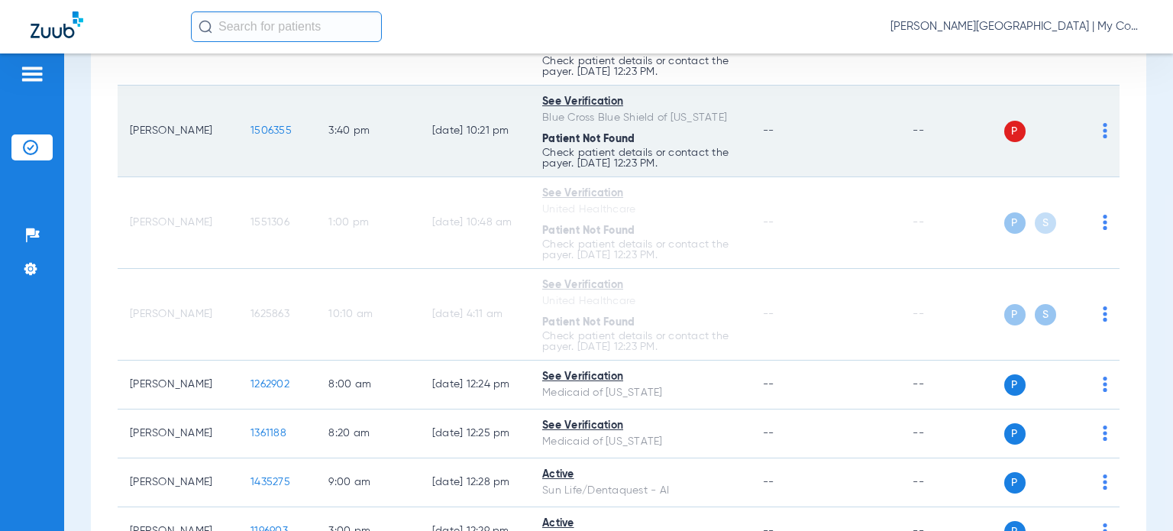
click at [1103, 135] on img at bounding box center [1105, 130] width 5 height 15
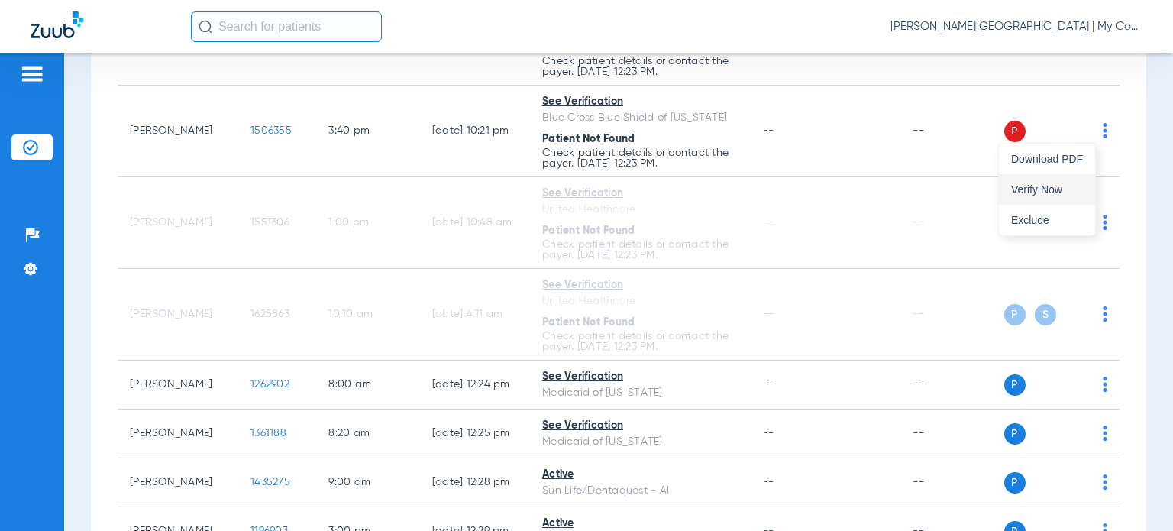
click at [1028, 189] on span "Verify Now" at bounding box center [1047, 189] width 72 height 11
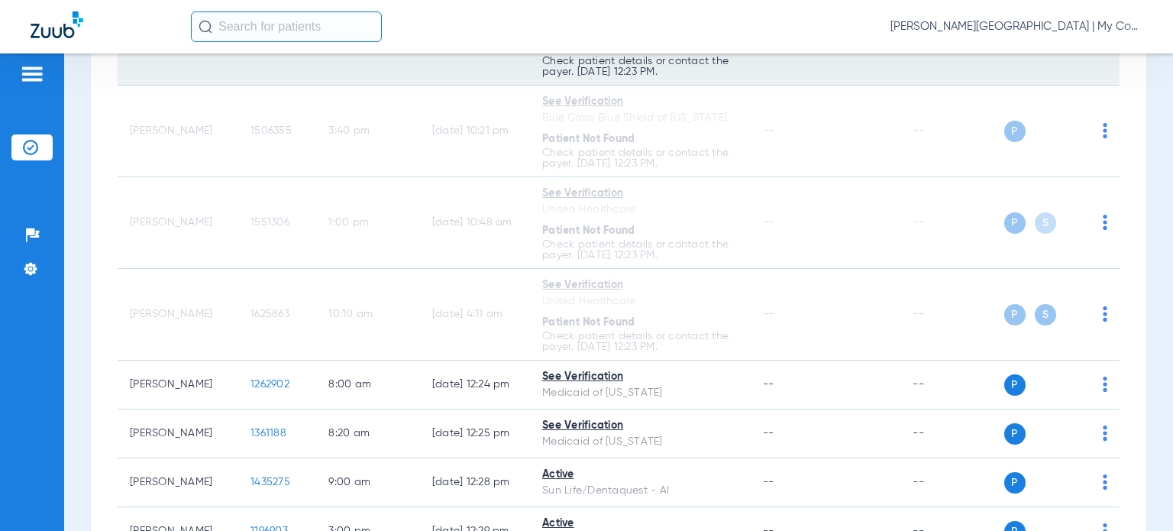
scroll to position [840, 0]
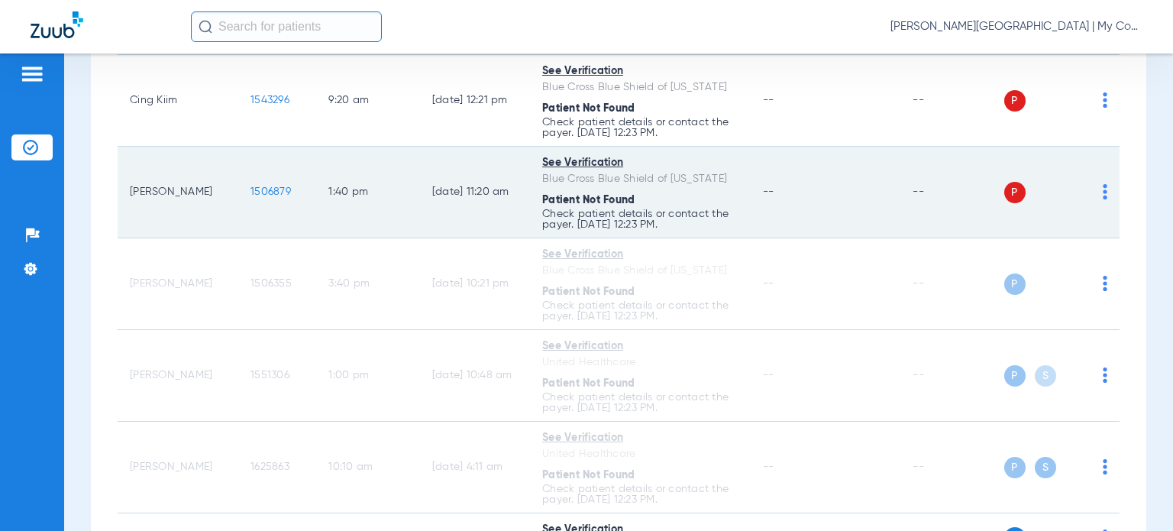
click at [1103, 192] on img at bounding box center [1105, 191] width 5 height 15
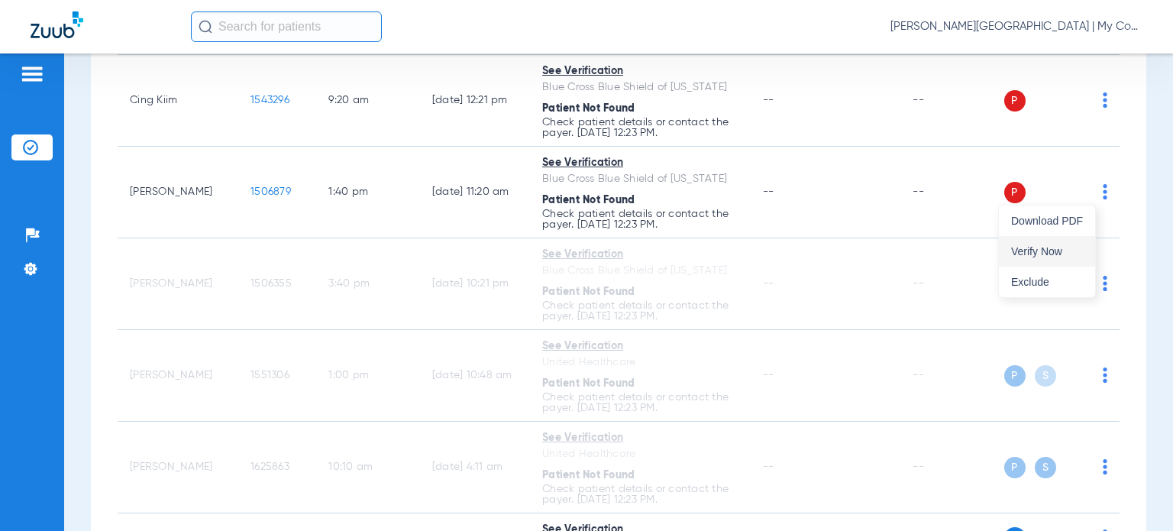
click at [1054, 257] on button "Verify Now" at bounding box center [1047, 251] width 96 height 31
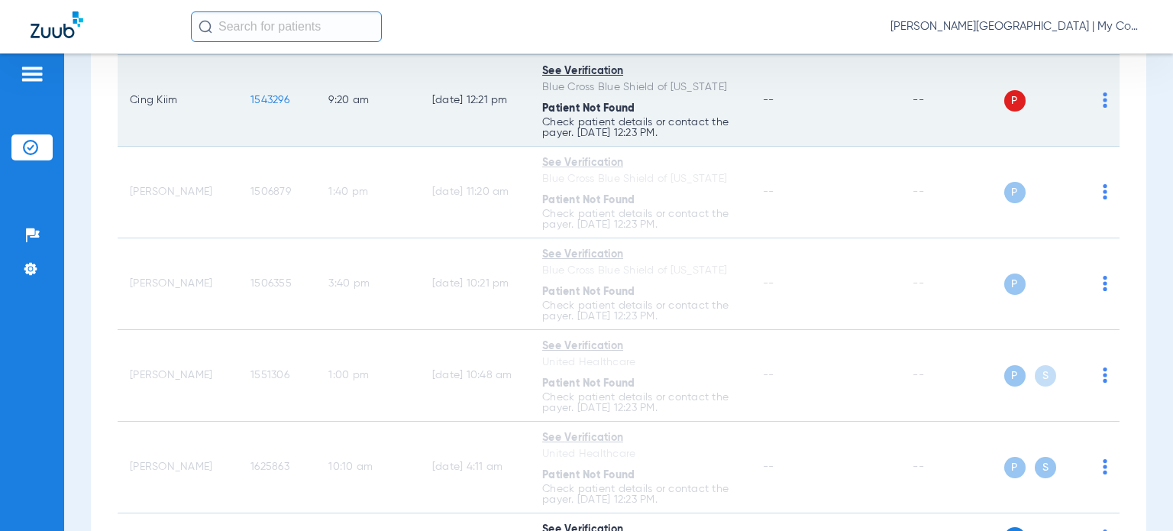
scroll to position [687, 0]
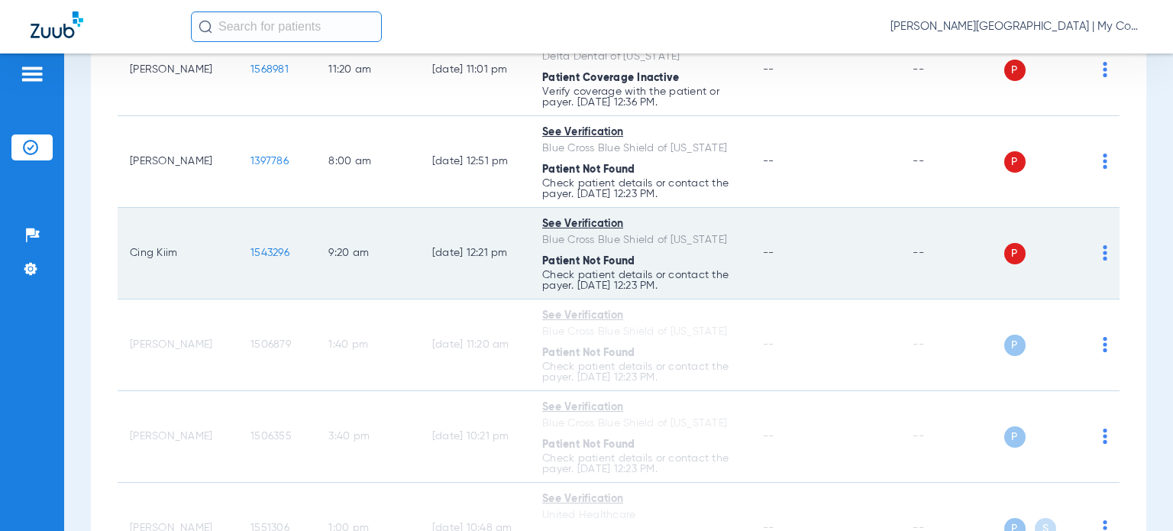
click at [1103, 254] on img at bounding box center [1105, 252] width 5 height 15
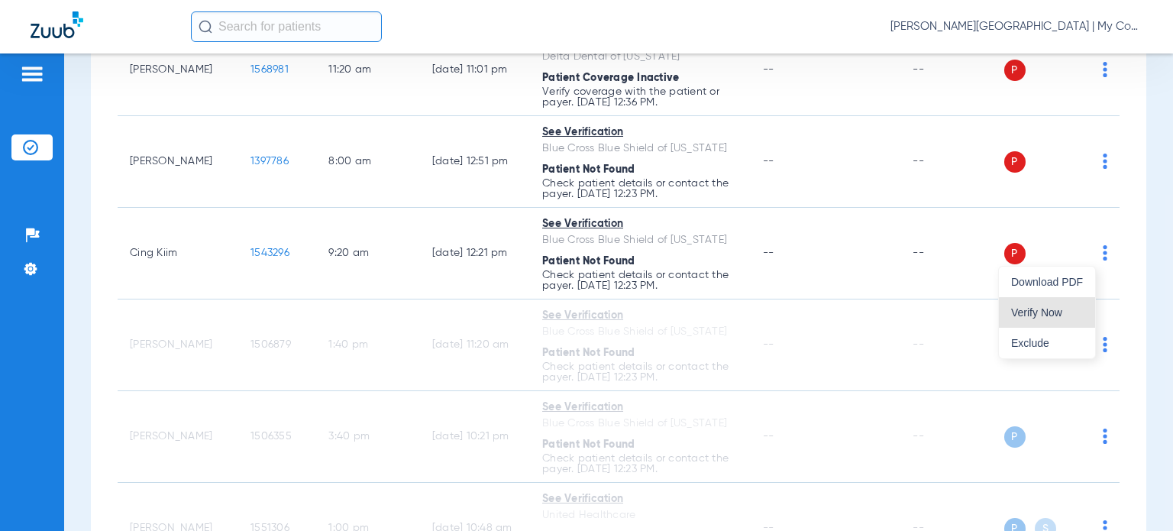
click at [1048, 312] on span "Verify Now" at bounding box center [1047, 312] width 72 height 11
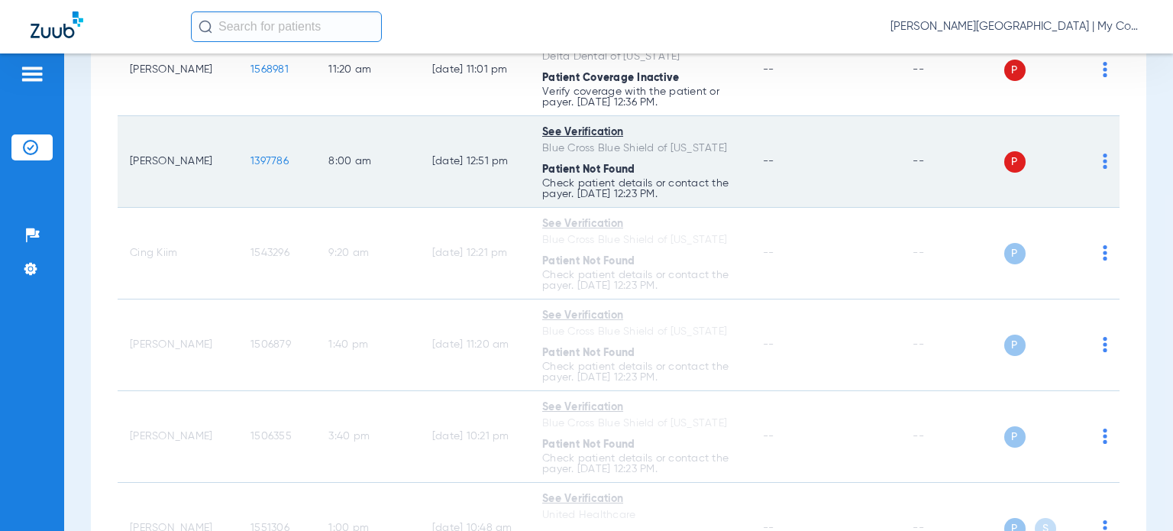
click at [1103, 159] on img at bounding box center [1105, 161] width 5 height 15
click at [1053, 225] on span "Verify Now" at bounding box center [1047, 220] width 72 height 11
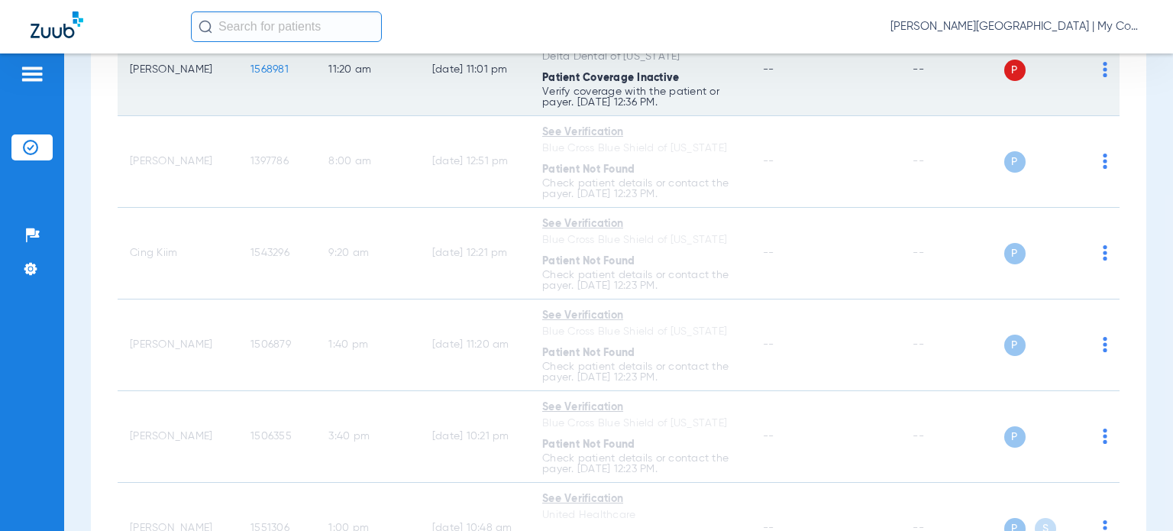
scroll to position [458, 0]
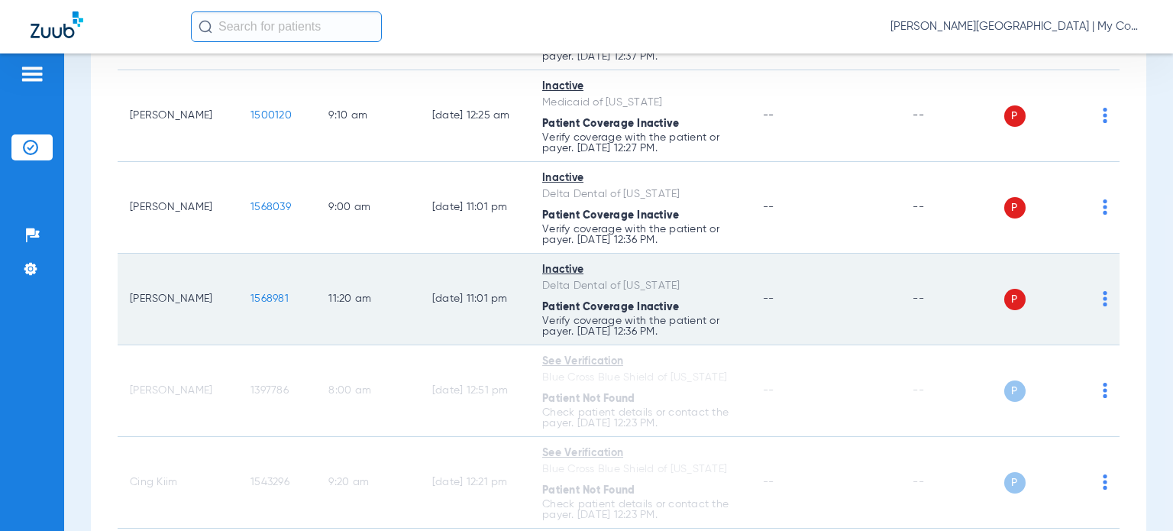
click at [1103, 296] on img at bounding box center [1105, 298] width 5 height 15
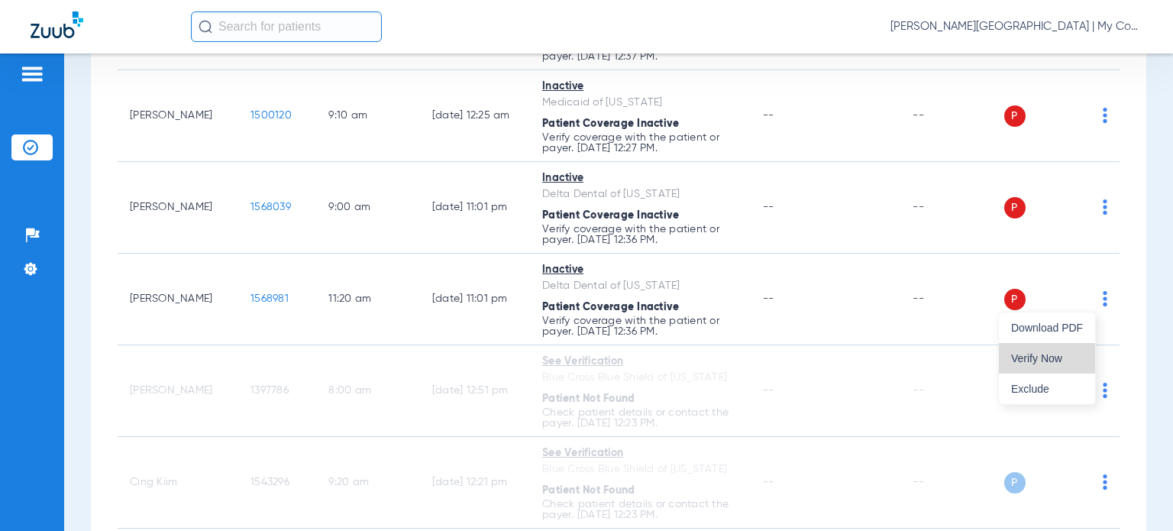
click at [1057, 357] on span "Verify Now" at bounding box center [1047, 358] width 72 height 11
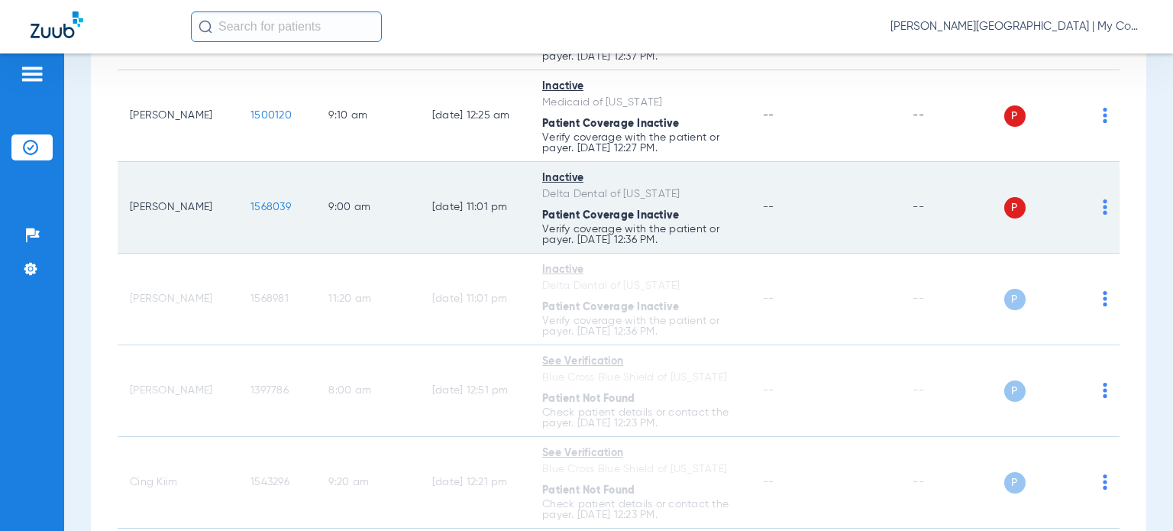
click at [1089, 212] on div "P S" at bounding box center [1056, 207] width 104 height 21
click at [1103, 211] on img at bounding box center [1105, 206] width 5 height 15
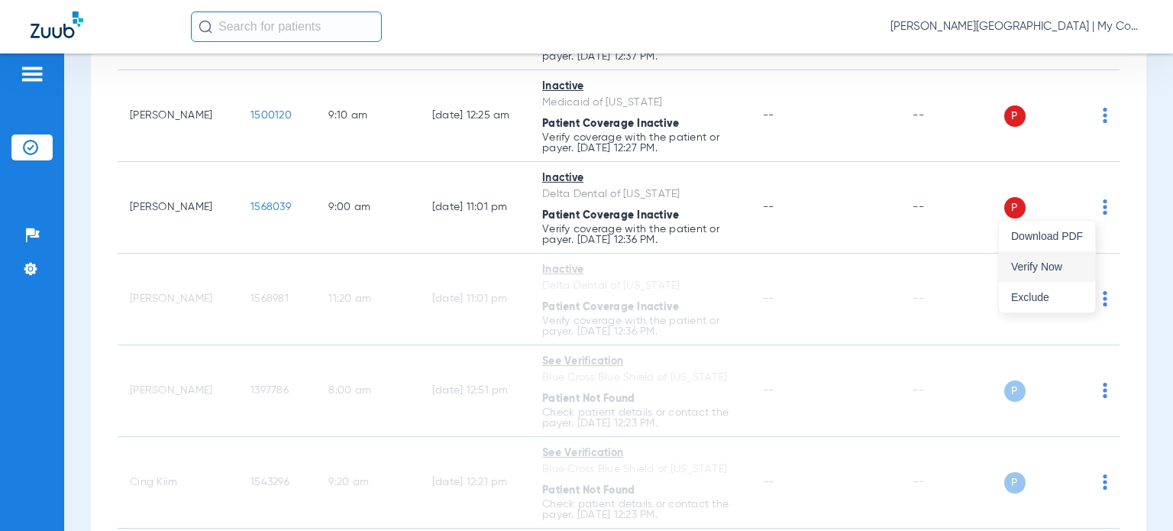
click at [1053, 268] on span "Verify Now" at bounding box center [1047, 266] width 72 height 11
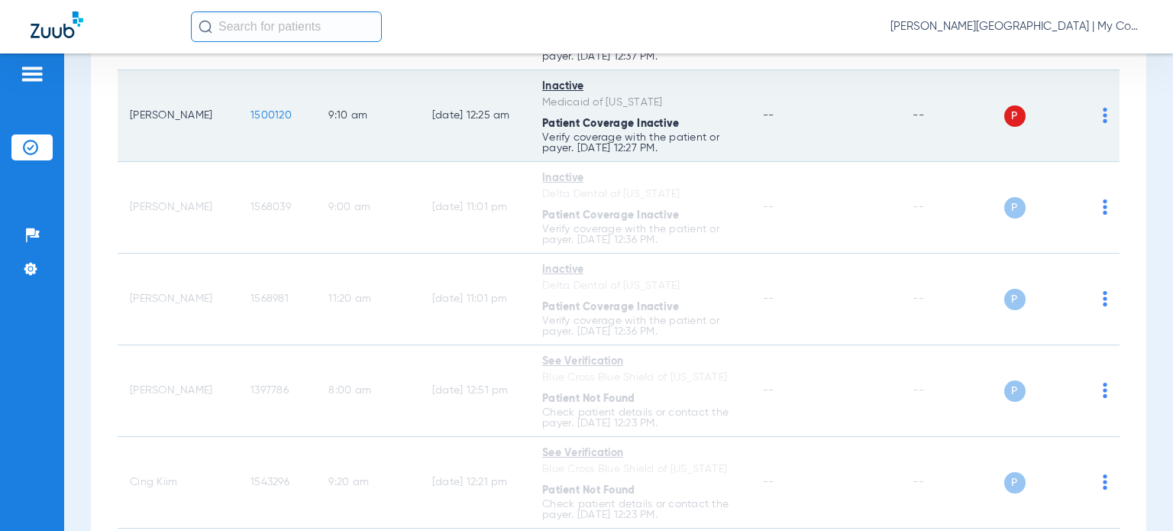
click at [1103, 120] on img at bounding box center [1105, 115] width 5 height 15
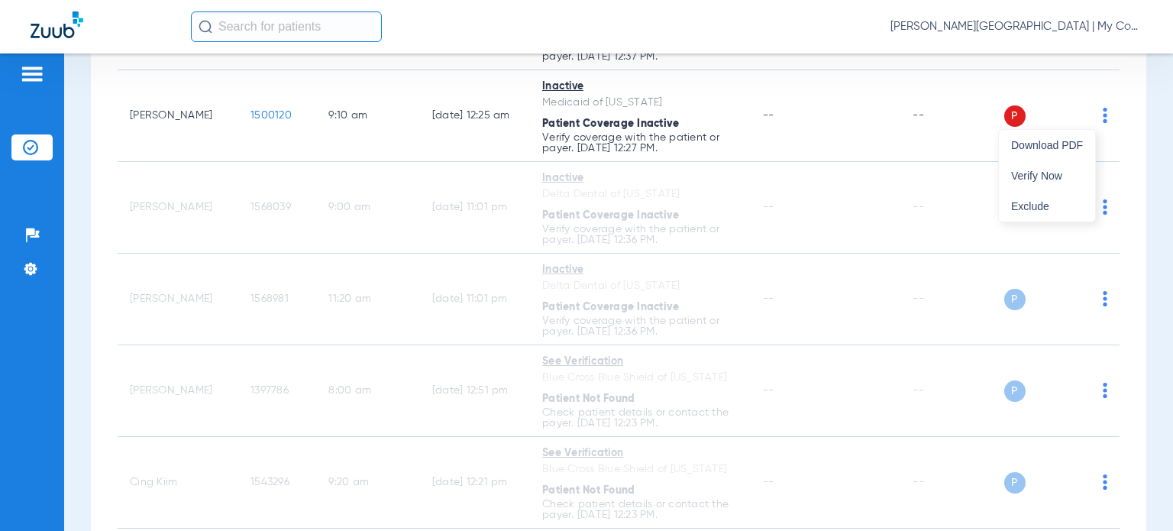
click at [1045, 179] on span "Verify Now" at bounding box center [1047, 175] width 72 height 11
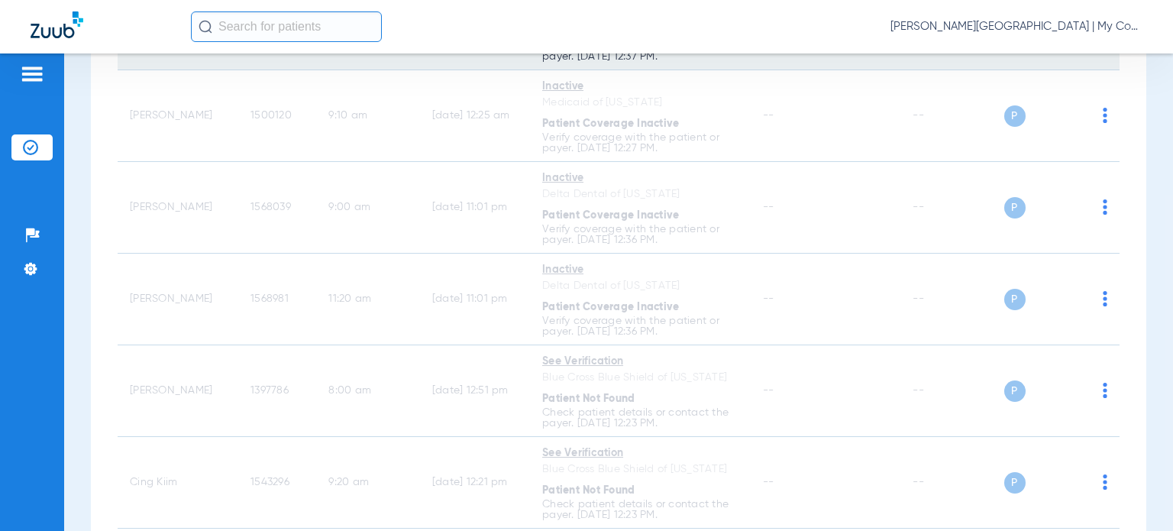
scroll to position [229, 0]
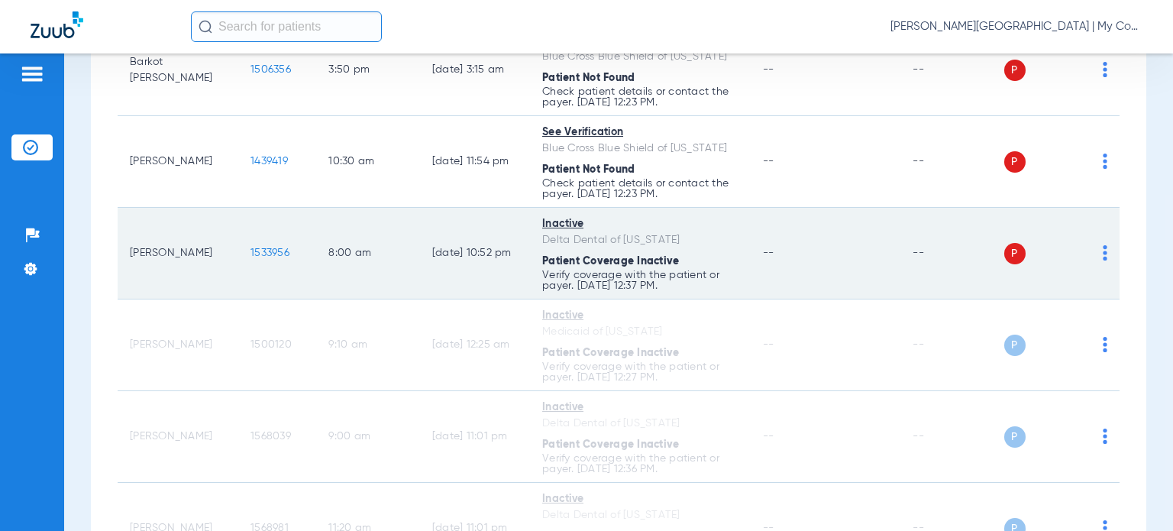
click at [1103, 254] on img at bounding box center [1105, 252] width 5 height 15
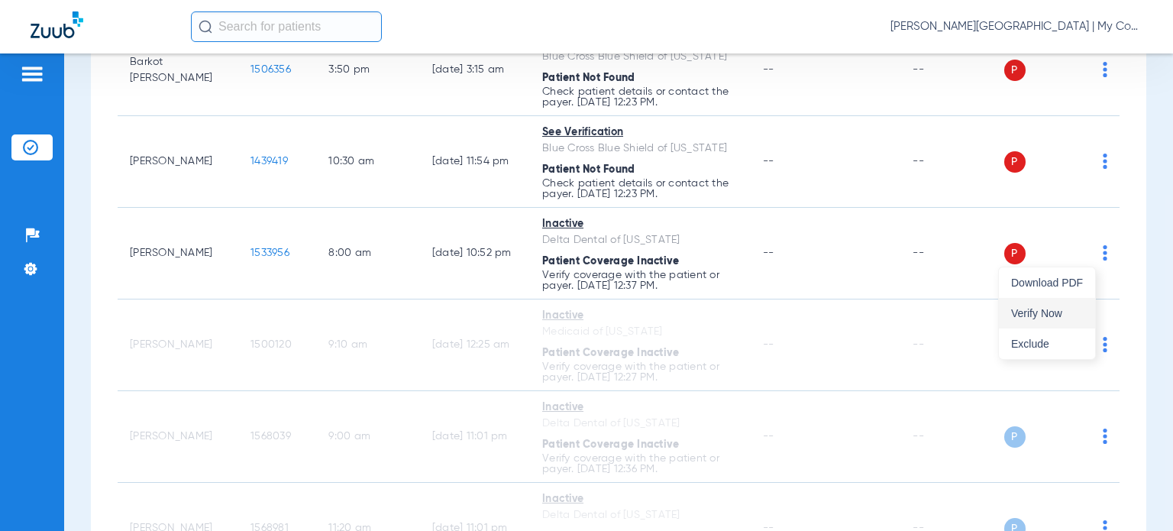
click at [1053, 312] on span "Verify Now" at bounding box center [1047, 313] width 72 height 11
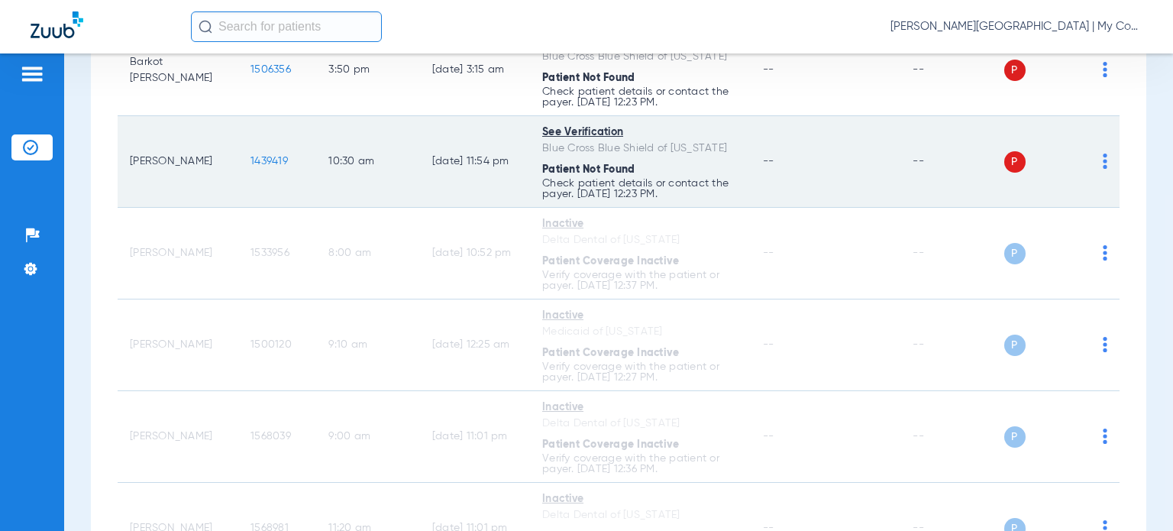
click at [1103, 169] on span at bounding box center [1105, 165] width 5 height 11
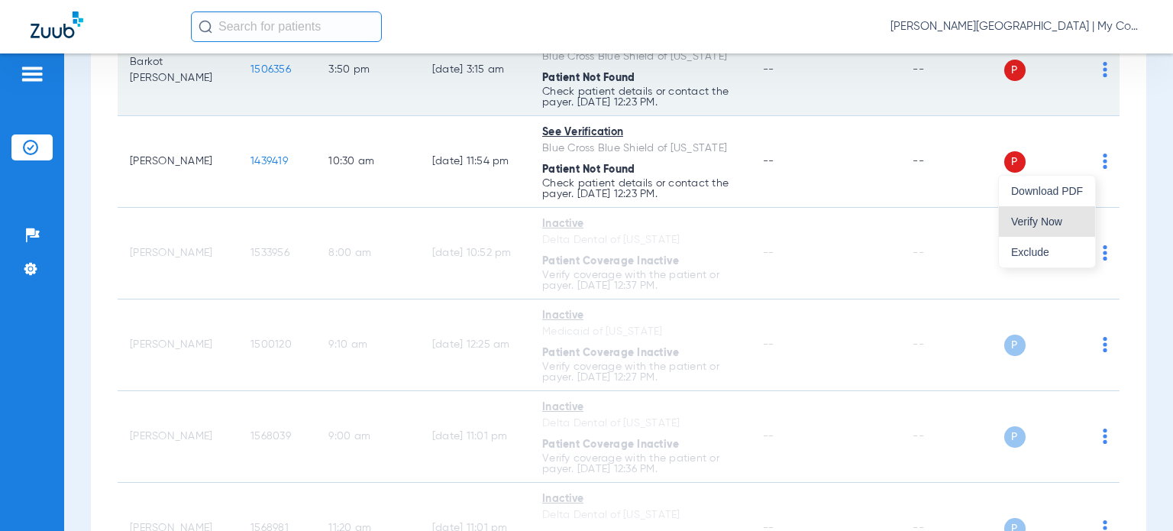
drag, startPoint x: 1040, startPoint y: 220, endPoint x: 1097, endPoint y: 78, distance: 153.2
click at [1040, 219] on span "Verify Now" at bounding box center [1047, 221] width 72 height 11
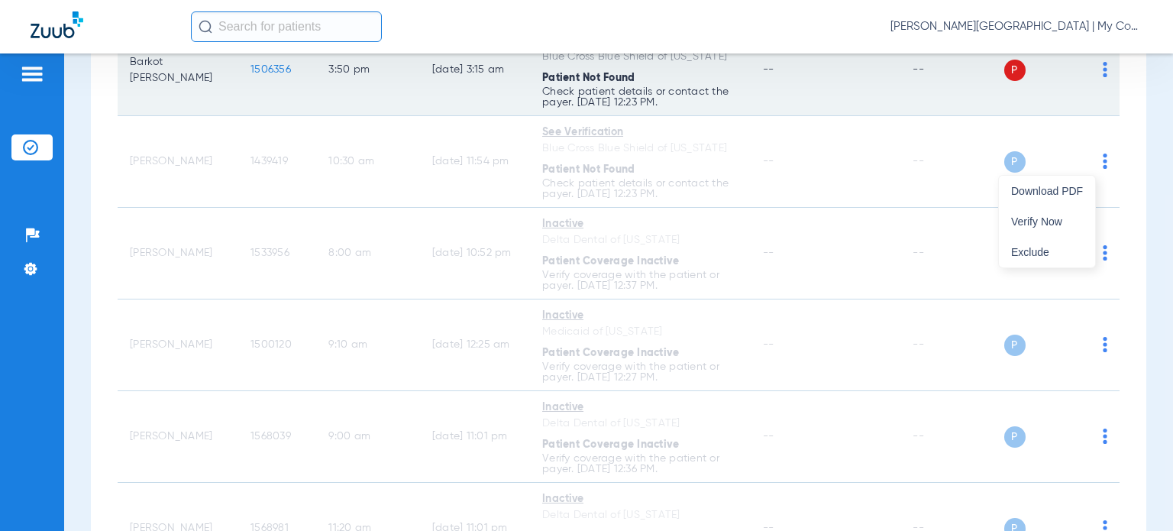
click at [1103, 76] on img at bounding box center [1105, 69] width 5 height 15
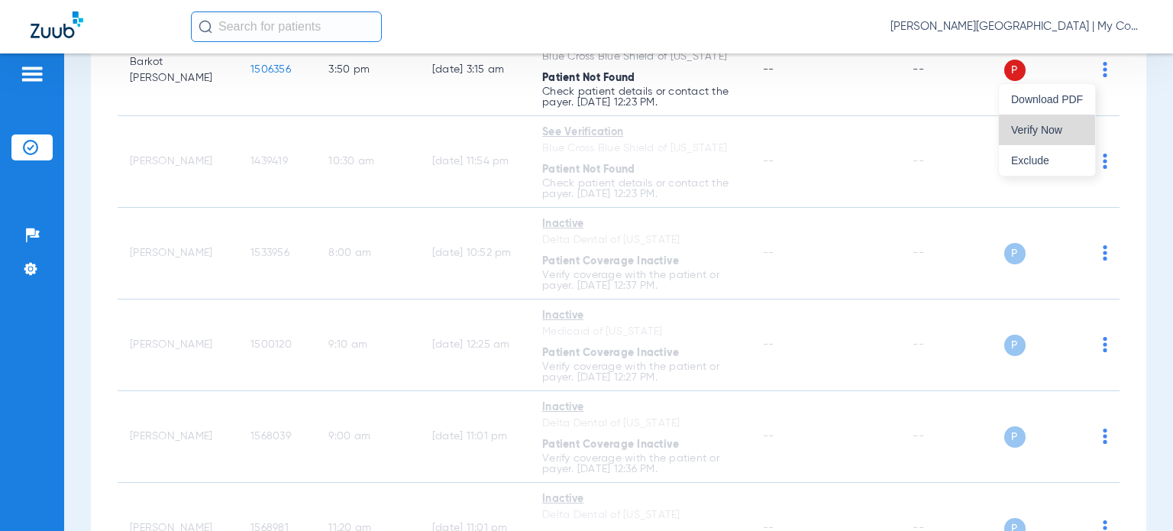
click at [1042, 134] on span "Verify Now" at bounding box center [1047, 130] width 72 height 11
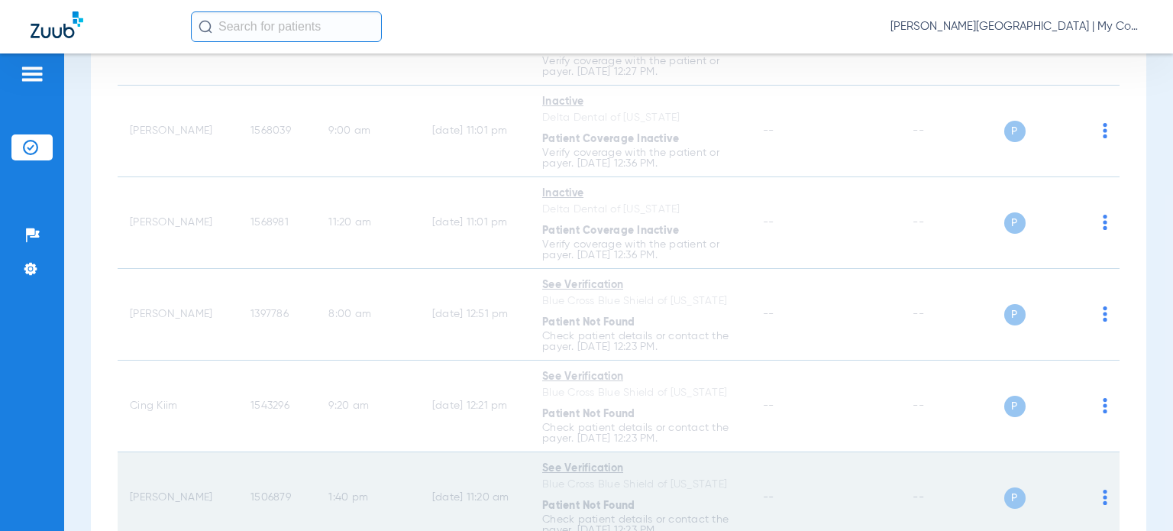
scroll to position [993, 0]
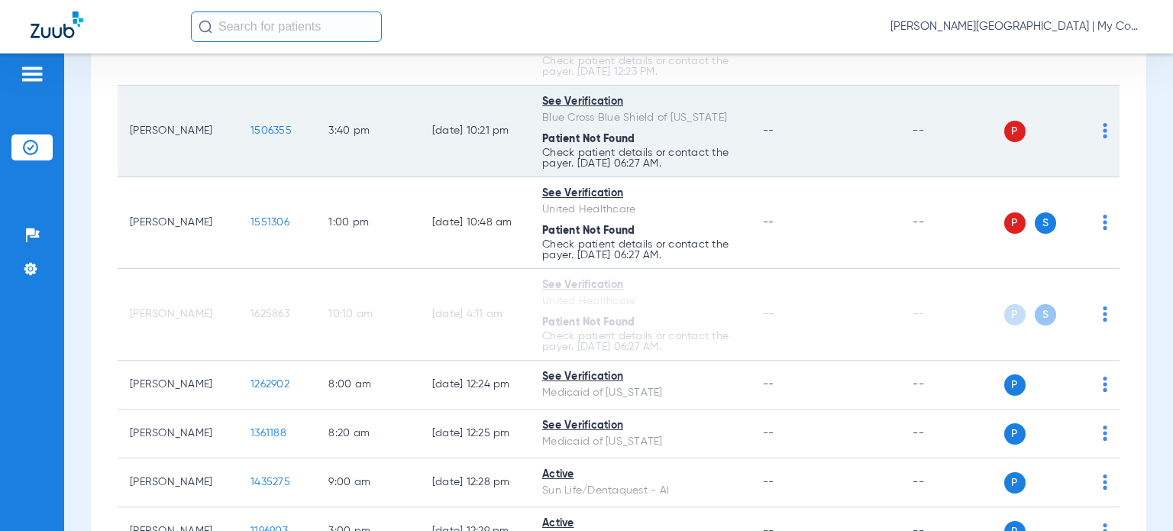
click at [1103, 131] on img at bounding box center [1105, 130] width 5 height 15
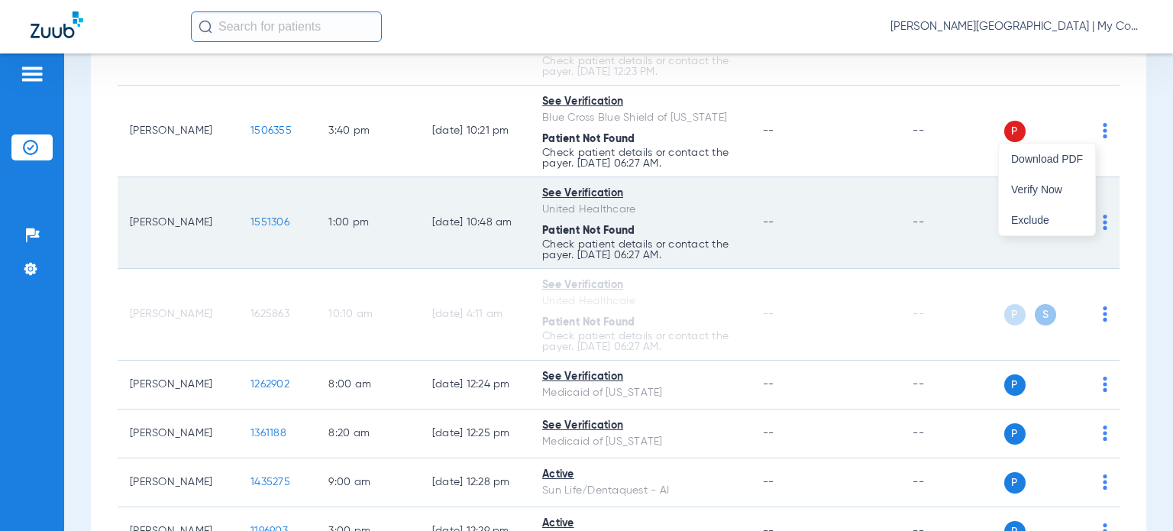
click at [1075, 189] on span "Verify Now" at bounding box center [1047, 189] width 72 height 11
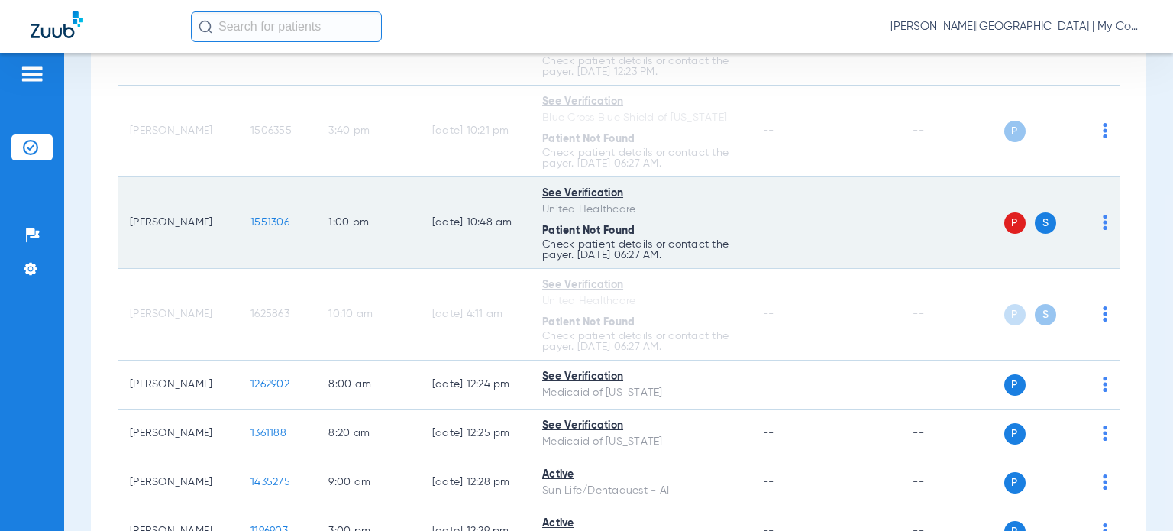
click at [1103, 222] on img at bounding box center [1105, 222] width 5 height 15
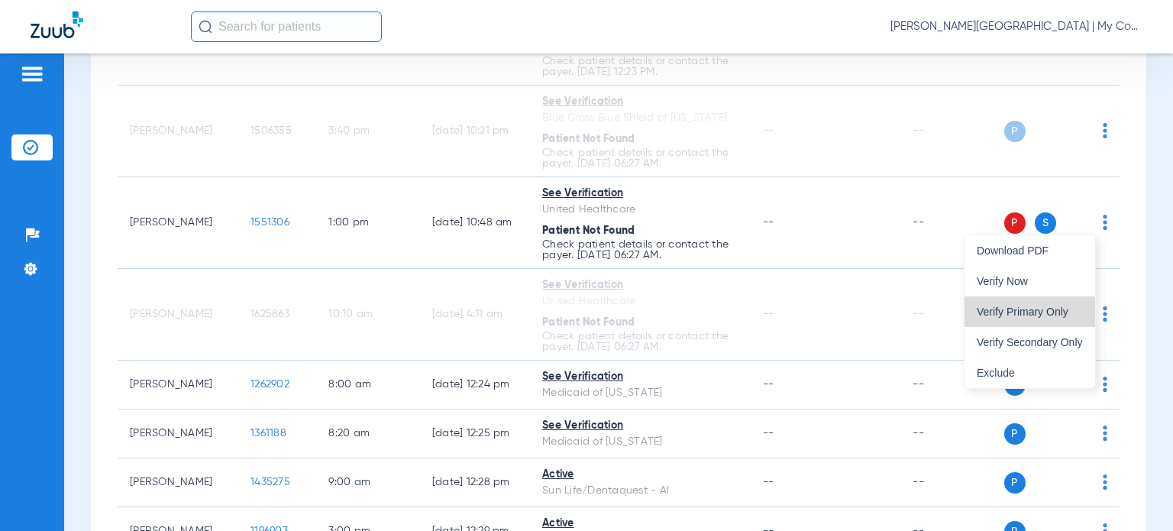
click at [1047, 309] on span "Verify Primary Only" at bounding box center [1030, 311] width 106 height 11
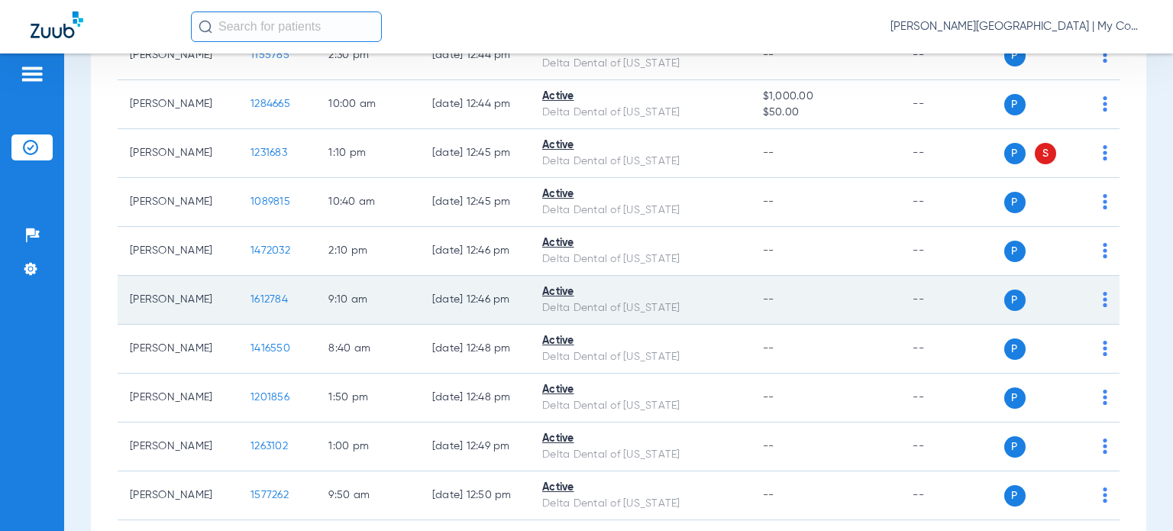
scroll to position [2368, 0]
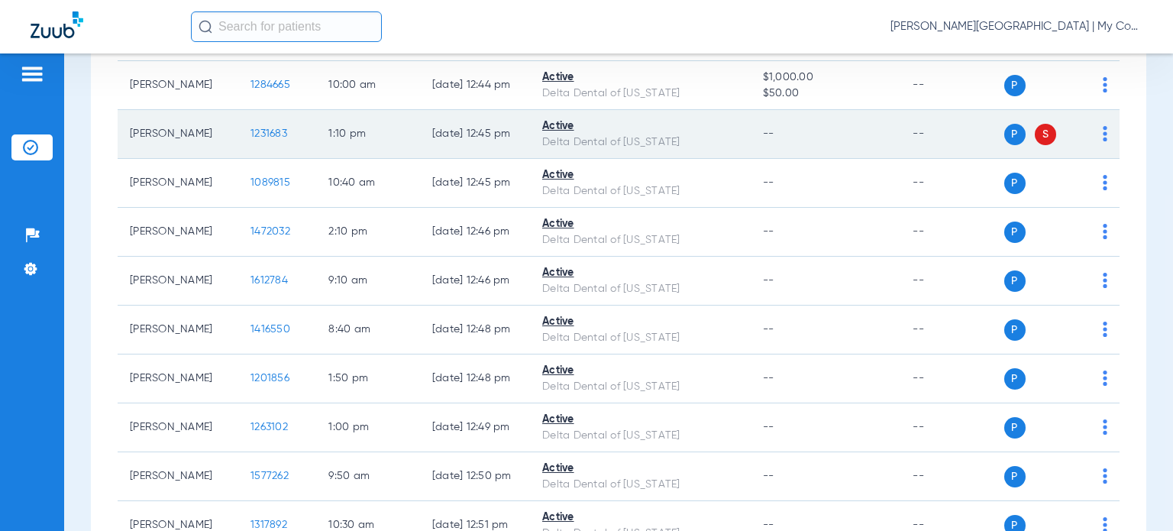
click at [1103, 128] on img at bounding box center [1105, 133] width 5 height 15
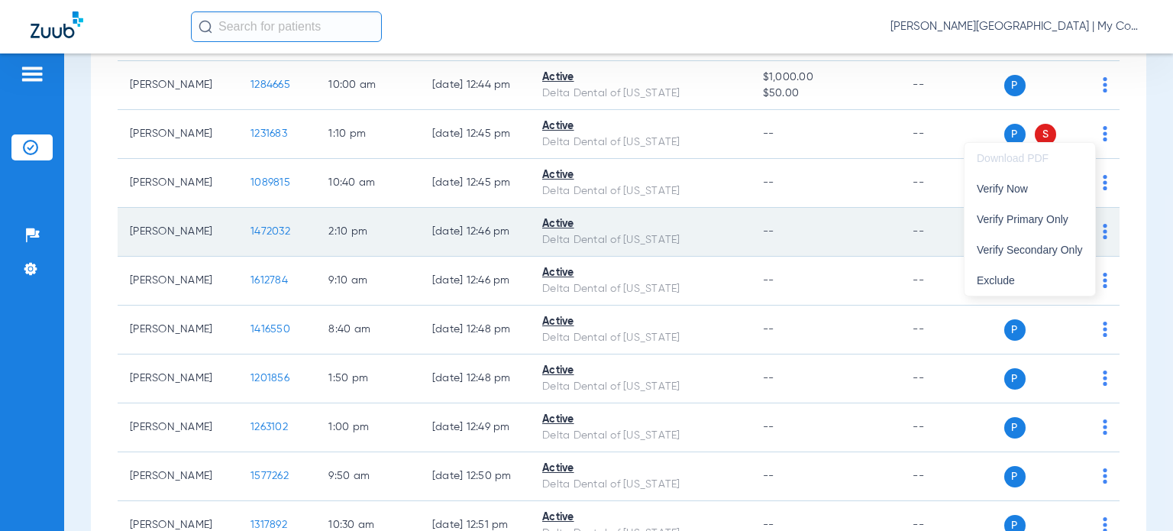
drag, startPoint x: 1054, startPoint y: 245, endPoint x: 820, endPoint y: 248, distance: 233.8
click at [1053, 245] on span "Verify Secondary Only" at bounding box center [1030, 249] width 106 height 11
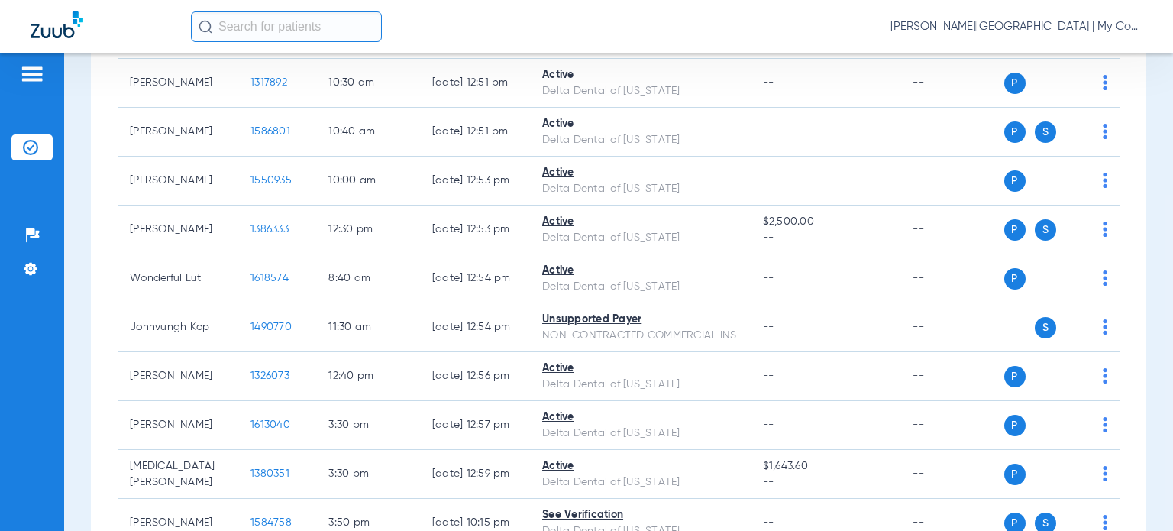
scroll to position [3284, 0]
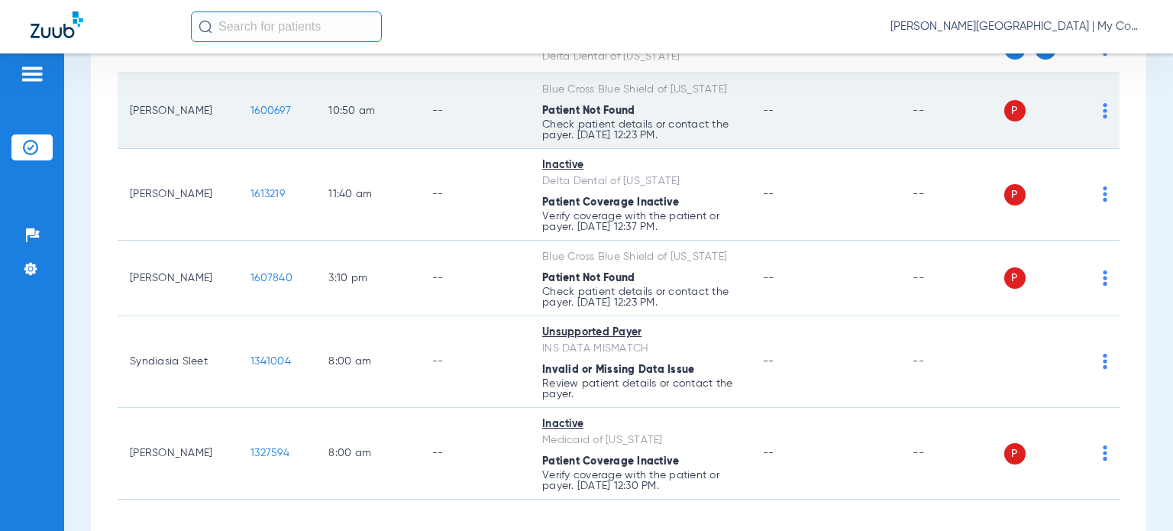
click at [1103, 118] on img at bounding box center [1105, 110] width 5 height 15
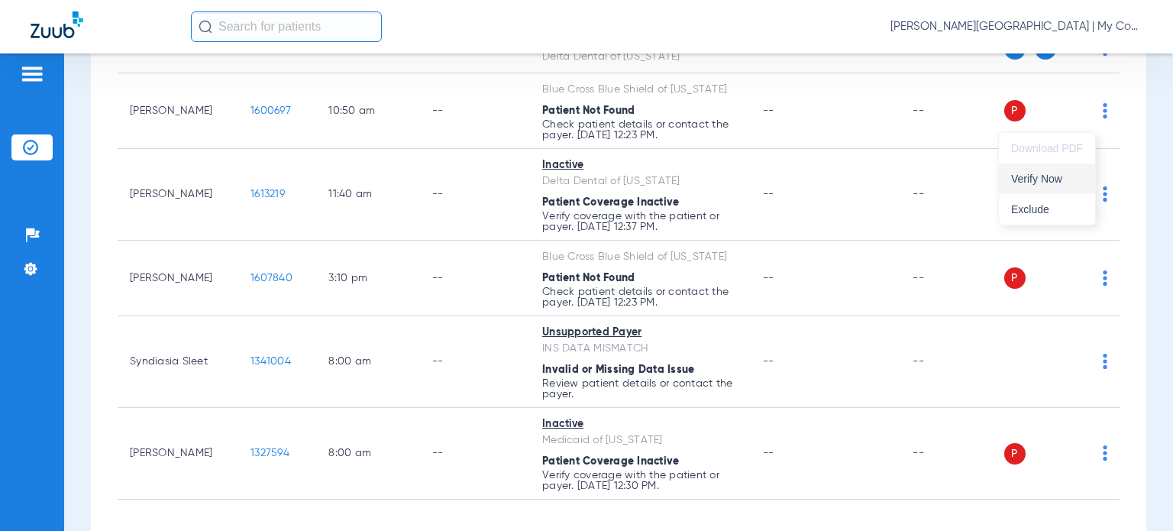
click at [1053, 175] on span "Verify Now" at bounding box center [1047, 178] width 72 height 11
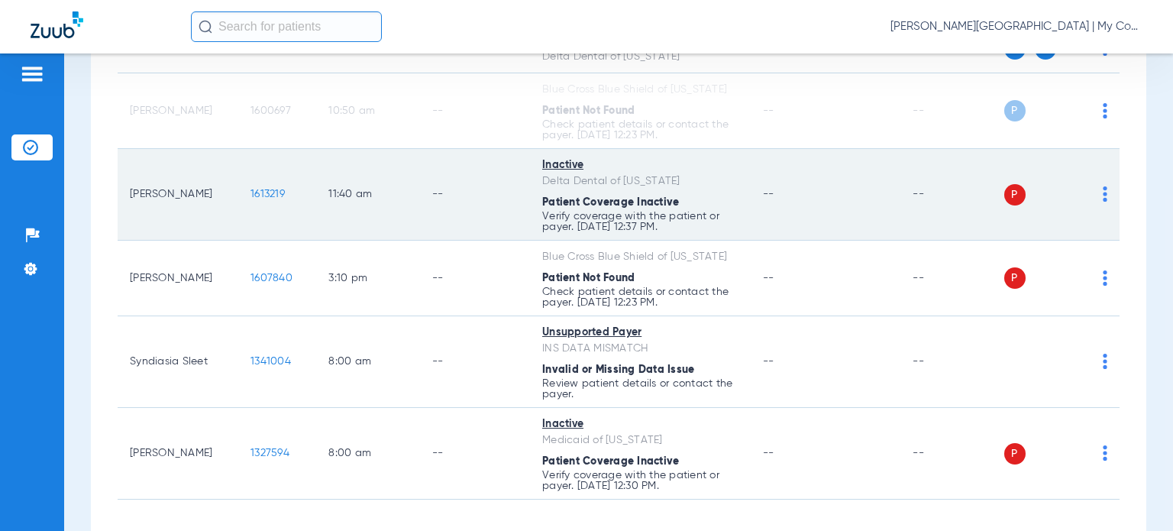
click at [1103, 200] on img at bounding box center [1105, 193] width 5 height 15
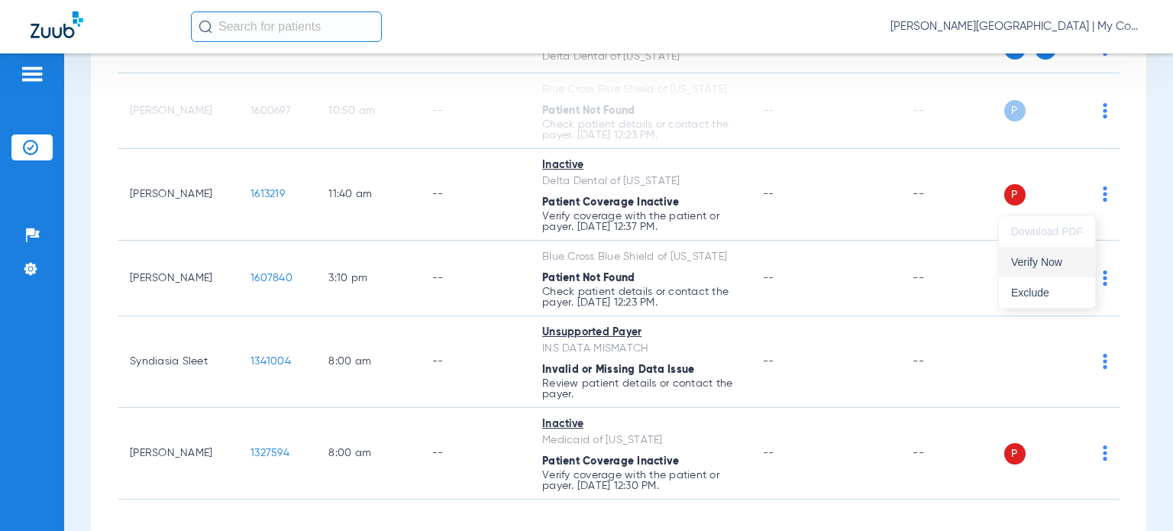
click at [1041, 262] on span "Verify Now" at bounding box center [1047, 262] width 72 height 11
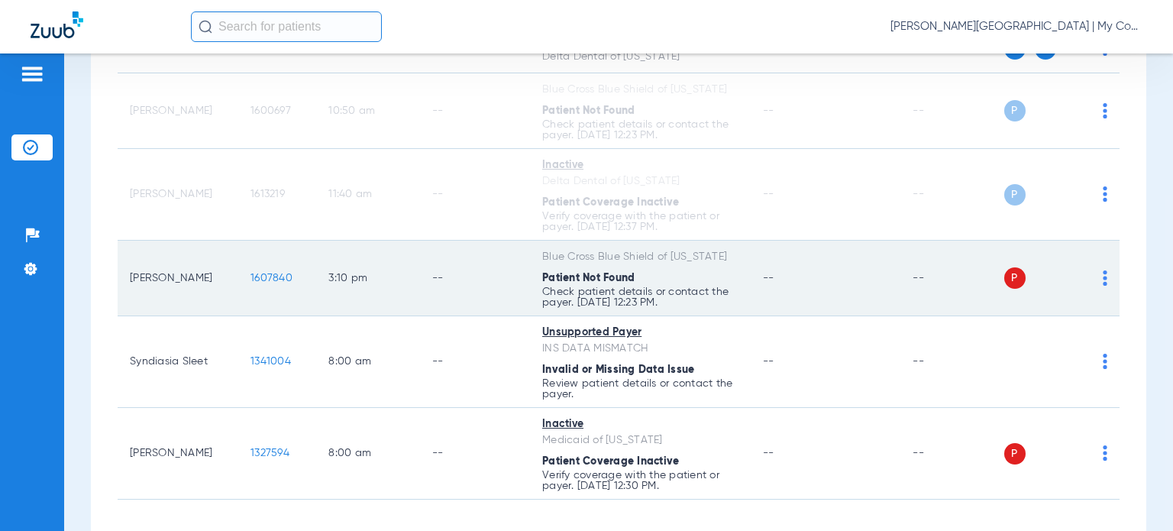
click at [1103, 286] on img at bounding box center [1105, 277] width 5 height 15
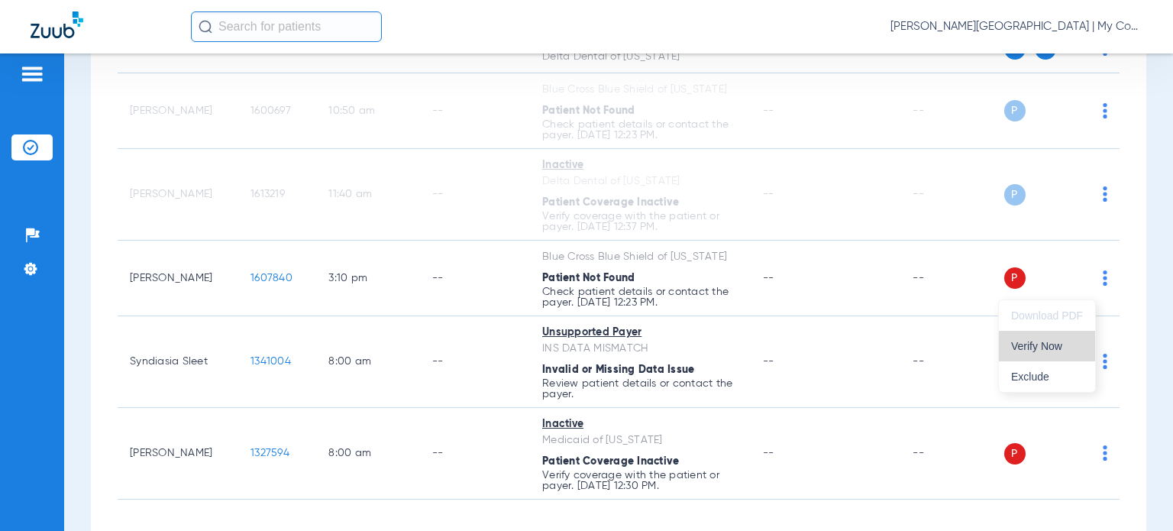
click at [1019, 338] on button "Verify Now" at bounding box center [1047, 346] width 96 height 31
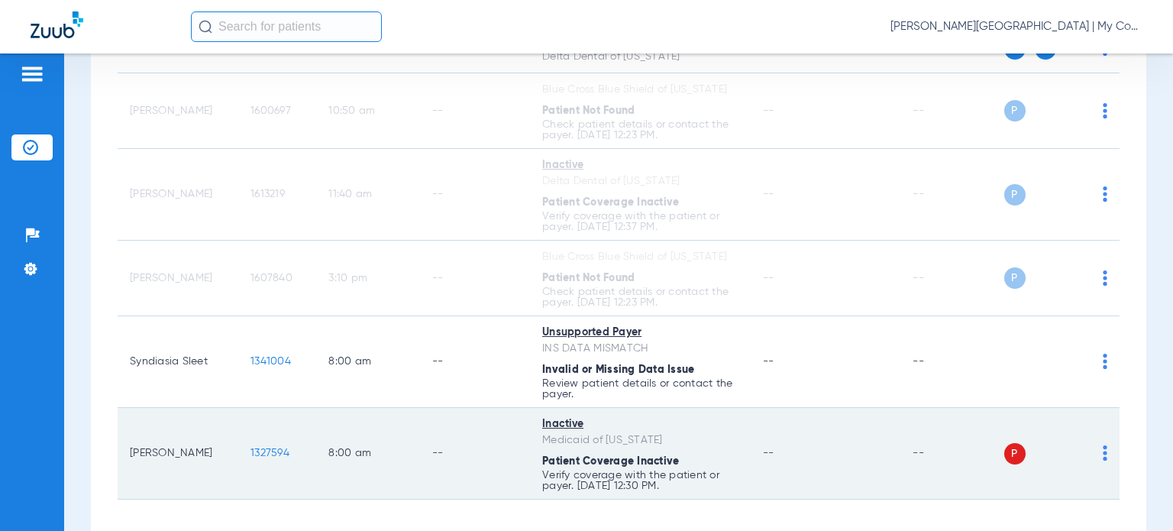
click at [1103, 445] on img at bounding box center [1105, 452] width 5 height 15
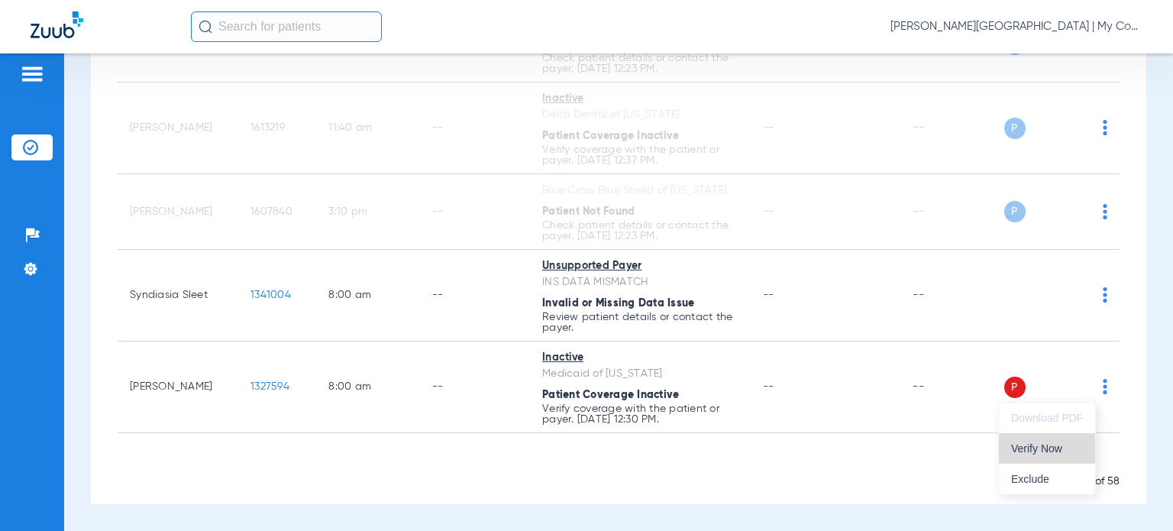
click at [1046, 444] on span "Verify Now" at bounding box center [1047, 448] width 72 height 11
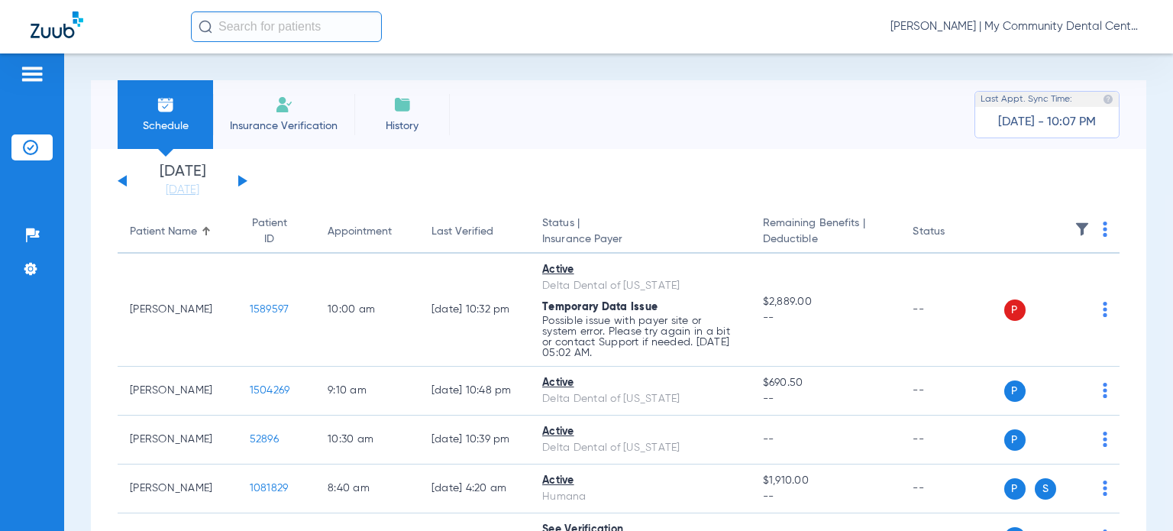
click at [1042, 29] on span "[PERSON_NAME] | My Community Dental Centers" at bounding box center [1017, 26] width 252 height 15
click at [1084, 60] on span "Account Selection" at bounding box center [1086, 54] width 86 height 11
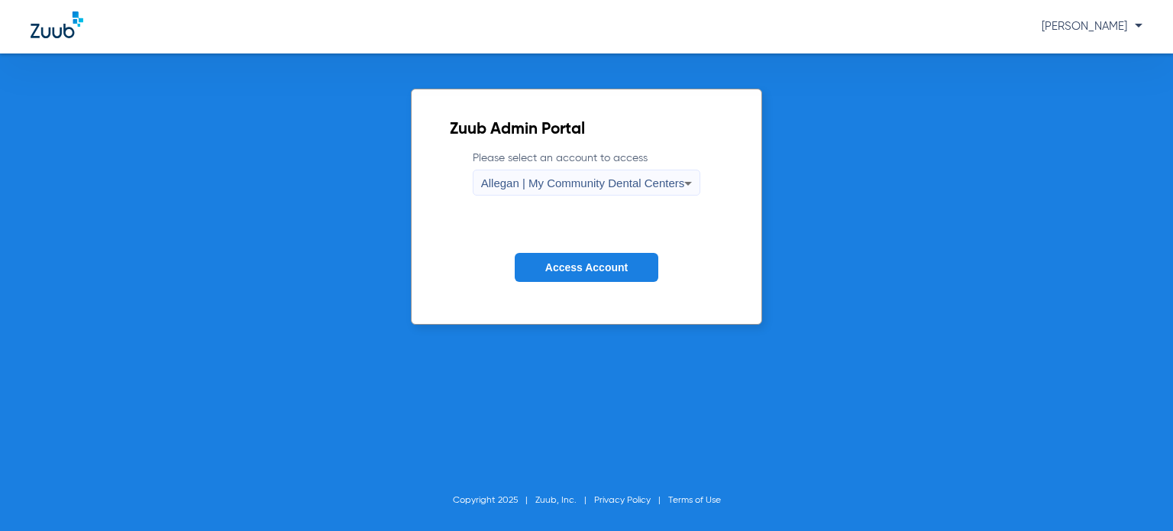
click at [620, 180] on span "Allegan | My Community Dental Centers" at bounding box center [583, 182] width 204 height 13
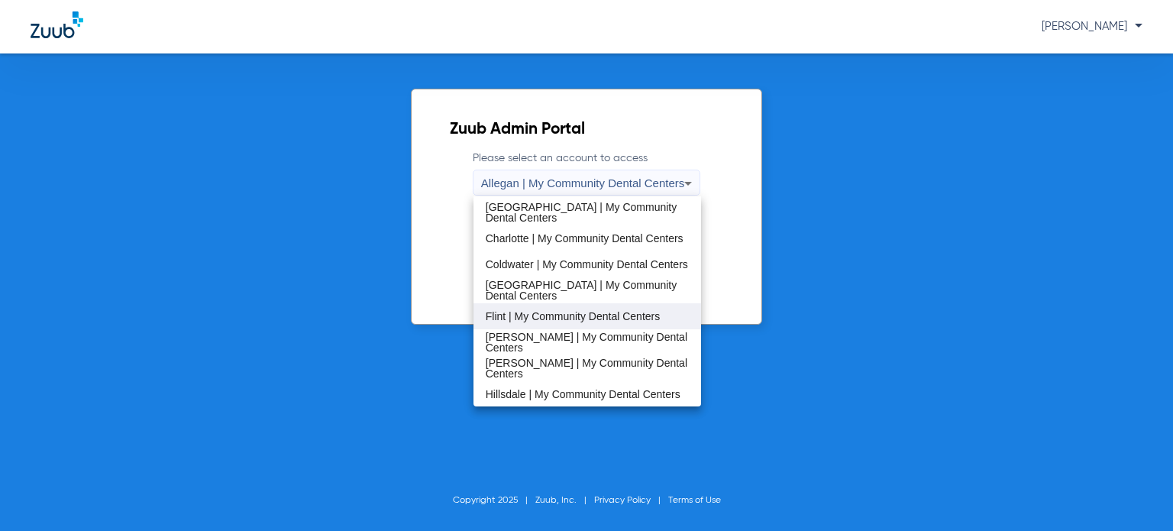
scroll to position [229, 0]
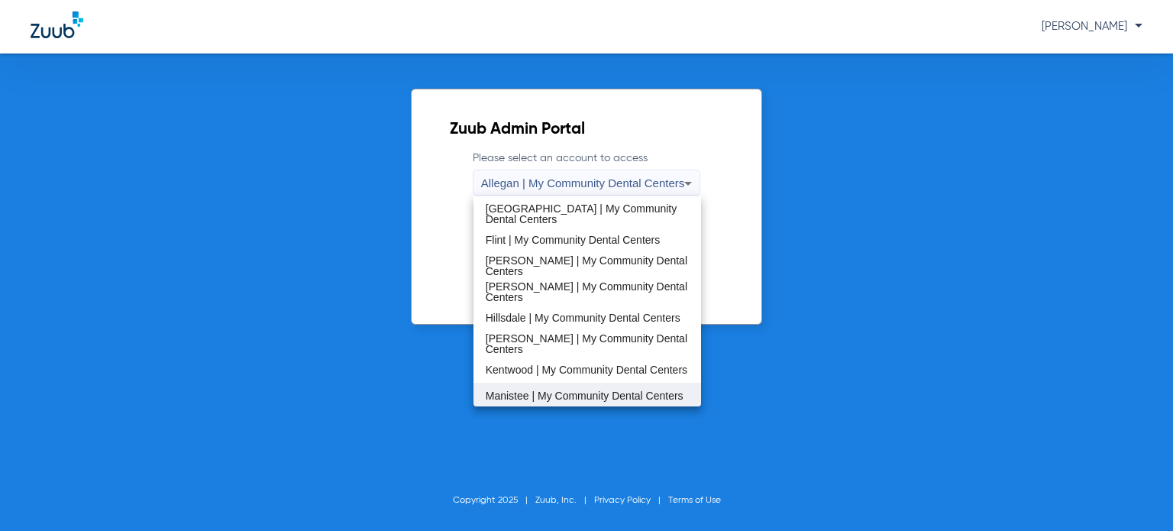
click at [555, 390] on span "Manistee | My Community Dental Centers" at bounding box center [585, 395] width 198 height 11
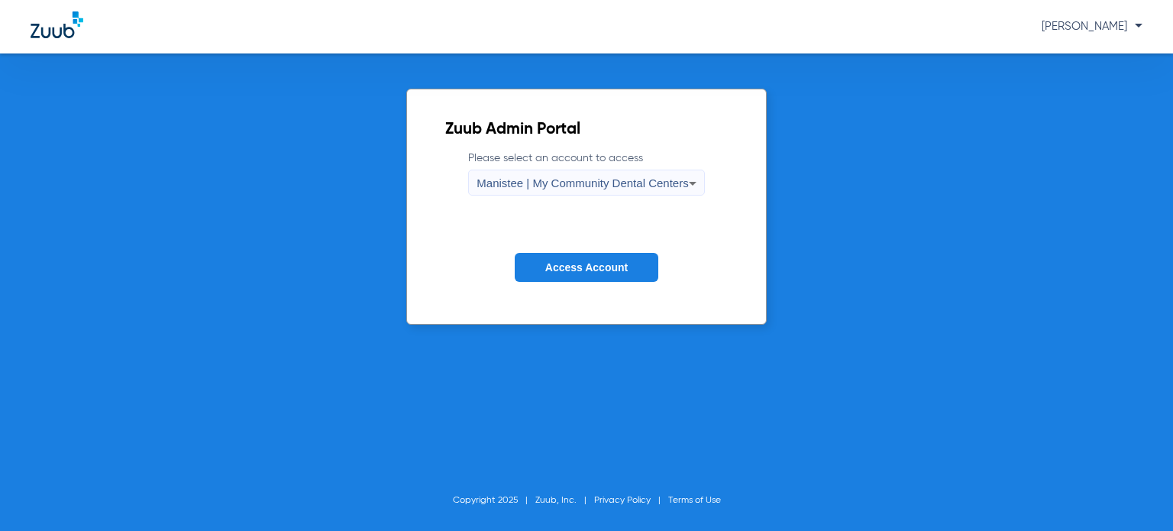
click at [564, 267] on span "Access Account" at bounding box center [586, 267] width 82 height 12
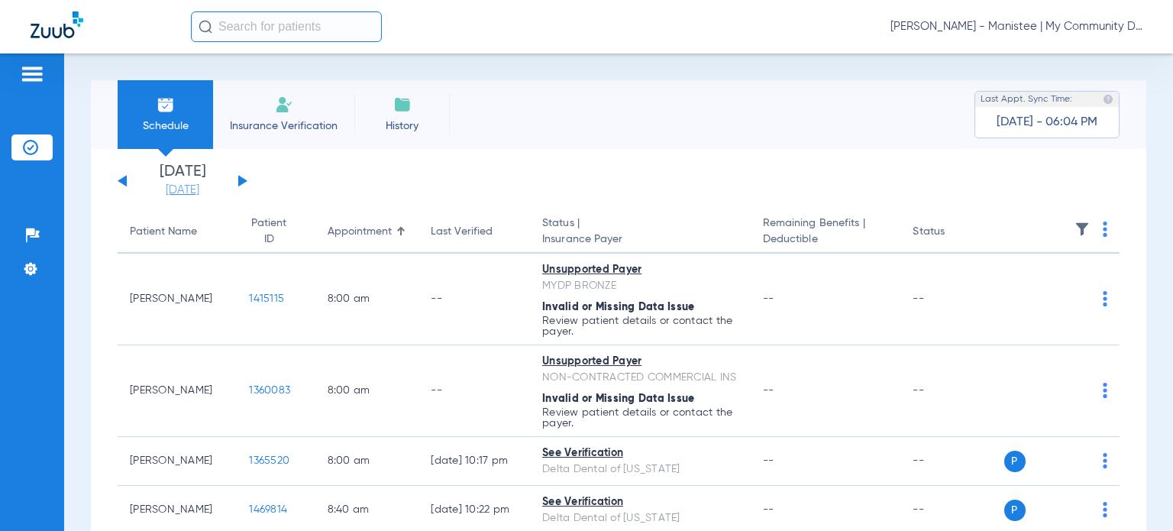
click at [168, 190] on link "[DATE]" at bounding box center [183, 190] width 92 height 15
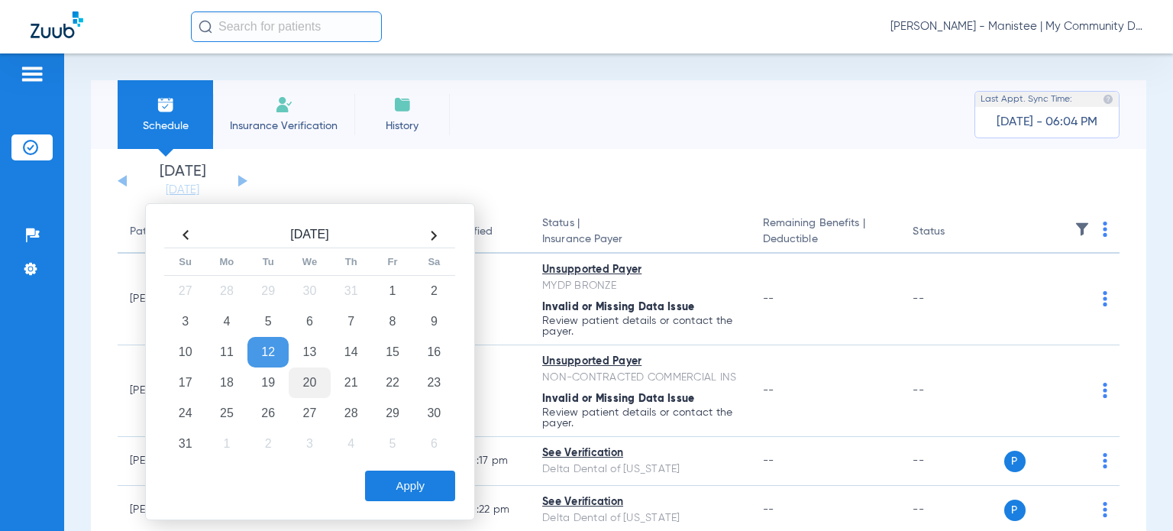
click at [314, 384] on td "20" at bounding box center [309, 382] width 41 height 31
click at [405, 490] on button "Apply" at bounding box center [410, 486] width 90 height 31
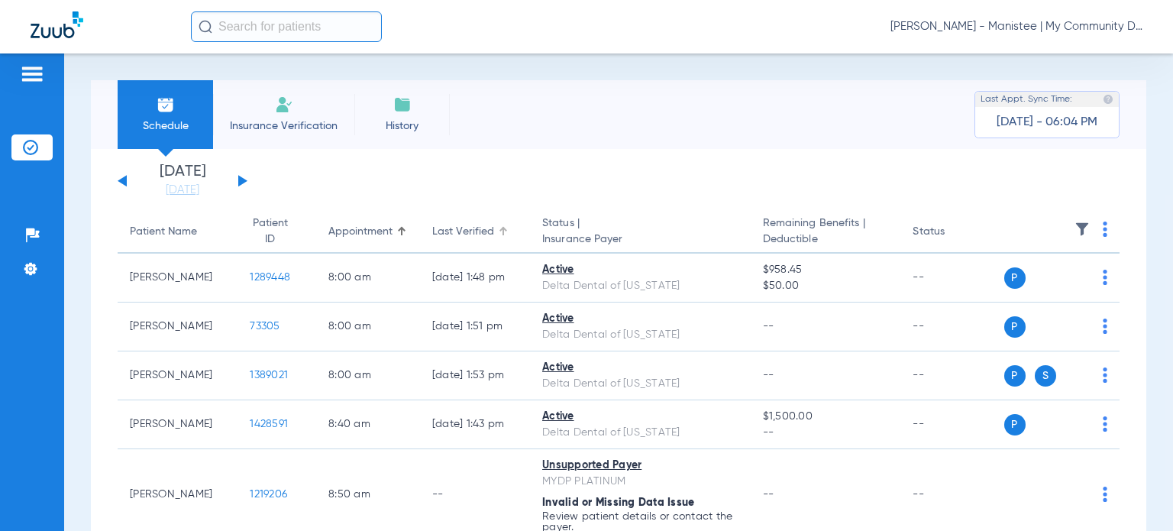
click at [461, 234] on div "Last Verified" at bounding box center [463, 232] width 62 height 16
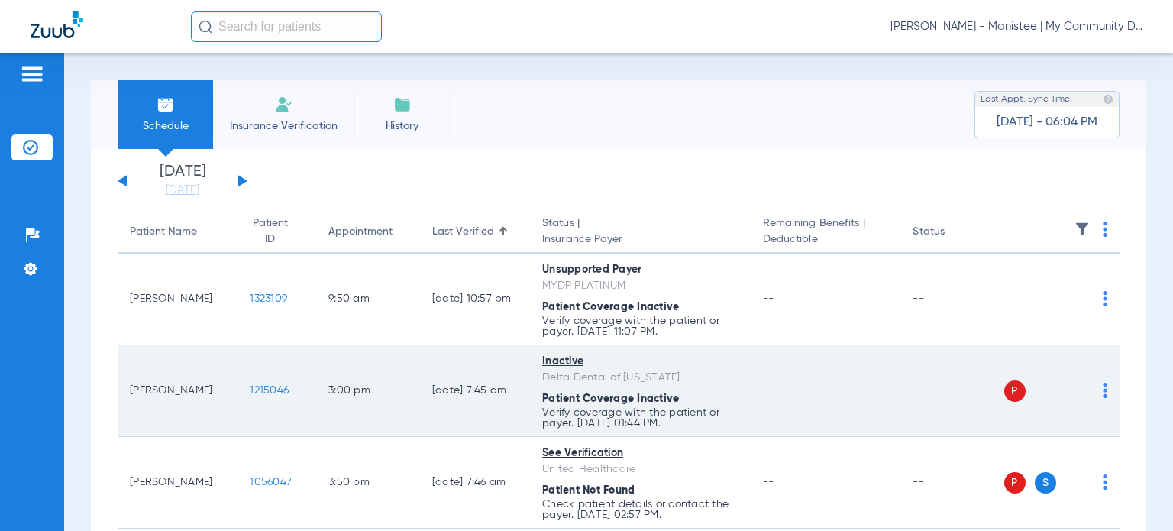
scroll to position [153, 0]
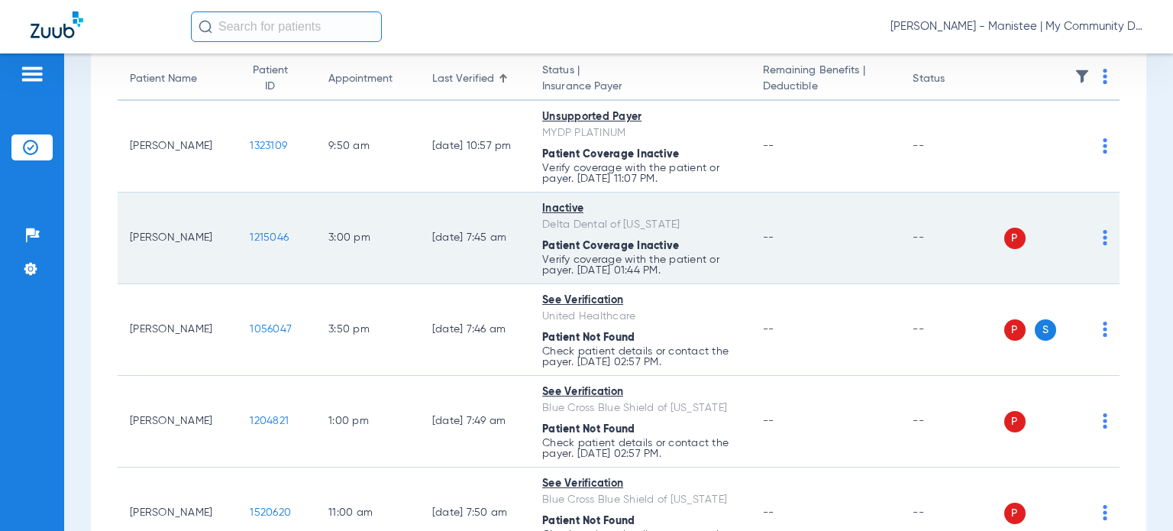
click at [1103, 241] on img at bounding box center [1105, 237] width 5 height 15
drag, startPoint x: 1051, startPoint y: 291, endPoint x: 1004, endPoint y: 224, distance: 81.8
click at [1052, 293] on span "Verify Now" at bounding box center [1047, 298] width 72 height 11
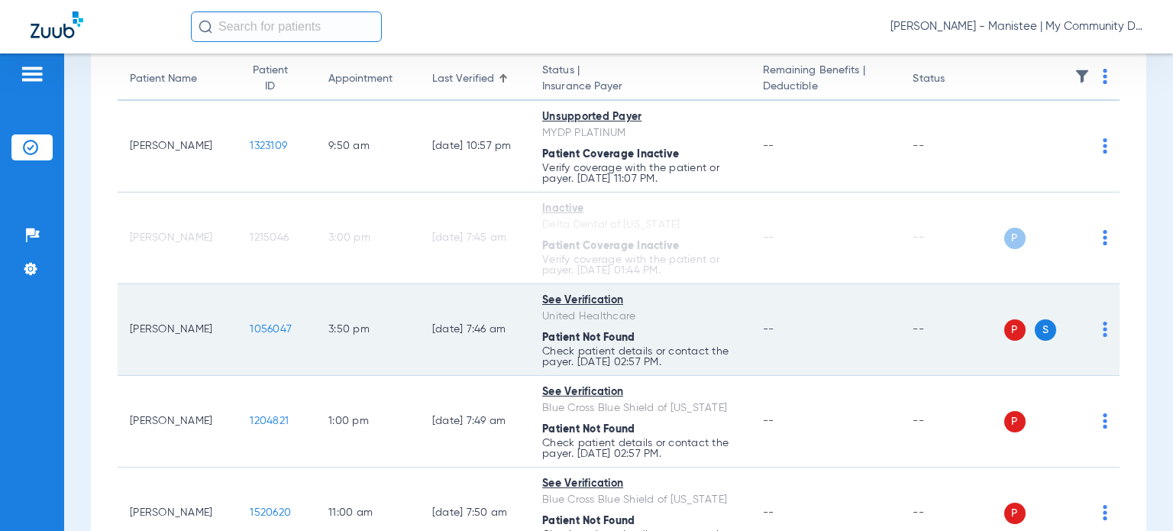
click at [1103, 322] on img at bounding box center [1105, 329] width 5 height 15
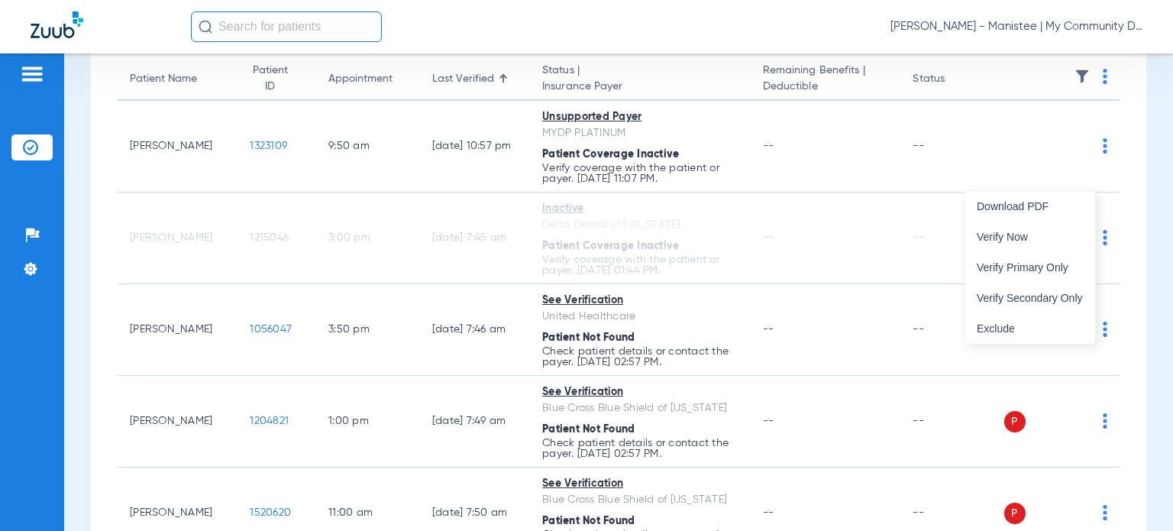
scroll to position [306, 0]
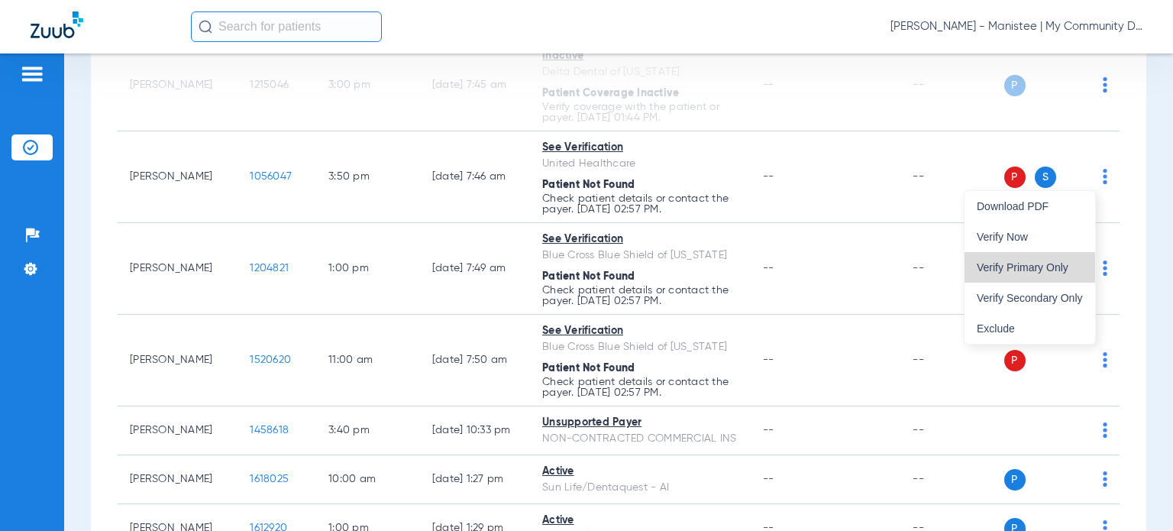
click at [1060, 269] on span "Verify Primary Only" at bounding box center [1030, 267] width 106 height 11
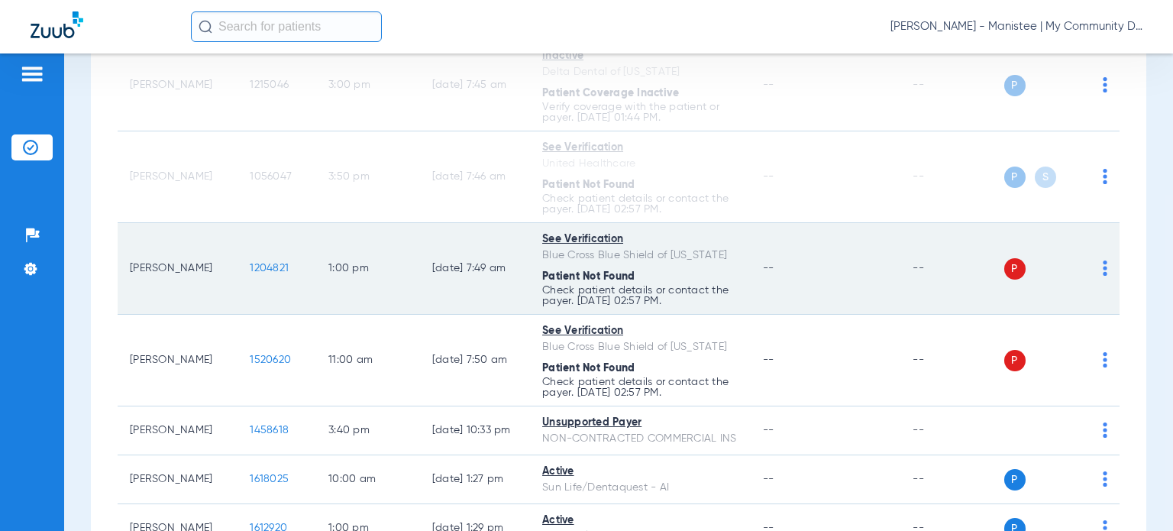
click at [1103, 273] on img at bounding box center [1105, 267] width 5 height 15
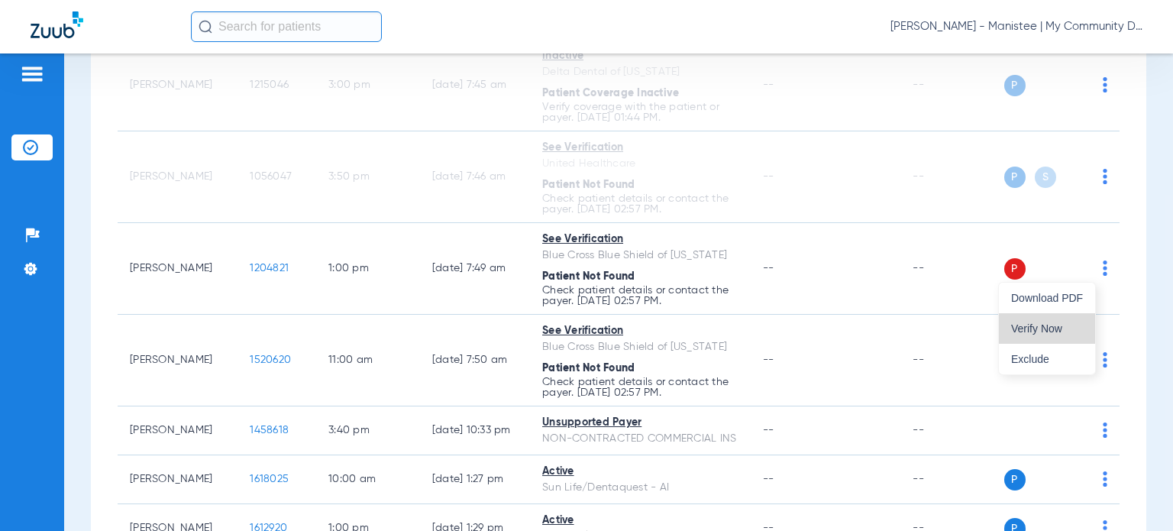
click at [1051, 326] on span "Verify Now" at bounding box center [1047, 328] width 72 height 11
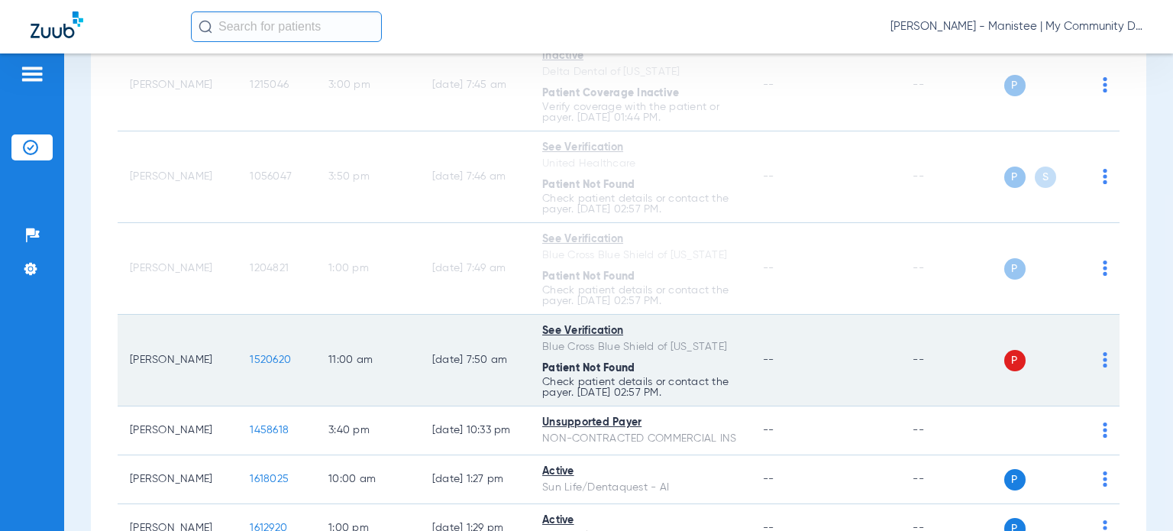
click at [1103, 364] on img at bounding box center [1105, 359] width 5 height 15
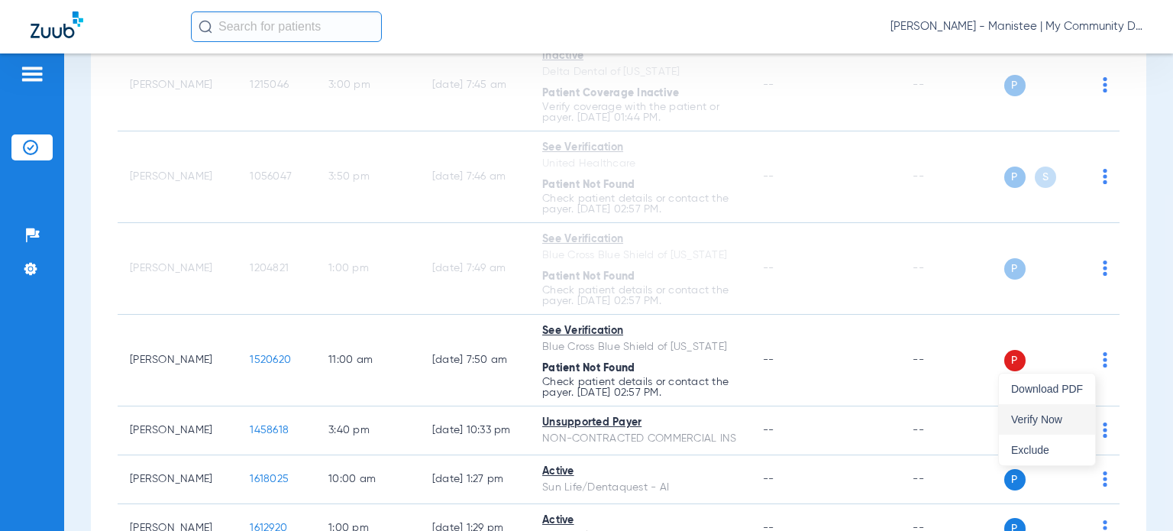
click at [1040, 411] on button "Verify Now" at bounding box center [1047, 419] width 96 height 31
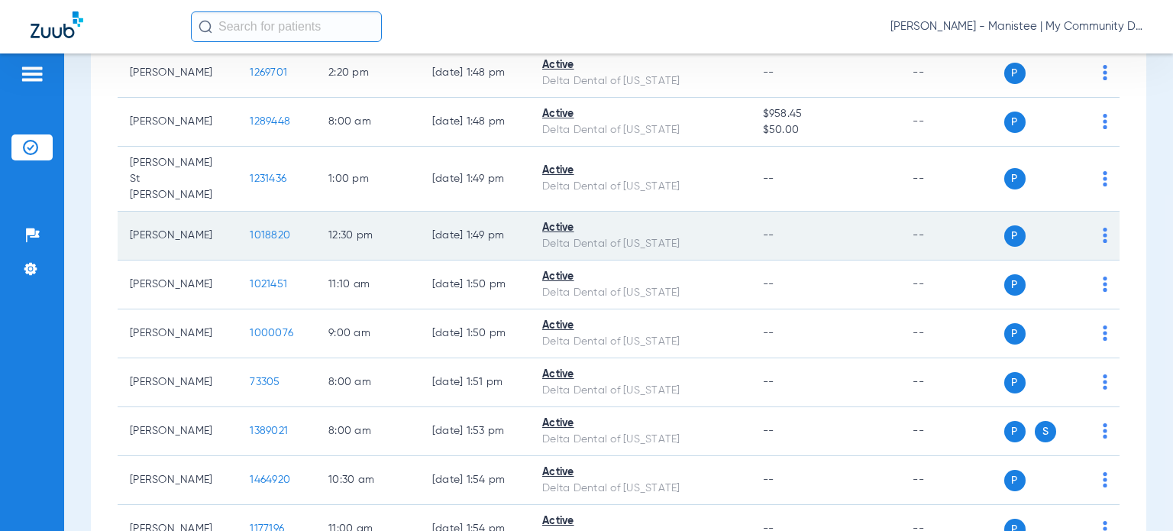
scroll to position [1680, 0]
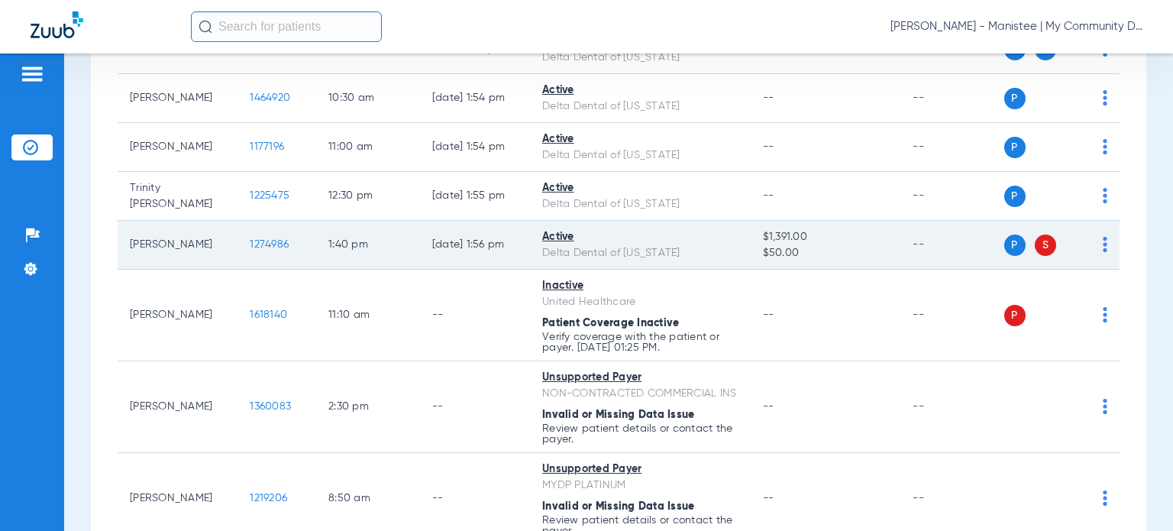
click at [1103, 244] on img at bounding box center [1105, 244] width 5 height 15
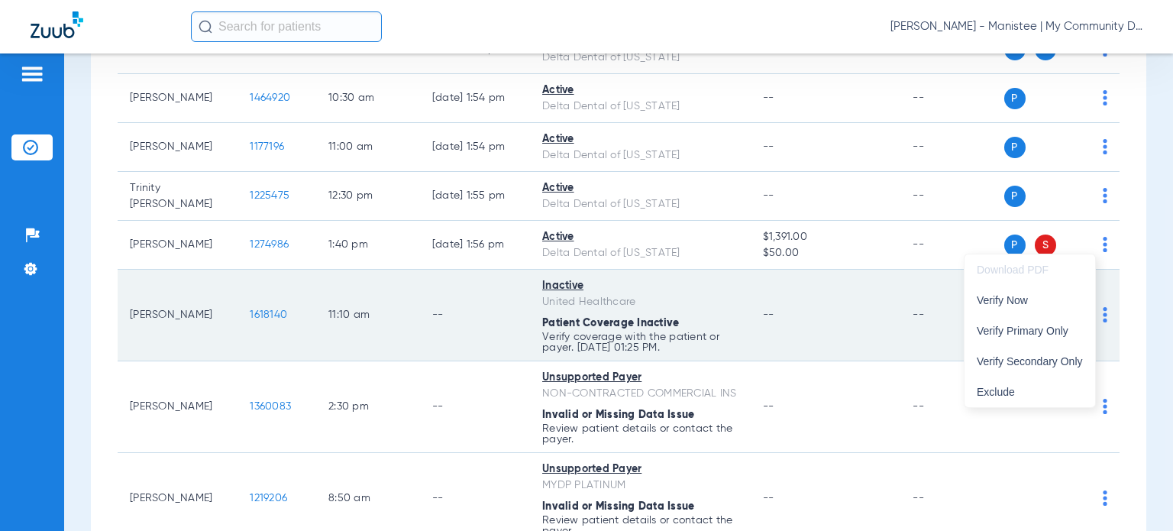
click at [1036, 357] on span "Verify Secondary Only" at bounding box center [1030, 361] width 106 height 11
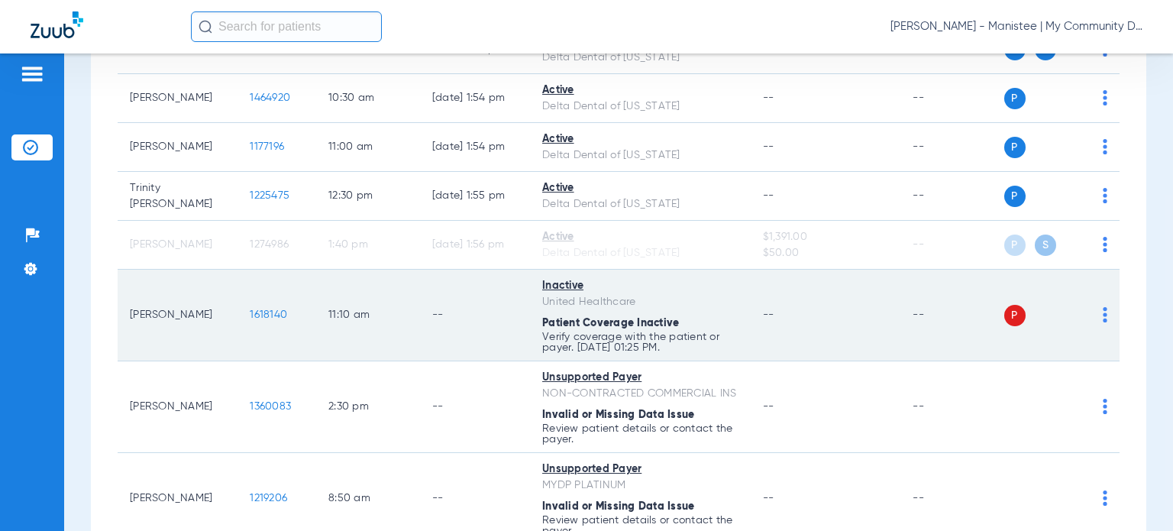
click at [1103, 307] on img at bounding box center [1105, 314] width 5 height 15
click at [1030, 369] on span "Verify Now" at bounding box center [1047, 370] width 72 height 11
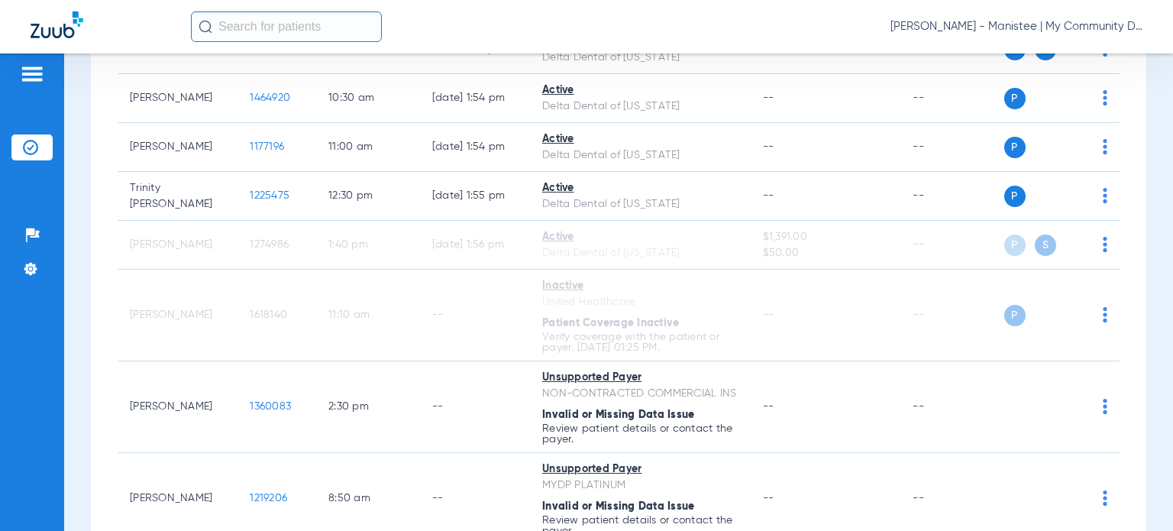
scroll to position [1802, 0]
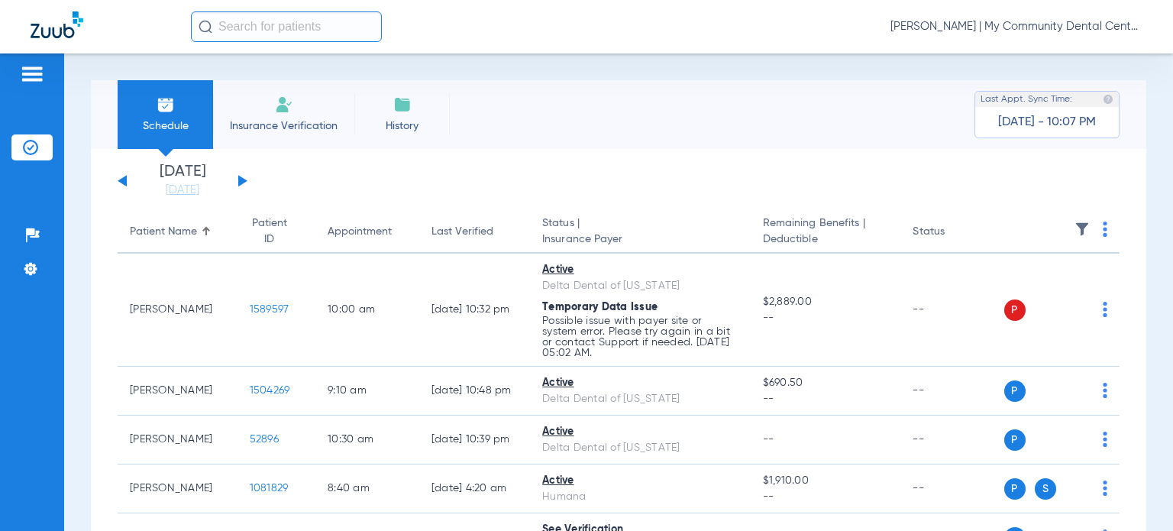
click at [1068, 29] on span "[PERSON_NAME] | My Community Dental Centers" at bounding box center [1017, 26] width 252 height 15
click at [723, 103] on div at bounding box center [586, 265] width 1173 height 531
click at [173, 194] on link "[DATE]" at bounding box center [183, 190] width 92 height 15
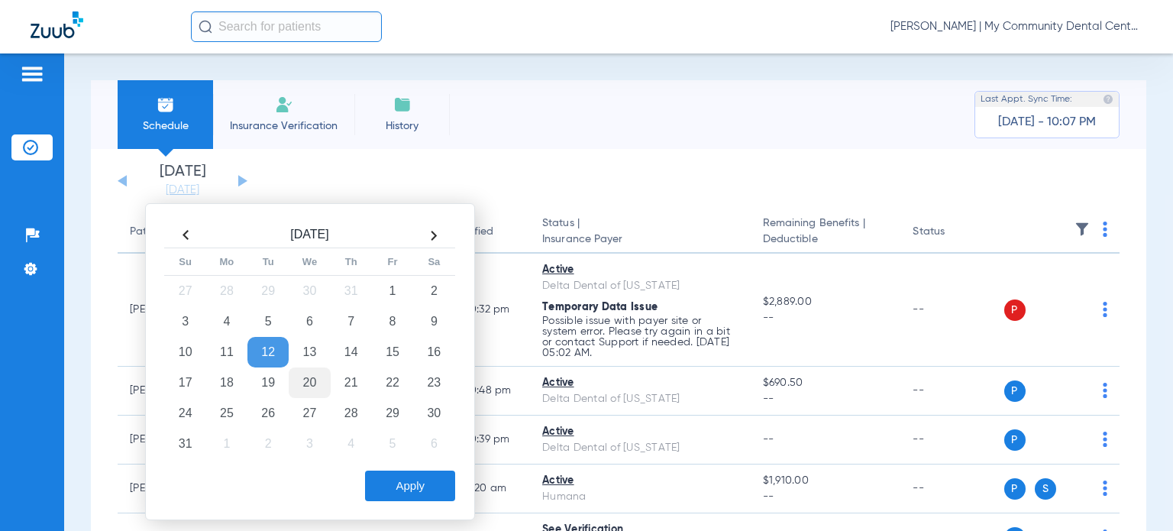
click at [318, 381] on td "20" at bounding box center [309, 382] width 41 height 31
click at [392, 477] on button "Apply" at bounding box center [410, 486] width 90 height 31
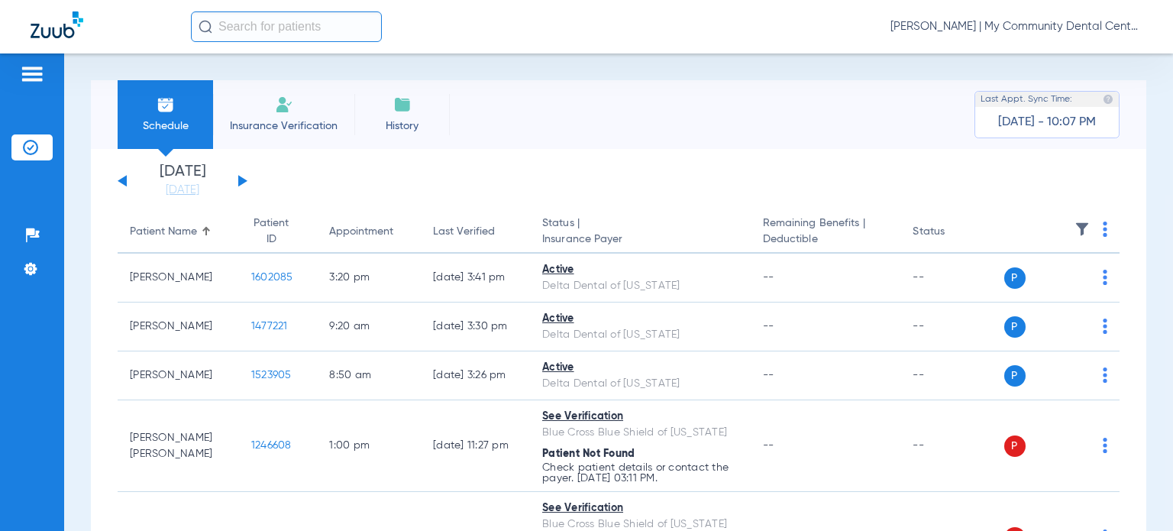
click at [450, 231] on div "Last Verified" at bounding box center [464, 232] width 62 height 16
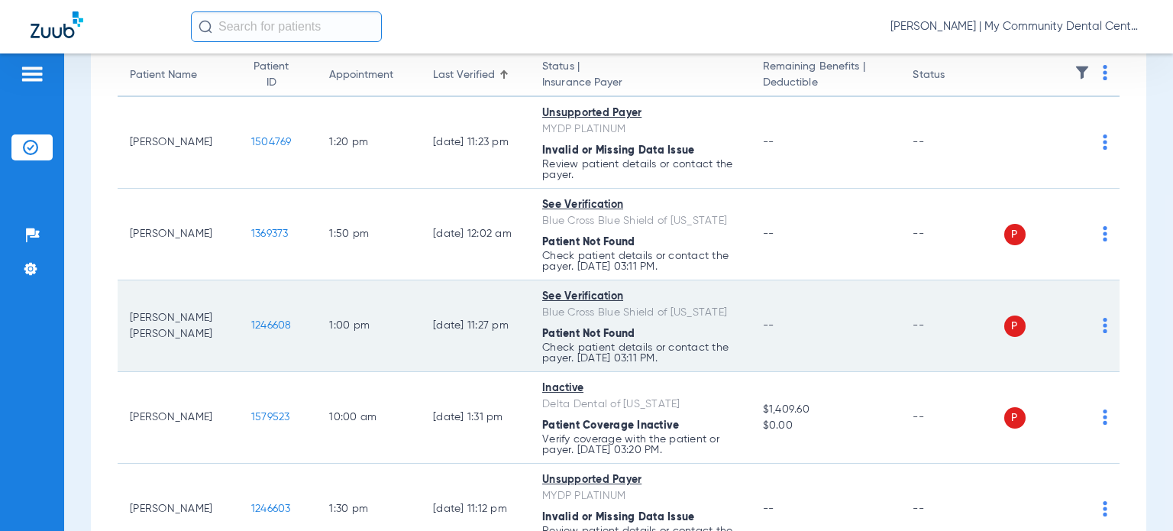
scroll to position [229, 0]
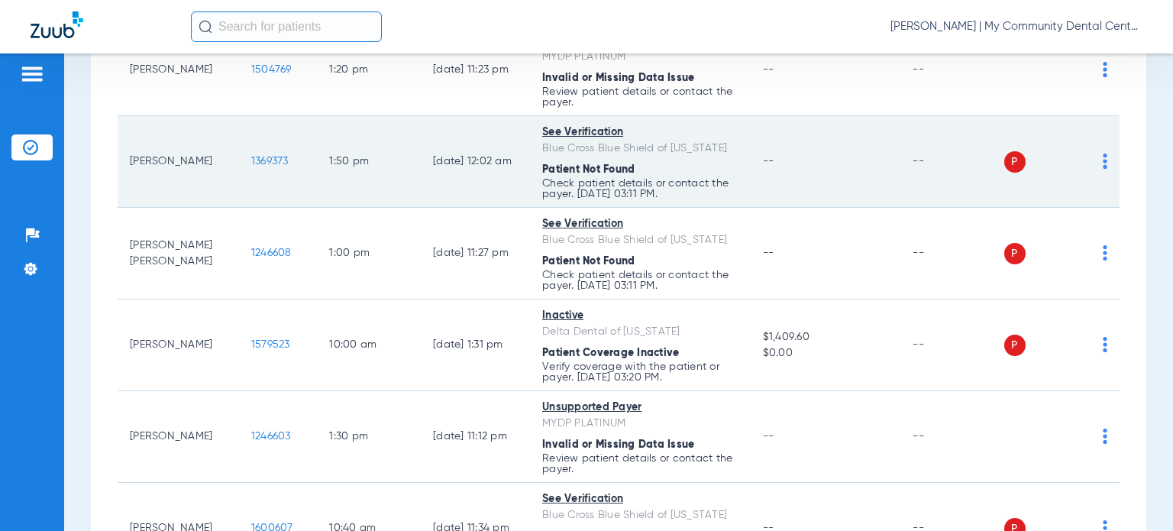
click at [1103, 157] on img at bounding box center [1105, 161] width 5 height 15
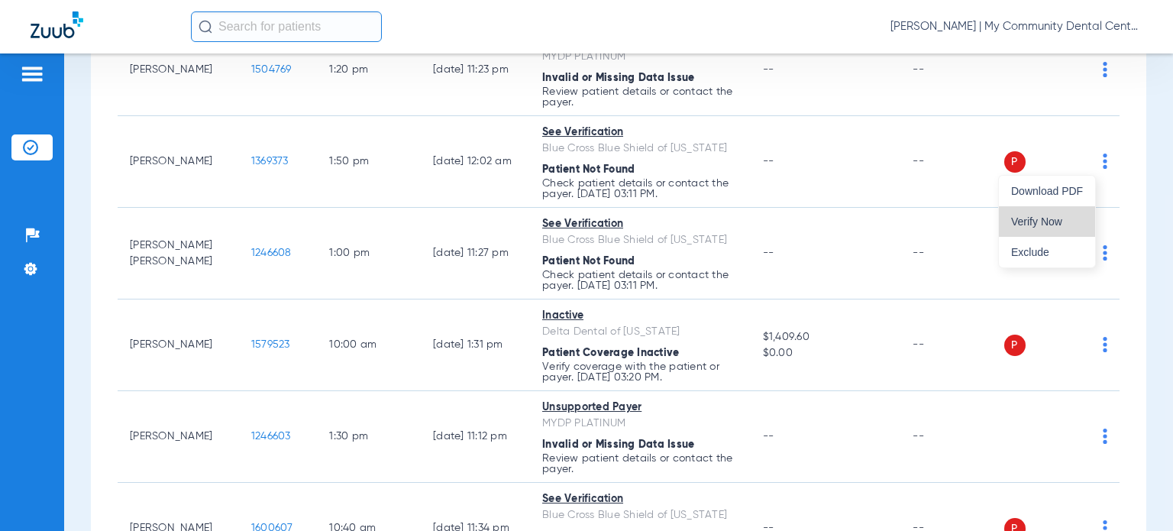
click at [1044, 219] on span "Verify Now" at bounding box center [1047, 221] width 72 height 11
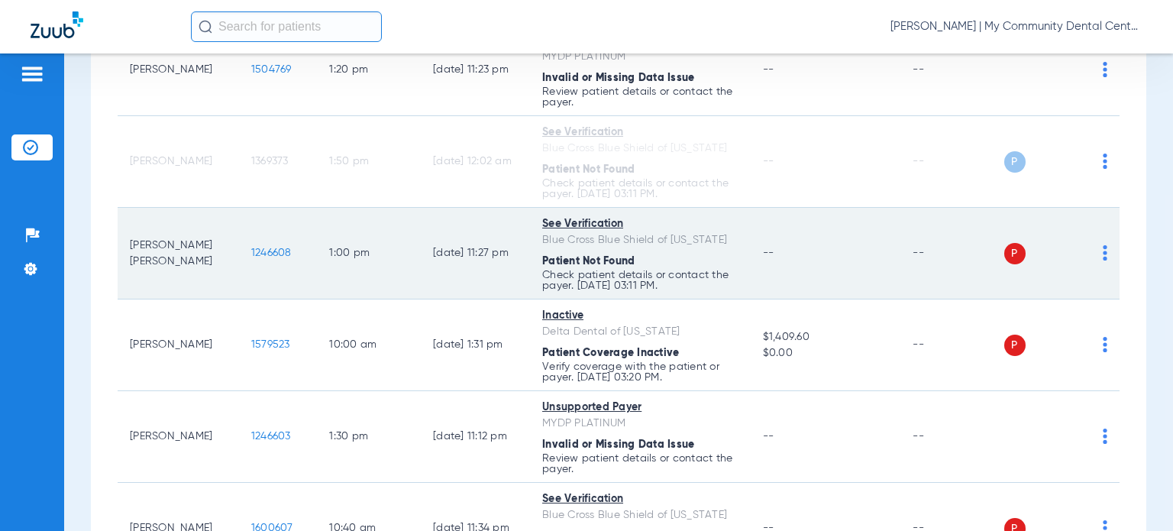
click at [1103, 255] on img at bounding box center [1105, 252] width 5 height 15
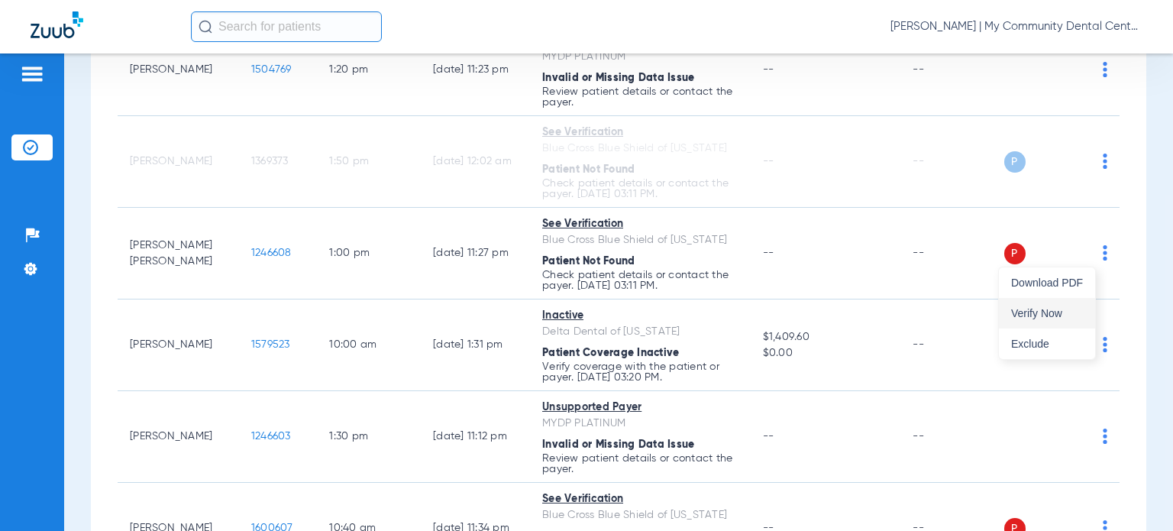
click at [1045, 308] on span "Verify Now" at bounding box center [1047, 313] width 72 height 11
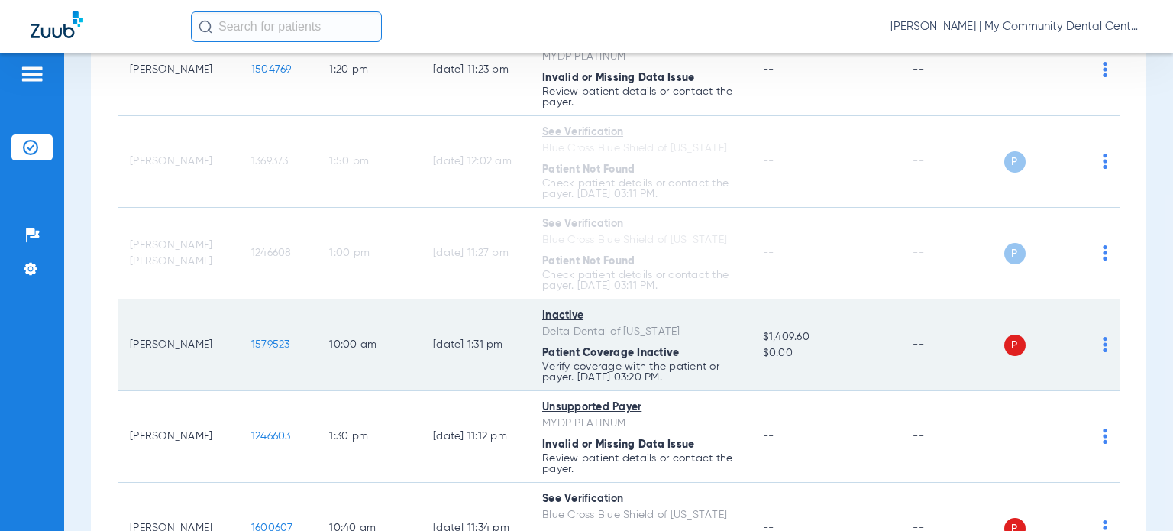
click at [1095, 343] on td "P S" at bounding box center [1062, 345] width 116 height 92
click at [1096, 348] on td "P S" at bounding box center [1062, 345] width 116 height 92
click at [1103, 350] on img at bounding box center [1105, 344] width 5 height 15
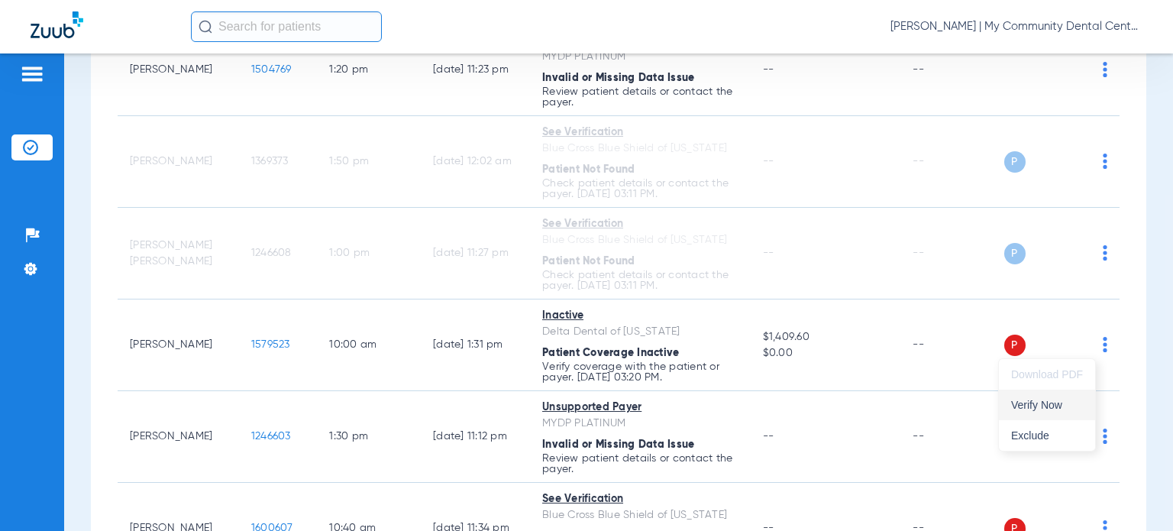
click at [1048, 405] on span "Verify Now" at bounding box center [1047, 404] width 72 height 11
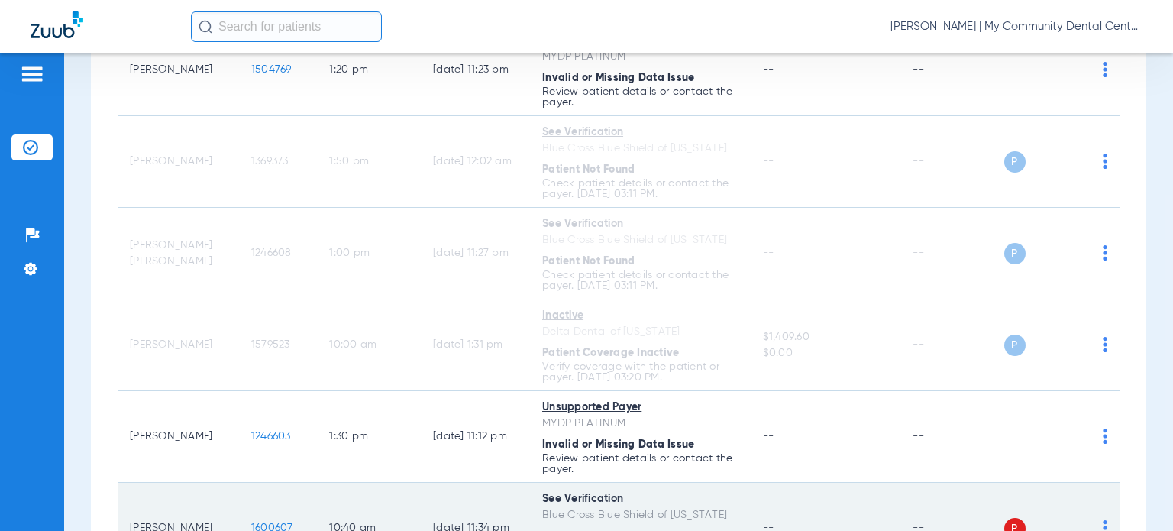
scroll to position [535, 0]
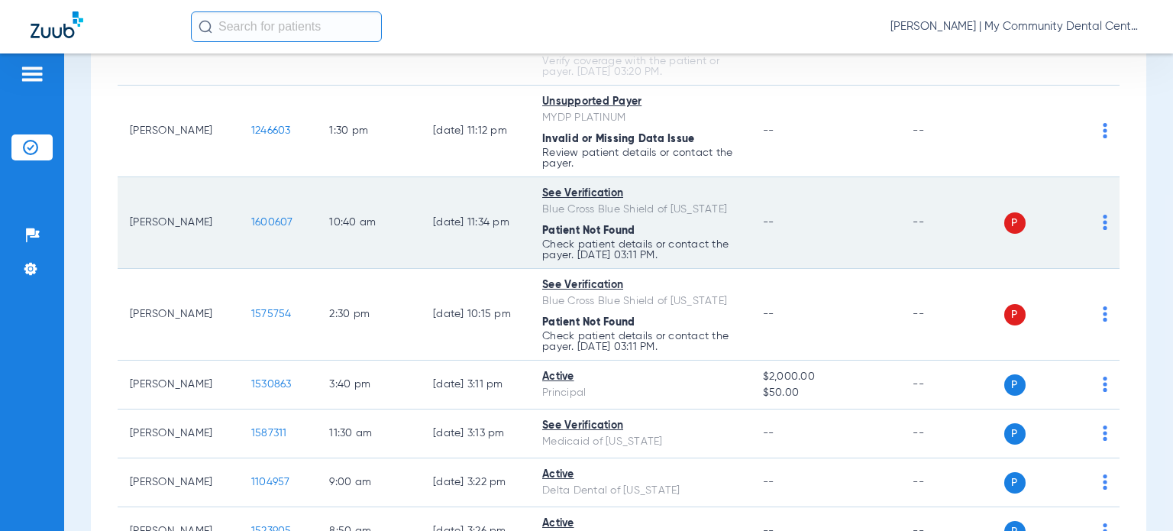
click at [1103, 226] on img at bounding box center [1105, 222] width 5 height 15
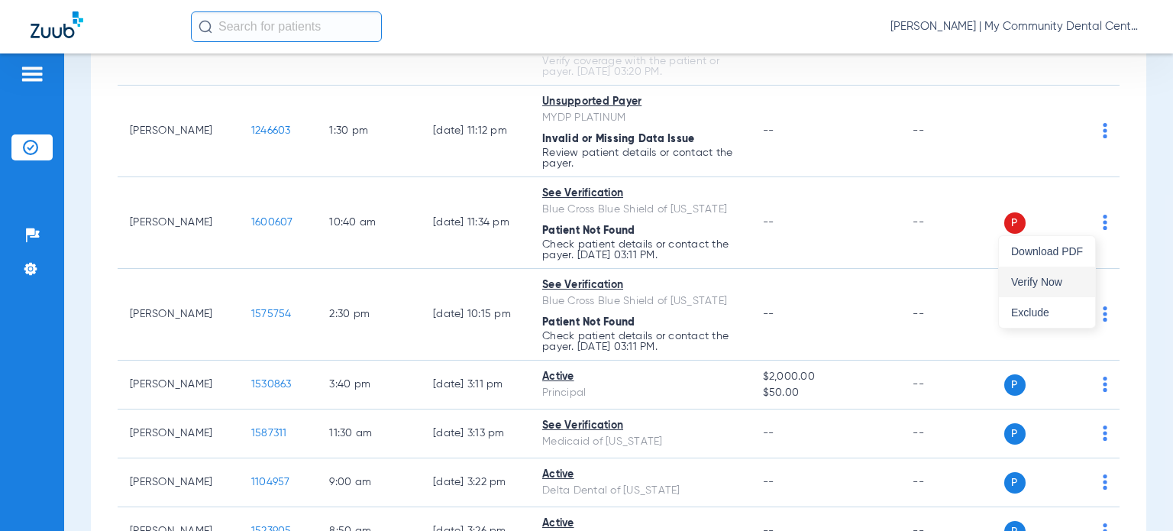
click at [1034, 283] on span "Verify Now" at bounding box center [1047, 282] width 72 height 11
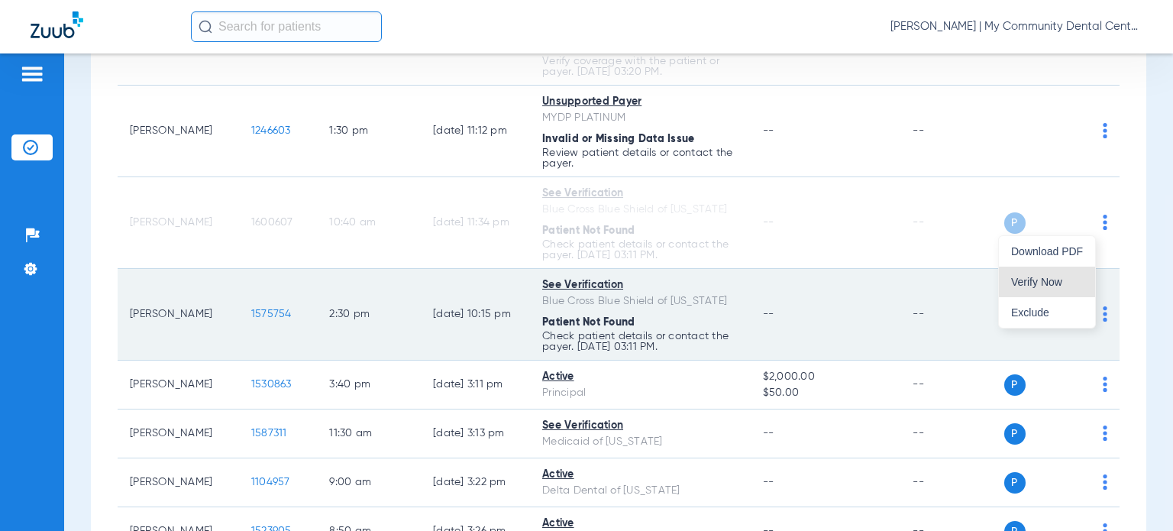
click at [1103, 318] on img at bounding box center [1105, 313] width 5 height 15
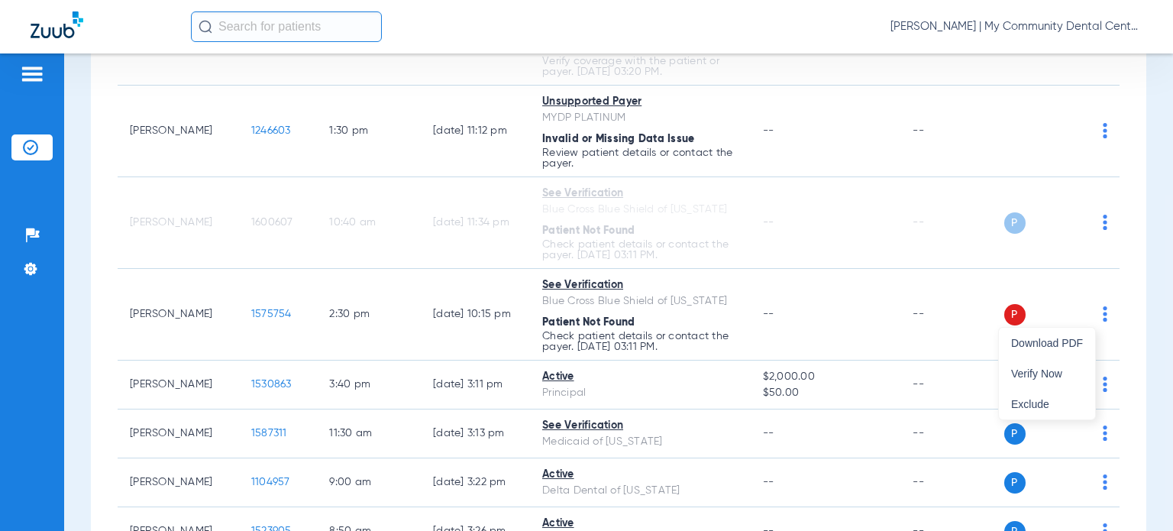
click at [1043, 368] on span "Verify Now" at bounding box center [1047, 373] width 72 height 11
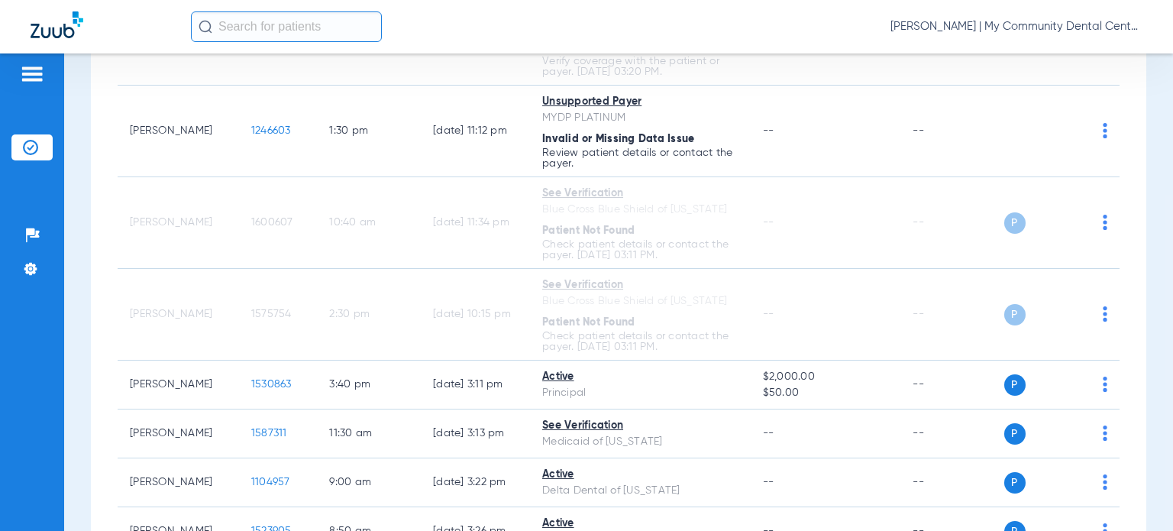
scroll to position [1146, 0]
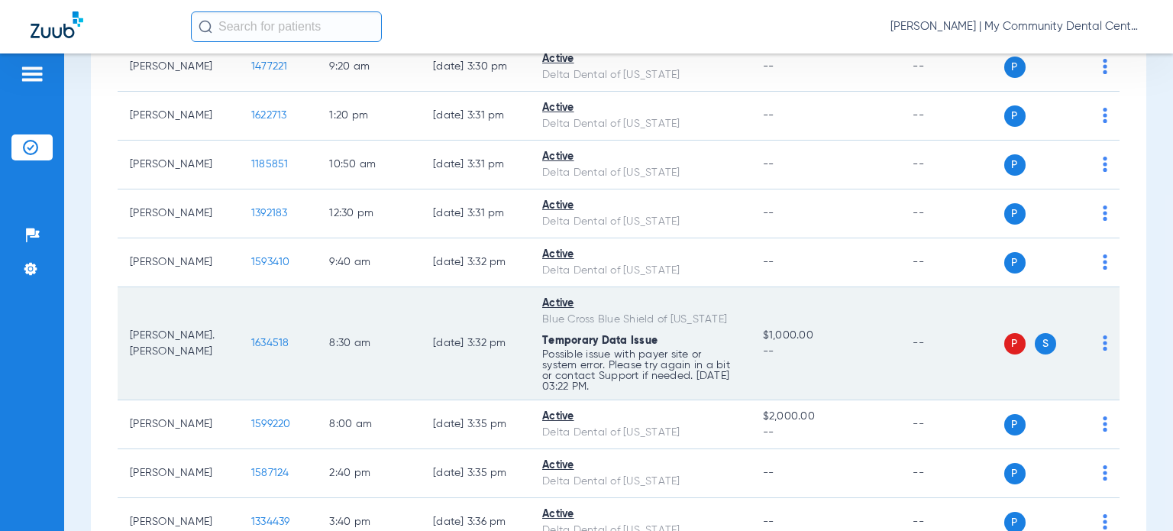
click at [1103, 341] on img at bounding box center [1105, 342] width 5 height 15
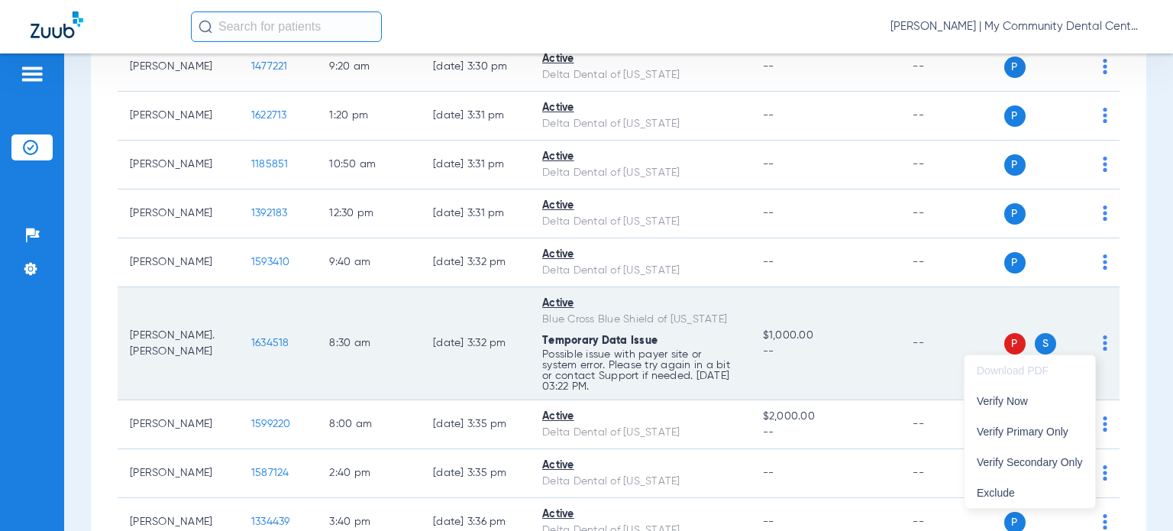
click at [1056, 429] on span "Verify Primary Only" at bounding box center [1030, 431] width 106 height 11
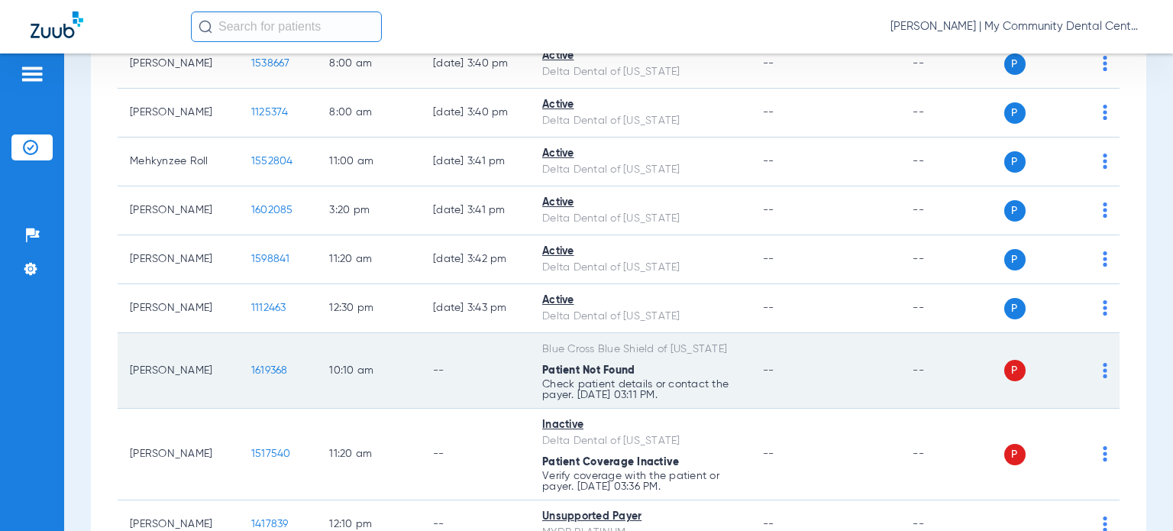
scroll to position [1910, 0]
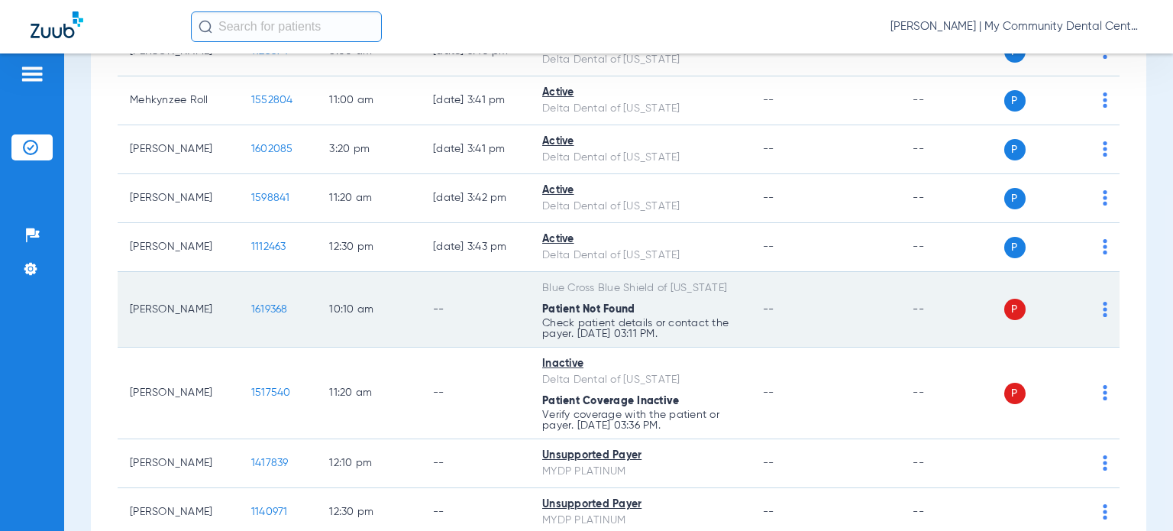
click at [1103, 306] on img at bounding box center [1105, 309] width 5 height 15
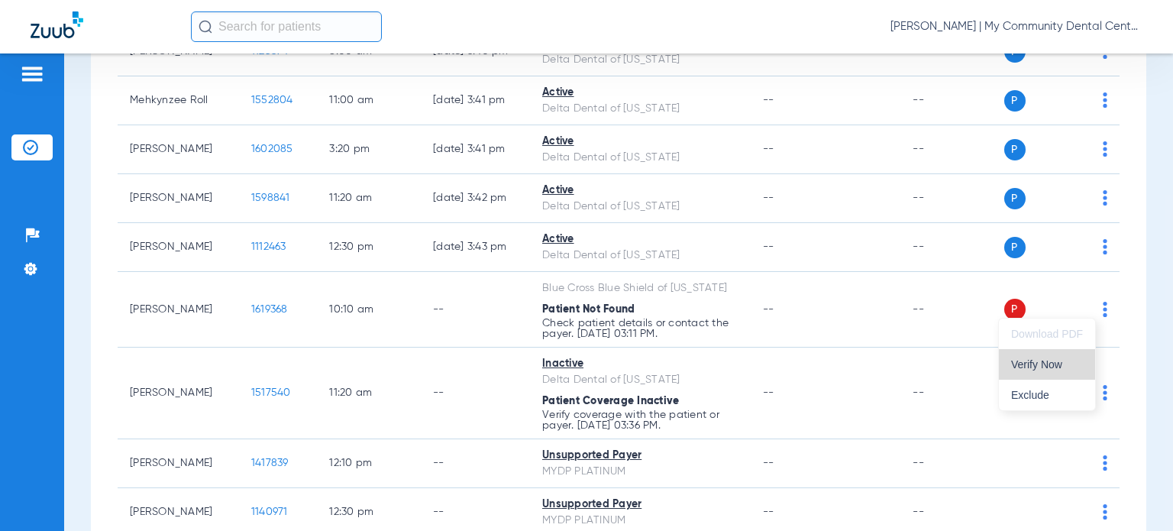
click at [1053, 364] on span "Verify Now" at bounding box center [1047, 364] width 72 height 11
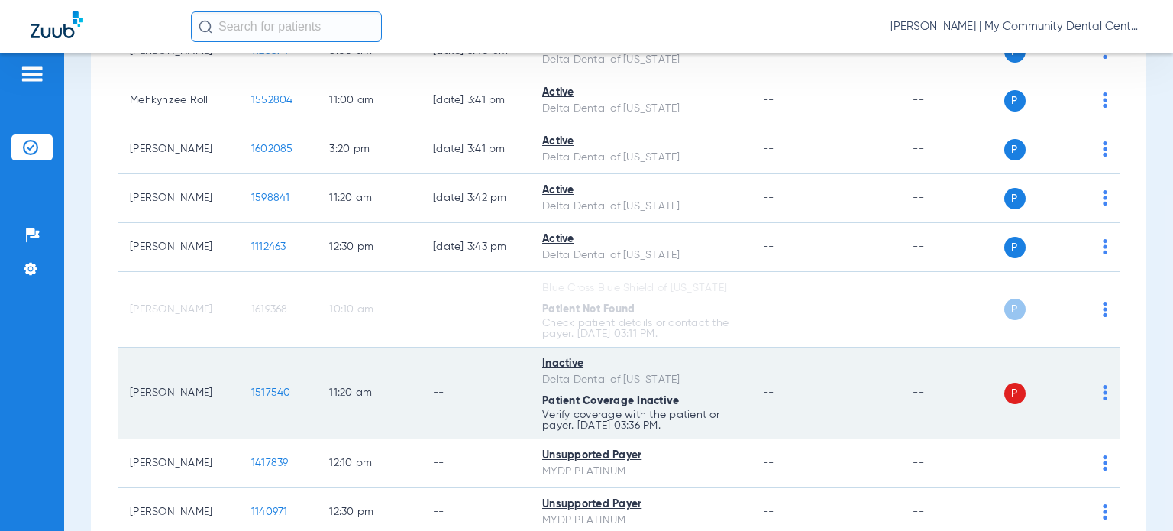
click at [1103, 390] on img at bounding box center [1105, 392] width 5 height 15
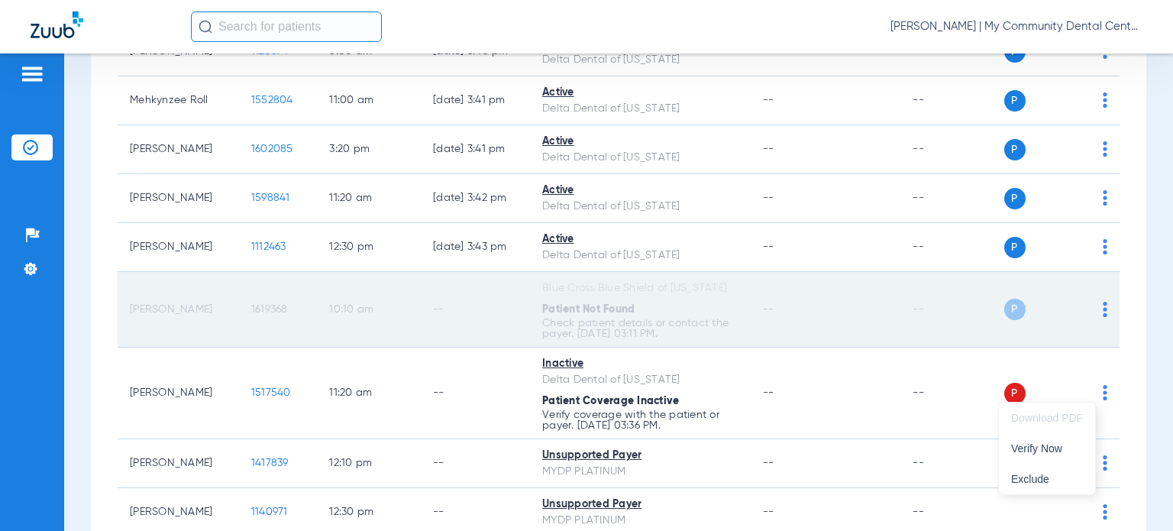
click at [1029, 448] on span "Verify Now" at bounding box center [1047, 448] width 72 height 11
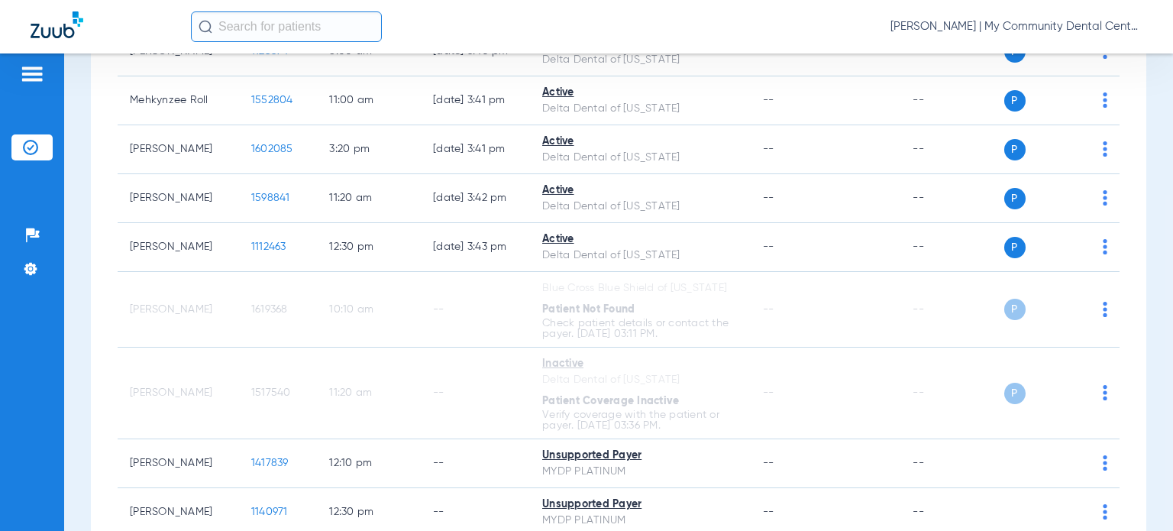
scroll to position [2139, 0]
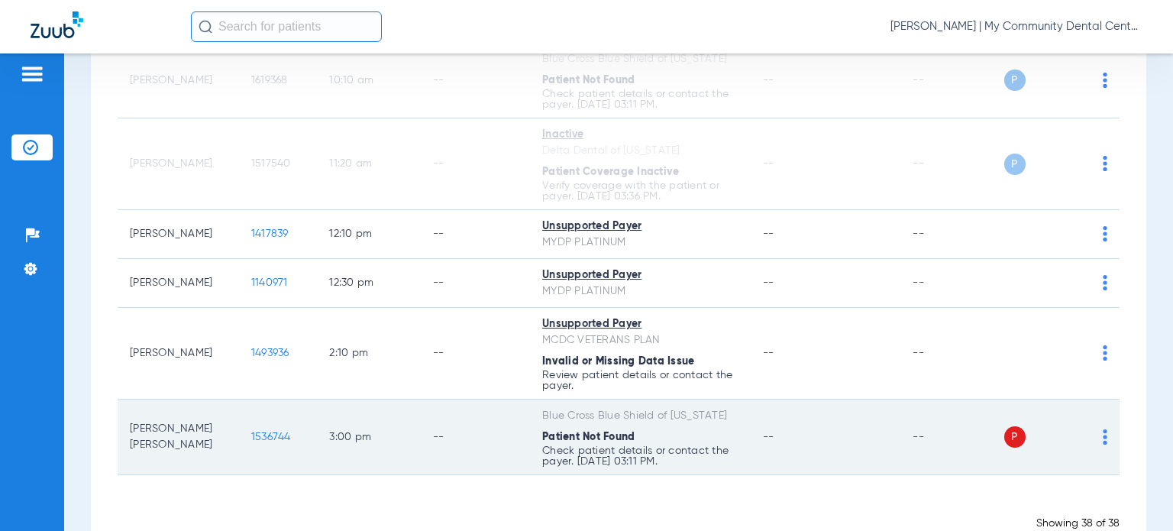
click at [1103, 430] on img at bounding box center [1105, 436] width 5 height 15
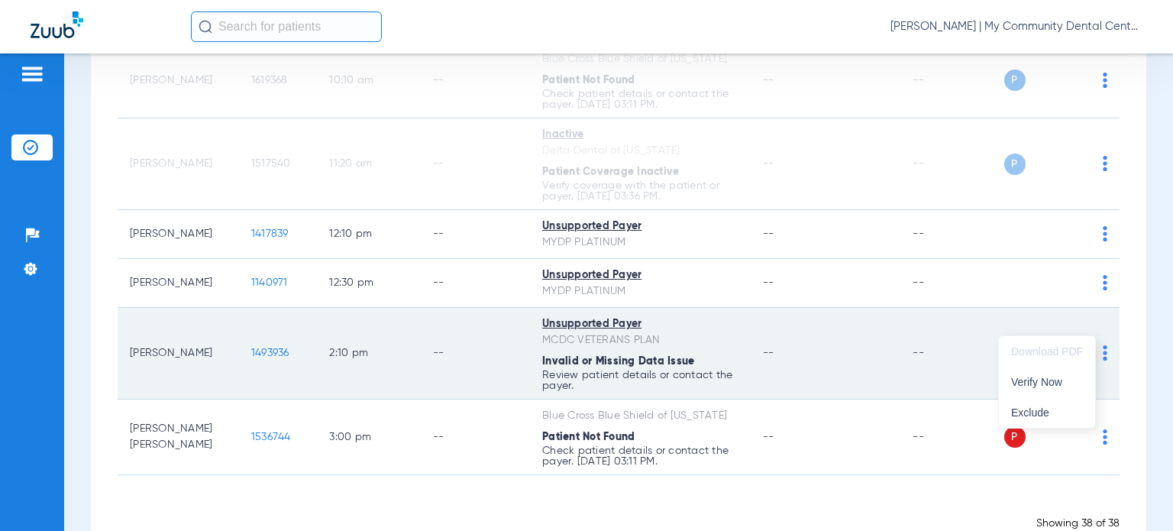
click at [1057, 384] on span "Verify Now" at bounding box center [1047, 382] width 72 height 11
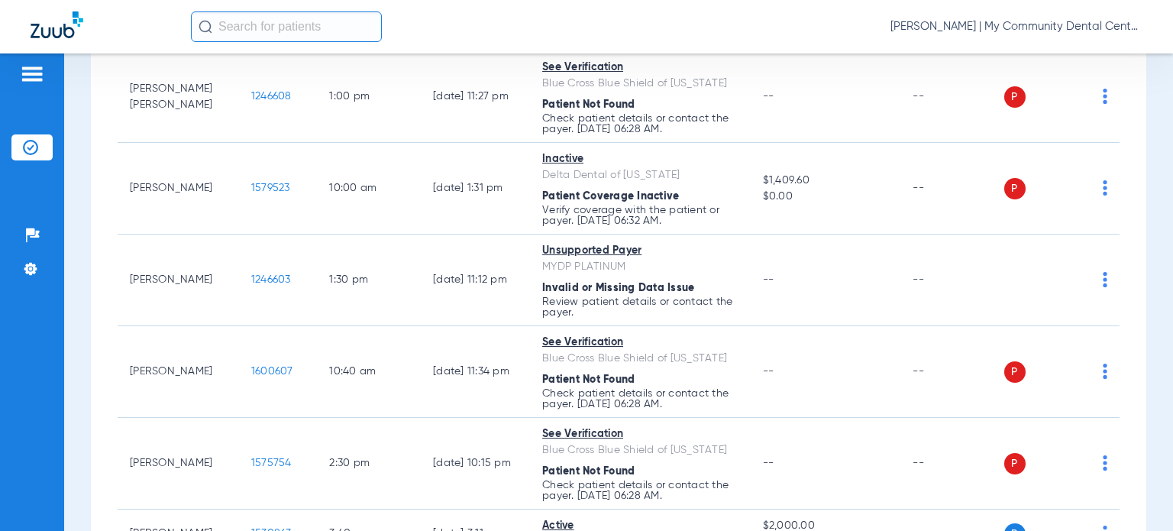
scroll to position [131, 0]
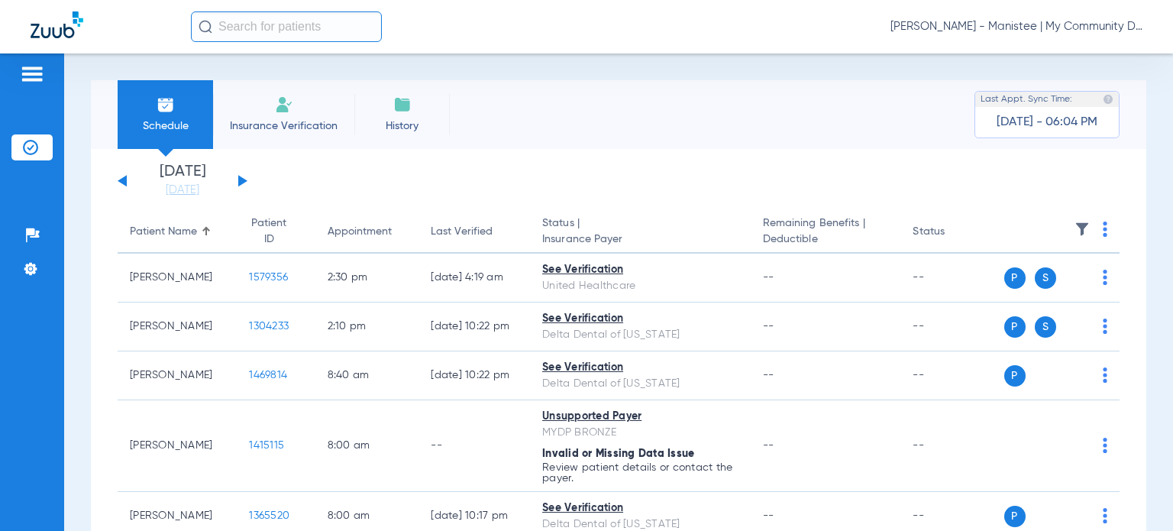
click at [1009, 30] on span "[PERSON_NAME] - Manistee | My Community Dental Centers" at bounding box center [1017, 26] width 252 height 15
click at [1060, 49] on span "Account Selection" at bounding box center [1086, 54] width 86 height 11
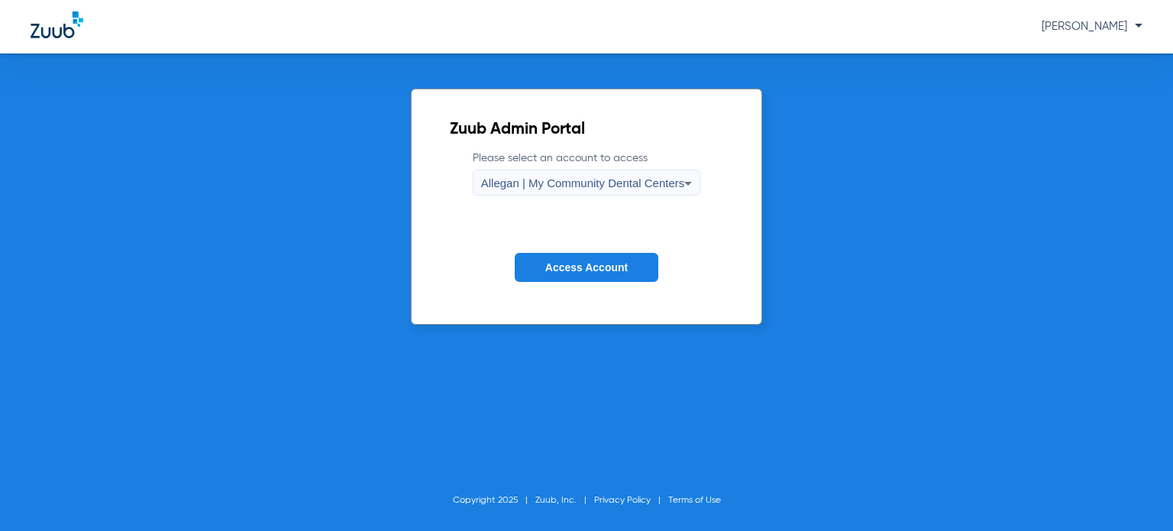
click at [563, 181] on span "Allegan | My Community Dental Centers" at bounding box center [583, 182] width 204 height 13
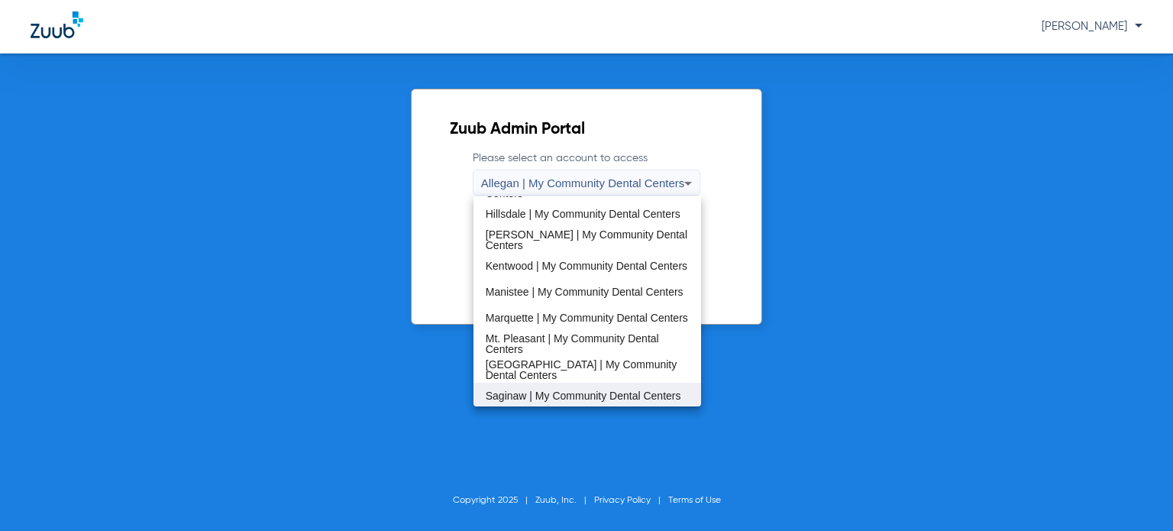
scroll to position [382, 0]
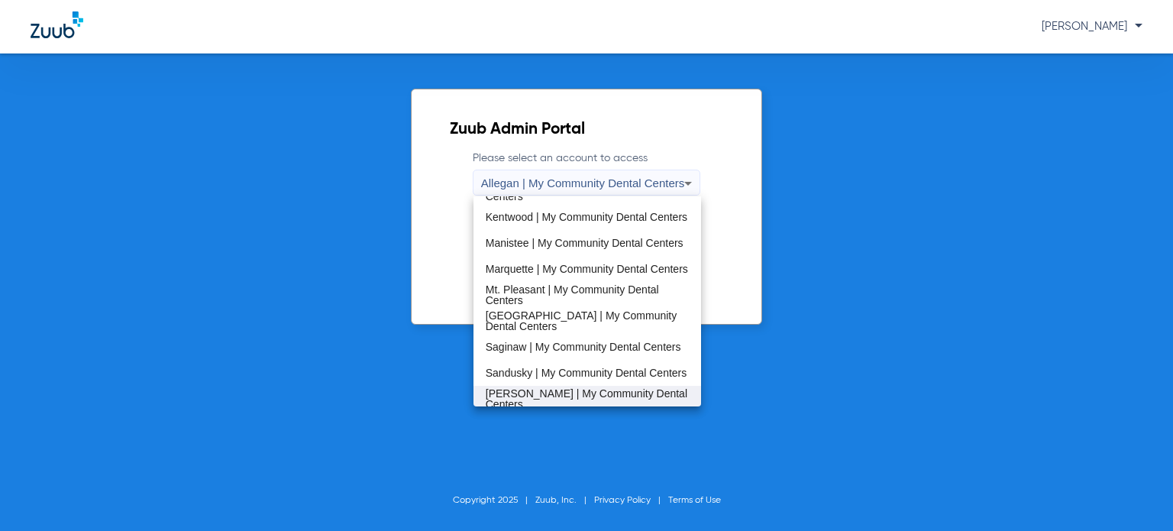
click at [552, 393] on span "[PERSON_NAME] | My Community Dental Centers" at bounding box center [587, 398] width 203 height 21
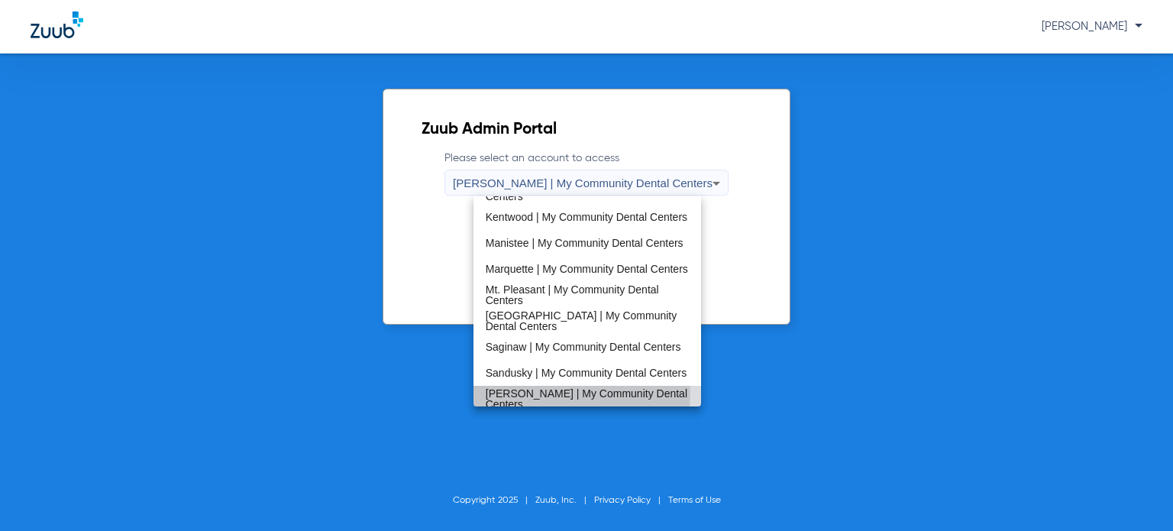
scroll to position [0, 0]
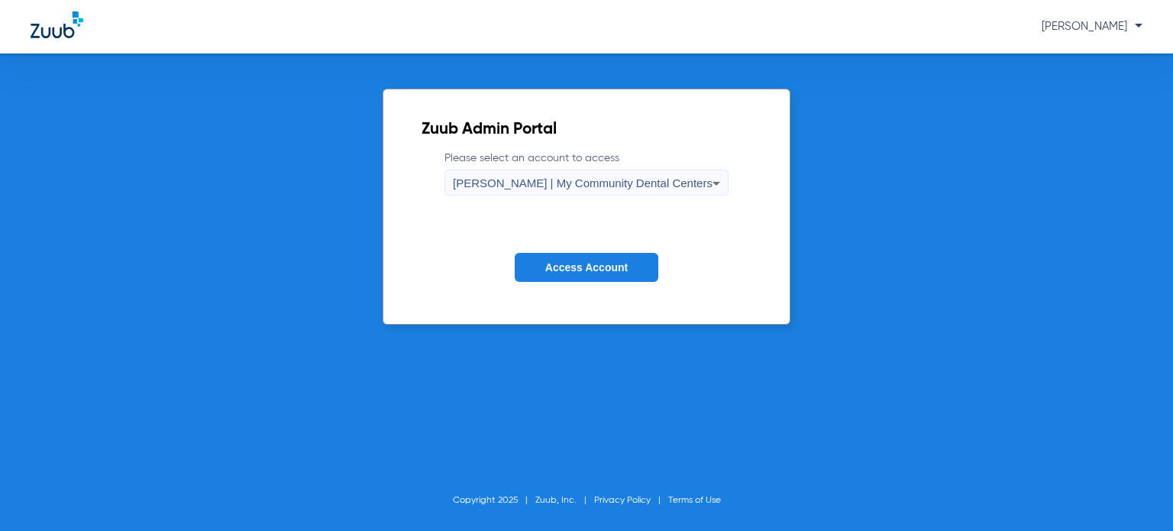
click at [559, 265] on span "Access Account" at bounding box center [586, 267] width 82 height 12
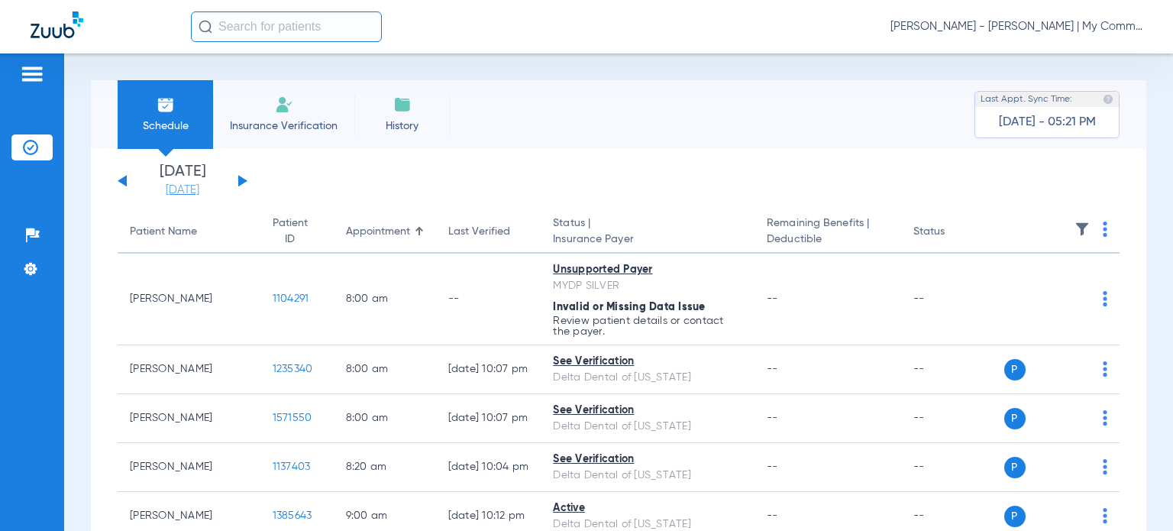
click at [197, 190] on link "[DATE]" at bounding box center [183, 190] width 92 height 15
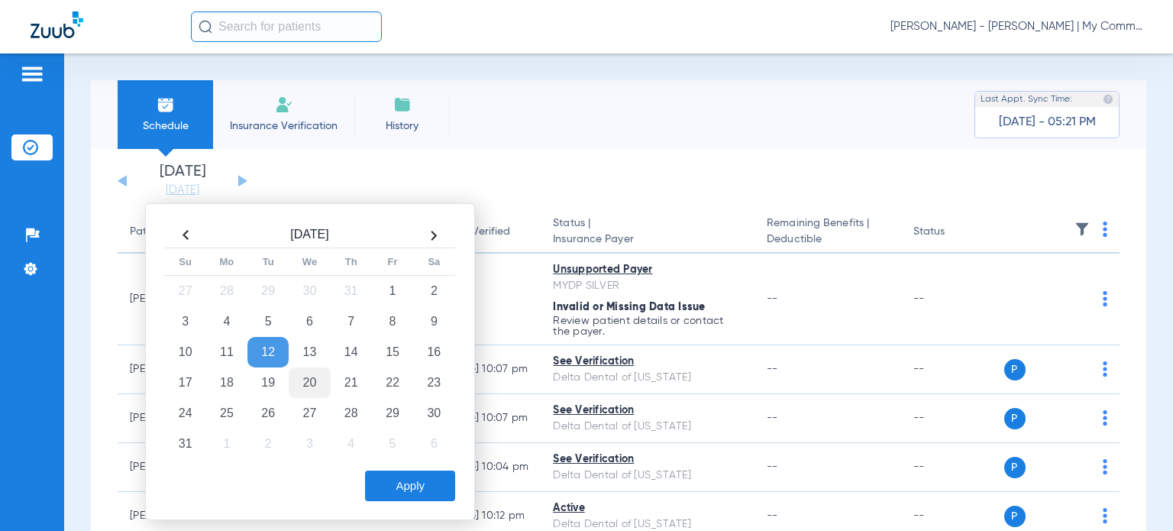
click at [312, 384] on td "20" at bounding box center [309, 382] width 41 height 31
drag, startPoint x: 399, startPoint y: 480, endPoint x: 480, endPoint y: 252, distance: 242.1
click at [399, 481] on button "Apply" at bounding box center [410, 486] width 90 height 31
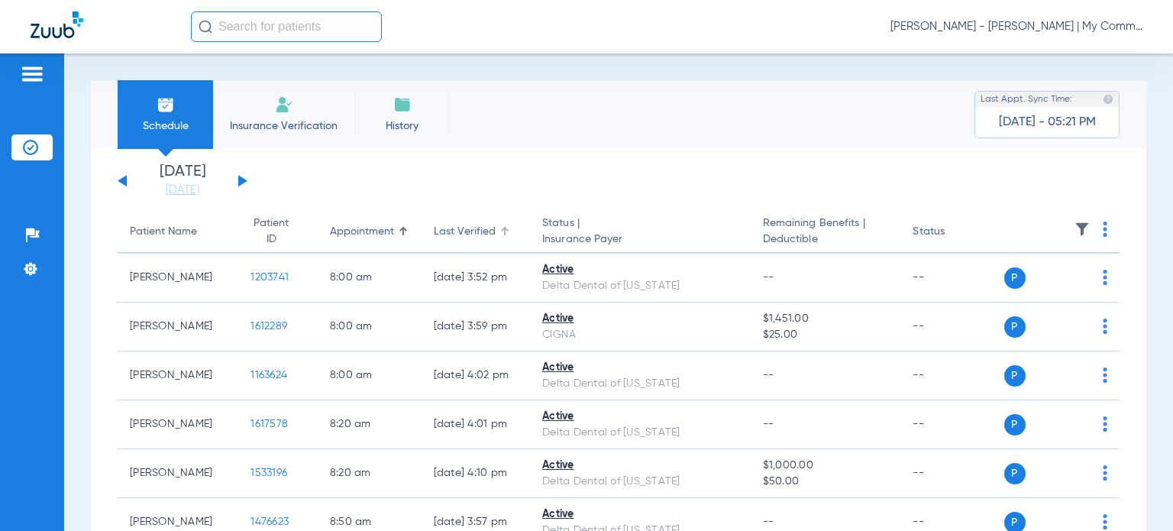
click at [466, 228] on div "Last Verified" at bounding box center [465, 232] width 62 height 16
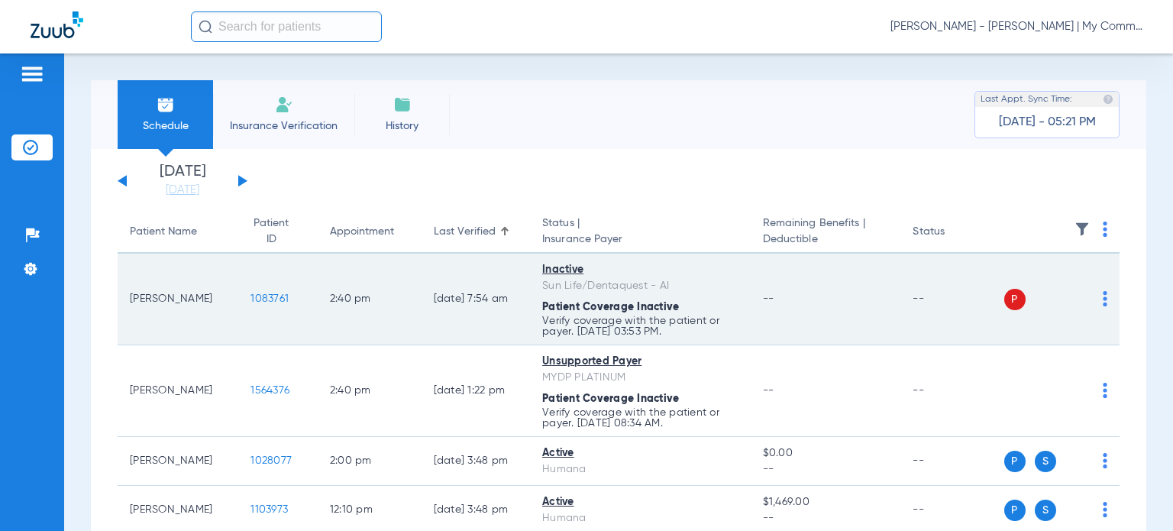
click at [1103, 302] on img at bounding box center [1105, 298] width 5 height 15
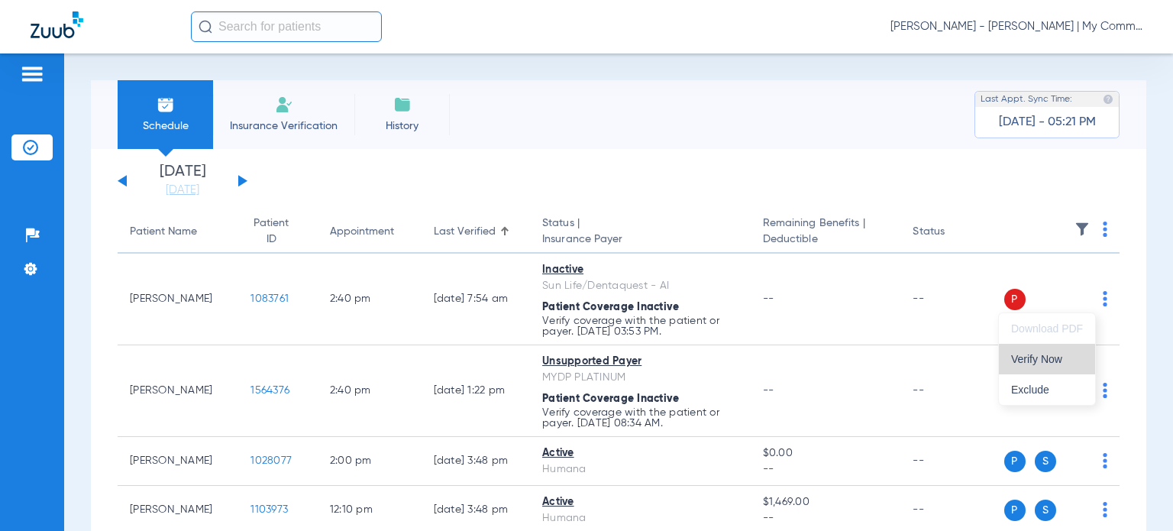
click at [1021, 354] on span "Verify Now" at bounding box center [1047, 359] width 72 height 11
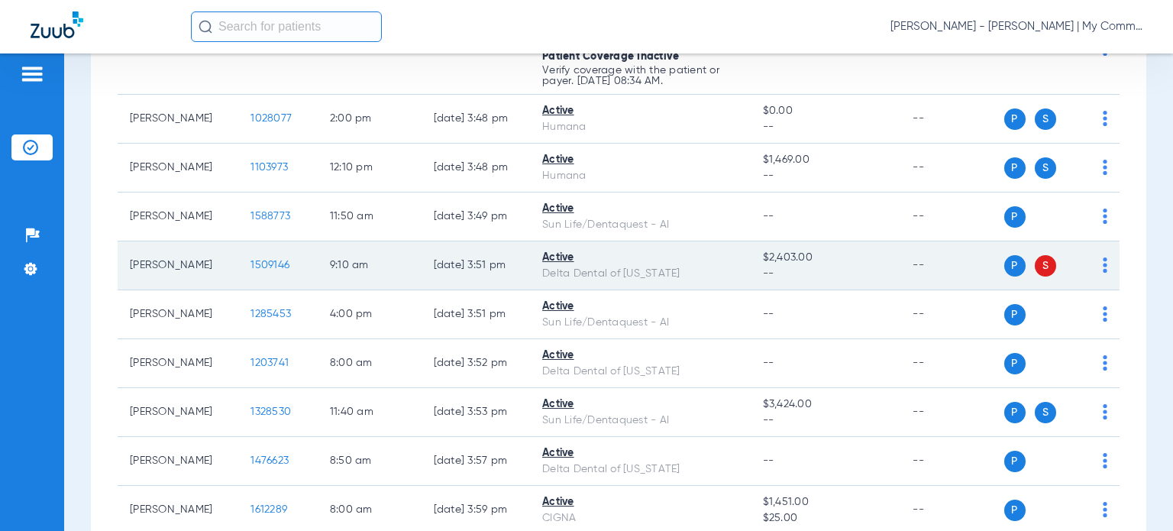
scroll to position [382, 0]
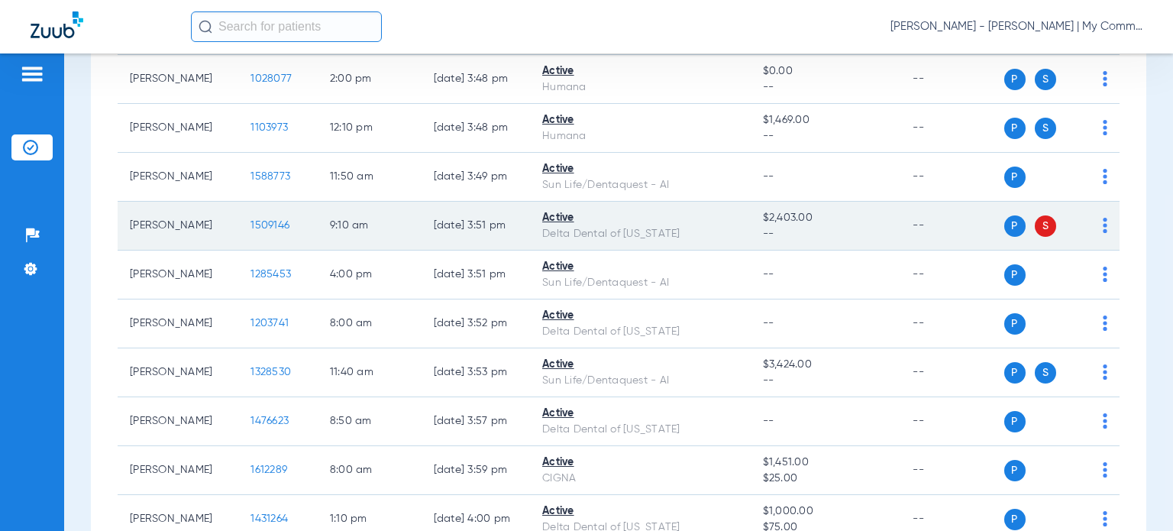
click at [1103, 230] on img at bounding box center [1105, 225] width 5 height 15
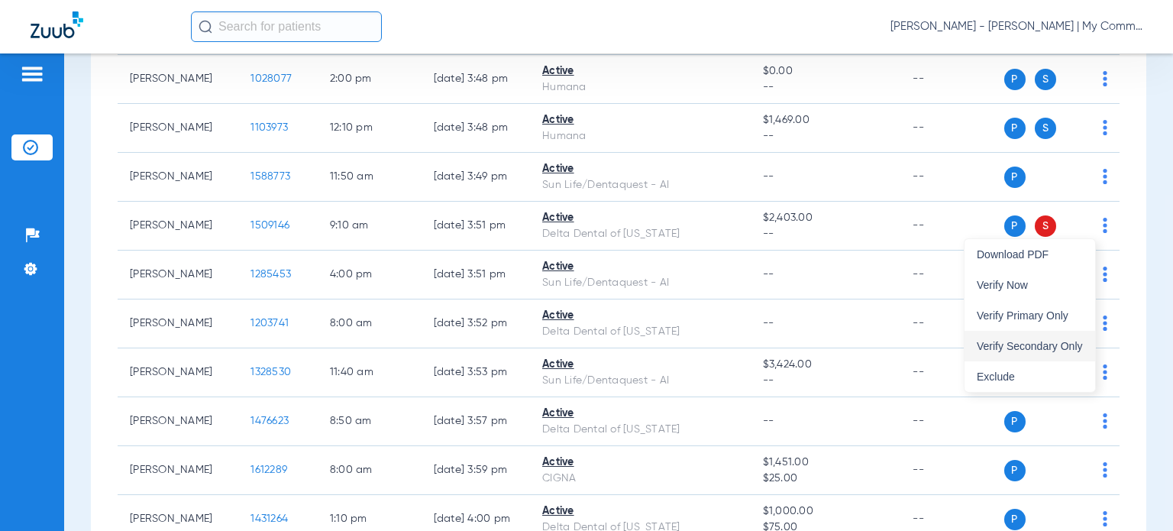
click at [1052, 344] on span "Verify Secondary Only" at bounding box center [1030, 346] width 106 height 11
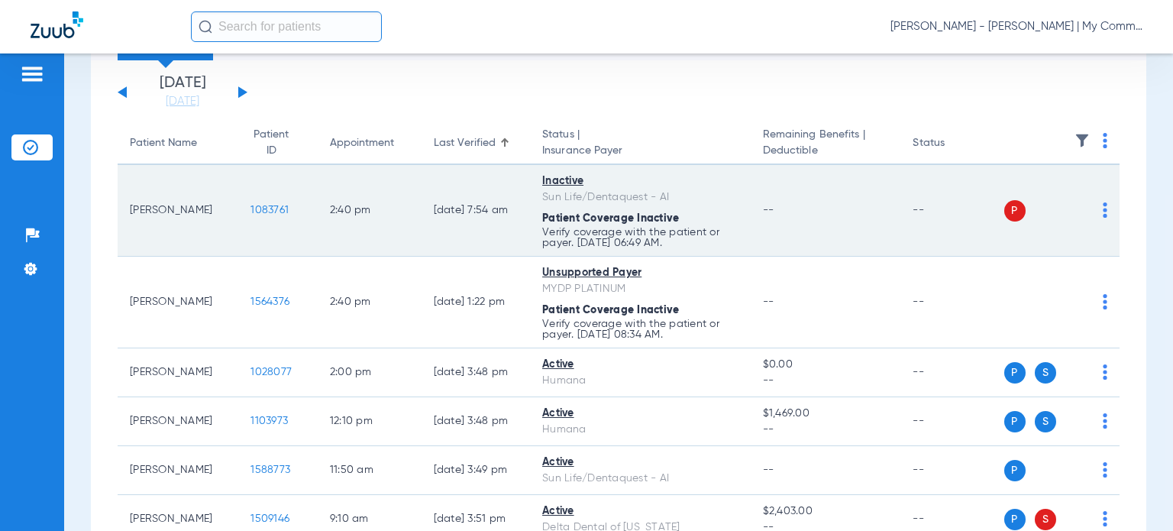
scroll to position [0, 0]
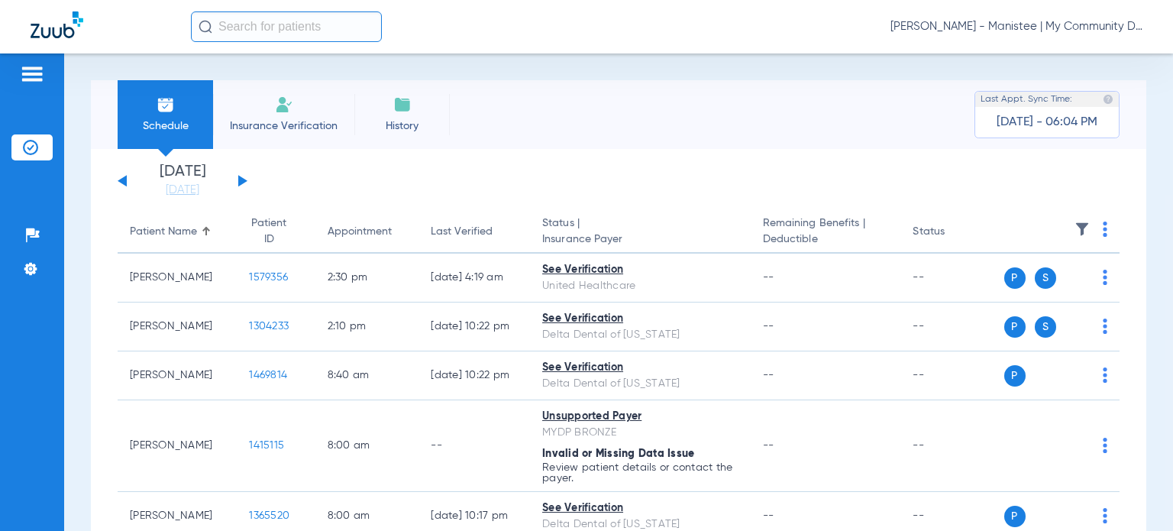
click at [1066, 31] on span "[PERSON_NAME] - Manistee | My Community Dental Centers" at bounding box center [1017, 26] width 252 height 15
click at [1079, 57] on span "Account Selection" at bounding box center [1086, 54] width 86 height 11
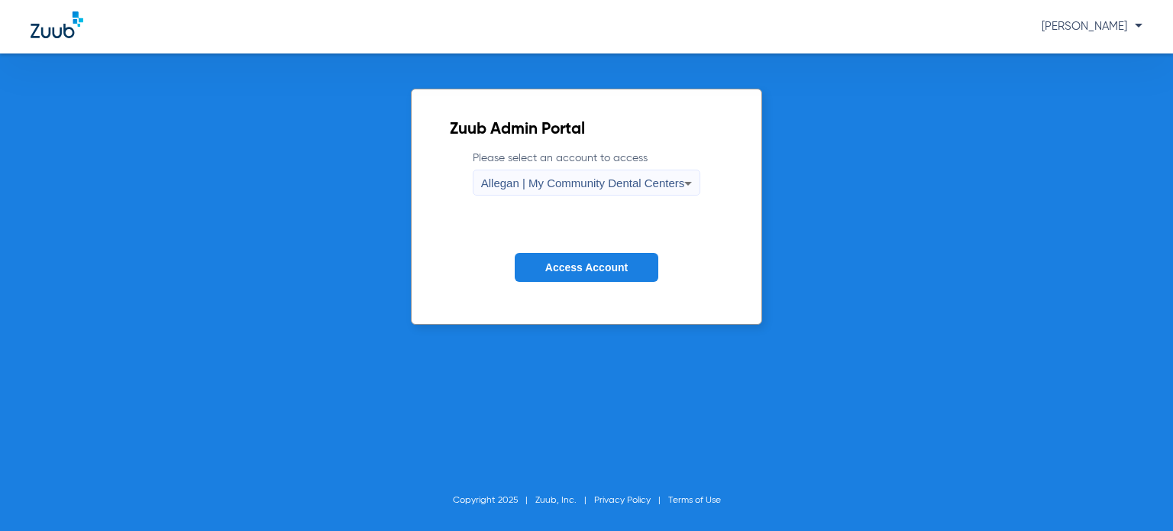
click at [519, 184] on span "Allegan | My Community Dental Centers" at bounding box center [583, 182] width 204 height 13
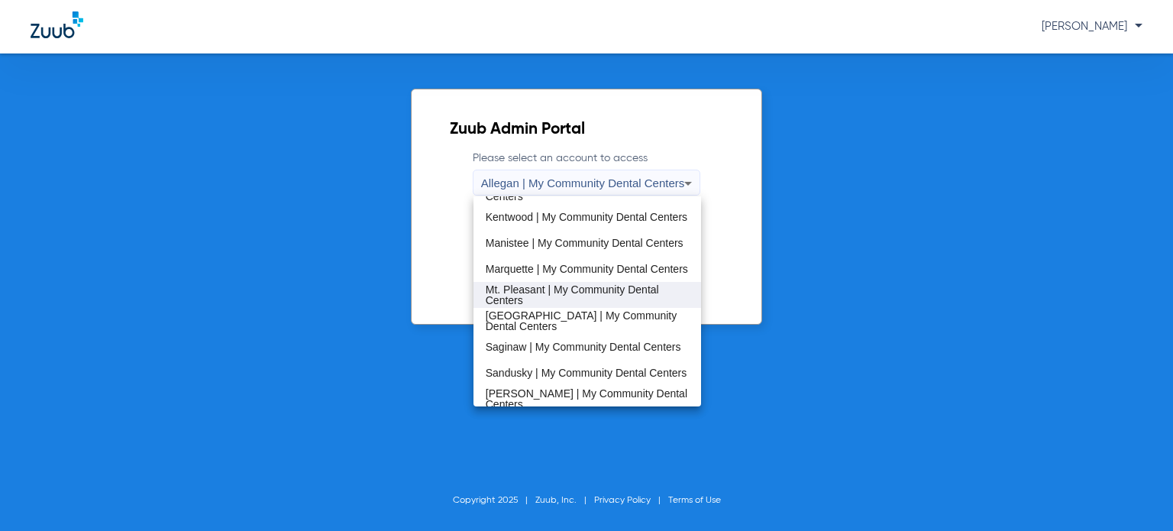
scroll to position [458, 0]
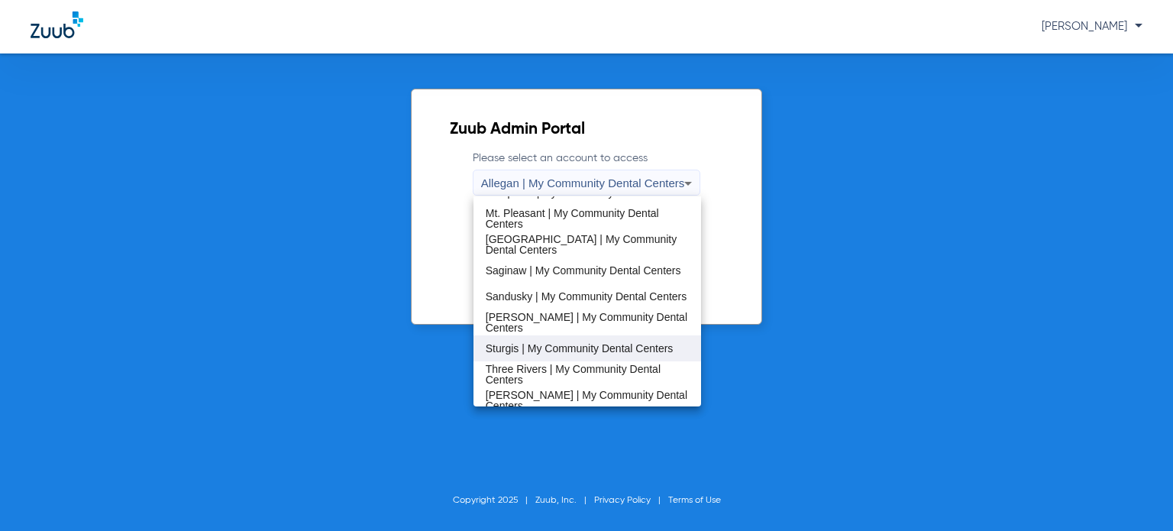
click at [559, 348] on span "Sturgis | My Community Dental Centers" at bounding box center [580, 348] width 188 height 11
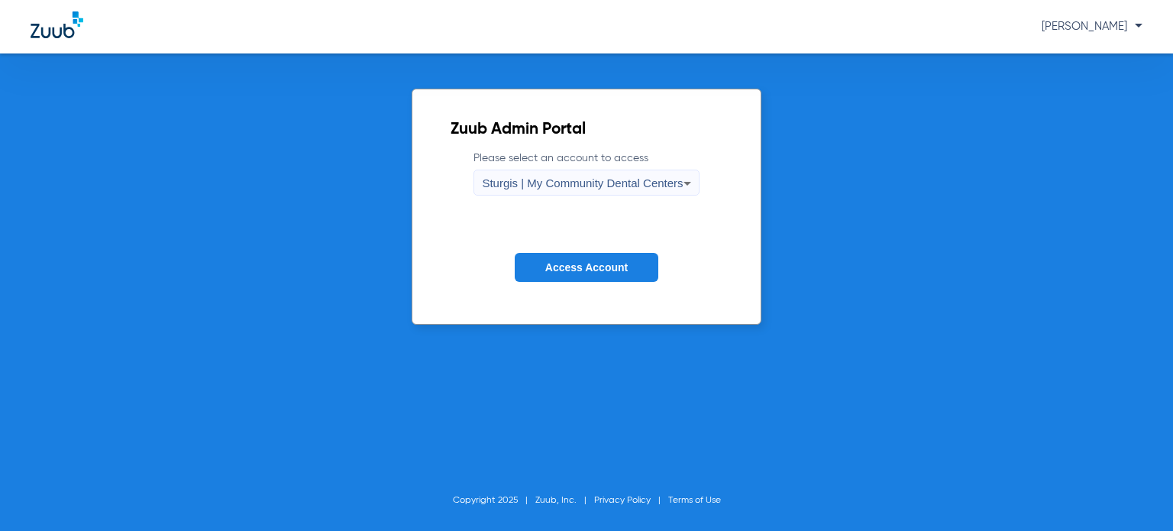
click at [571, 263] on span "Access Account" at bounding box center [586, 267] width 82 height 12
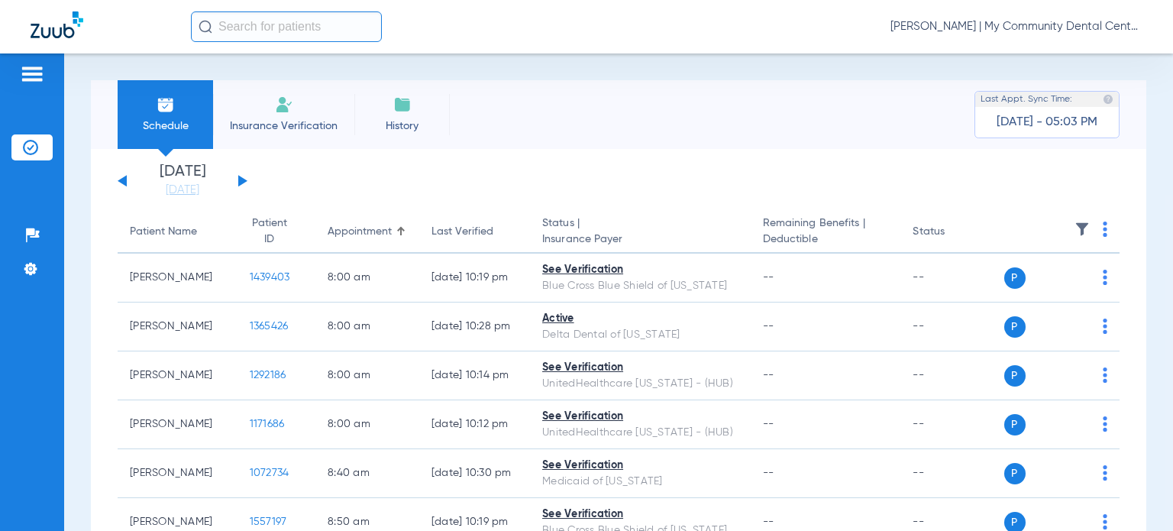
drag, startPoint x: 177, startPoint y: 191, endPoint x: 289, endPoint y: 312, distance: 165.4
click at [177, 191] on link "[DATE]" at bounding box center [183, 190] width 92 height 15
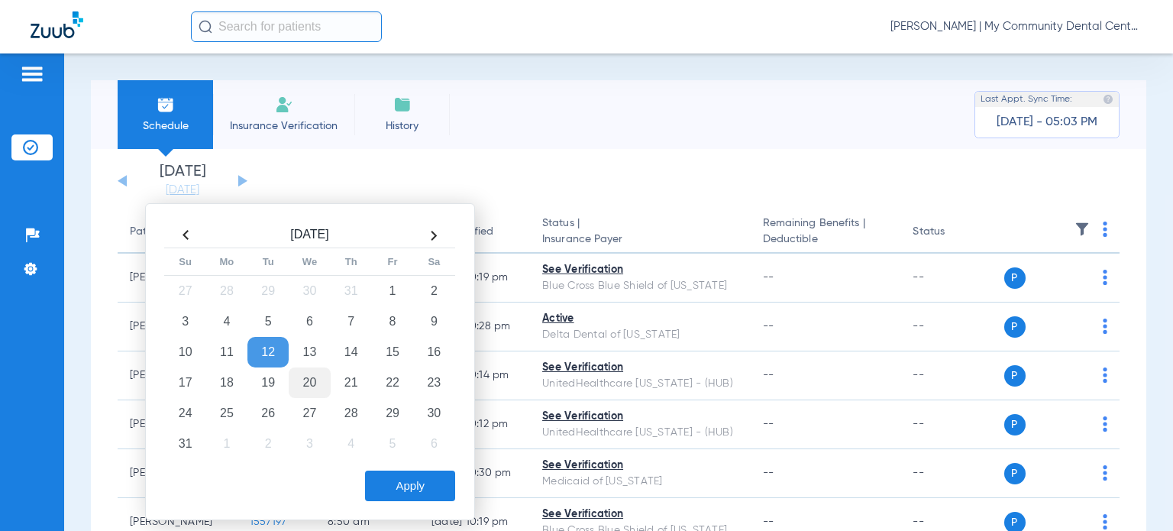
click at [308, 377] on td "20" at bounding box center [309, 382] width 41 height 31
click at [405, 482] on button "Apply" at bounding box center [410, 486] width 90 height 31
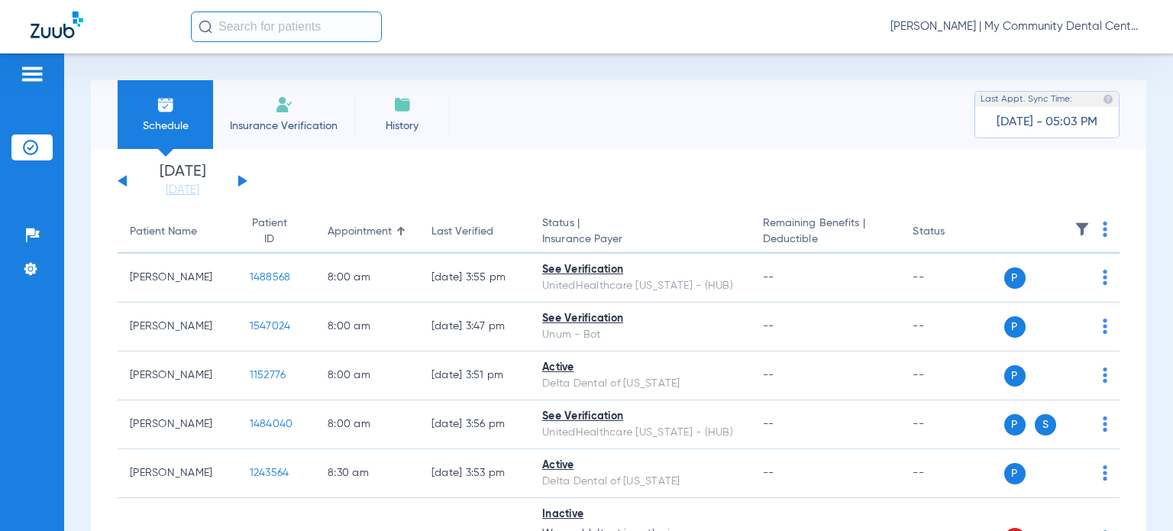
click at [448, 230] on div "Last Verified" at bounding box center [463, 232] width 62 height 16
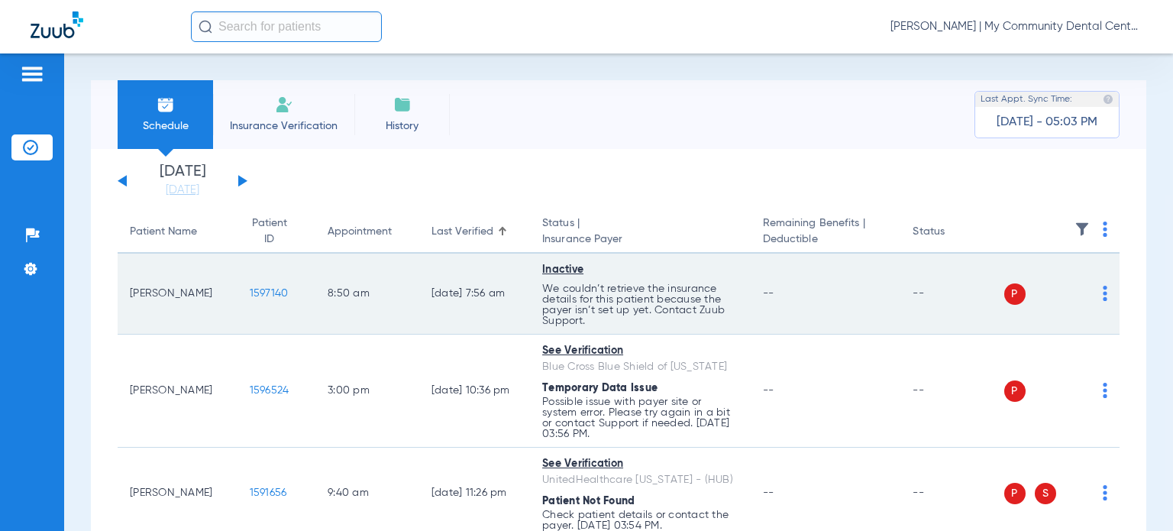
click at [1103, 295] on img at bounding box center [1105, 293] width 5 height 15
click at [1027, 354] on span "Verify Now" at bounding box center [1047, 353] width 72 height 11
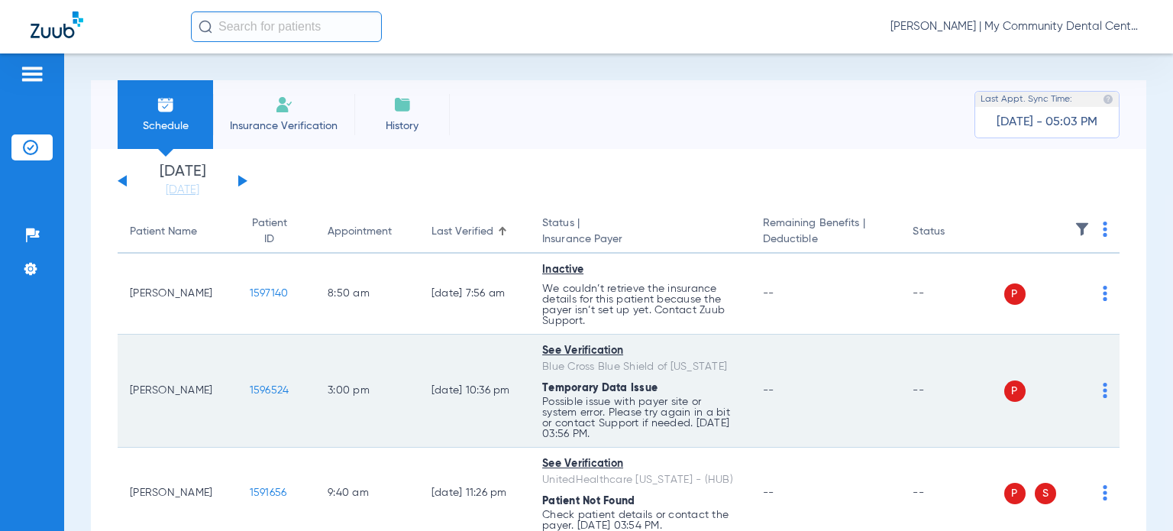
click at [1103, 383] on img at bounding box center [1105, 390] width 5 height 15
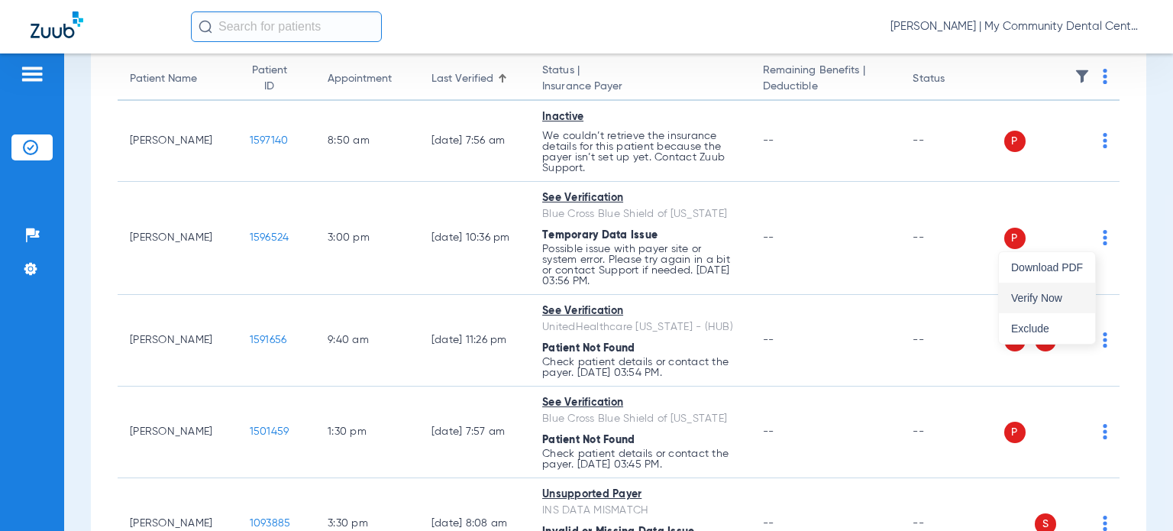
click at [1055, 289] on button "Verify Now" at bounding box center [1047, 298] width 96 height 31
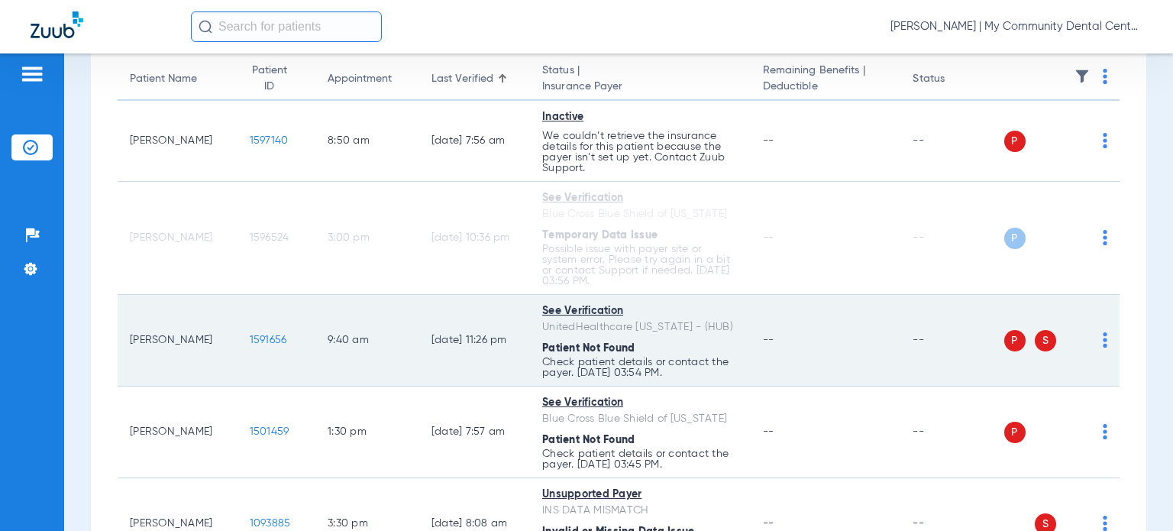
click at [1103, 343] on img at bounding box center [1105, 339] width 5 height 15
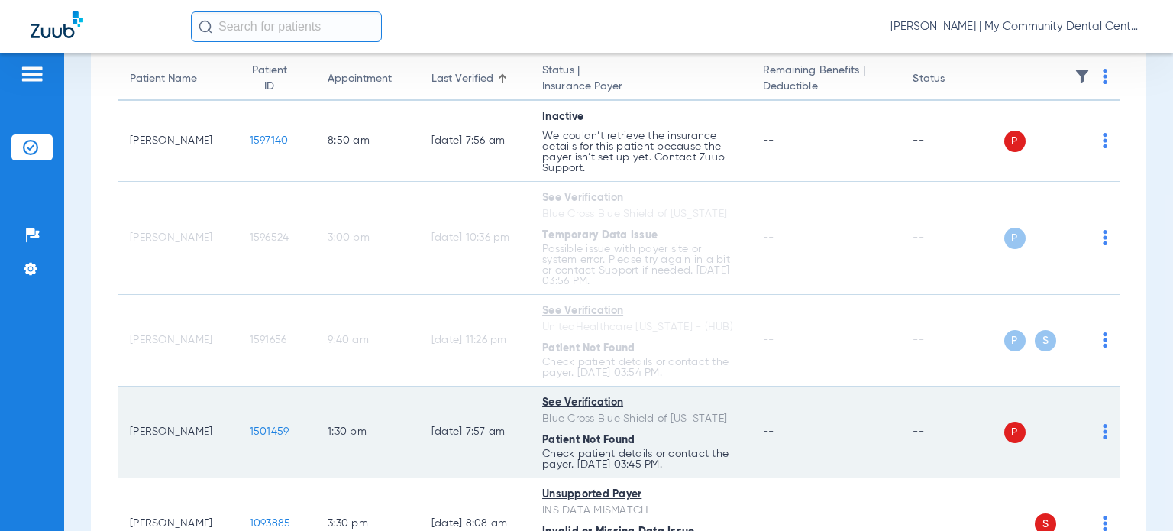
scroll to position [382, 0]
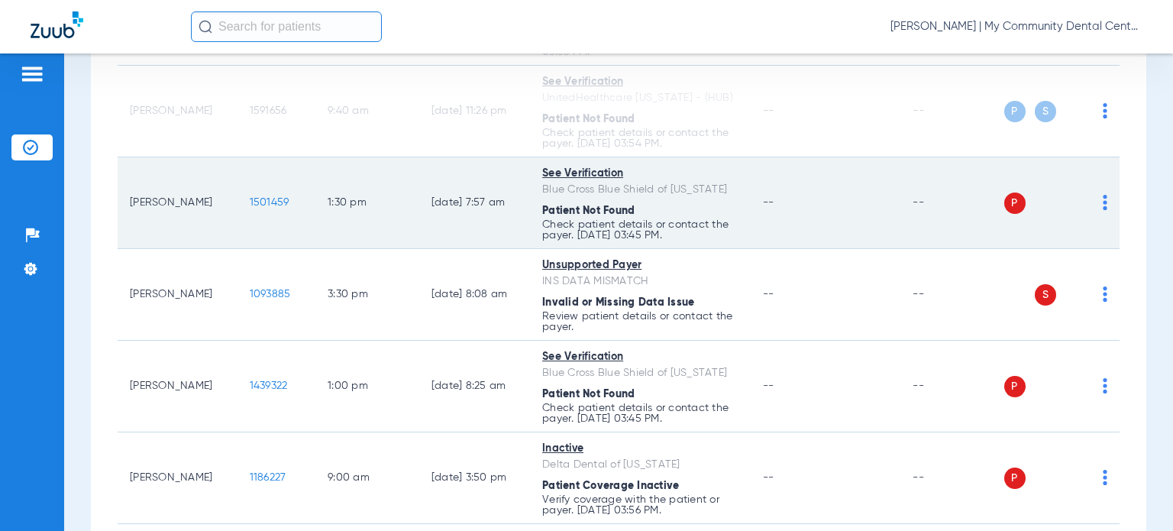
click at [1103, 200] on img at bounding box center [1105, 202] width 5 height 15
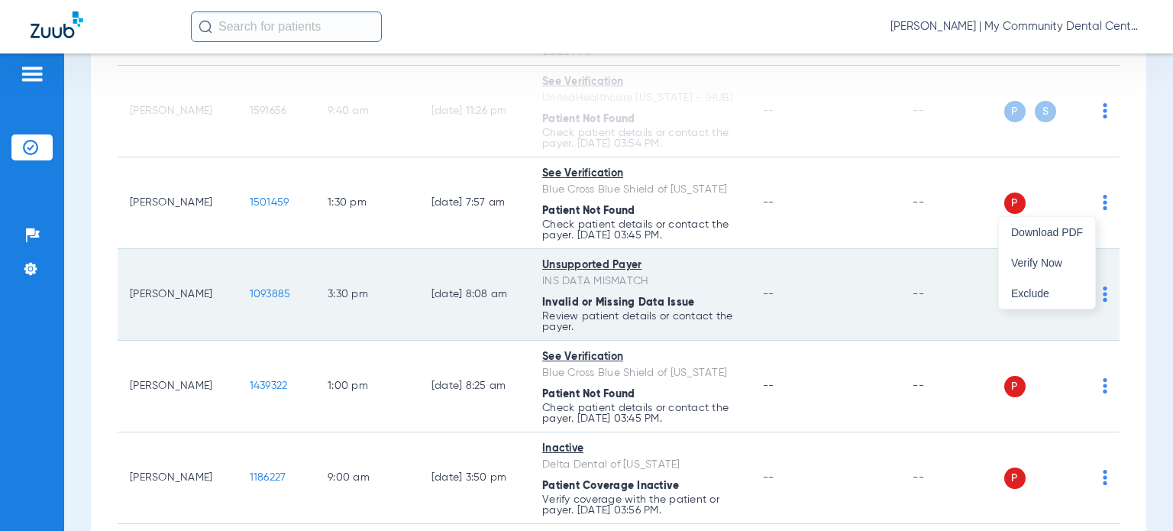
click at [1034, 260] on span "Verify Now" at bounding box center [1047, 262] width 72 height 11
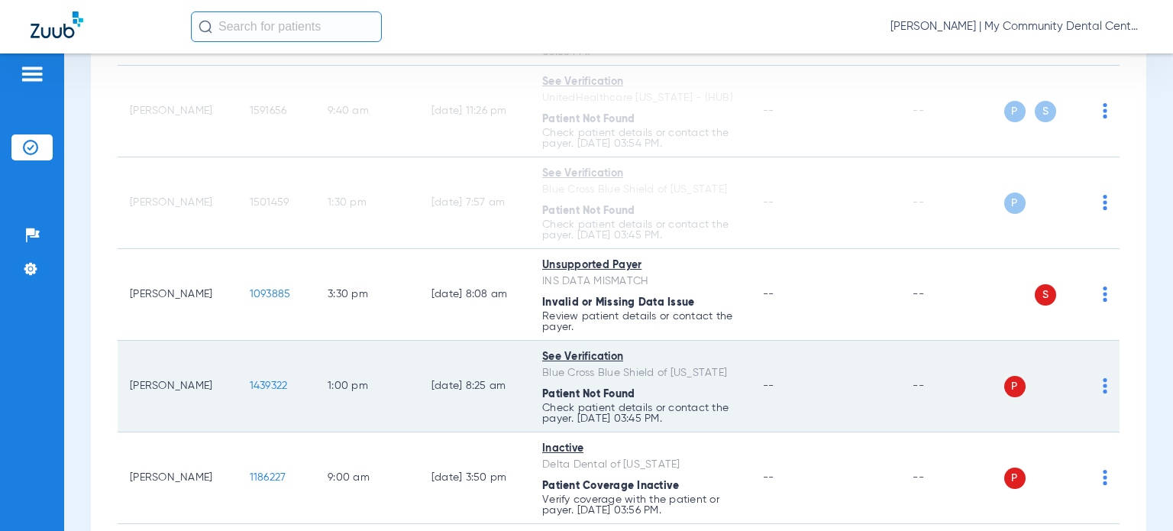
click at [1103, 387] on img at bounding box center [1105, 385] width 5 height 15
click at [1036, 443] on span "Verify Now" at bounding box center [1047, 445] width 72 height 11
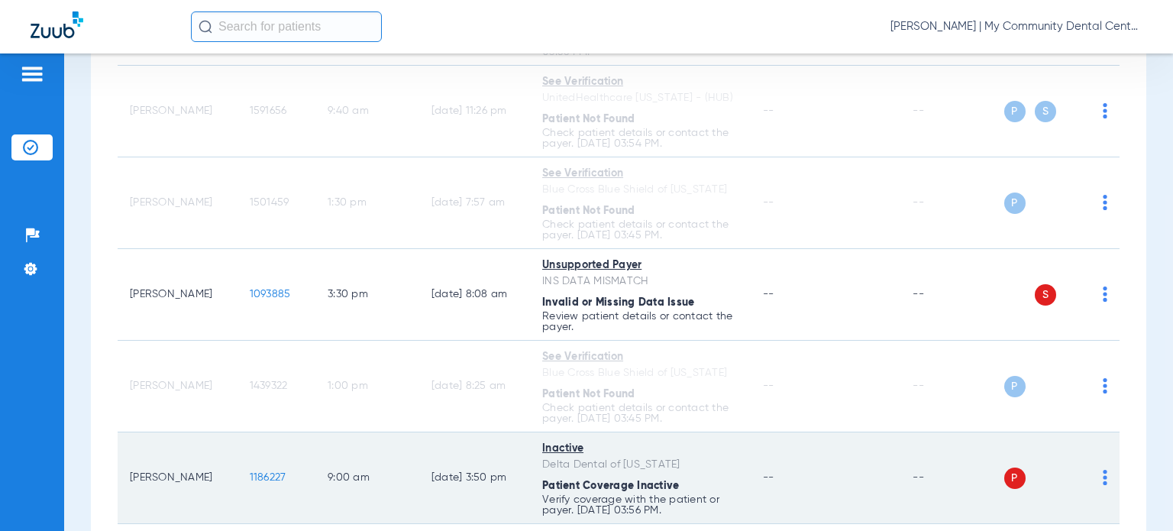
scroll to position [687, 0]
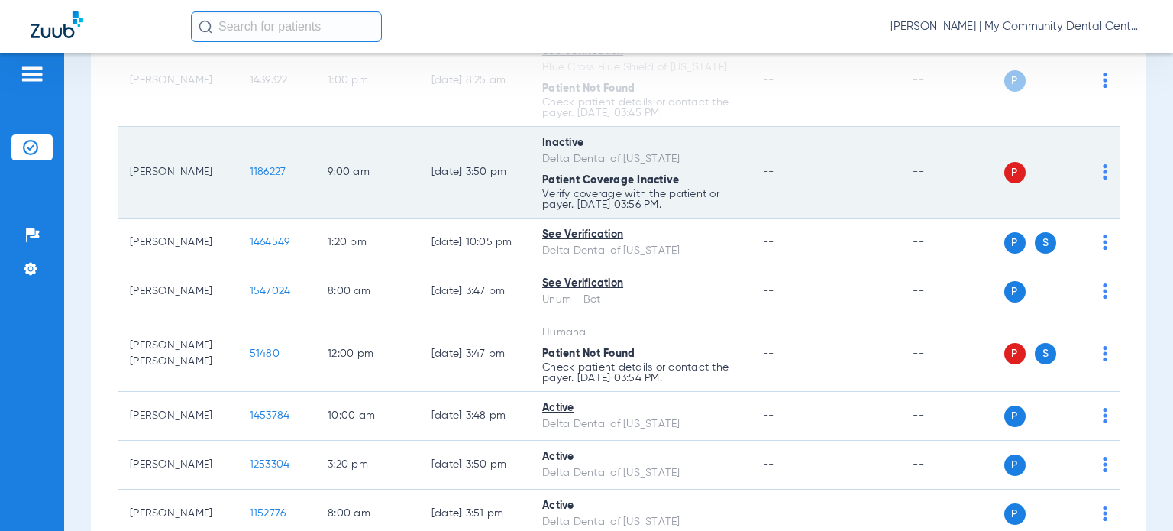
click at [1103, 174] on img at bounding box center [1105, 171] width 5 height 15
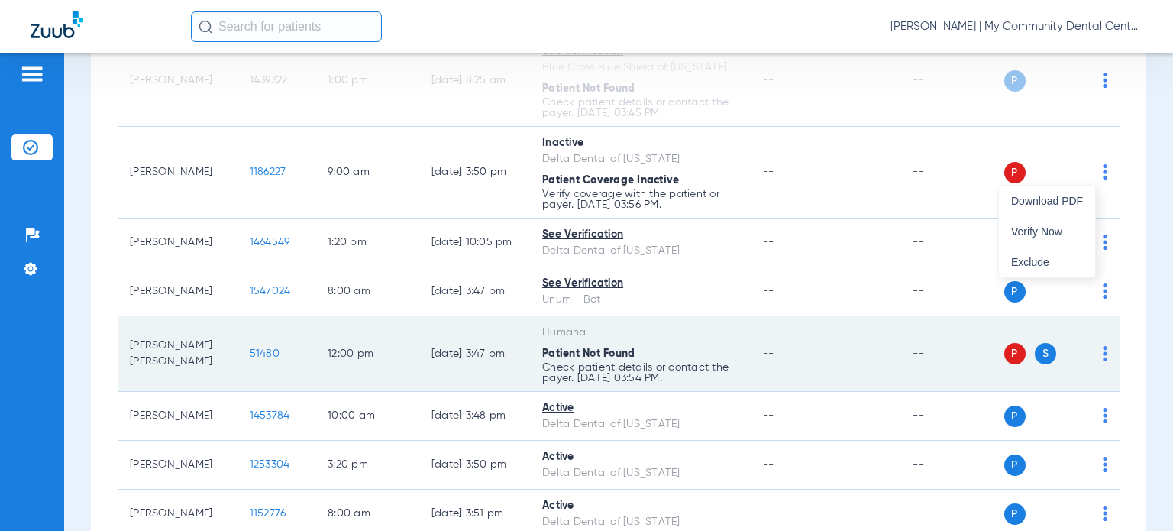
click at [1033, 231] on span "Verify Now" at bounding box center [1047, 231] width 72 height 11
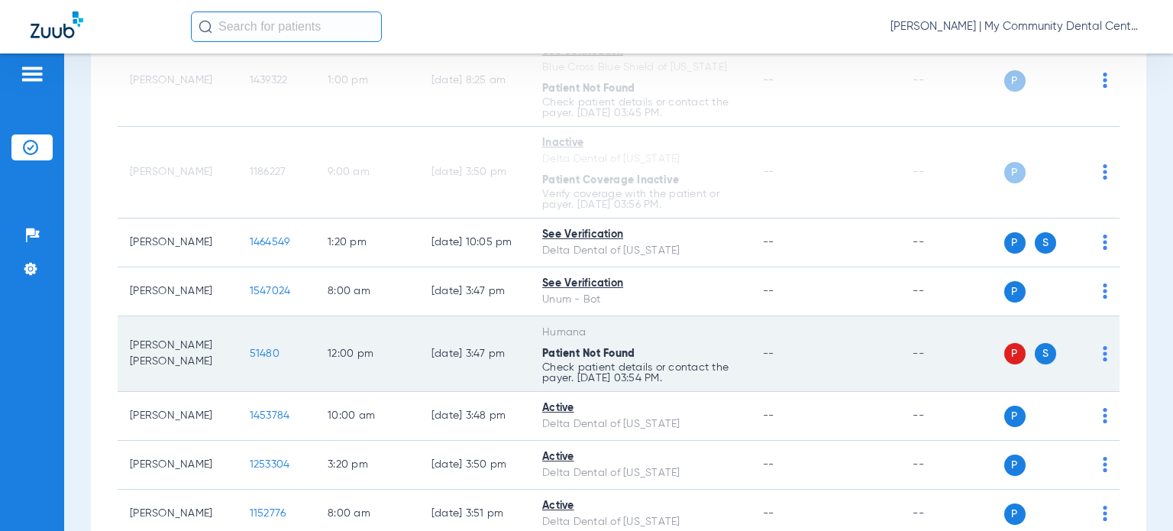
click at [1103, 353] on img at bounding box center [1105, 353] width 5 height 15
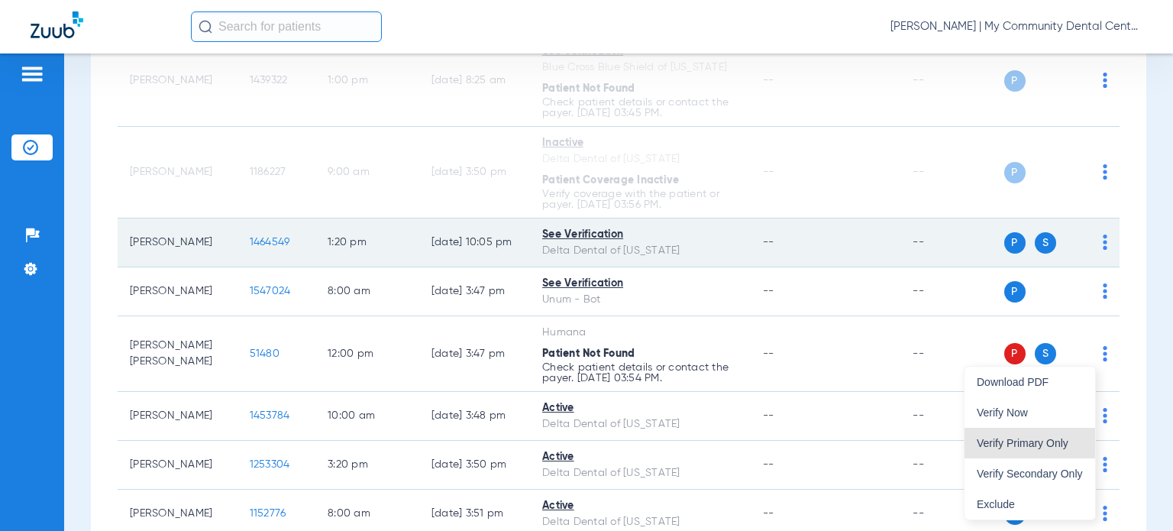
drag, startPoint x: 1049, startPoint y: 443, endPoint x: 876, endPoint y: 257, distance: 254.0
click at [1048, 443] on span "Verify Primary Only" at bounding box center [1030, 443] width 106 height 11
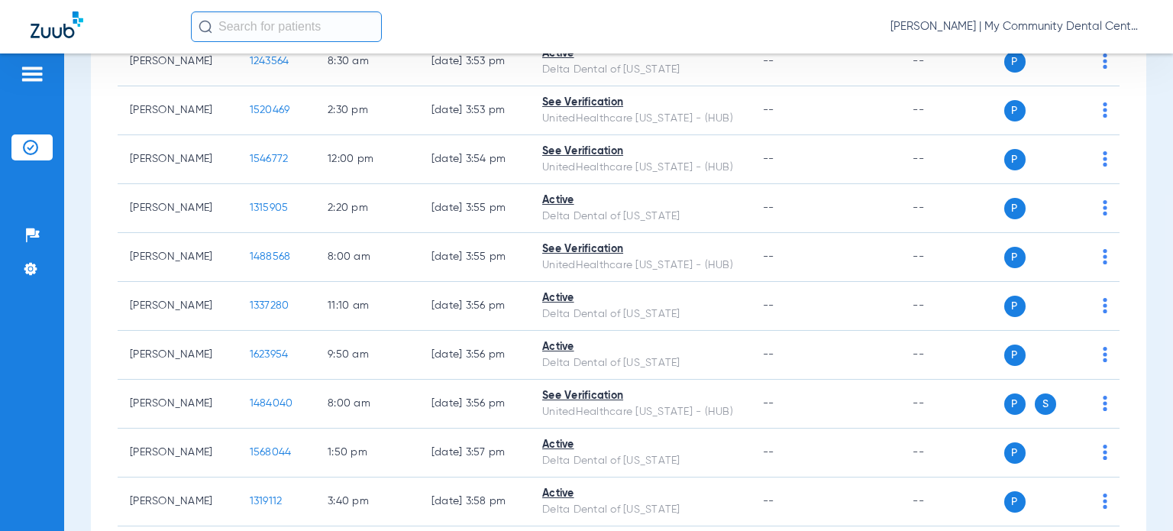
scroll to position [1680, 0]
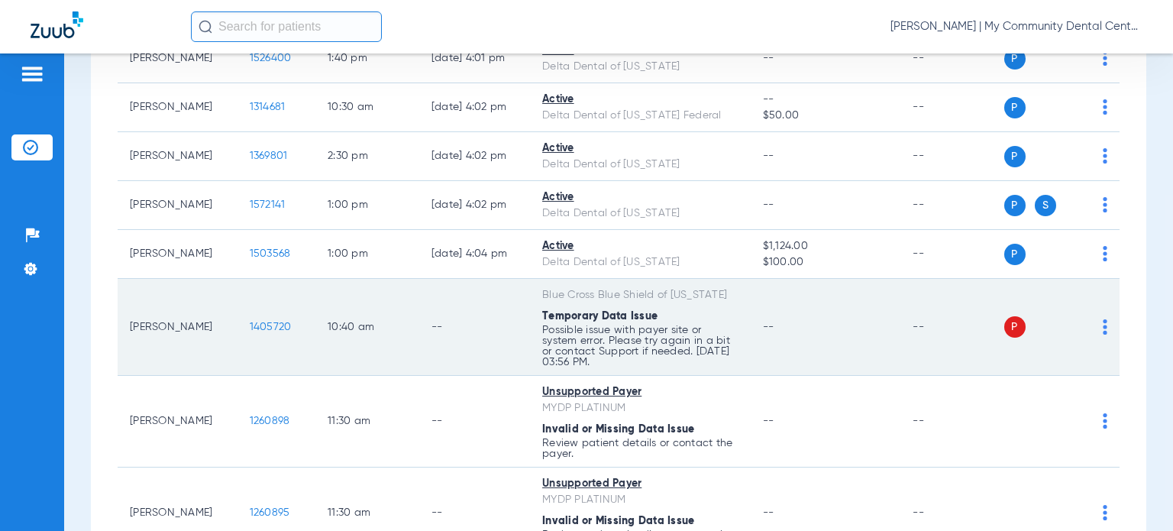
click at [1103, 322] on img at bounding box center [1105, 326] width 5 height 15
click at [1049, 385] on span "Verify Now" at bounding box center [1047, 382] width 72 height 11
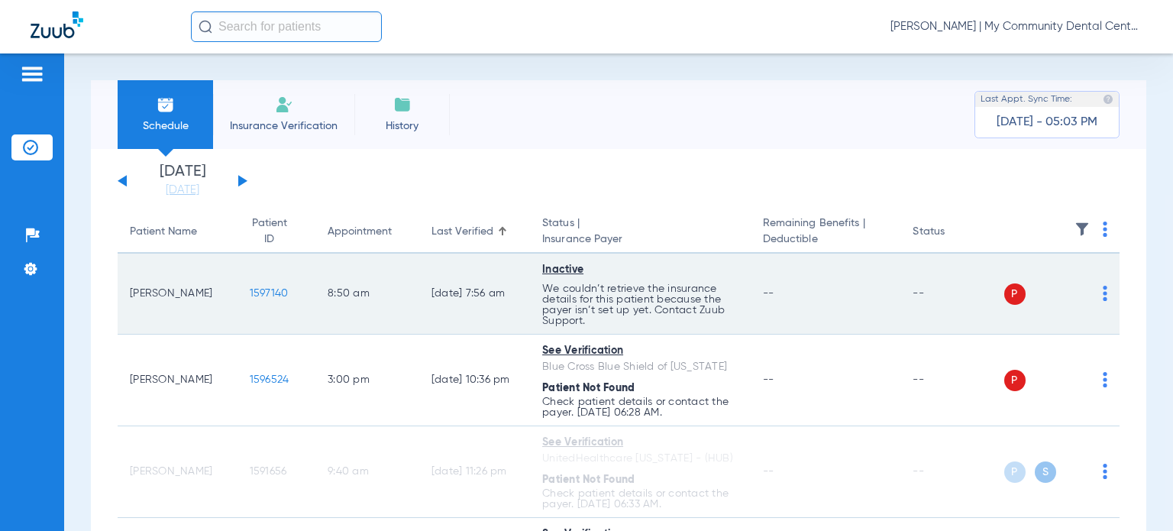
scroll to position [306, 0]
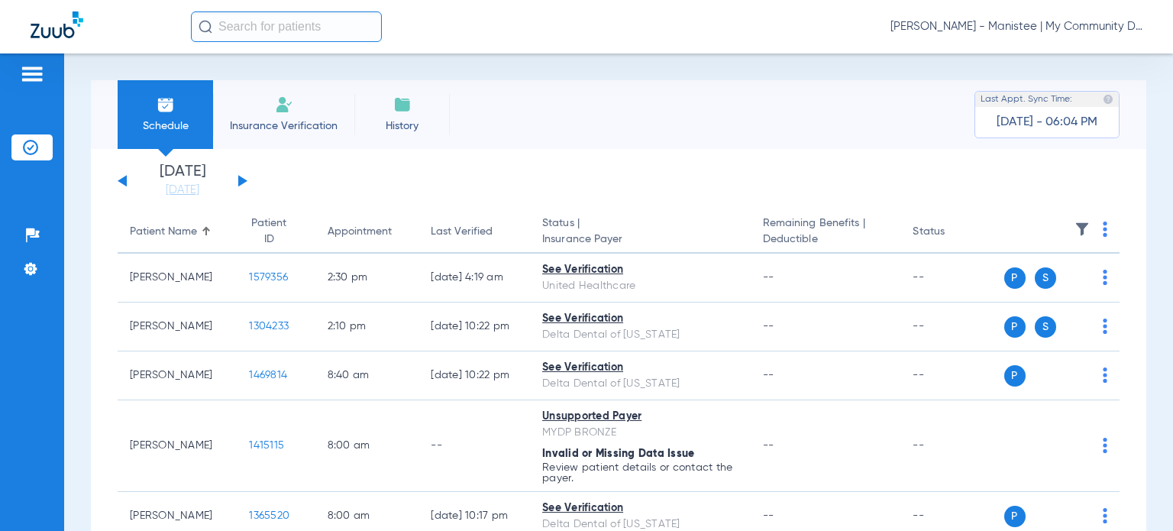
click at [1038, 24] on span "[PERSON_NAME] - Manistee | My Community Dental Centers" at bounding box center [1017, 26] width 252 height 15
click at [1079, 47] on button "Account Selection" at bounding box center [1085, 54] width 110 height 31
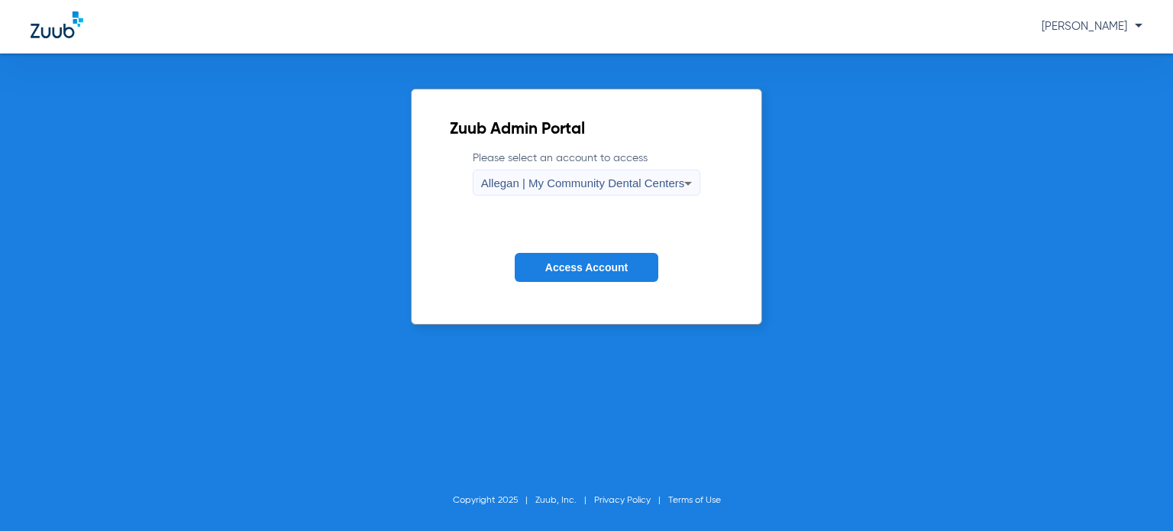
click at [617, 189] on div "Allegan | My Community Dental Centers" at bounding box center [583, 183] width 204 height 26
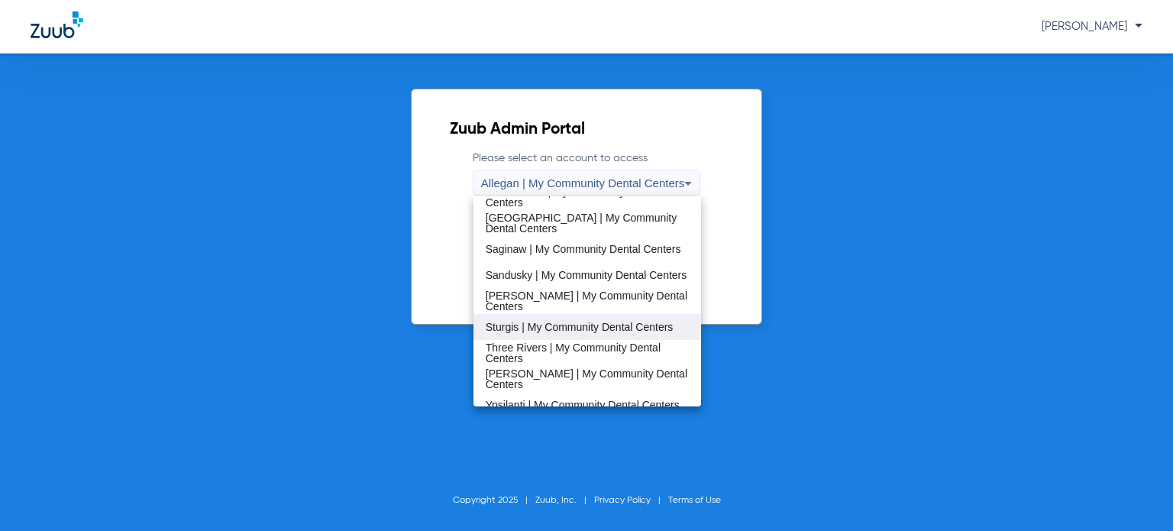
scroll to position [491, 0]
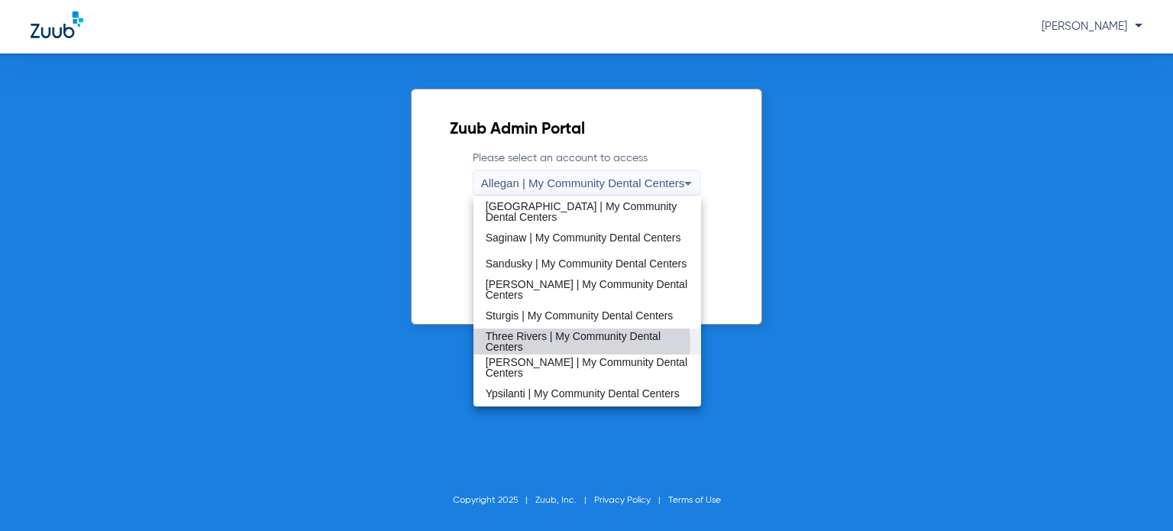
click at [562, 342] on span "Three Rivers | My Community Dental Centers" at bounding box center [587, 341] width 203 height 21
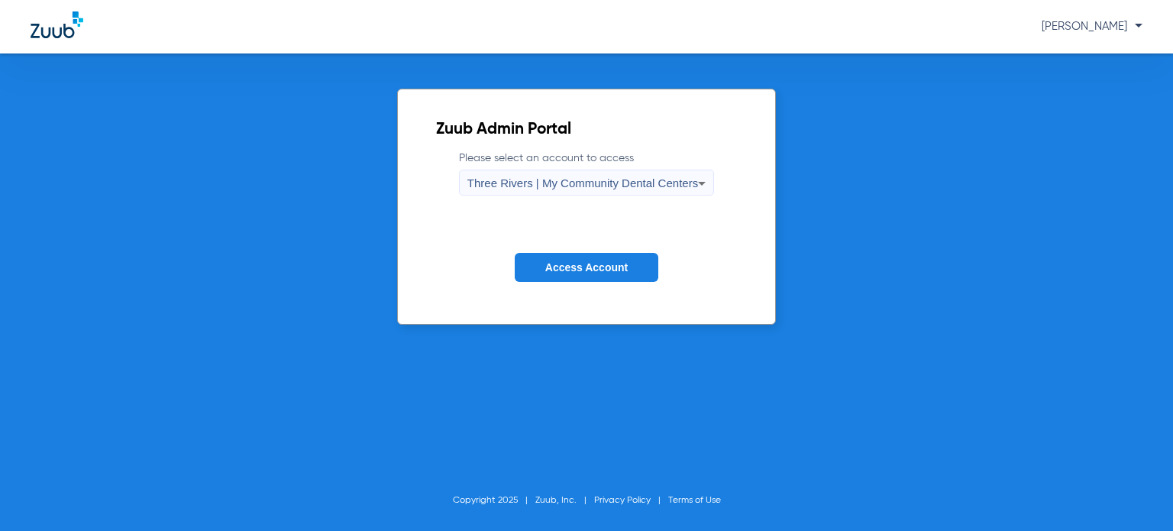
click at [568, 265] on span "Access Account" at bounding box center [586, 267] width 82 height 12
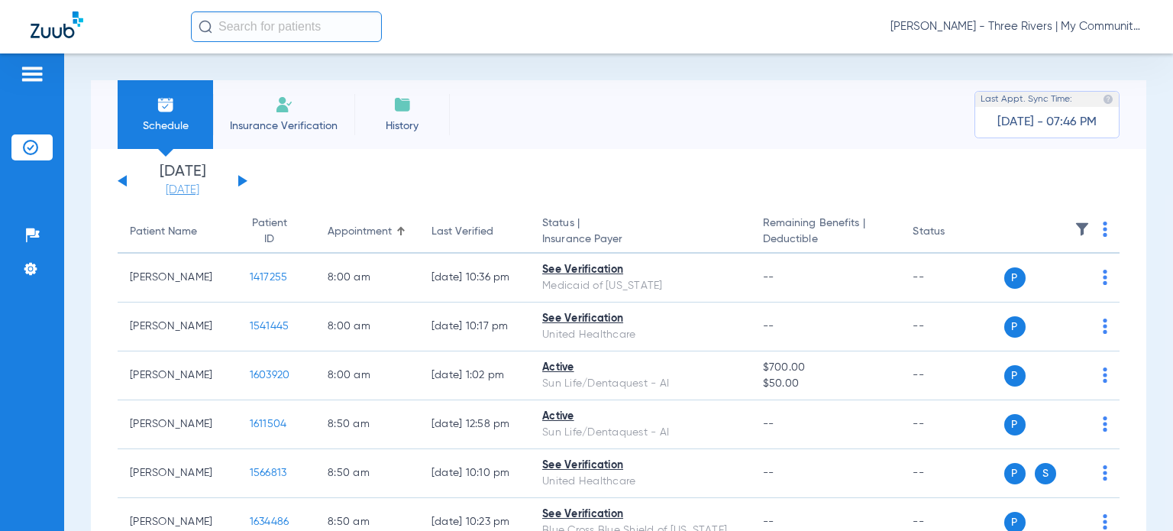
click at [190, 191] on link "[DATE]" at bounding box center [183, 190] width 92 height 15
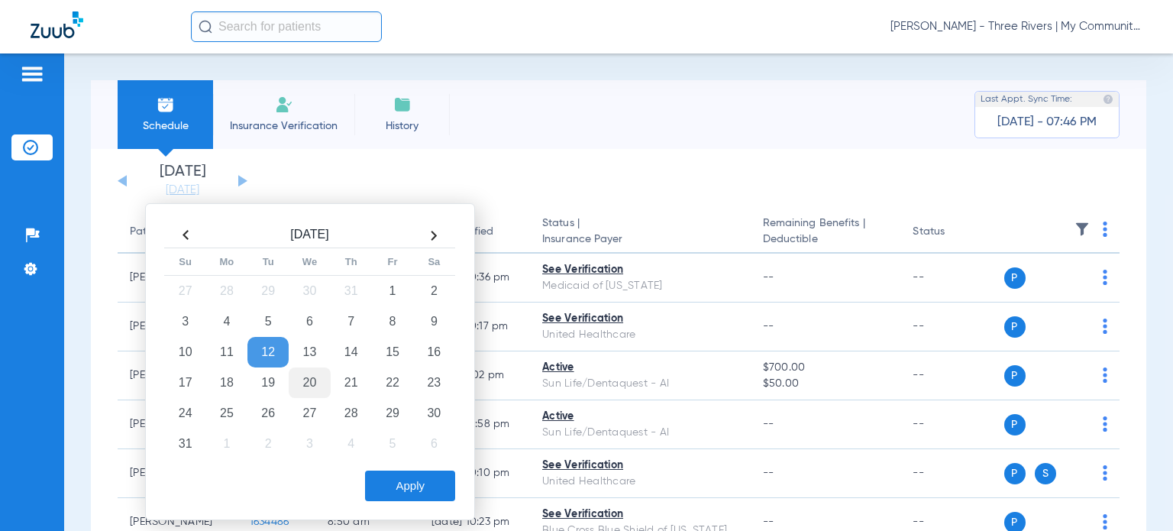
click at [306, 376] on td "20" at bounding box center [309, 382] width 41 height 31
click at [382, 485] on button "Apply" at bounding box center [410, 486] width 90 height 31
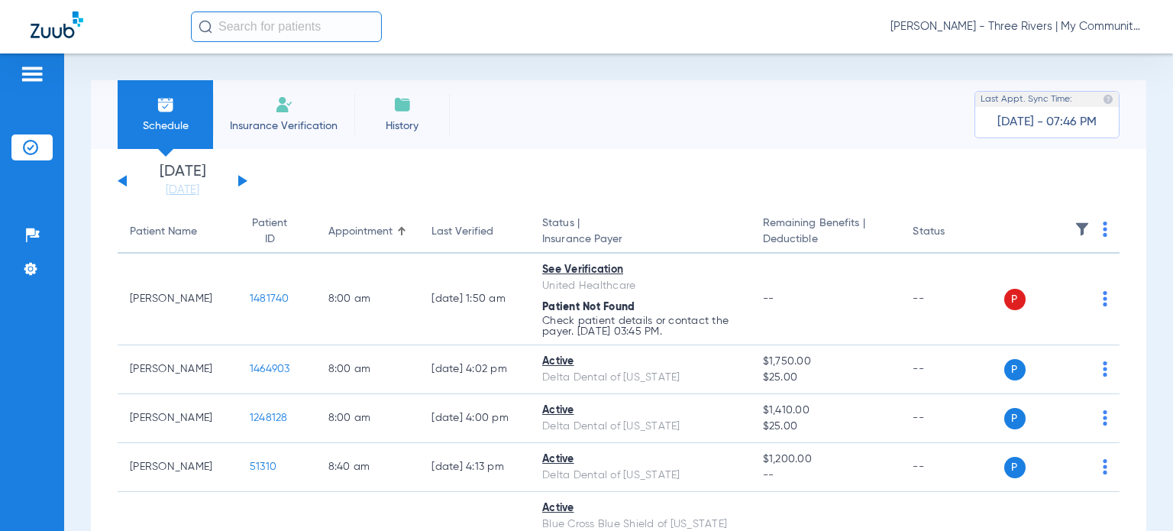
click at [458, 225] on div "Last Verified" at bounding box center [463, 232] width 62 height 16
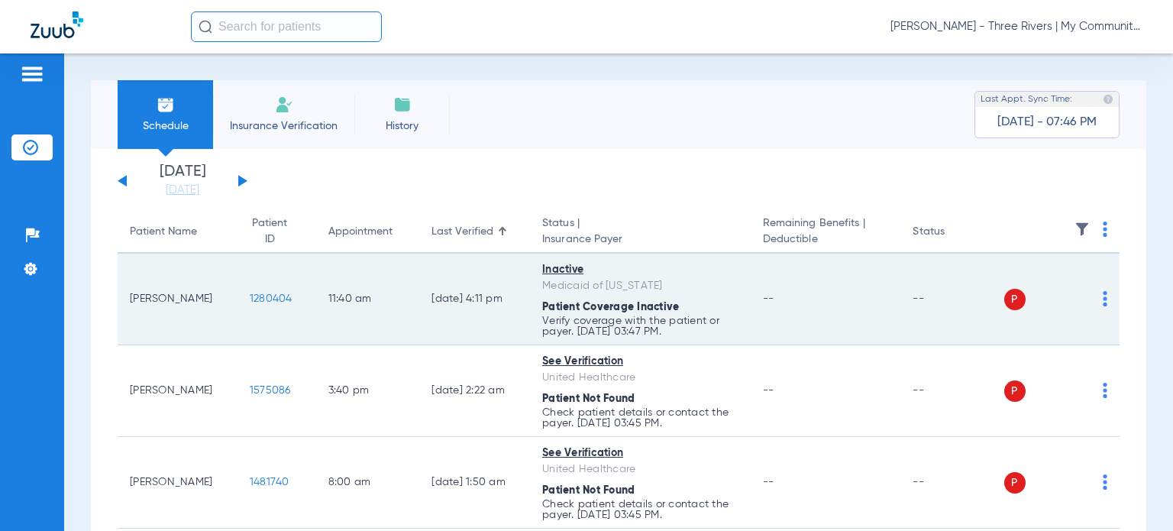
click at [1103, 301] on img at bounding box center [1105, 298] width 5 height 15
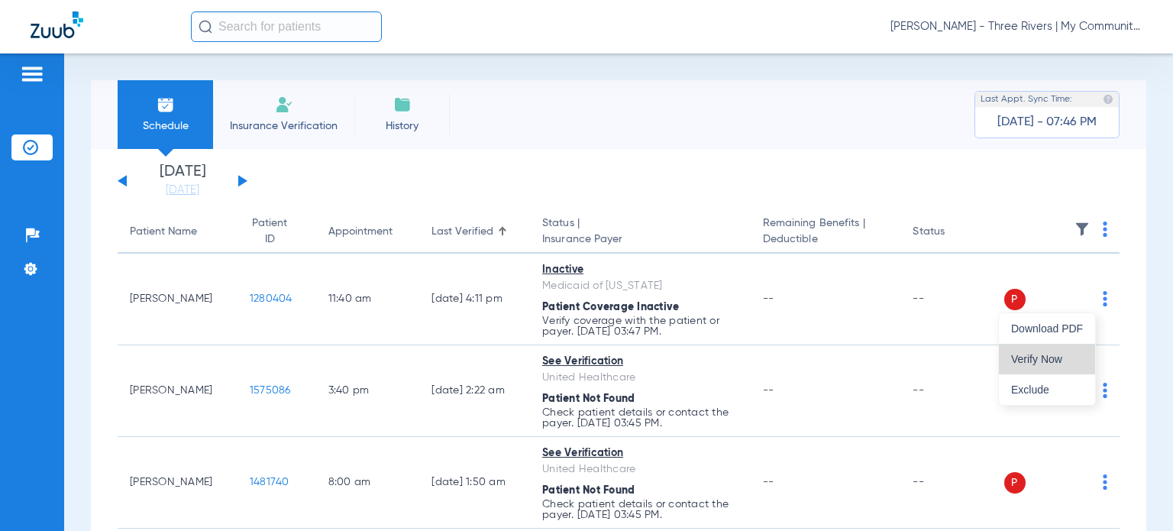
click at [1042, 357] on span "Verify Now" at bounding box center [1047, 359] width 72 height 11
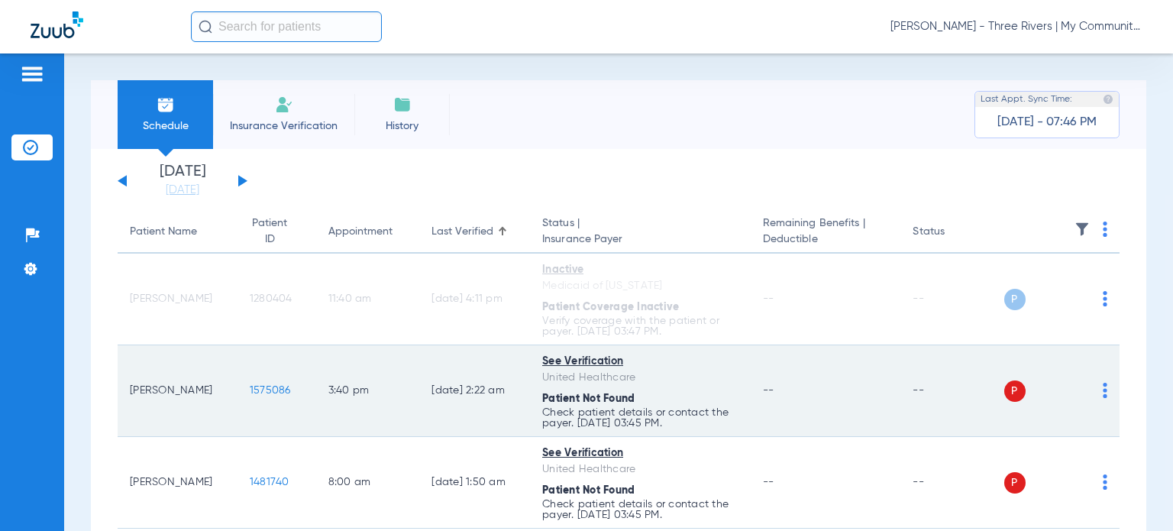
scroll to position [229, 0]
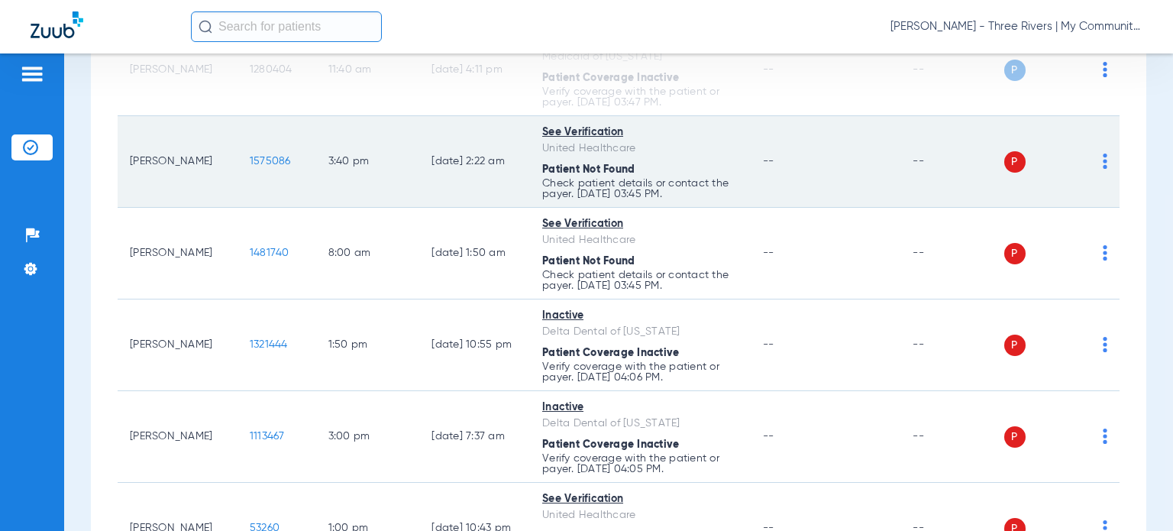
click at [1103, 161] on img at bounding box center [1105, 161] width 5 height 15
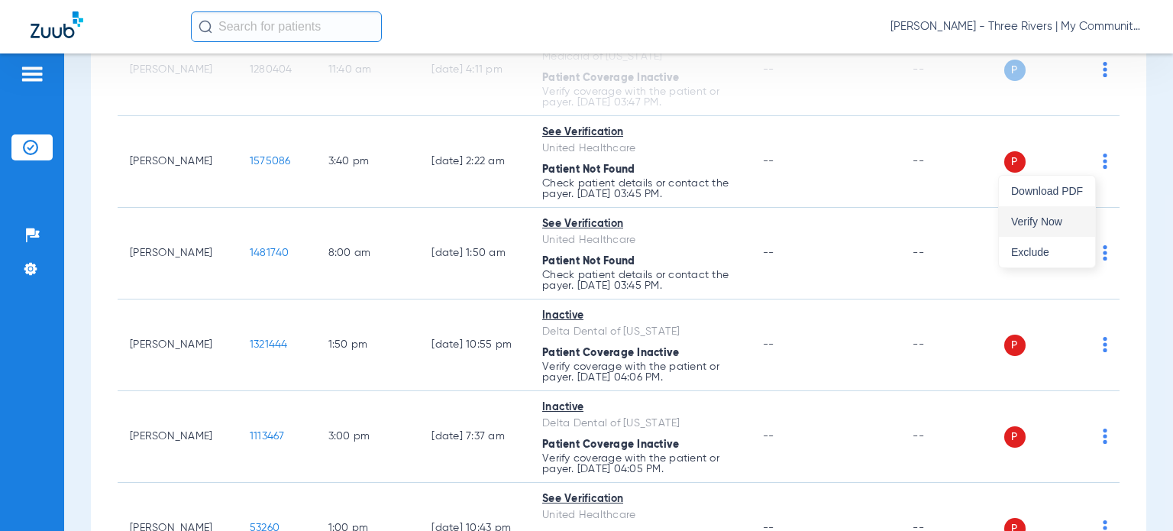
click at [1053, 221] on span "Verify Now" at bounding box center [1047, 221] width 72 height 11
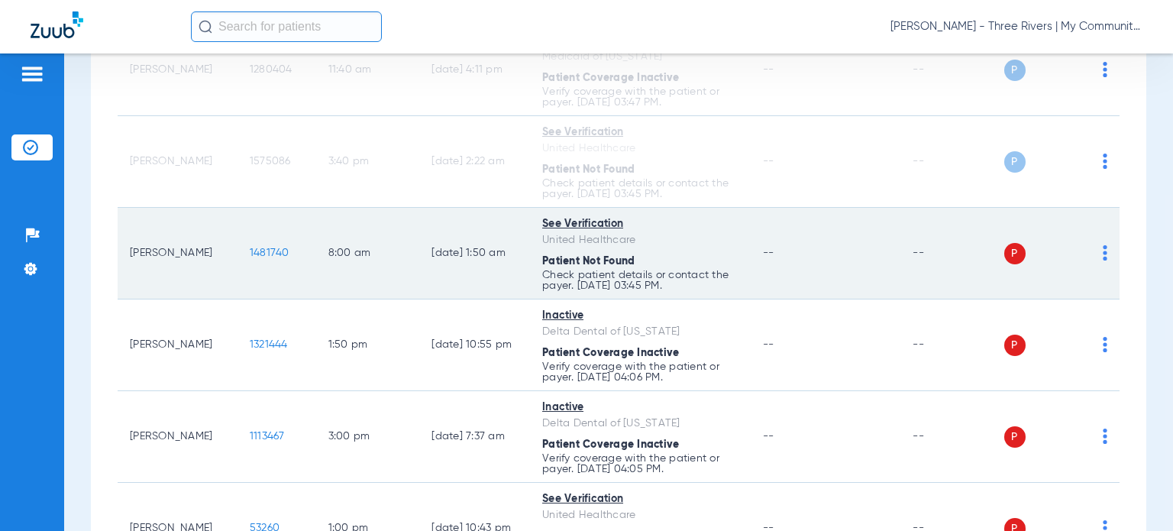
click at [1090, 253] on div "P S" at bounding box center [1056, 253] width 104 height 21
click at [1103, 254] on img at bounding box center [1105, 252] width 5 height 15
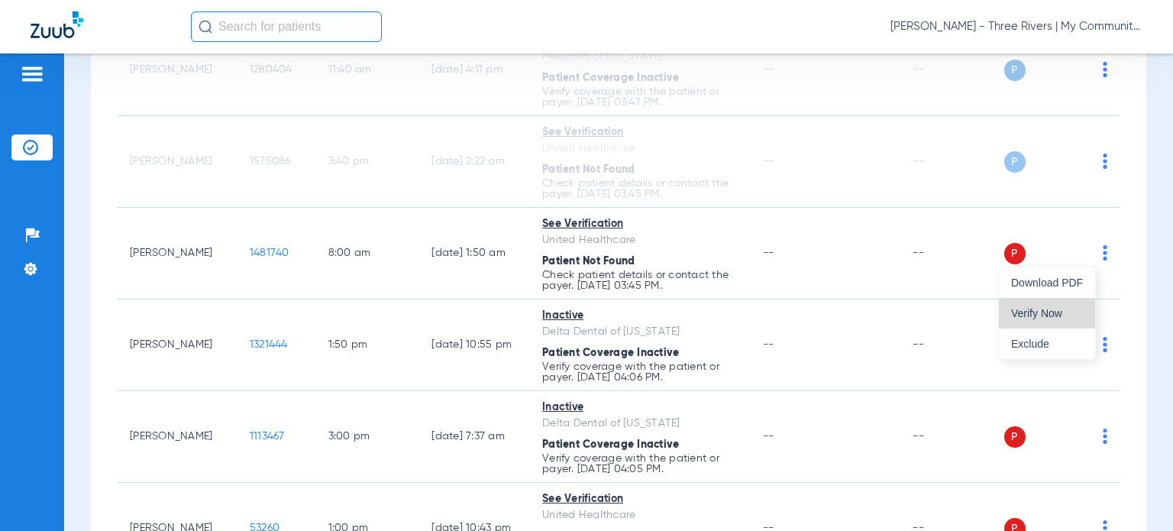
click at [1004, 315] on button "Verify Now" at bounding box center [1047, 313] width 96 height 31
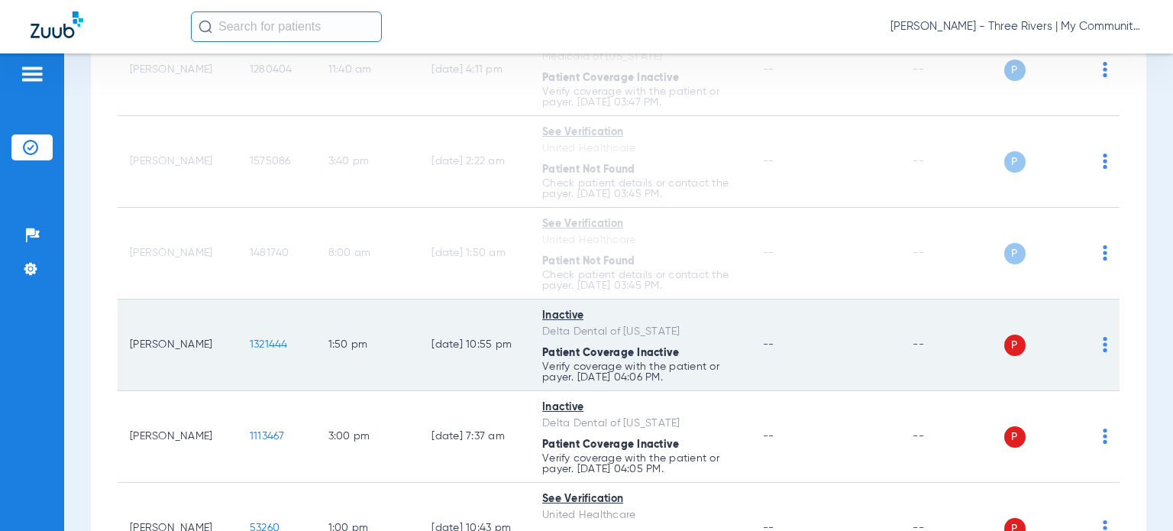
click at [1103, 348] on img at bounding box center [1105, 344] width 5 height 15
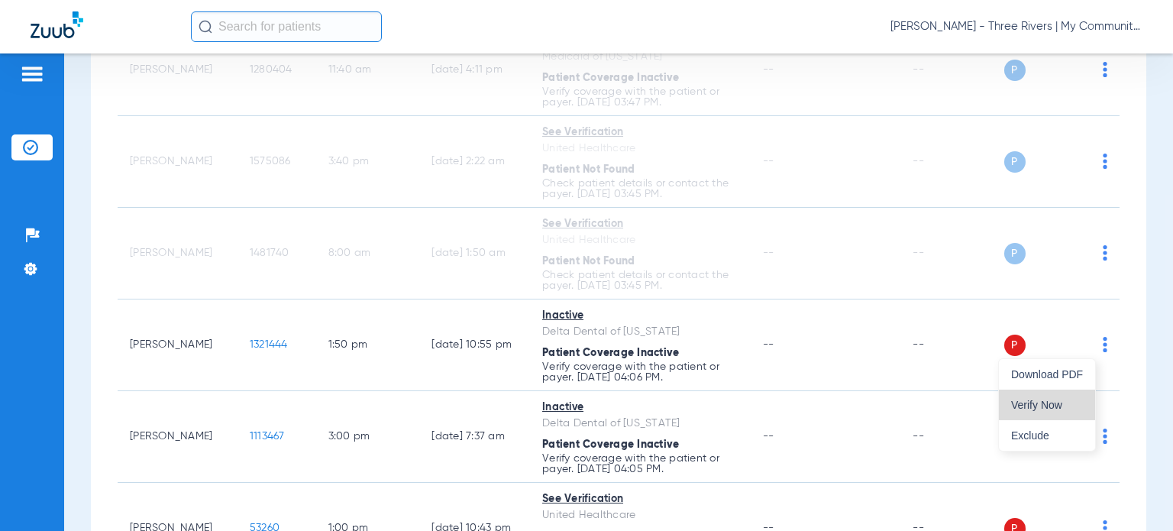
click at [1045, 403] on span "Verify Now" at bounding box center [1047, 404] width 72 height 11
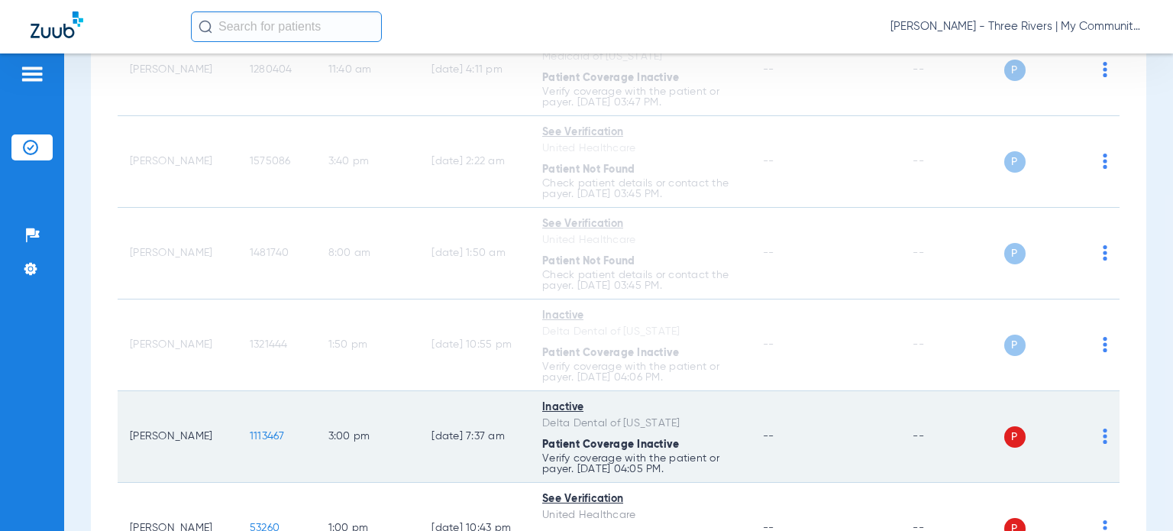
click at [1103, 429] on img at bounding box center [1105, 436] width 5 height 15
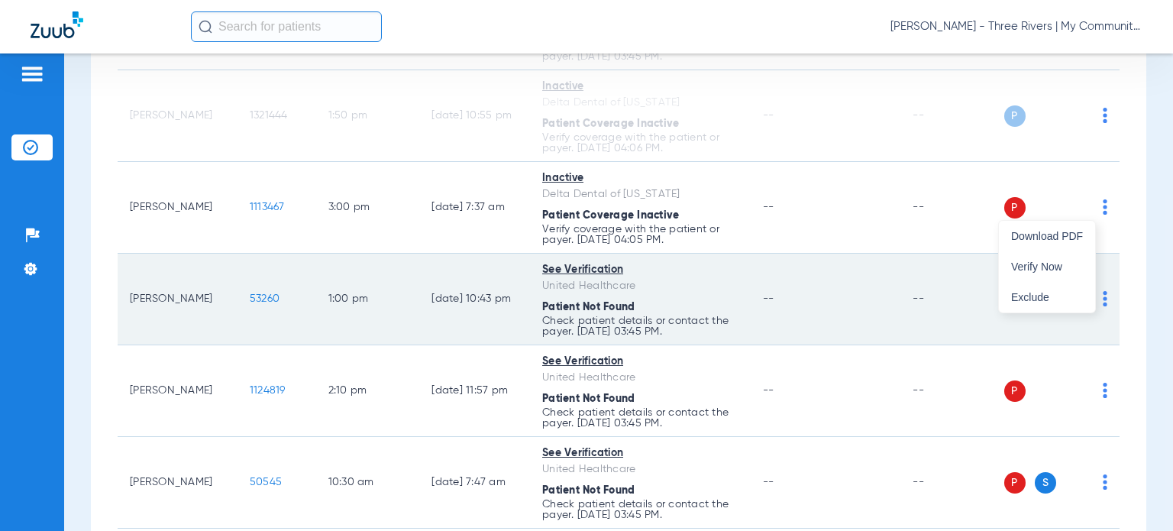
click at [1063, 264] on span "Verify Now" at bounding box center [1047, 266] width 72 height 11
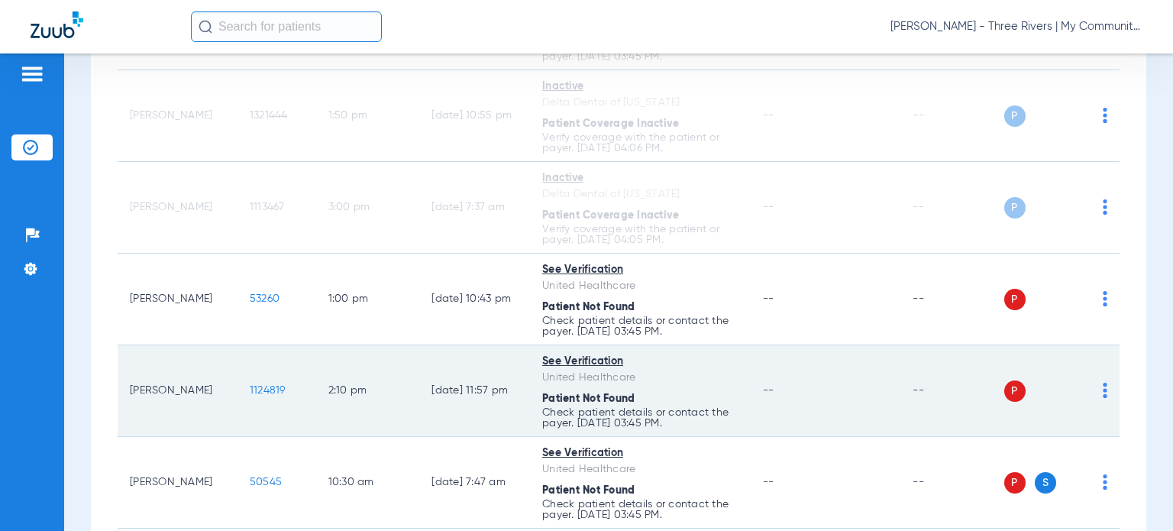
click at [1103, 301] on img at bounding box center [1105, 298] width 5 height 15
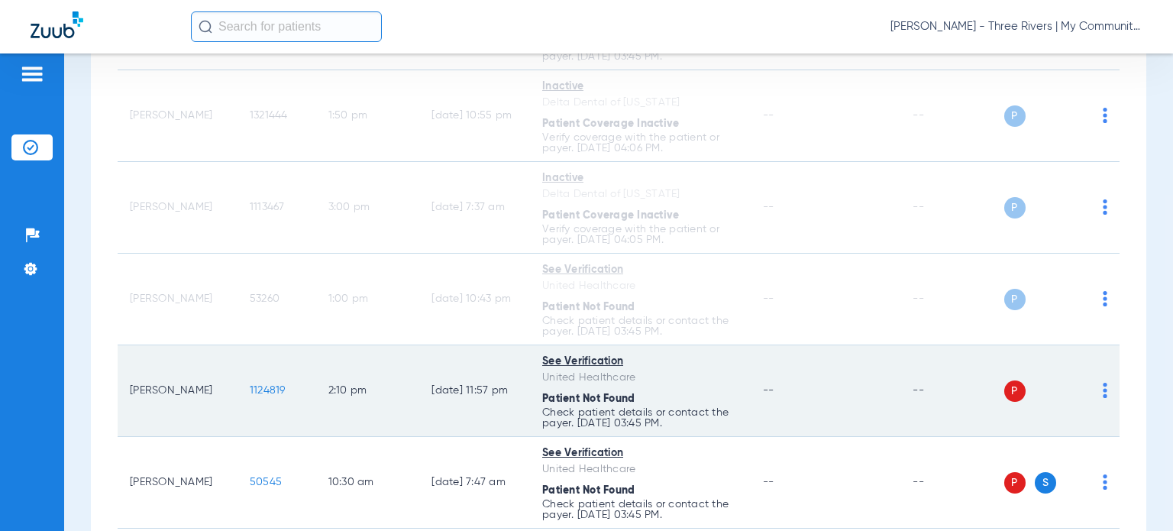
click at [1103, 392] on img at bounding box center [1105, 390] width 5 height 15
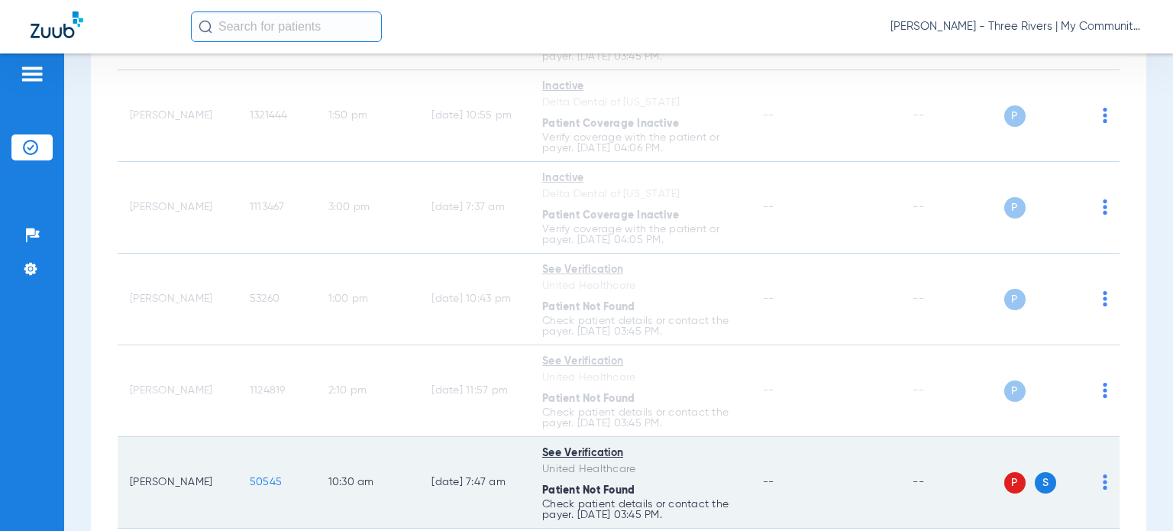
scroll to position [687, 0]
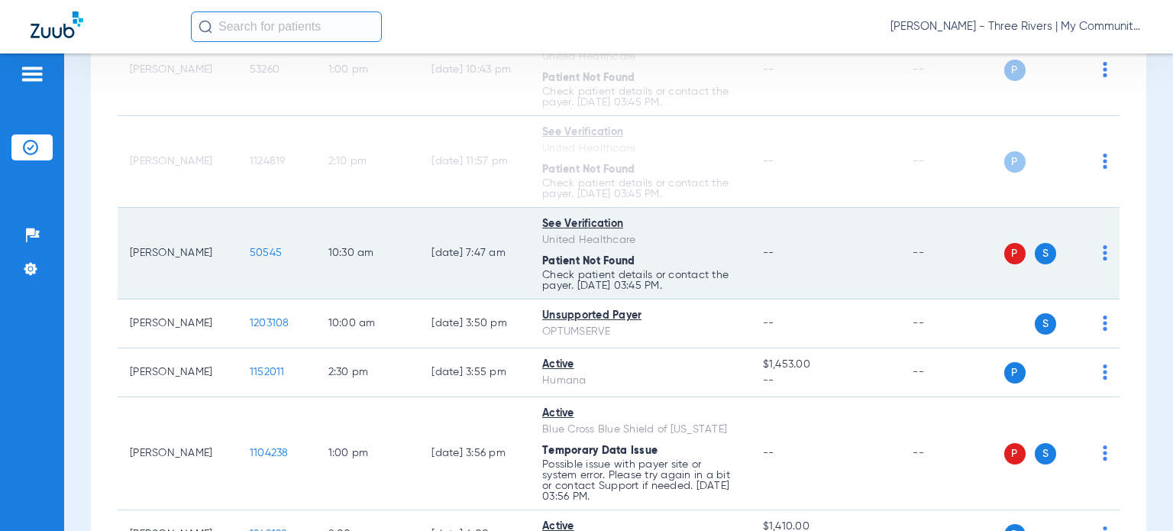
click at [1103, 259] on span at bounding box center [1105, 257] width 5 height 11
click at [1059, 344] on span "Verify Primary Only" at bounding box center [1030, 343] width 106 height 11
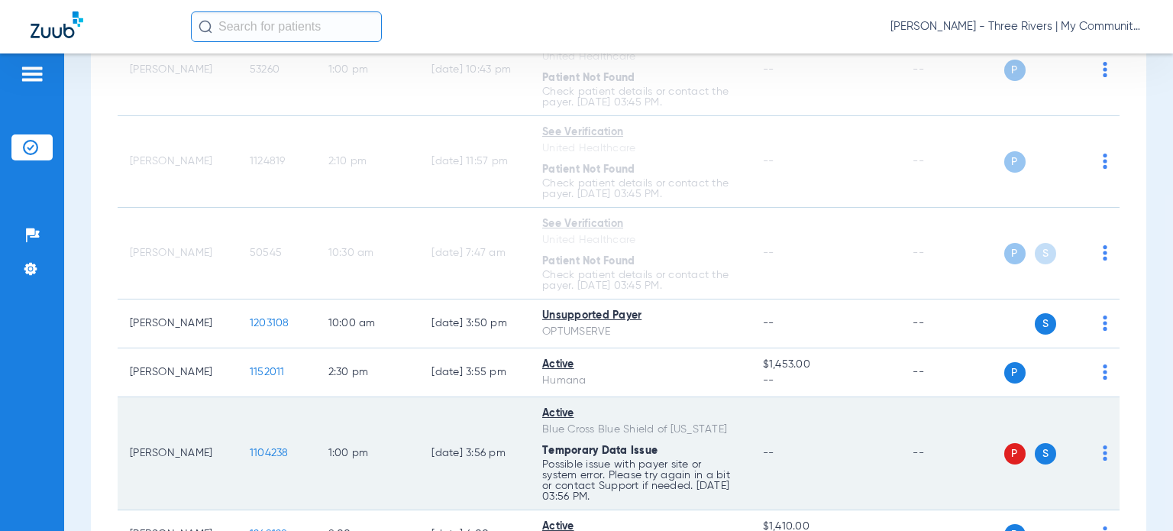
click at [1103, 445] on img at bounding box center [1105, 452] width 5 height 15
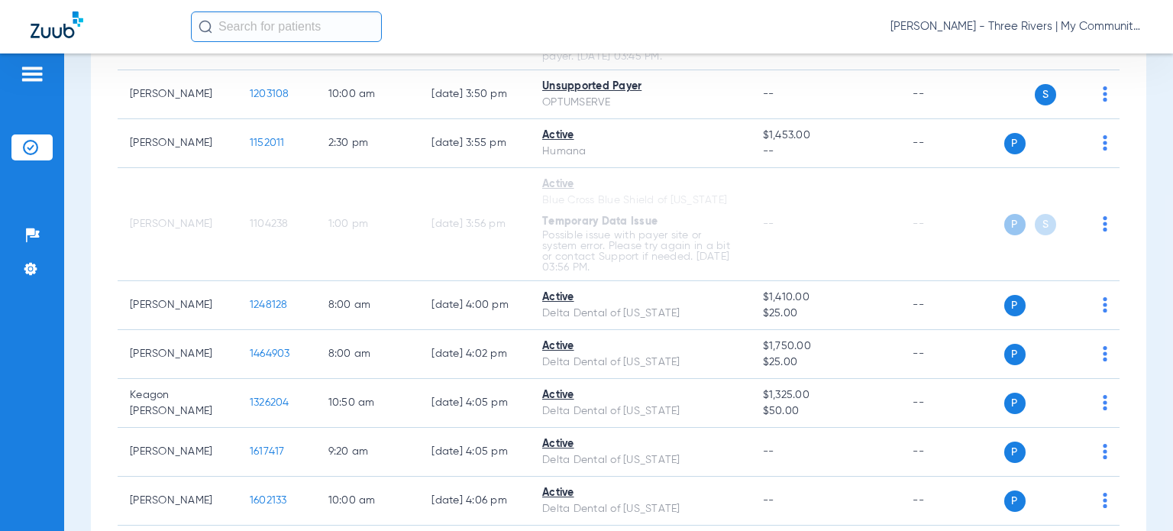
scroll to position [1660, 0]
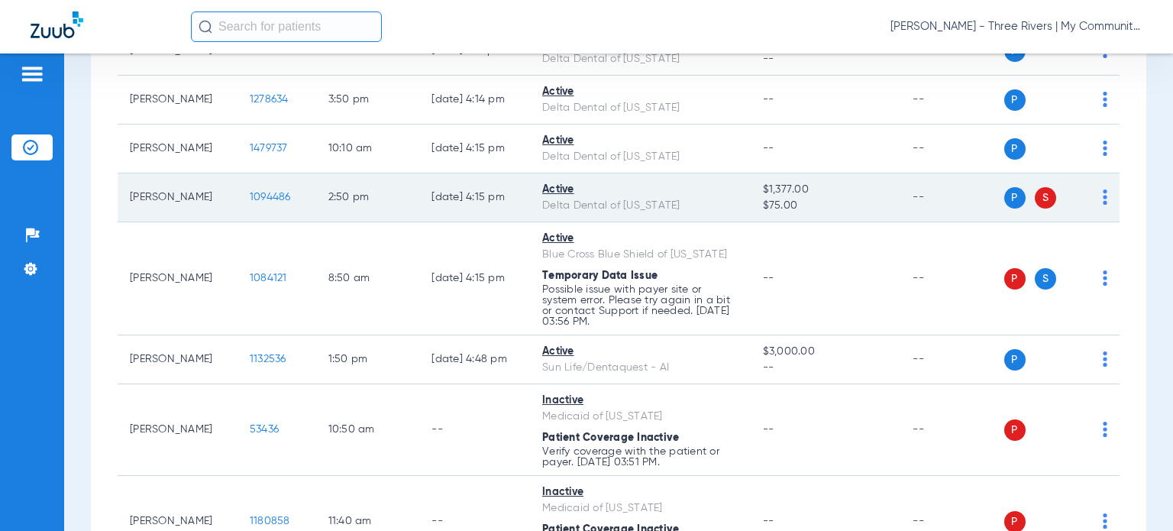
click at [1103, 189] on img at bounding box center [1105, 196] width 5 height 15
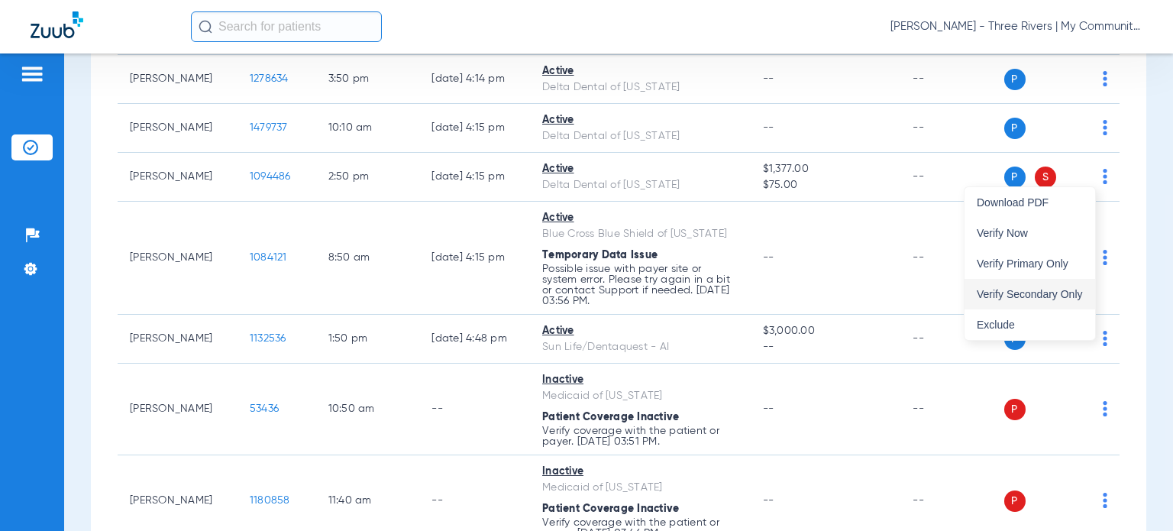
click at [1058, 294] on span "Verify Secondary Only" at bounding box center [1030, 294] width 106 height 11
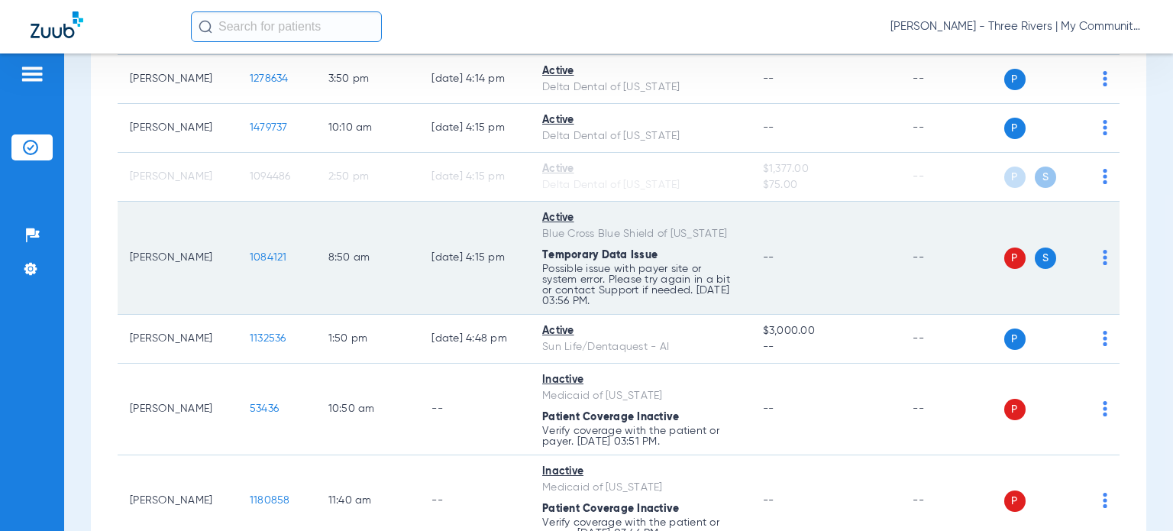
click at [1103, 257] on img at bounding box center [1105, 257] width 5 height 15
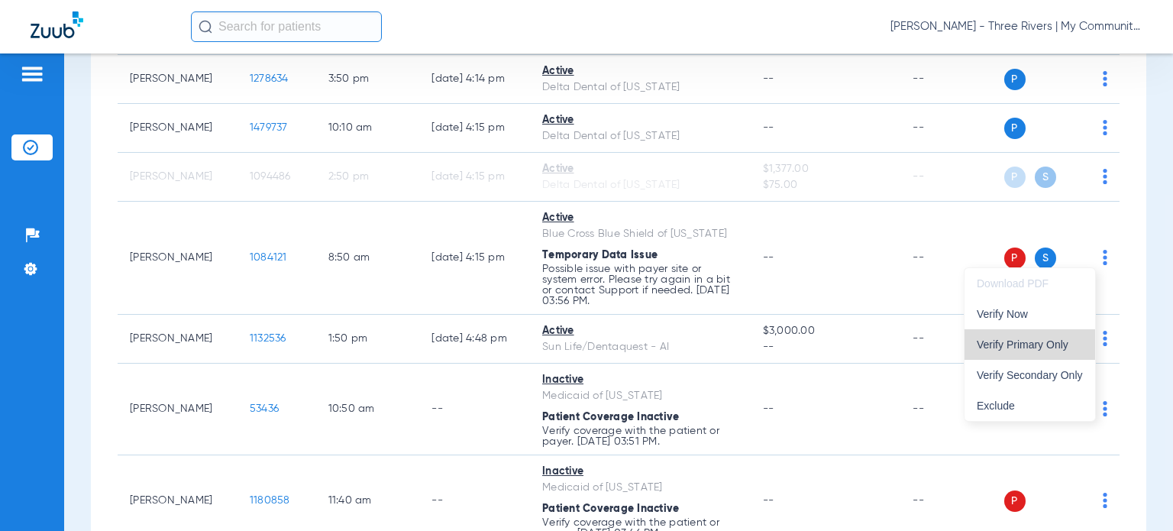
click at [1055, 344] on span "Verify Primary Only" at bounding box center [1030, 344] width 106 height 11
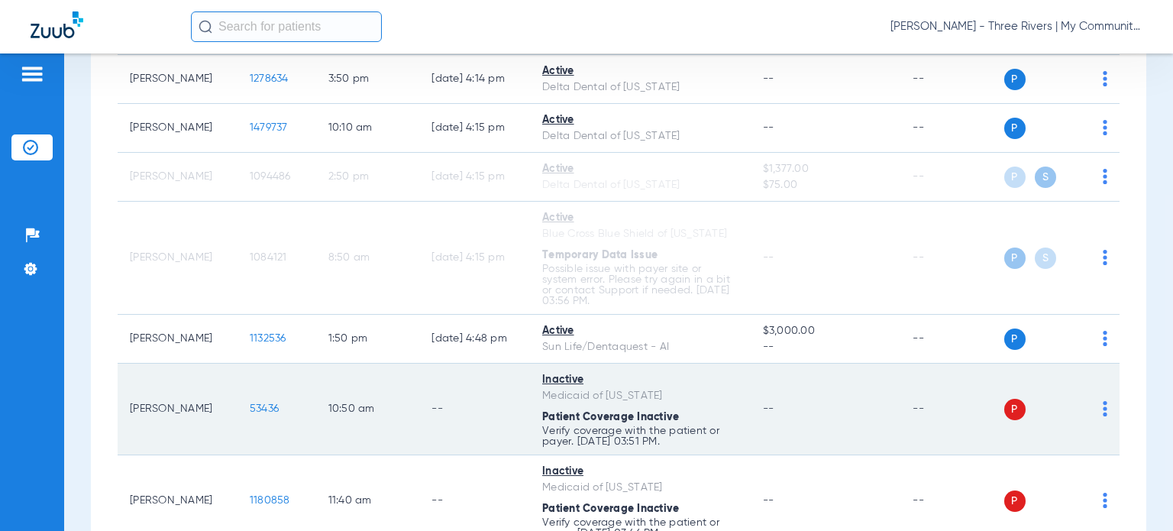
click at [1097, 364] on td "P S" at bounding box center [1062, 410] width 116 height 92
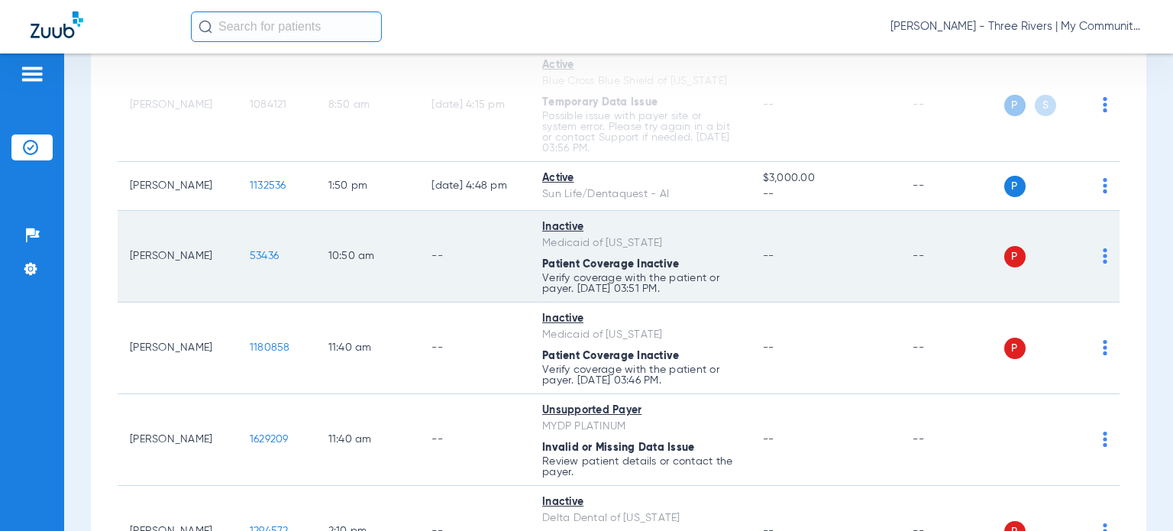
click at [1103, 256] on img at bounding box center [1105, 255] width 5 height 15
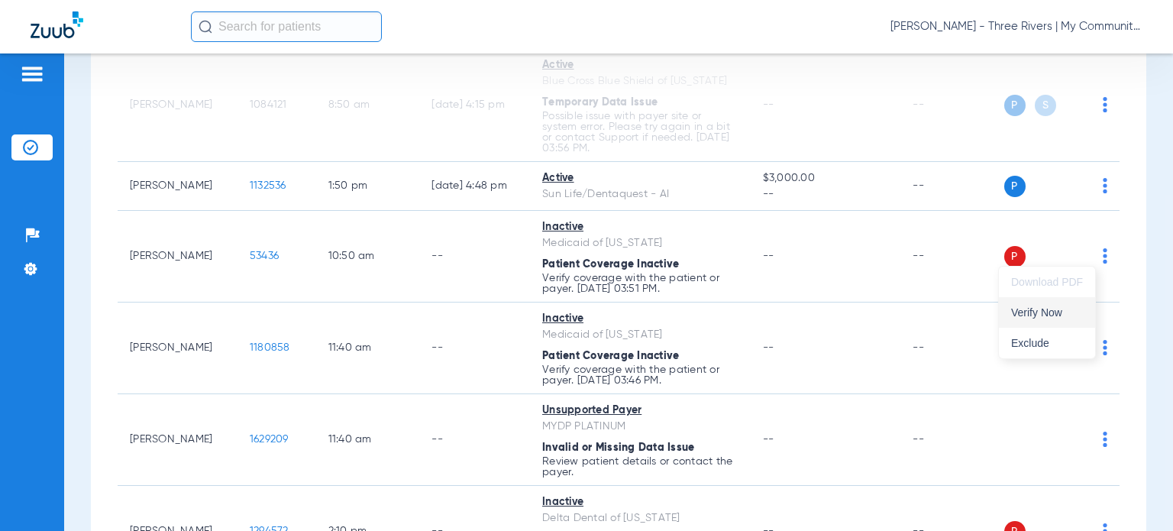
click at [1033, 307] on span "Verify Now" at bounding box center [1047, 312] width 72 height 11
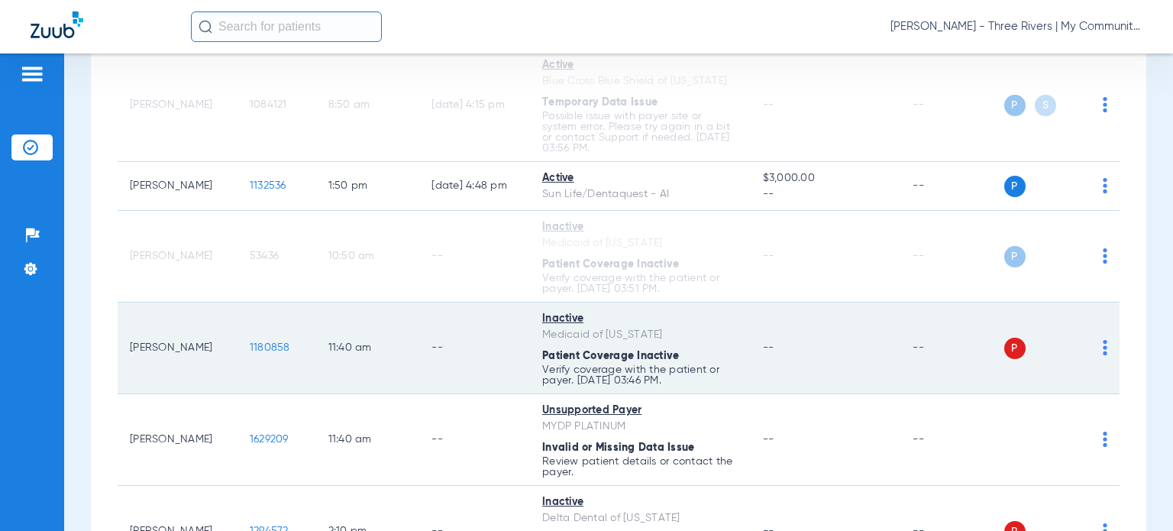
click at [1103, 340] on img at bounding box center [1105, 347] width 5 height 15
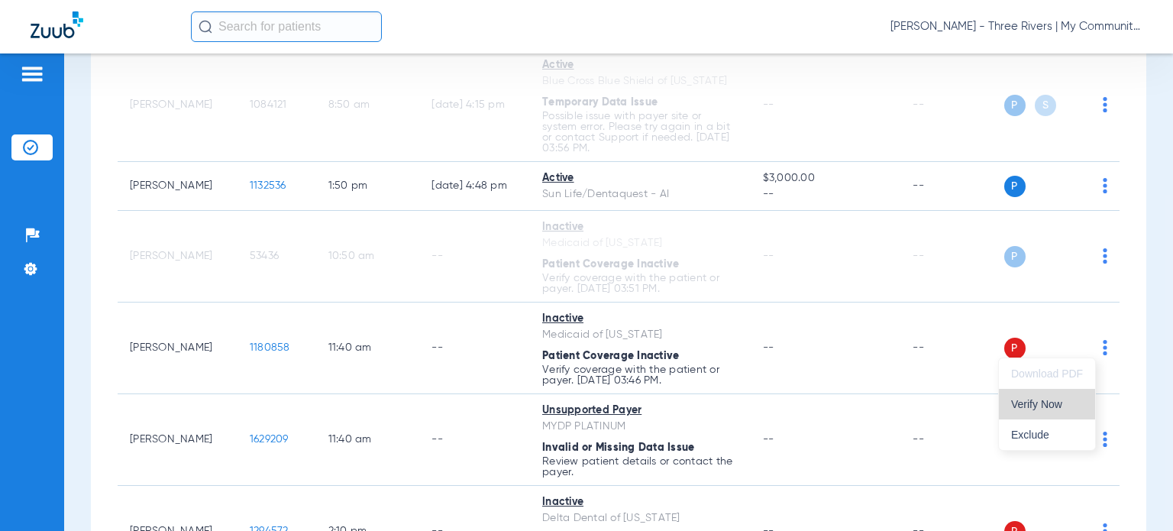
click at [1055, 412] on button "Verify Now" at bounding box center [1047, 404] width 96 height 31
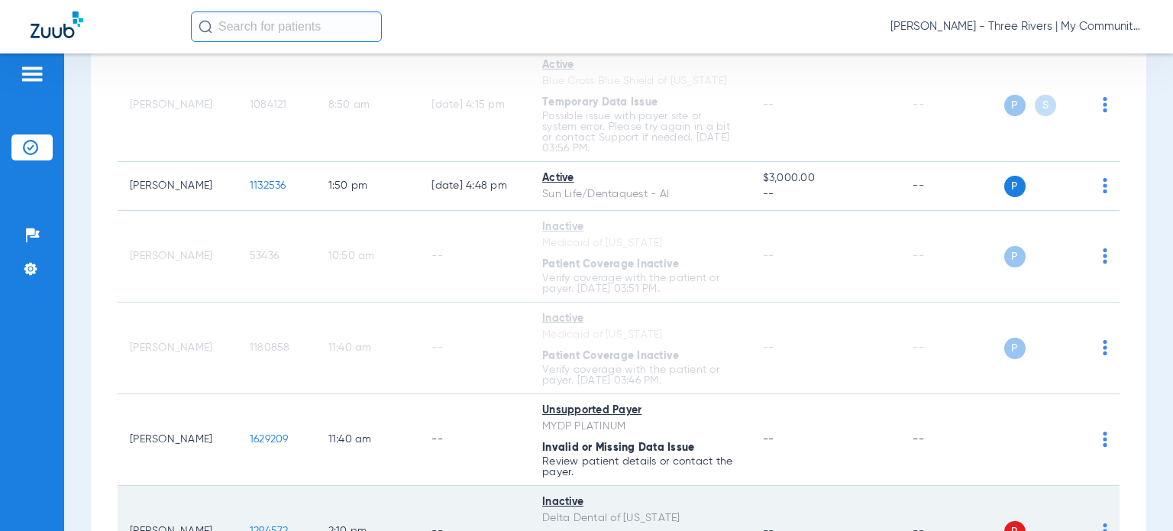
scroll to position [1971, 0]
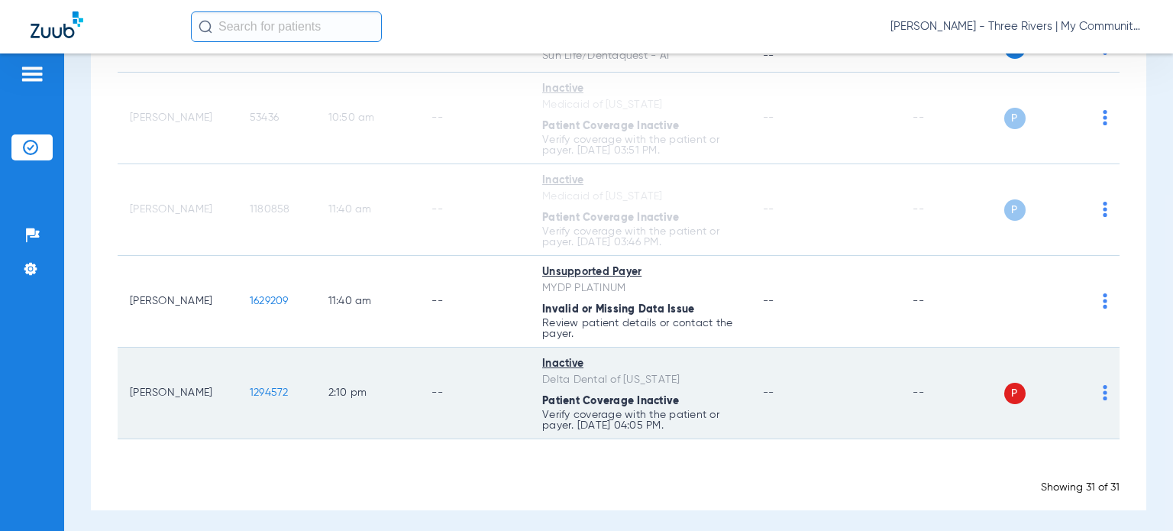
click at [1103, 388] on img at bounding box center [1105, 392] width 5 height 15
click at [1056, 448] on span "Verify Now" at bounding box center [1047, 448] width 72 height 11
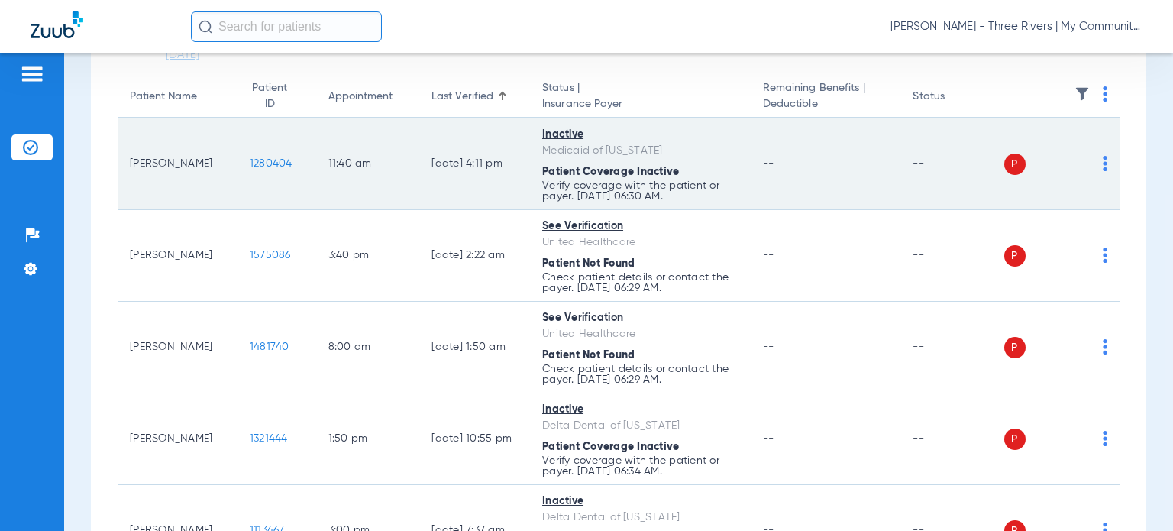
scroll to position [153, 0]
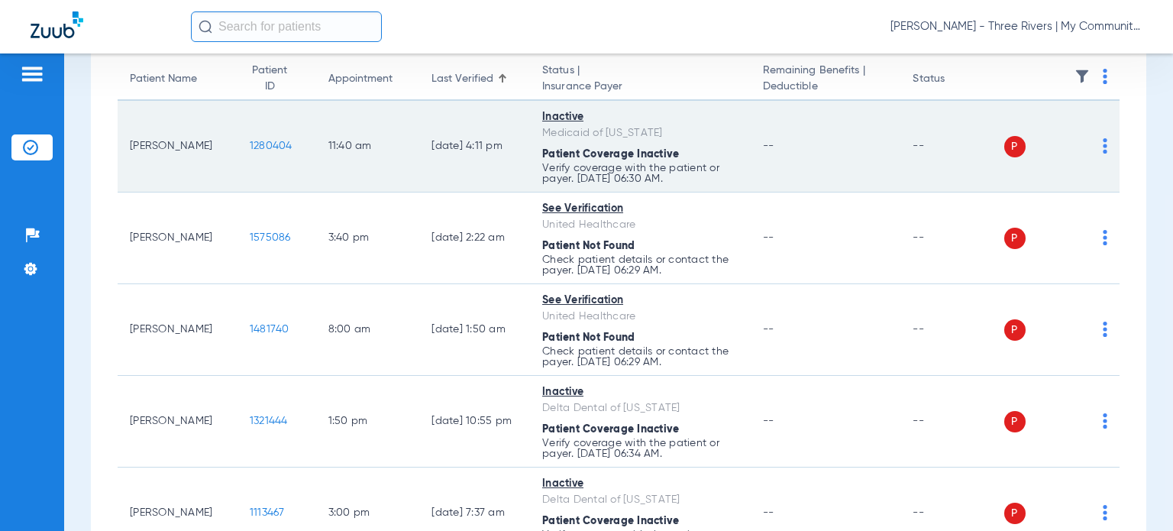
click at [1103, 147] on img at bounding box center [1105, 145] width 5 height 15
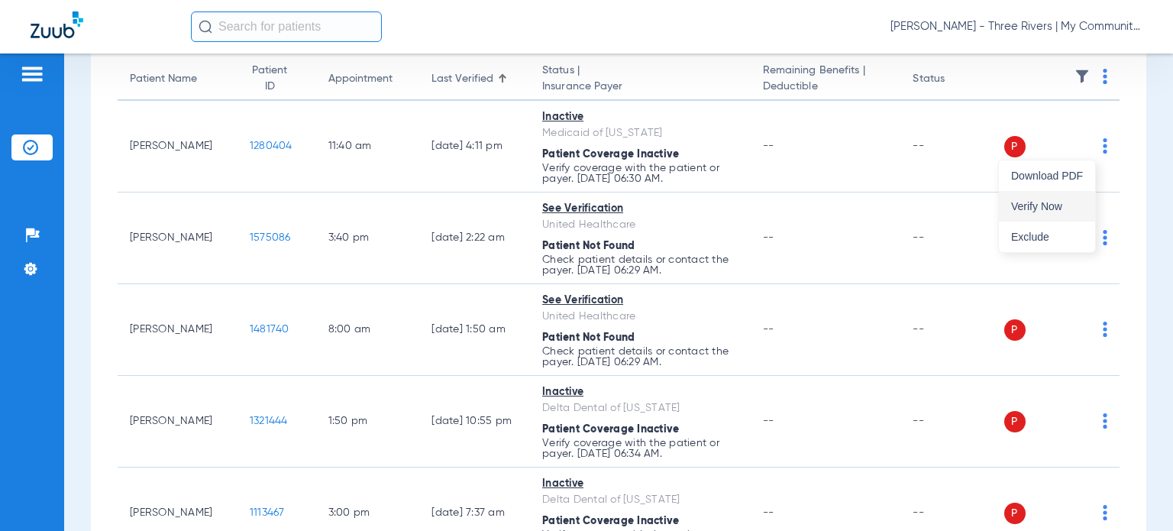
click at [1054, 207] on span "Verify Now" at bounding box center [1047, 206] width 72 height 11
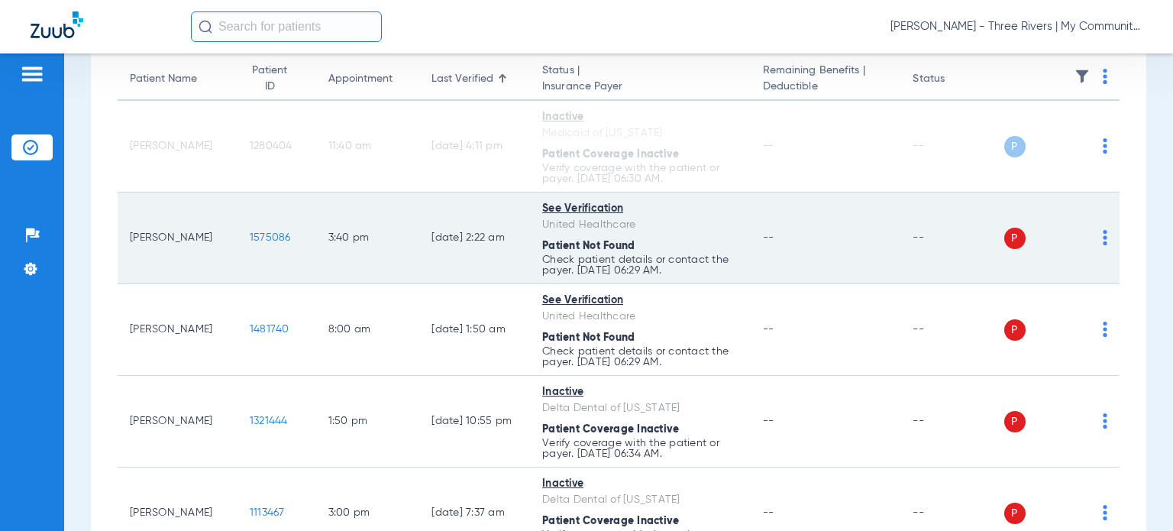
click at [1095, 241] on td "P S" at bounding box center [1062, 238] width 116 height 92
click at [1103, 240] on img at bounding box center [1105, 237] width 5 height 15
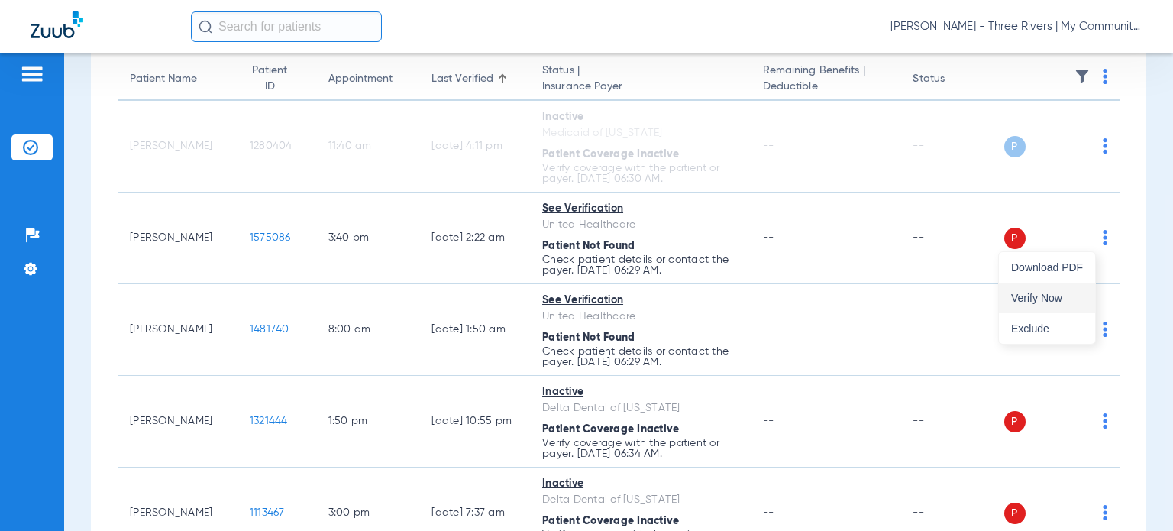
click at [1075, 291] on button "Verify Now" at bounding box center [1047, 298] width 96 height 31
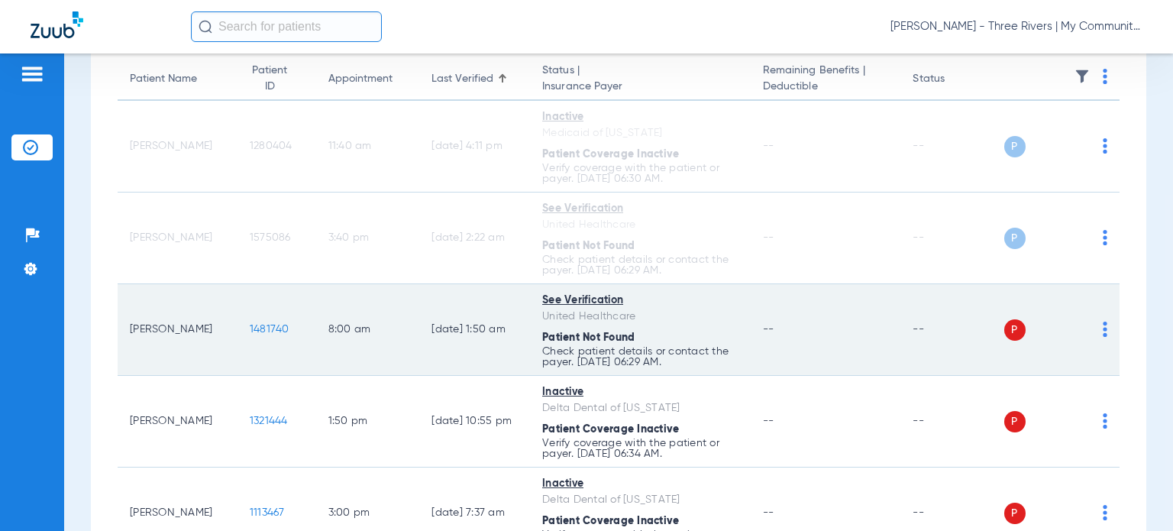
click at [1103, 328] on img at bounding box center [1105, 329] width 5 height 15
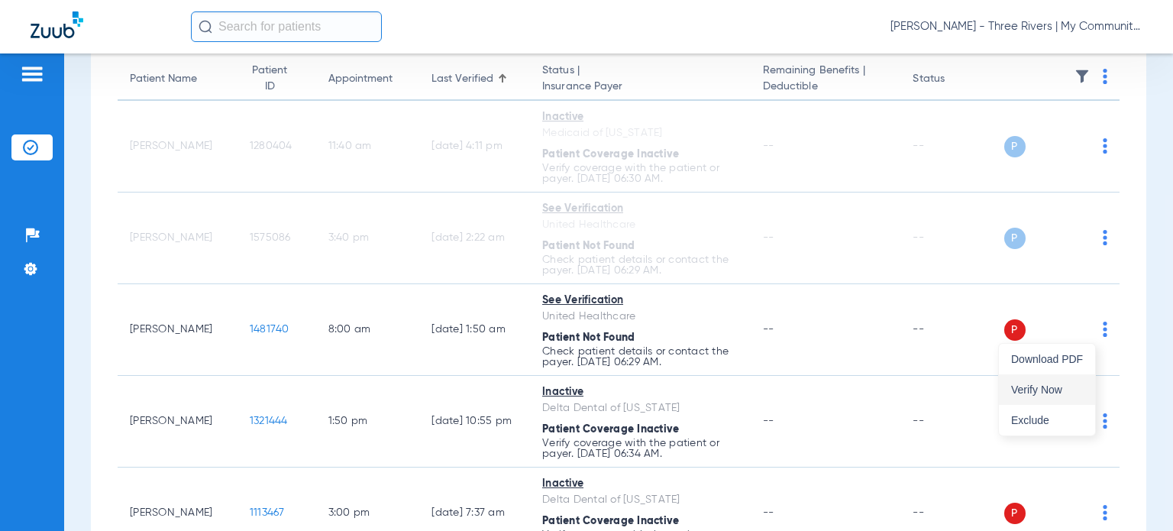
click at [1053, 386] on span "Verify Now" at bounding box center [1047, 389] width 72 height 11
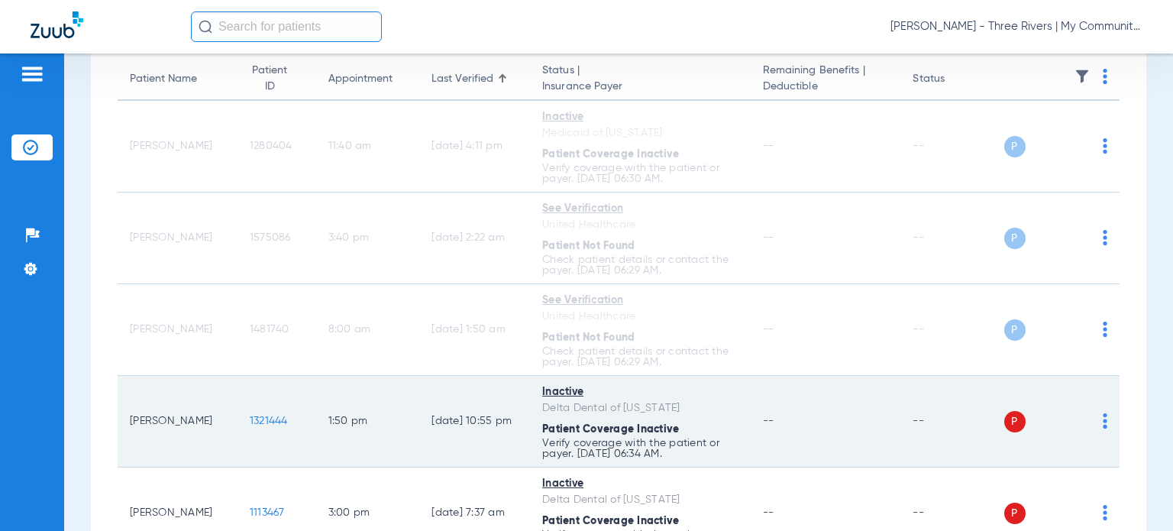
scroll to position [306, 0]
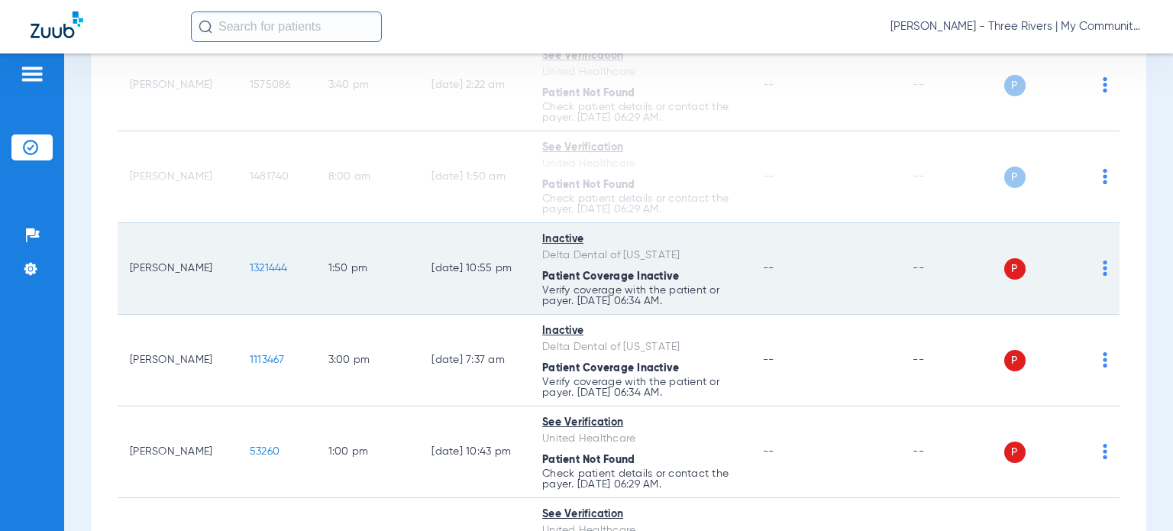
click at [1103, 265] on img at bounding box center [1105, 267] width 5 height 15
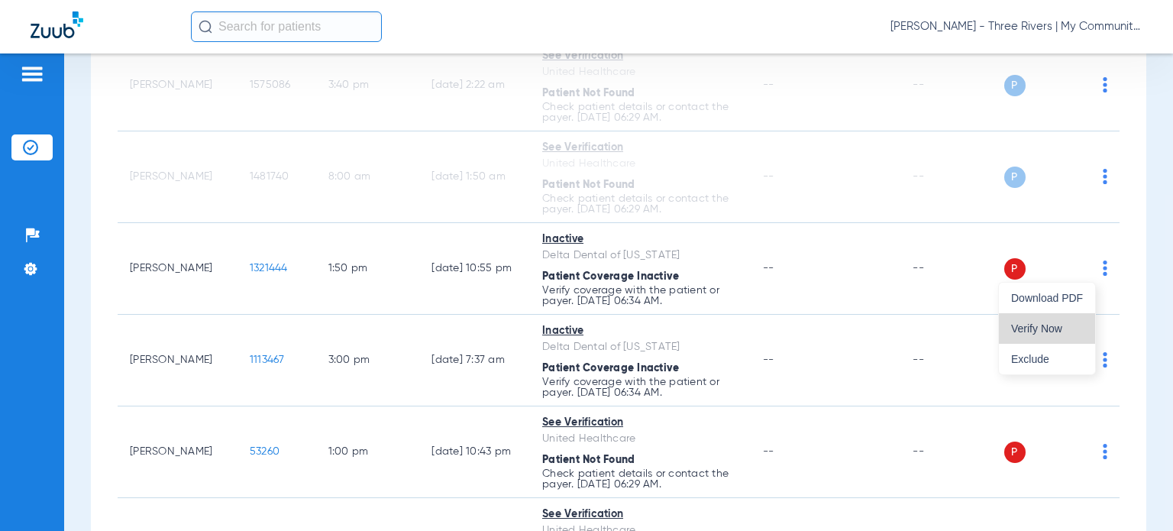
click at [1042, 328] on span "Verify Now" at bounding box center [1047, 328] width 72 height 11
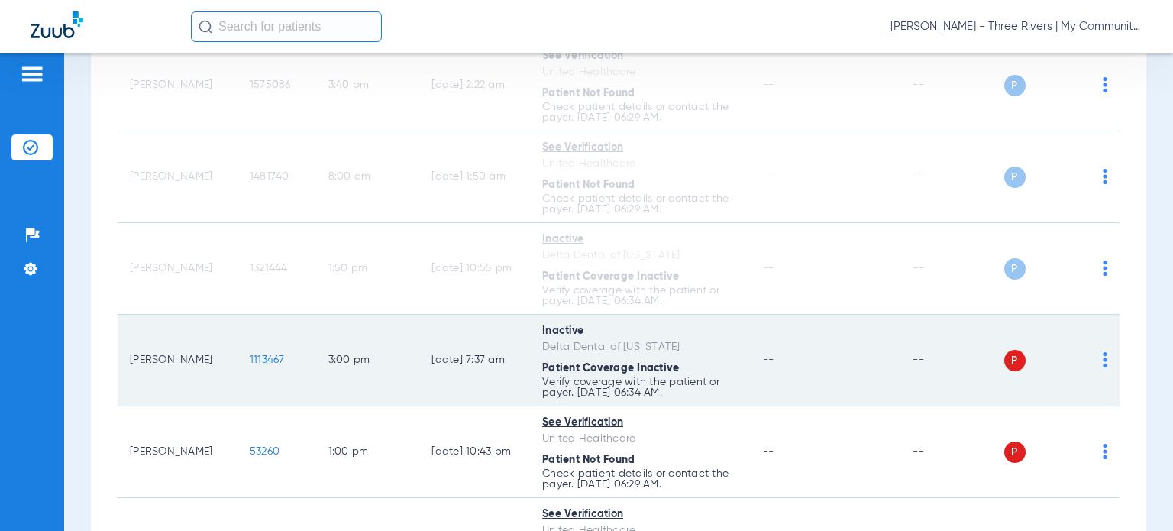
click at [1103, 363] on img at bounding box center [1105, 359] width 5 height 15
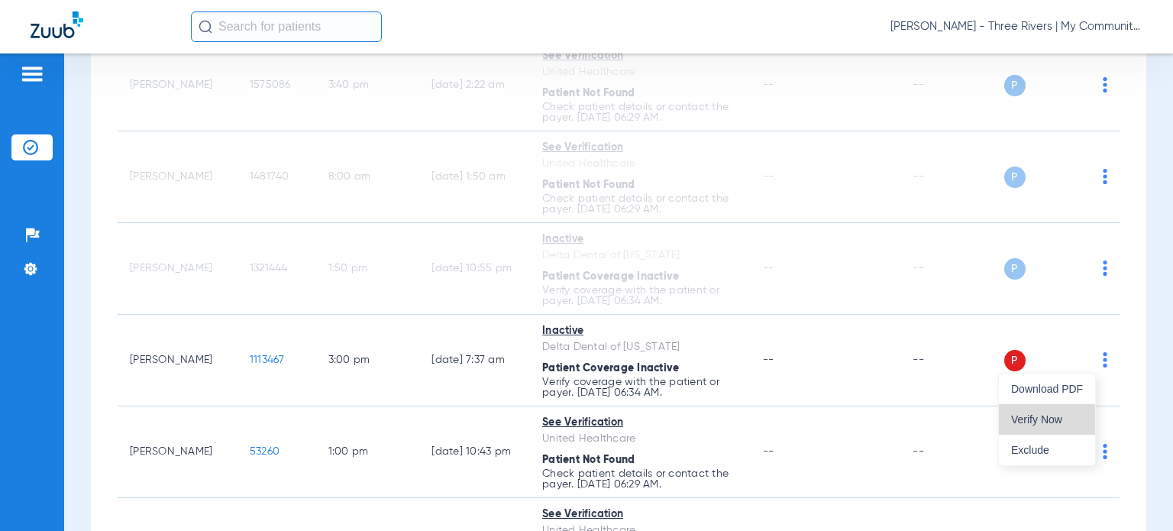
click at [1043, 404] on button "Verify Now" at bounding box center [1047, 419] width 96 height 31
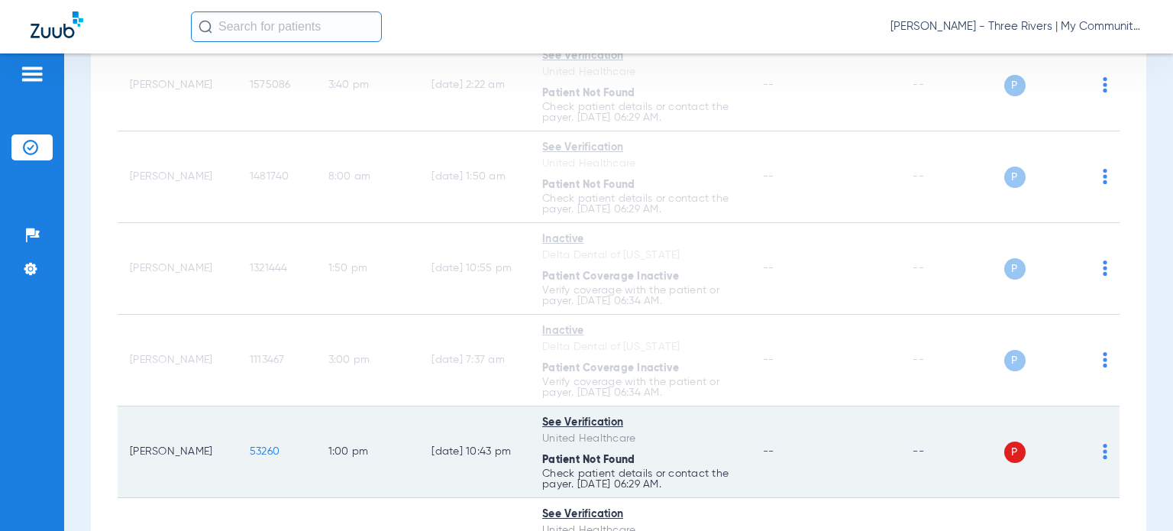
scroll to position [535, 0]
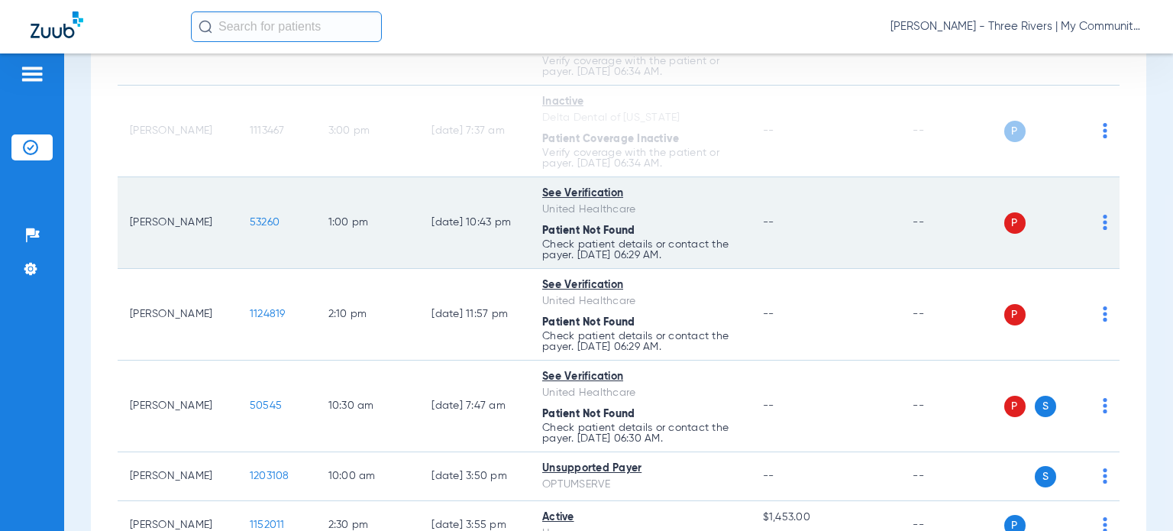
click at [1103, 222] on img at bounding box center [1105, 222] width 5 height 15
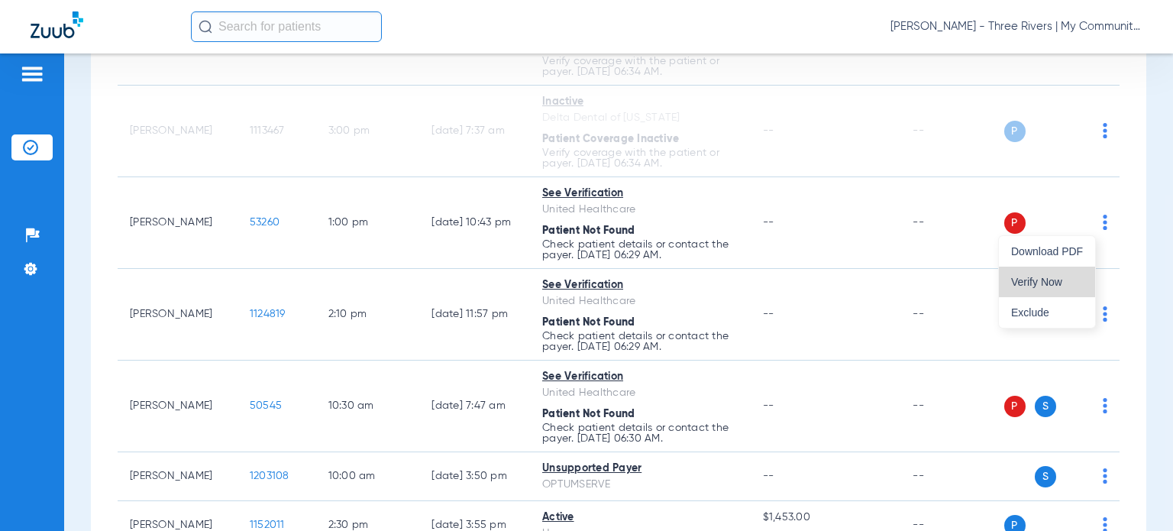
click at [1057, 286] on span "Verify Now" at bounding box center [1047, 282] width 72 height 11
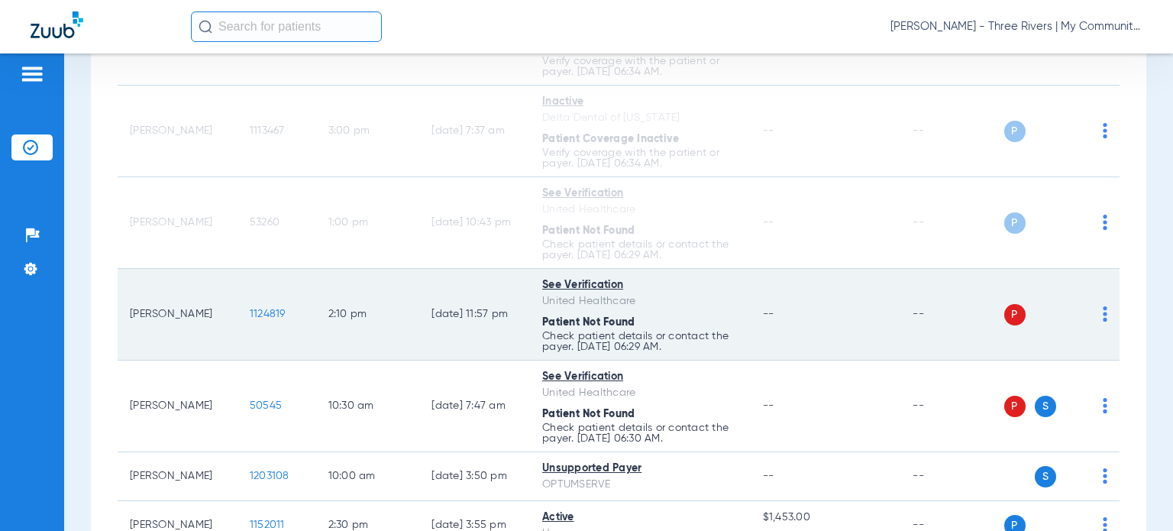
click at [1103, 315] on img at bounding box center [1105, 313] width 5 height 15
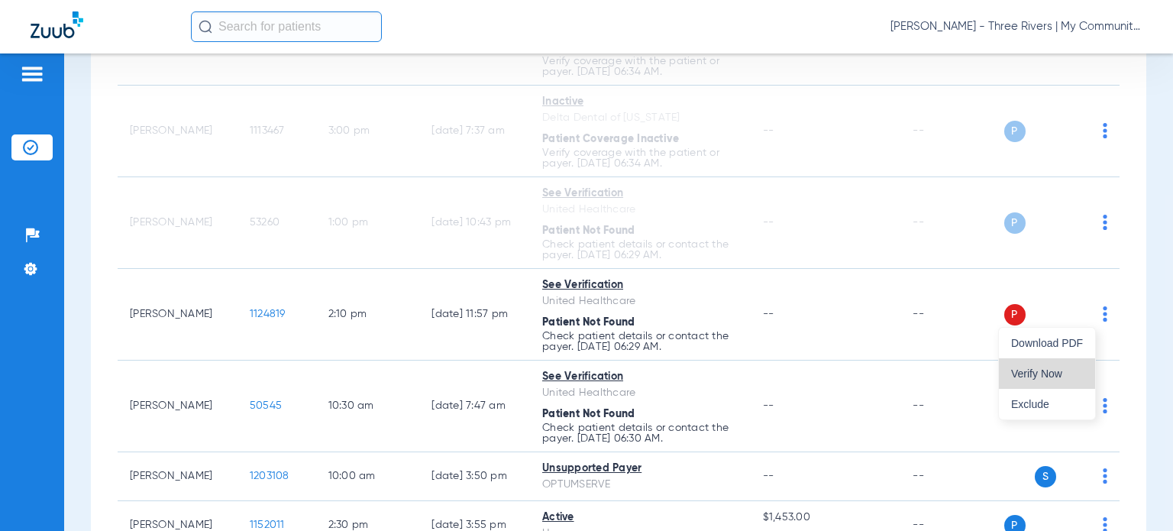
click at [1062, 368] on span "Verify Now" at bounding box center [1047, 373] width 72 height 11
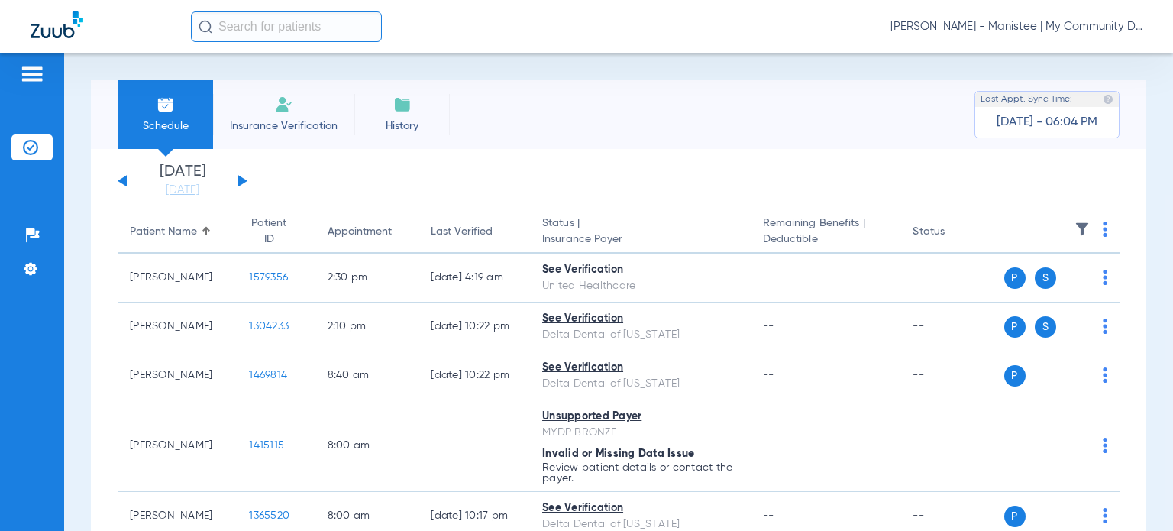
click at [1036, 27] on span "[PERSON_NAME] - Manistee | My Community Dental Centers" at bounding box center [1017, 26] width 252 height 15
click at [1054, 53] on span "Account Selection" at bounding box center [1086, 54] width 86 height 11
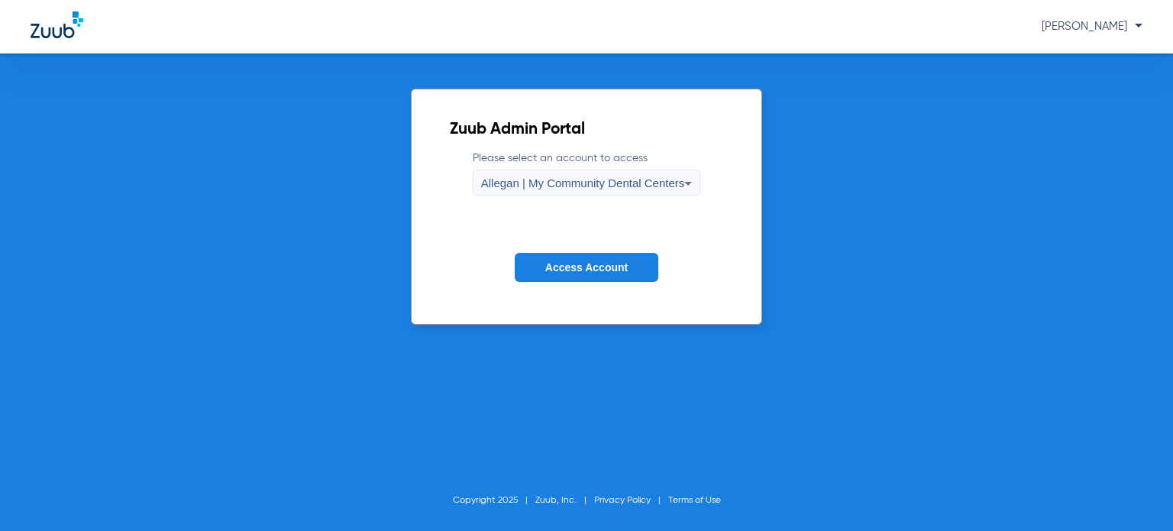
click at [600, 192] on div "Allegan | My Community Dental Centers" at bounding box center [583, 183] width 204 height 26
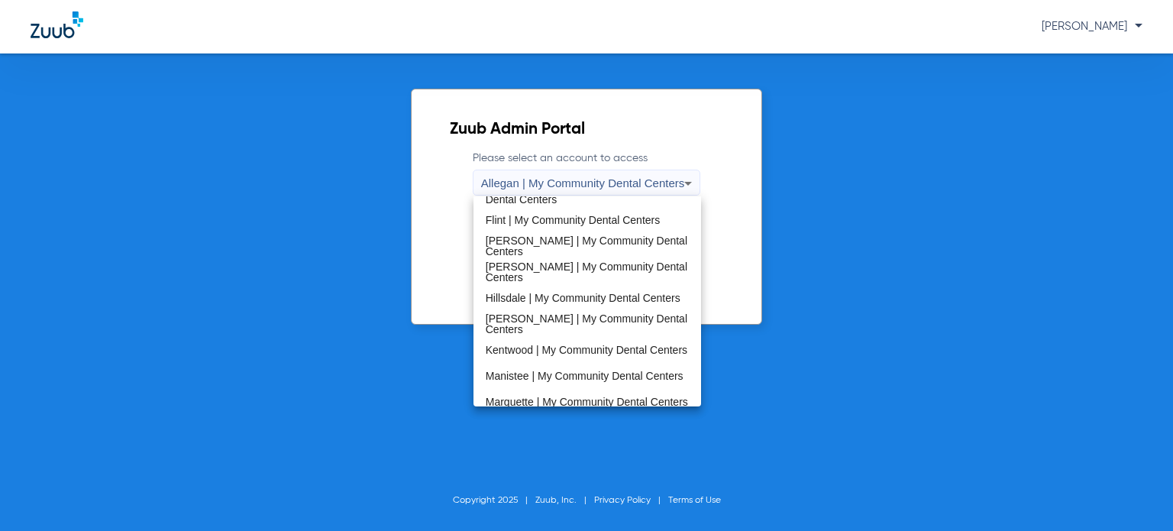
scroll to position [491, 0]
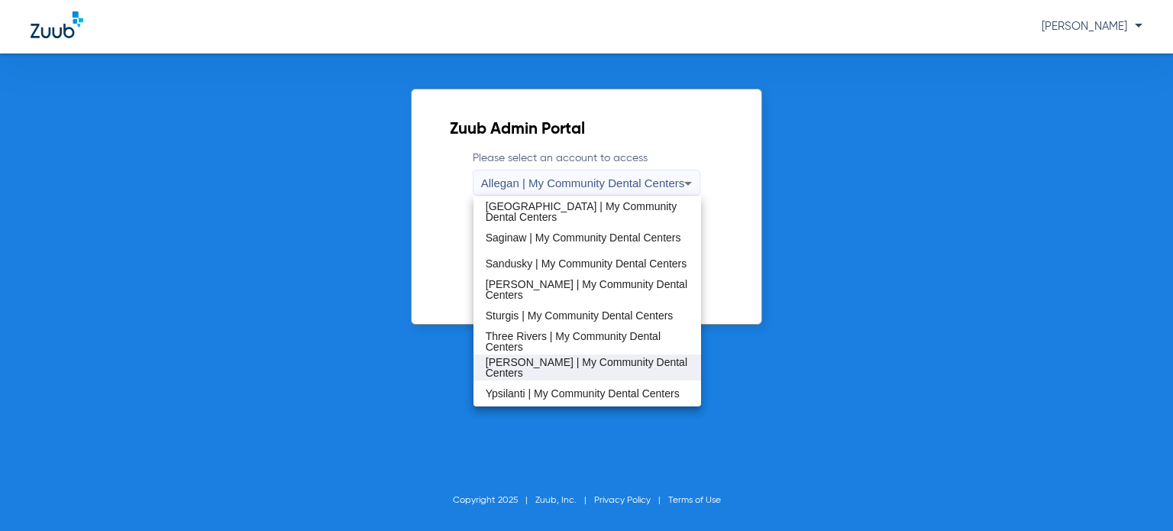
click at [553, 365] on span "[PERSON_NAME] | My Community Dental Centers" at bounding box center [587, 367] width 203 height 21
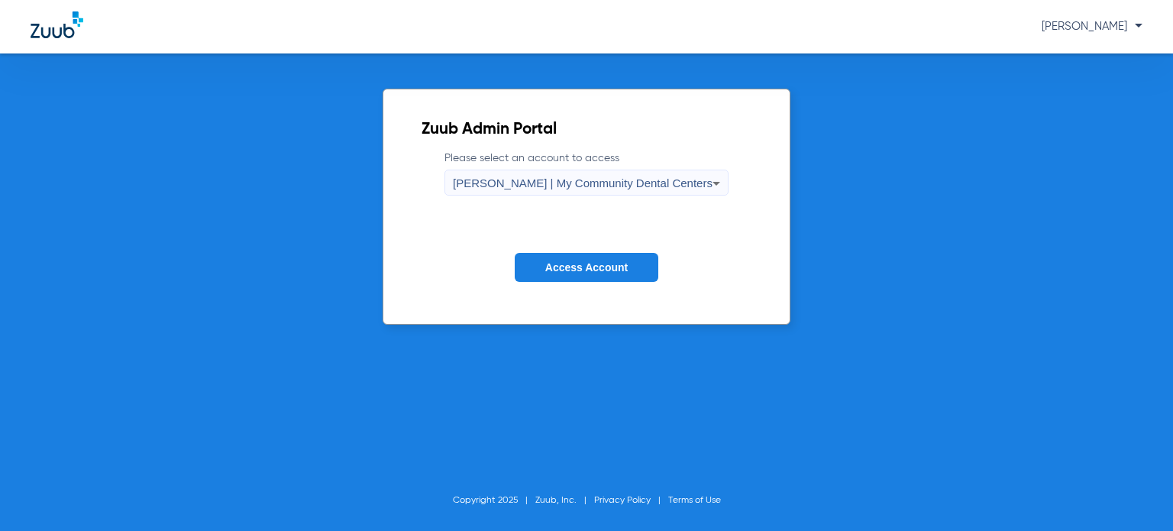
click at [574, 263] on span "Access Account" at bounding box center [586, 267] width 82 height 12
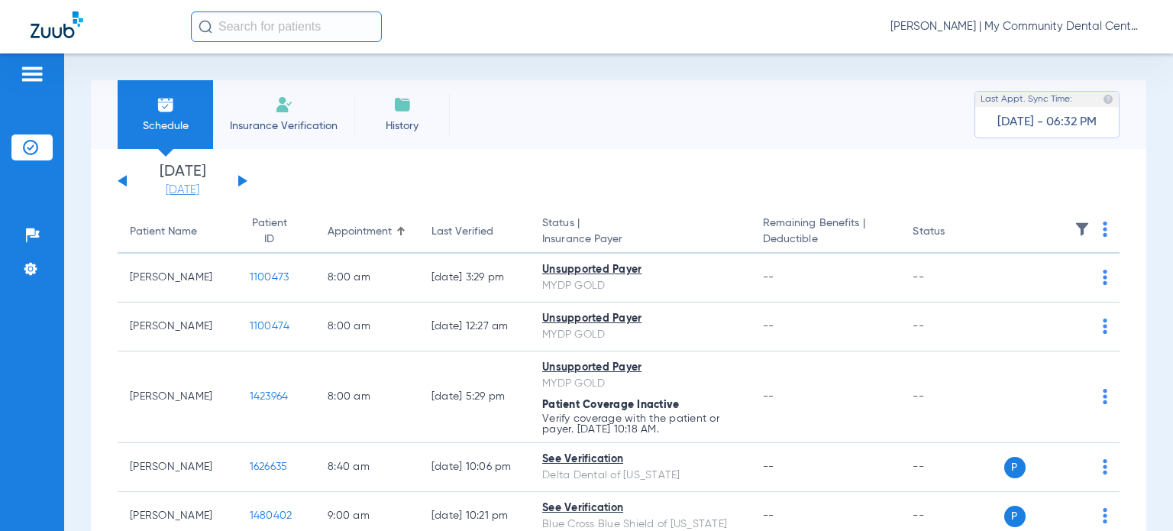
click at [172, 192] on link "[DATE]" at bounding box center [183, 190] width 92 height 15
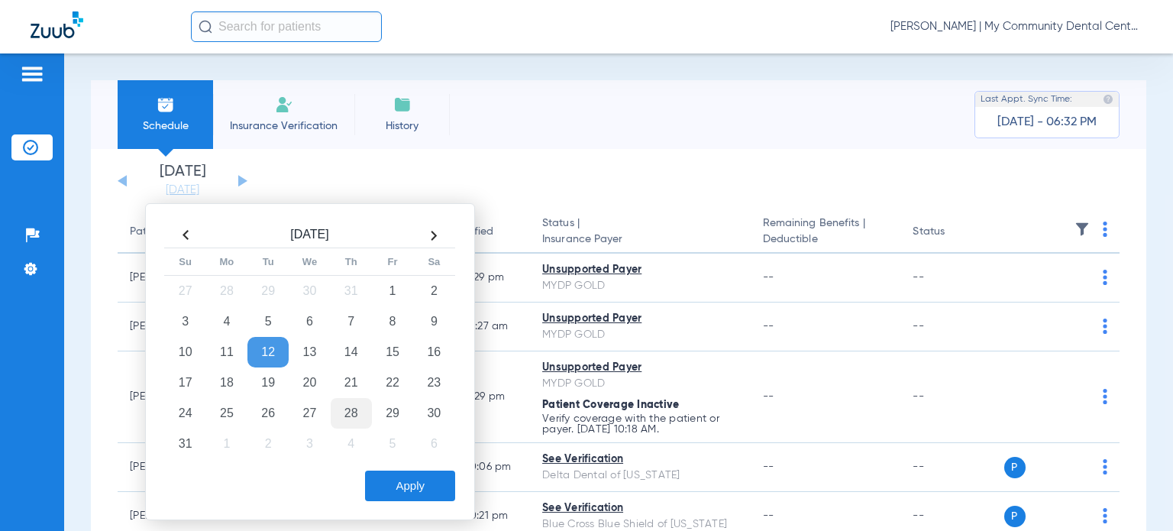
drag, startPoint x: 316, startPoint y: 384, endPoint x: 349, endPoint y: 422, distance: 50.4
click at [316, 384] on td "20" at bounding box center [309, 382] width 41 height 31
click at [397, 485] on button "Apply" at bounding box center [410, 486] width 90 height 31
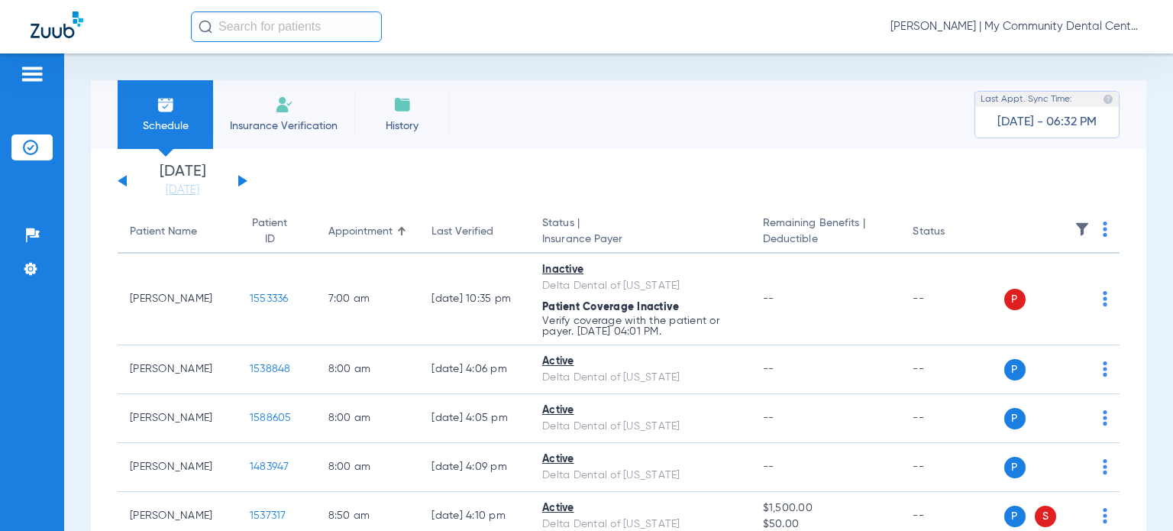
click at [451, 230] on div "Last Verified" at bounding box center [463, 232] width 62 height 16
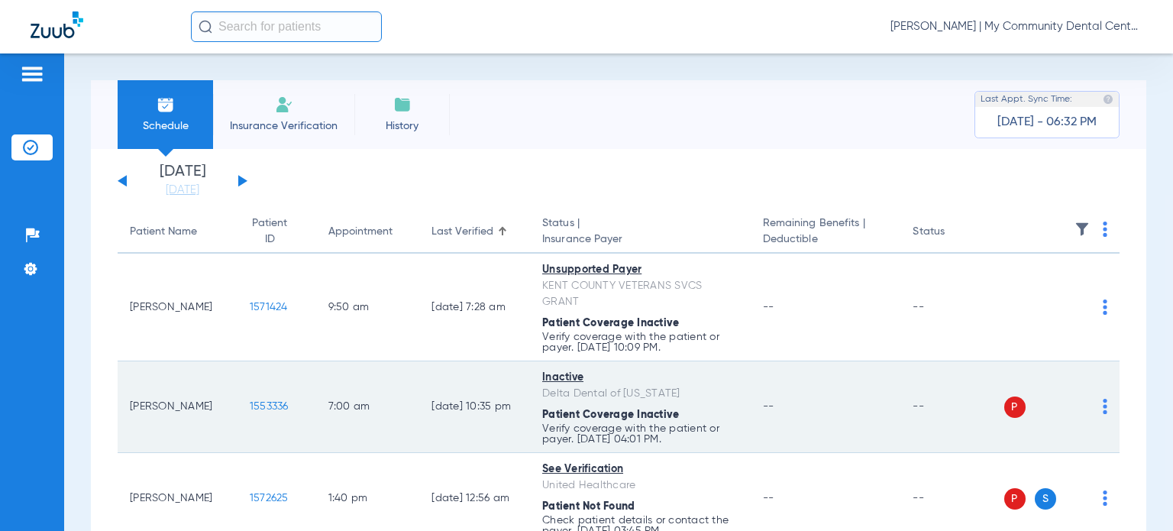
click at [1103, 399] on img at bounding box center [1105, 406] width 5 height 15
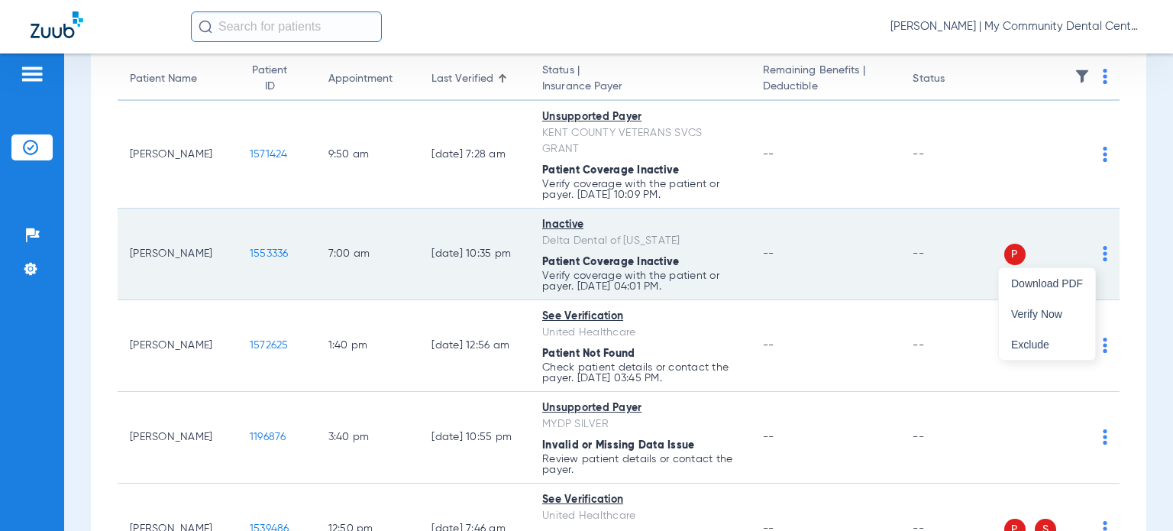
click at [1039, 309] on span "Verify Now" at bounding box center [1047, 314] width 72 height 11
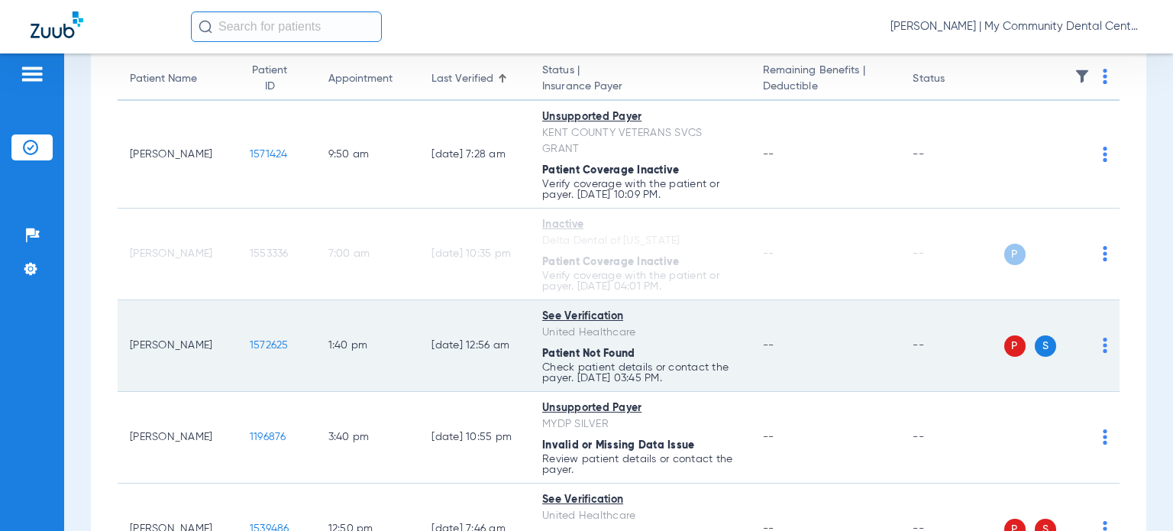
click at [1091, 335] on div "P S" at bounding box center [1056, 345] width 104 height 21
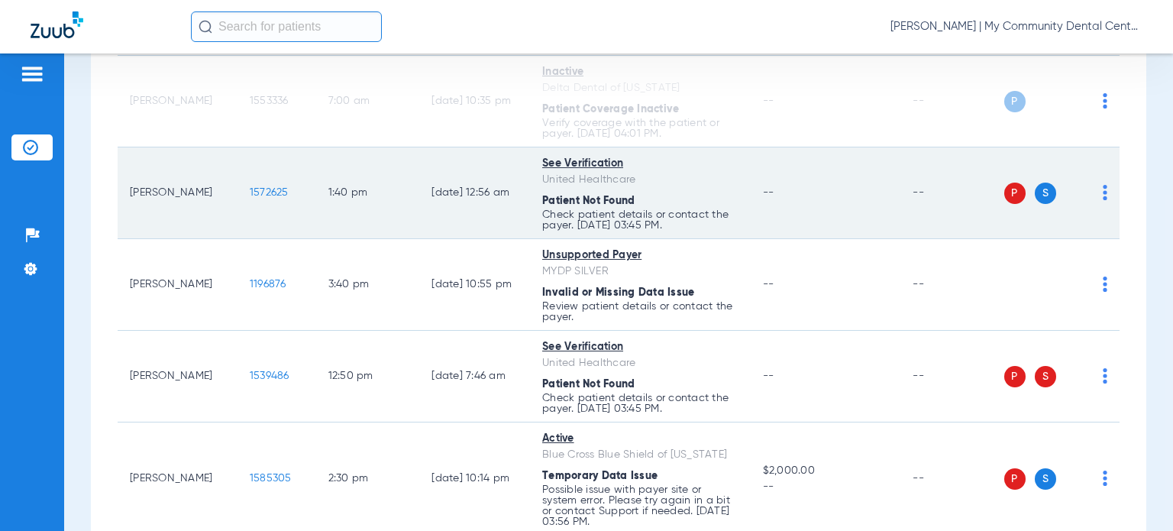
click at [1103, 199] on img at bounding box center [1105, 192] width 5 height 15
click at [1066, 278] on span "Verify Primary Only" at bounding box center [1030, 283] width 106 height 11
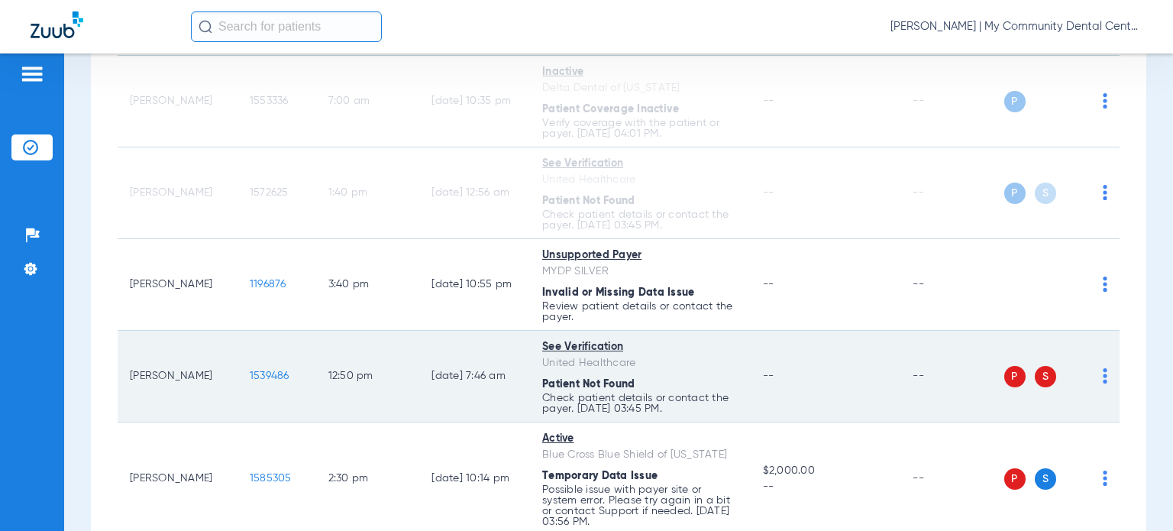
click at [1103, 375] on img at bounding box center [1105, 375] width 5 height 15
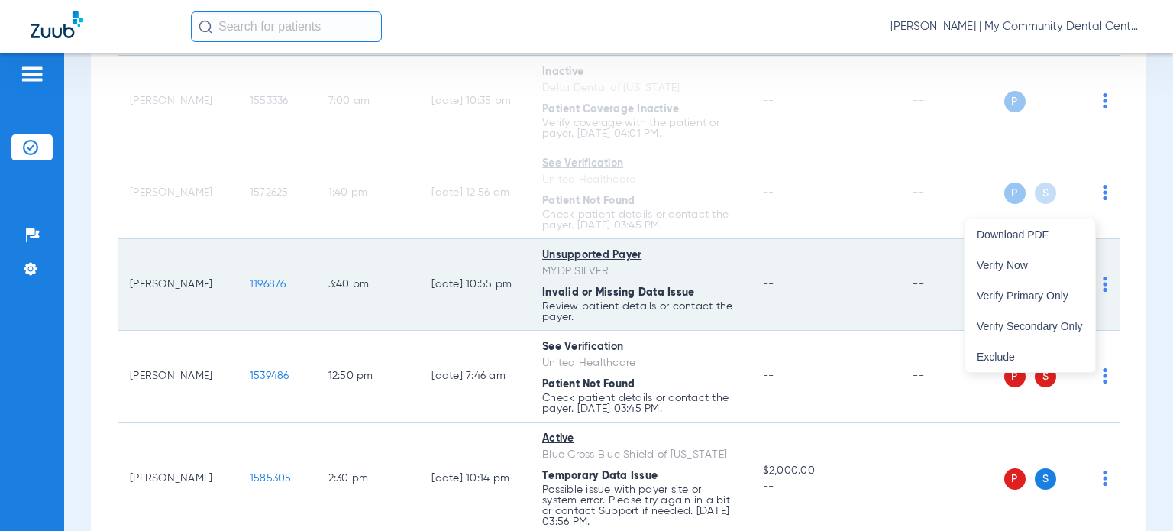
click at [1007, 265] on span "Verify Now" at bounding box center [1030, 265] width 106 height 11
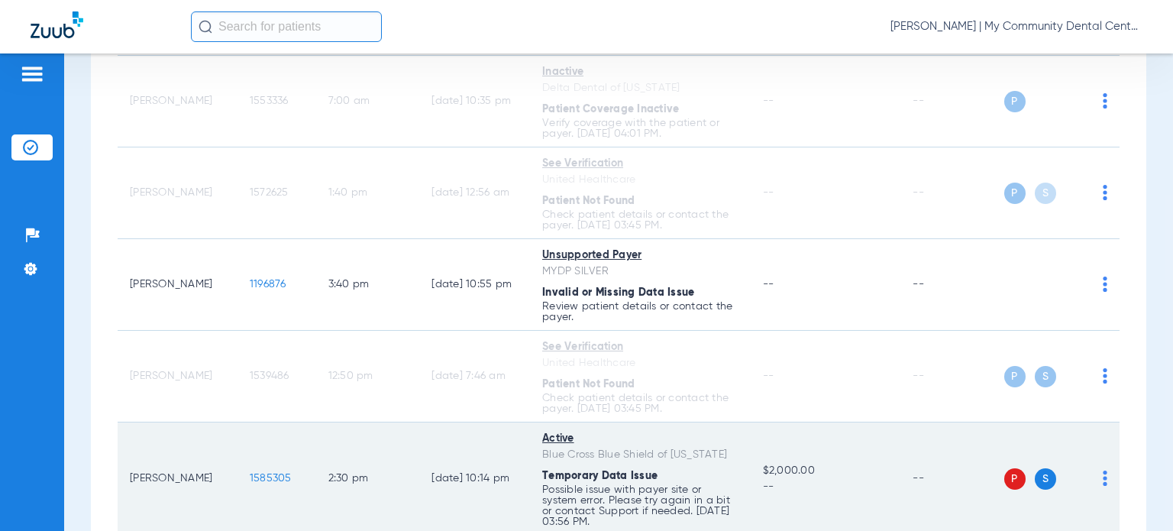
scroll to position [611, 0]
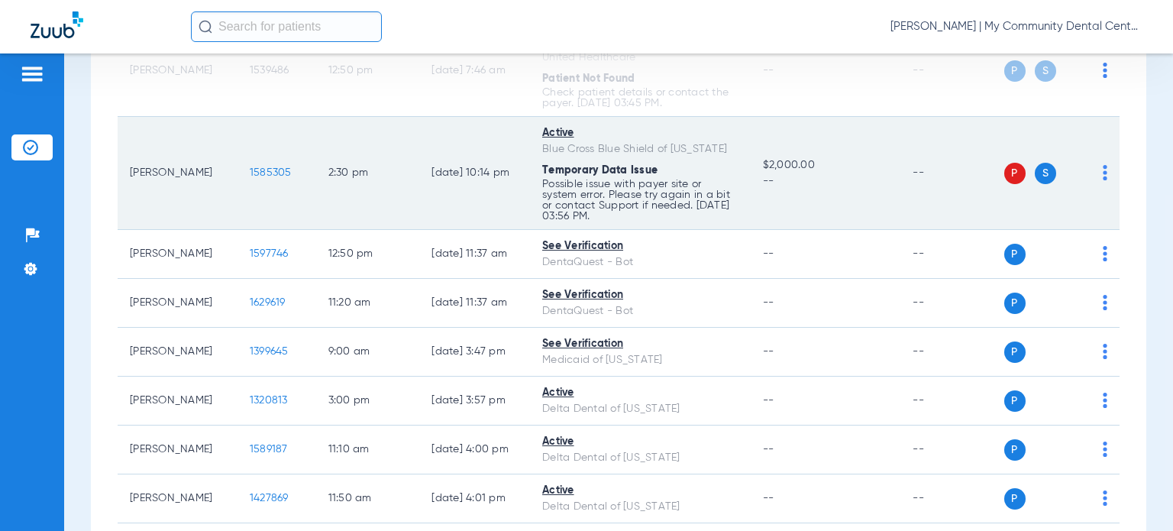
click at [1103, 173] on img at bounding box center [1105, 172] width 5 height 15
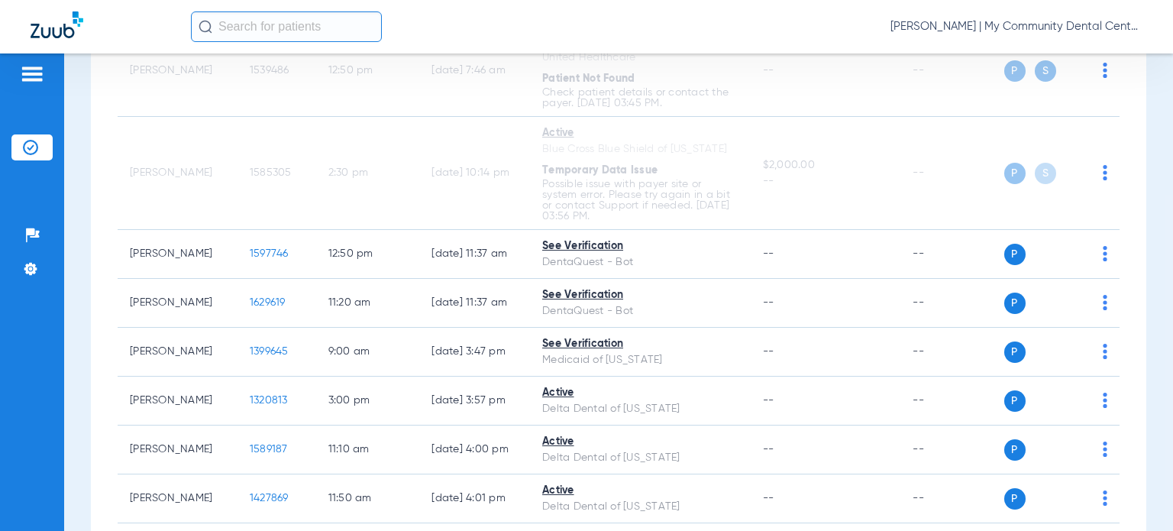
scroll to position [1451, 0]
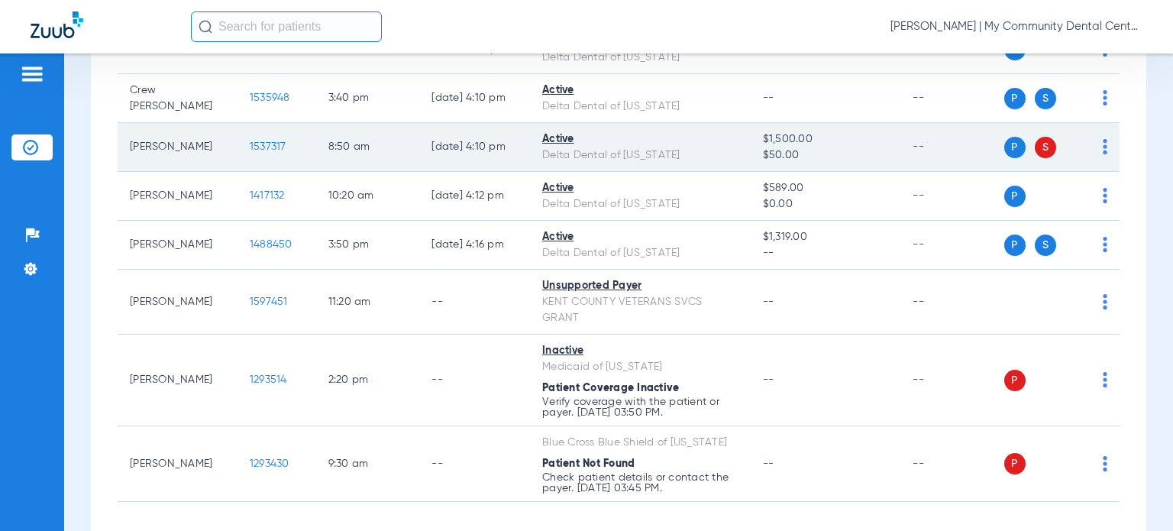
click at [1103, 154] on img at bounding box center [1105, 146] width 5 height 15
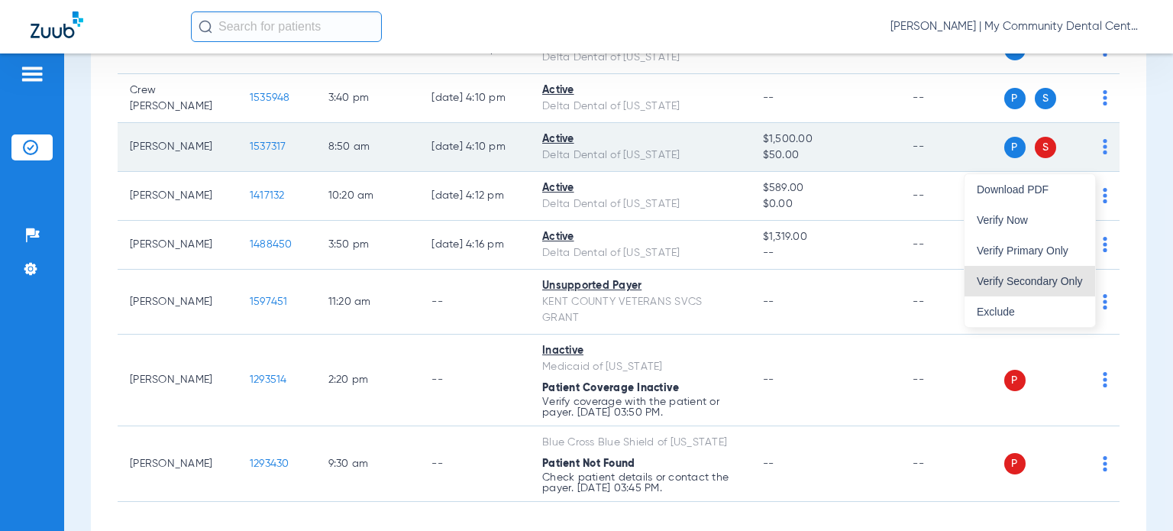
click at [1060, 273] on button "Verify Secondary Only" at bounding box center [1030, 281] width 131 height 31
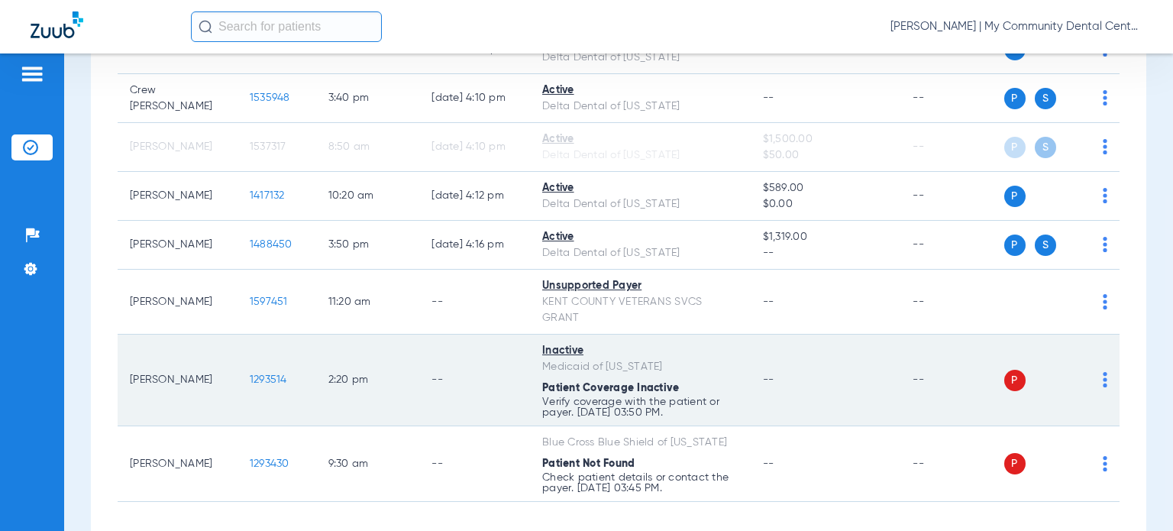
click at [1103, 387] on img at bounding box center [1105, 379] width 5 height 15
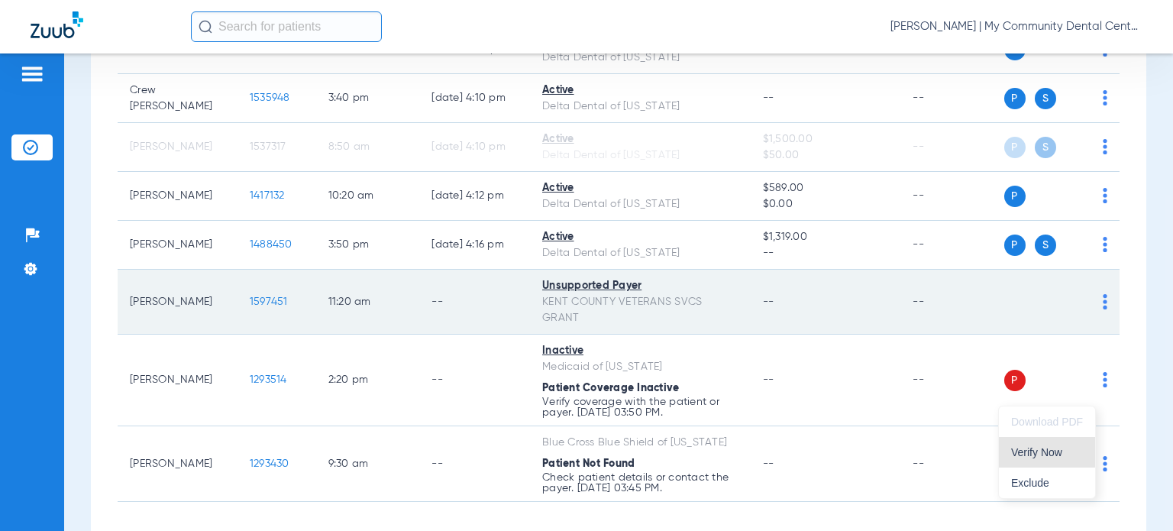
drag, startPoint x: 1037, startPoint y: 448, endPoint x: 978, endPoint y: 319, distance: 142.2
click at [1037, 448] on span "Verify Now" at bounding box center [1047, 452] width 72 height 11
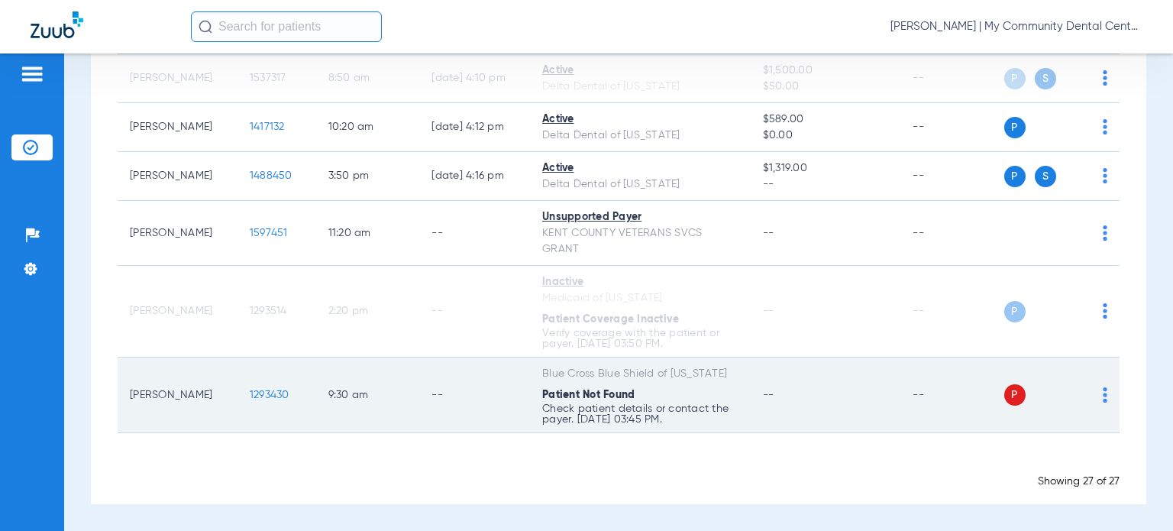
scroll to position [1531, 0]
click at [1103, 396] on img at bounding box center [1105, 394] width 5 height 15
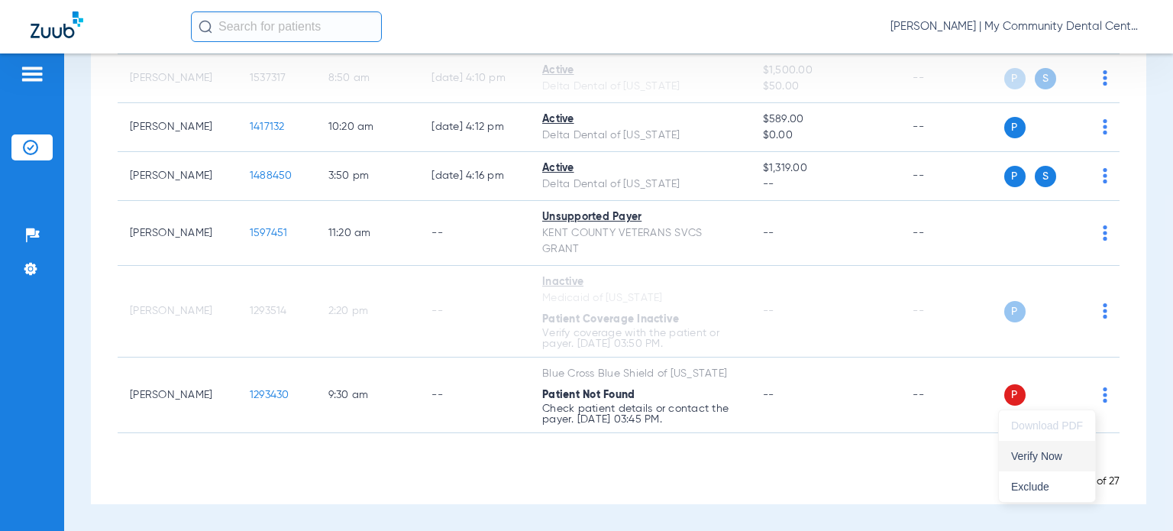
click at [1042, 454] on span "Verify Now" at bounding box center [1047, 456] width 72 height 11
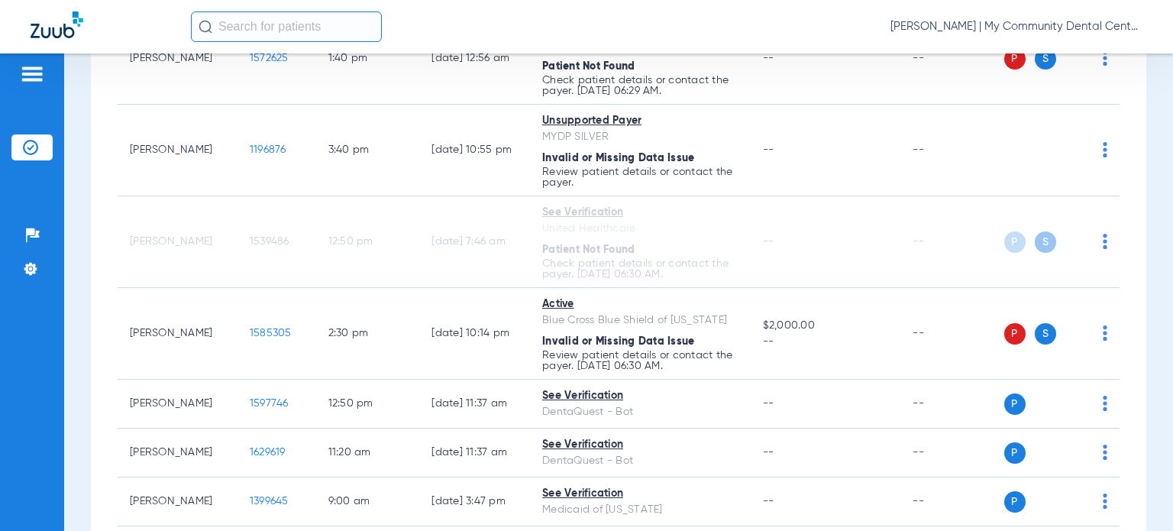
scroll to position [0, 0]
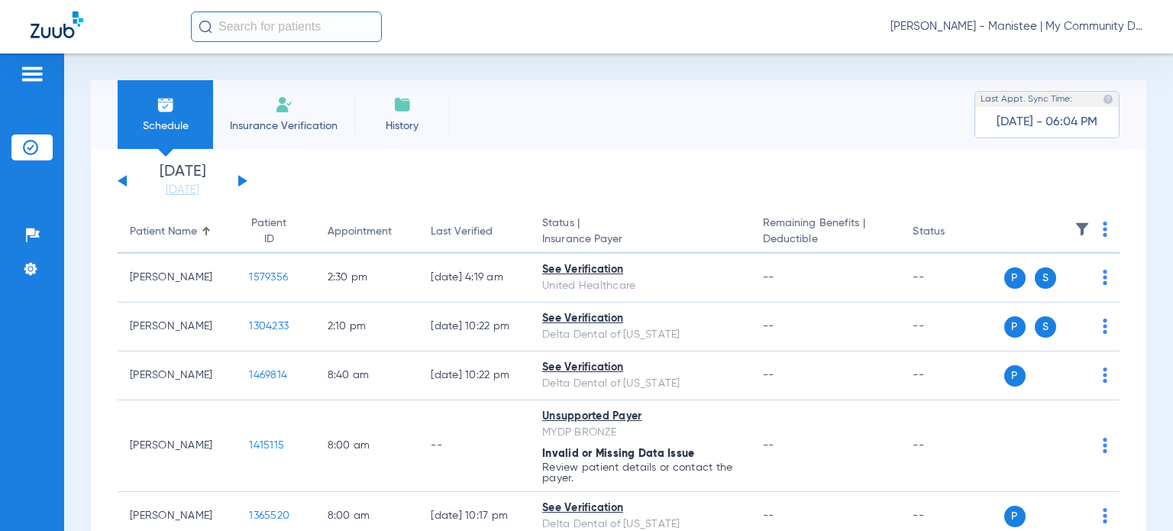
click at [1037, 27] on span "[PERSON_NAME] - Manistee | My Community Dental Centers" at bounding box center [1017, 26] width 252 height 15
click at [1082, 54] on span "Account Selection" at bounding box center [1086, 54] width 86 height 11
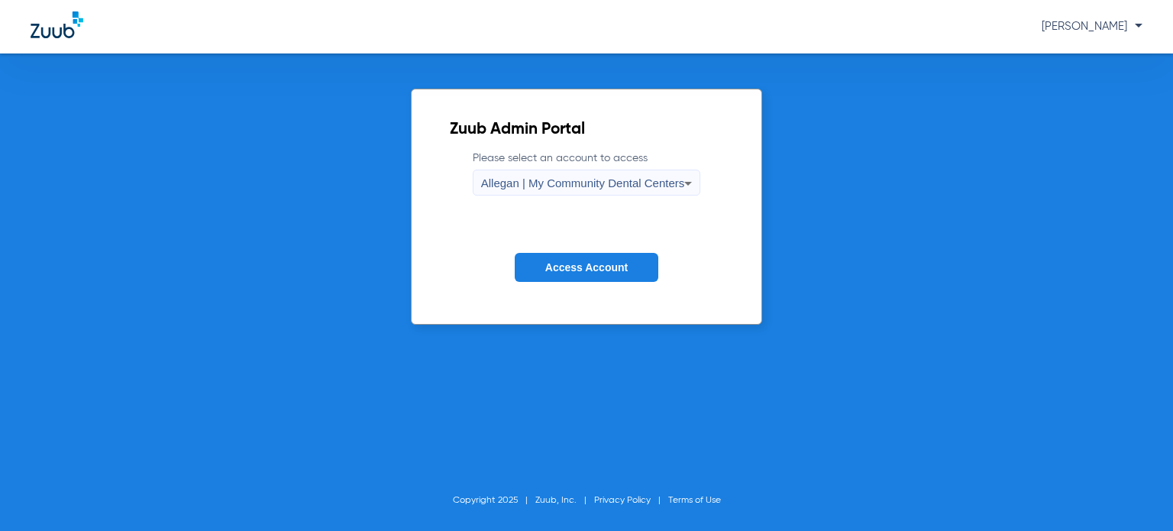
click at [674, 175] on div "Allegan | My Community Dental Centers" at bounding box center [583, 183] width 204 height 26
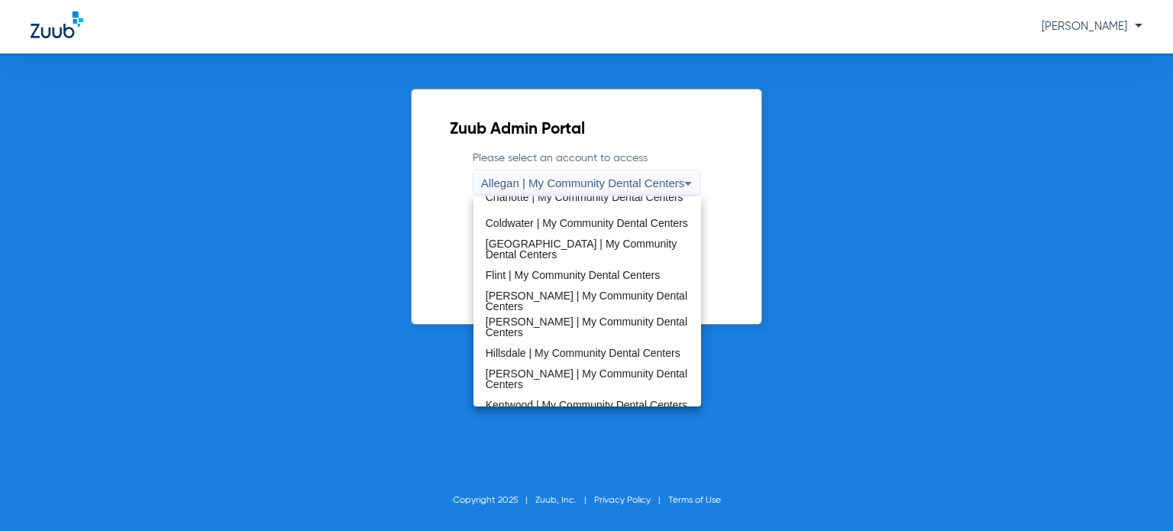
scroll to position [491, 0]
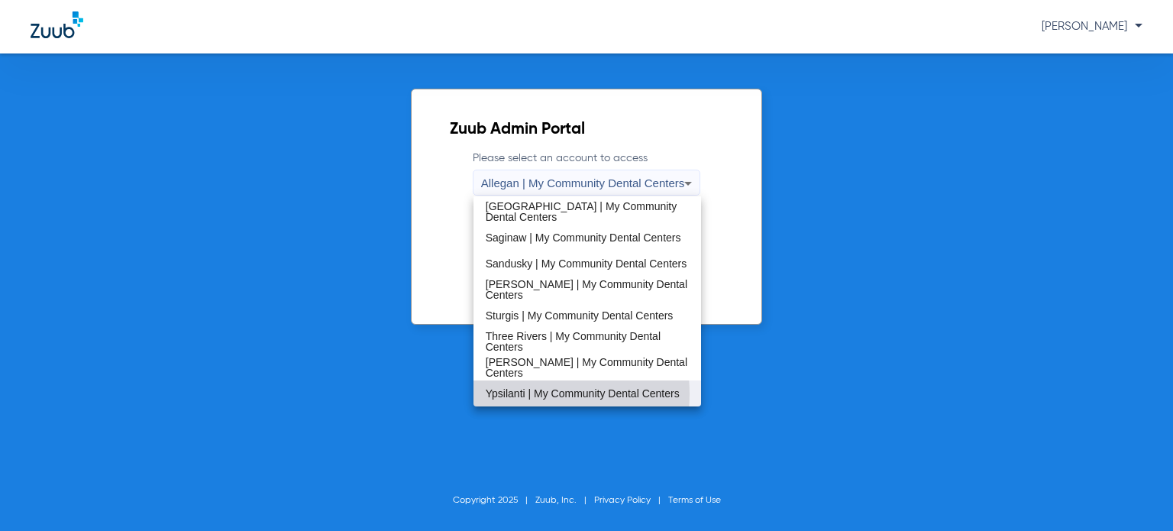
click at [535, 393] on span "Ypsilanti | My Community Dental Centers" at bounding box center [583, 393] width 194 height 11
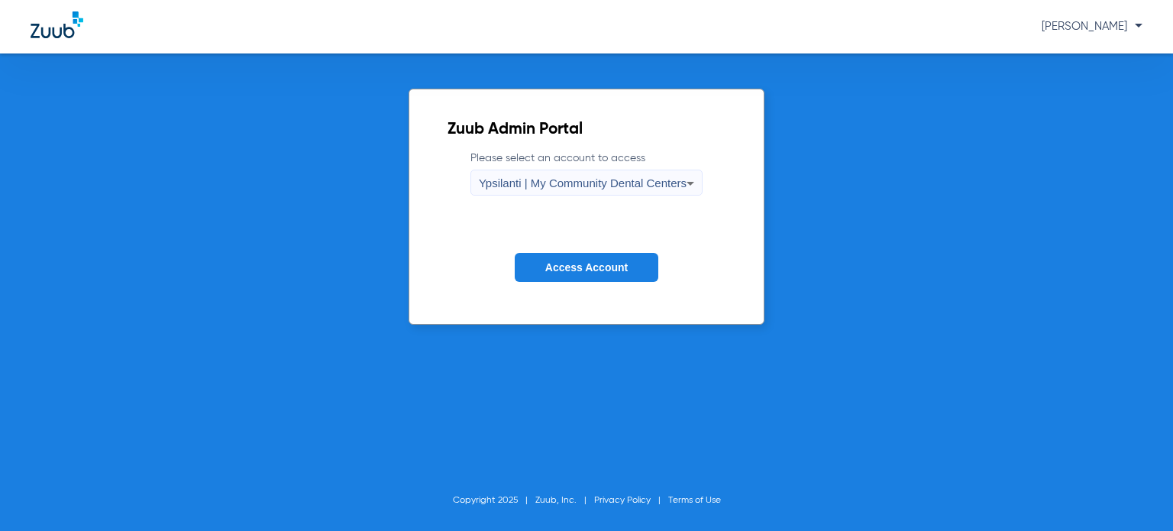
drag, startPoint x: 574, startPoint y: 265, endPoint x: 605, endPoint y: 436, distance: 173.8
click at [574, 264] on span "Access Account" at bounding box center [586, 267] width 82 height 12
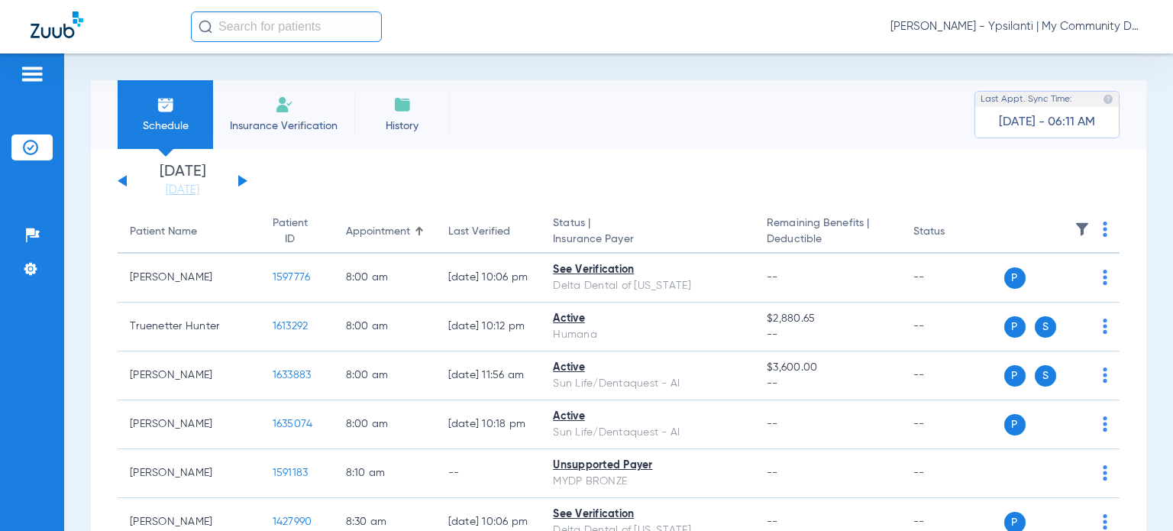
drag, startPoint x: 179, startPoint y: 189, endPoint x: 266, endPoint y: 341, distance: 175.5
click at [179, 189] on link "[DATE]" at bounding box center [183, 190] width 92 height 15
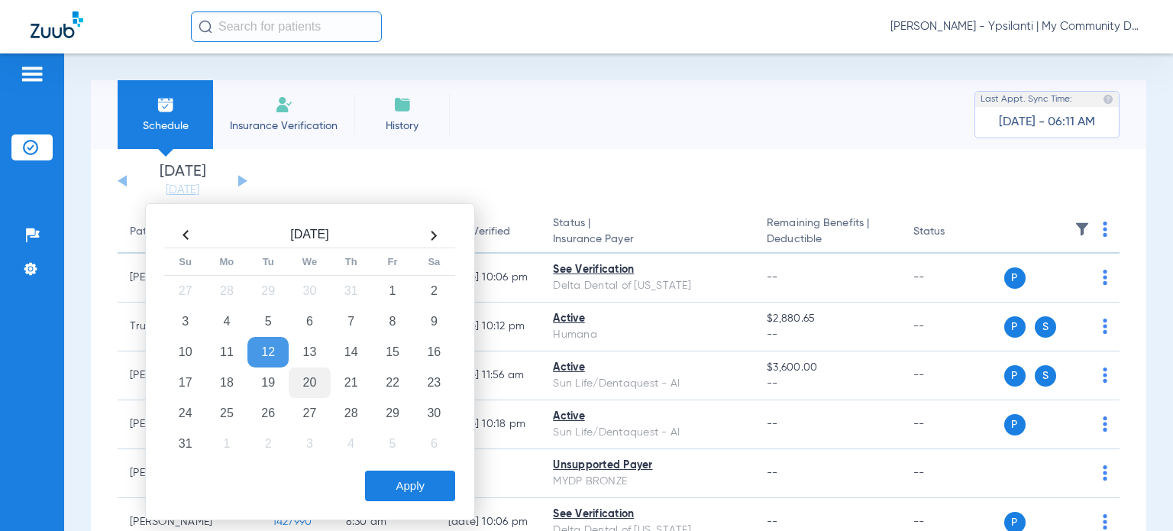
drag, startPoint x: 298, startPoint y: 375, endPoint x: 303, endPoint y: 383, distance: 9.3
click at [299, 377] on td "20" at bounding box center [309, 382] width 41 height 31
click at [391, 477] on button "Apply" at bounding box center [410, 486] width 90 height 31
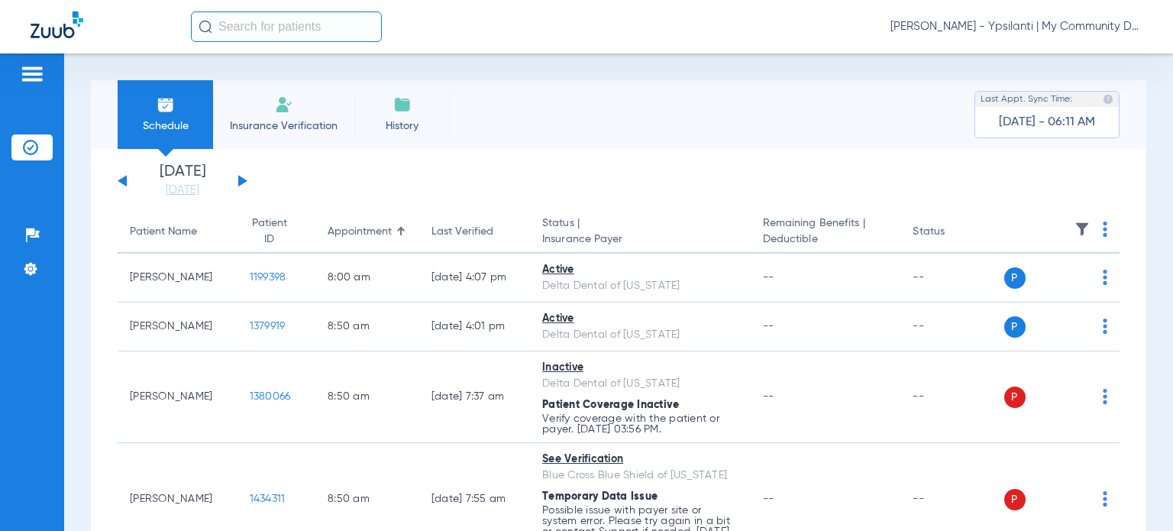
click at [435, 229] on div "Last Verified" at bounding box center [463, 232] width 62 height 16
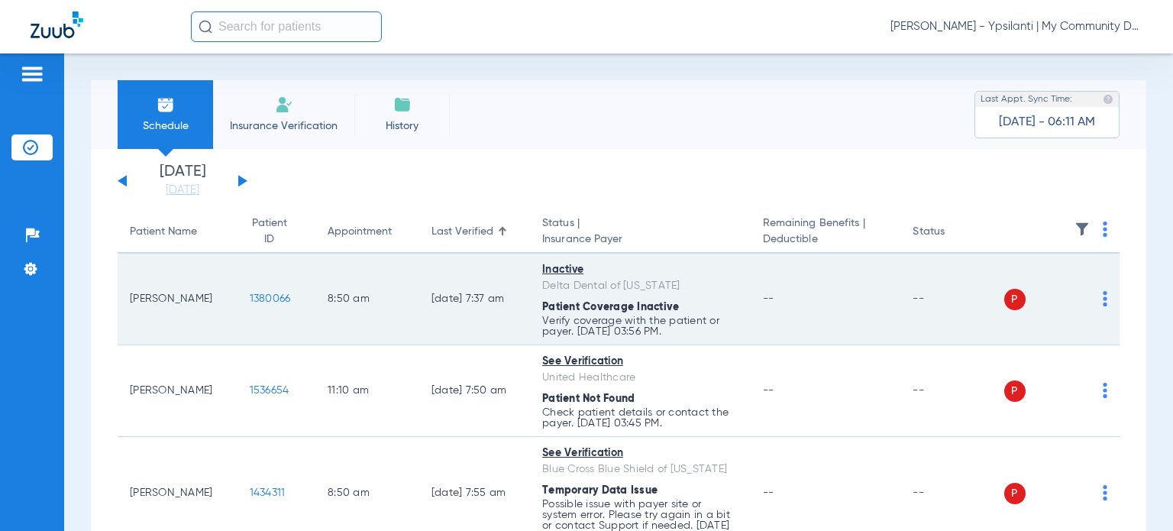
scroll to position [153, 0]
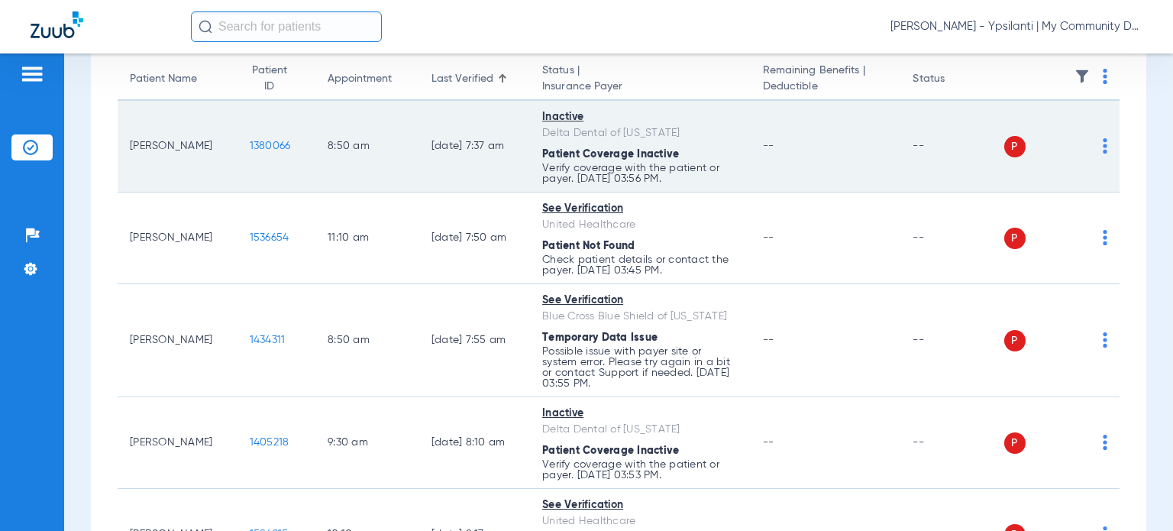
click at [1103, 146] on img at bounding box center [1105, 145] width 5 height 15
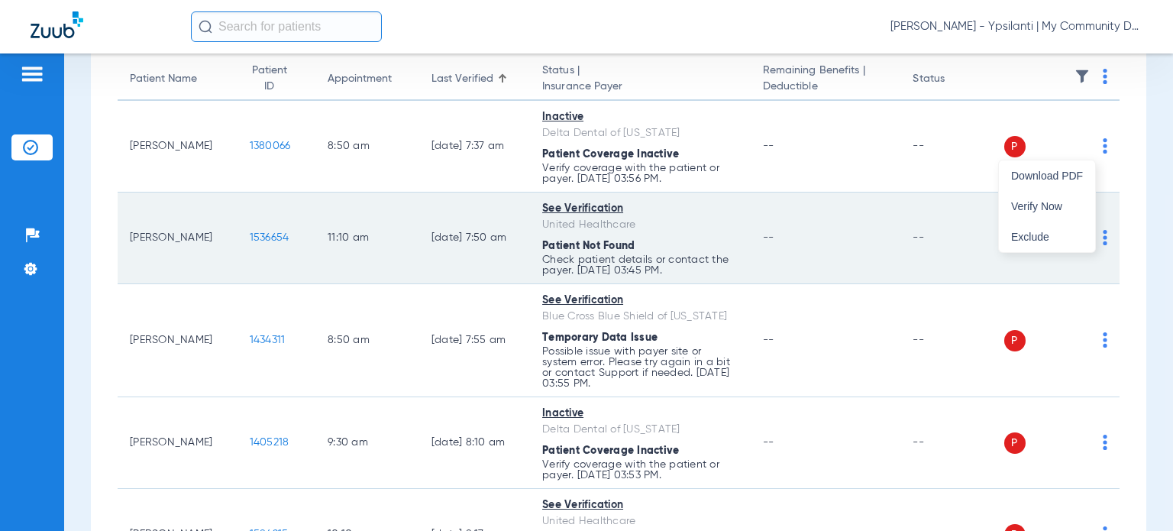
click at [1052, 201] on span "Verify Now" at bounding box center [1047, 206] width 72 height 11
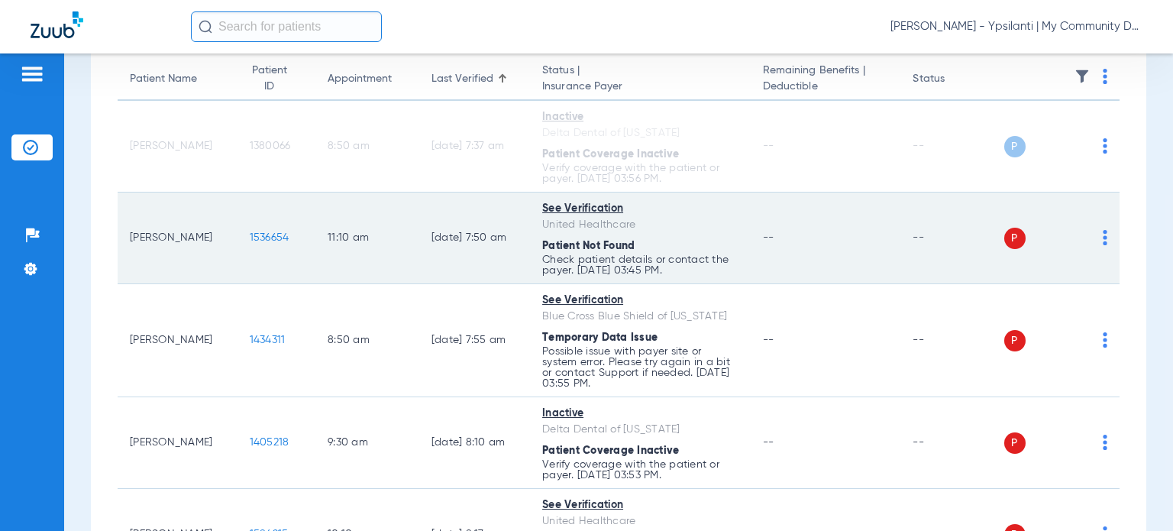
click at [1103, 239] on img at bounding box center [1105, 237] width 5 height 15
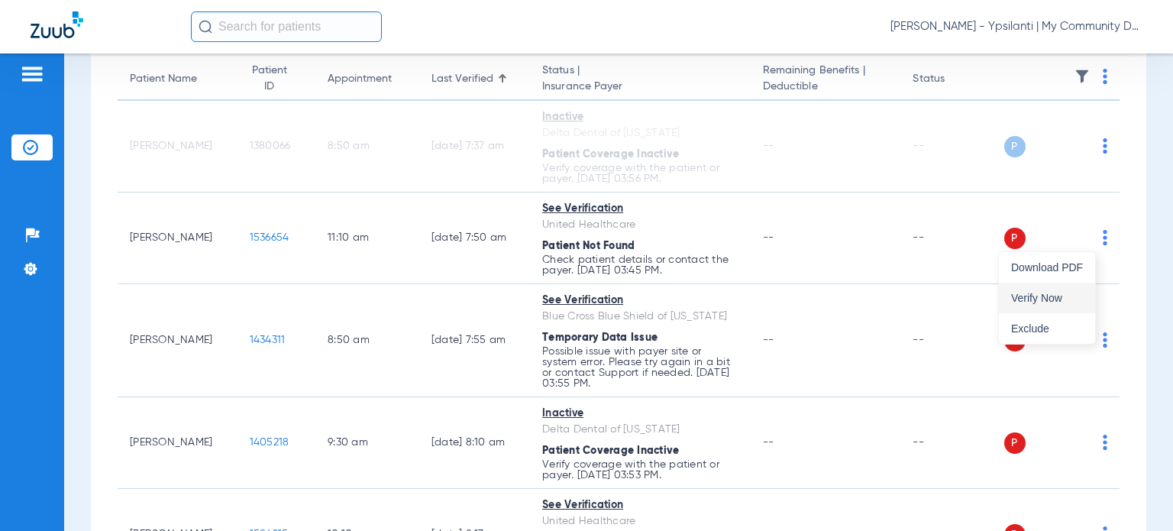
click at [1051, 296] on span "Verify Now" at bounding box center [1047, 298] width 72 height 11
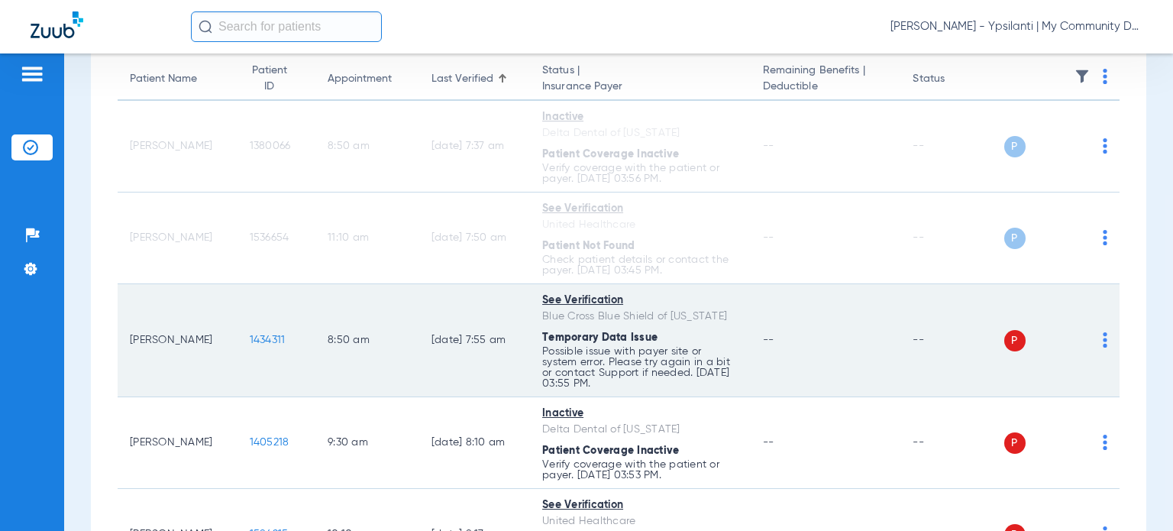
click at [1103, 338] on img at bounding box center [1105, 339] width 5 height 15
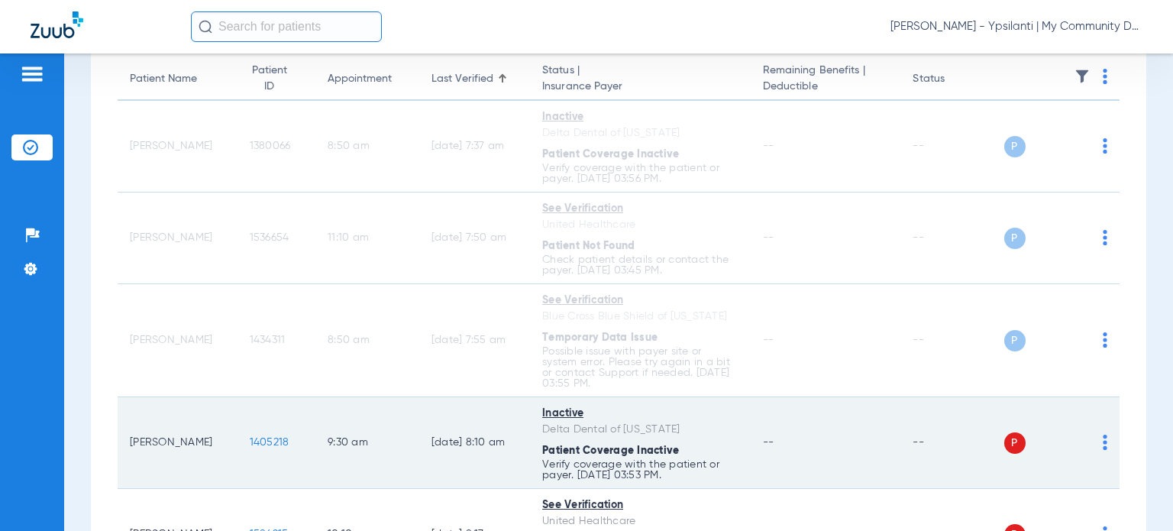
click at [1103, 435] on img at bounding box center [1105, 442] width 5 height 15
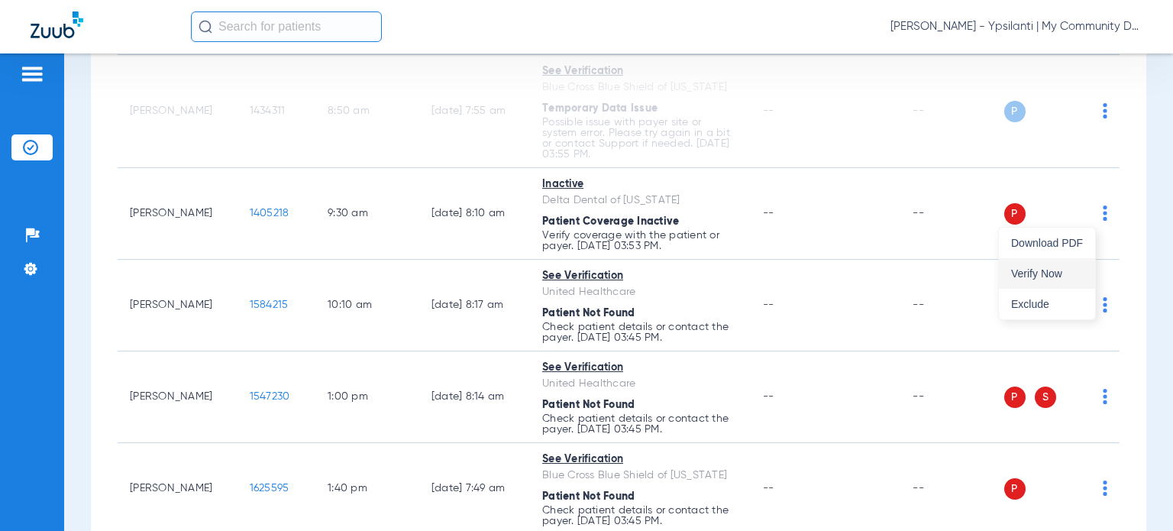
click at [1040, 273] on span "Verify Now" at bounding box center [1047, 273] width 72 height 11
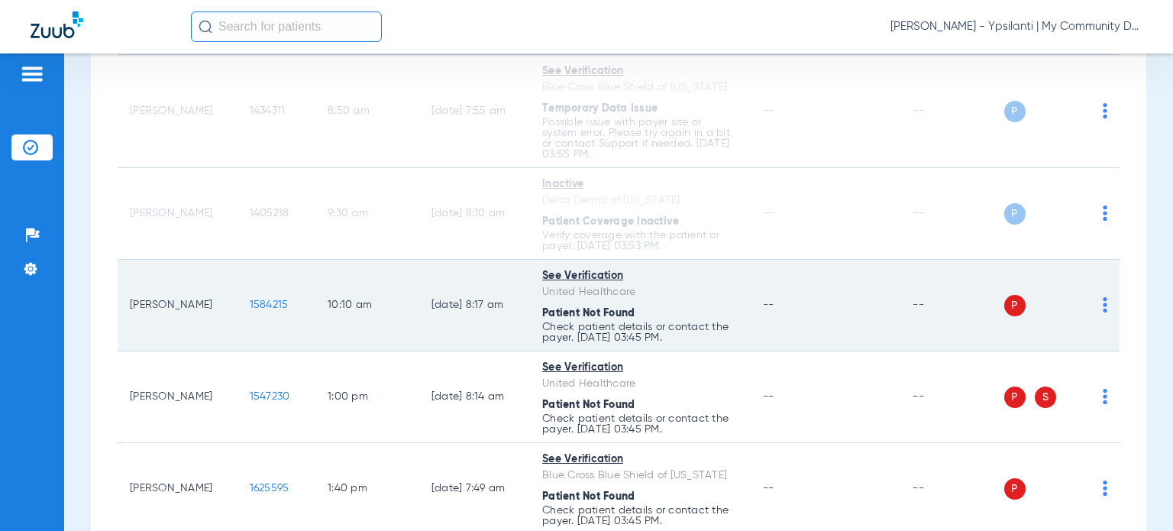
click at [1103, 306] on img at bounding box center [1105, 304] width 5 height 15
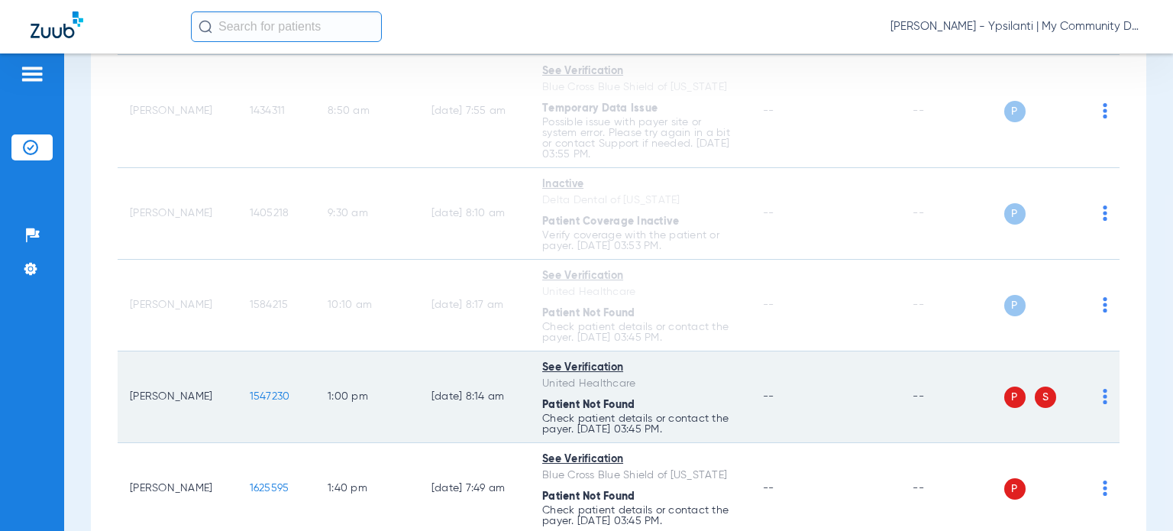
click at [1103, 389] on img at bounding box center [1105, 396] width 5 height 15
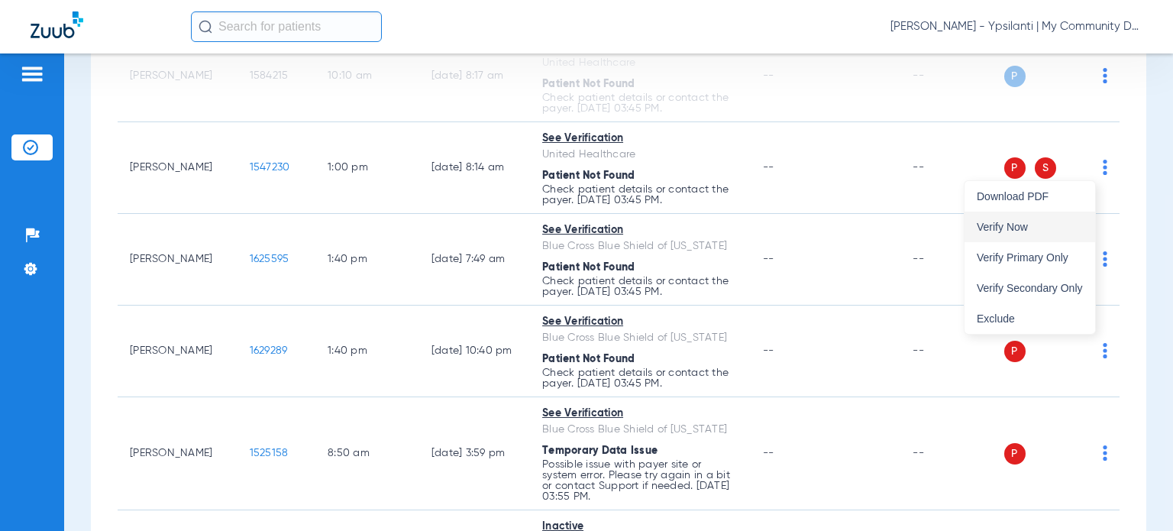
click at [1037, 225] on span "Verify Now" at bounding box center [1030, 227] width 106 height 11
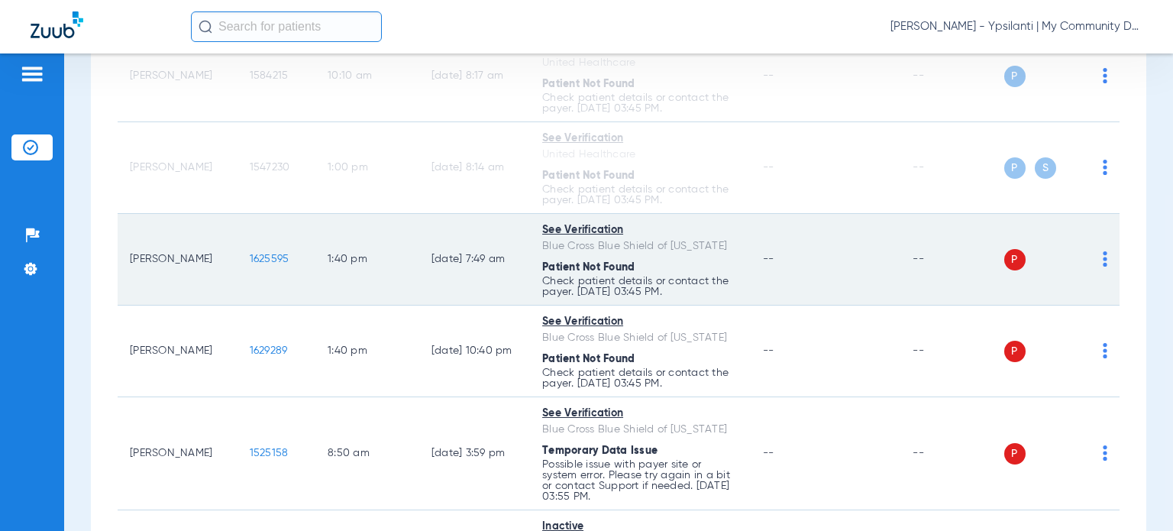
click at [1103, 259] on img at bounding box center [1105, 258] width 5 height 15
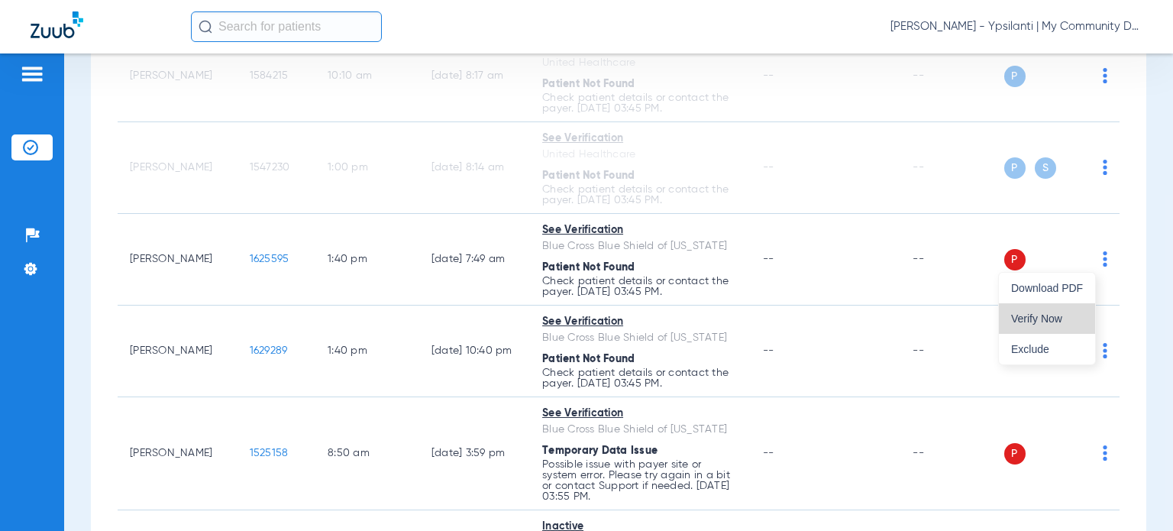
click at [1056, 313] on span "Verify Now" at bounding box center [1047, 318] width 72 height 11
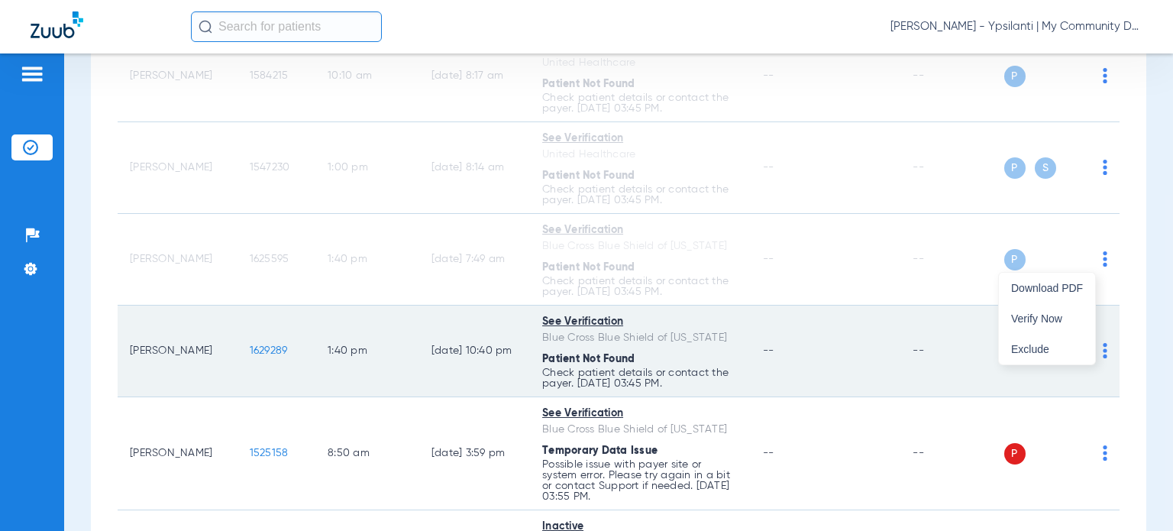
click at [1103, 351] on img at bounding box center [1105, 350] width 5 height 15
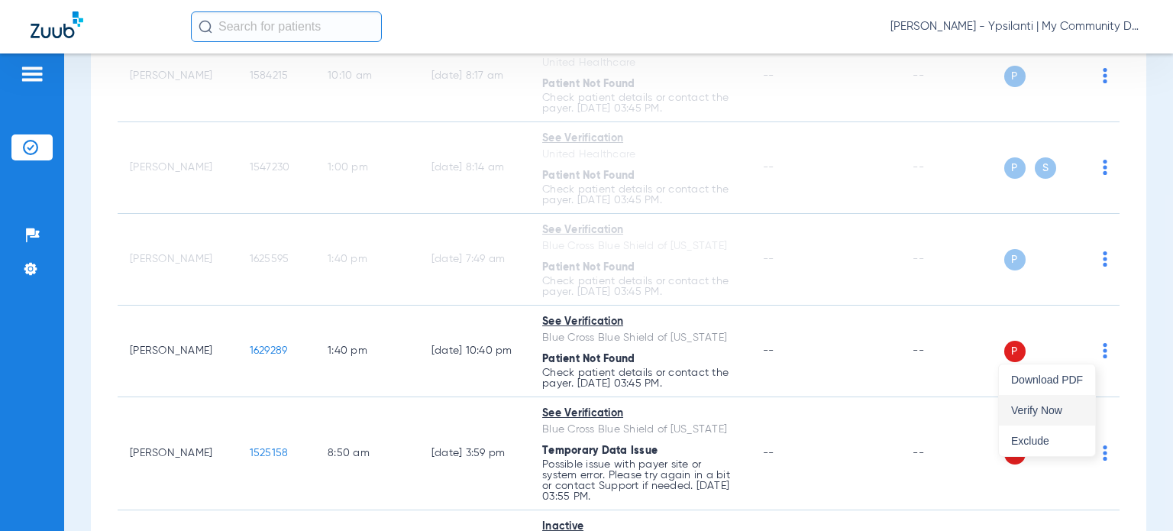
click at [1048, 406] on span "Verify Now" at bounding box center [1047, 410] width 72 height 11
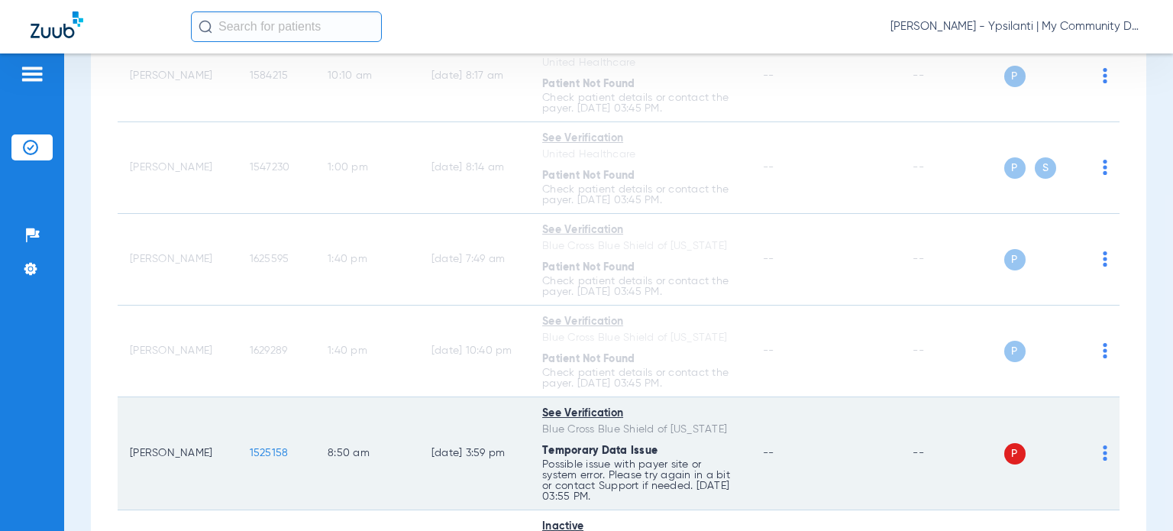
scroll to position [840, 0]
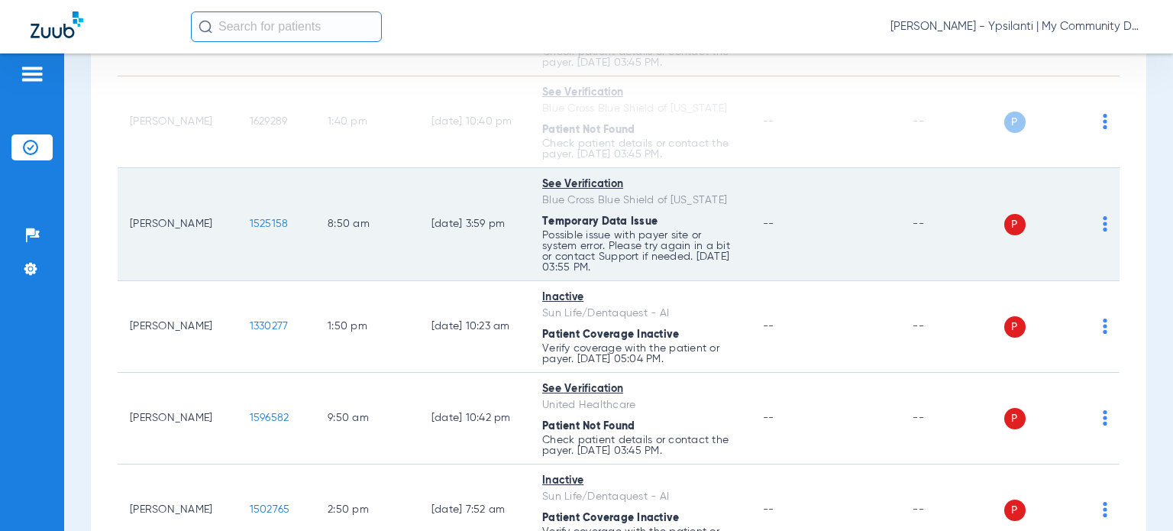
click at [1103, 225] on img at bounding box center [1105, 223] width 5 height 15
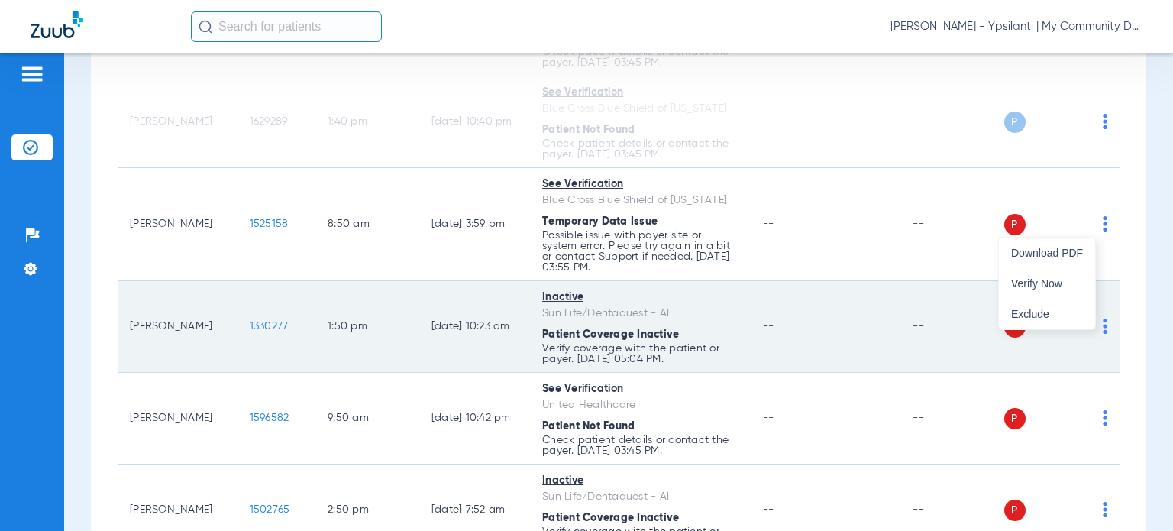
click at [1043, 280] on span "Verify Now" at bounding box center [1047, 283] width 72 height 11
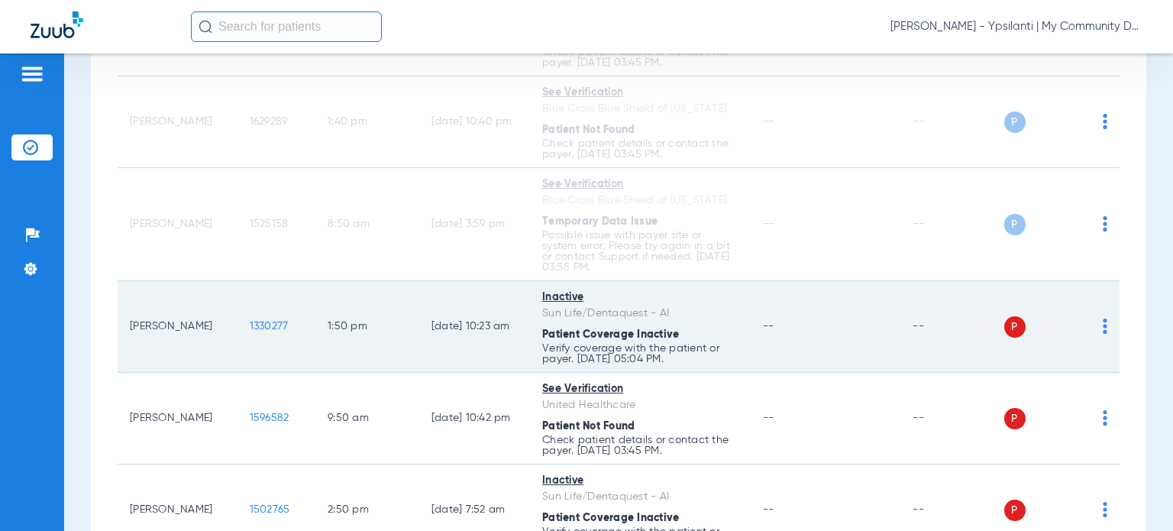
drag, startPoint x: 1092, startPoint y: 323, endPoint x: 1022, endPoint y: 327, distance: 70.4
click at [1103, 323] on img at bounding box center [1105, 326] width 5 height 15
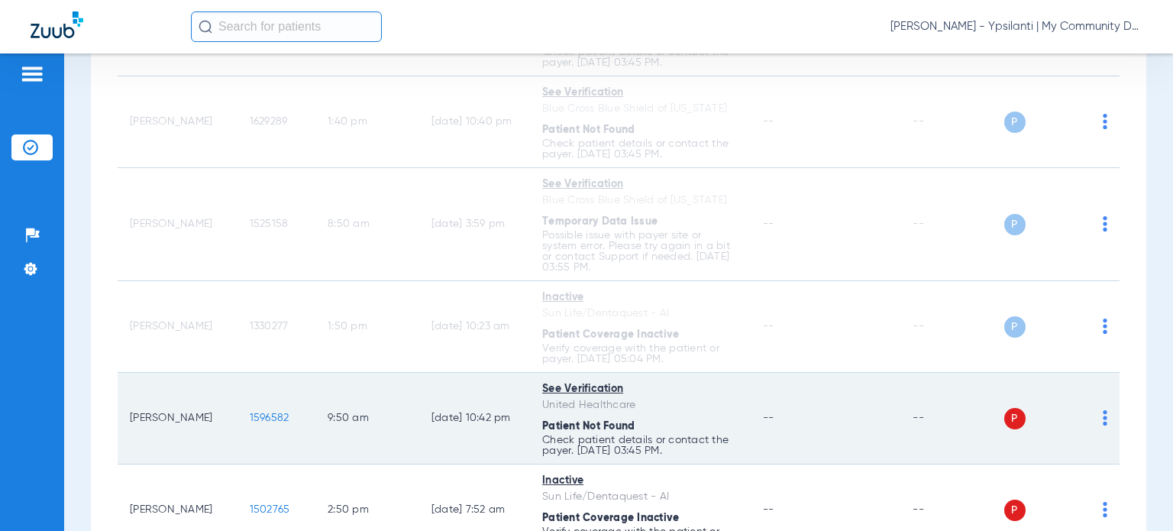
click at [1103, 410] on img at bounding box center [1105, 417] width 5 height 15
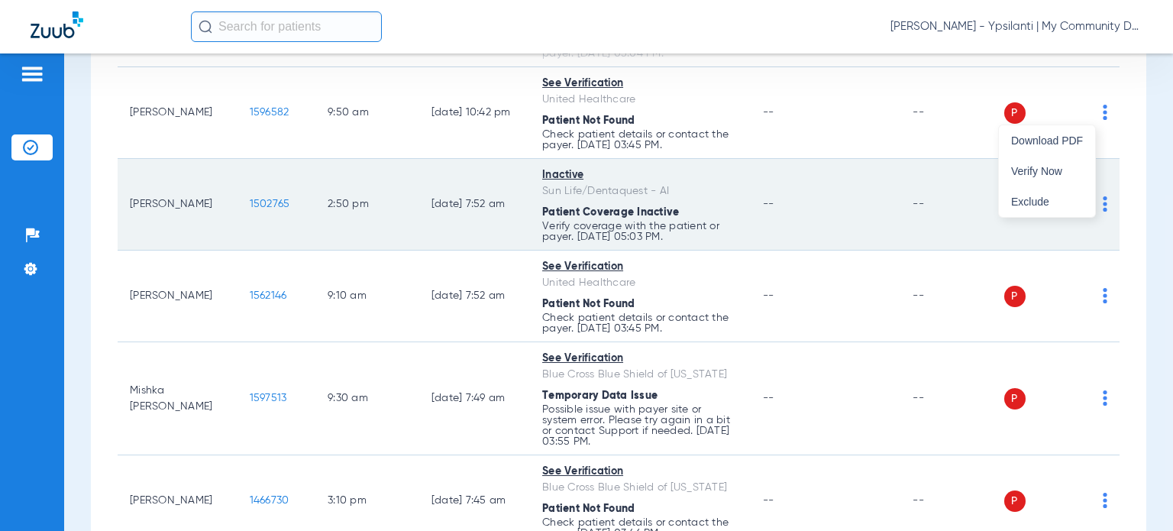
click at [1045, 166] on span "Verify Now" at bounding box center [1047, 171] width 72 height 11
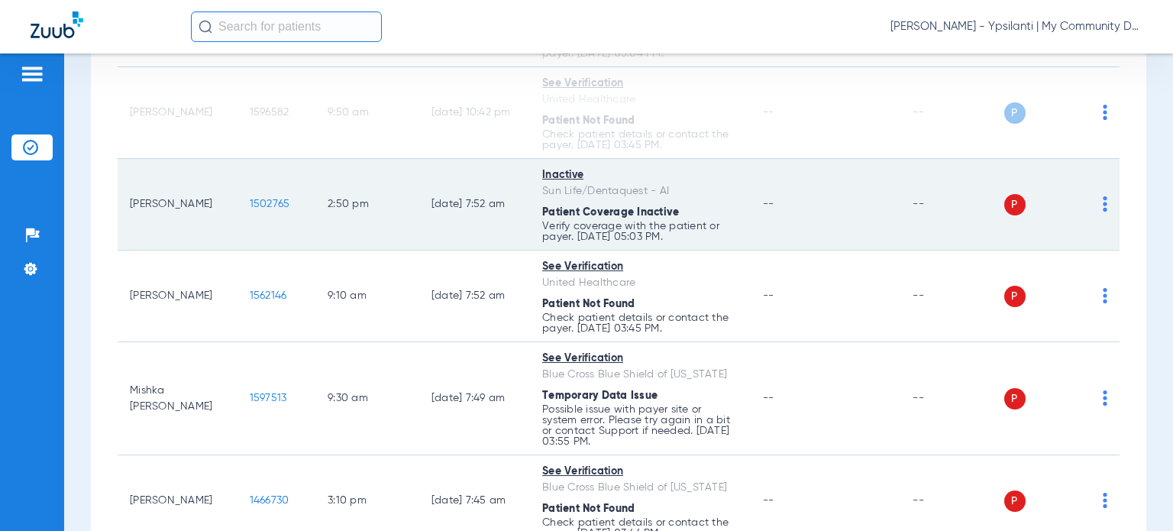
click at [1103, 206] on img at bounding box center [1105, 203] width 5 height 15
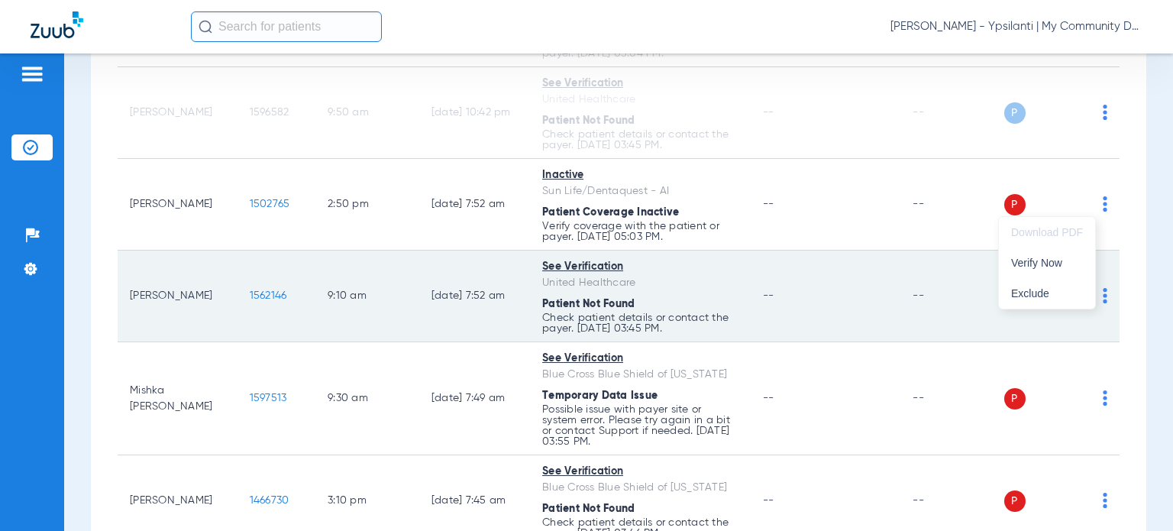
click at [1045, 257] on span "Verify Now" at bounding box center [1047, 262] width 72 height 11
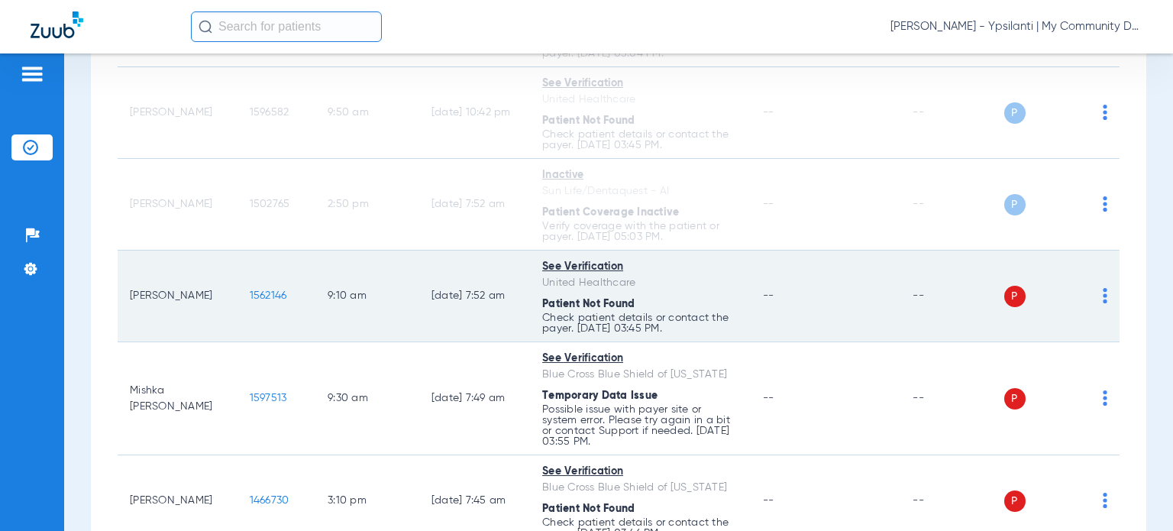
click at [1103, 296] on img at bounding box center [1105, 295] width 5 height 15
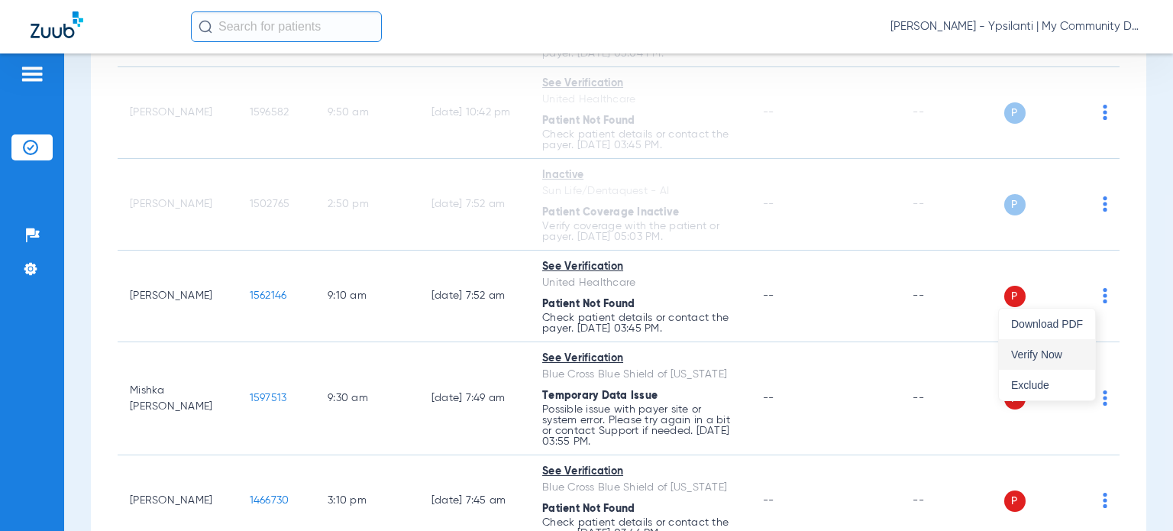
click at [1037, 351] on span "Verify Now" at bounding box center [1047, 354] width 72 height 11
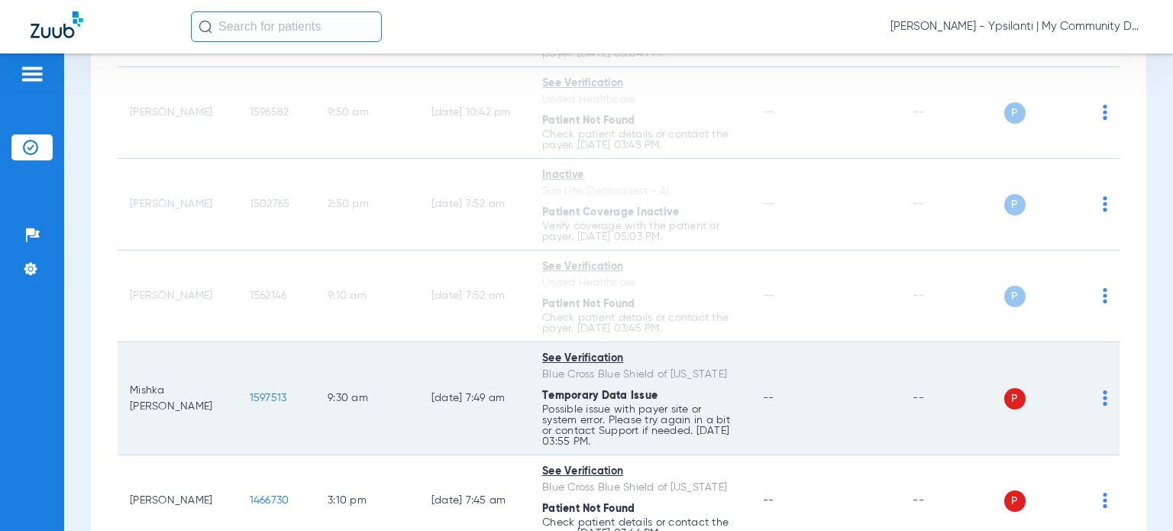
scroll to position [1375, 0]
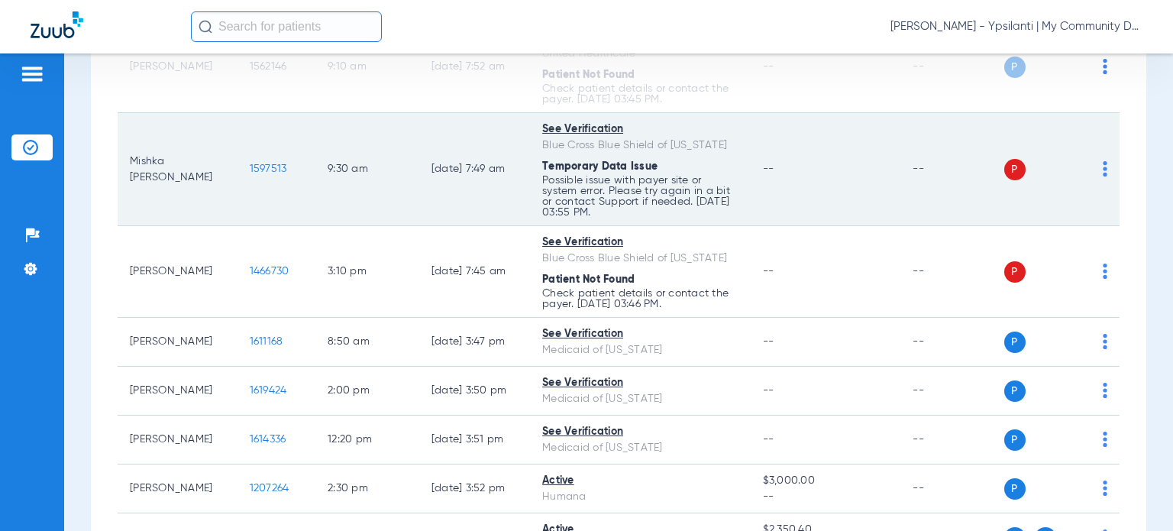
click at [1103, 167] on img at bounding box center [1105, 168] width 5 height 15
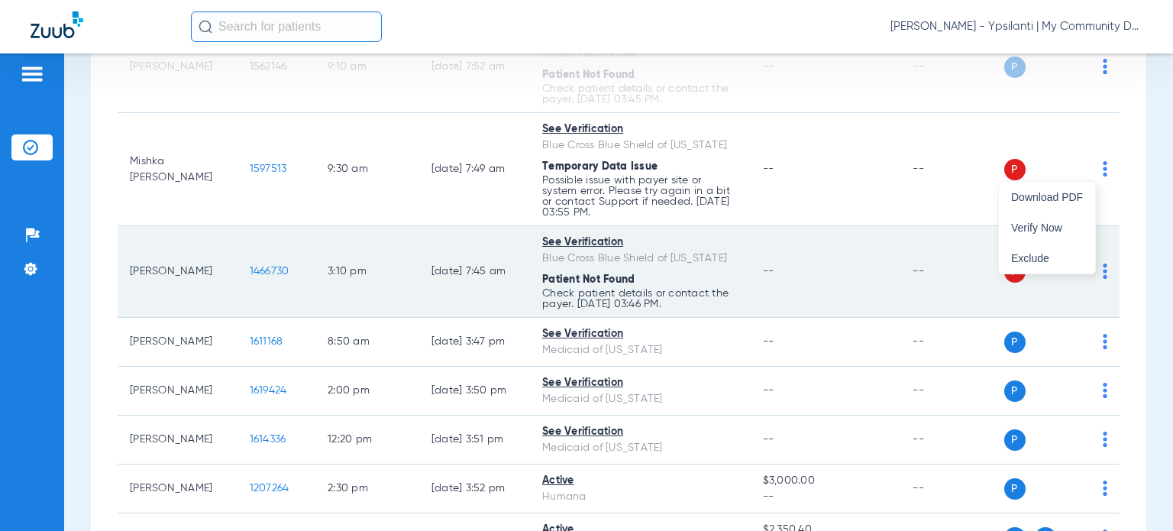
click at [1024, 225] on span "Verify Now" at bounding box center [1047, 227] width 72 height 11
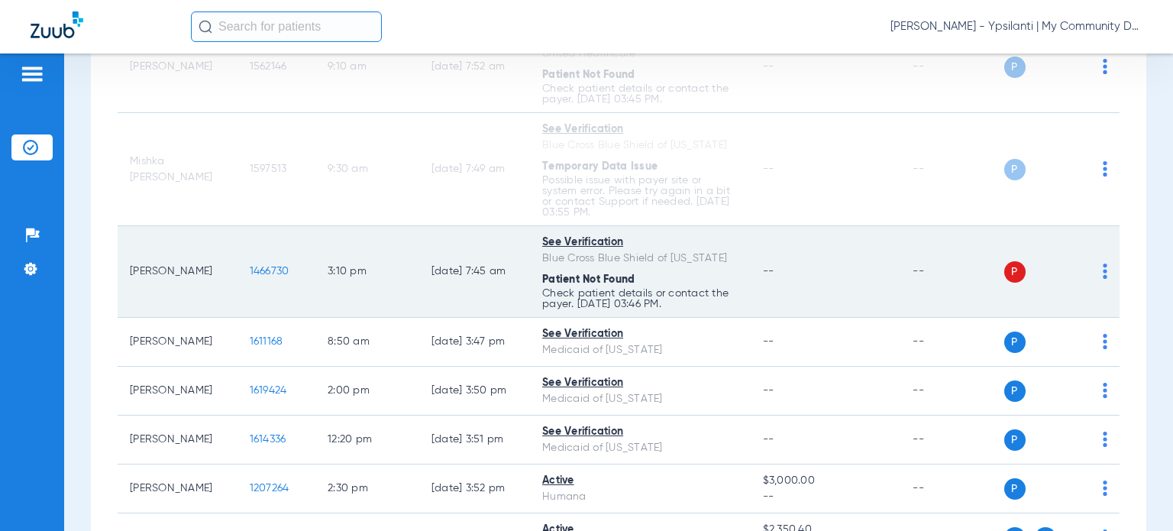
click at [1090, 271] on div "P S" at bounding box center [1056, 271] width 104 height 21
click at [1103, 269] on img at bounding box center [1105, 271] width 5 height 15
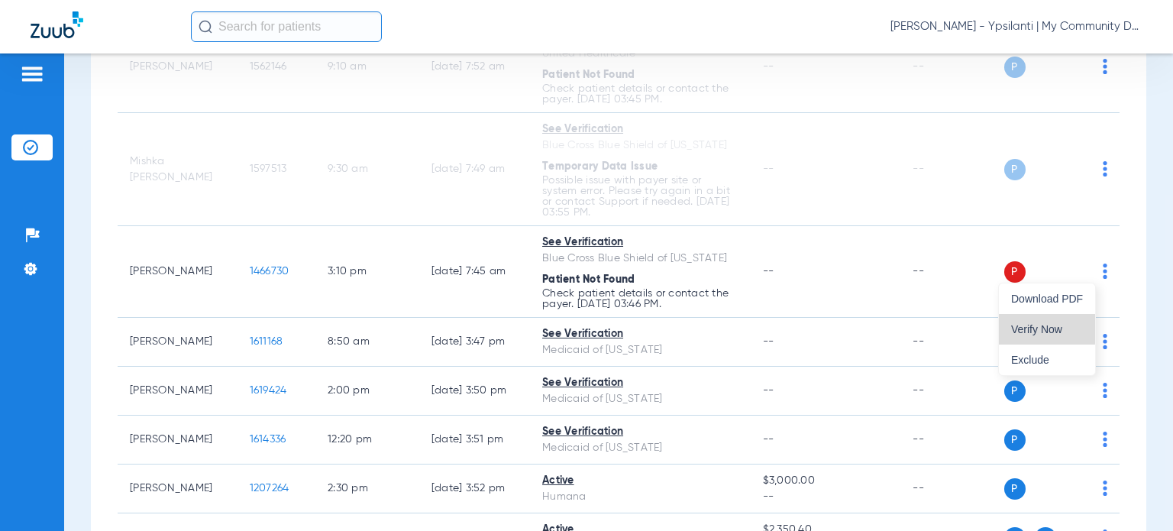
click at [1014, 325] on span "Verify Now" at bounding box center [1047, 329] width 72 height 11
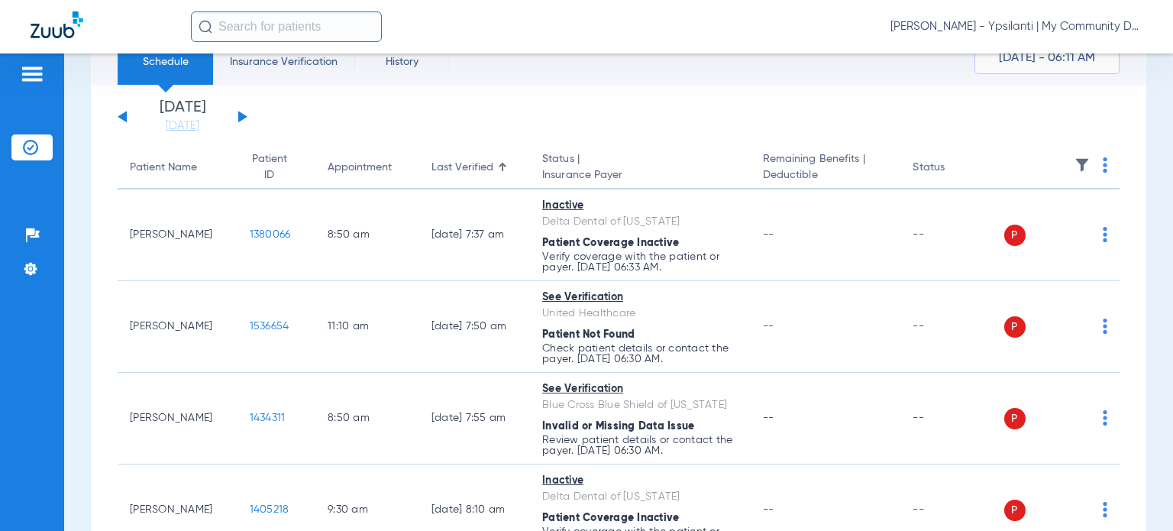
scroll to position [0, 0]
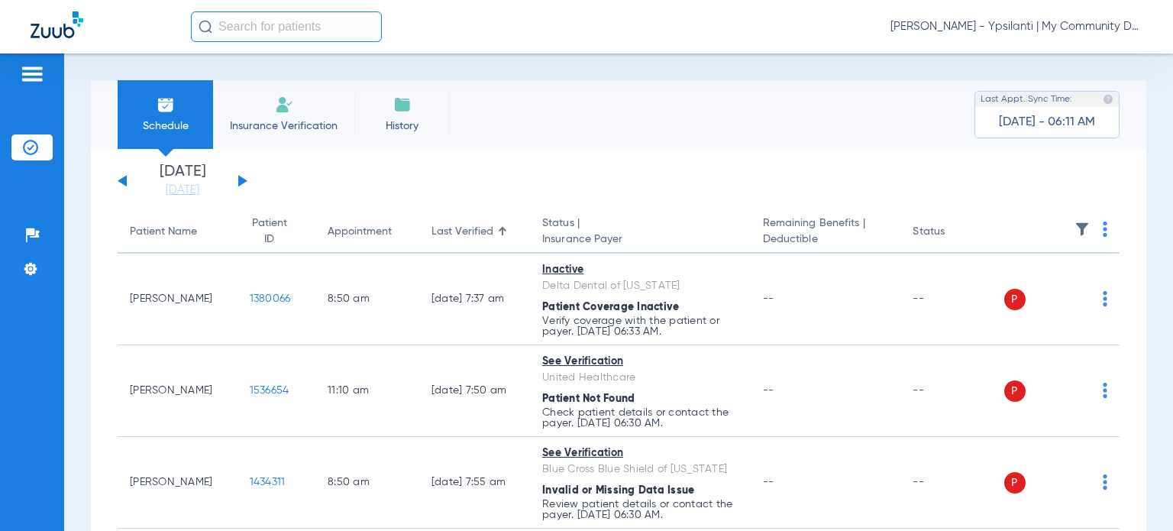
click at [1103, 231] on img at bounding box center [1105, 229] width 5 height 15
click at [1060, 296] on button "Verify All" at bounding box center [1035, 290] width 120 height 31
